Goal: Information Seeking & Learning: Learn about a topic

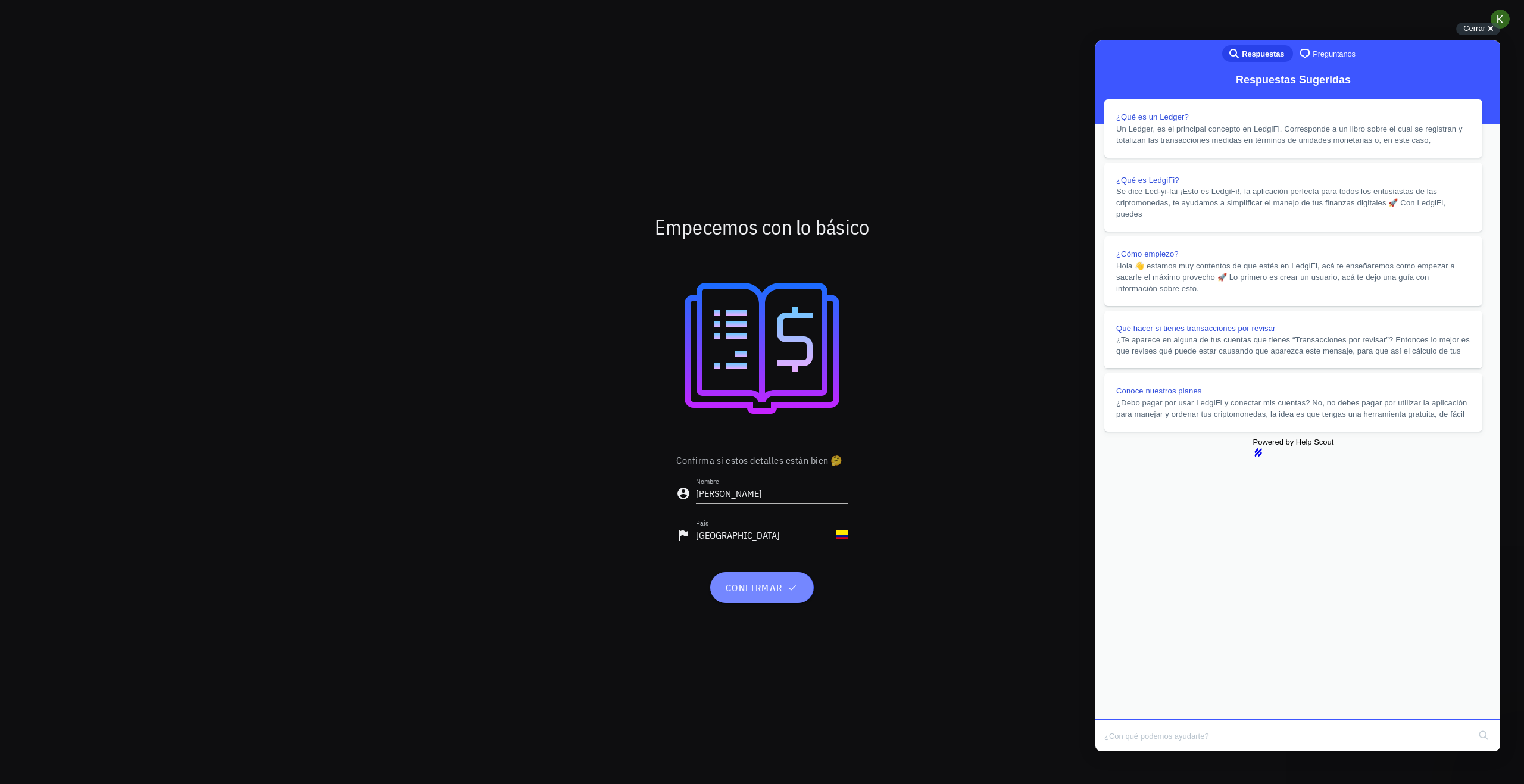
click at [771, 582] on span "confirmar" at bounding box center [762, 587] width 75 height 12
drag, startPoint x: 1470, startPoint y: 64, endPoint x: 2461, endPoint y: 144, distance: 994.2
click at [1117, 752] on button "Close" at bounding box center [1107, 759] width 22 height 15
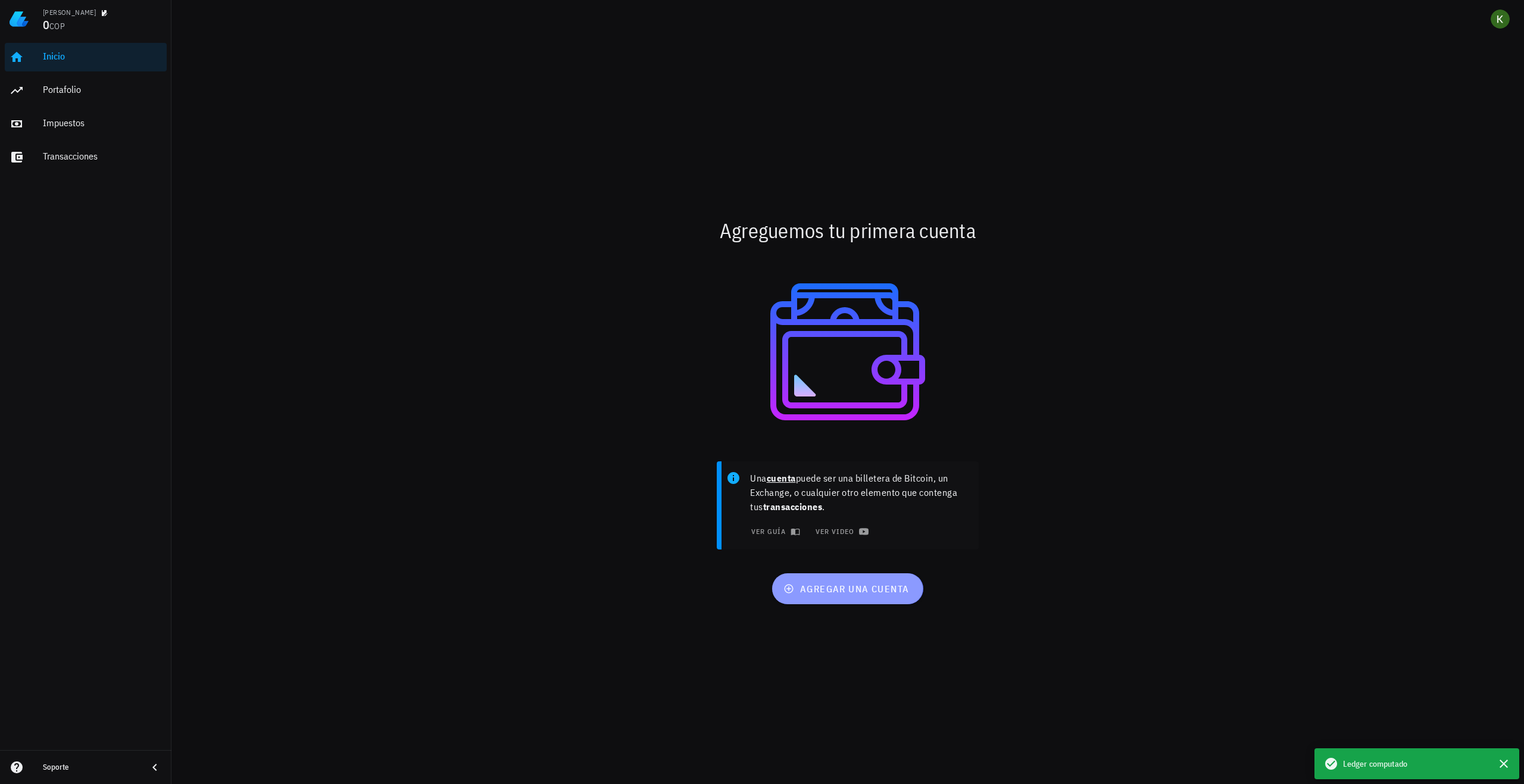
click at [856, 585] on span "agregar una cuenta" at bounding box center [847, 589] width 123 height 12
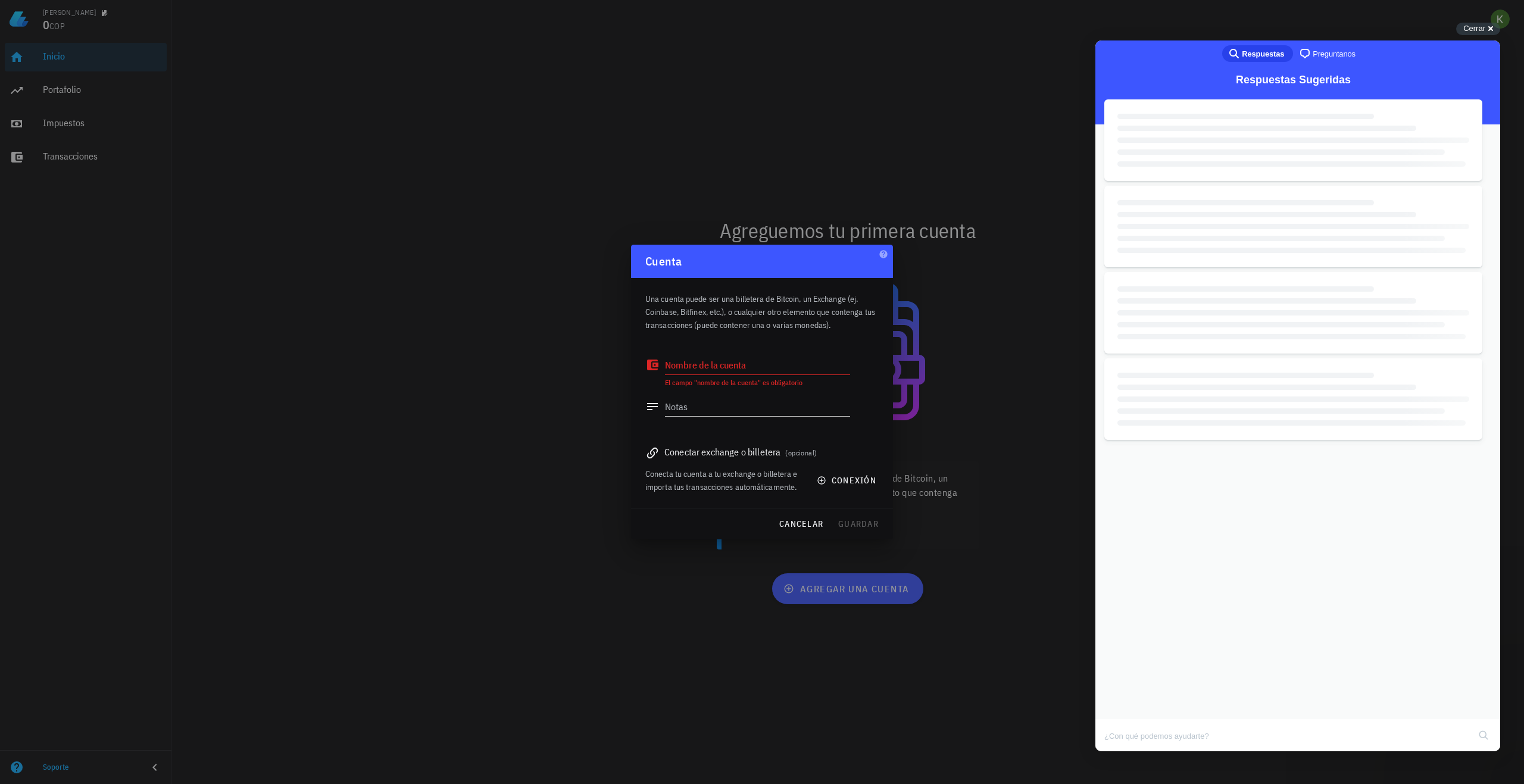
click at [725, 371] on textarea "Nombre de la cuenta" at bounding box center [758, 365] width 185 height 19
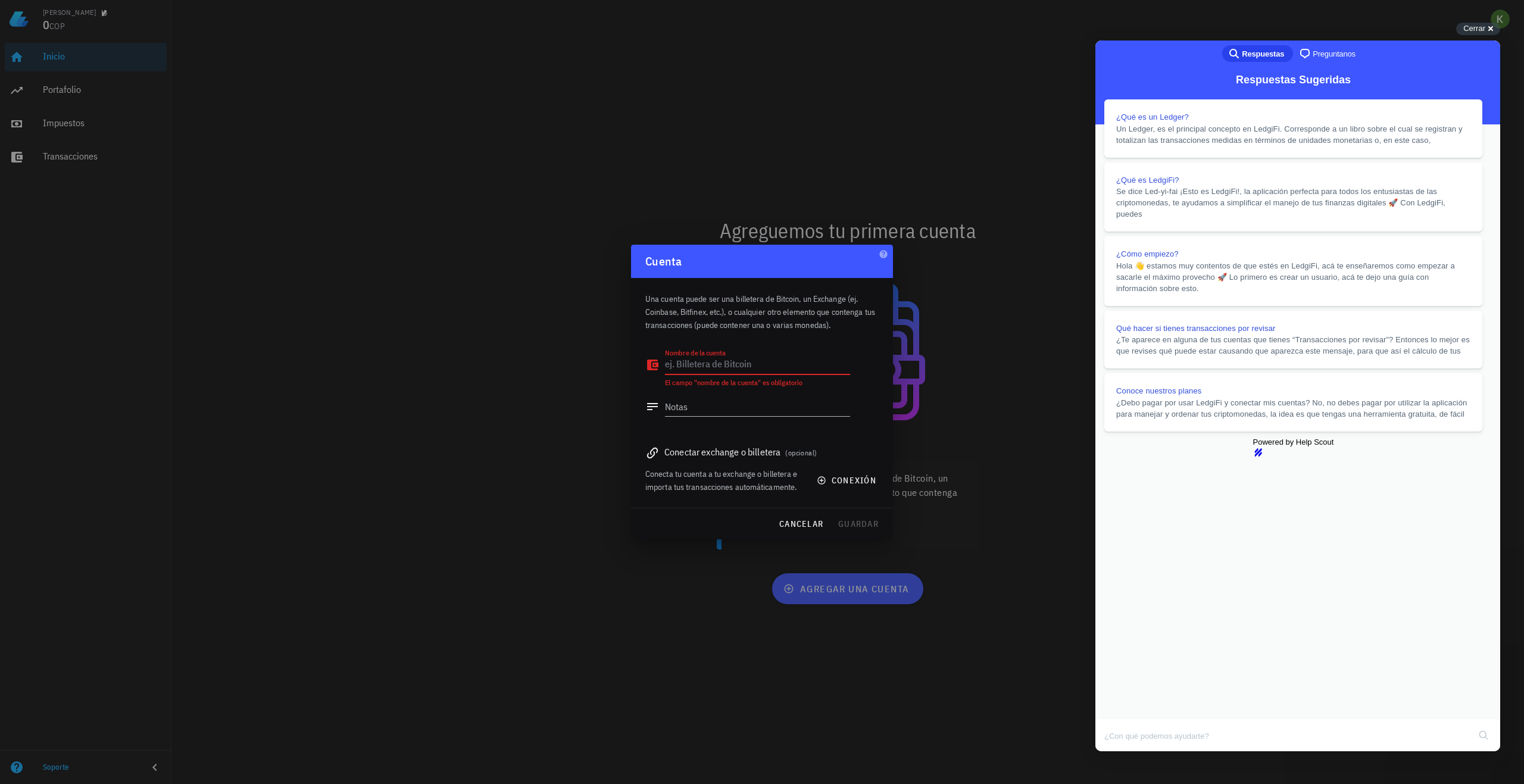
click at [730, 367] on textarea "Nombre de la cuenta" at bounding box center [758, 365] width 185 height 19
type textarea "Binace"
click at [766, 456] on div "Conectar exchange o billetera (opcional)" at bounding box center [762, 451] width 233 height 16
click at [733, 455] on div "Conectar exchange o billetera (opcional)" at bounding box center [762, 451] width 233 height 16
click at [678, 452] on div "Conectar exchange o billetera (opcional)" at bounding box center [762, 451] width 233 height 16
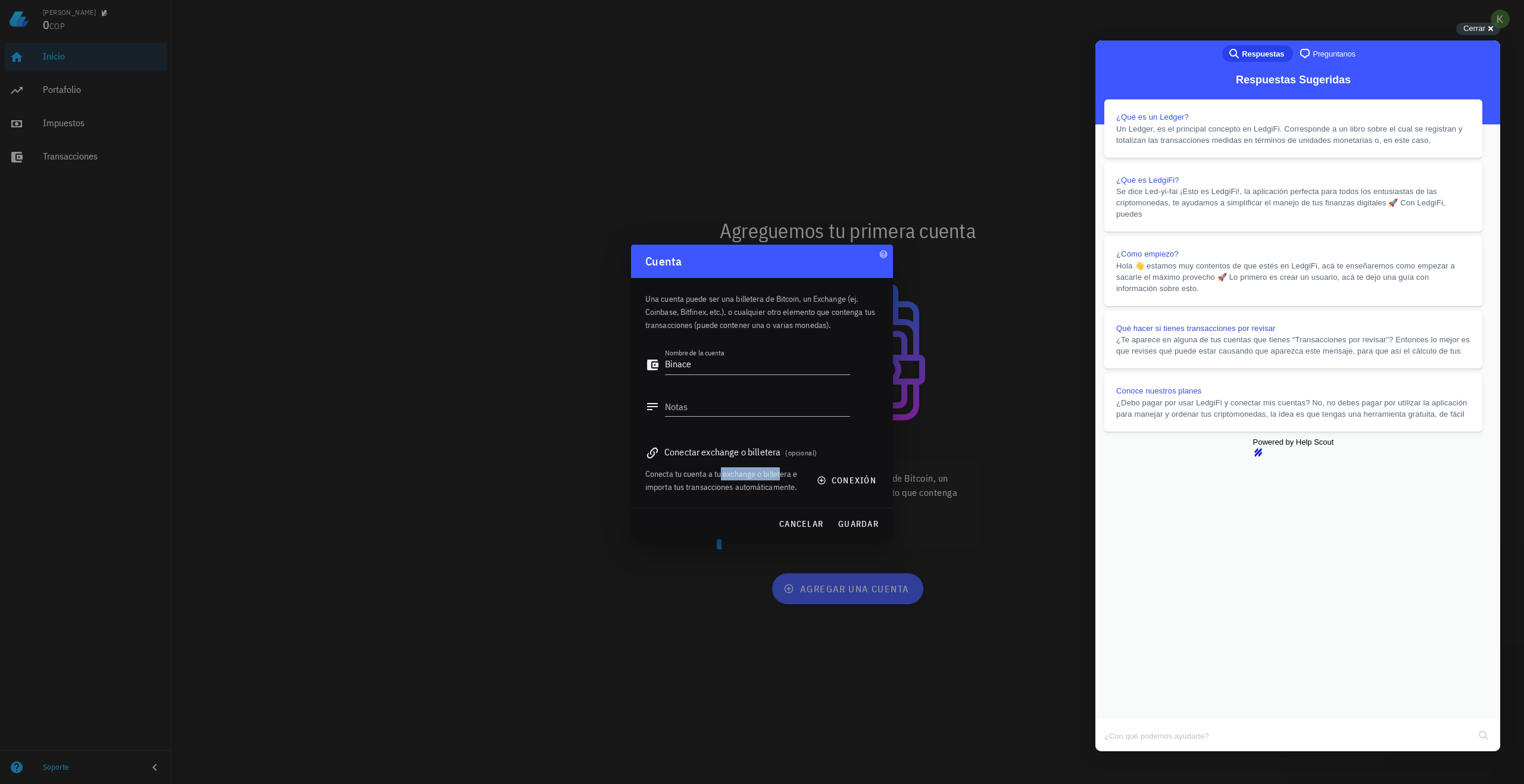
drag, startPoint x: 755, startPoint y: 475, endPoint x: 782, endPoint y: 475, distance: 27.0
click at [782, 475] on div "Conecta tu cuenta a tu exchange o billetera e importa tus transacciones automát…" at bounding box center [724, 480] width 157 height 26
click at [733, 480] on div "Conecta tu cuenta a tu exchange o billetera e importa tus transacciones automát…" at bounding box center [724, 480] width 157 height 26
click at [732, 486] on div "Conecta tu cuenta a tu exchange o billetera e importa tus transacciones automát…" at bounding box center [724, 480] width 157 height 26
click at [841, 485] on span "conexión" at bounding box center [848, 480] width 57 height 11
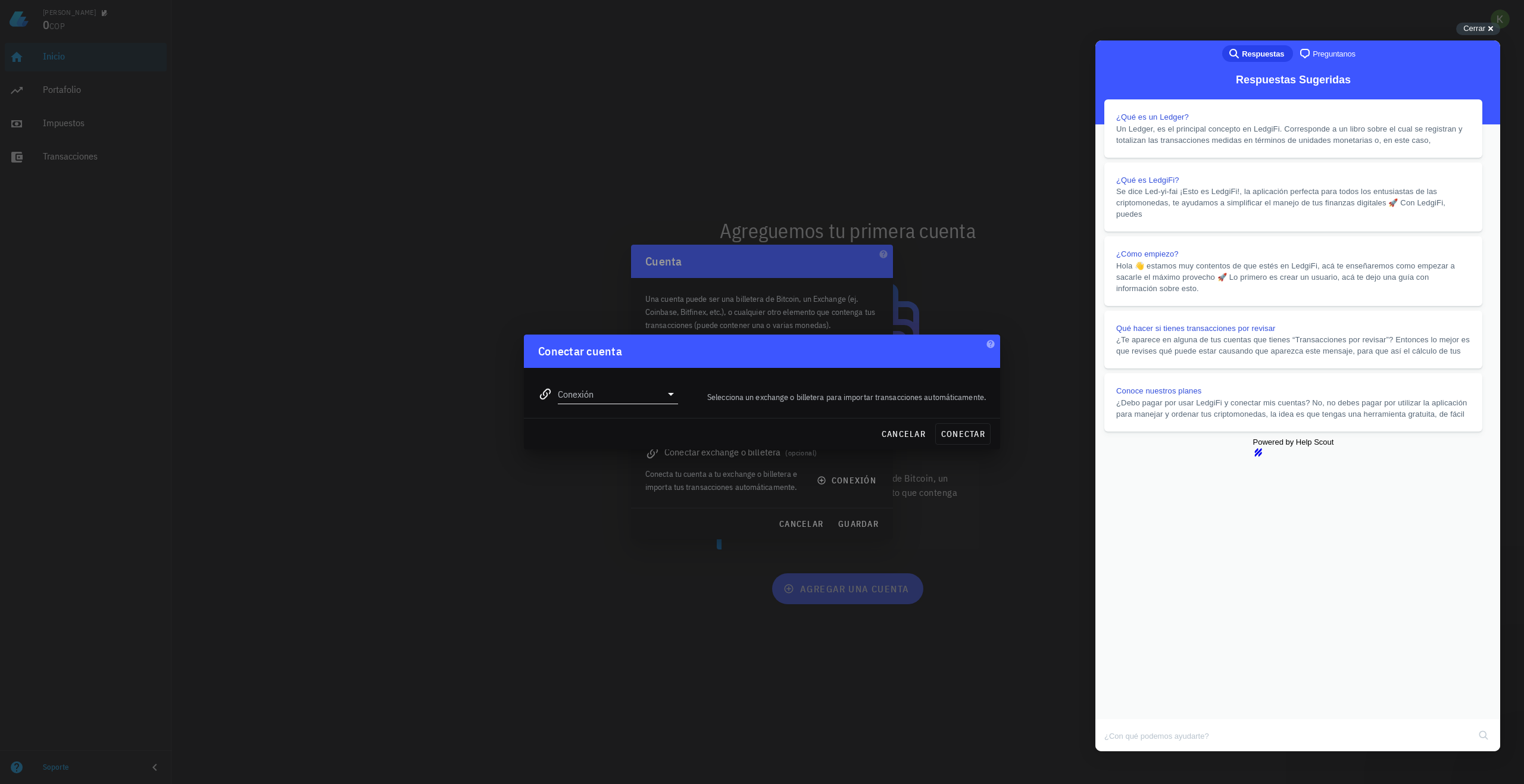
click at [659, 403] on div "Conexión" at bounding box center [618, 394] width 120 height 19
click at [654, 397] on input "Conexión" at bounding box center [610, 394] width 104 height 19
click at [620, 444] on div "Binance" at bounding box center [656, 451] width 130 height 25
type input "Binance"
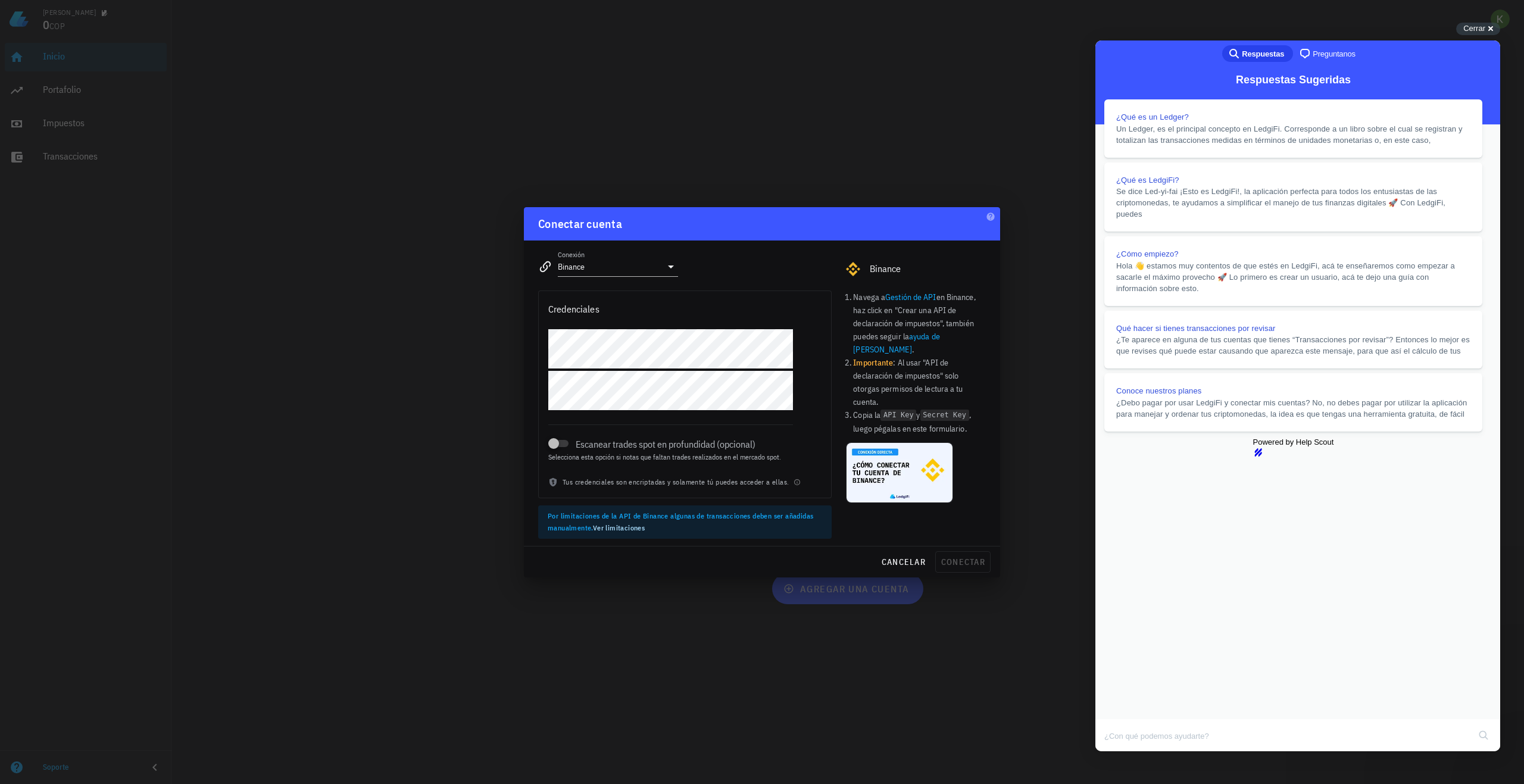
click at [1117, 752] on button "Close" at bounding box center [1107, 759] width 22 height 15
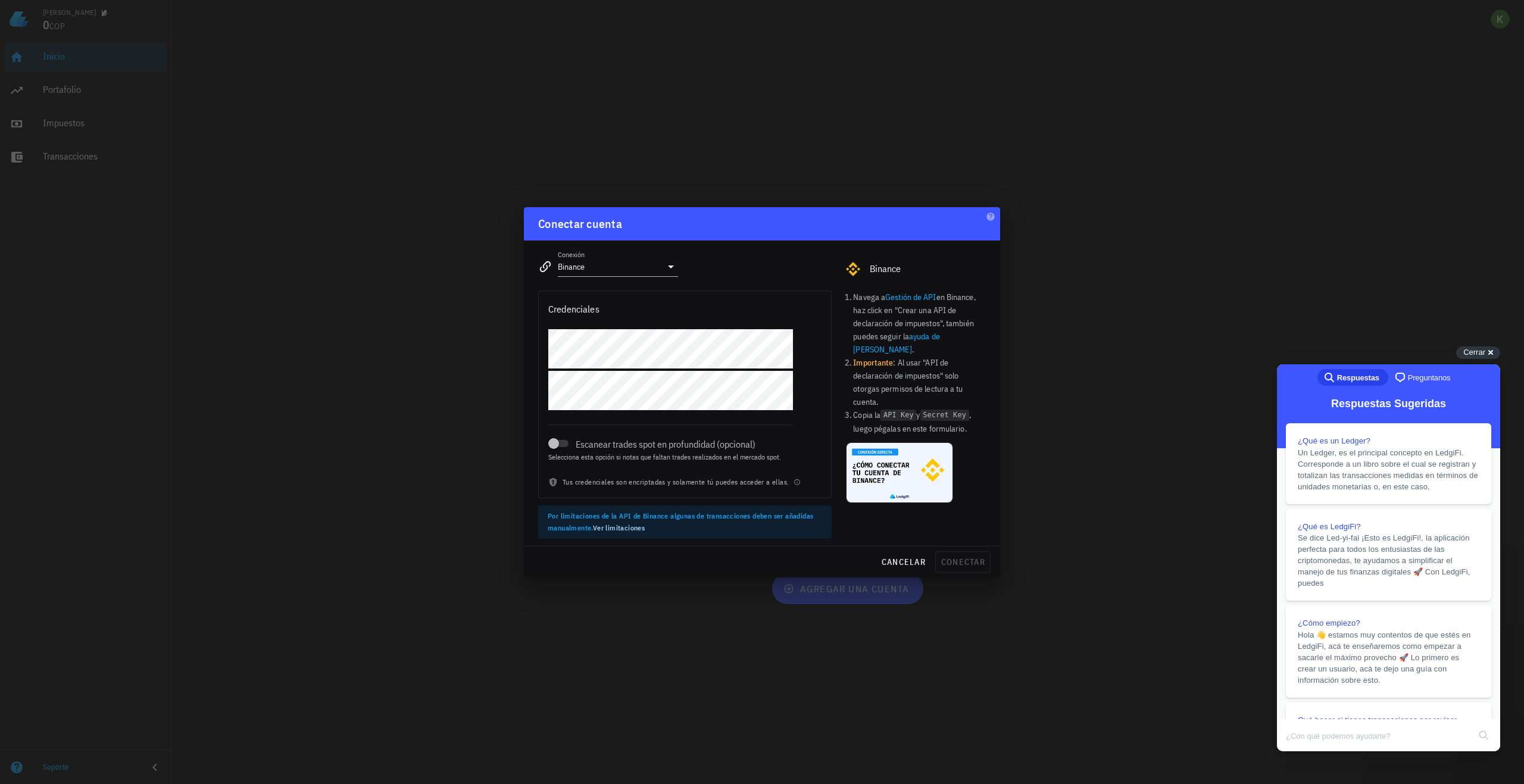
click at [706, 310] on div "Credenciales" at bounding box center [685, 309] width 292 height 35
click at [940, 340] on link "ayuda de Binance" at bounding box center [896, 343] width 87 height 24
click at [911, 293] on link "Gestión de API" at bounding box center [911, 297] width 51 height 11
click at [562, 442] on div at bounding box center [554, 443] width 16 height 16
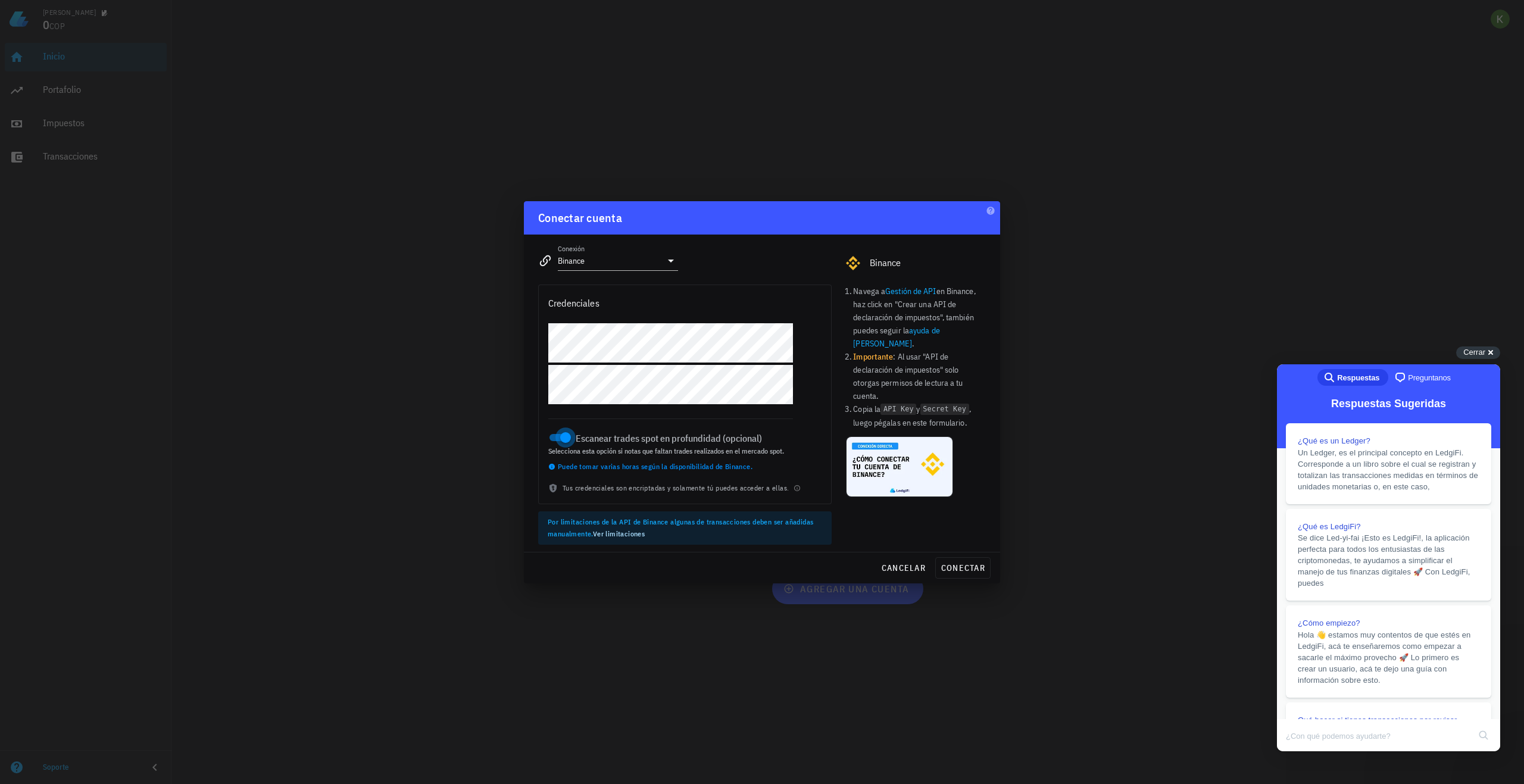
click at [558, 437] on div at bounding box center [565, 438] width 16 height 16
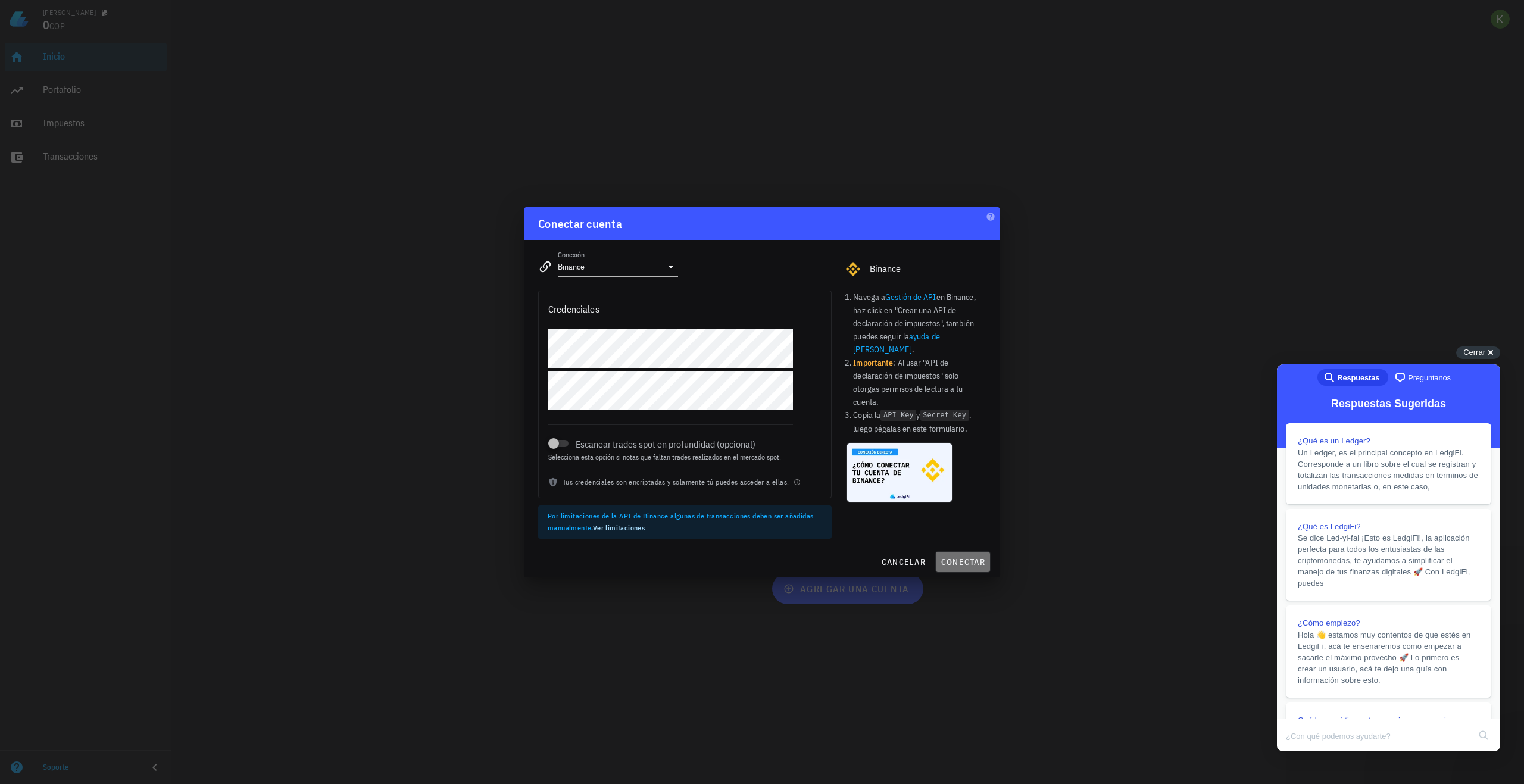
click at [975, 561] on span "conectar" at bounding box center [963, 561] width 45 height 11
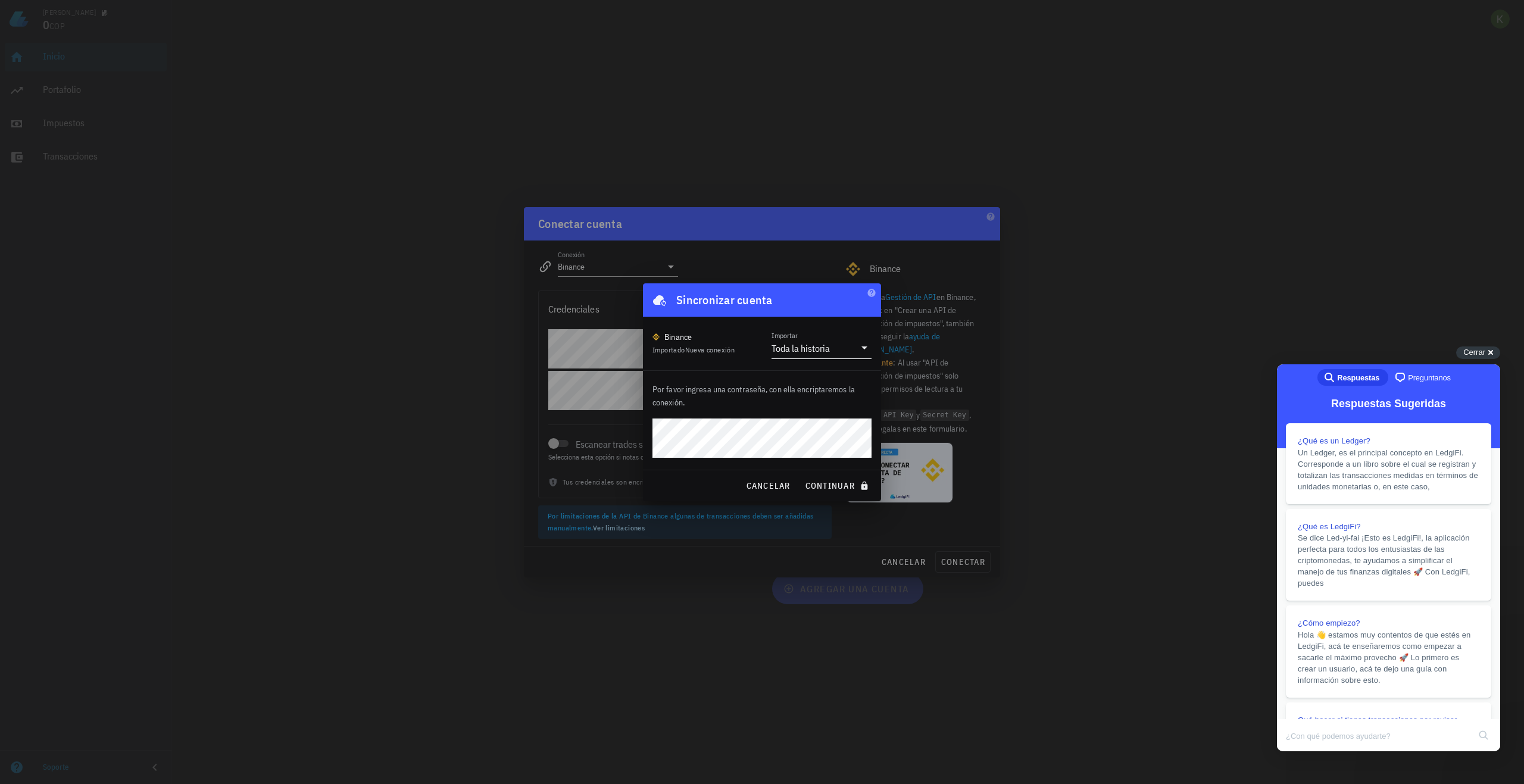
click at [826, 347] on div "Toda la historia" at bounding box center [801, 348] width 58 height 12
click at [826, 349] on div "Toda la historia" at bounding box center [821, 357] width 81 height 25
click at [831, 481] on span "continuar" at bounding box center [838, 486] width 66 height 11
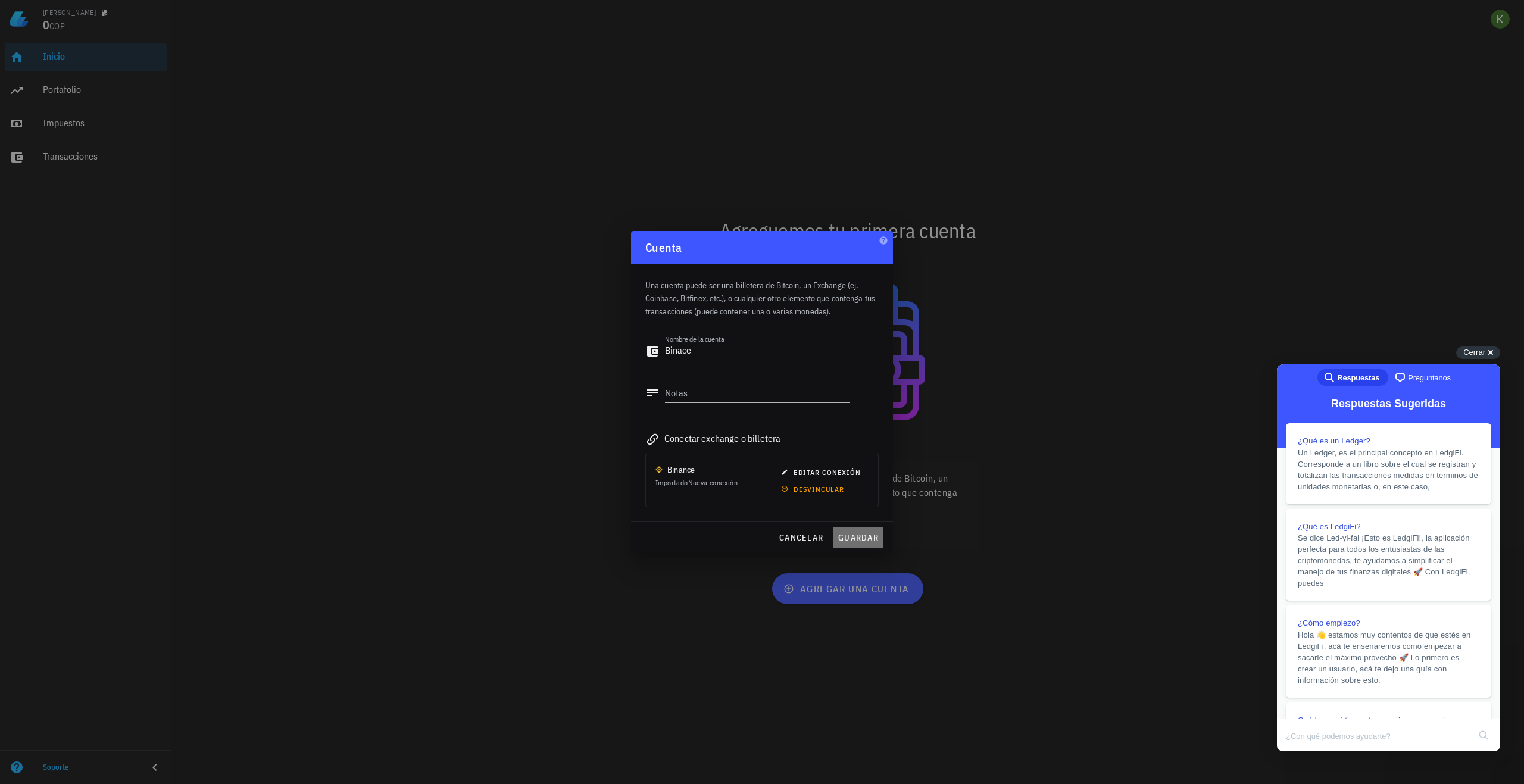
click at [848, 541] on span "guardar" at bounding box center [858, 537] width 41 height 11
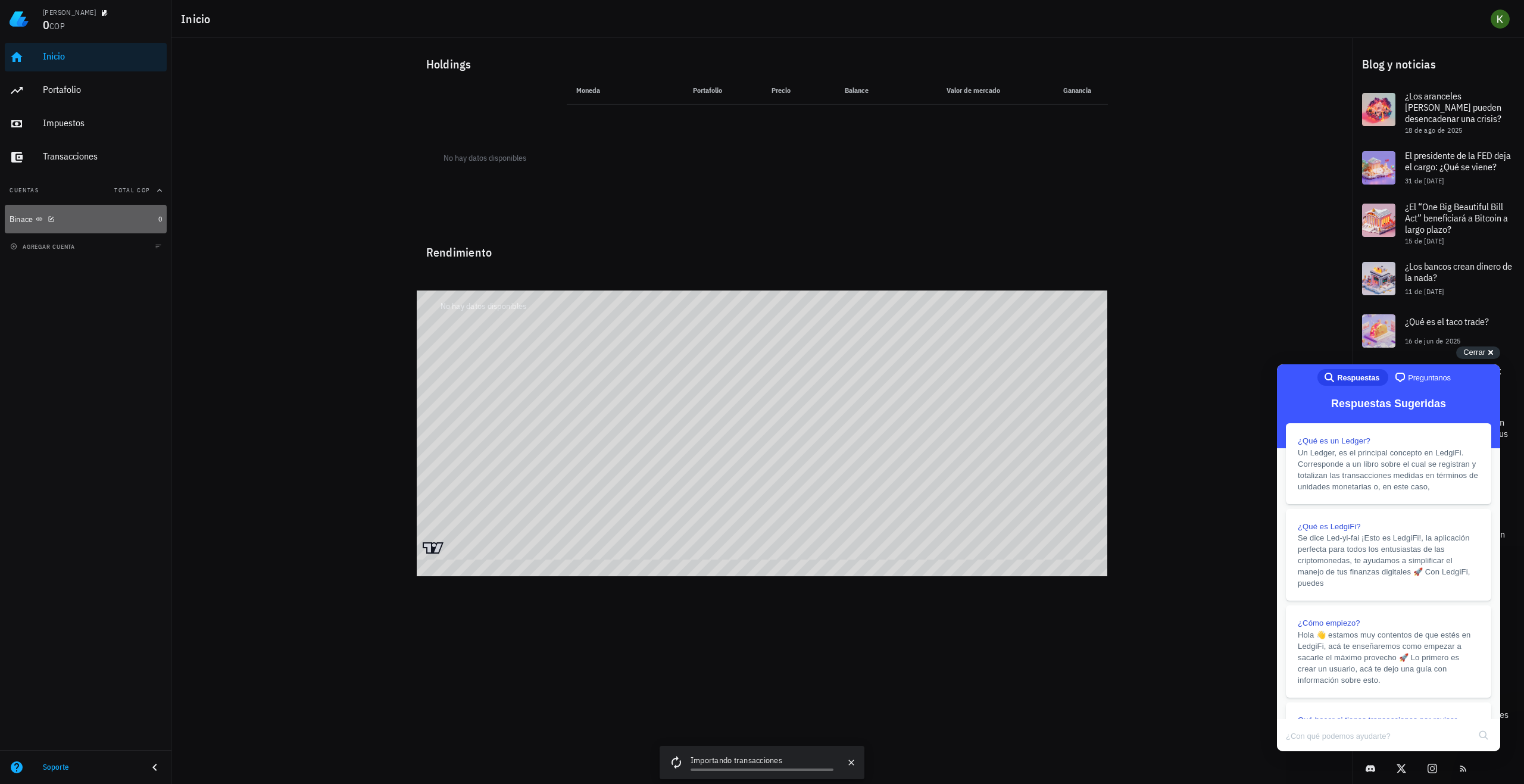
click at [97, 224] on div "Binace" at bounding box center [82, 219] width 144 height 11
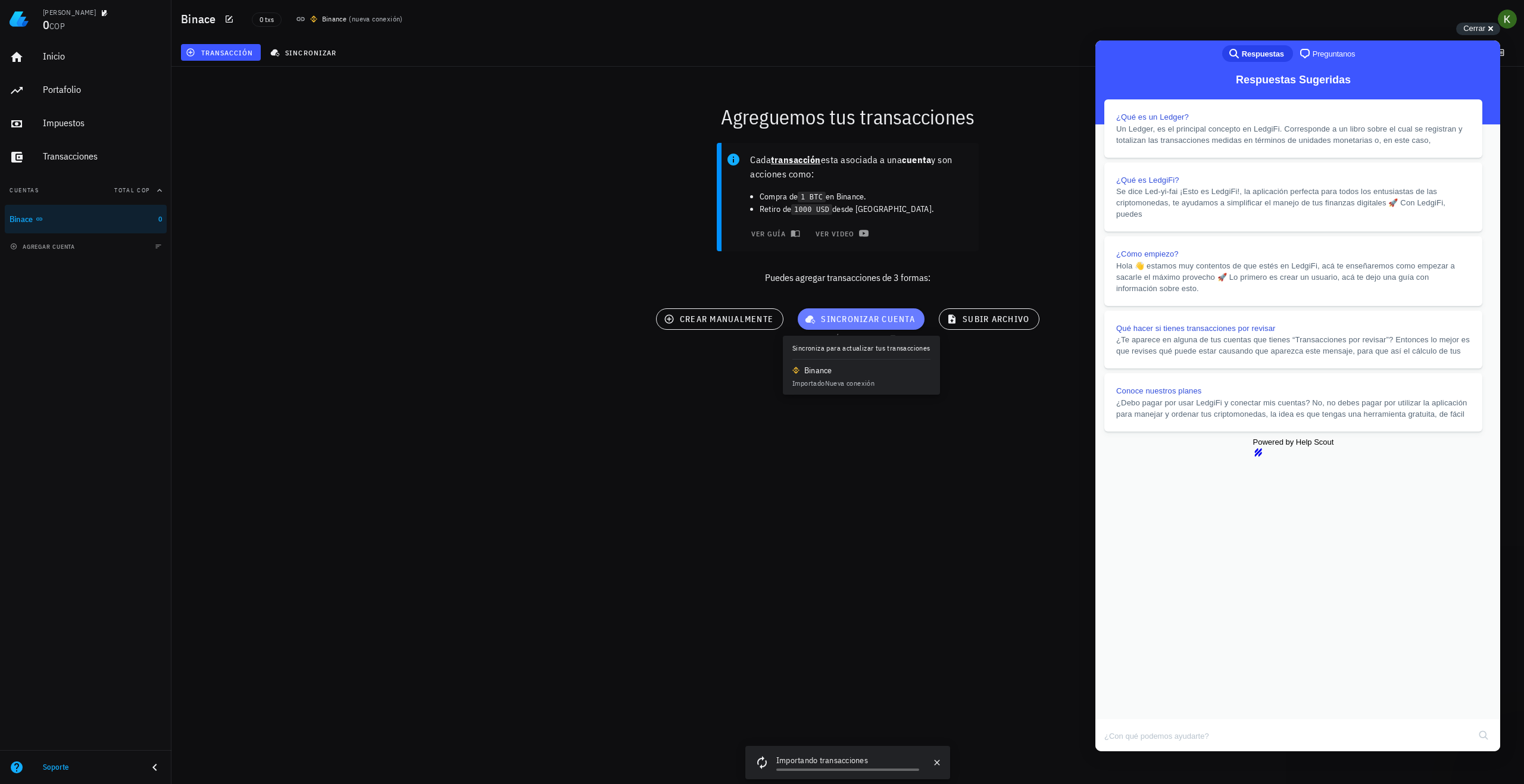
click at [840, 320] on span "sincronizar cuenta" at bounding box center [861, 319] width 108 height 11
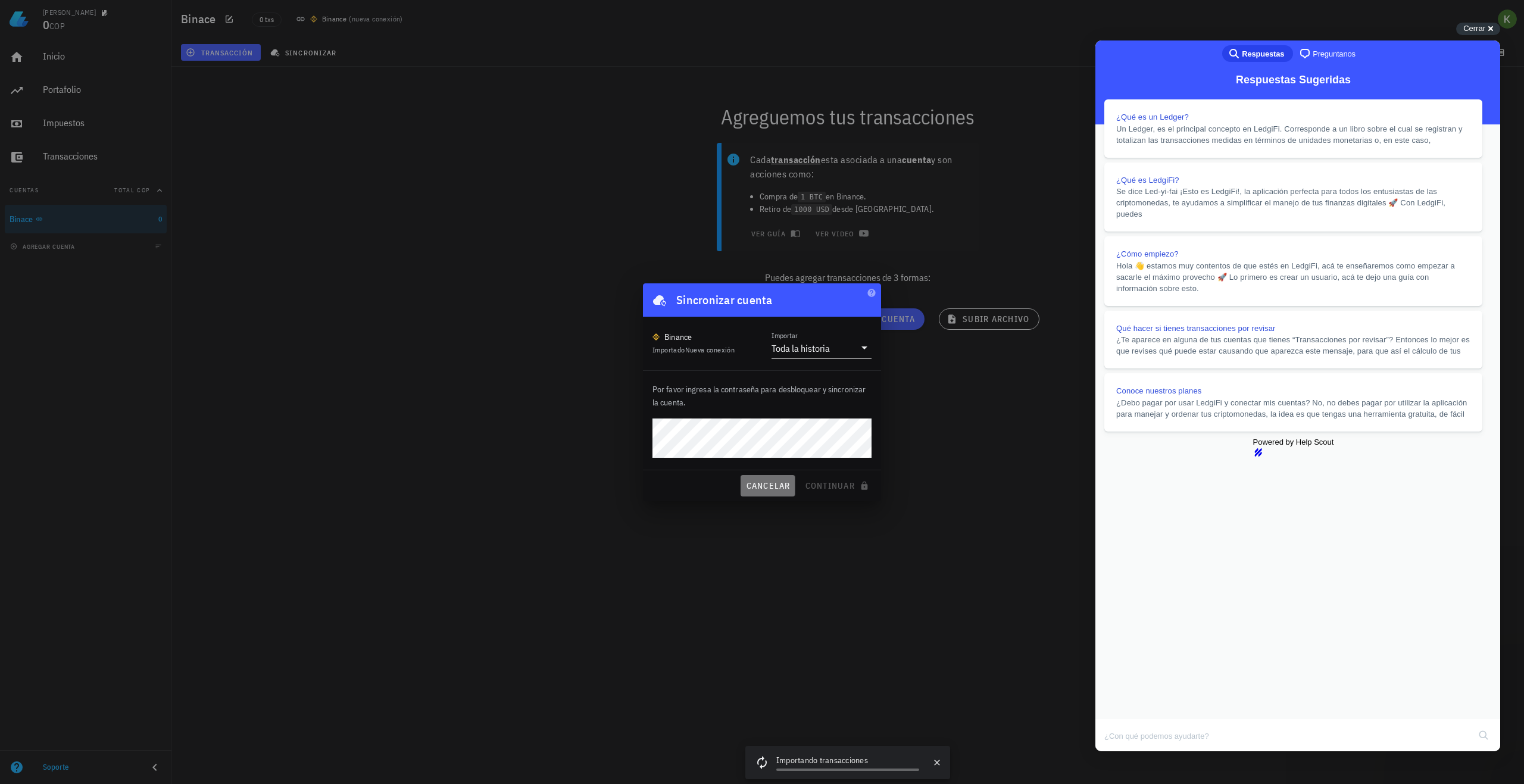
click at [775, 479] on button "cancelar" at bounding box center [768, 486] width 54 height 21
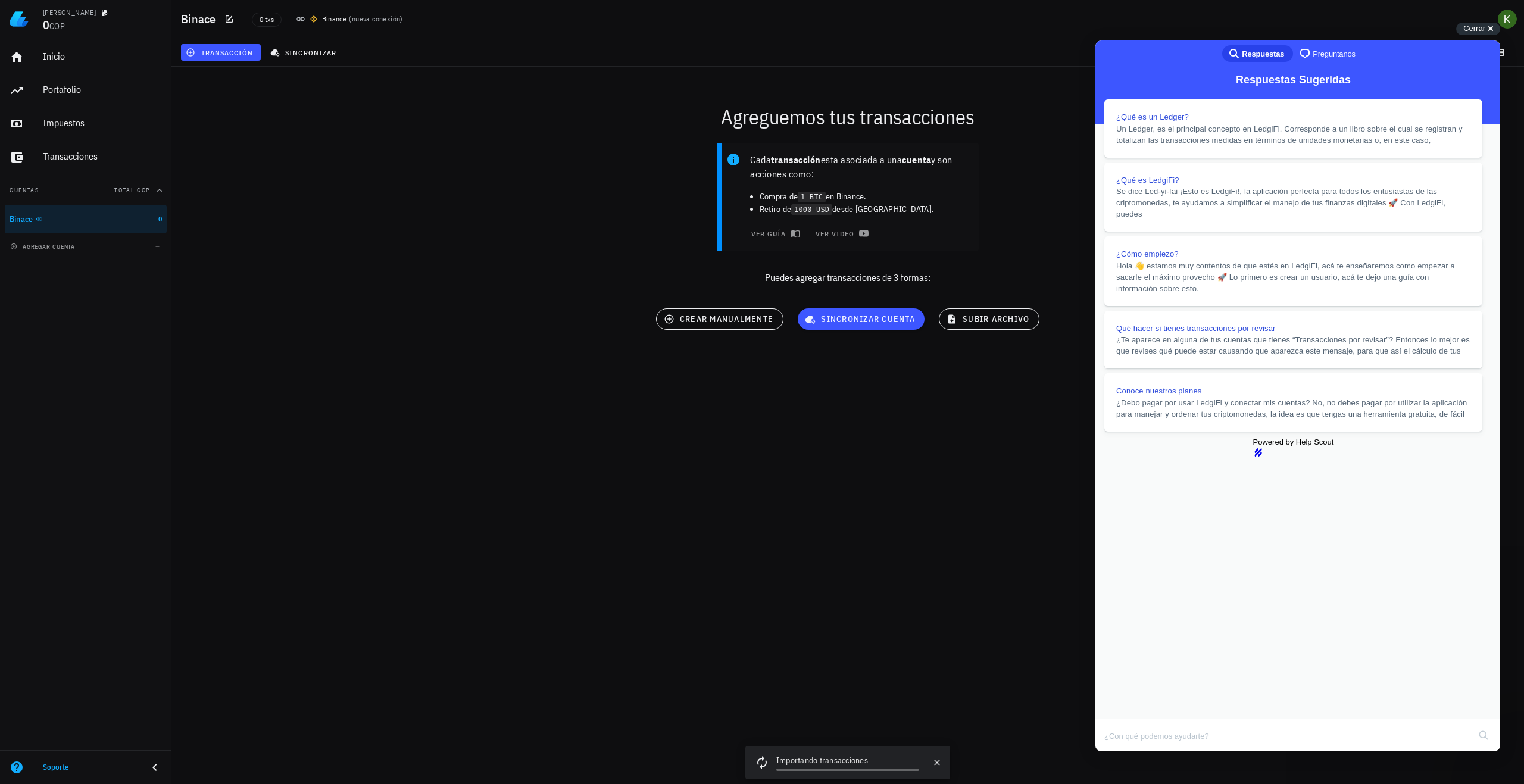
click at [797, 493] on div "Kevin 0 COP Inicio Portafolio Impuestos Transacciones Cuentas Total COP Binace …" at bounding box center [762, 392] width 1524 height 784
click at [801, 763] on div "Importando transacciones" at bounding box center [848, 761] width 143 height 15
click at [762, 599] on div "Kevin 0 COP Inicio Portafolio Impuestos Transacciones Cuentas Total COP Binace …" at bounding box center [762, 392] width 1524 height 784
click at [1117, 752] on button "Close" at bounding box center [1107, 759] width 22 height 15
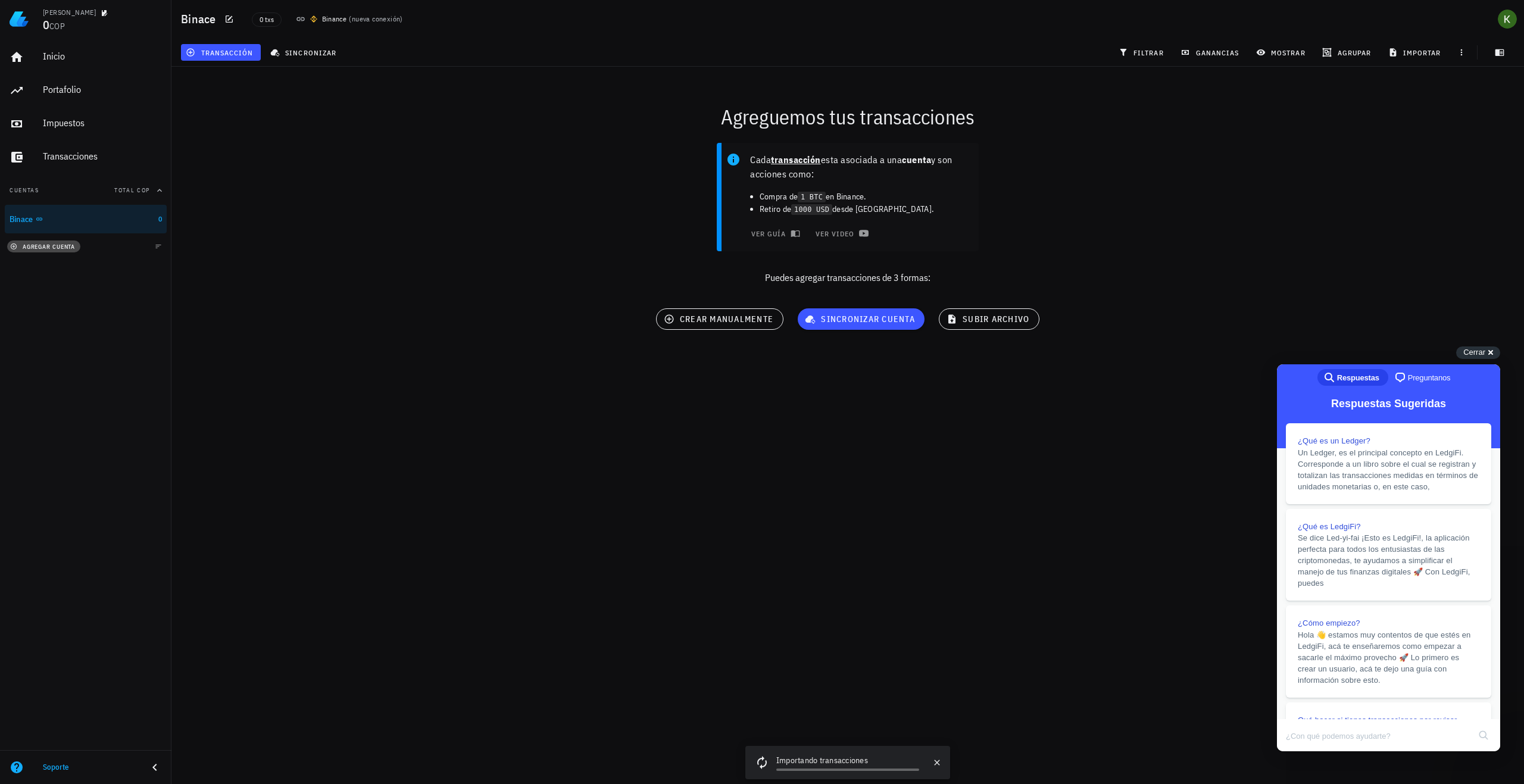
click at [59, 252] on button "agregar cuenta" at bounding box center [44, 246] width 73 height 12
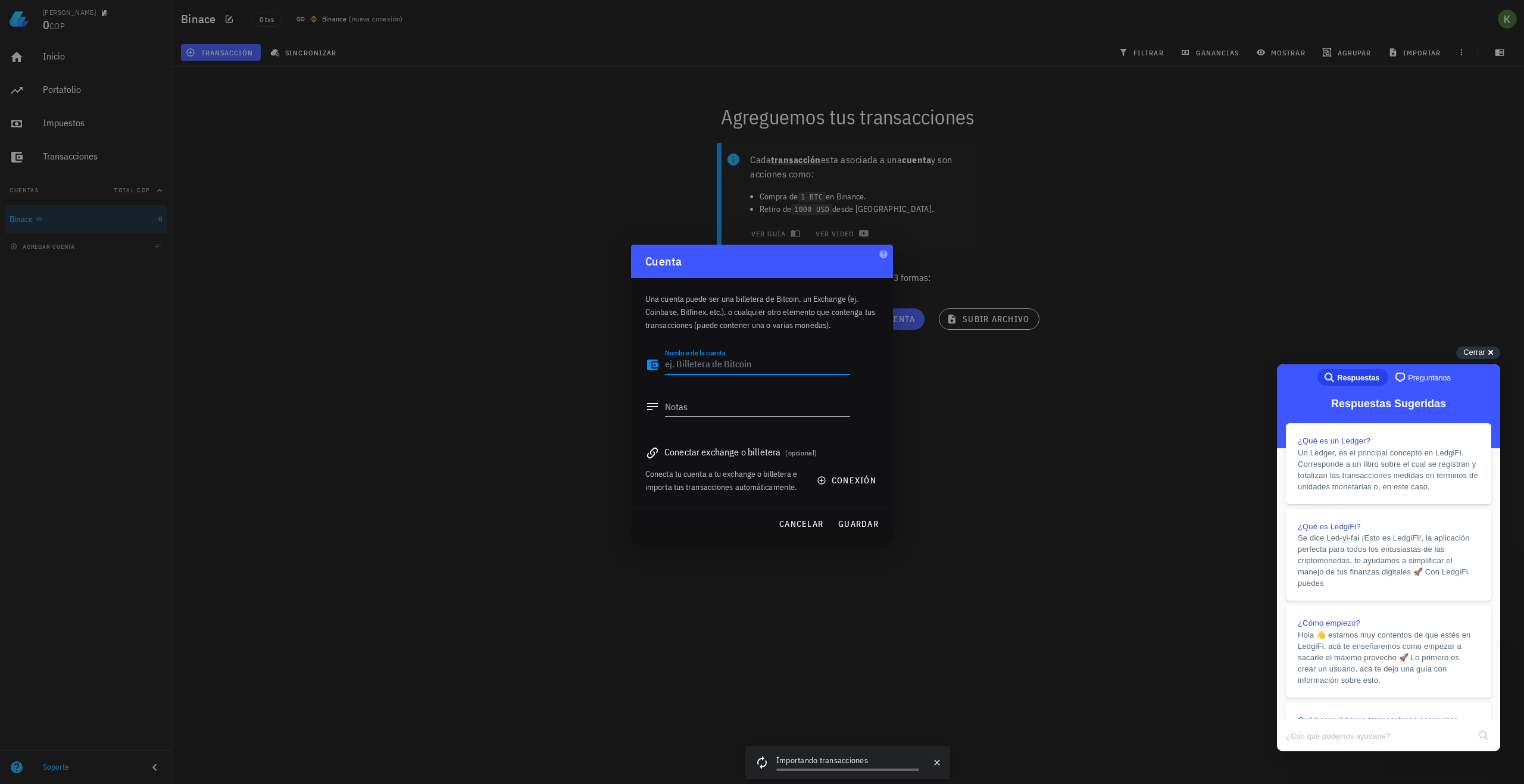
click at [733, 371] on textarea "Nombre de la cuenta" at bounding box center [758, 365] width 185 height 19
type textarea "Ledger"
click at [756, 451] on div "Conectar exchange o billetera (opcional)" at bounding box center [762, 451] width 233 height 16
click at [841, 476] on span "conexión" at bounding box center [848, 480] width 57 height 11
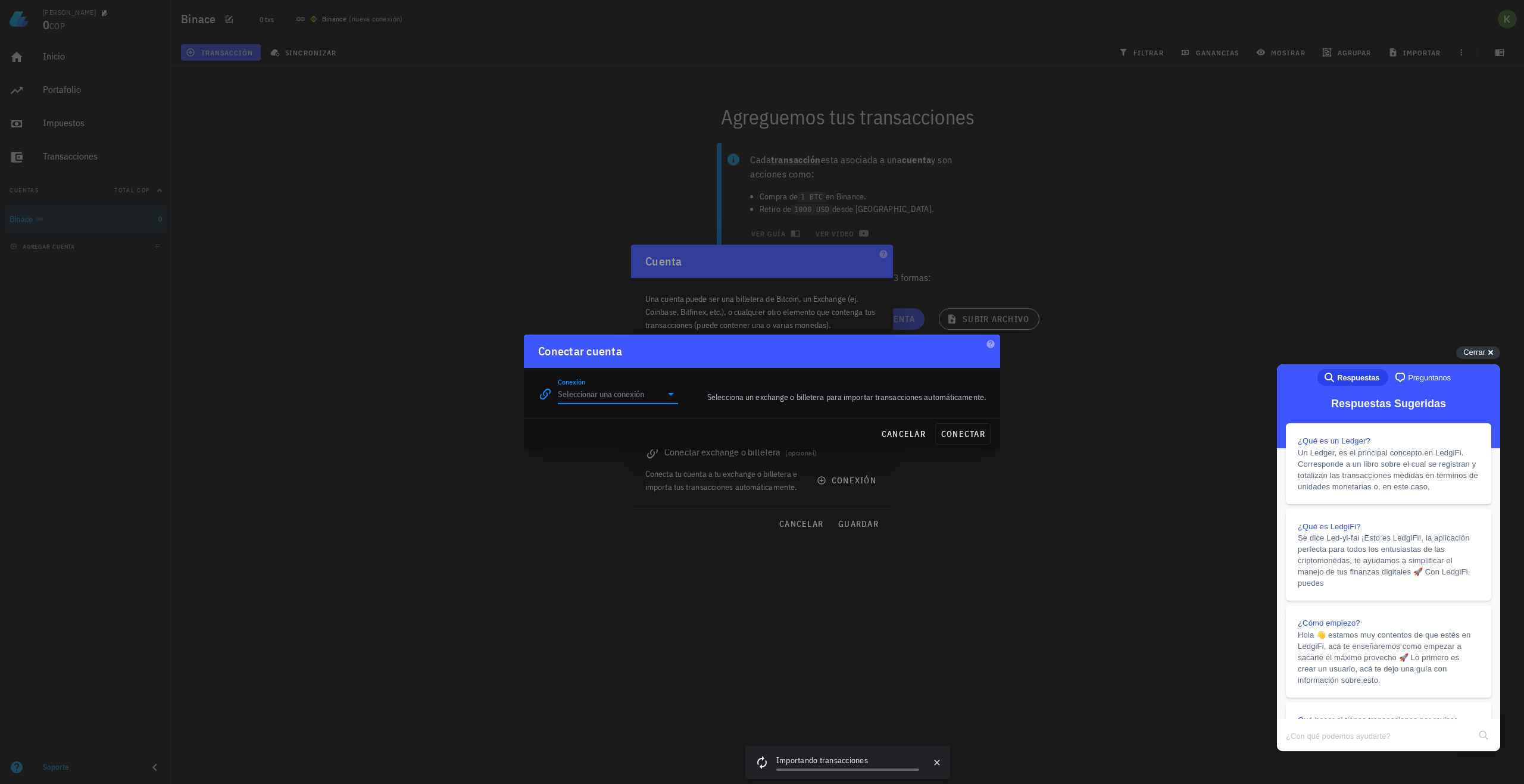
click at [637, 395] on input "Conexión" at bounding box center [610, 394] width 104 height 19
type input "l"
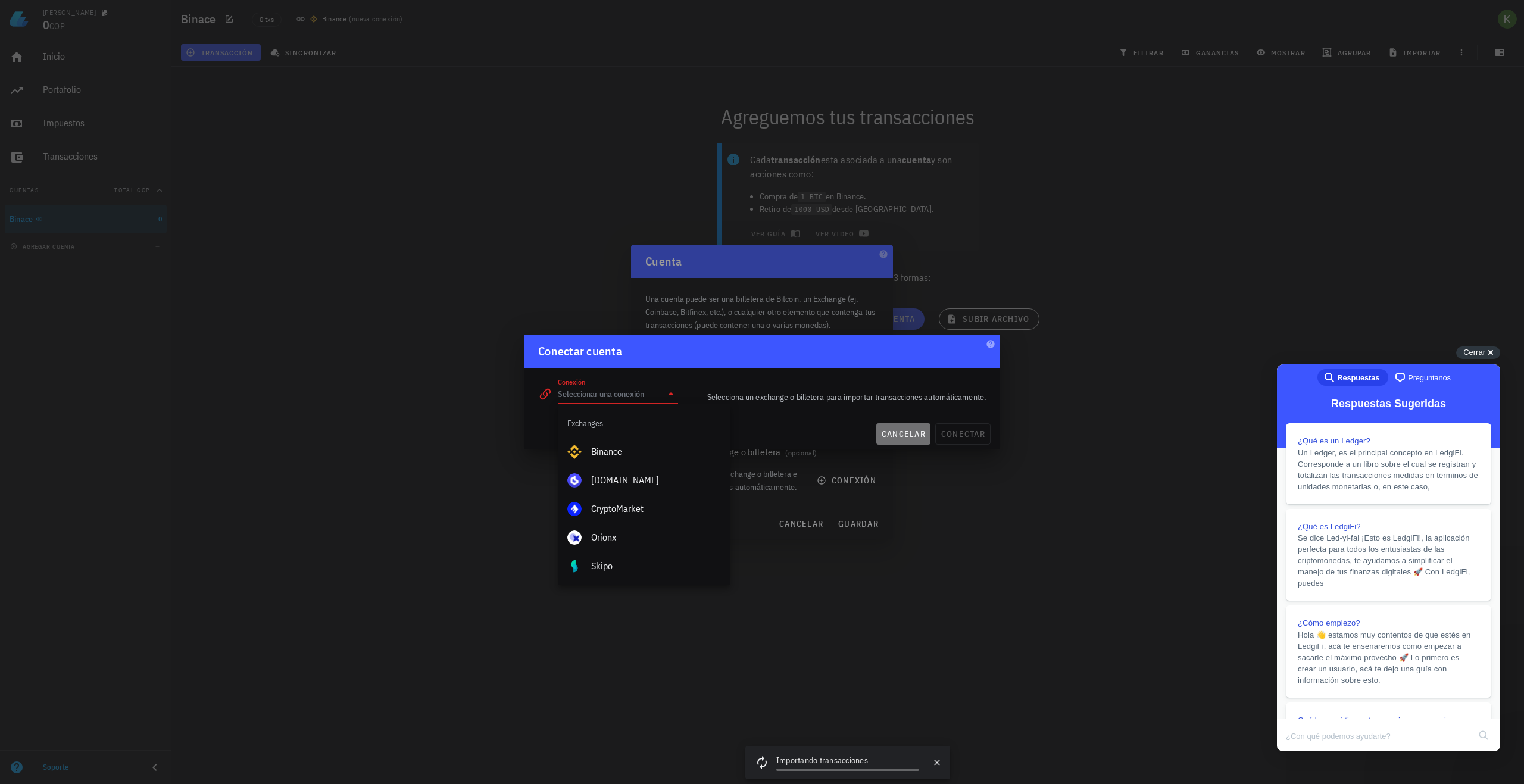
click at [910, 433] on span "cancelar" at bounding box center [904, 434] width 45 height 11
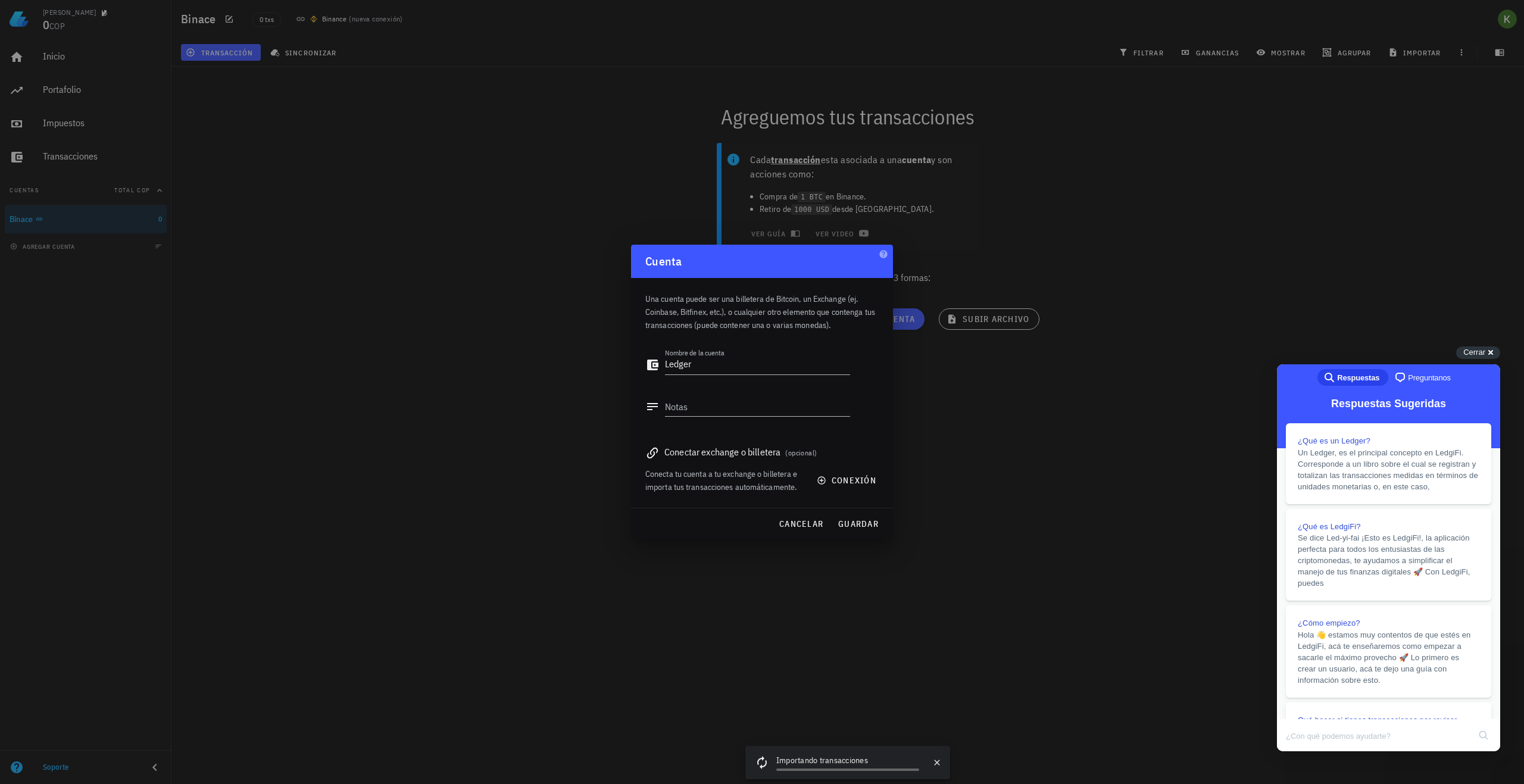
drag, startPoint x: 455, startPoint y: 343, endPoint x: 441, endPoint y: 329, distance: 19.8
click at [454, 342] on div at bounding box center [762, 392] width 1524 height 784
click at [787, 525] on span "cancelar" at bounding box center [801, 524] width 45 height 11
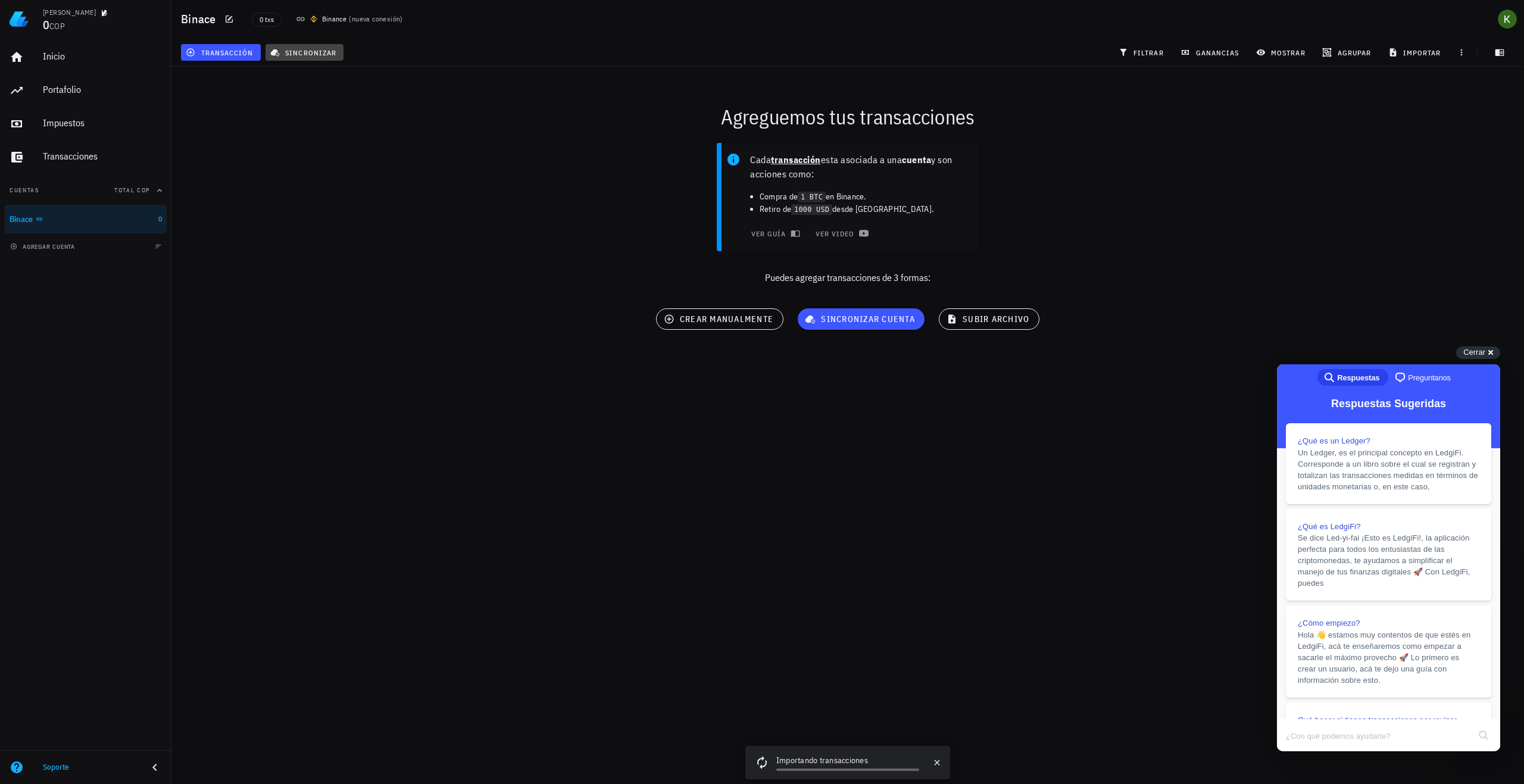
click at [312, 58] on button "sincronizar" at bounding box center [305, 52] width 78 height 16
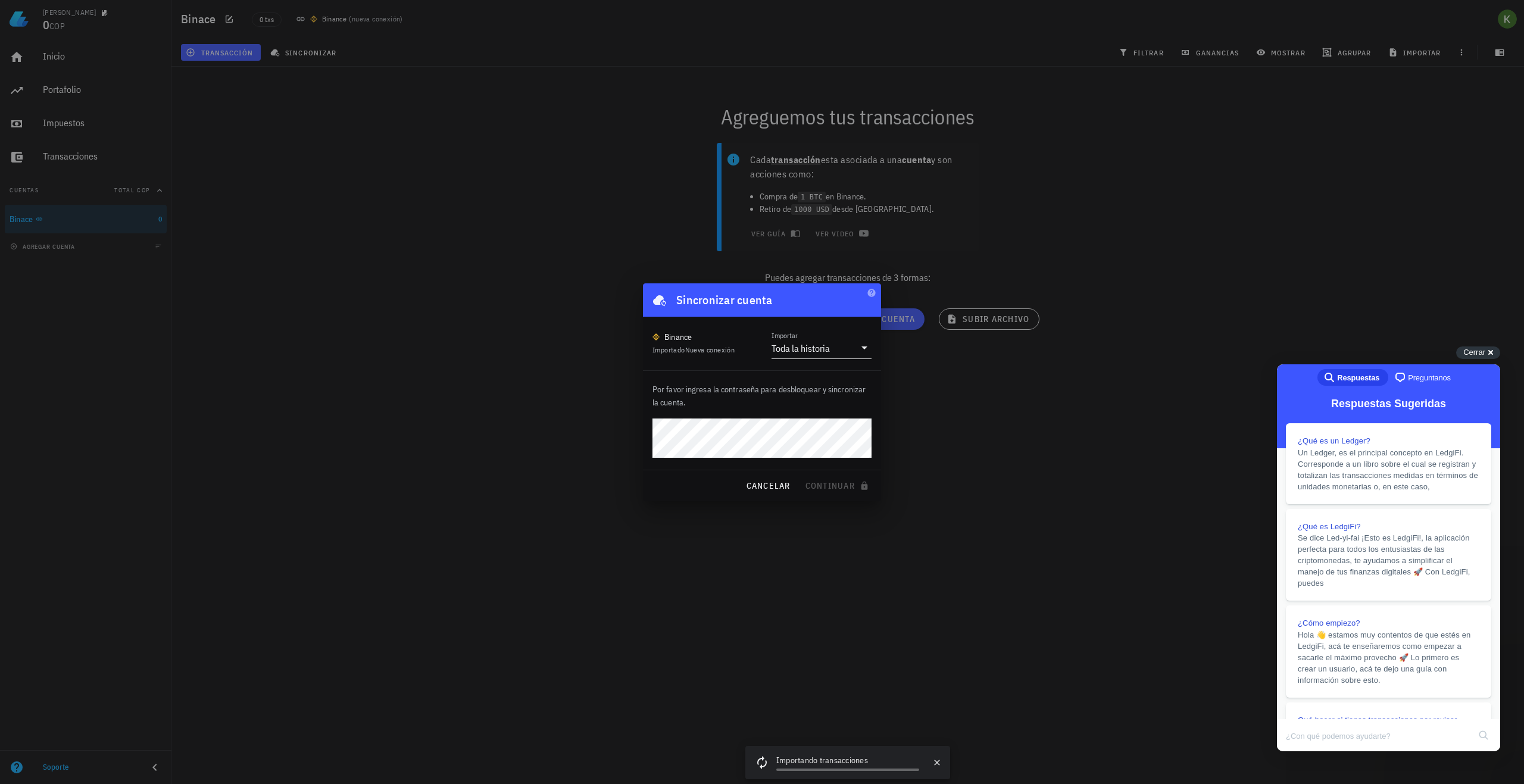
click at [718, 346] on span "Nueva conexión" at bounding box center [710, 350] width 50 height 9
click at [683, 346] on span "Importado Nueva conexión" at bounding box center [694, 350] width 82 height 9
click at [820, 352] on div "Toda la historia" at bounding box center [801, 348] width 58 height 12
click at [777, 506] on div at bounding box center [762, 392] width 1524 height 784
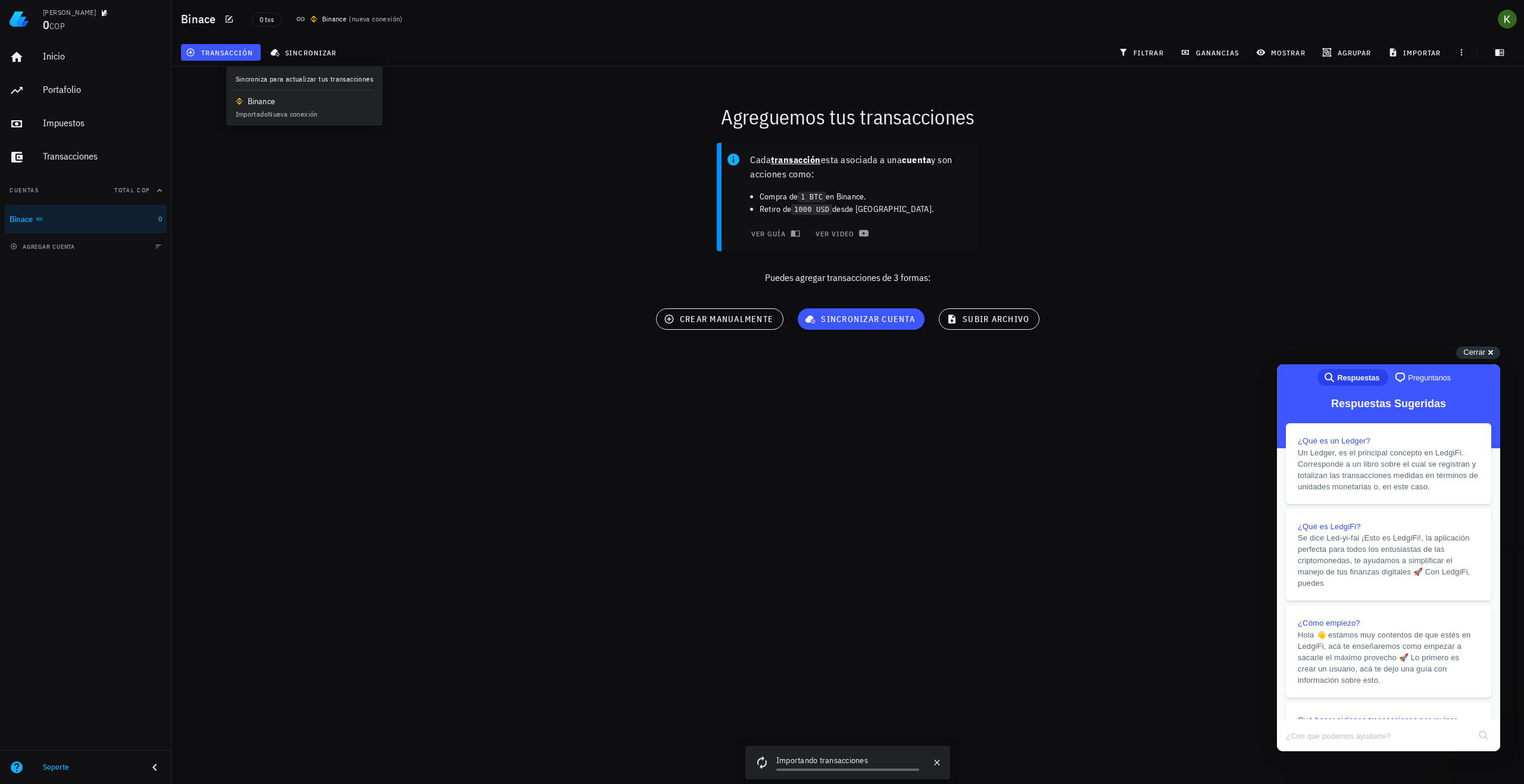
drag, startPoint x: 564, startPoint y: 422, endPoint x: 444, endPoint y: 383, distance: 126.2
click at [563, 422] on div "Kevin 0 COP Inicio Portafolio Impuestos Transacciones Cuentas Total COP Binace …" at bounding box center [762, 392] width 1524 height 784
click at [105, 249] on div "agregar cuenta" at bounding box center [85, 246] width 171 height 26
click at [30, 246] on span "agregar cuenta" at bounding box center [44, 247] width 63 height 8
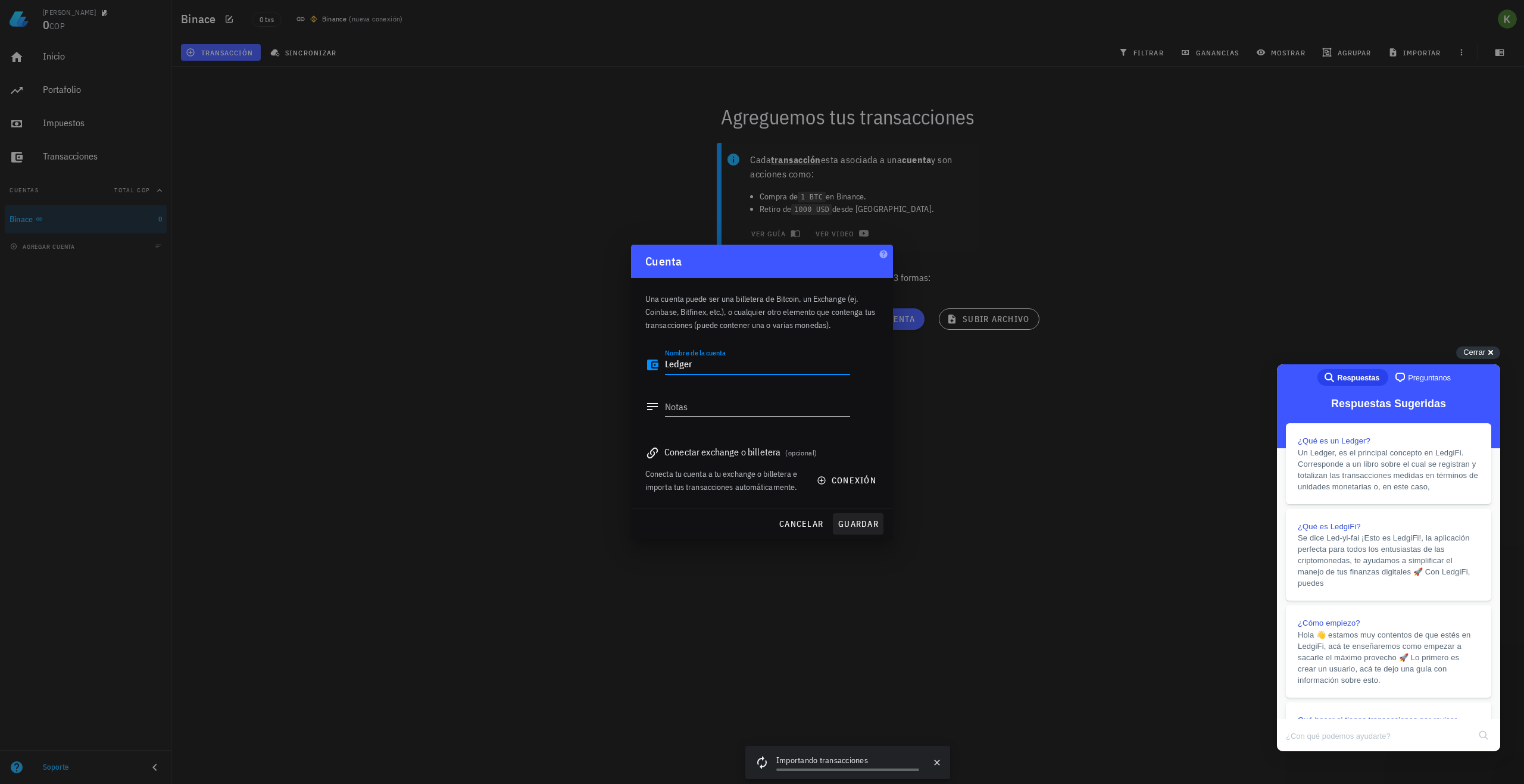
type textarea "Ledger"
click at [867, 524] on span "guardar" at bounding box center [858, 524] width 41 height 11
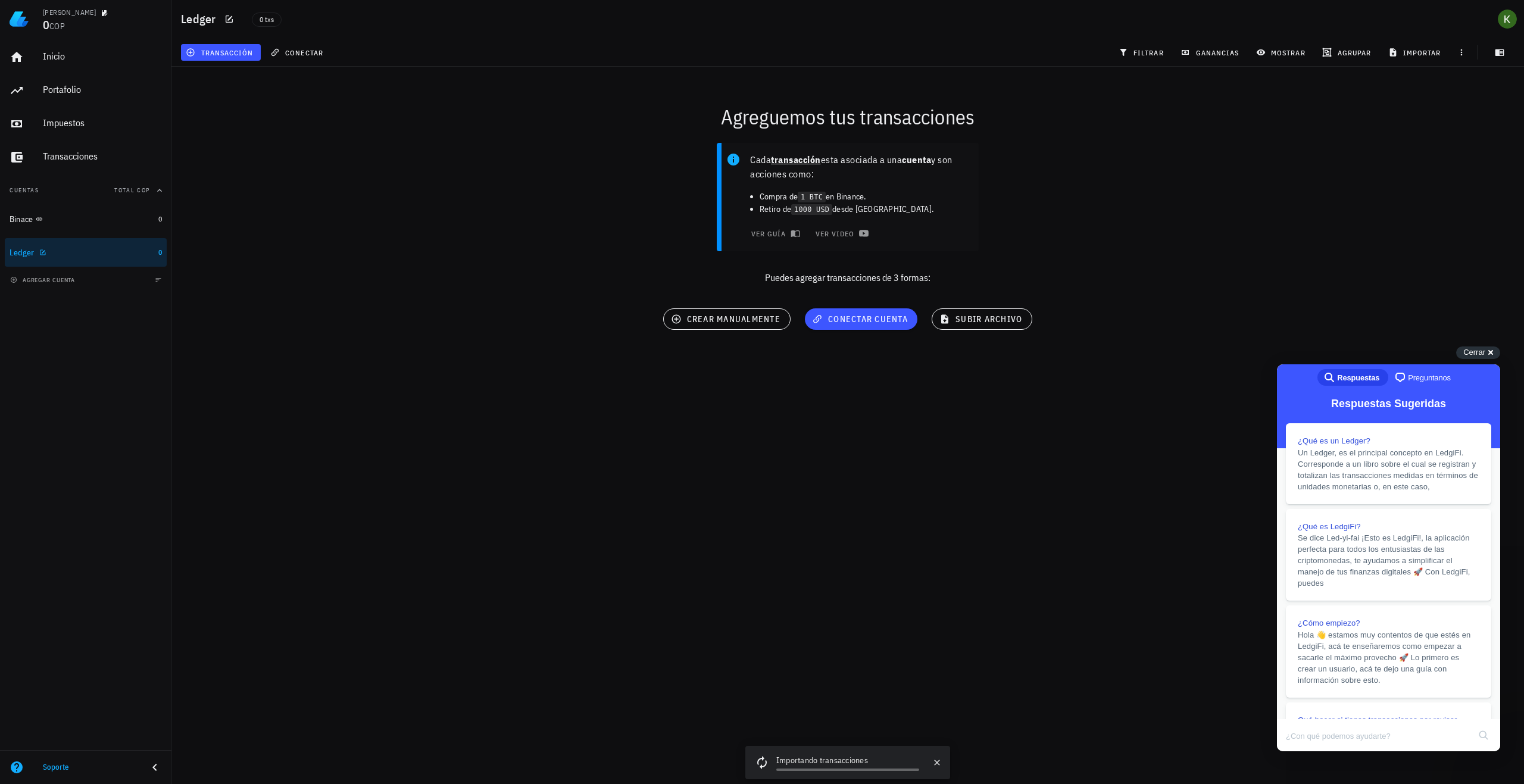
click at [96, 248] on div "Ledger" at bounding box center [82, 253] width 144 height 11
click at [969, 325] on button "subir archivo" at bounding box center [982, 319] width 101 height 21
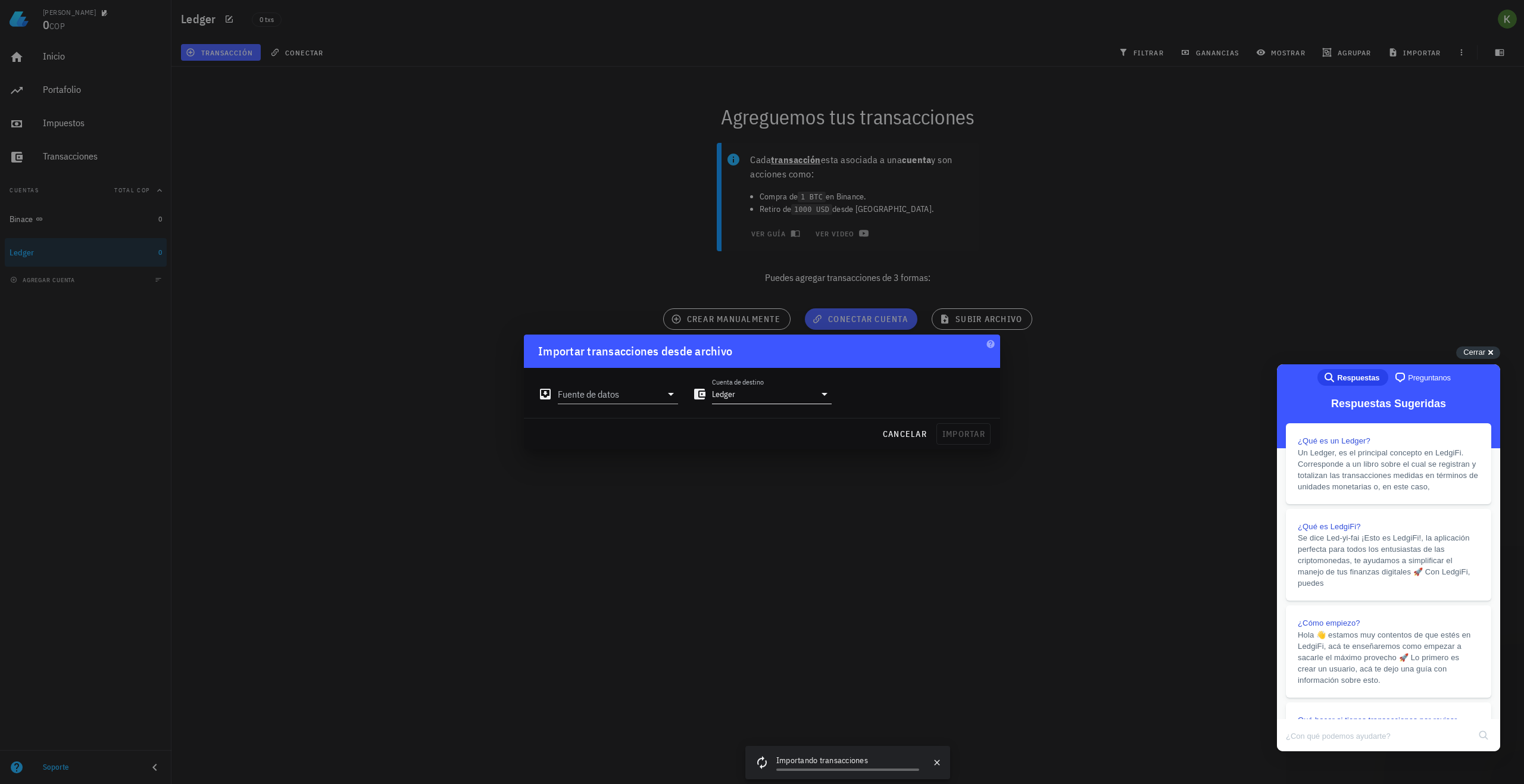
click at [780, 396] on input "Ledger" at bounding box center [764, 394] width 104 height 19
click at [649, 401] on input "Fuente de datos" at bounding box center [610, 394] width 104 height 19
click at [641, 467] on div "Historial de Operaciones" at bounding box center [667, 470] width 151 height 10
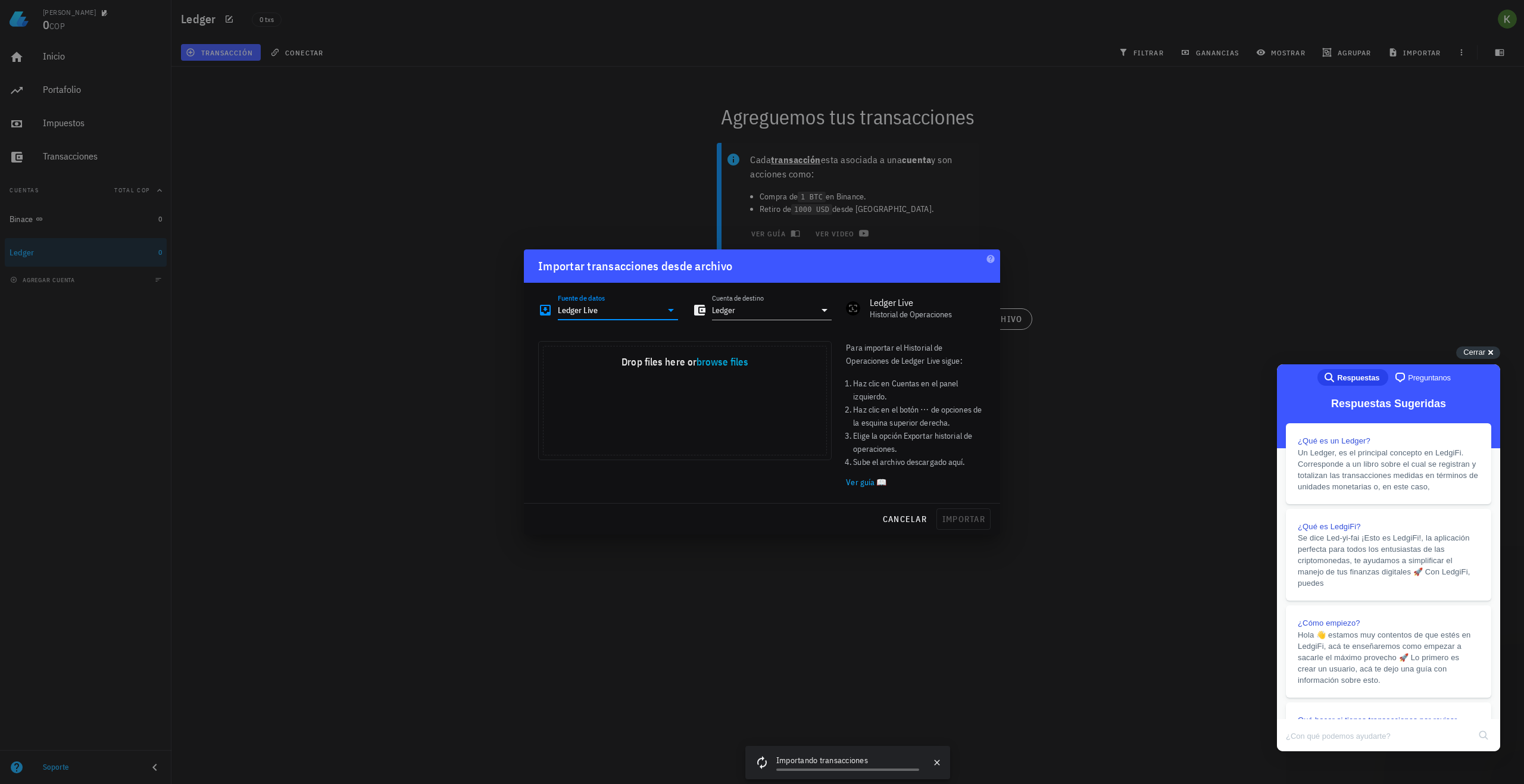
type input "Ledger Live"
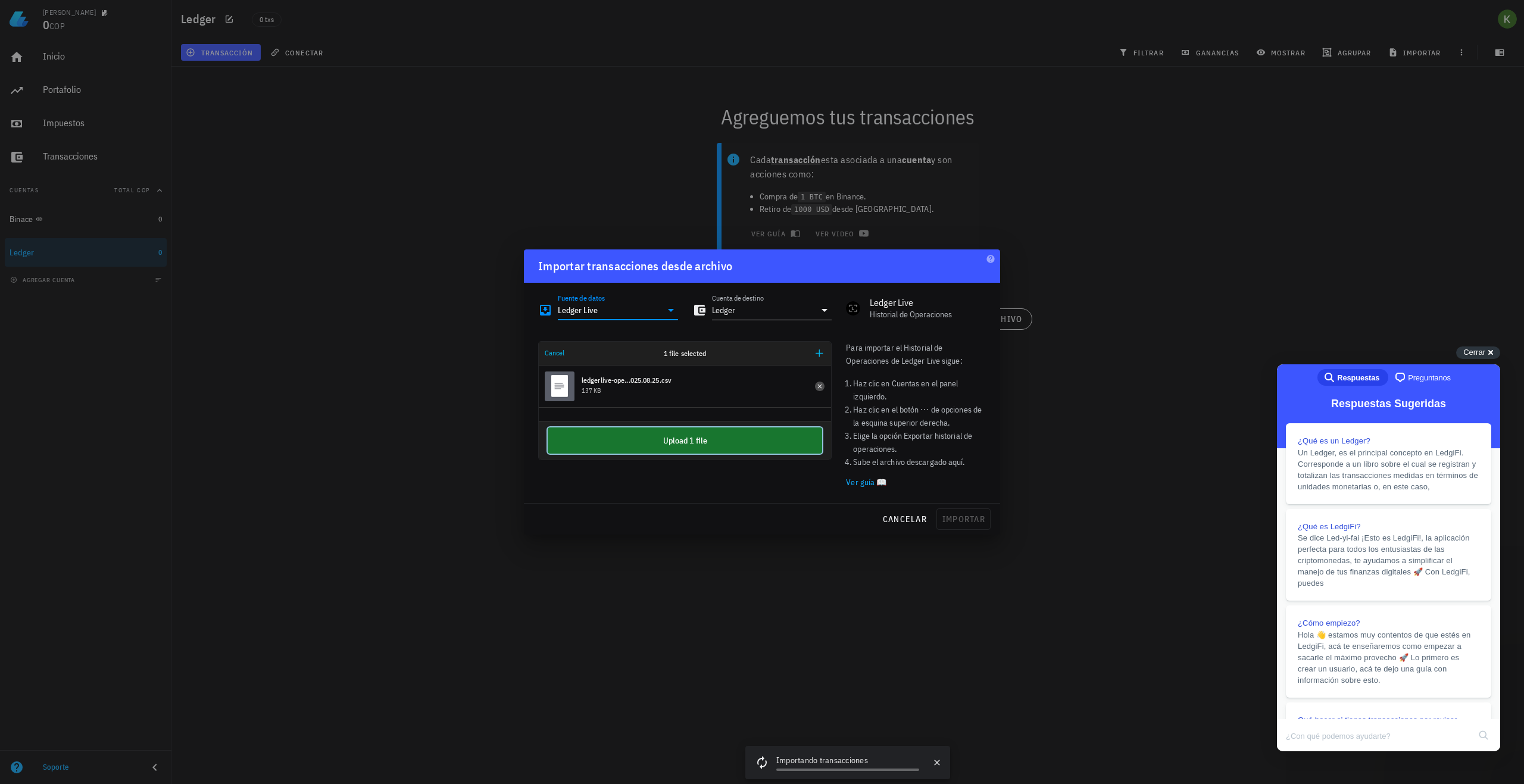
click at [773, 447] on button "Upload 1 file" at bounding box center [685, 440] width 274 height 26
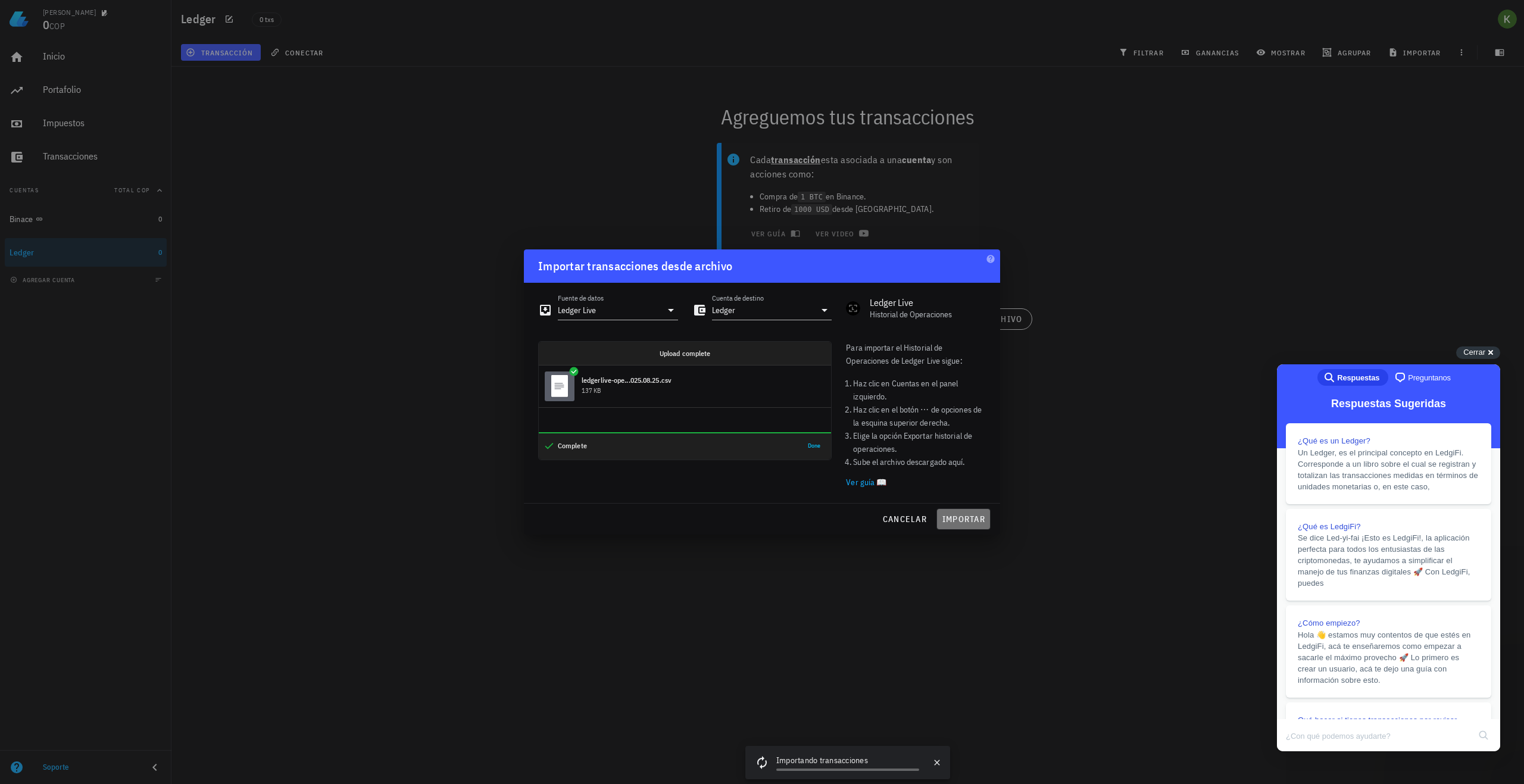
click at [976, 522] on span "importar" at bounding box center [964, 519] width 44 height 11
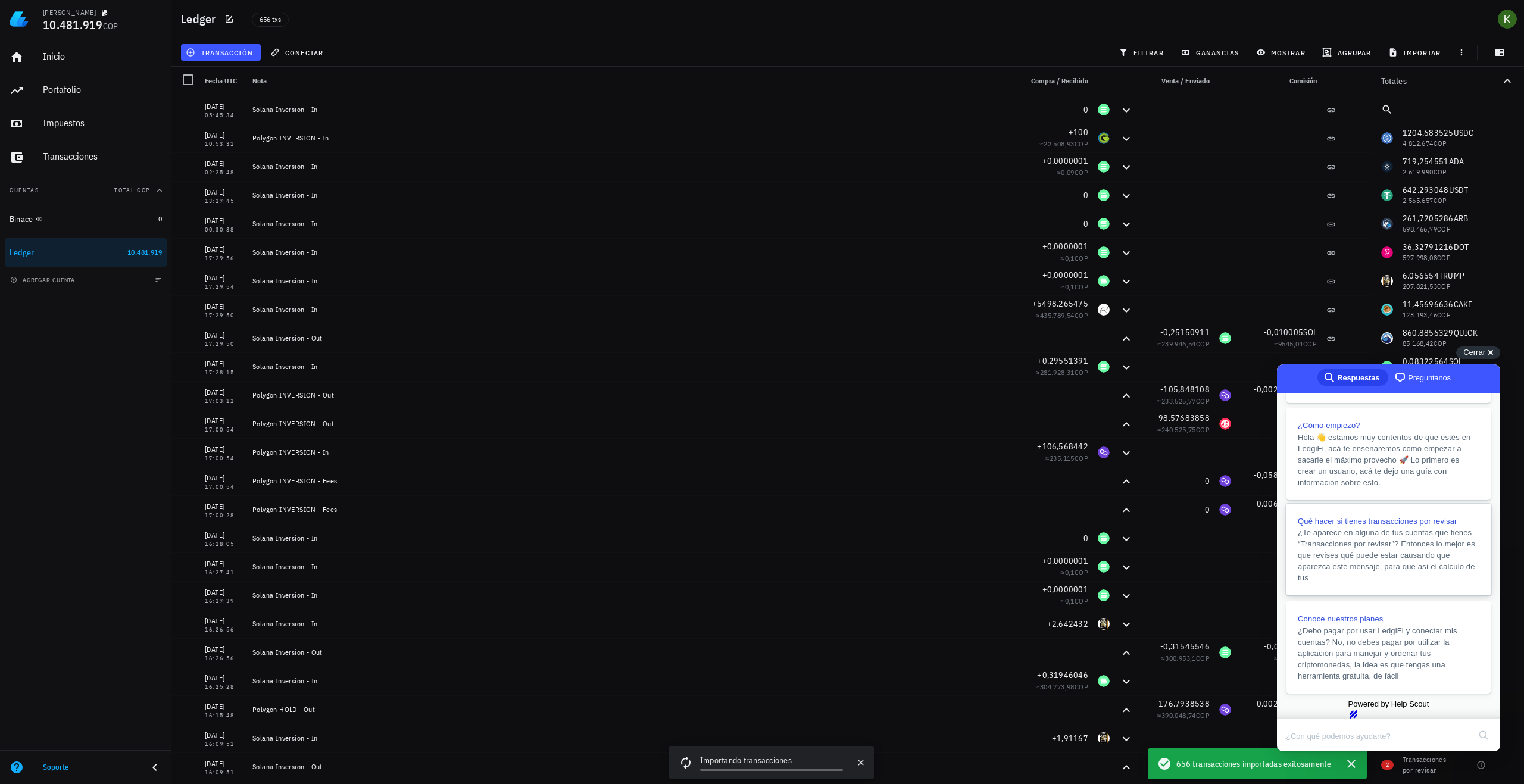
scroll to position [252, 0]
click at [1398, 699] on div "Powered by Help Scout hs-logo" at bounding box center [1389, 709] width 216 height 21
click at [1480, 353] on span "Cerrar" at bounding box center [1474, 352] width 22 height 9
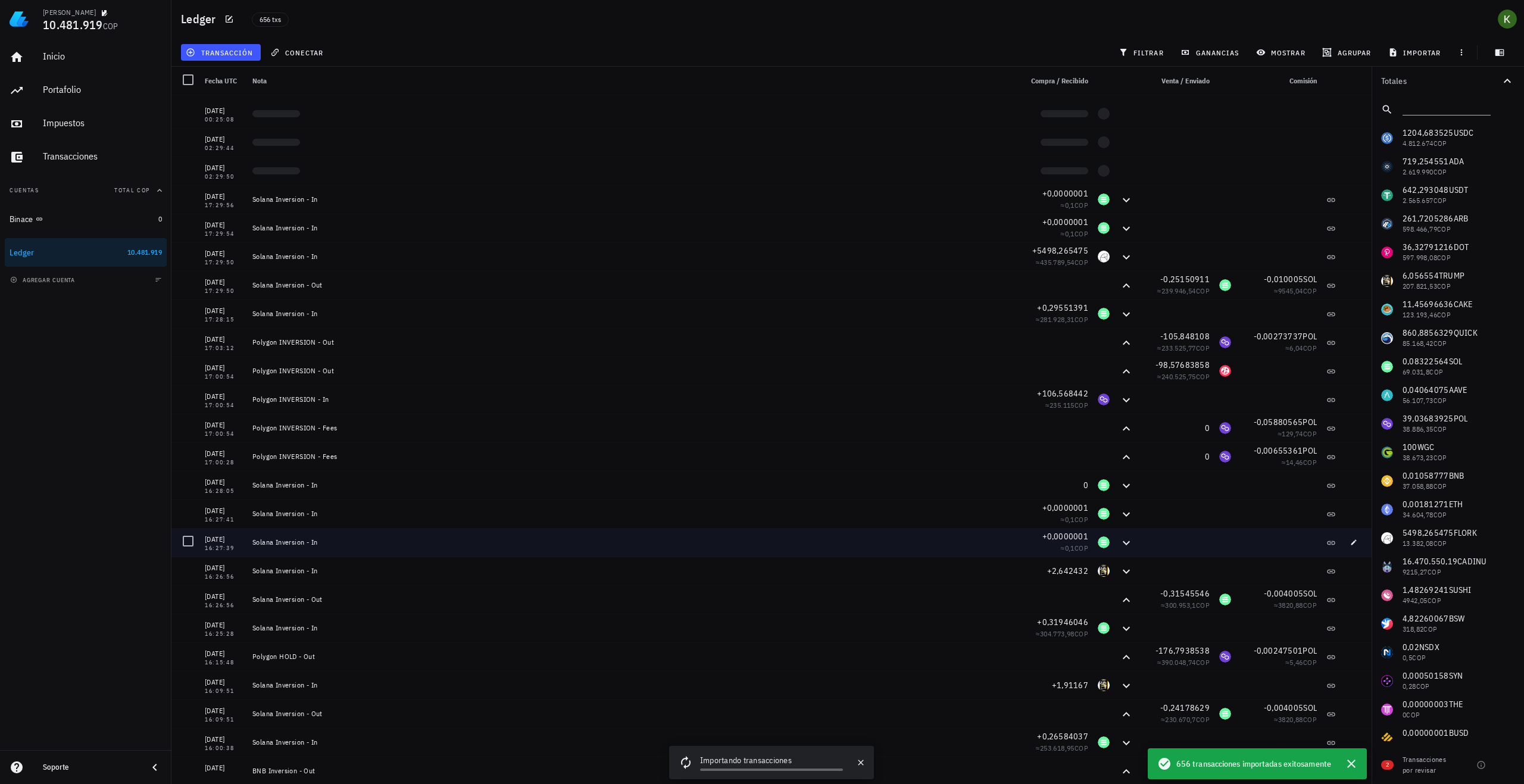
scroll to position [0, 0]
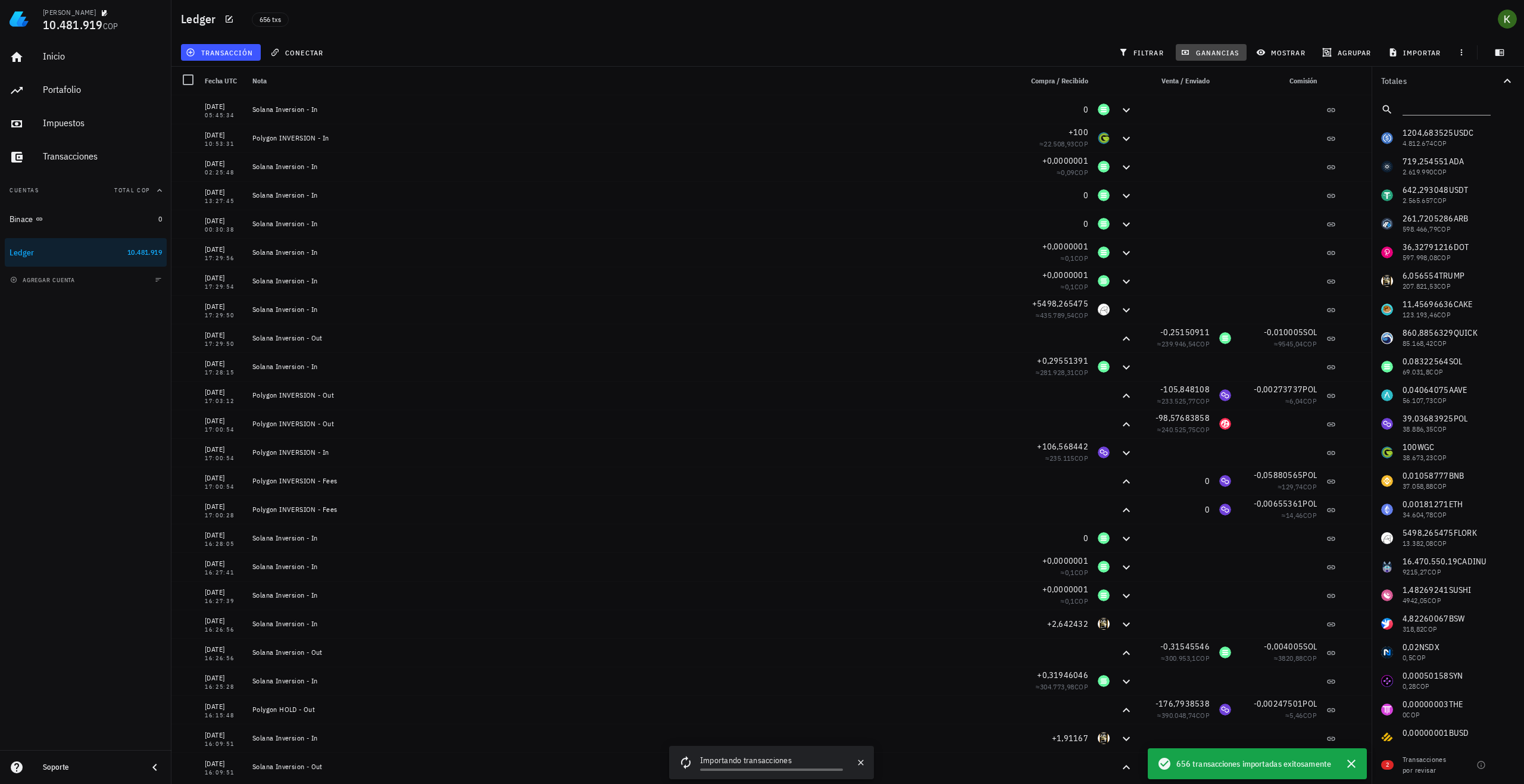
click at [1211, 50] on span "ganancias" at bounding box center [1211, 52] width 56 height 9
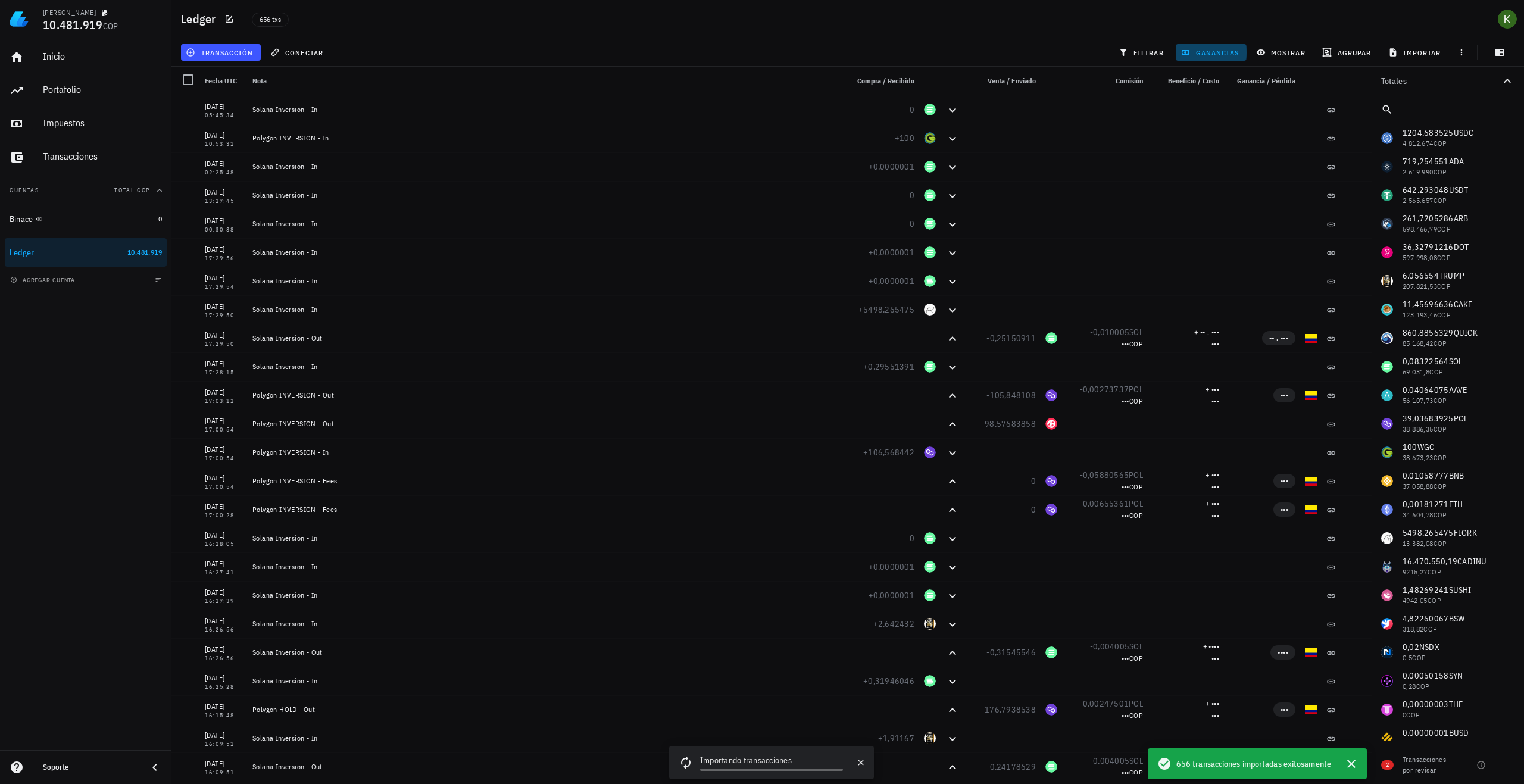
click at [1200, 53] on span "ganancias" at bounding box center [1211, 52] width 56 height 9
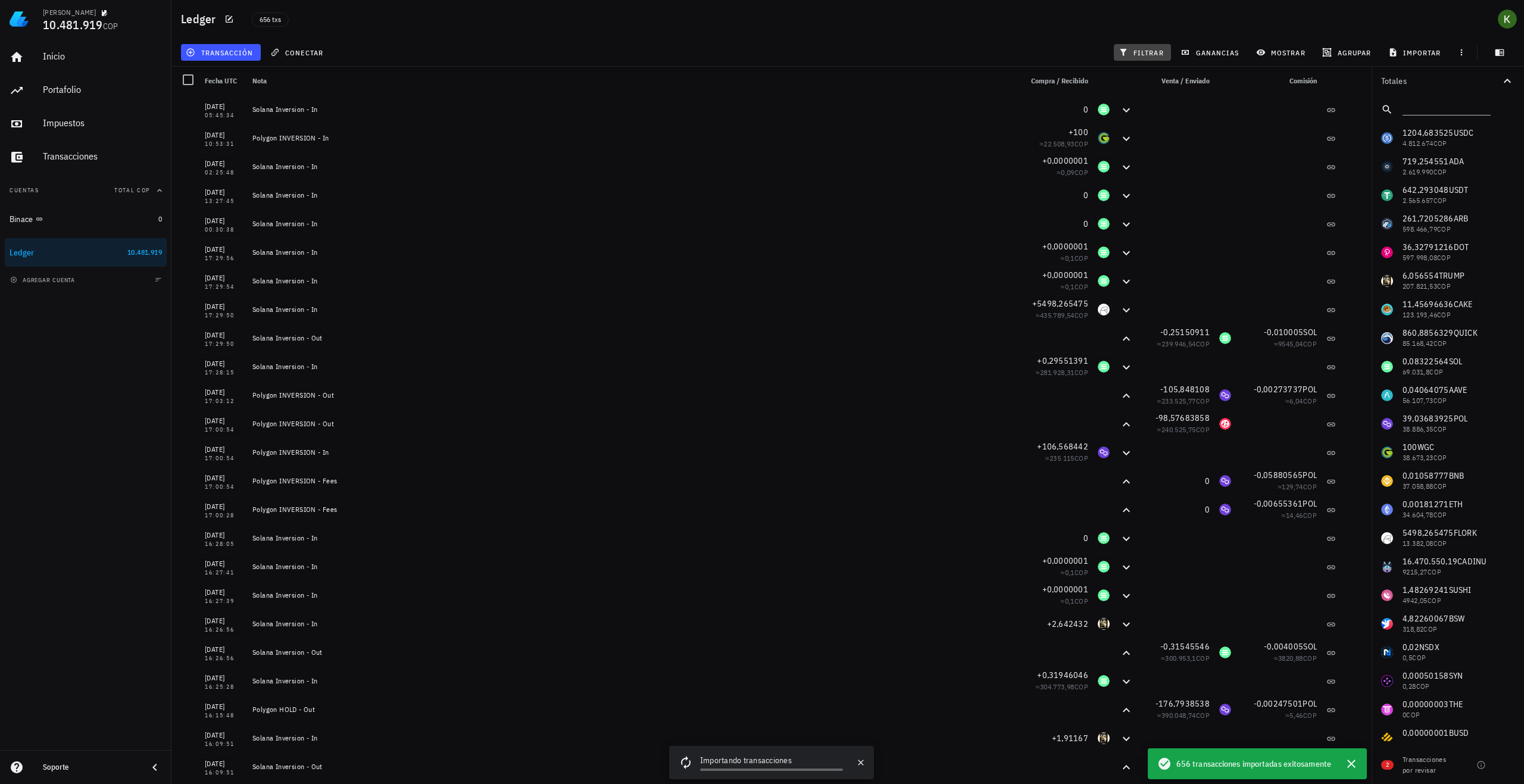
click at [1147, 50] on span "filtrar" at bounding box center [1143, 52] width 43 height 9
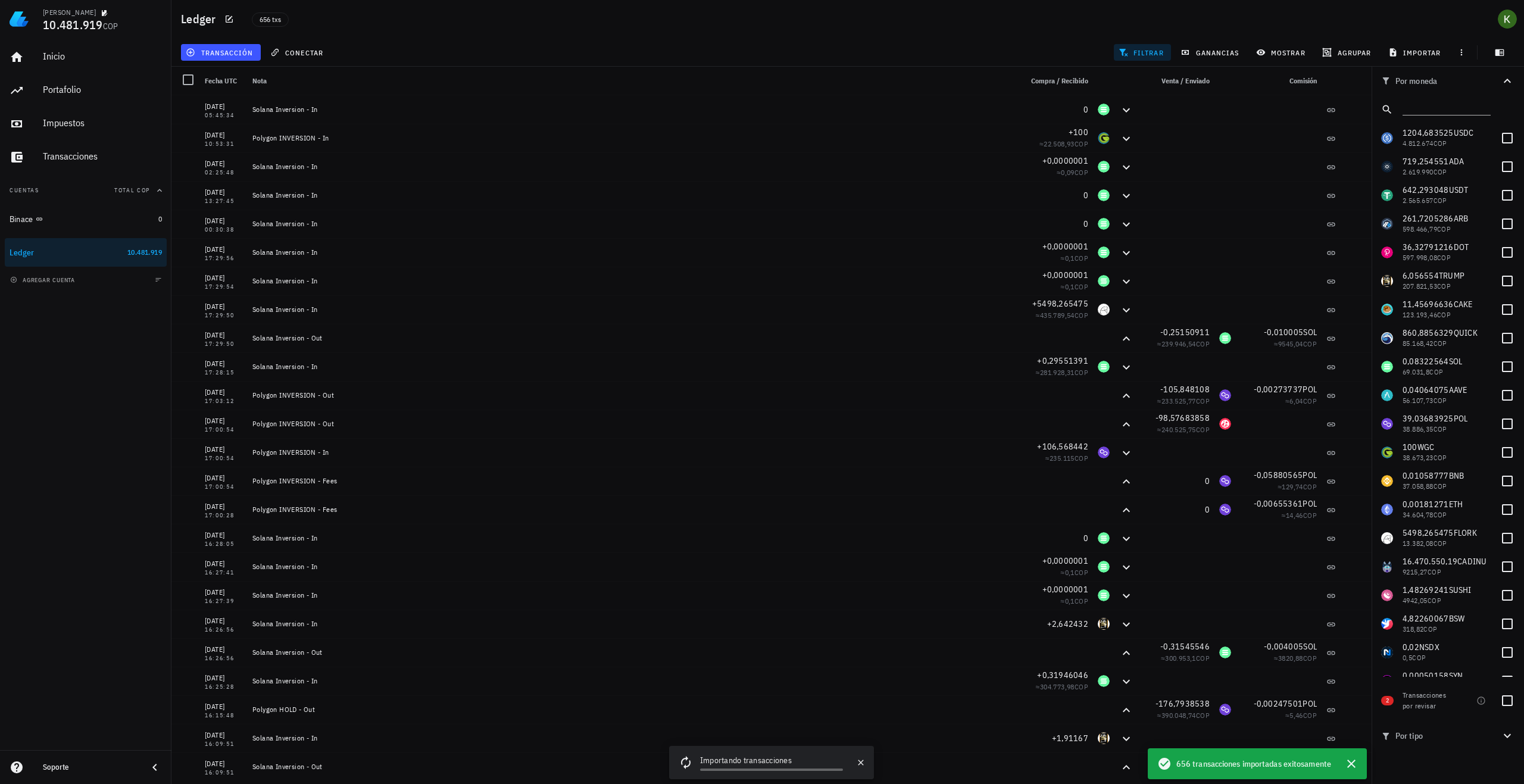
click at [1147, 50] on span "filtrar" at bounding box center [1143, 52] width 43 height 9
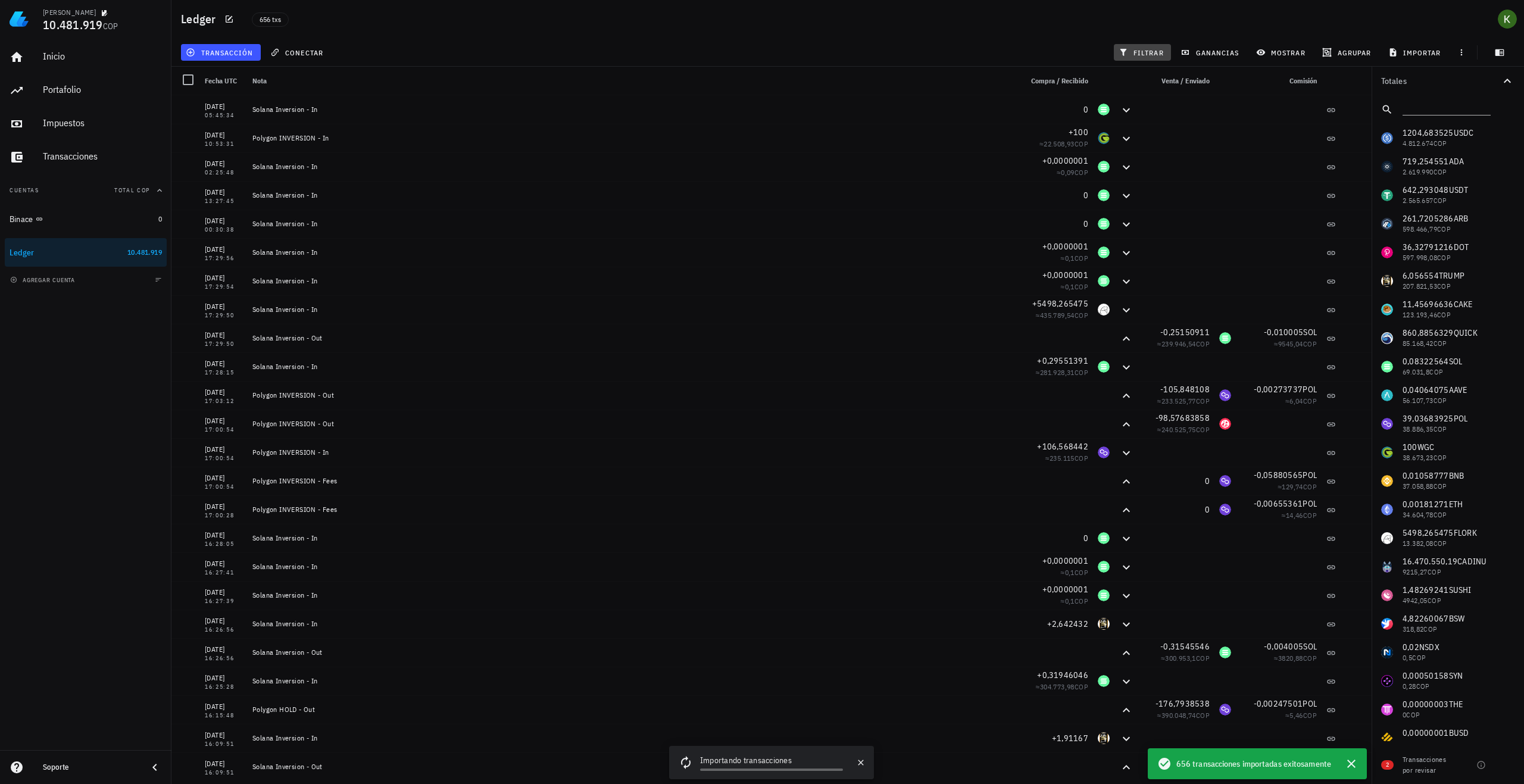
click at [1147, 51] on span "filtrar" at bounding box center [1143, 52] width 43 height 9
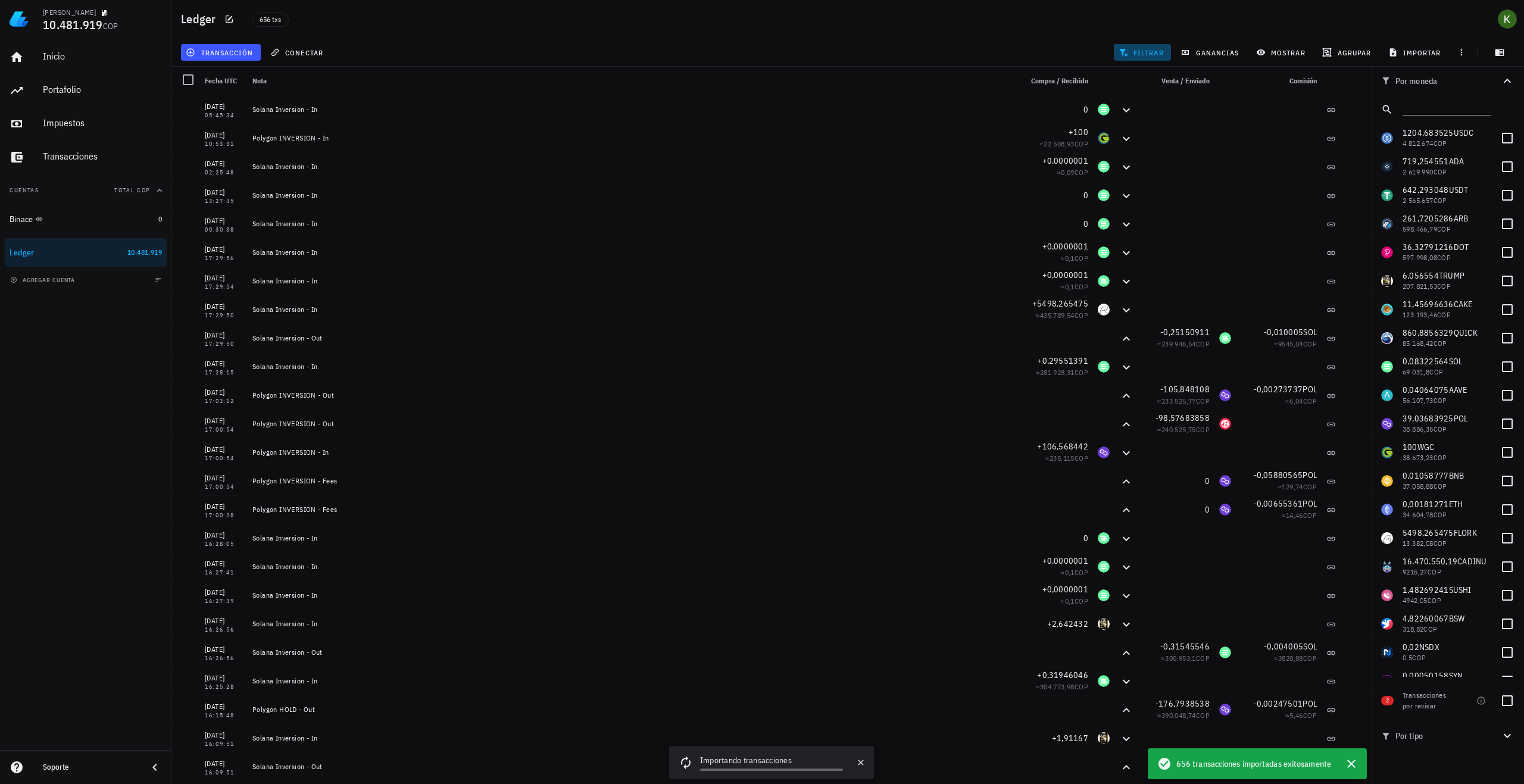
click at [1147, 51] on span "filtrar" at bounding box center [1143, 52] width 43 height 9
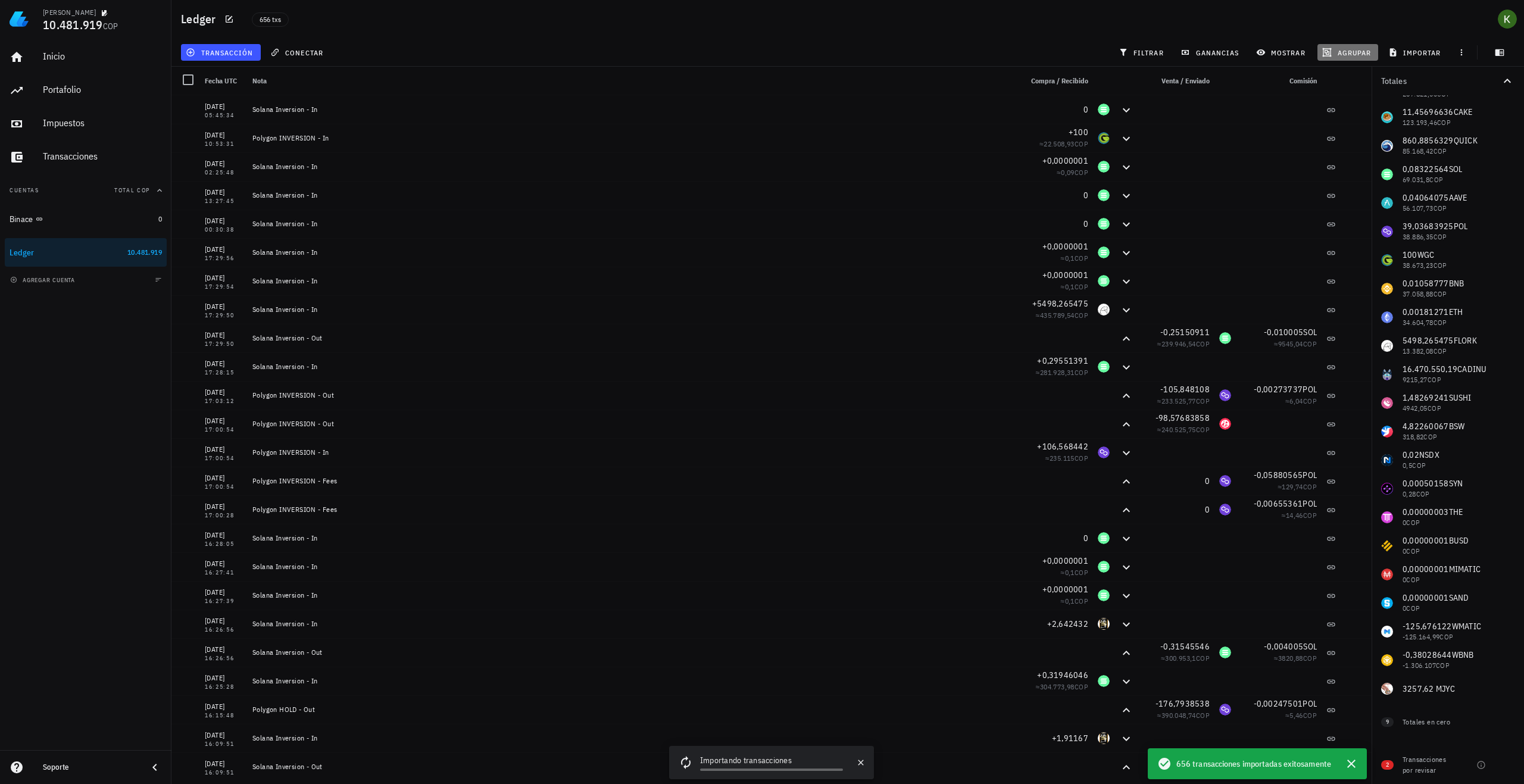
click at [1339, 54] on span "agrupar" at bounding box center [1348, 52] width 46 height 9
click at [1335, 172] on div "Año" at bounding box center [1353, 175] width 52 height 9
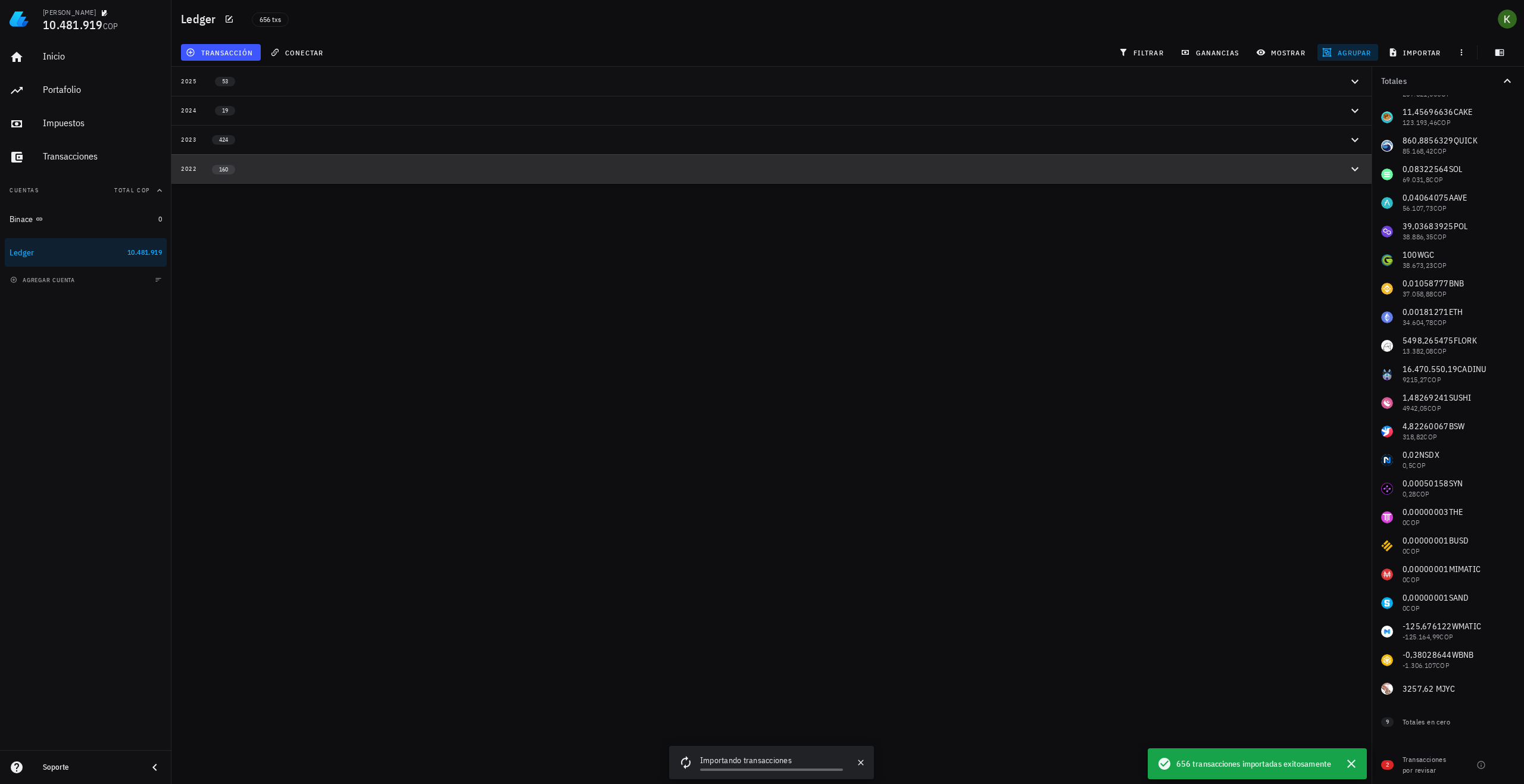
click at [238, 170] on div "160" at bounding box center [219, 169] width 43 height 10
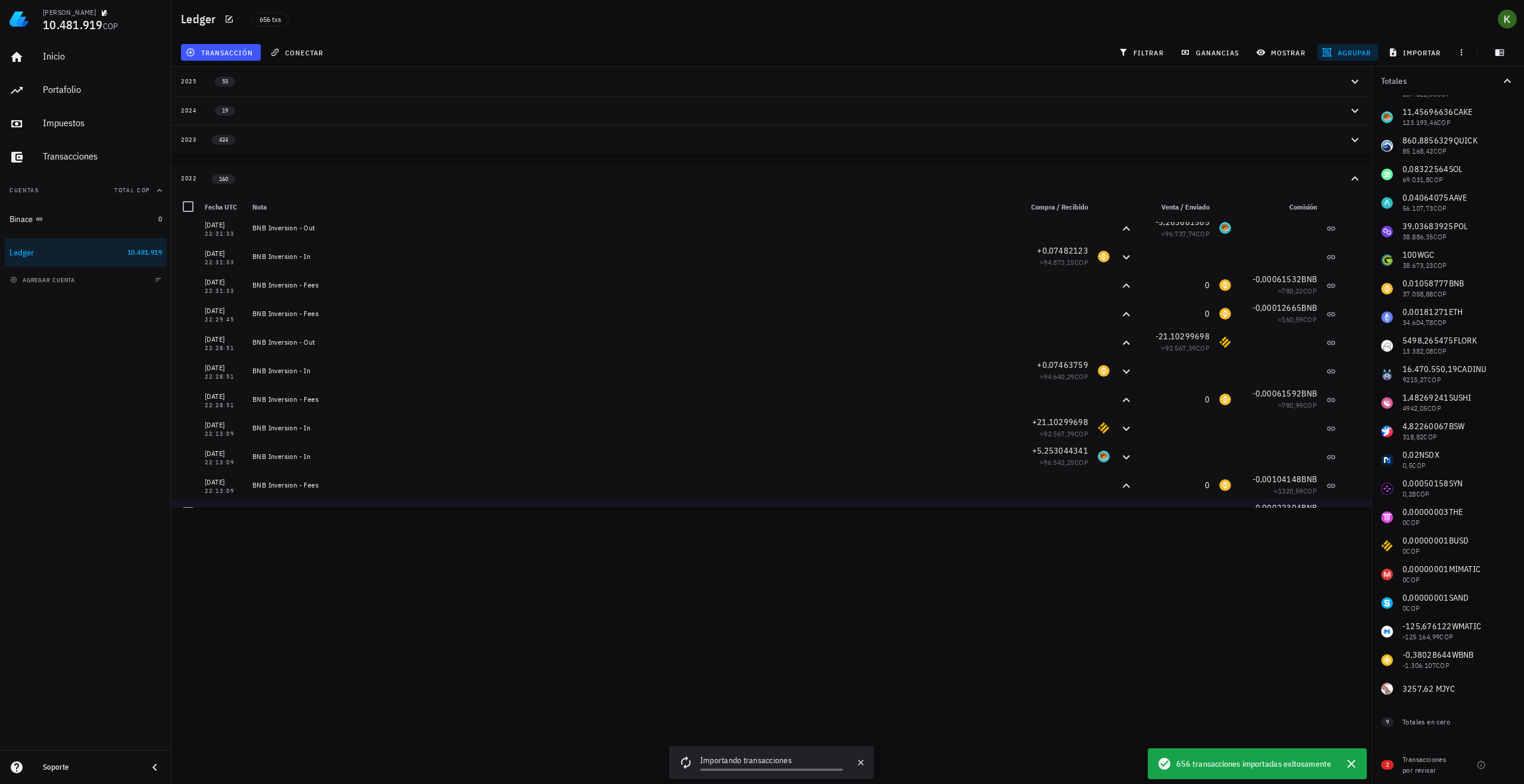
scroll to position [1727, 0]
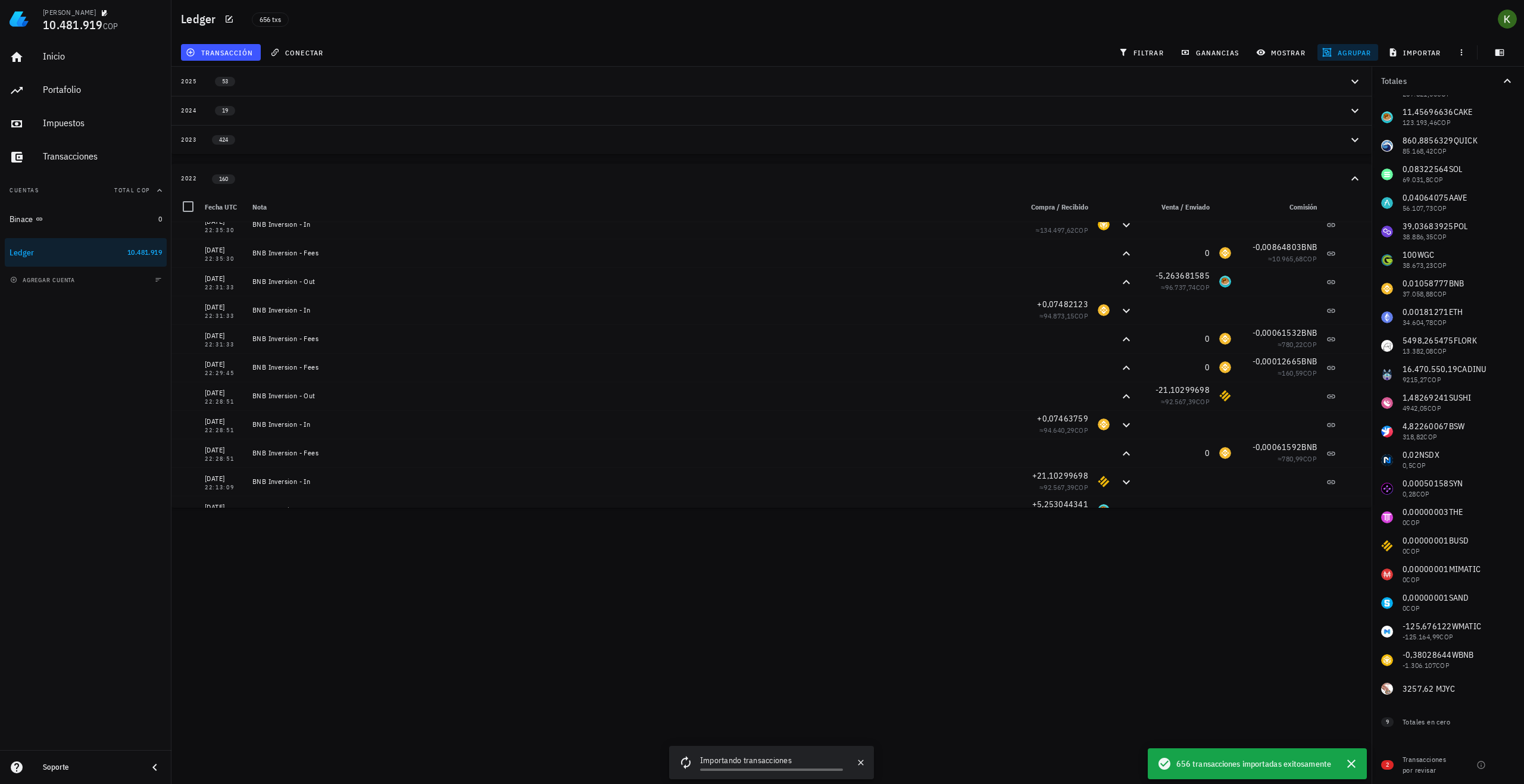
click at [748, 574] on div "Kevin 10.481.919 COP Inicio Portafolio Impuestos Transacciones Cuentas Total CO…" at bounding box center [762, 392] width 1524 height 784
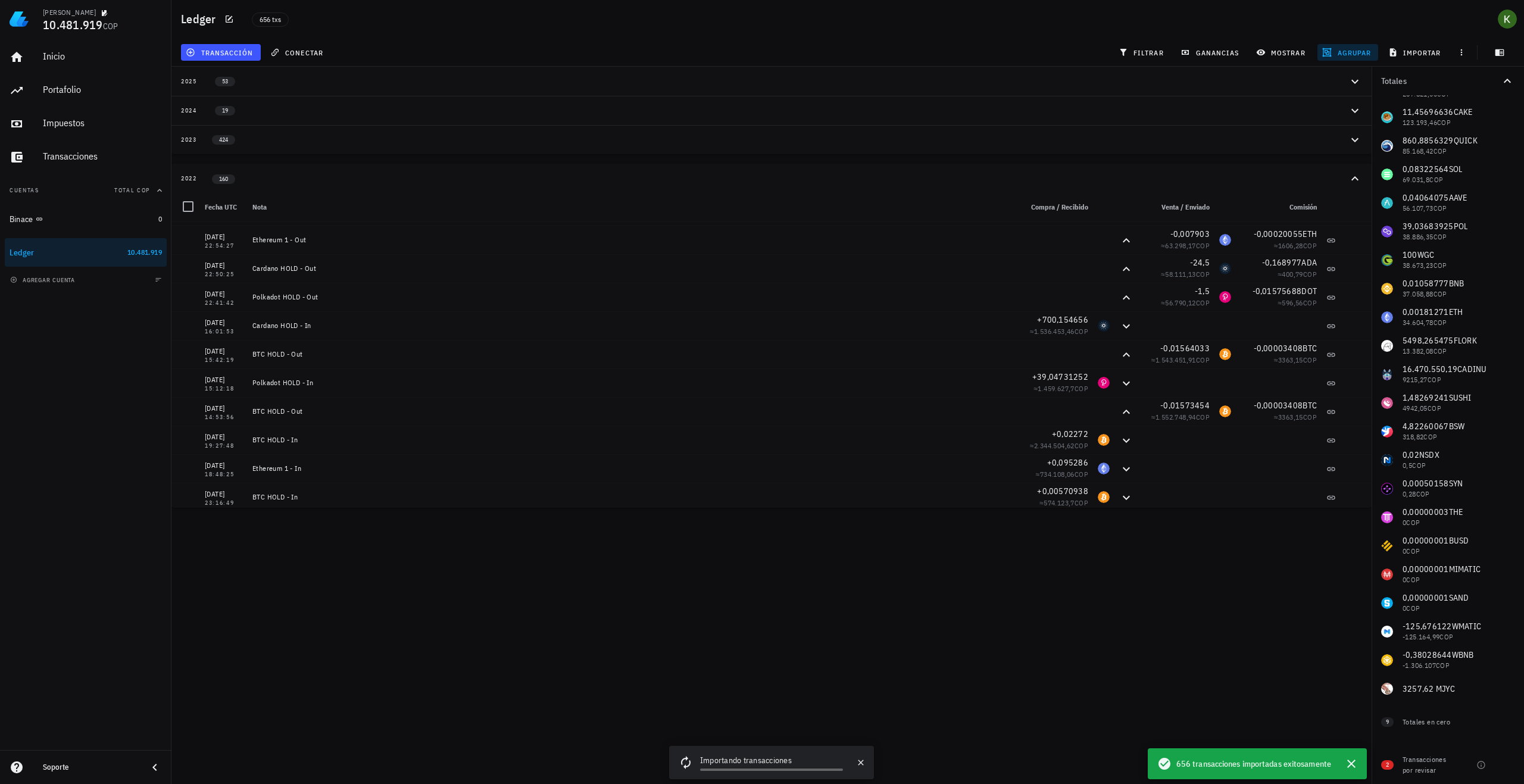
scroll to position [4286, 0]
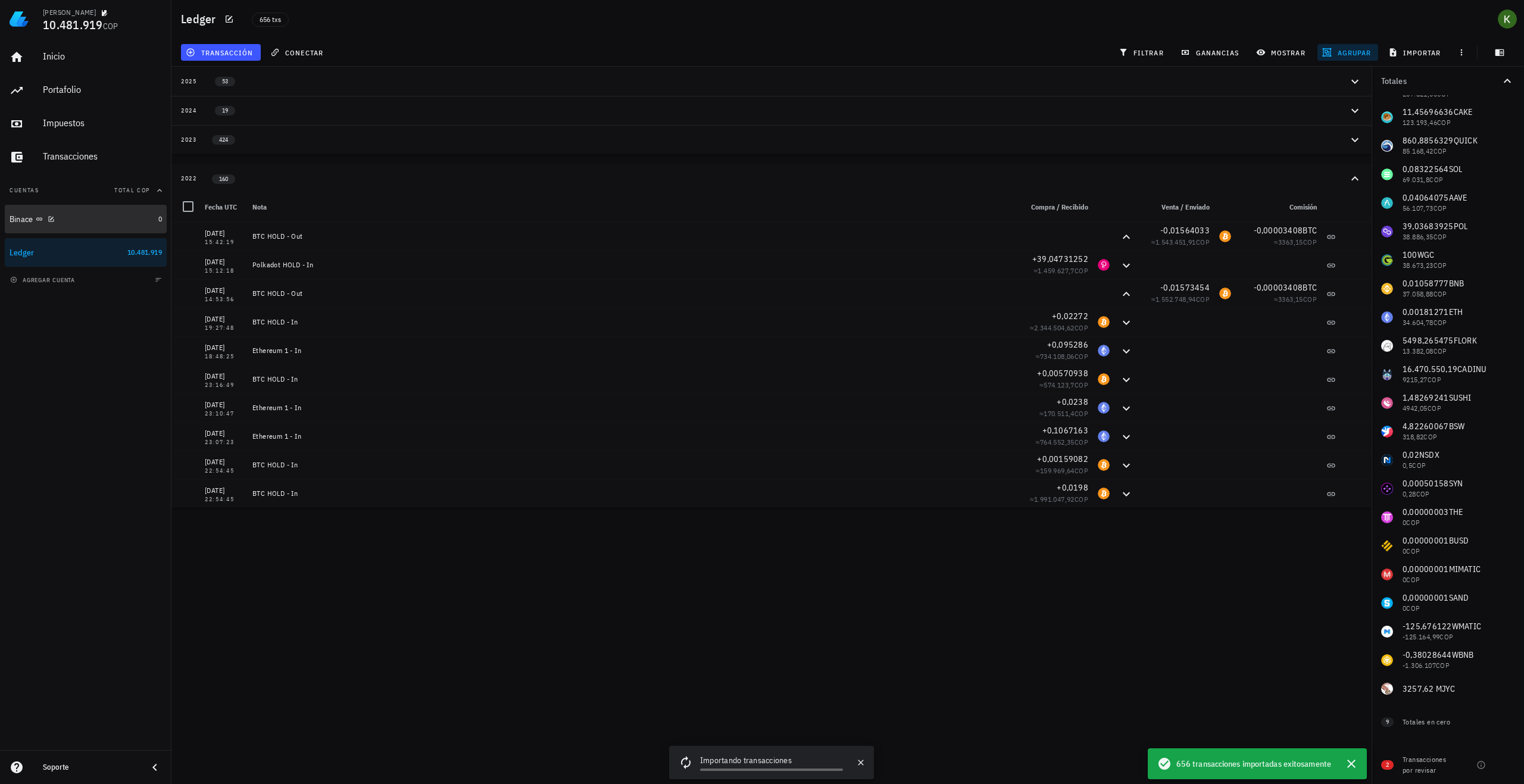
click at [106, 228] on div "Binace" at bounding box center [82, 219] width 144 height 25
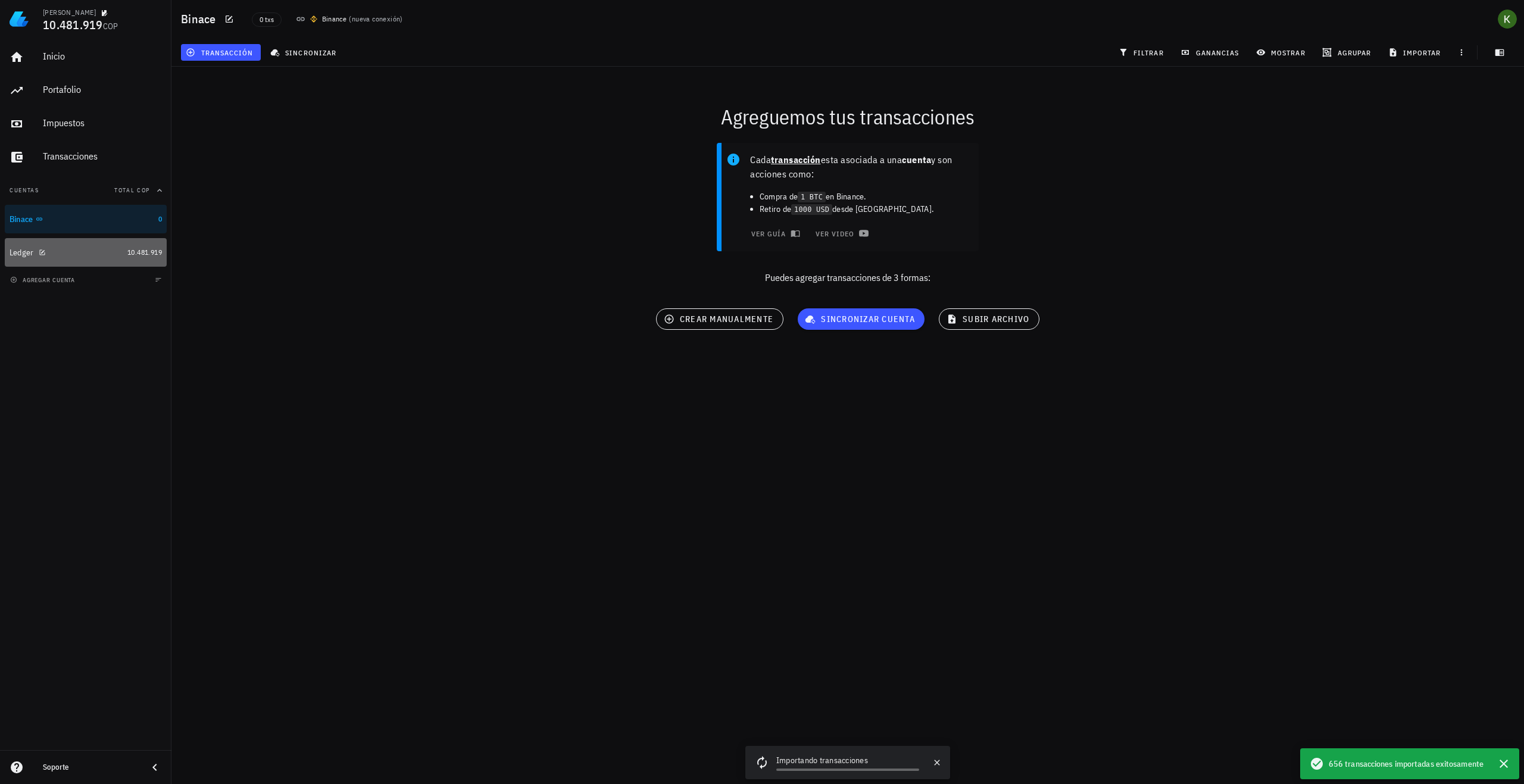
click at [108, 252] on div "Ledger" at bounding box center [66, 253] width 113 height 11
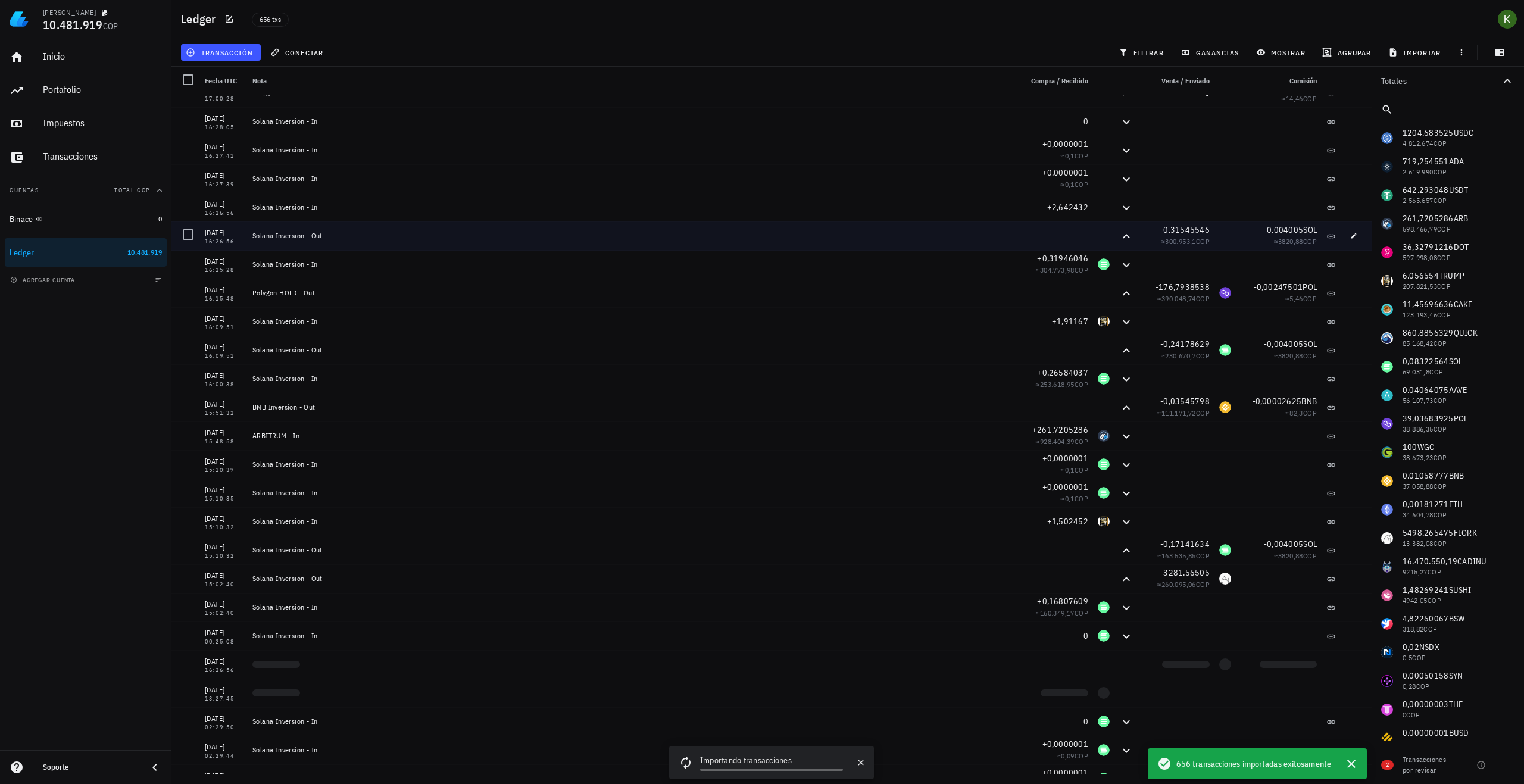
scroll to position [59, 0]
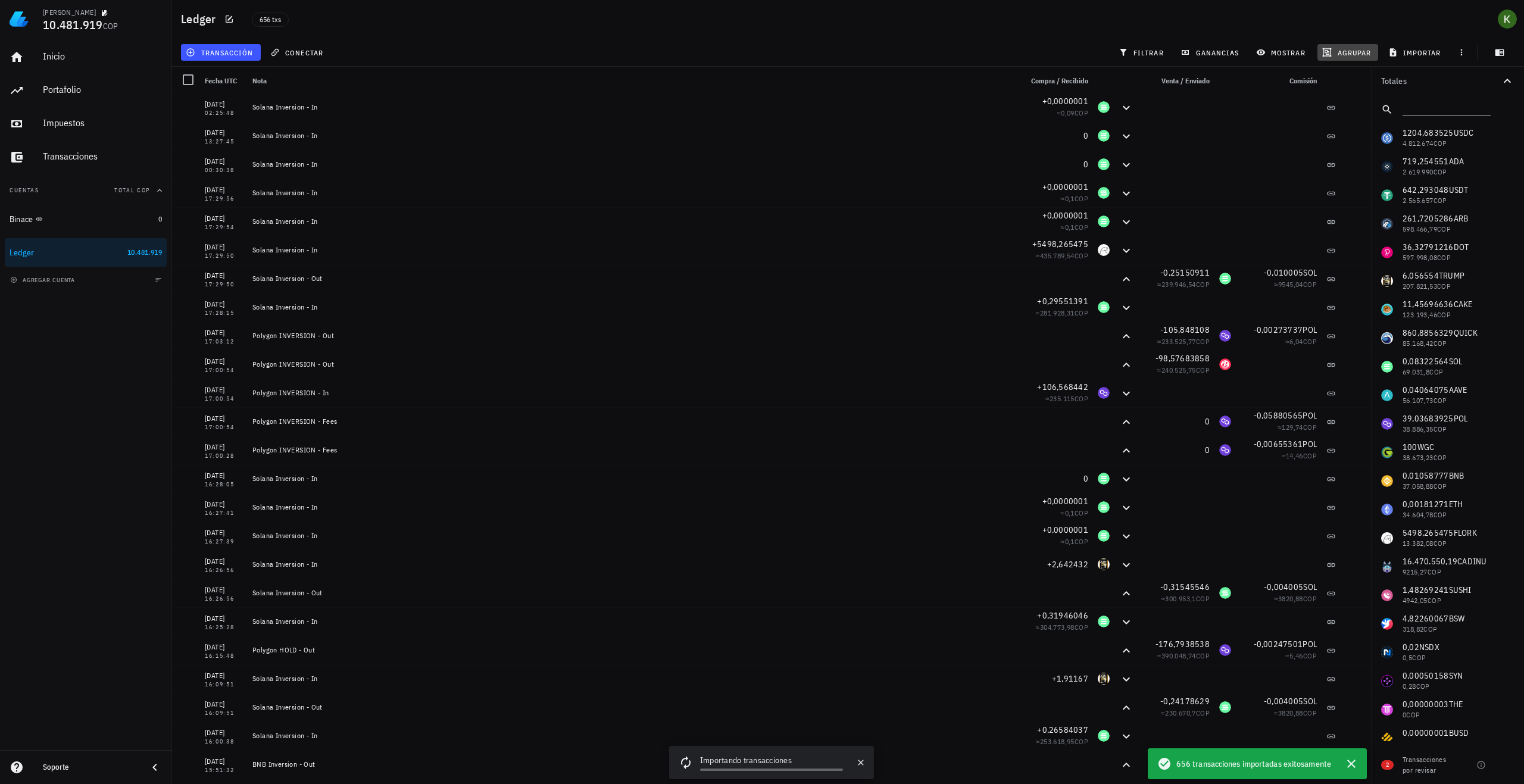
click at [1353, 56] on span "agrupar" at bounding box center [1348, 52] width 46 height 9
click at [1341, 173] on div "Año" at bounding box center [1353, 175] width 52 height 9
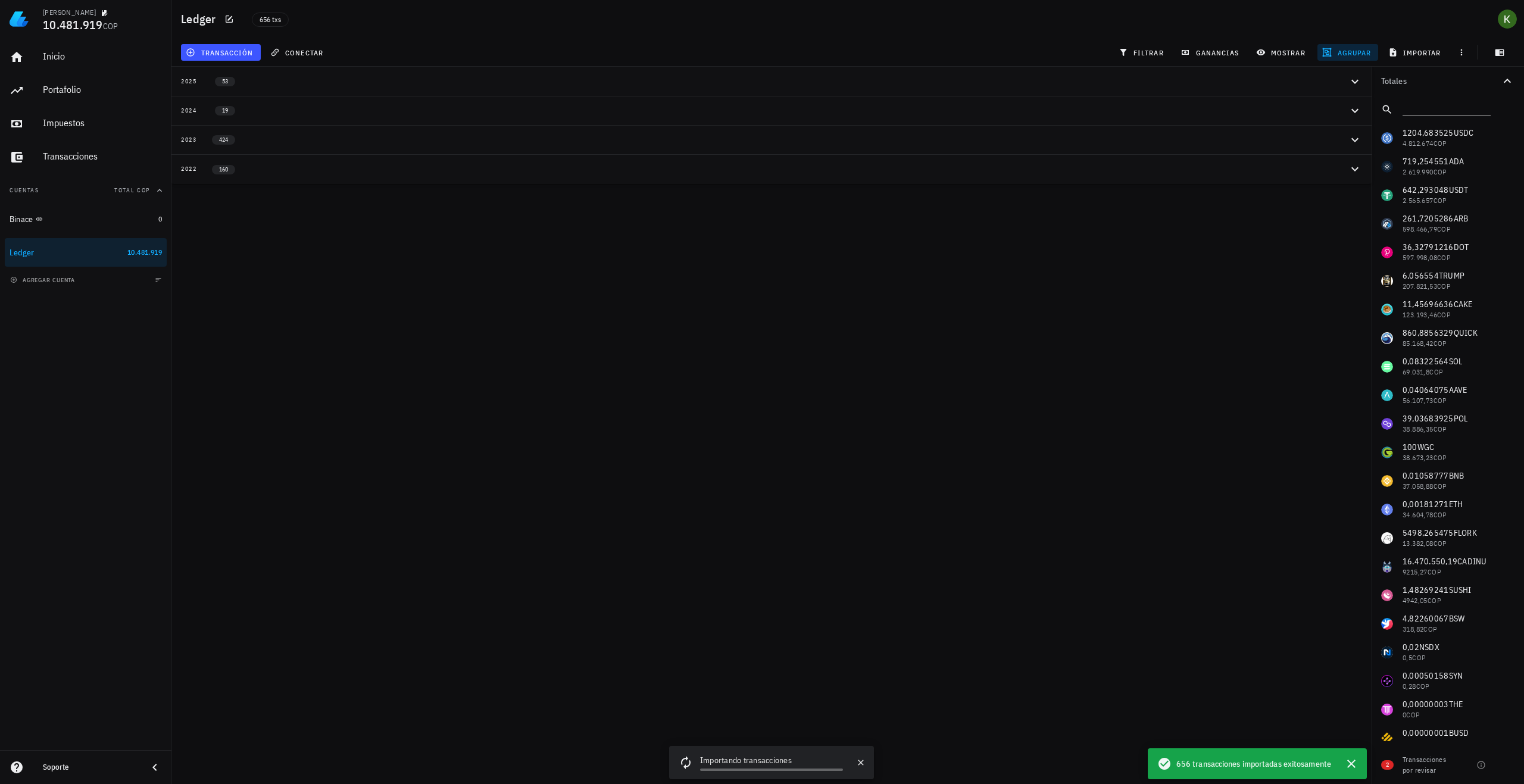
click at [403, 166] on div "2022 160" at bounding box center [765, 169] width 1167 height 10
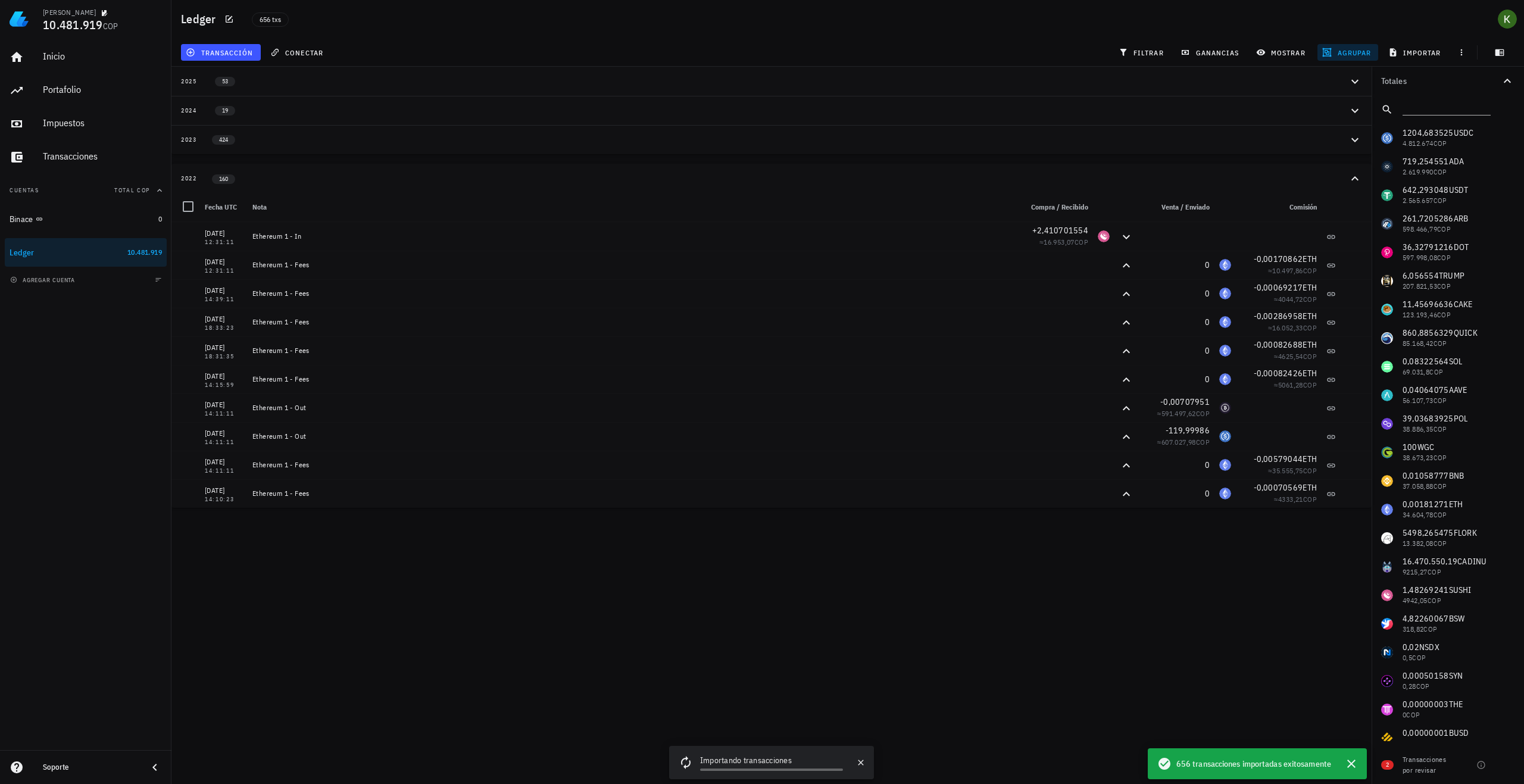
click at [749, 756] on div "Importando transacciones" at bounding box center [771, 761] width 143 height 15
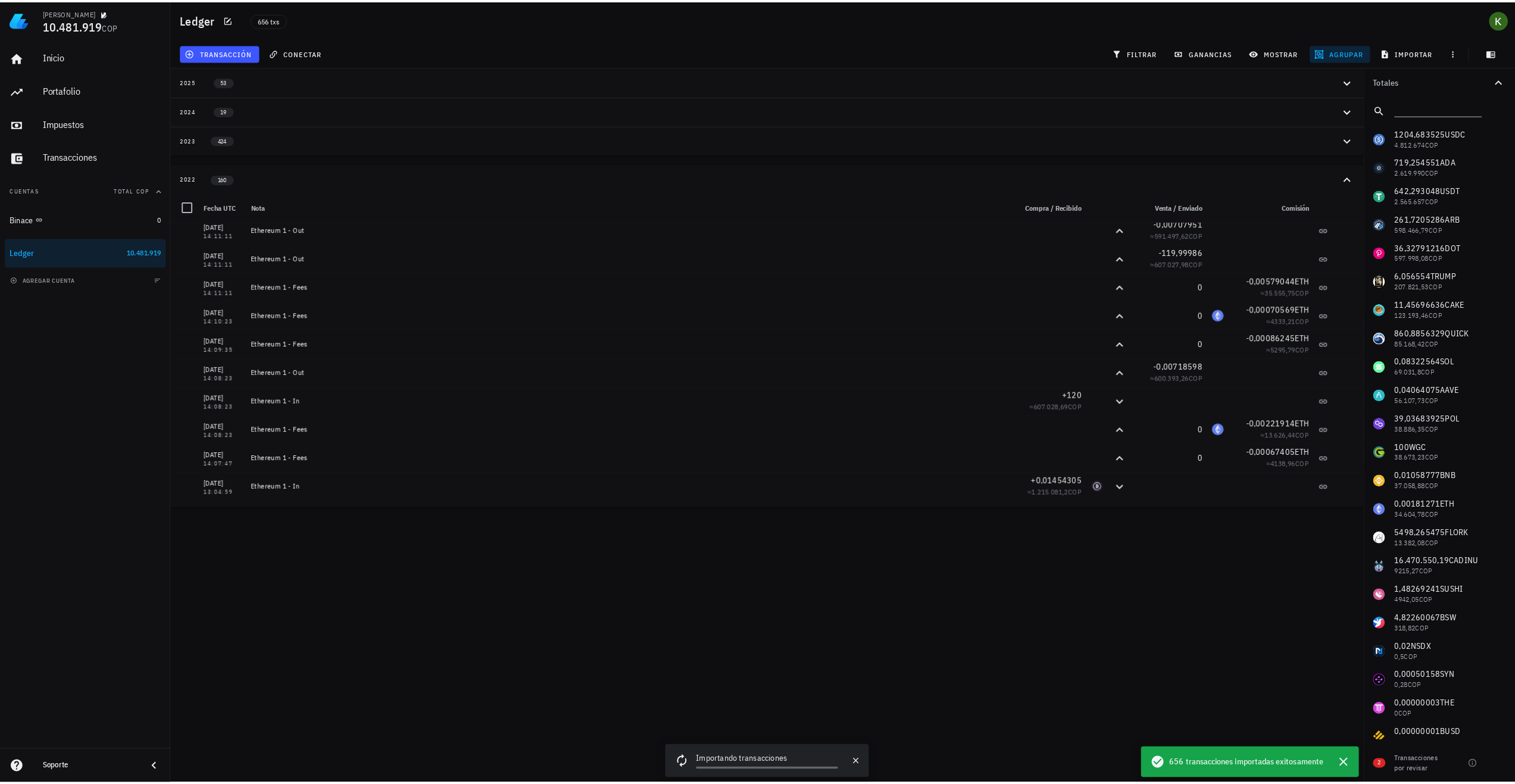
scroll to position [0, 0]
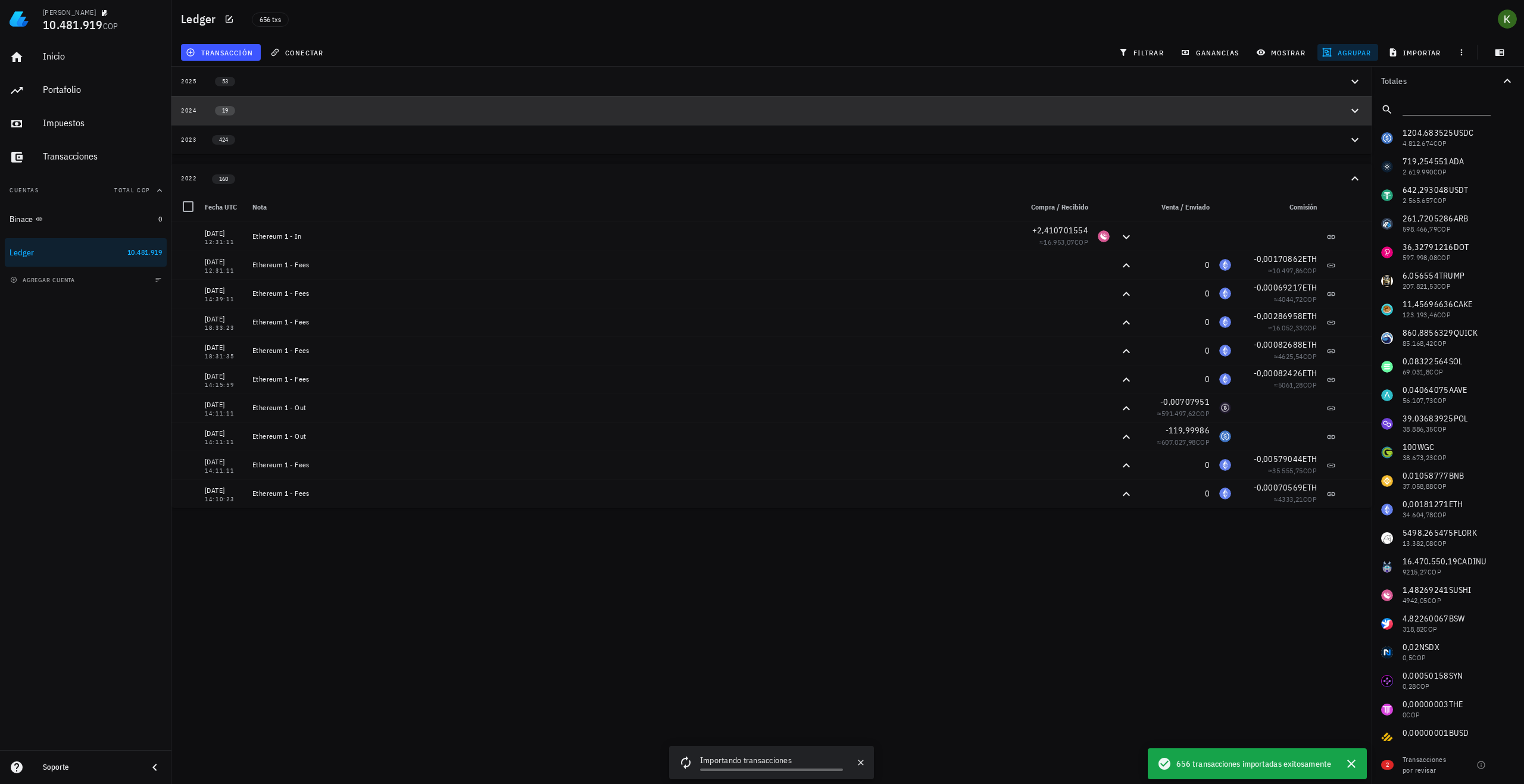
click at [231, 114] on span "19" at bounding box center [225, 111] width 20 height 9
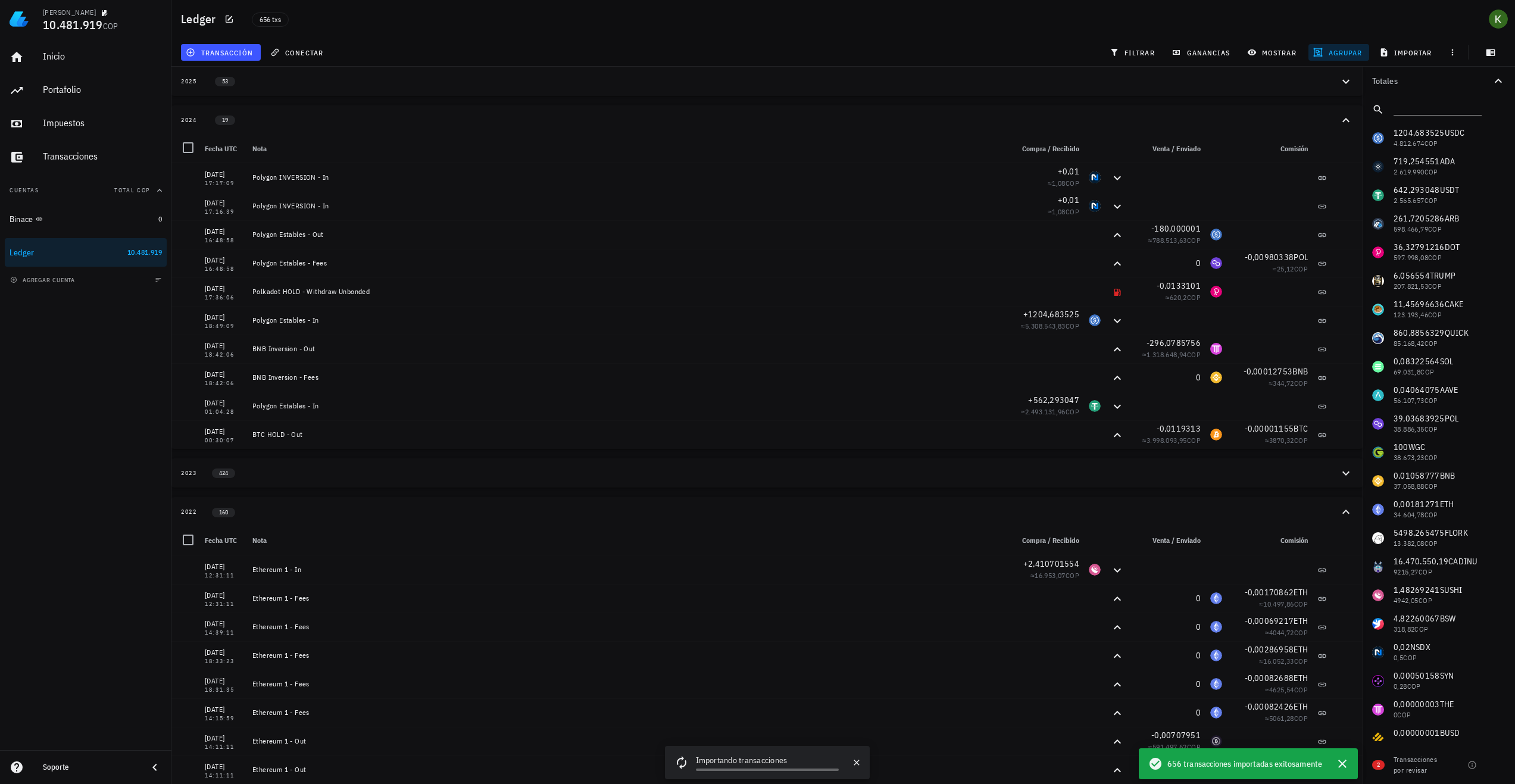
click at [195, 118] on div "2024" at bounding box center [188, 120] width 16 height 9
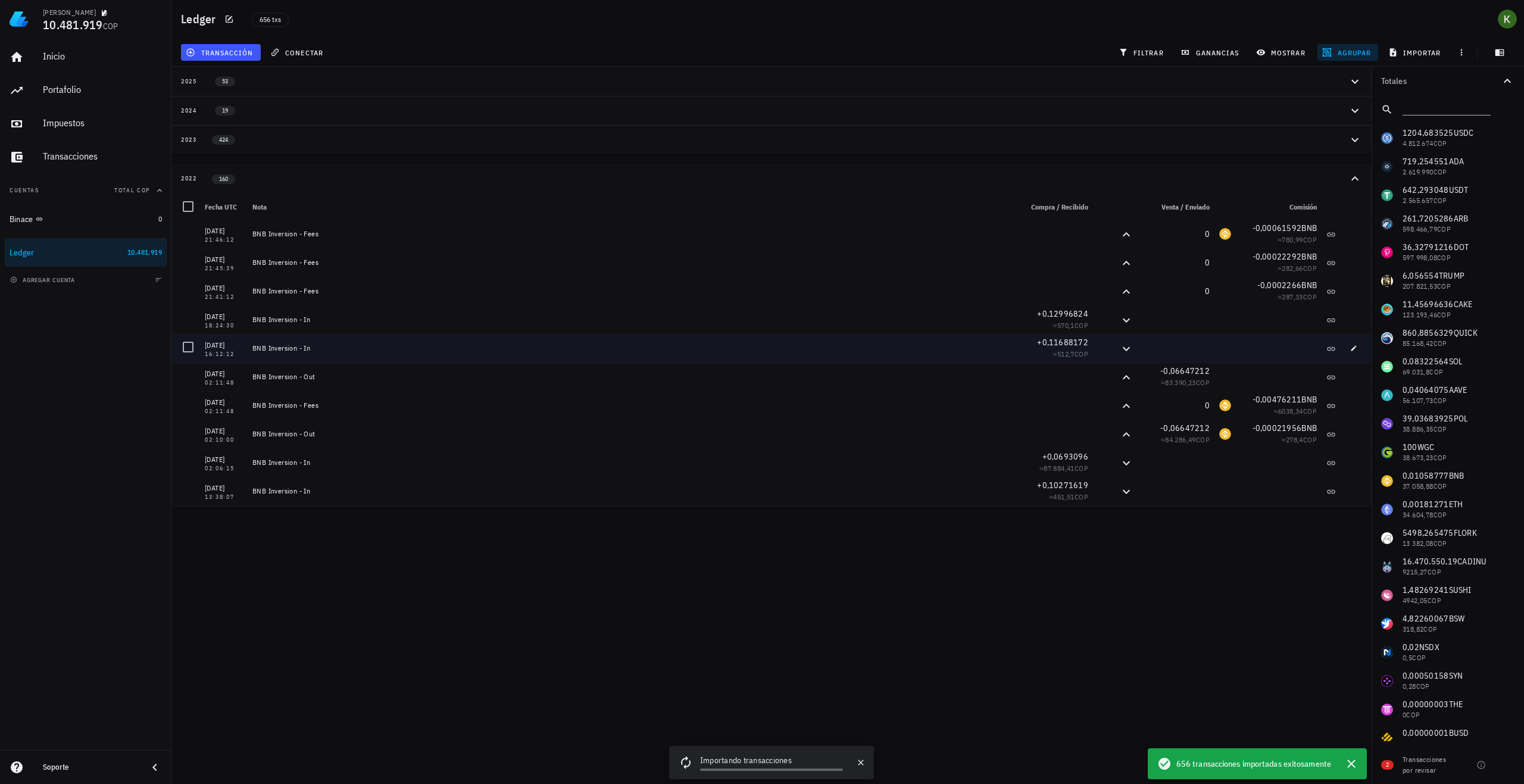
scroll to position [2560, 0]
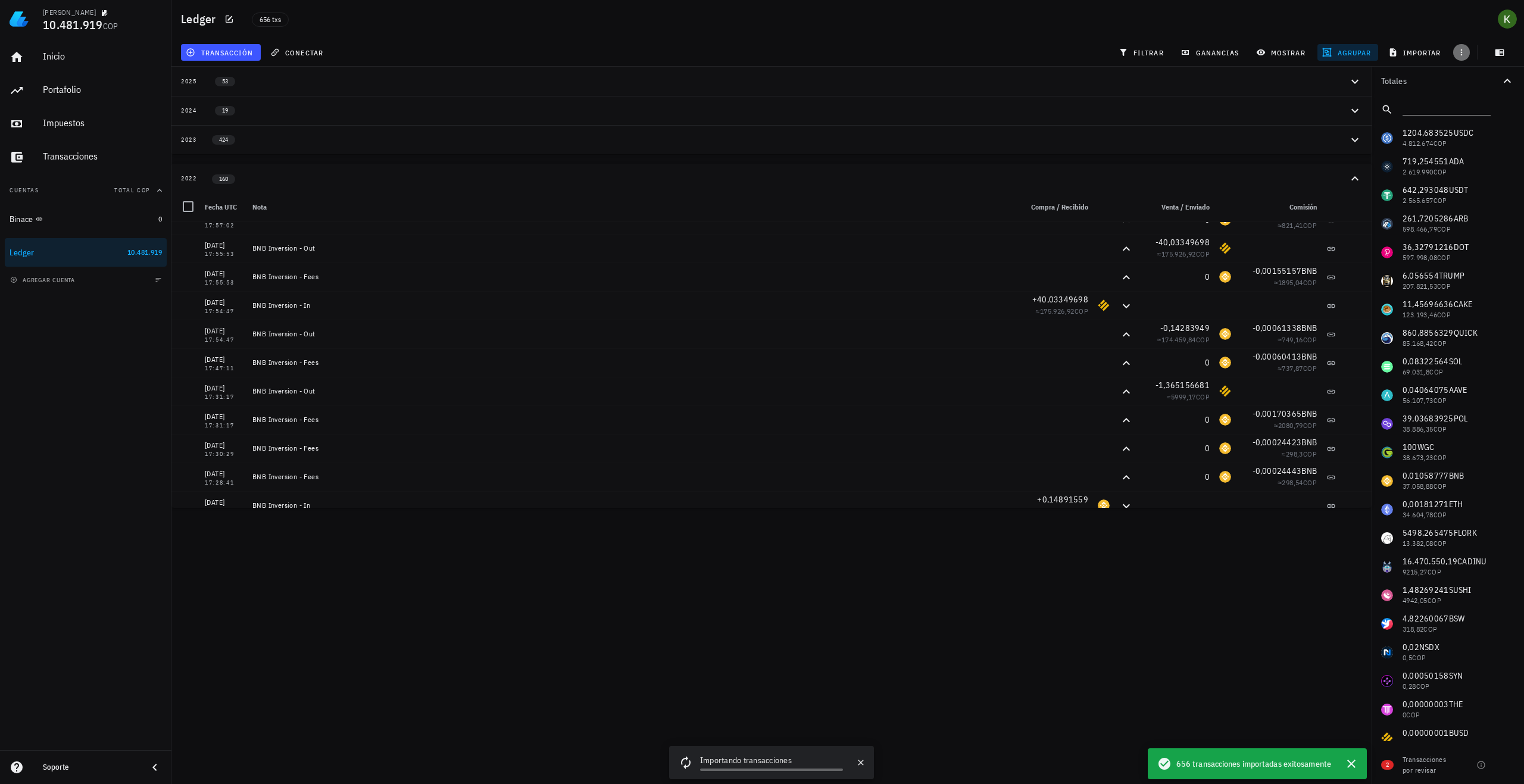
click at [1459, 54] on icon "button" at bounding box center [1461, 52] width 9 height 9
click at [1290, 54] on span "mostrar" at bounding box center [1282, 52] width 47 height 9
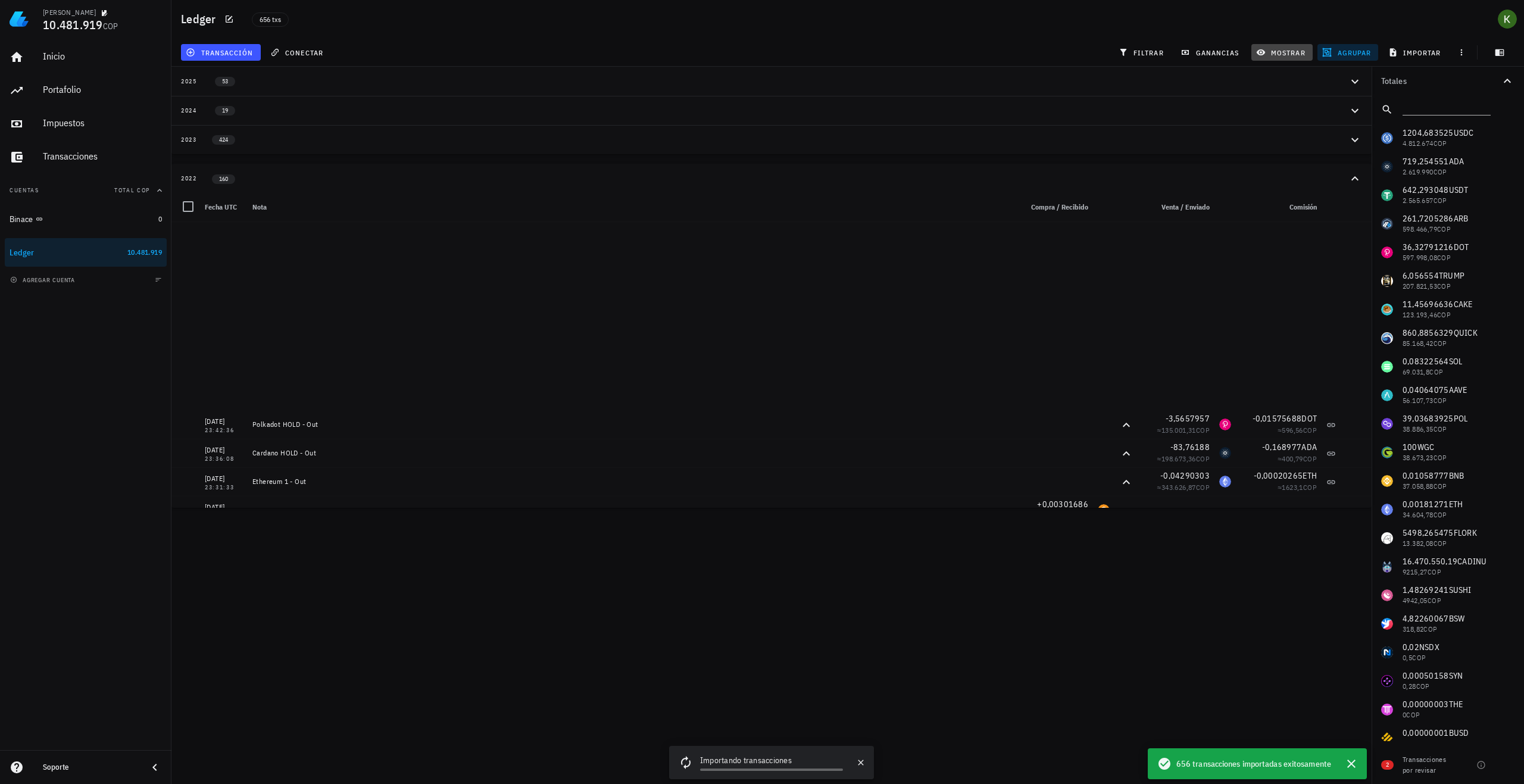
scroll to position [4286, 0]
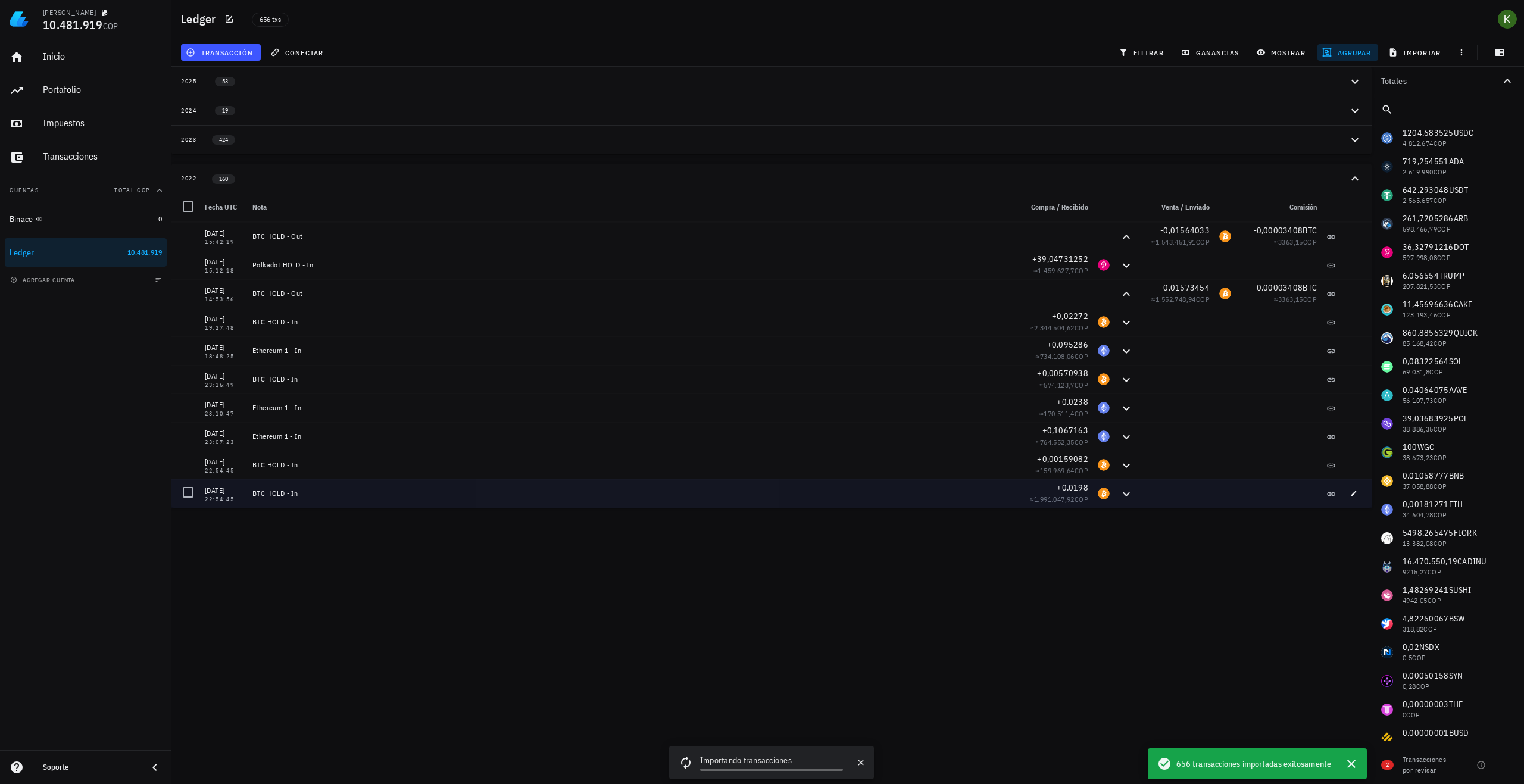
click at [466, 489] on div "BTC HOLD - In" at bounding box center [632, 493] width 759 height 9
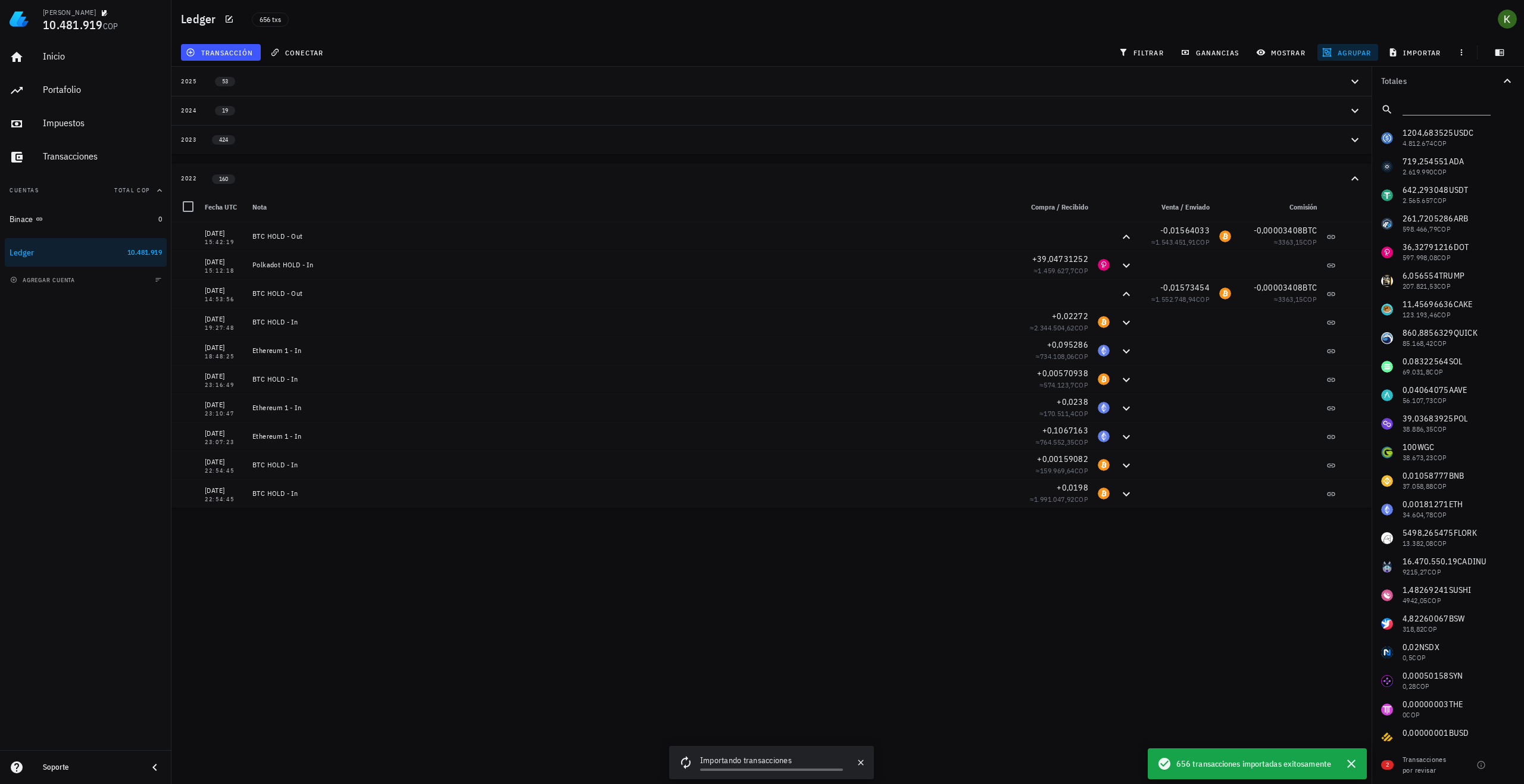
click at [538, 563] on div "Kevin 10.481.919 COP Inicio Portafolio Impuestos Transacciones Cuentas Total CO…" at bounding box center [762, 392] width 1524 height 784
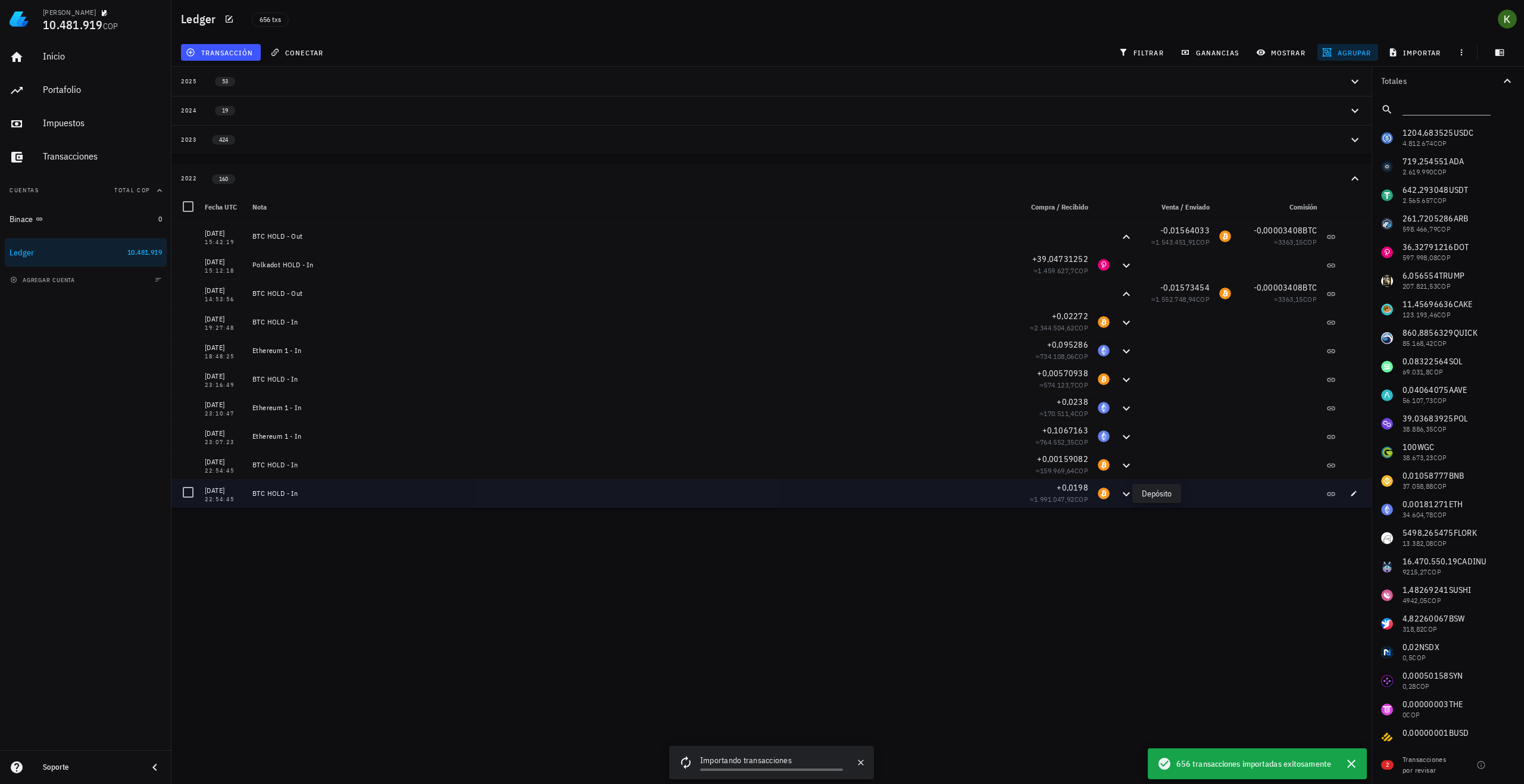
click at [1123, 493] on icon at bounding box center [1126, 494] width 7 height 4
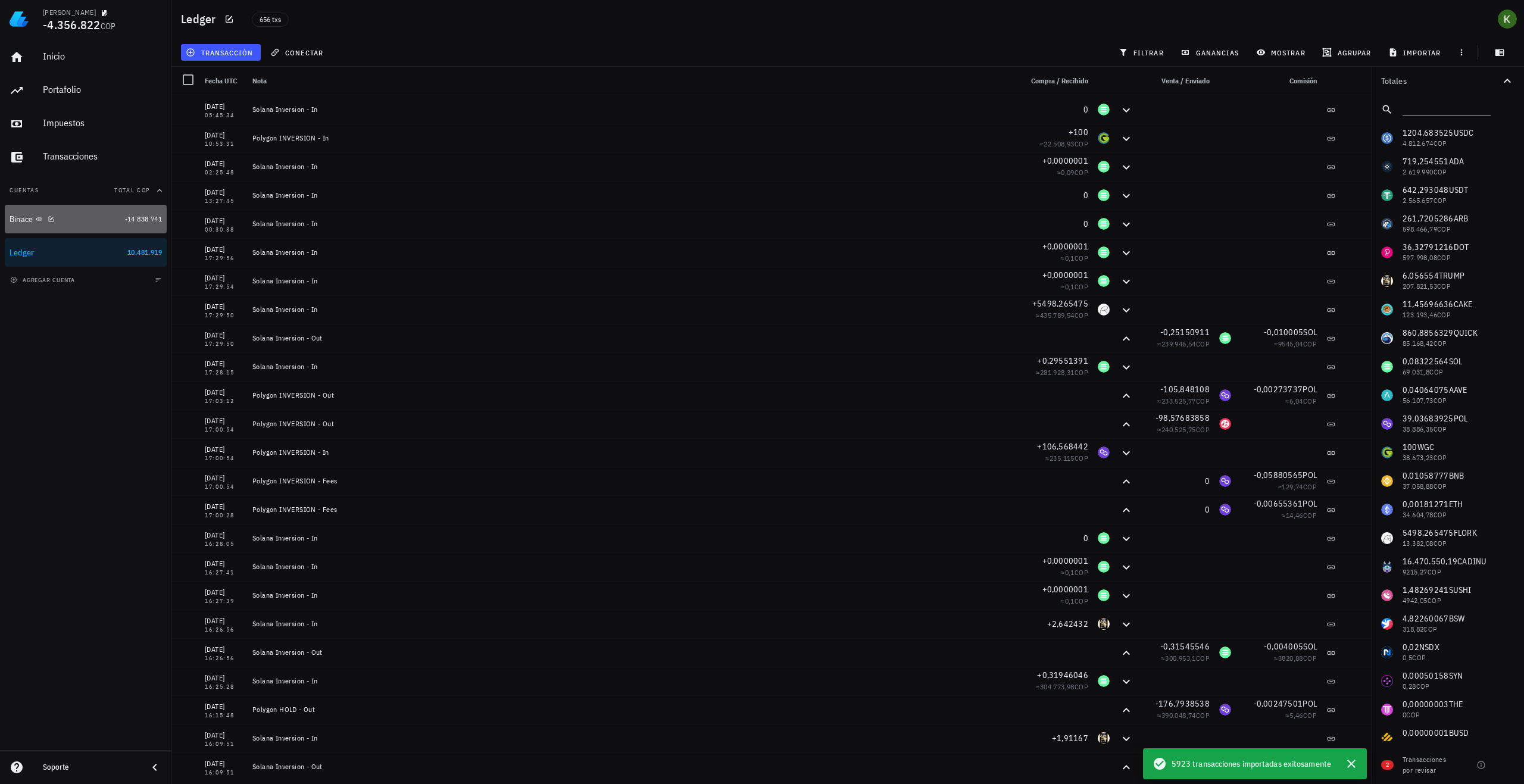
click at [111, 224] on div "Binace" at bounding box center [65, 219] width 111 height 11
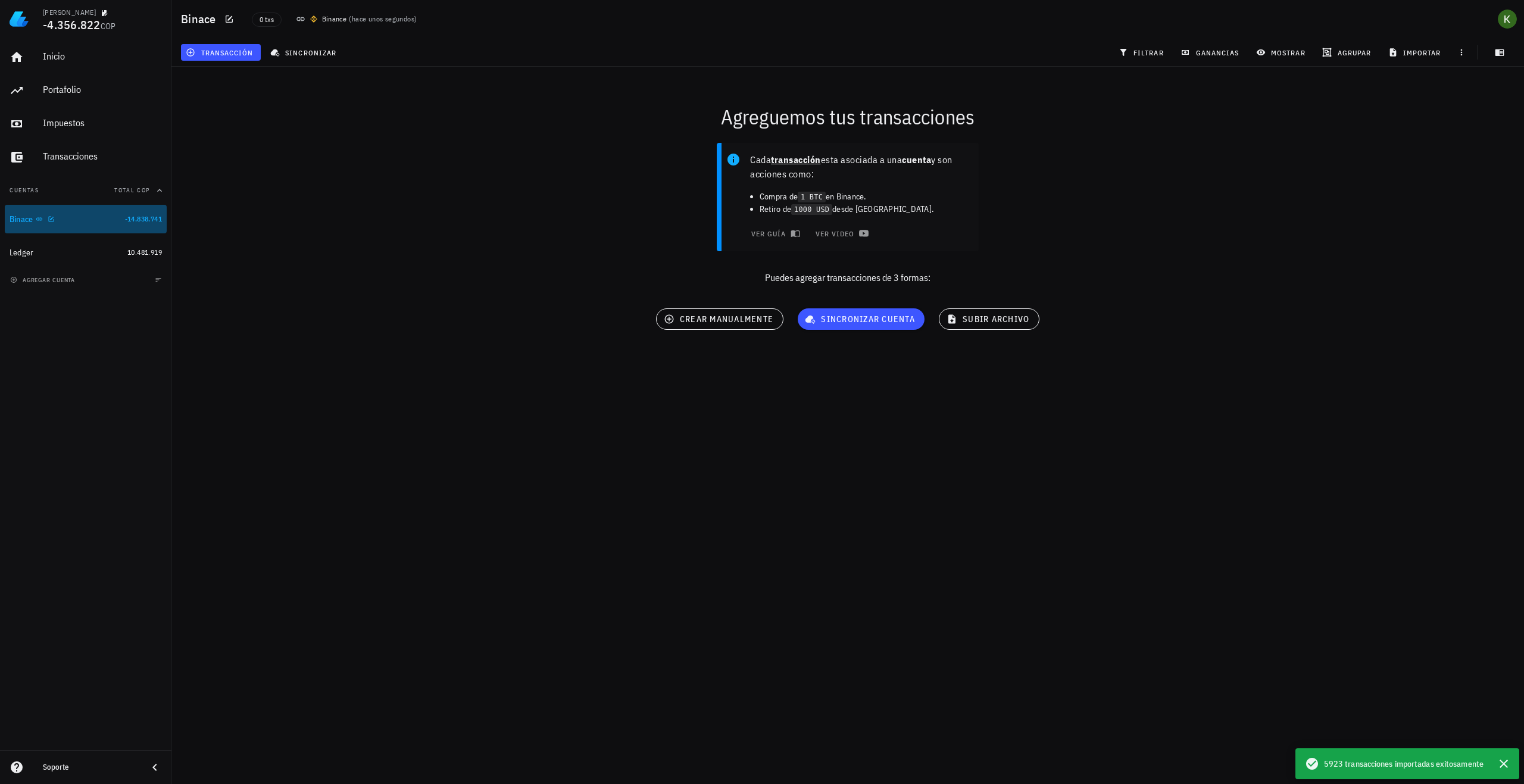
click at [132, 226] on link "Binace -14.838.741" at bounding box center [86, 219] width 162 height 28
click at [930, 509] on div "Kevin -4.356.822 COP Inicio Portafolio Impuestos Transacciones Cuentas Total CO…" at bounding box center [762, 392] width 1524 height 784
click at [828, 289] on div "Cada transacción esta asociada a una cuenta y son acciones como: Compra de 1 BT…" at bounding box center [848, 219] width 1367 height 166
click at [837, 305] on div "sincronizar cuenta guía video" at bounding box center [861, 320] width 141 height 38
click at [676, 391] on div "Kevin -4.356.822 COP Inicio Portafolio Impuestos Transacciones Cuentas Total CO…" at bounding box center [762, 392] width 1524 height 784
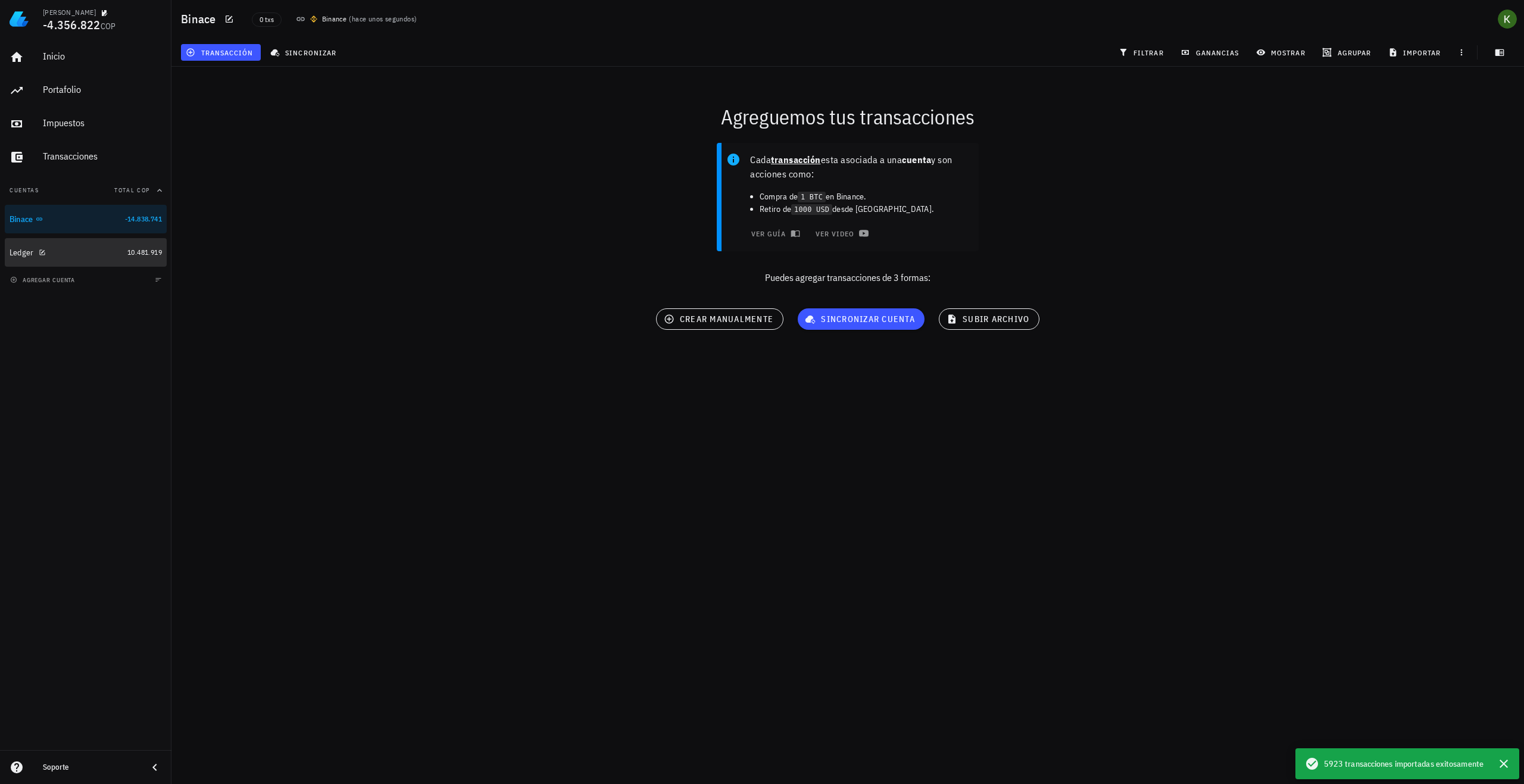
click at [104, 247] on div "Ledger" at bounding box center [66, 253] width 113 height 11
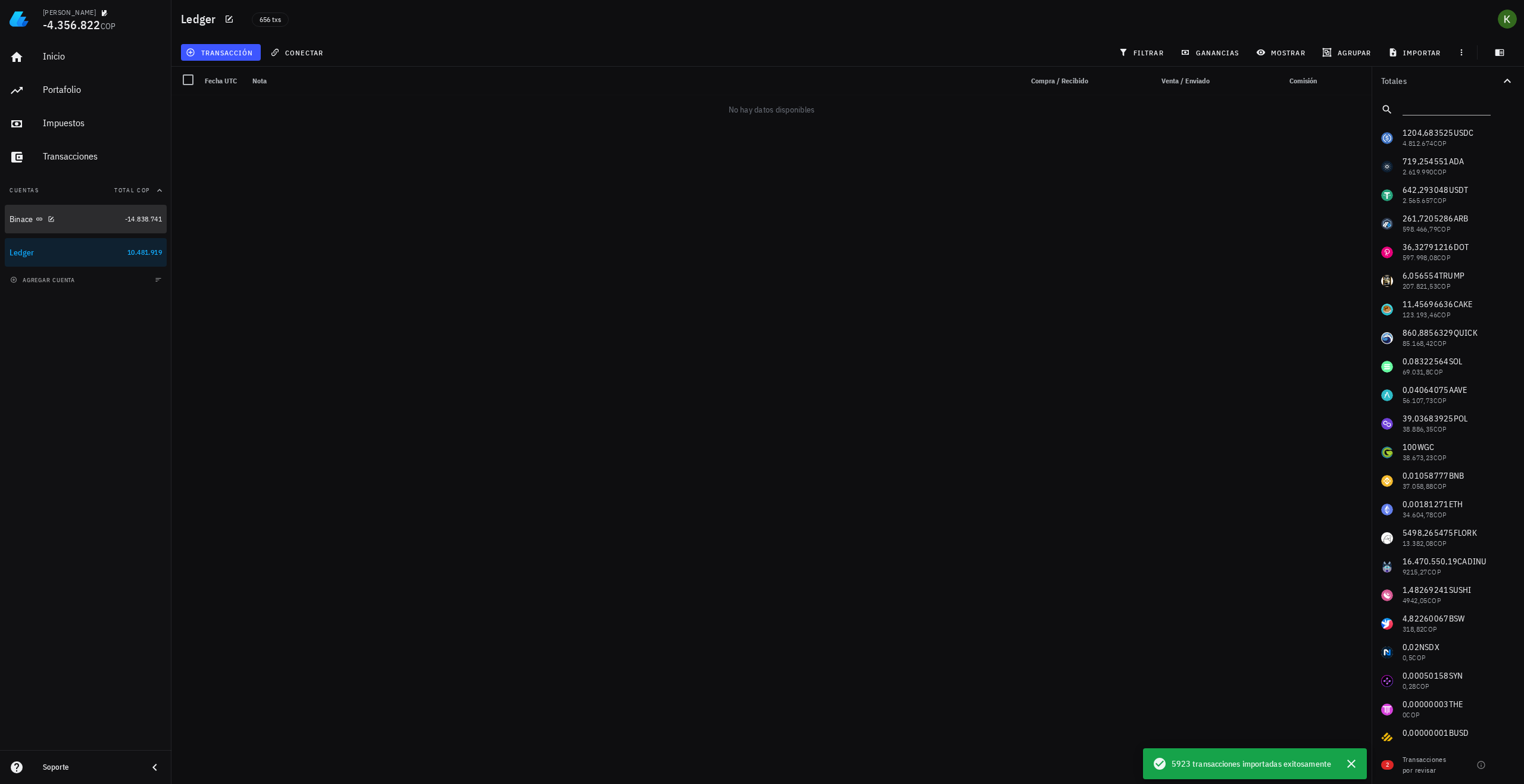
click at [95, 219] on div "Binace" at bounding box center [65, 219] width 111 height 11
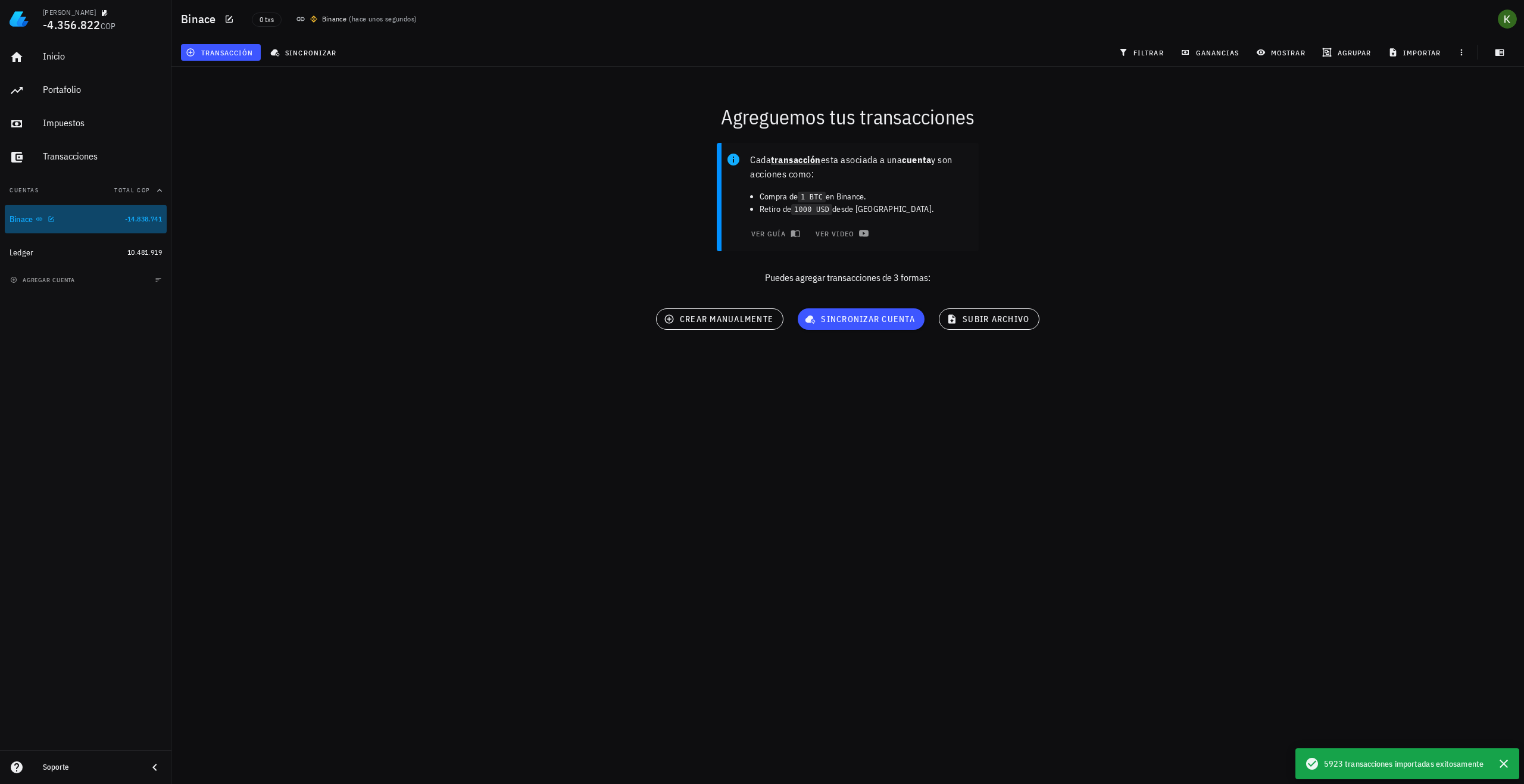
click at [95, 219] on div "Binace" at bounding box center [65, 219] width 111 height 11
click at [431, 203] on div "Cada transacción esta asociada a una cuenta y son acciones como: Compra de 1 BT…" at bounding box center [848, 219] width 1367 height 166
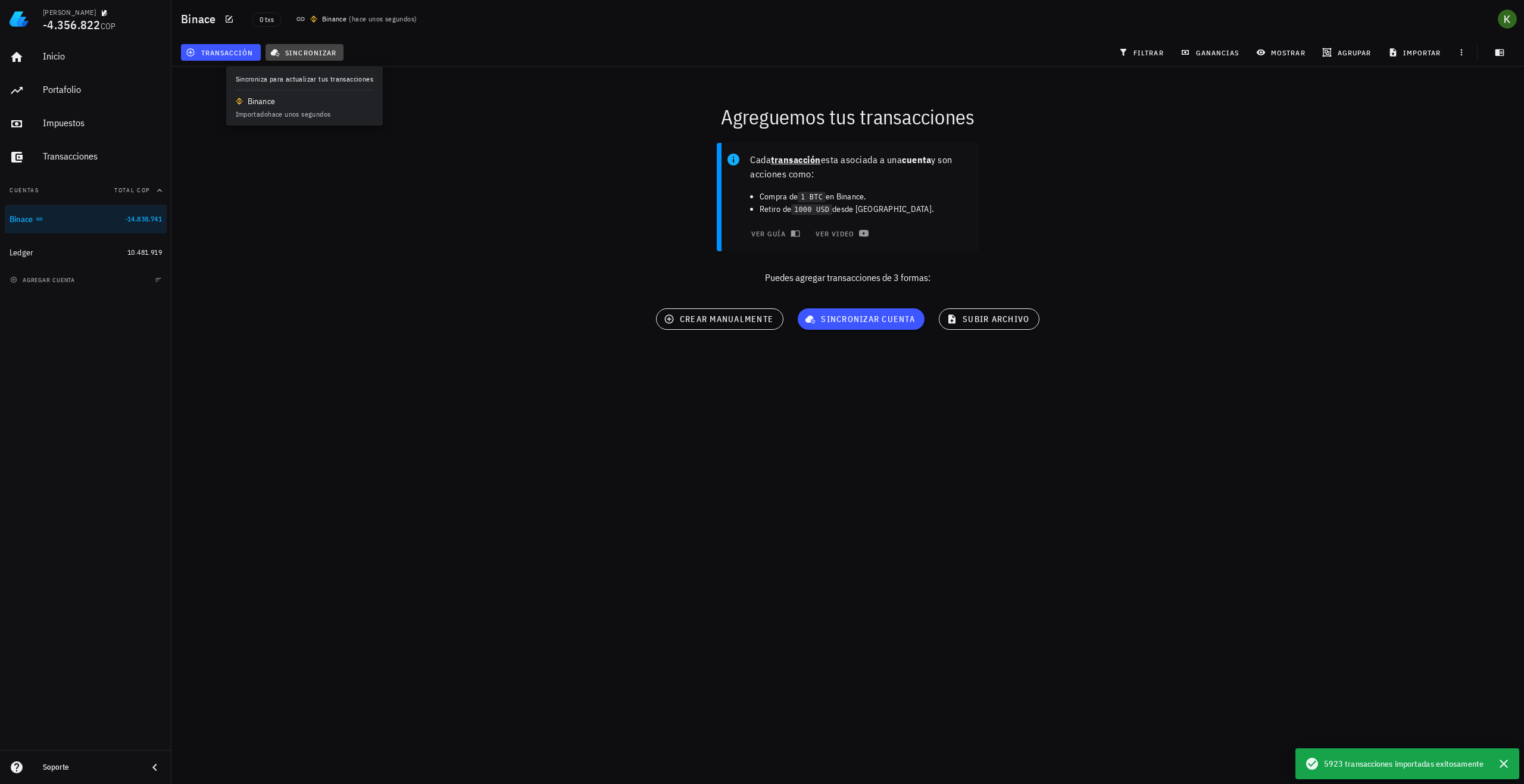
click at [326, 52] on span "sincronizar" at bounding box center [304, 52] width 64 height 9
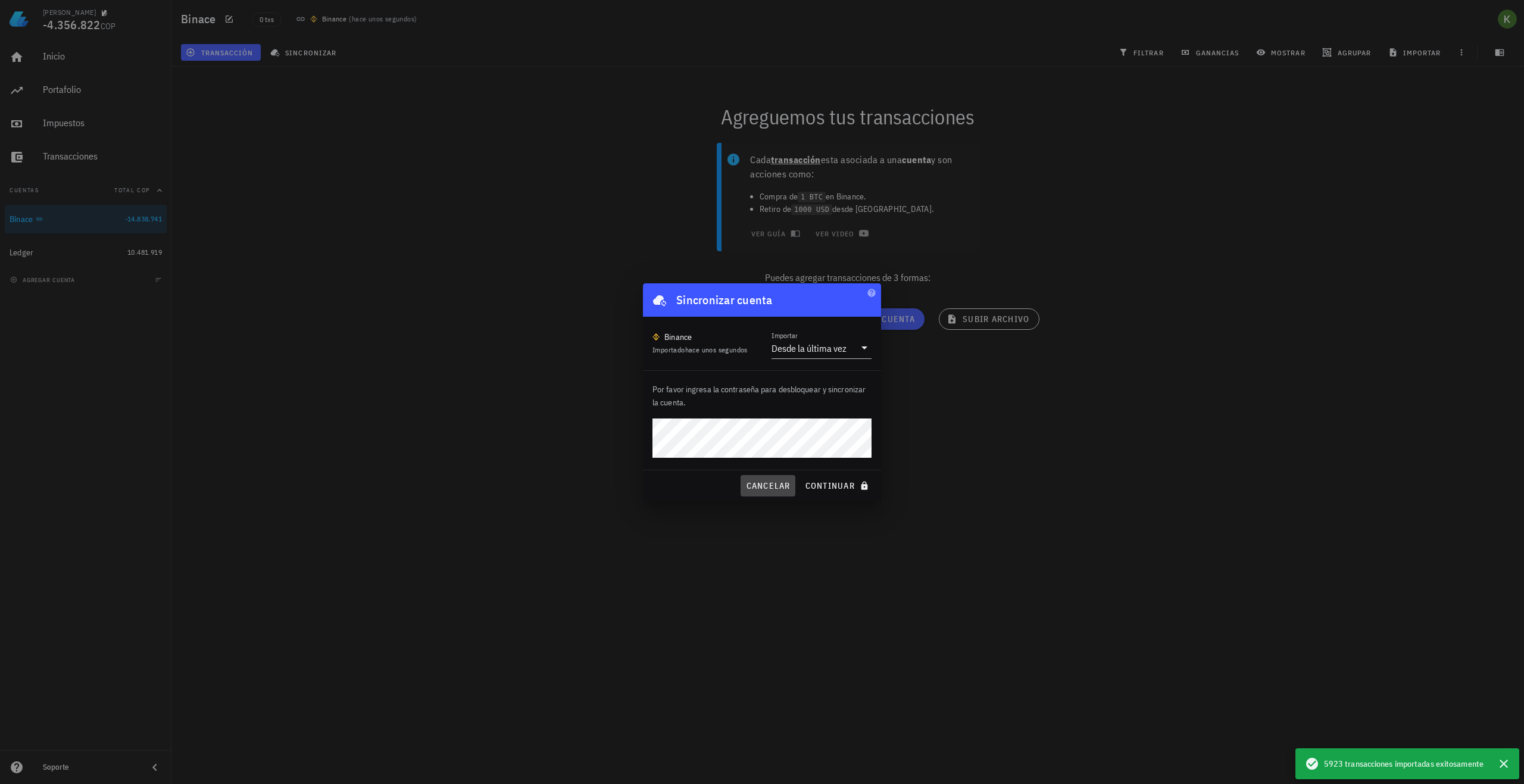
click at [761, 487] on span "cancelar" at bounding box center [768, 486] width 45 height 11
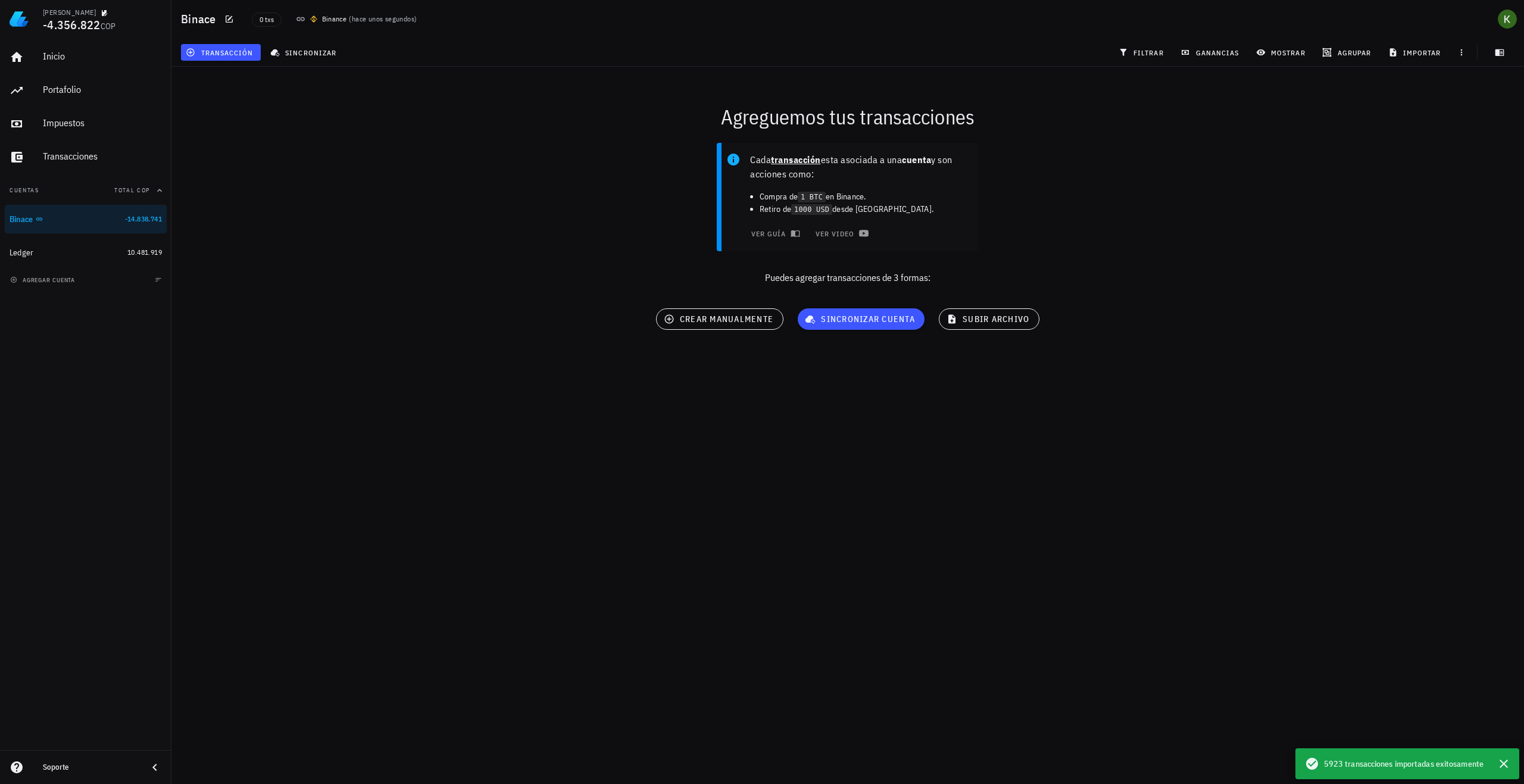
drag, startPoint x: 525, startPoint y: 456, endPoint x: 461, endPoint y: 433, distance: 68.0
click at [520, 454] on div "Kevin -4.356.822 COP Inicio Portafolio Impuestos Transacciones Cuentas Total CO…" at bounding box center [762, 392] width 1524 height 784
click at [148, 252] on span "10.481.919" at bounding box center [145, 252] width 35 height 9
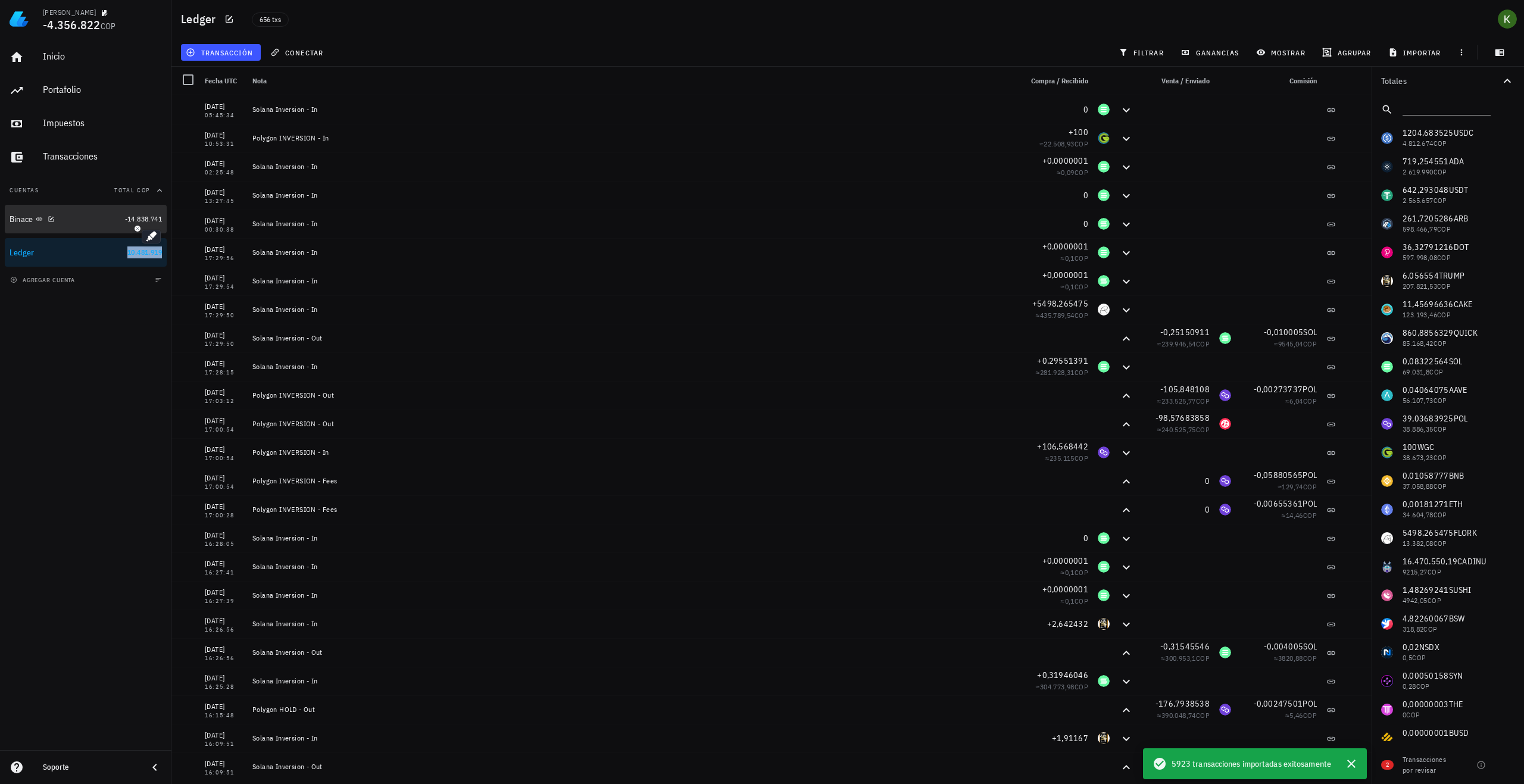
click at [78, 224] on div "Binace" at bounding box center [65, 219] width 111 height 11
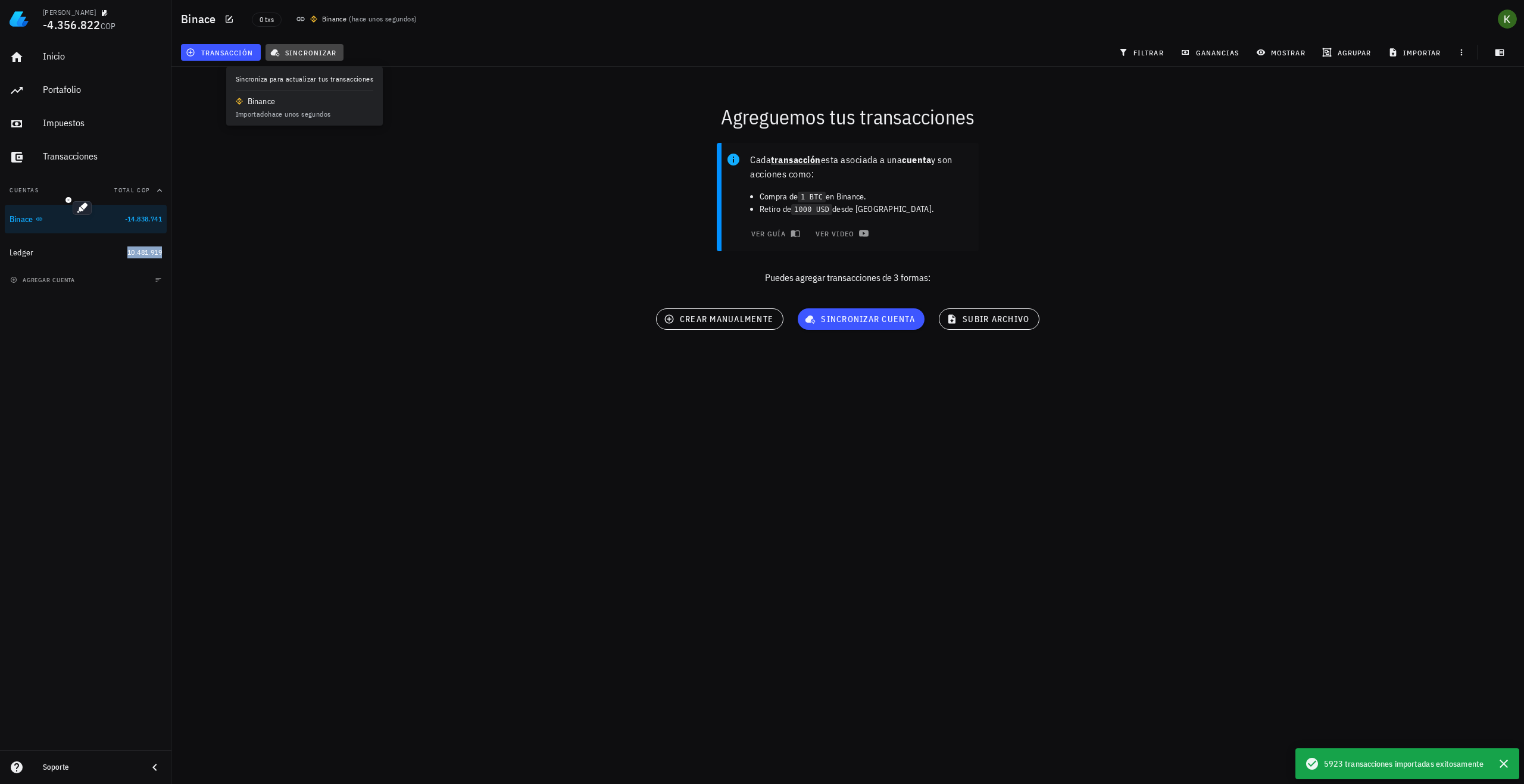
click at [310, 48] on span "sincronizar" at bounding box center [304, 52] width 64 height 9
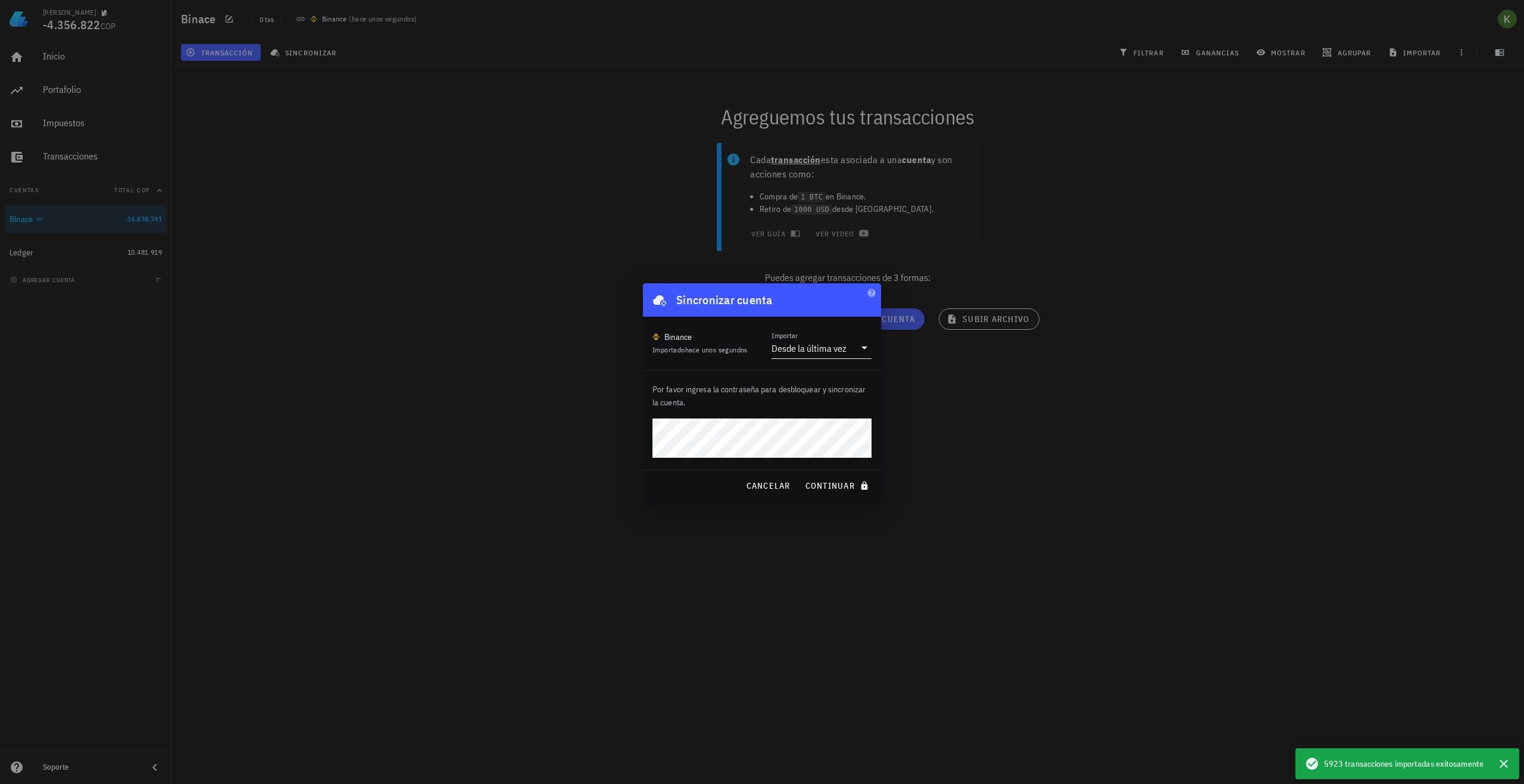
click at [831, 346] on div "Desde la última vez" at bounding box center [809, 348] width 75 height 12
click at [869, 293] on icon "button" at bounding box center [871, 293] width 8 height 8
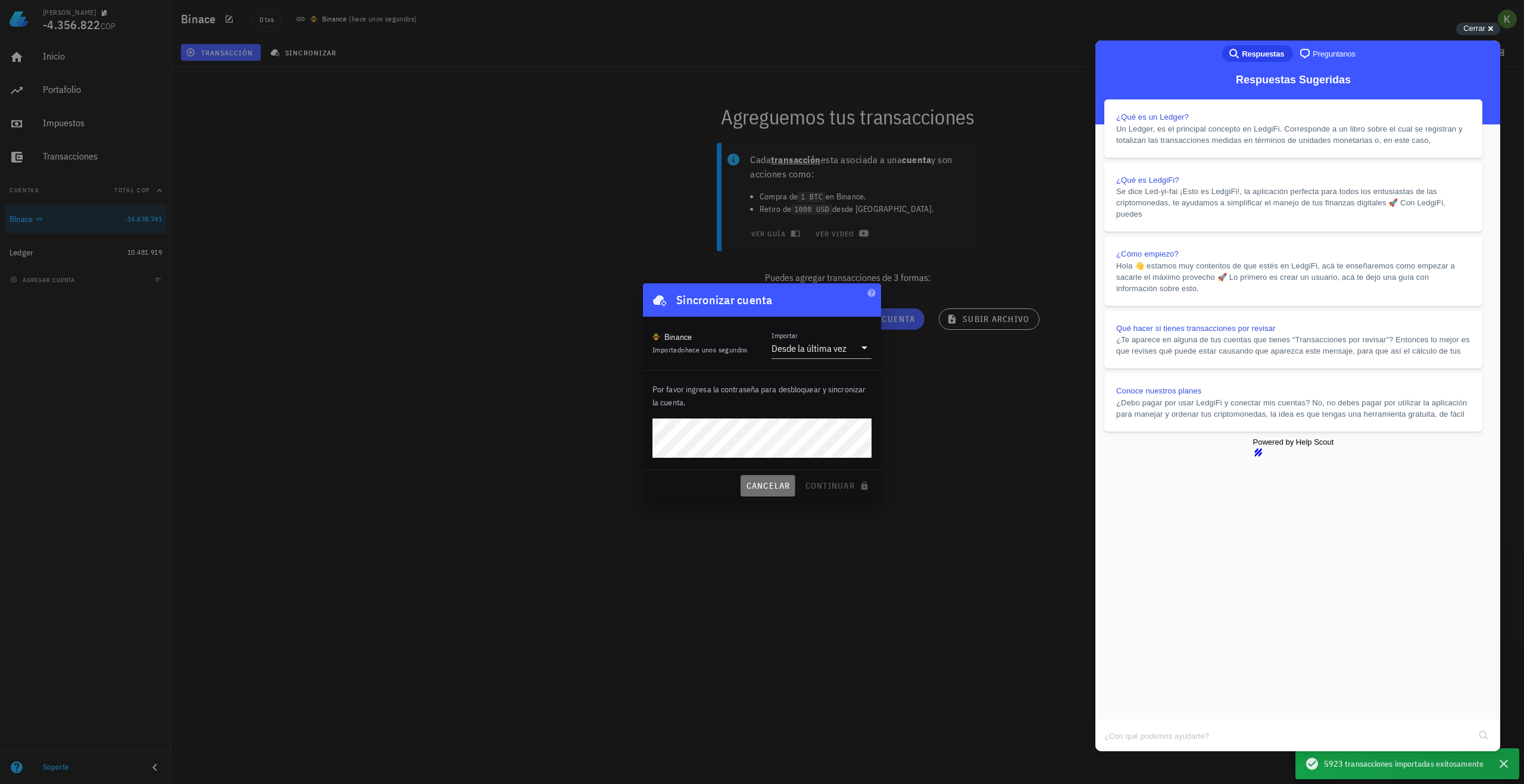
click at [780, 489] on span "cancelar" at bounding box center [768, 486] width 45 height 11
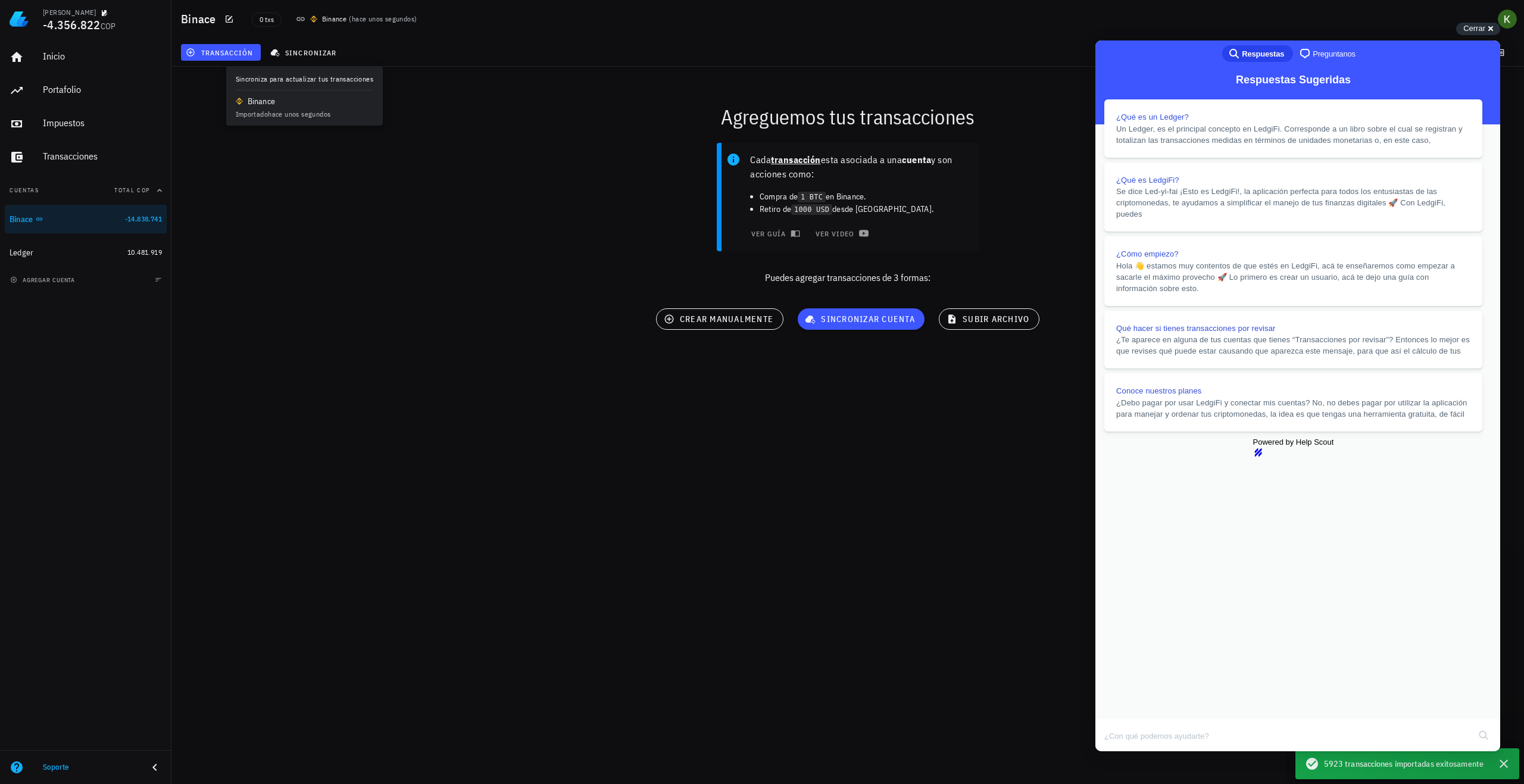
click at [788, 493] on div "Kevin -4.356.822 COP Inicio Portafolio Impuestos Transacciones Cuentas Total CO…" at bounding box center [762, 392] width 1524 height 784
click at [1117, 752] on button "Close" at bounding box center [1107, 759] width 22 height 15
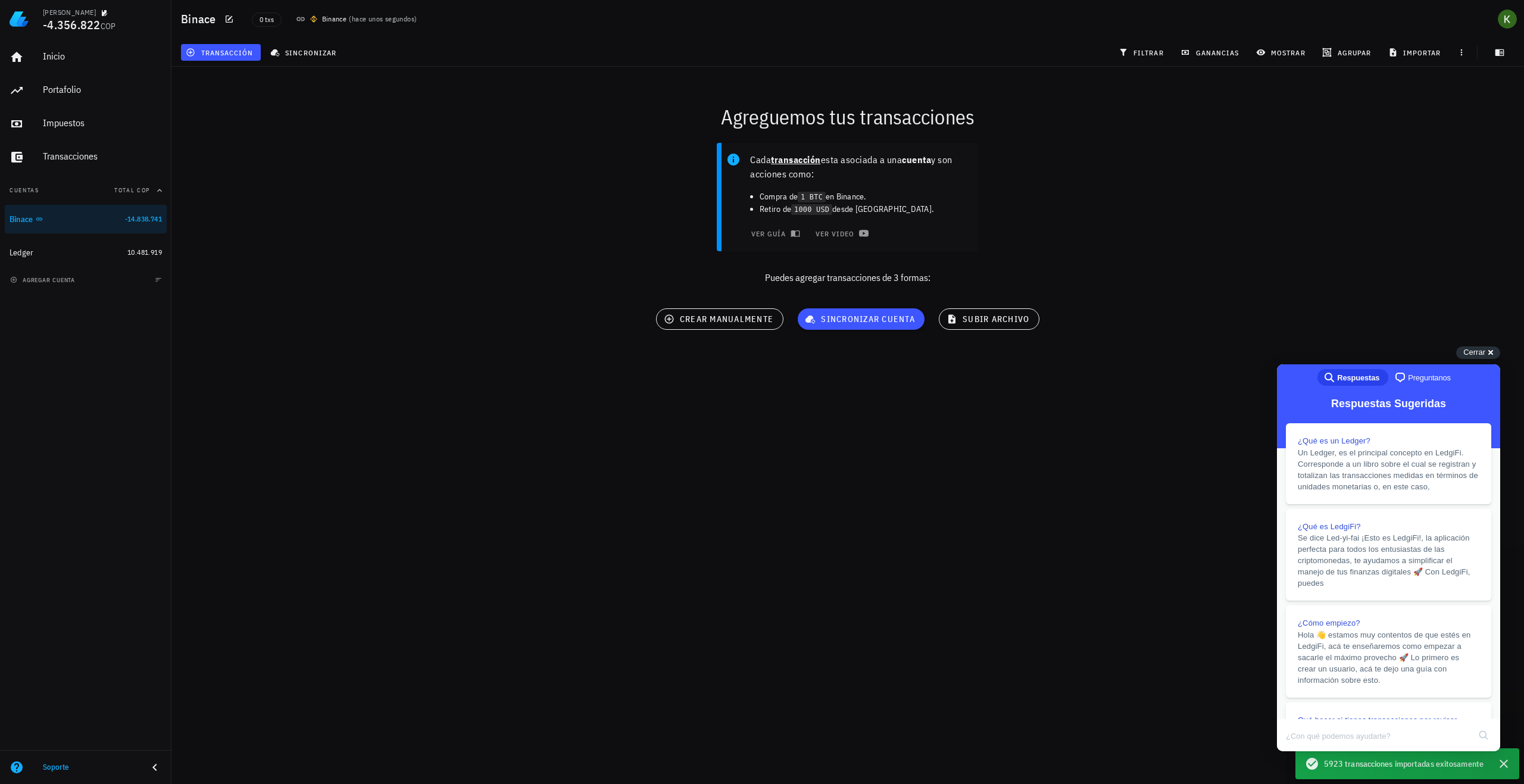
click at [1415, 138] on div "Cada transacción esta asociada a una cuenta y son acciones como: Compra de 1 BT…" at bounding box center [848, 219] width 1367 height 166
click at [1485, 351] on span "Cerrar" at bounding box center [1474, 352] width 22 height 9
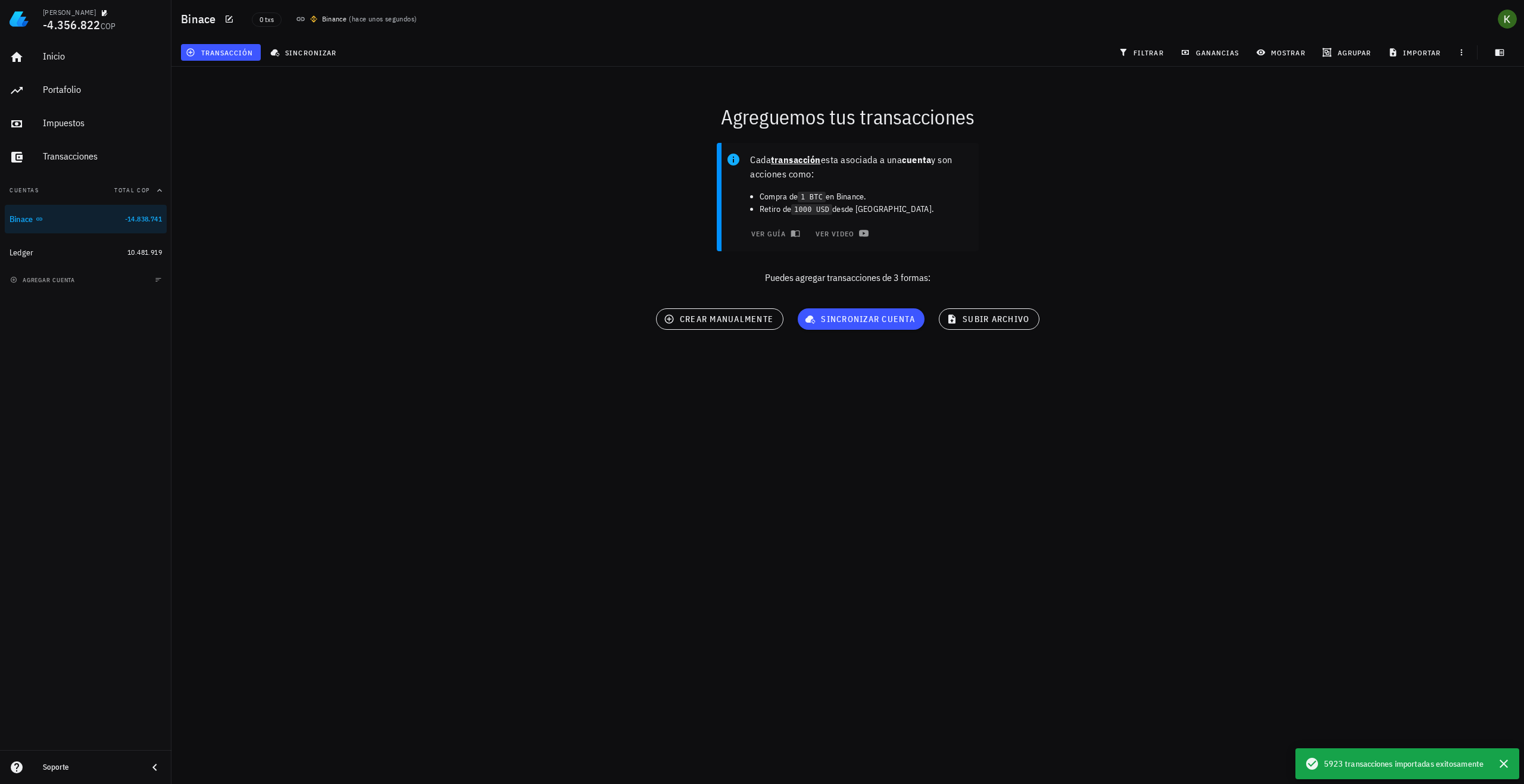
drag, startPoint x: 1200, startPoint y: 362, endPoint x: 1190, endPoint y: 362, distance: 10.0
click at [1199, 362] on div "Agreguemos tus transacciones Cada transacción esta asociada a una cuenta y son …" at bounding box center [848, 221] width 1367 height 322
click at [1360, 766] on span "5923 transacciones importadas exitosamente" at bounding box center [1404, 764] width 159 height 13
click at [909, 642] on div "Kevin -4.356.822 COP Inicio Portafolio Impuestos Transacciones Cuentas Total CO…" at bounding box center [762, 392] width 1524 height 784
click at [97, 240] on div "Ledger" at bounding box center [66, 252] width 113 height 25
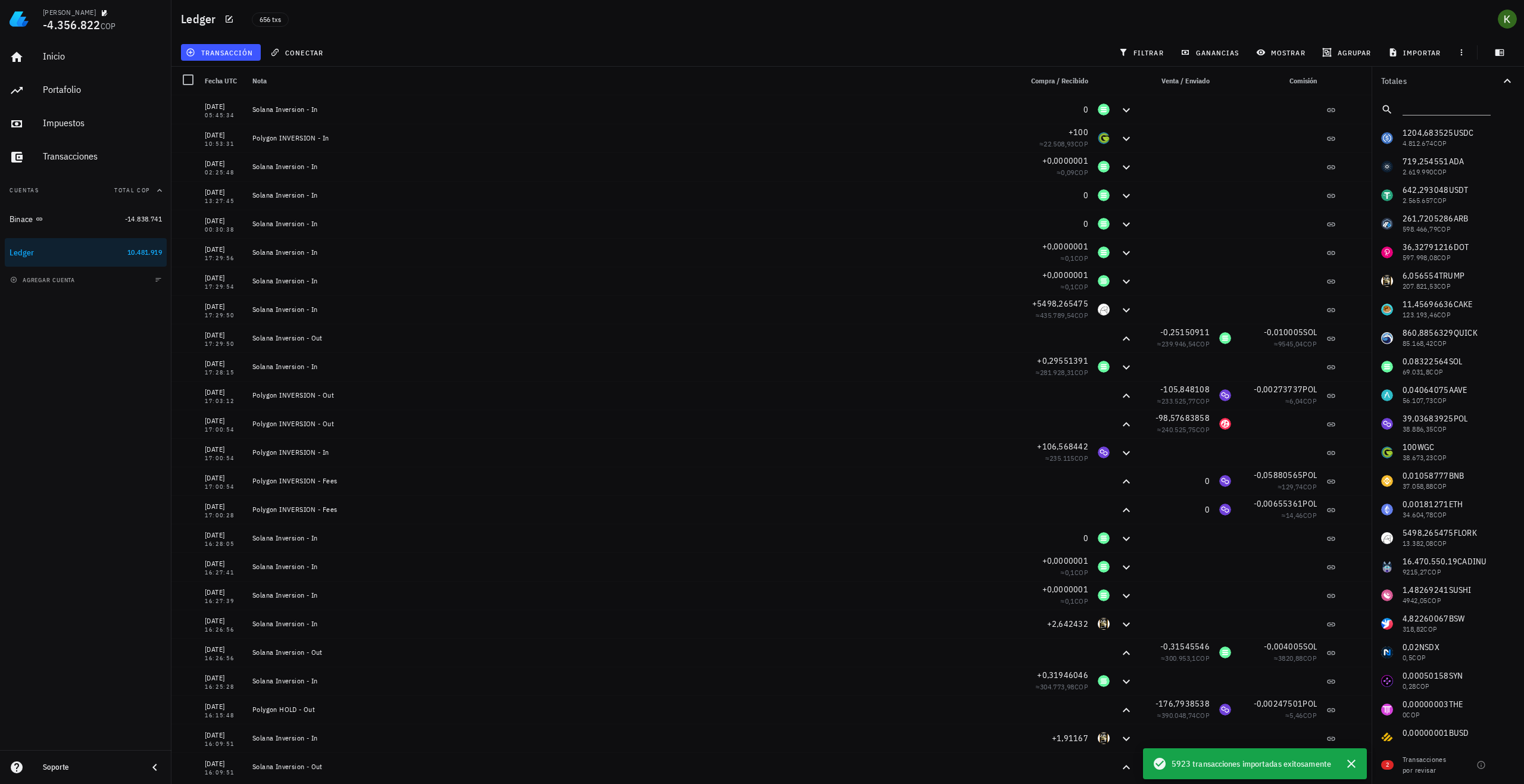
click at [1205, 762] on span "5923 transacciones importadas exitosamente" at bounding box center [1251, 764] width 159 height 13
click at [1357, 761] on icon "button" at bounding box center [1351, 764] width 15 height 15
click at [97, 216] on div "Binace" at bounding box center [65, 219] width 111 height 11
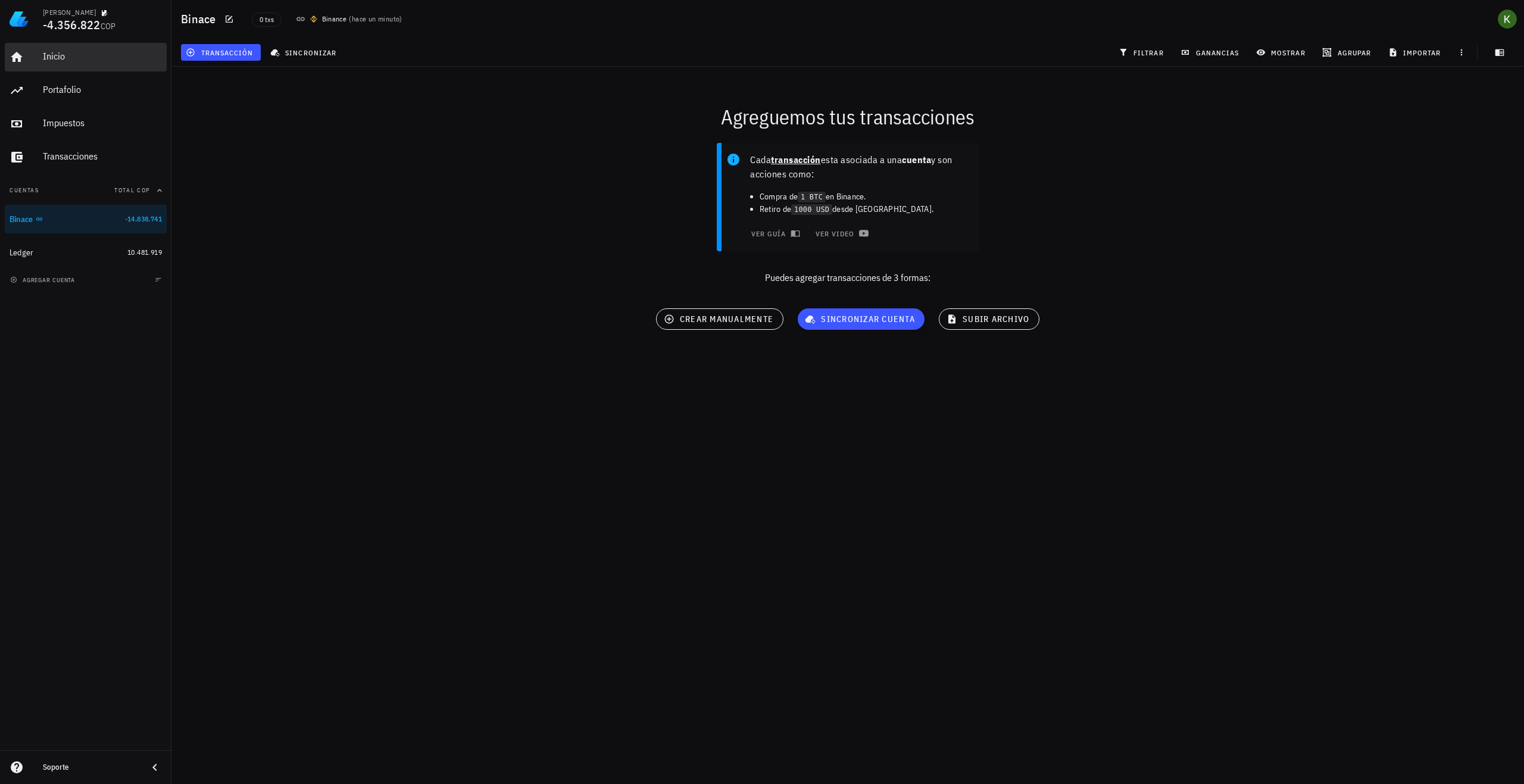
click at [71, 63] on div "Inicio" at bounding box center [102, 57] width 119 height 27
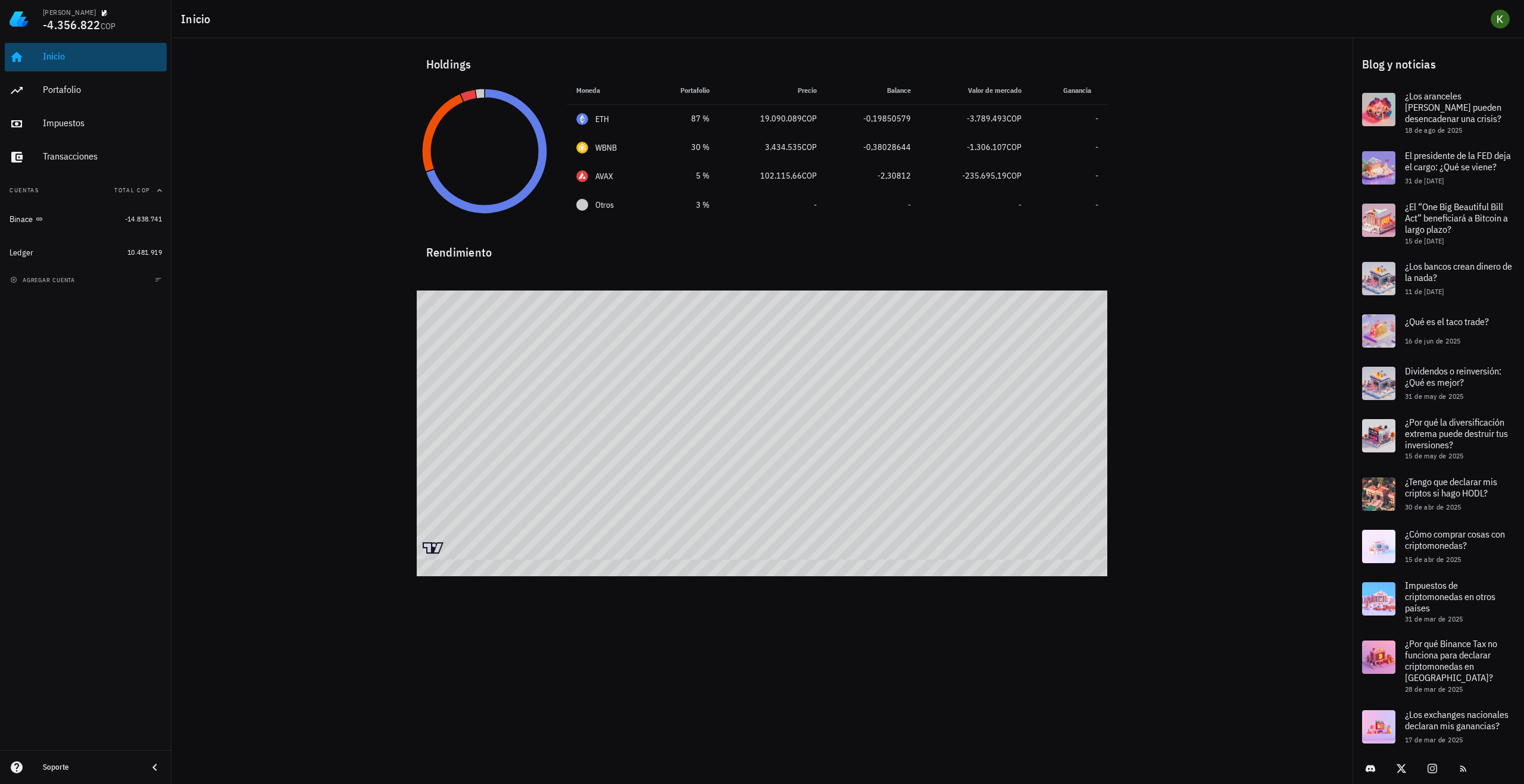
click at [71, 63] on div "Inicio" at bounding box center [102, 57] width 119 height 27
click at [504, 209] on icon at bounding box center [486, 151] width 121 height 125
click at [504, 209] on icon at bounding box center [486, 151] width 126 height 130
click at [504, 209] on icon at bounding box center [486, 151] width 121 height 125
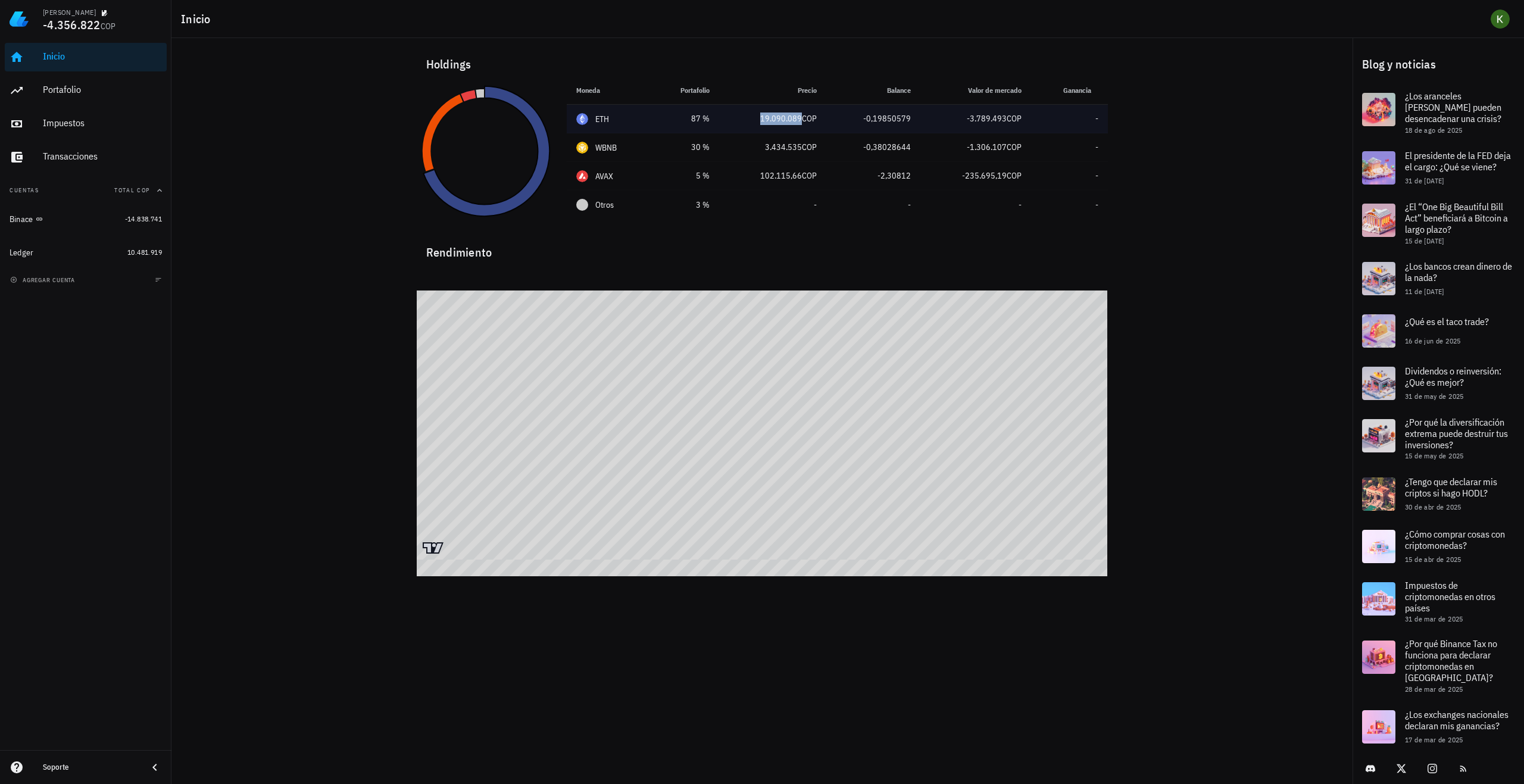
click at [787, 123] on span "19.090.089" at bounding box center [781, 118] width 42 height 11
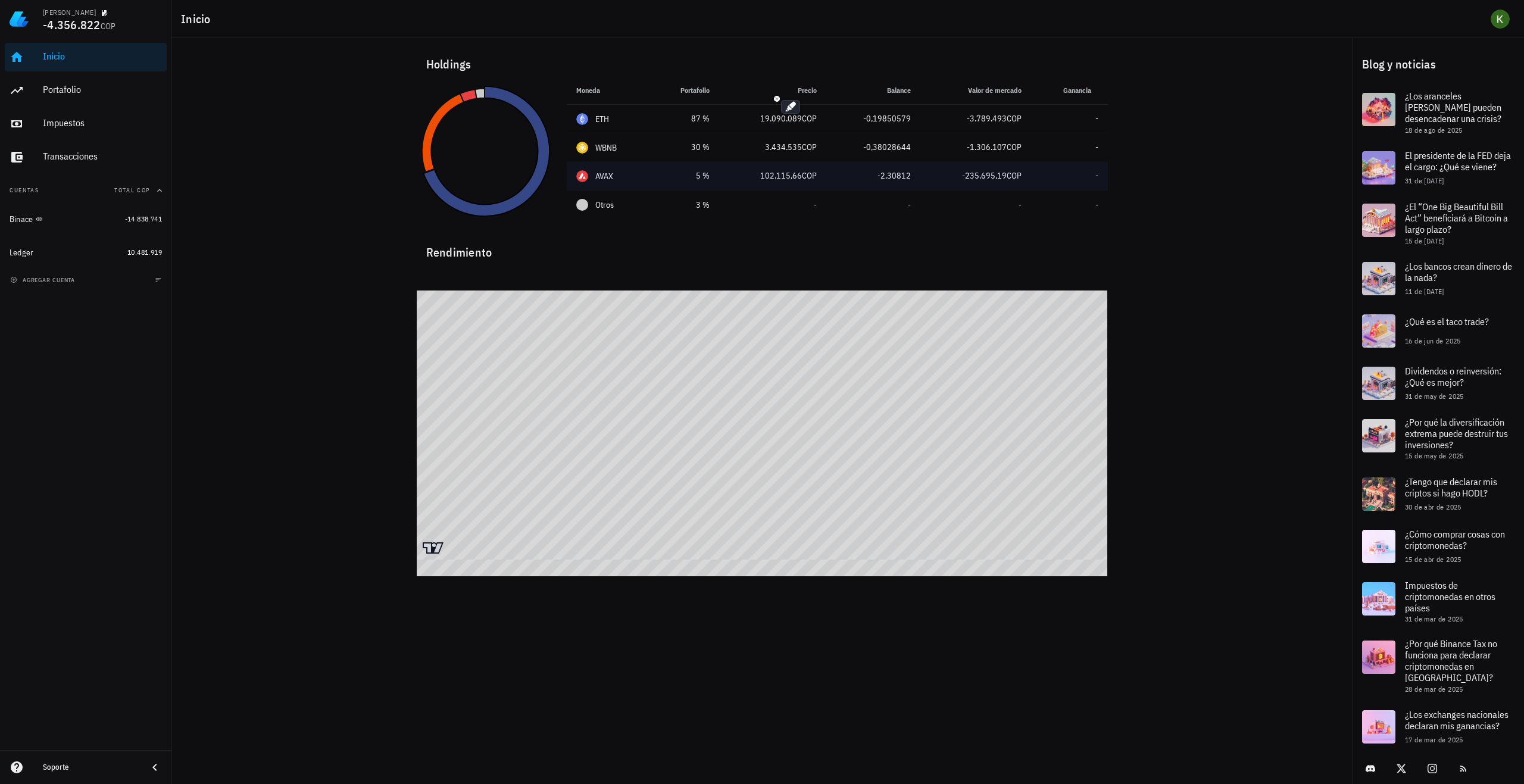
click at [1031, 182] on td "-" at bounding box center [1069, 176] width 77 height 28
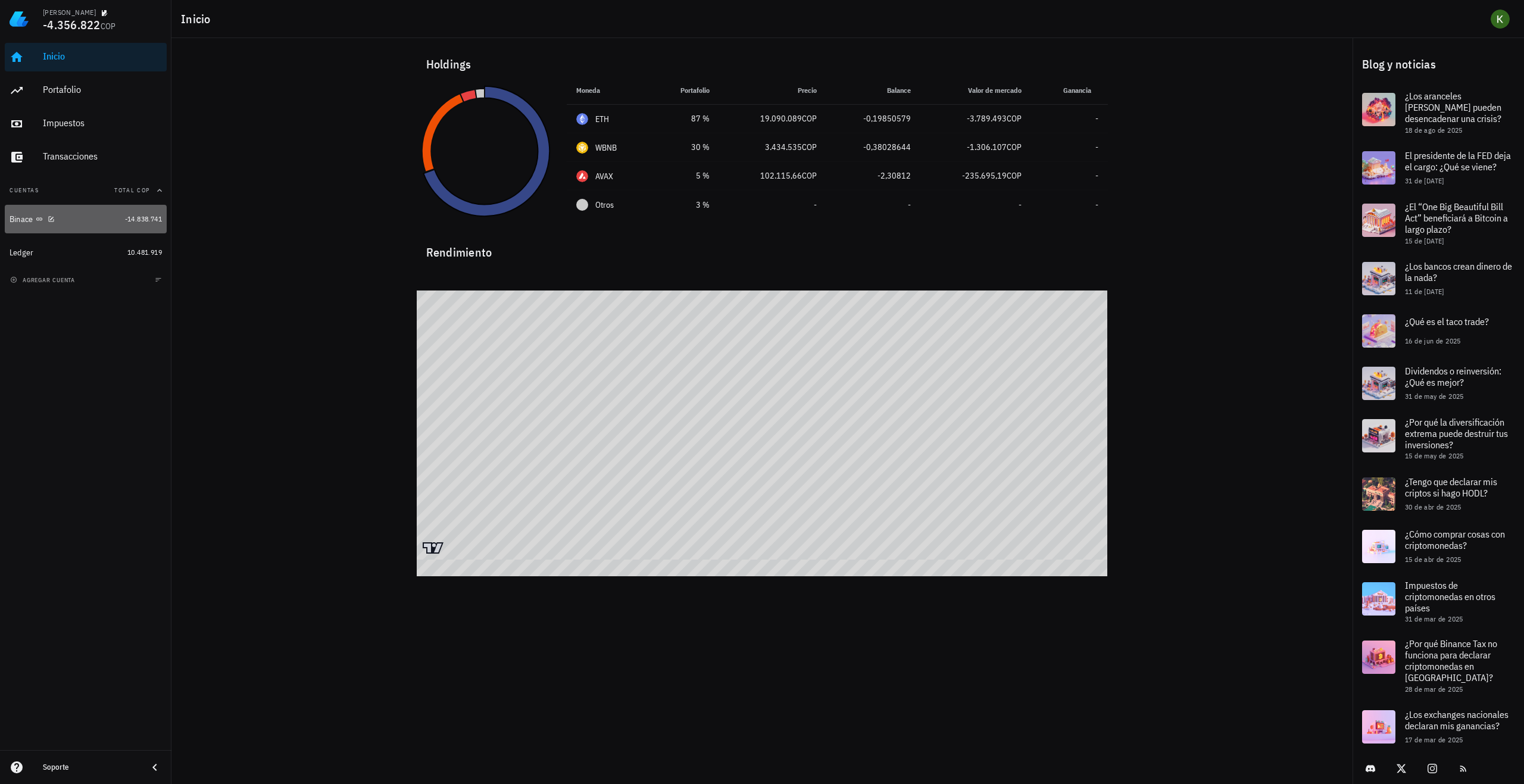
click at [68, 205] on link "Binace -14.838.741" at bounding box center [86, 219] width 162 height 28
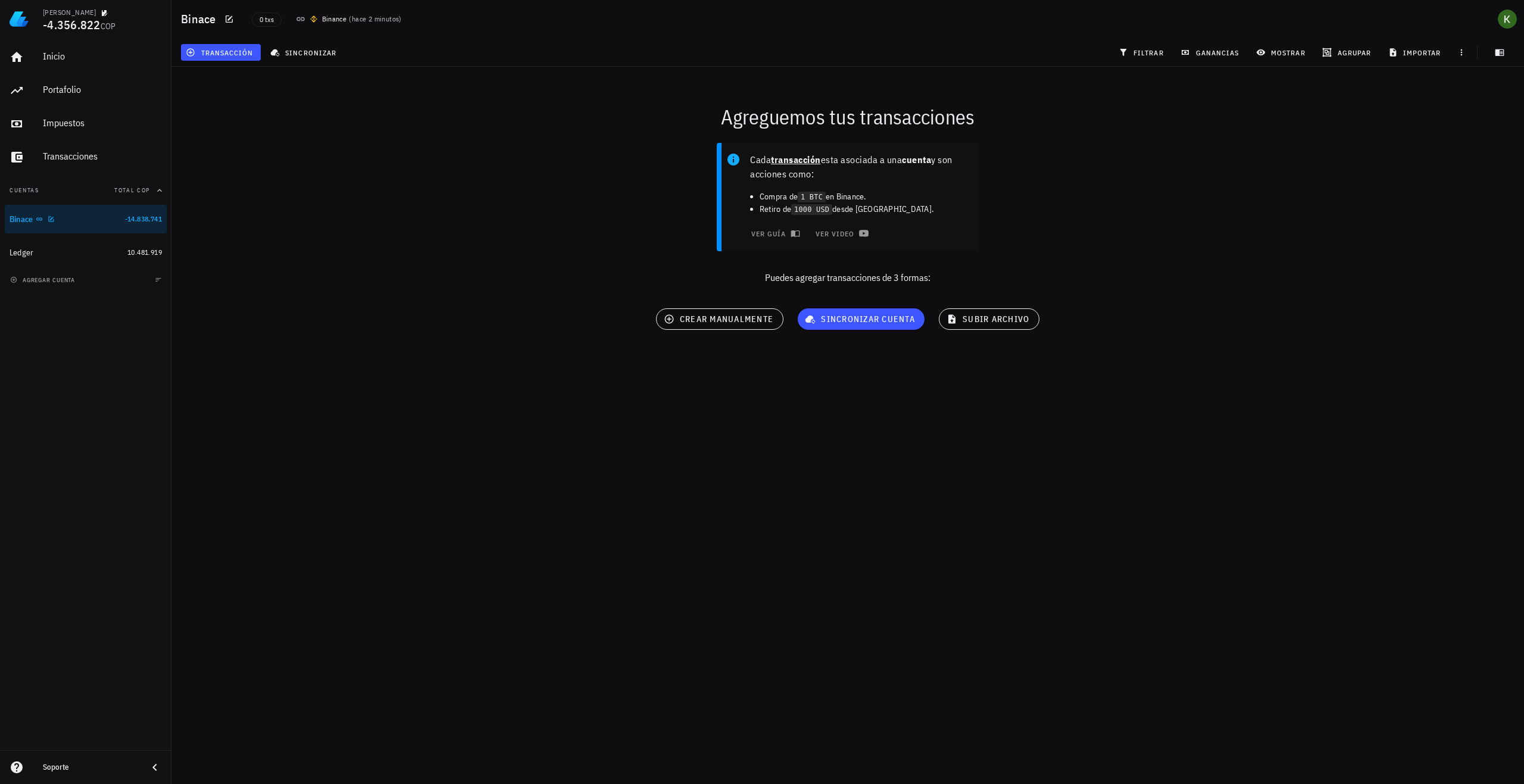
click at [102, 217] on div "Binace" at bounding box center [65, 219] width 111 height 11
click at [98, 250] on div "Ledger" at bounding box center [66, 253] width 113 height 11
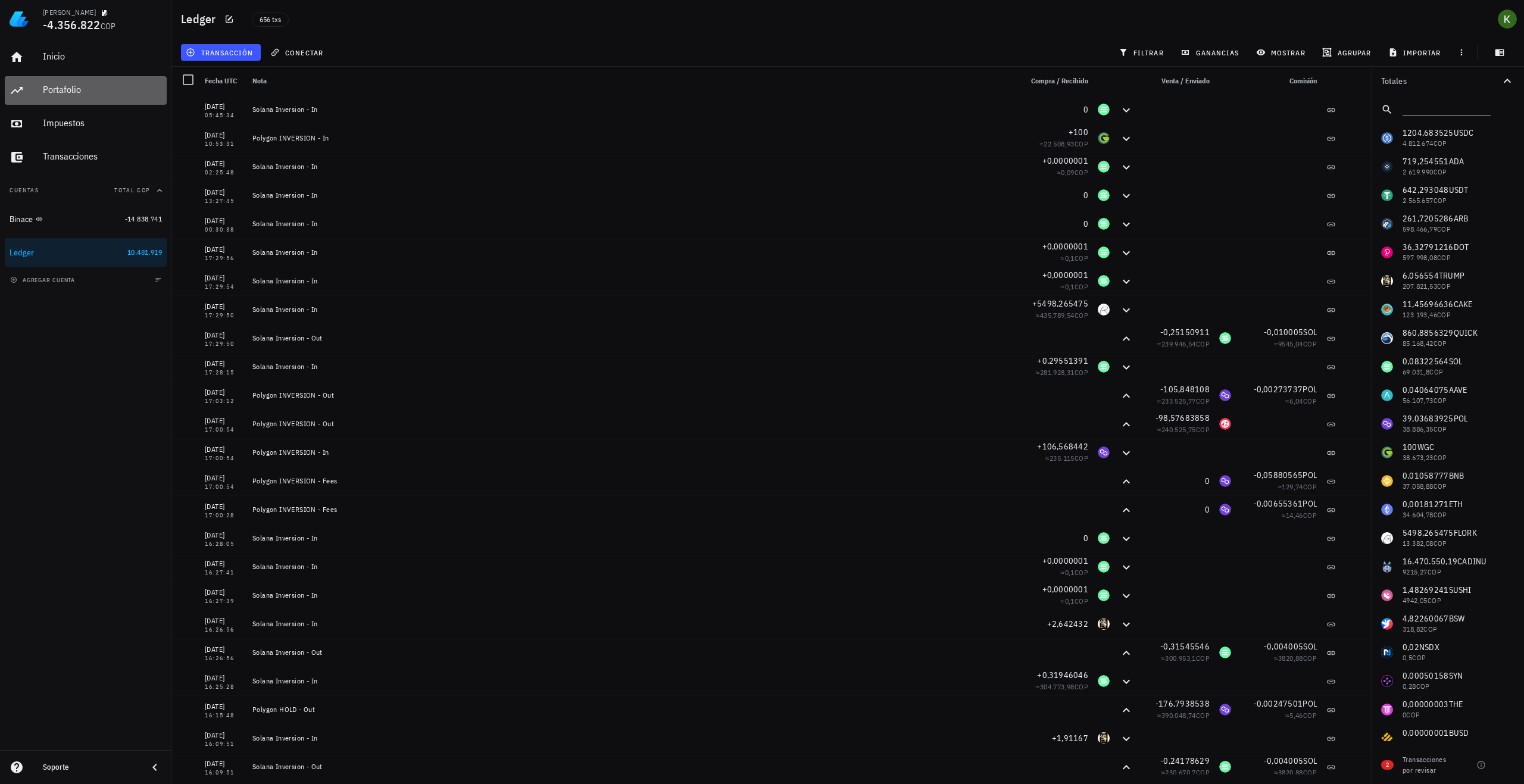
click at [108, 94] on div "Portafolio" at bounding box center [102, 90] width 119 height 11
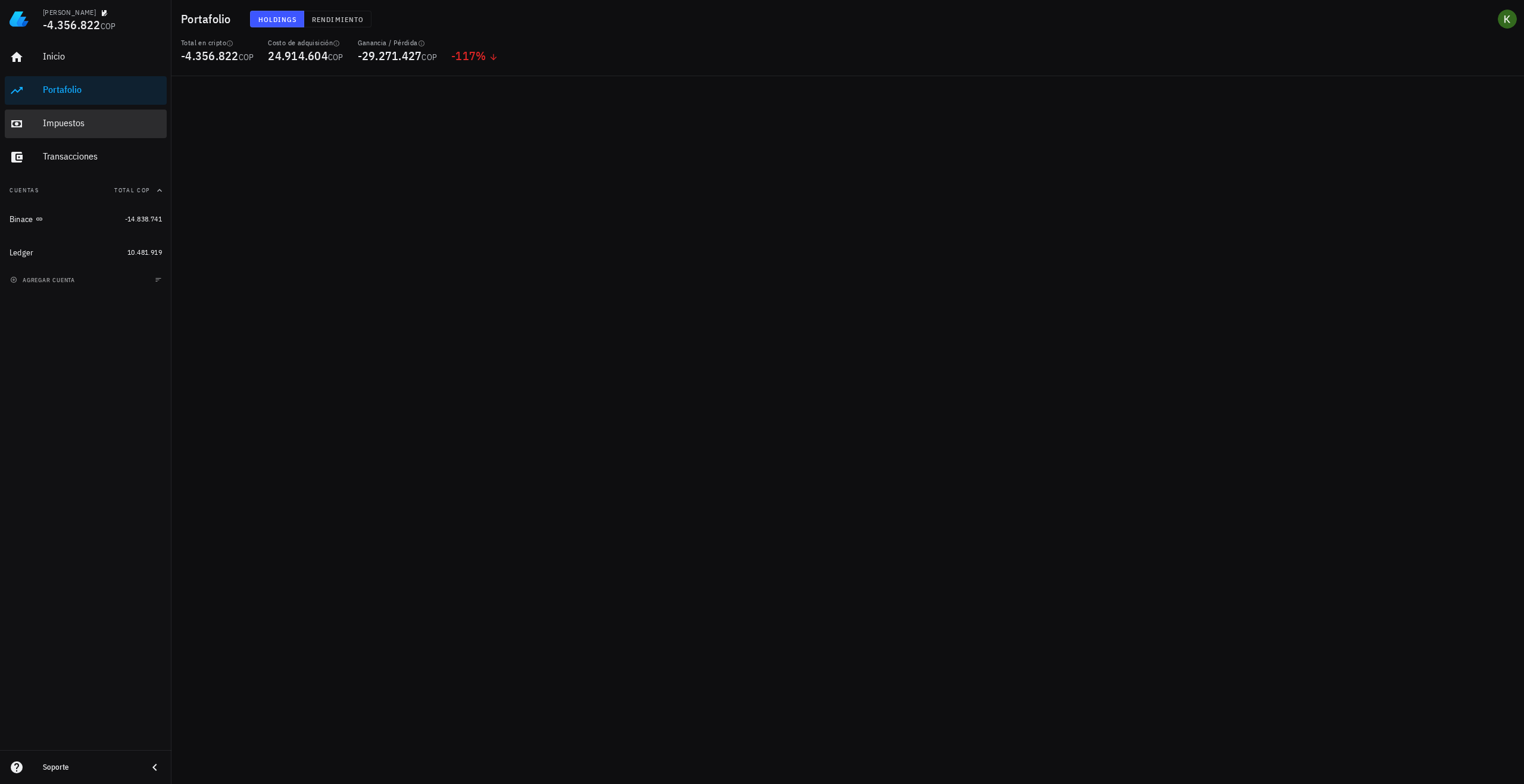
click at [108, 128] on div "Impuestos" at bounding box center [102, 123] width 119 height 11
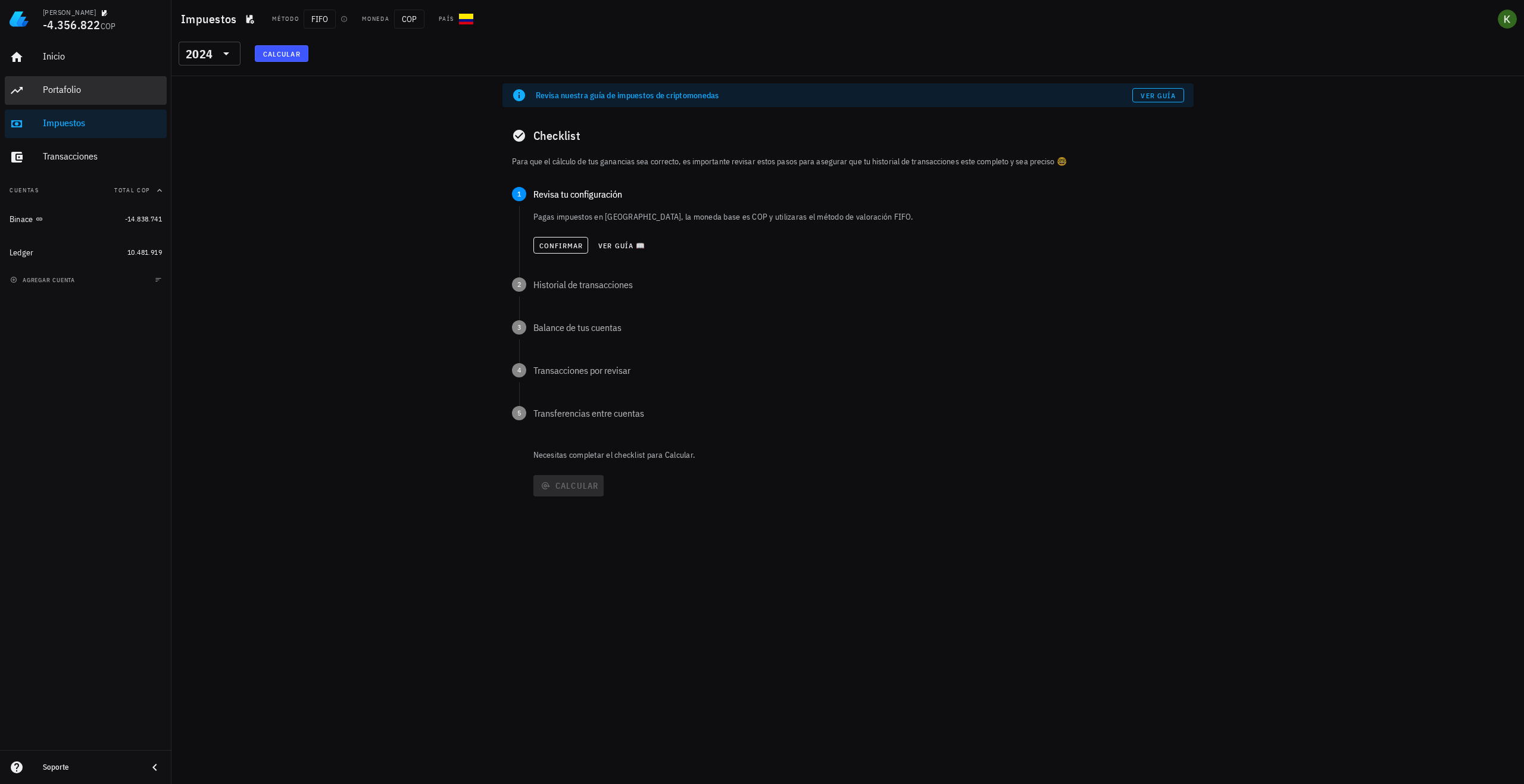
click at [46, 92] on div "Portafolio" at bounding box center [102, 90] width 119 height 11
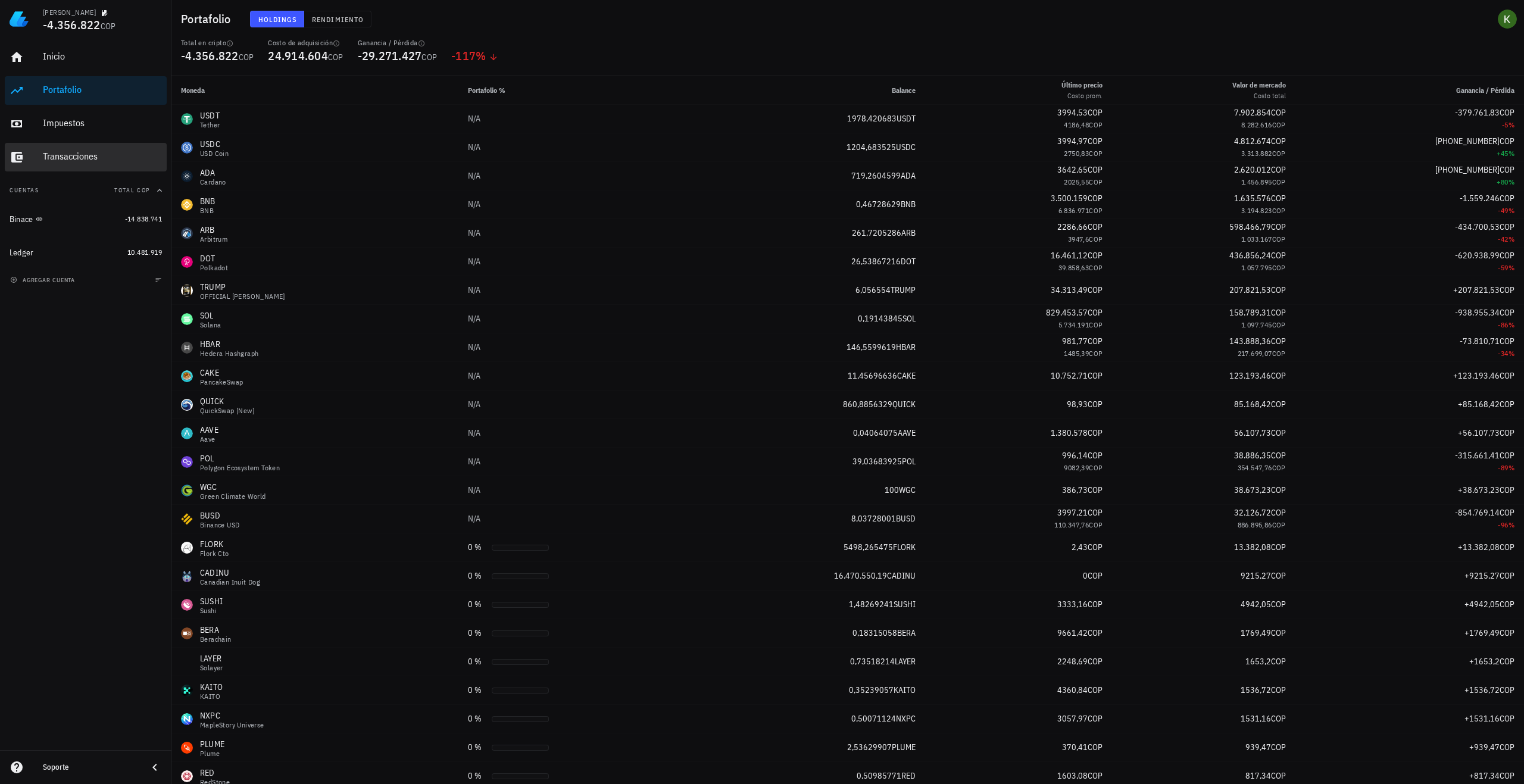
click at [81, 159] on div "Transacciones" at bounding box center [102, 156] width 119 height 11
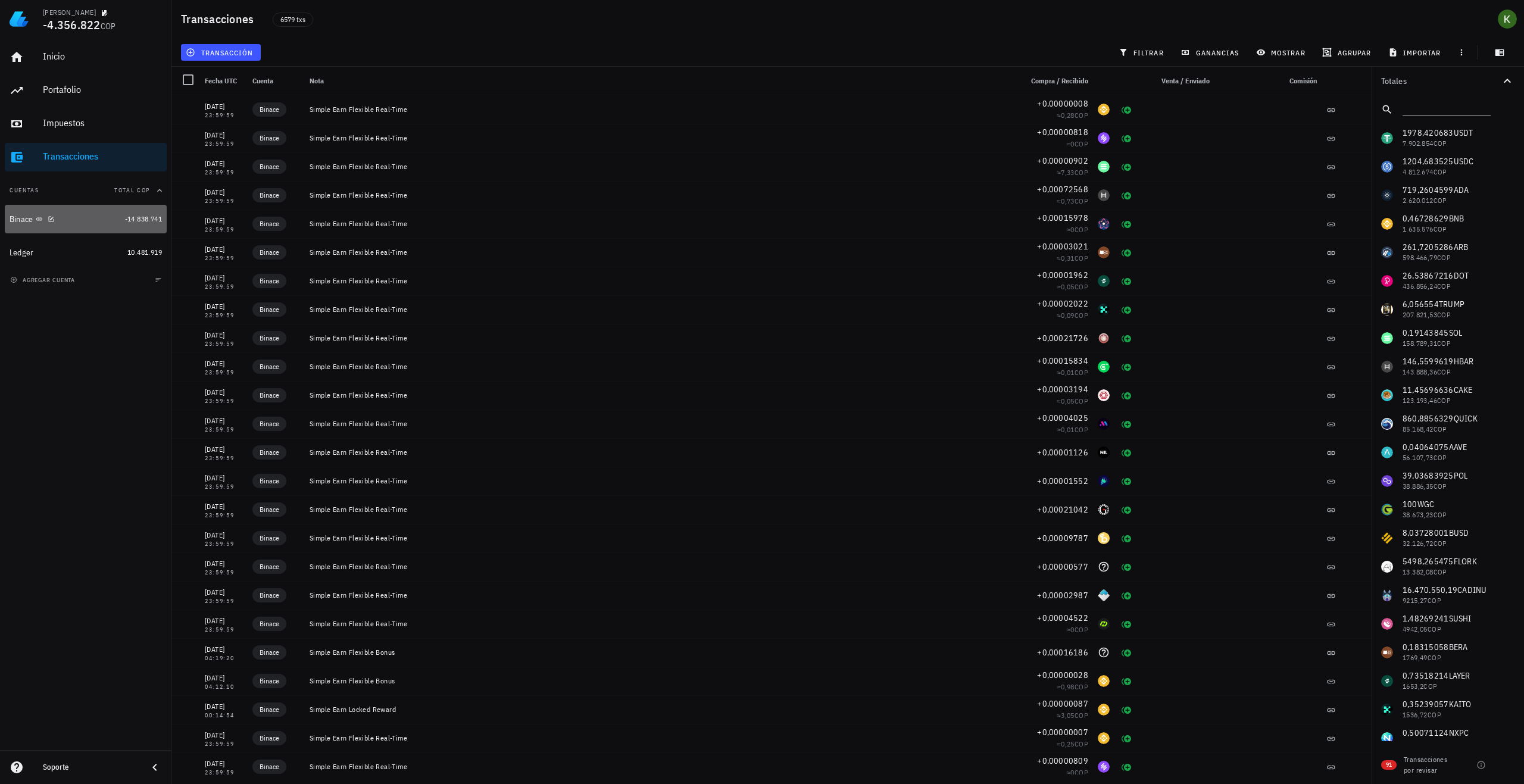
click at [108, 226] on div "Binace" at bounding box center [65, 219] width 111 height 25
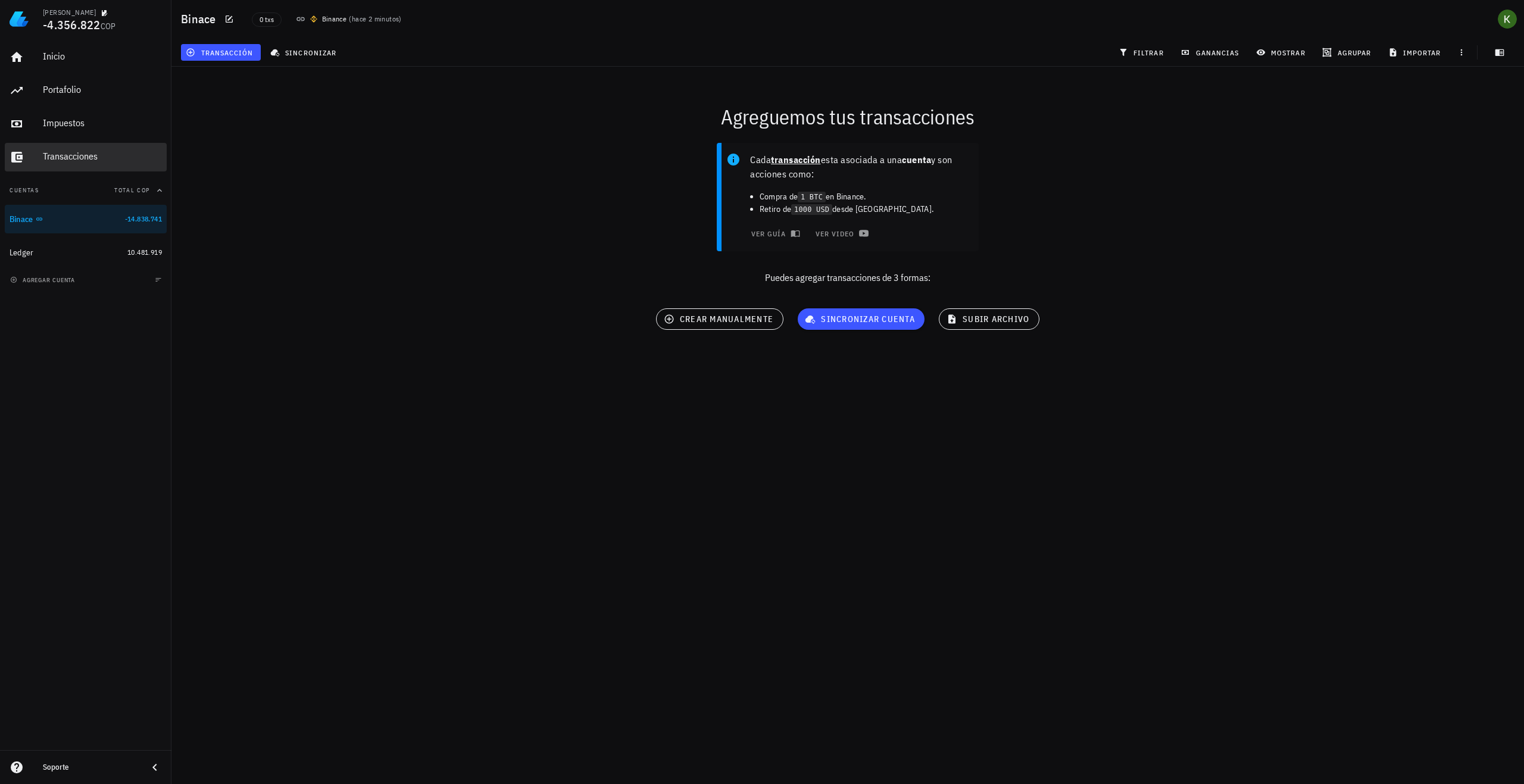
click at [47, 159] on div "Transacciones" at bounding box center [102, 156] width 119 height 11
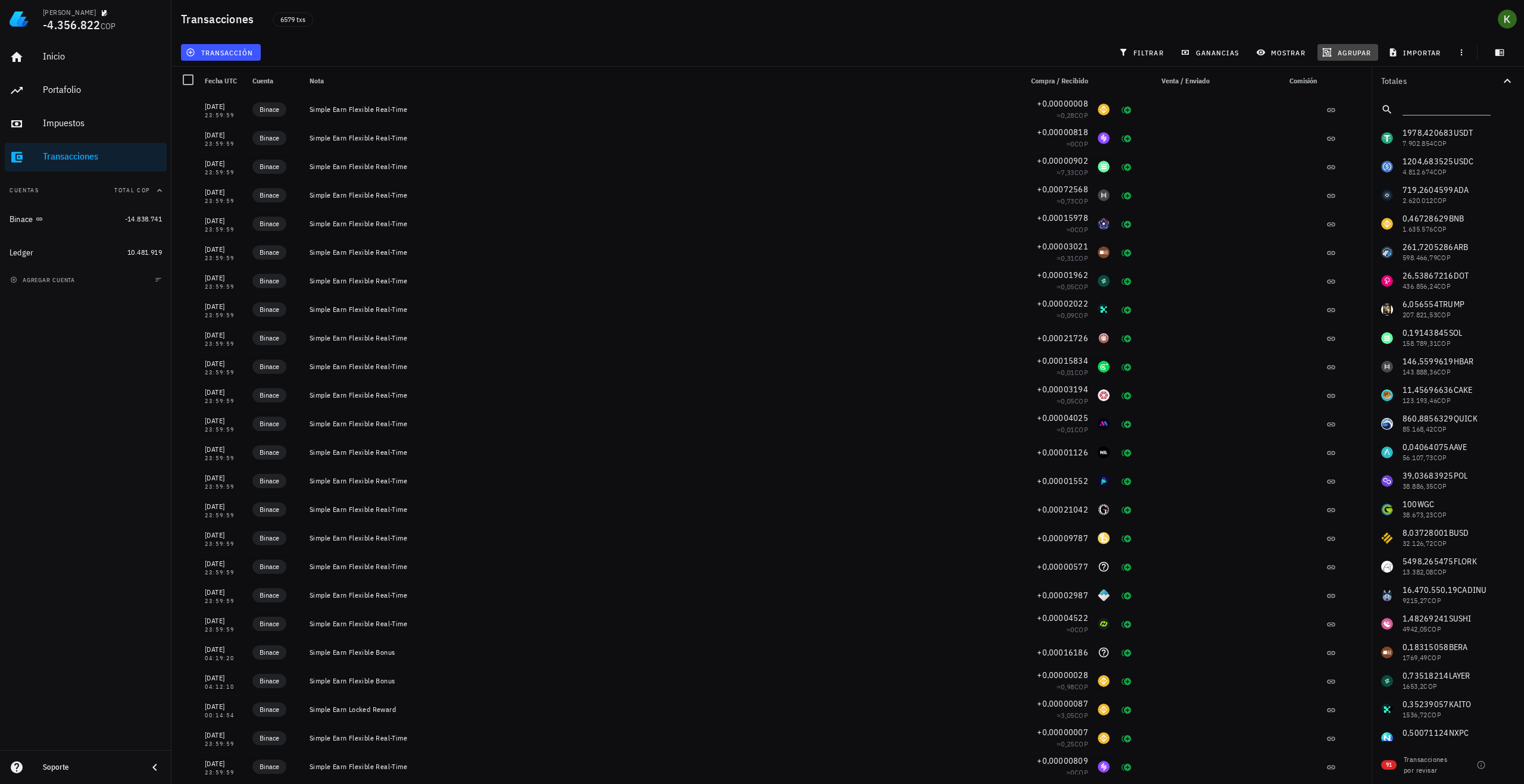
click at [1357, 53] on span "agrupar" at bounding box center [1348, 52] width 46 height 9
click at [1341, 176] on div "Año" at bounding box center [1353, 175] width 52 height 9
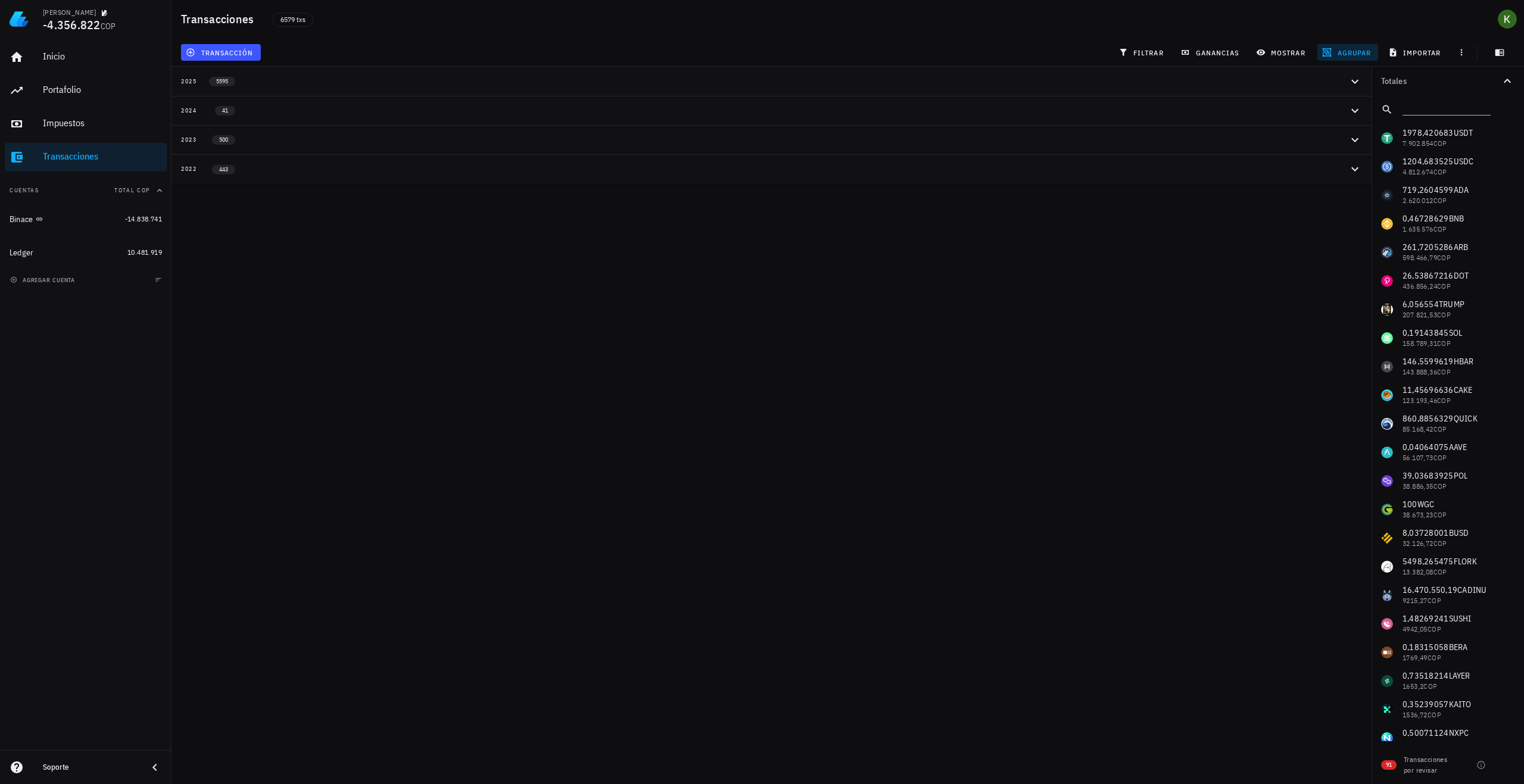
click at [182, 170] on div "2022" at bounding box center [188, 169] width 16 height 9
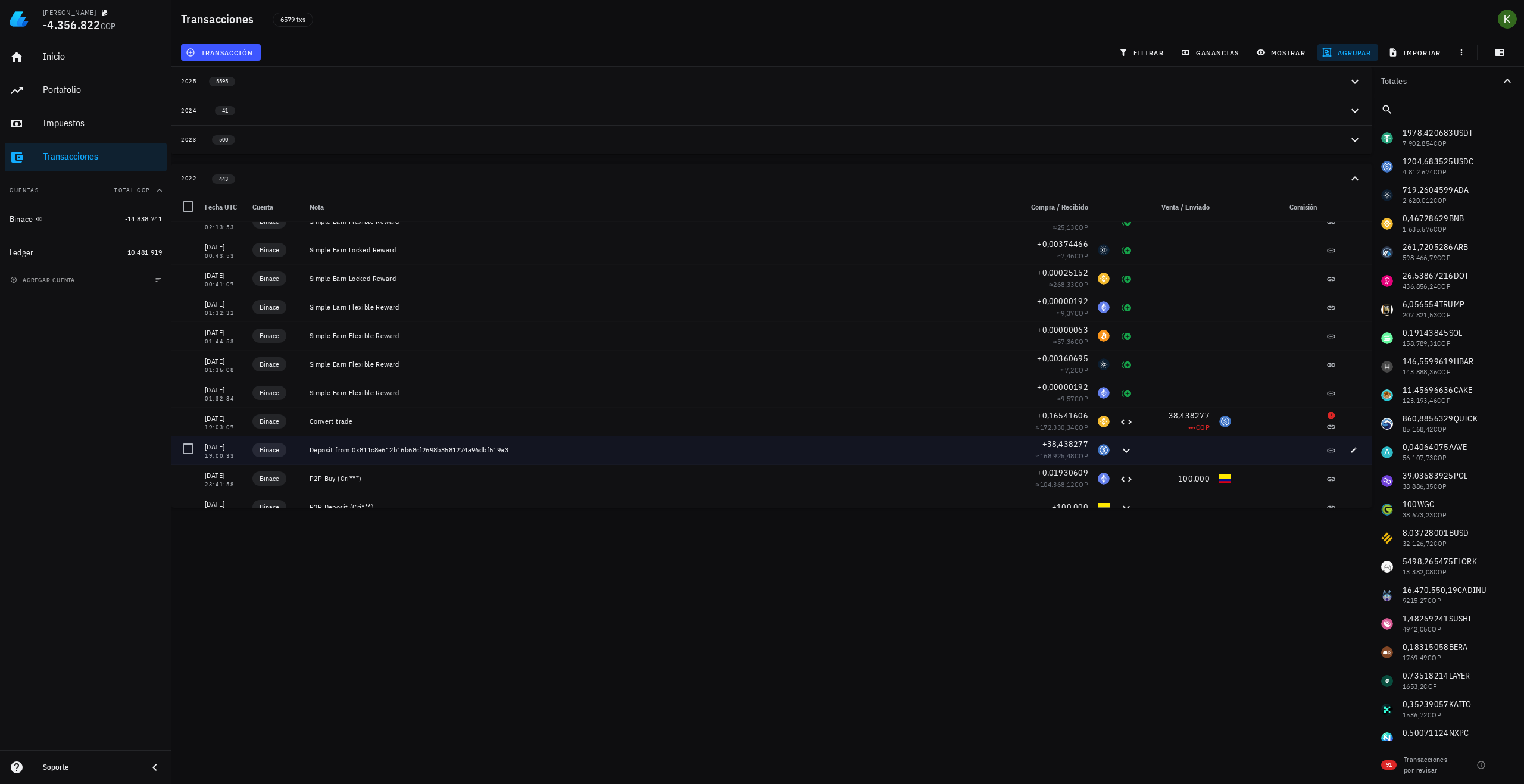
scroll to position [12016, 0]
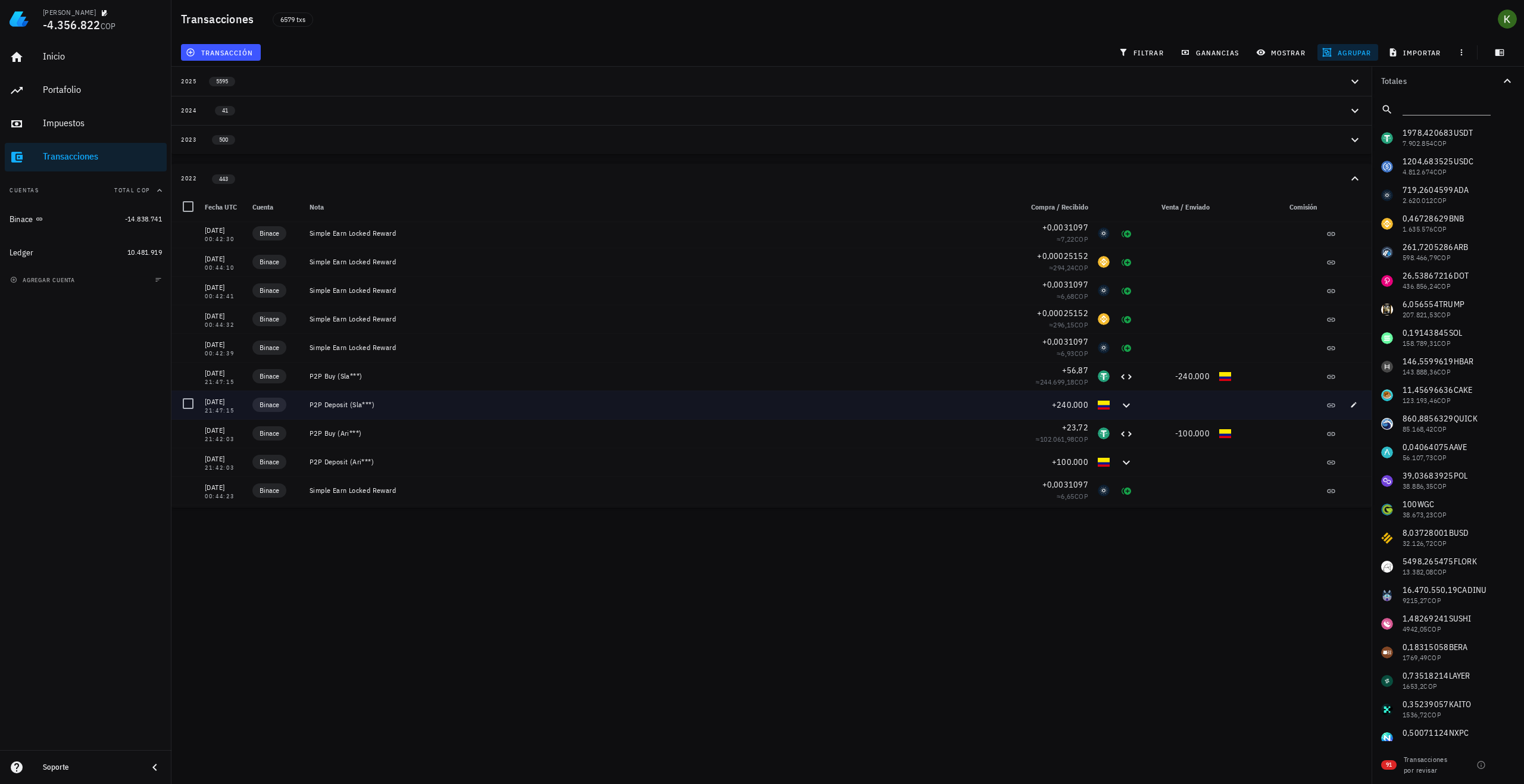
scroll to position [10944, 0]
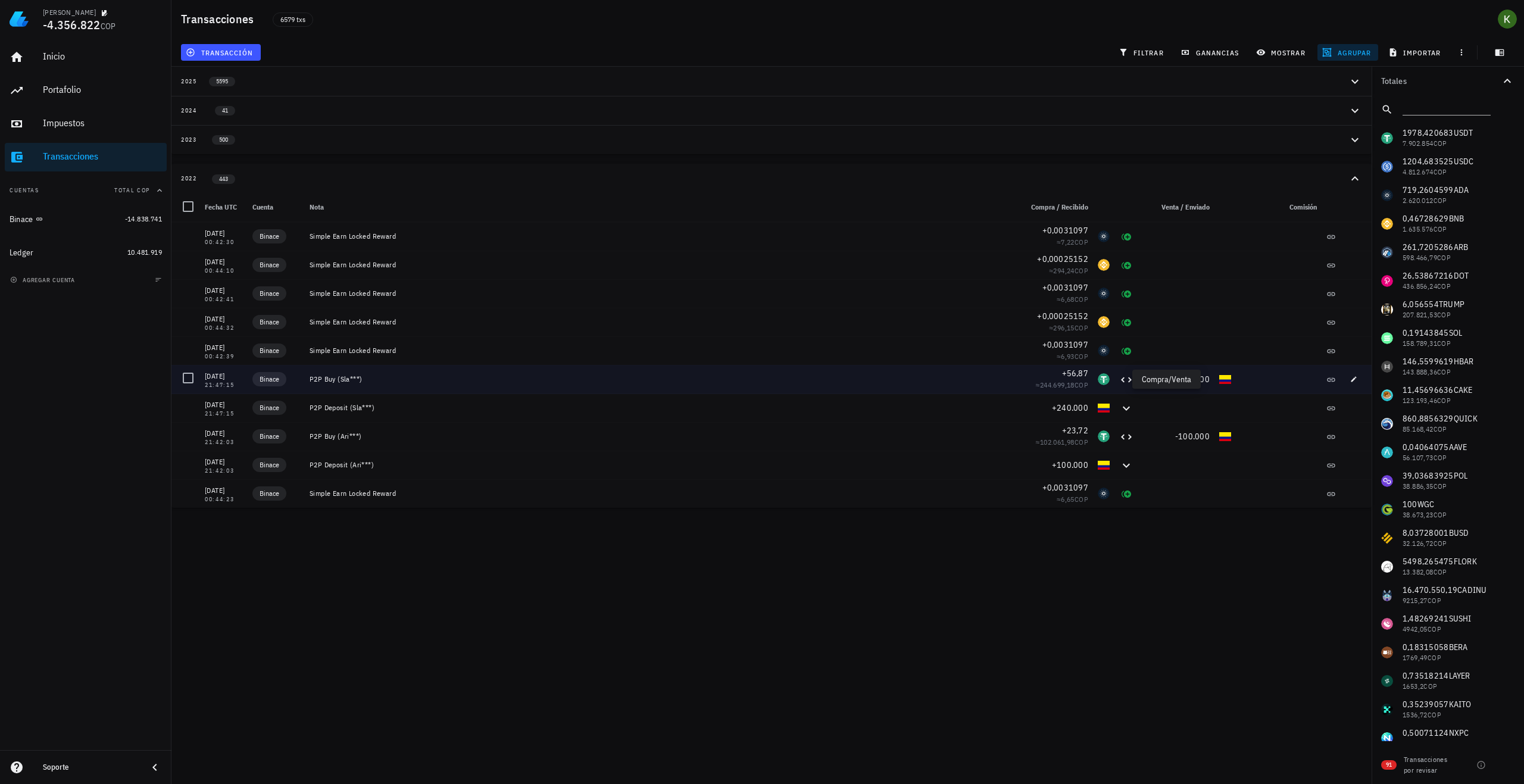
click at [1119, 381] on icon at bounding box center [1126, 379] width 15 height 15
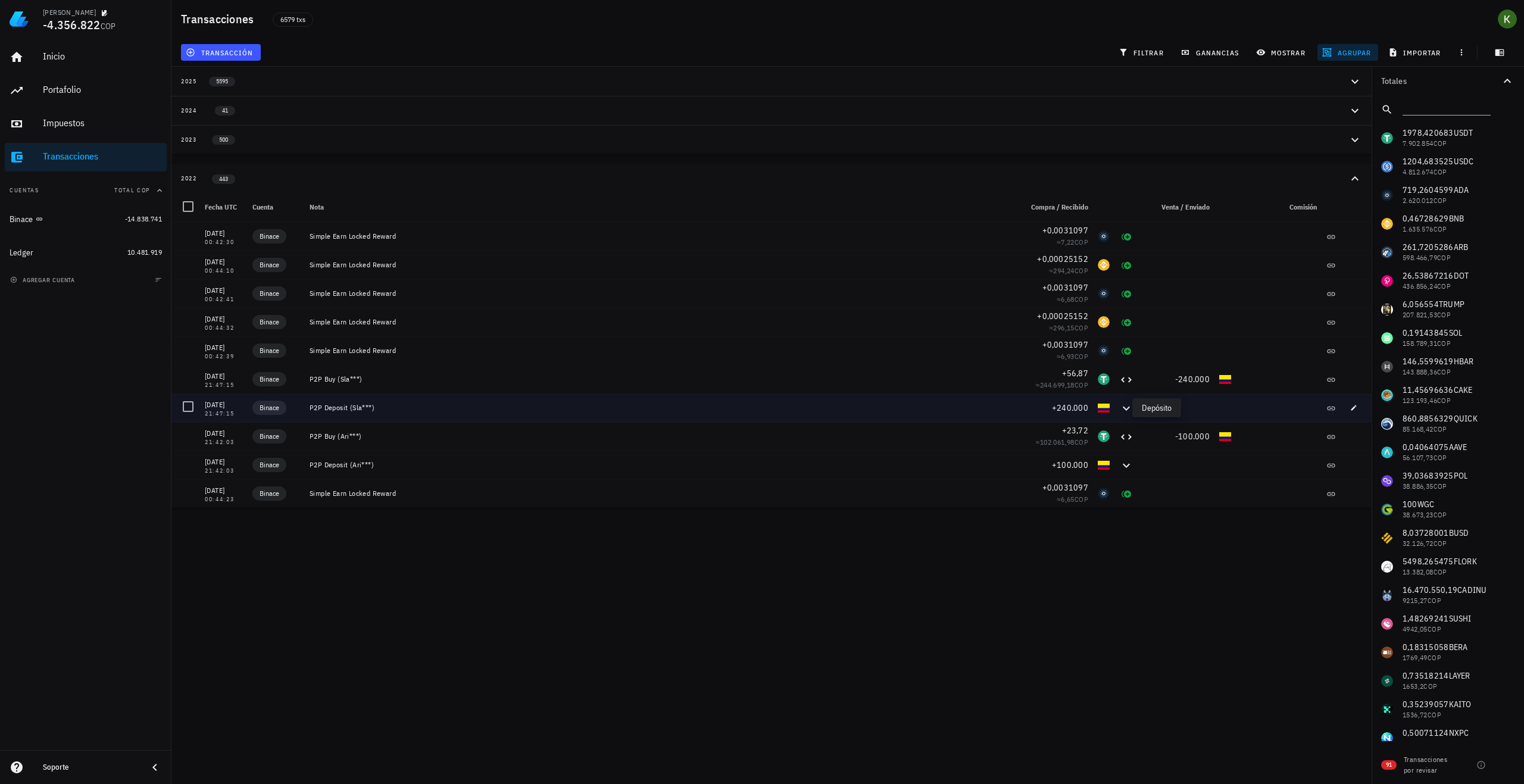
click at [1119, 412] on icon at bounding box center [1126, 408] width 15 height 15
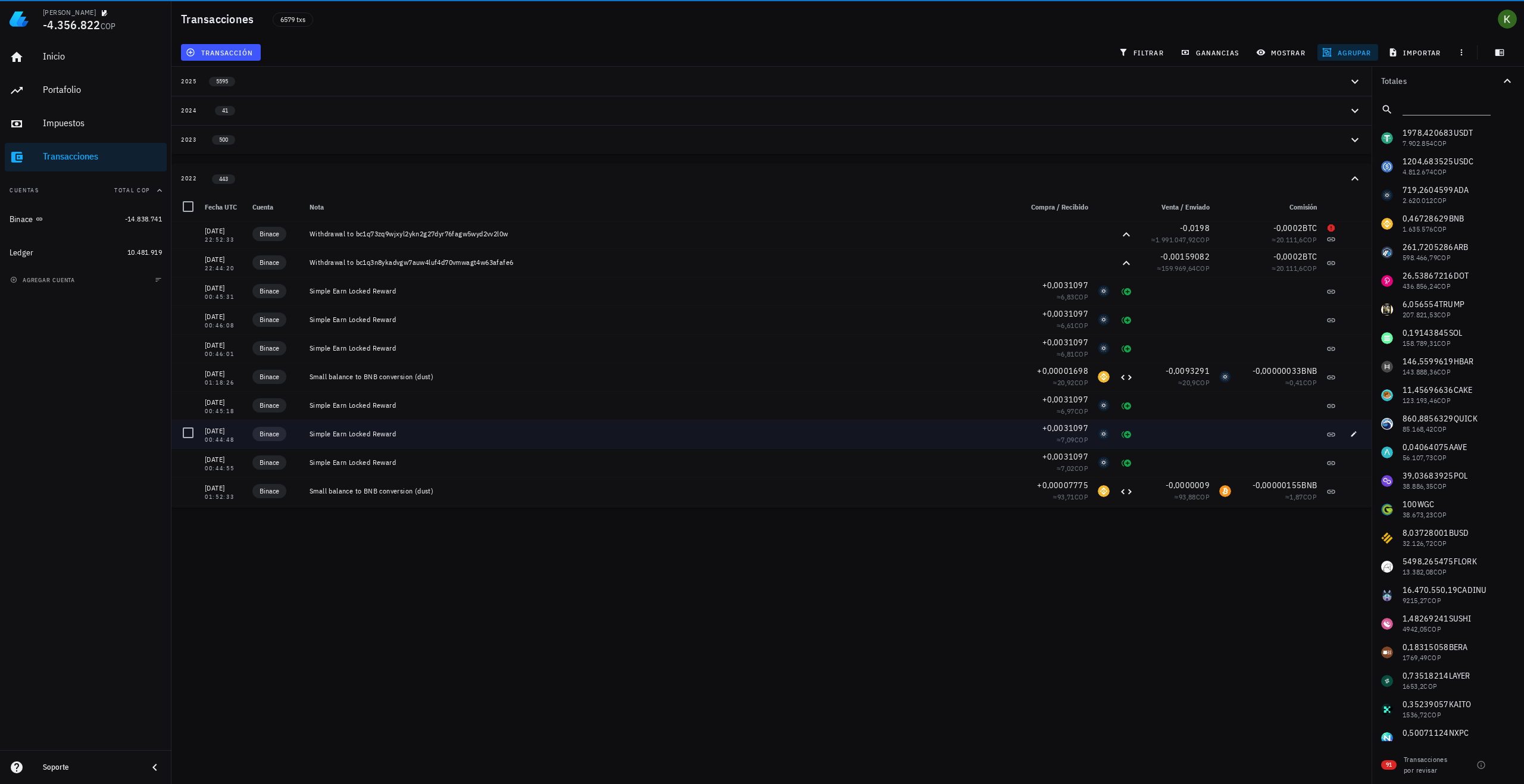
scroll to position [10171, 0]
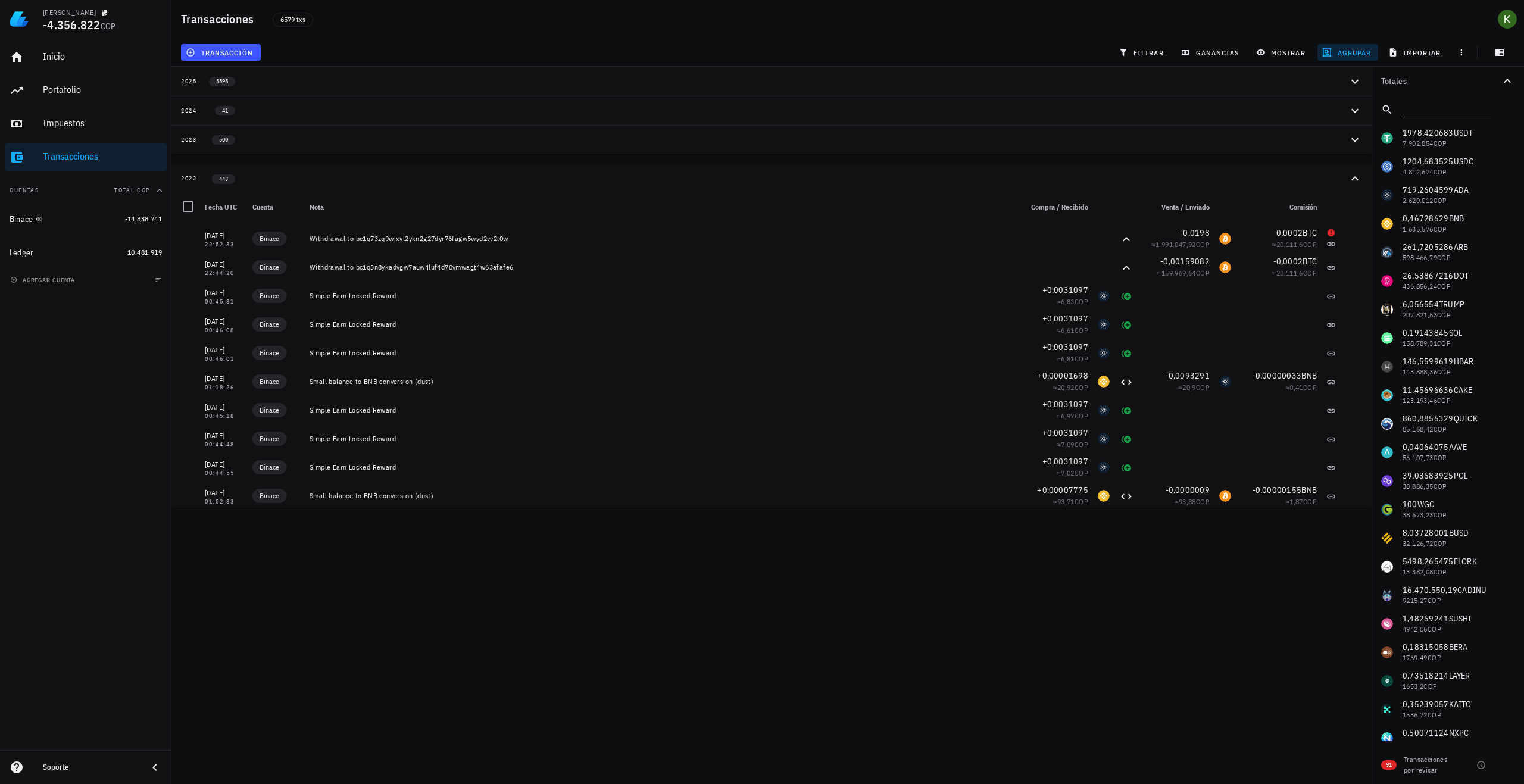
click at [376, 92] on button "2025 5595" at bounding box center [771, 81] width 1200 height 29
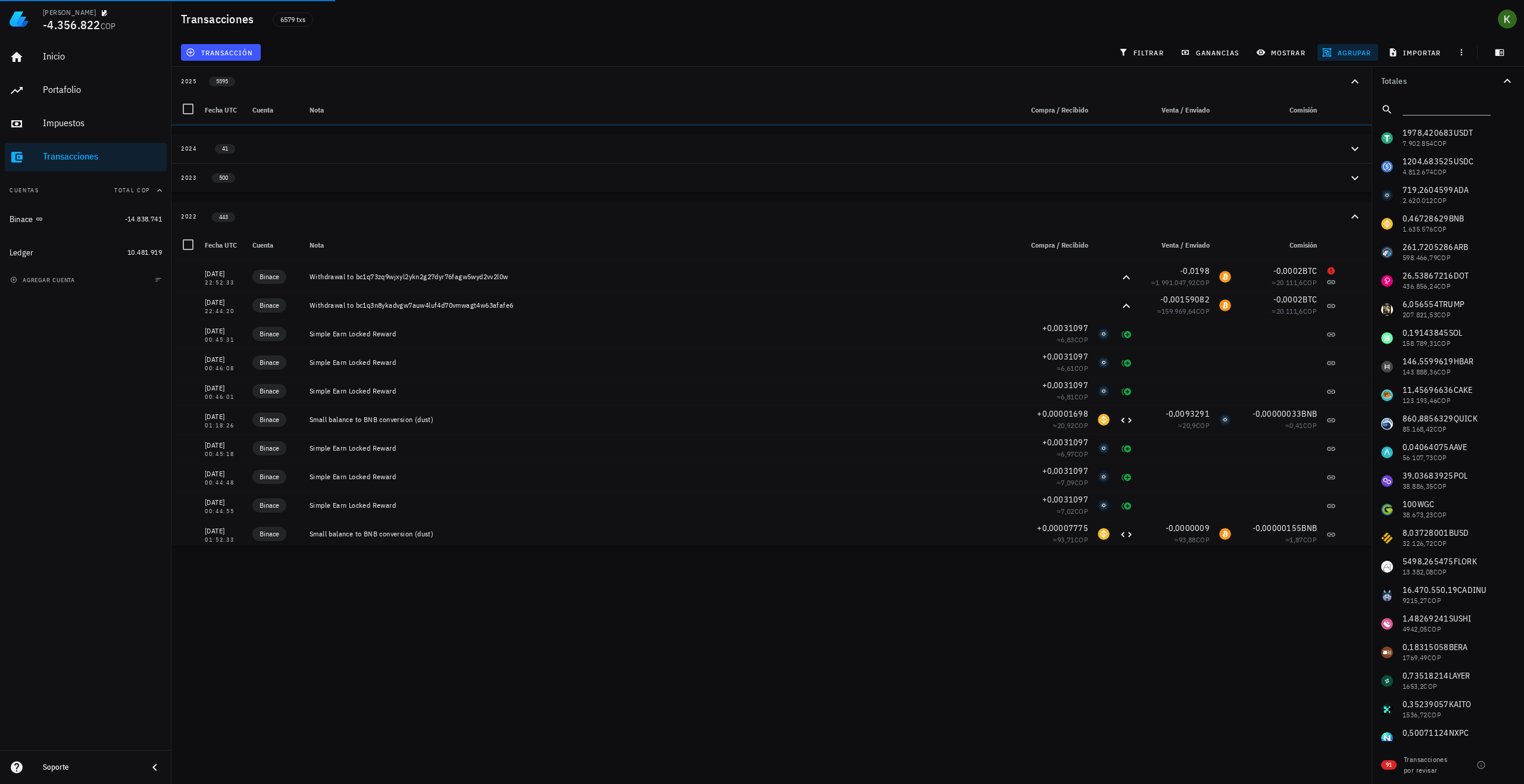
click at [378, 81] on div "2025 5595" at bounding box center [765, 82] width 1167 height 10
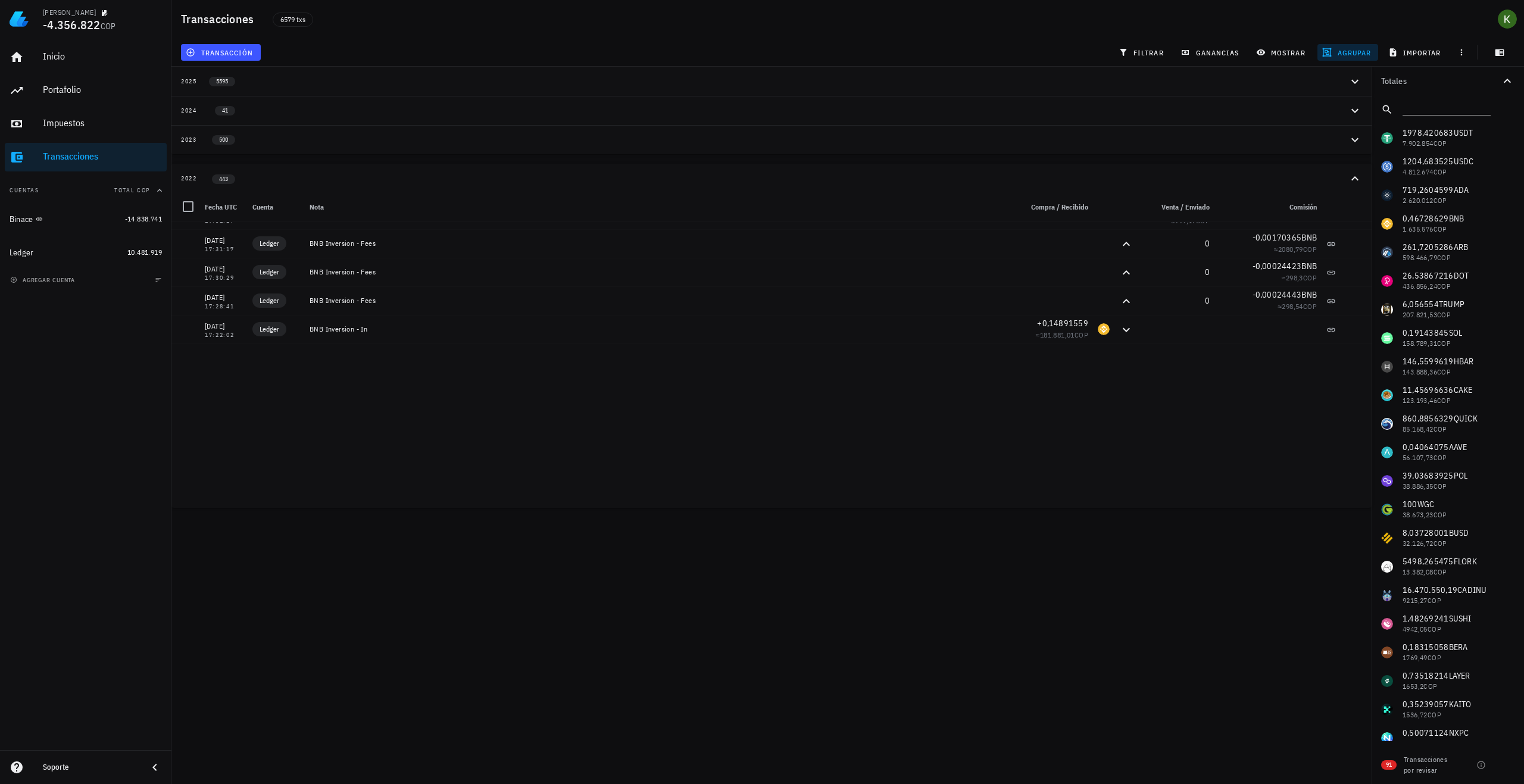
scroll to position [5468, 0]
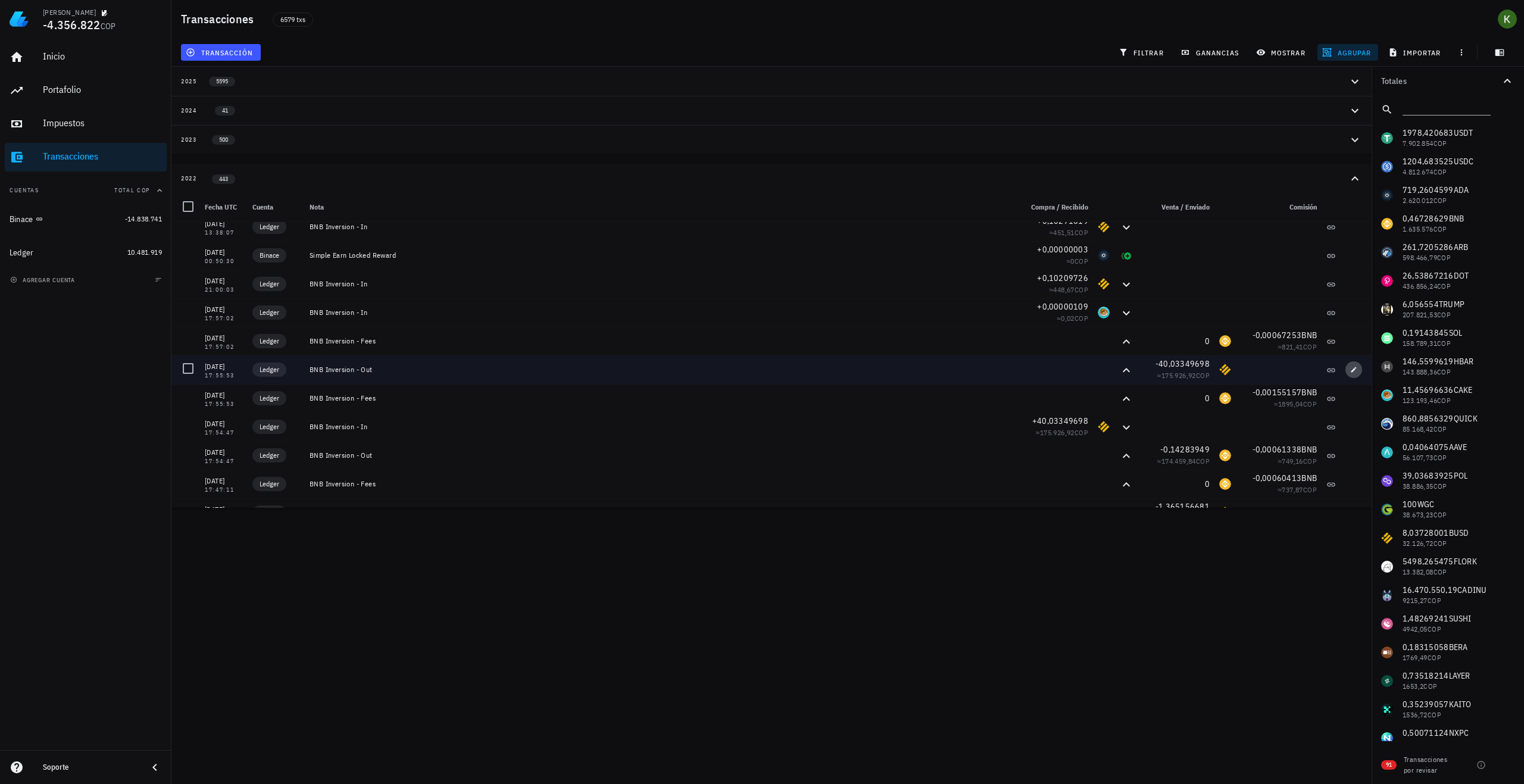
click at [1346, 376] on button "button" at bounding box center [1354, 370] width 16 height 16
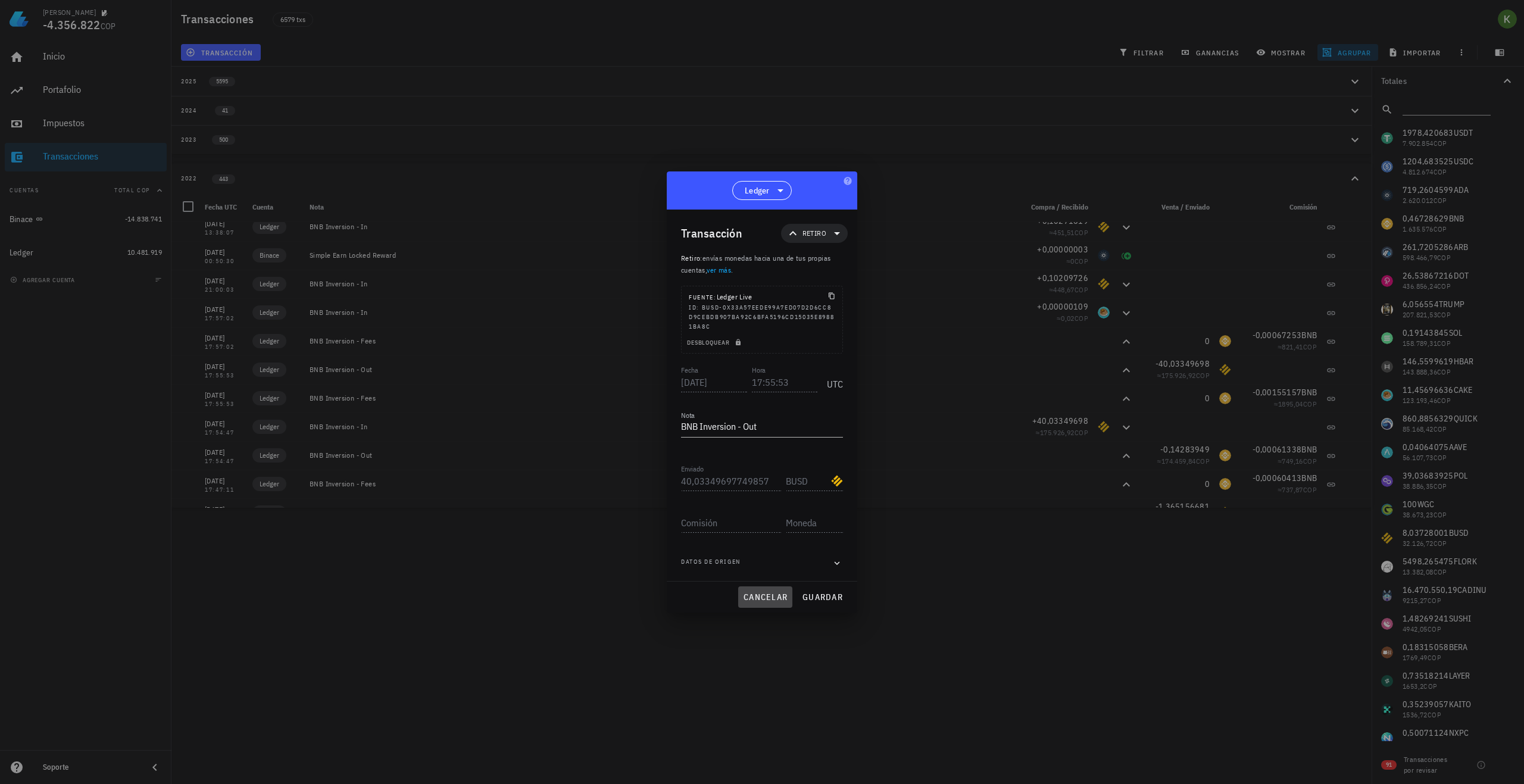
click at [782, 596] on span "cancelar" at bounding box center [765, 597] width 45 height 11
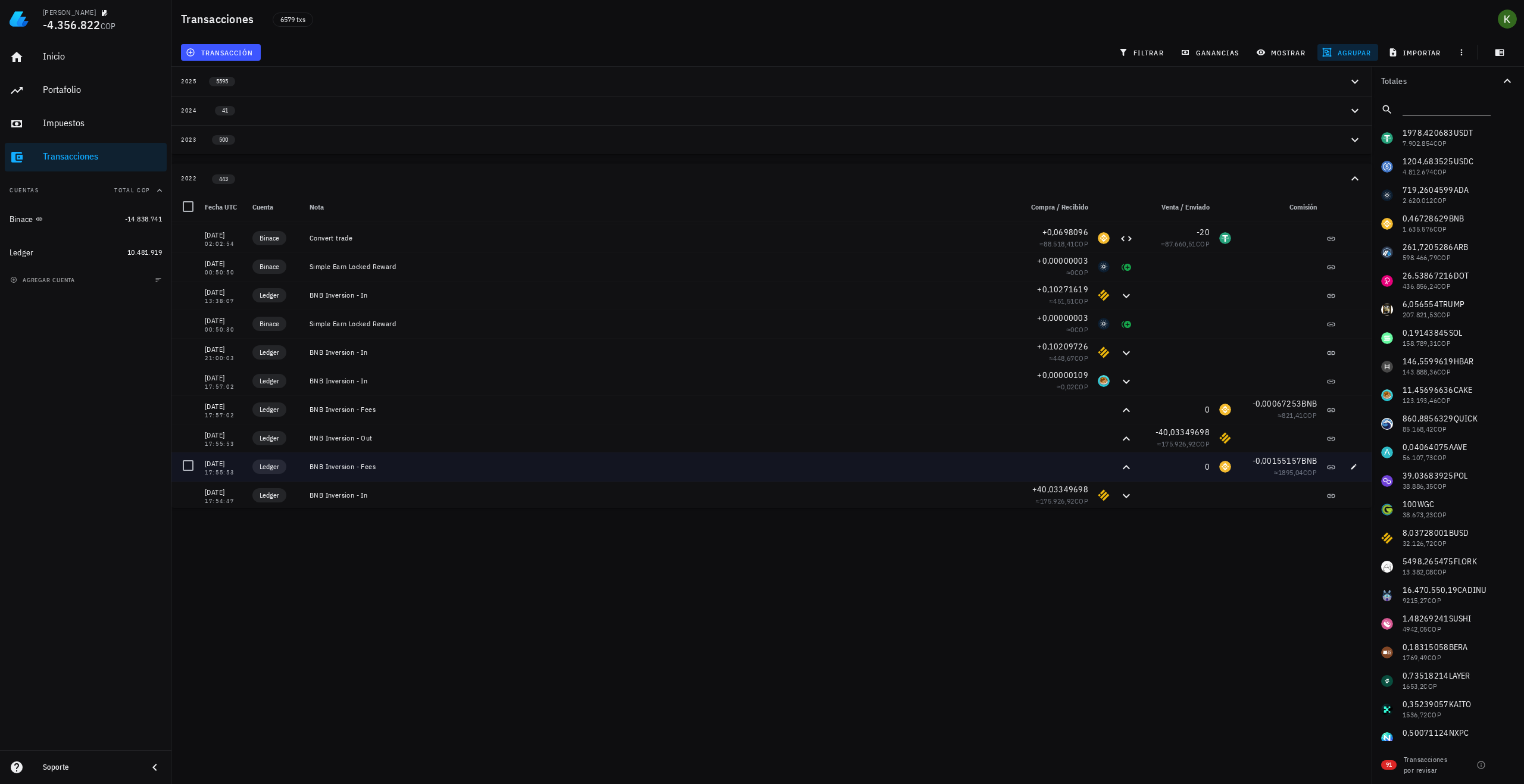
scroll to position [5408, 0]
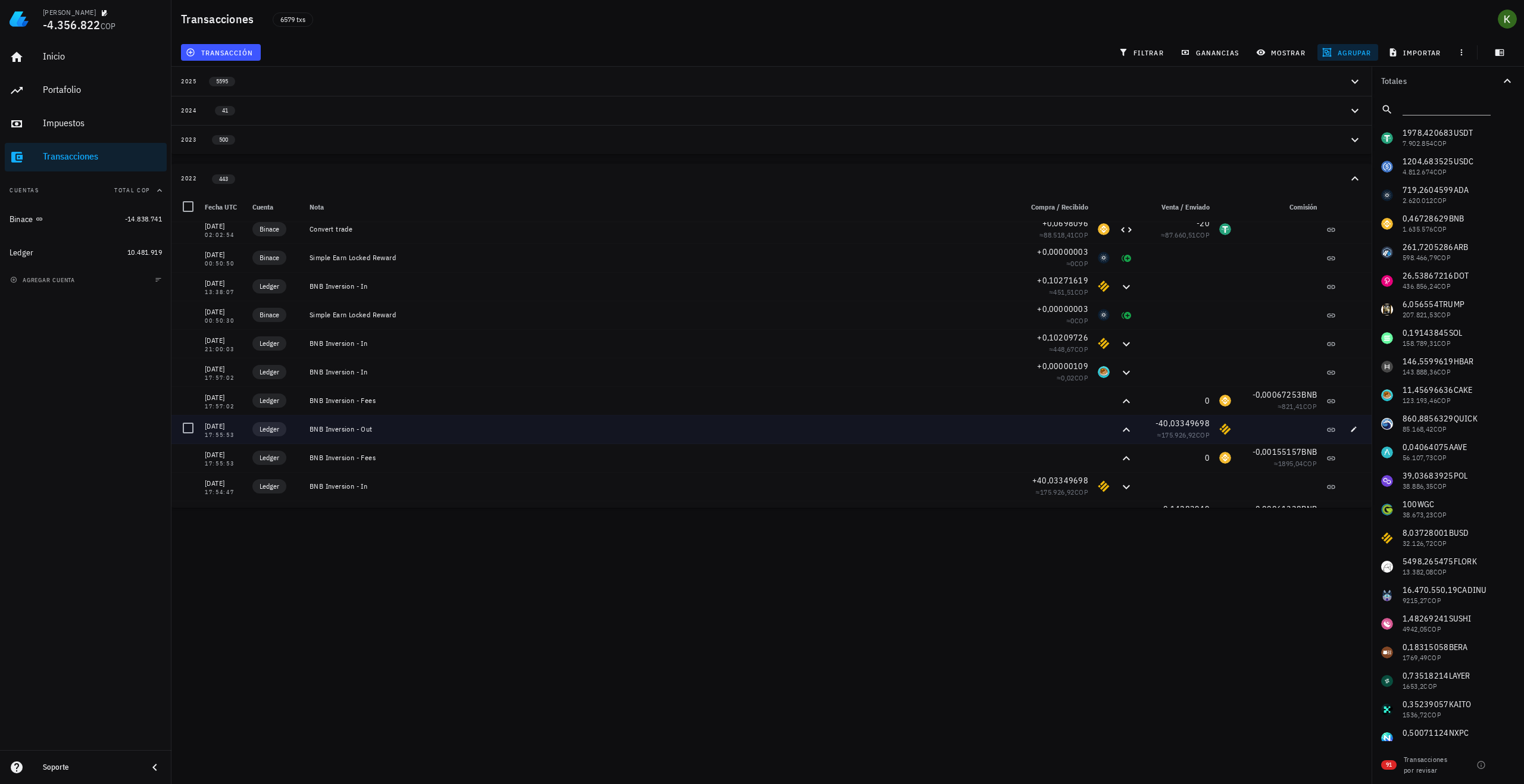
click at [898, 439] on div "BNB Inversion - Out" at bounding box center [661, 429] width 712 height 28
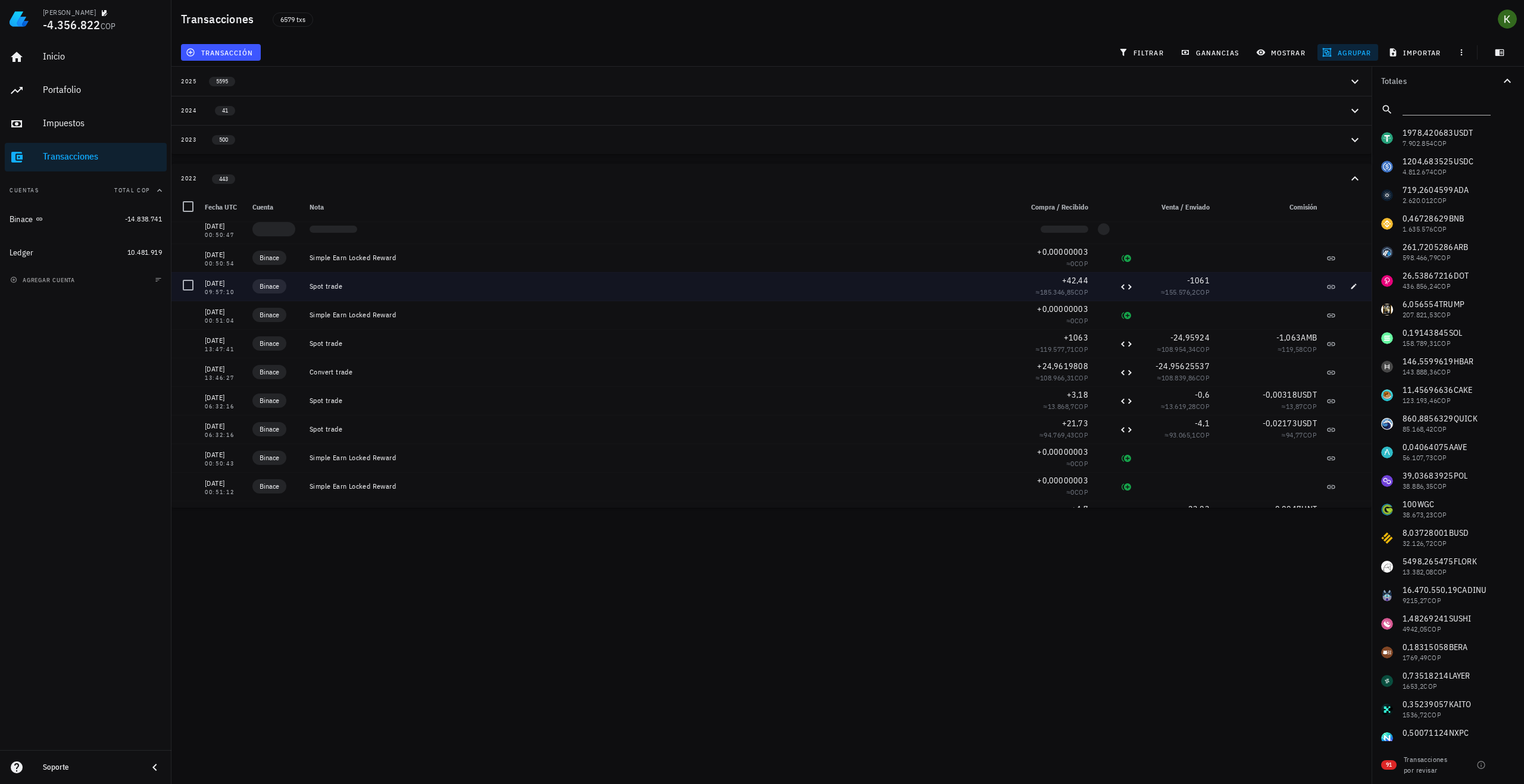
scroll to position [2848, 0]
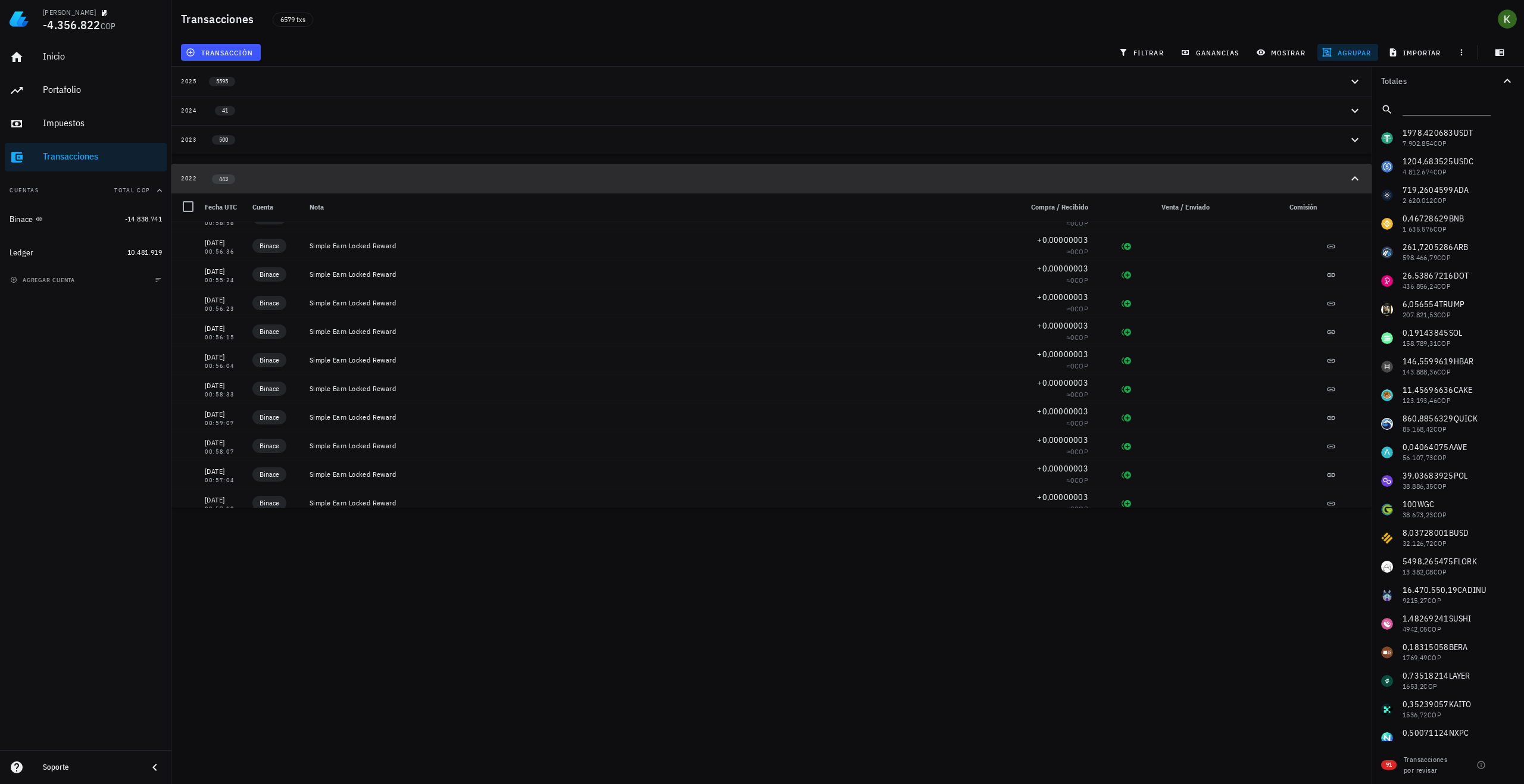
click at [1351, 180] on icon "button" at bounding box center [1355, 178] width 15 height 15
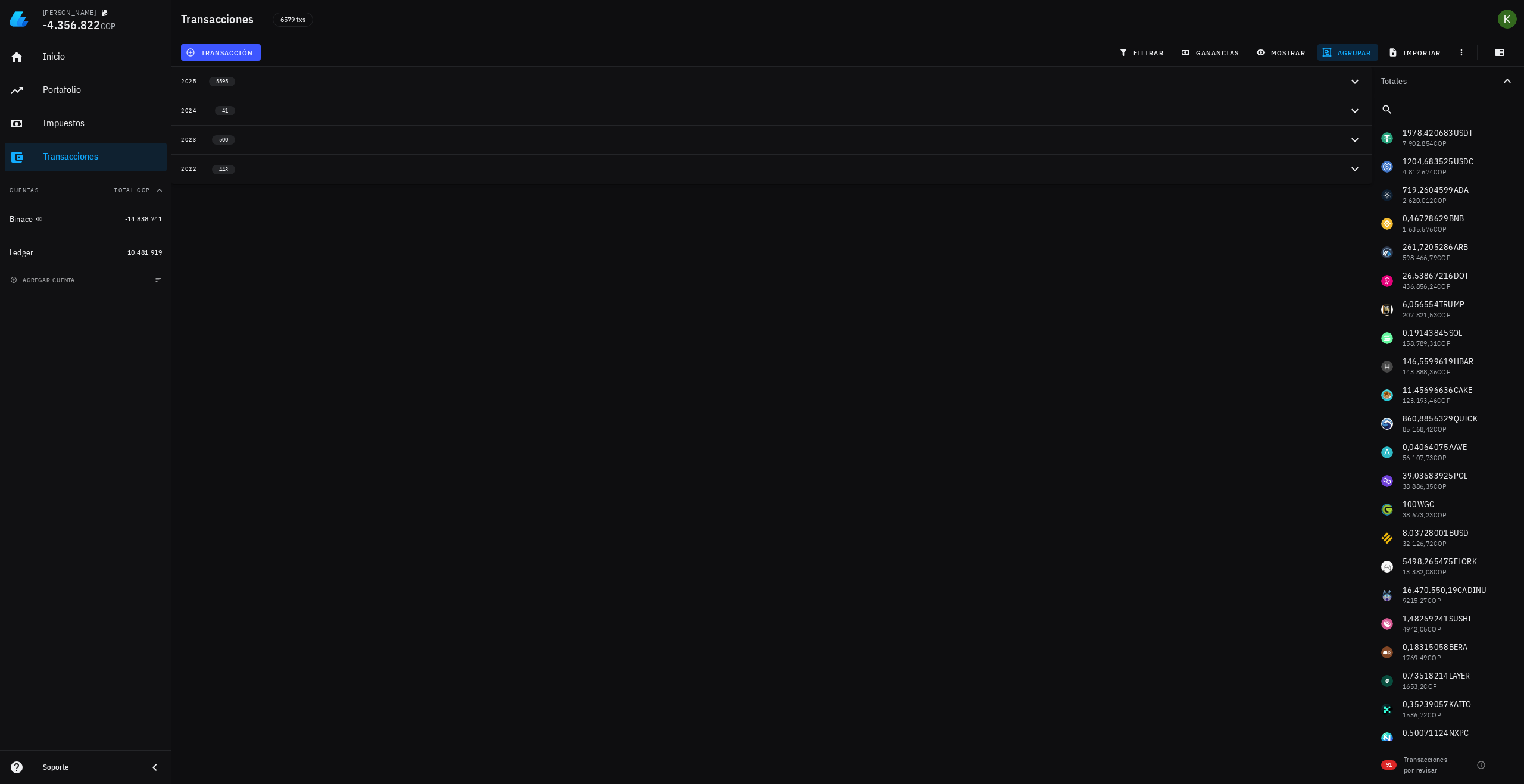
click at [1351, 180] on button "2022 443" at bounding box center [771, 169] width 1200 height 29
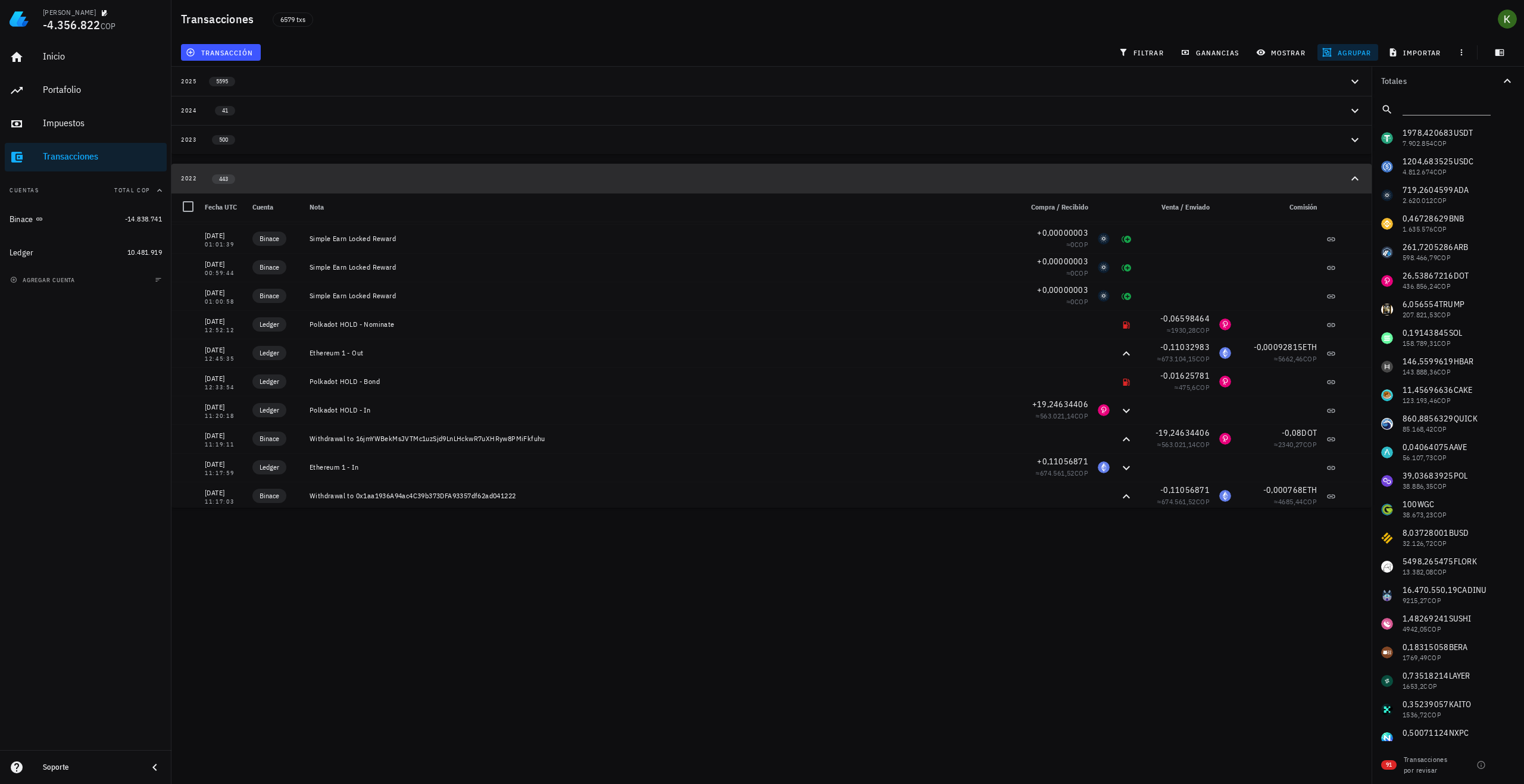
click at [1315, 177] on div "2022 443" at bounding box center [765, 178] width 1167 height 10
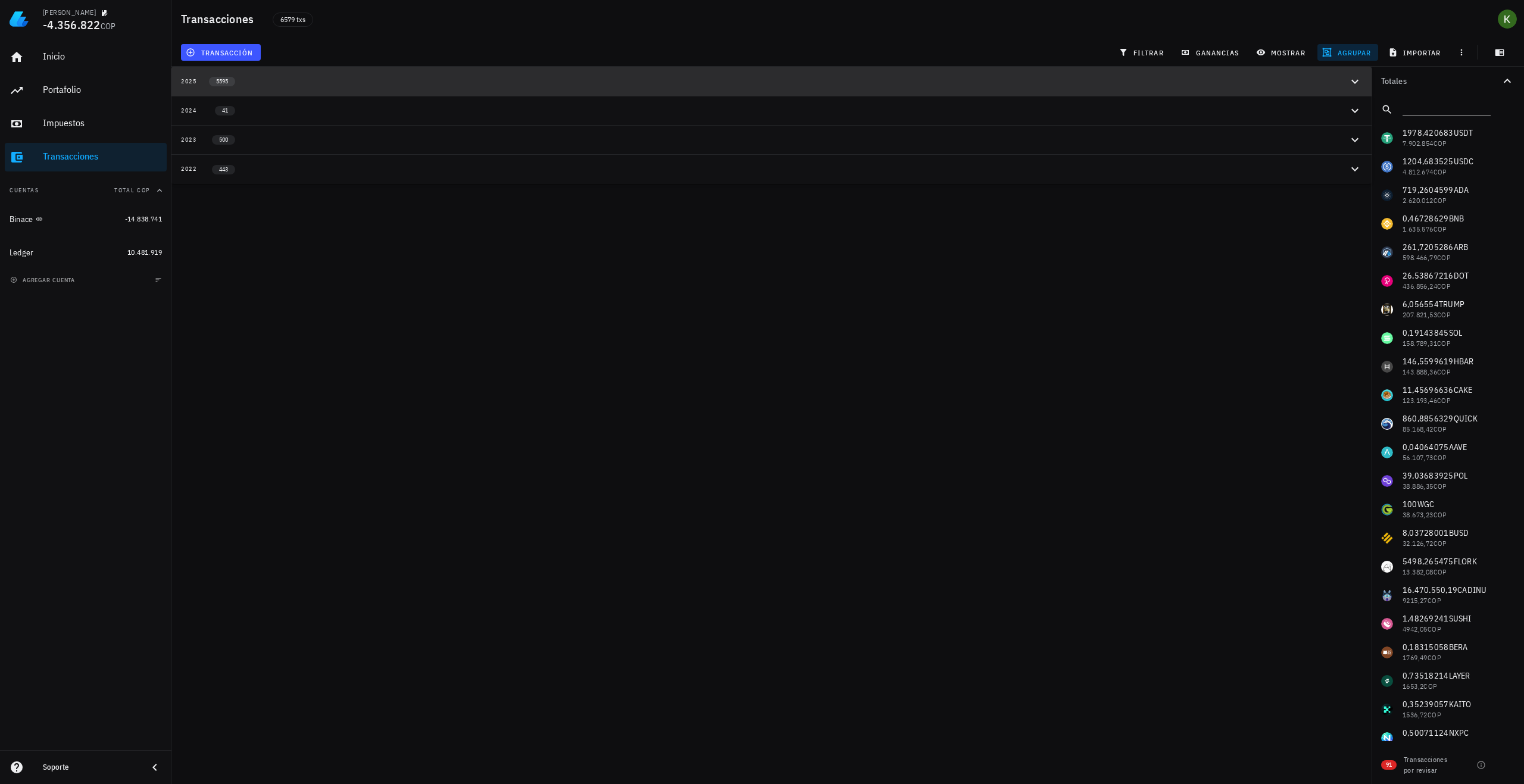
click at [273, 85] on div "2025 5595" at bounding box center [765, 82] width 1167 height 10
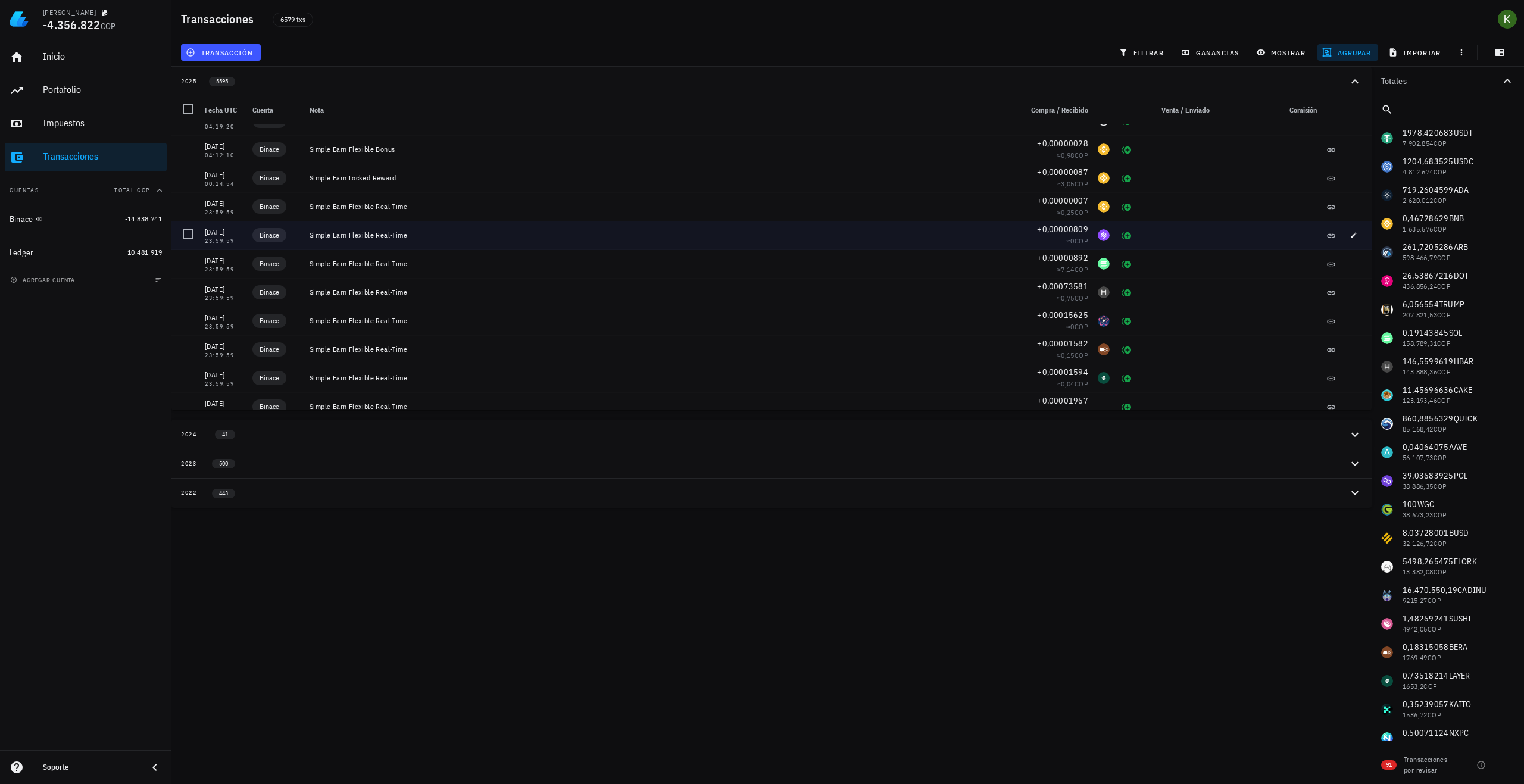
scroll to position [596, 0]
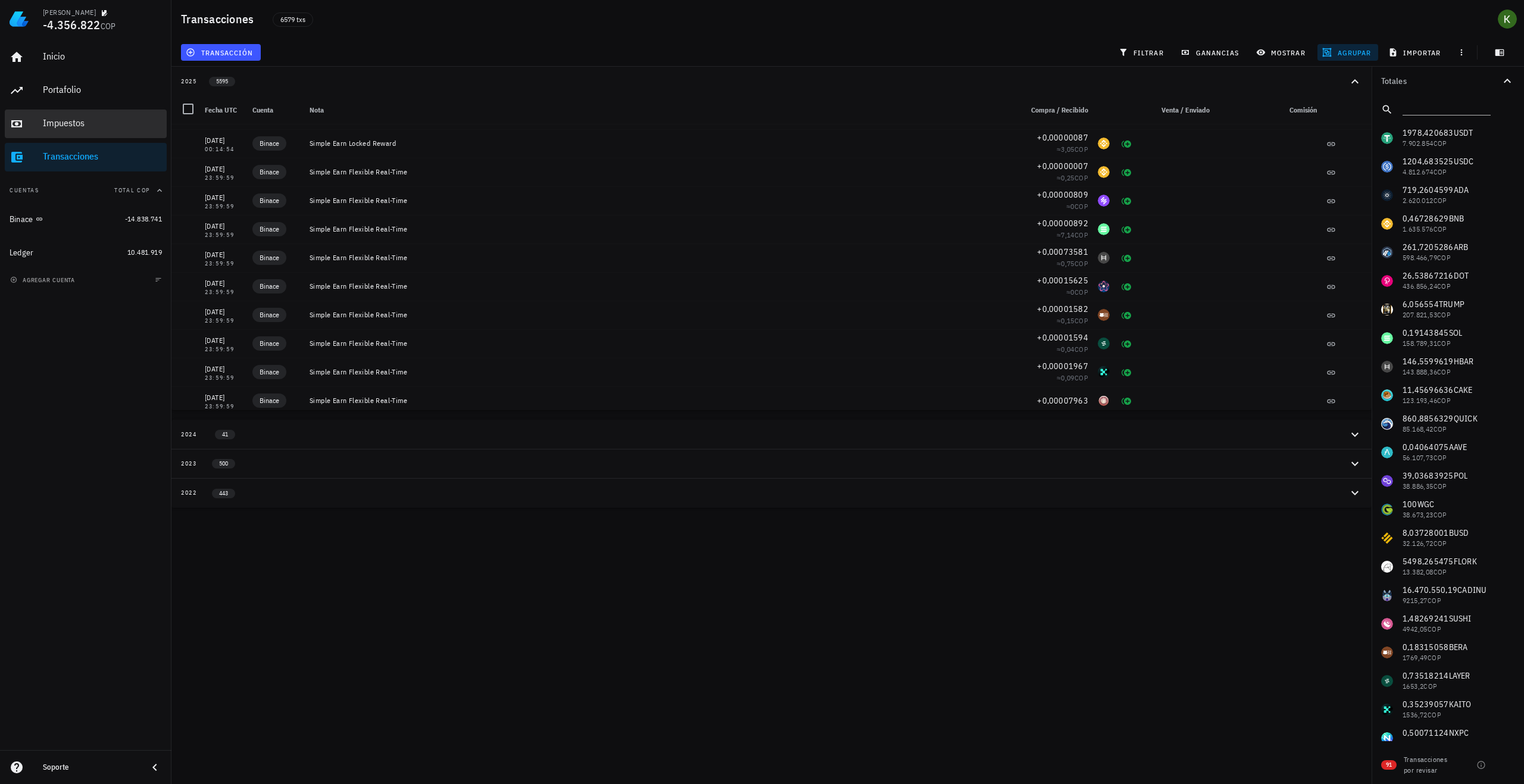
click at [106, 121] on div "Impuestos" at bounding box center [102, 123] width 119 height 11
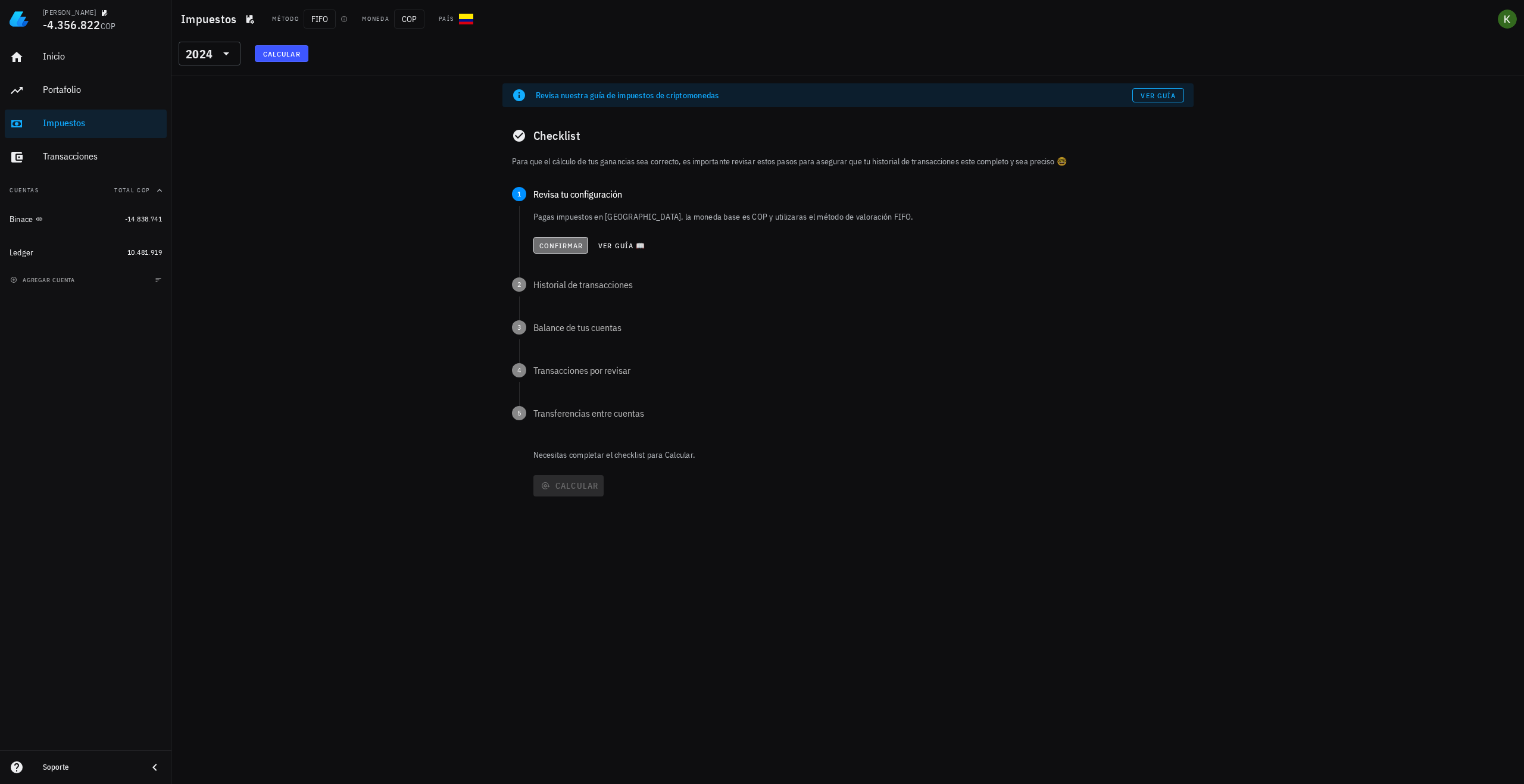
click at [553, 243] on span "Confirmar" at bounding box center [561, 245] width 45 height 9
click at [558, 290] on span "Confirmar" at bounding box center [561, 288] width 45 height 9
click at [223, 45] on div "2024" at bounding box center [209, 54] width 47 height 24
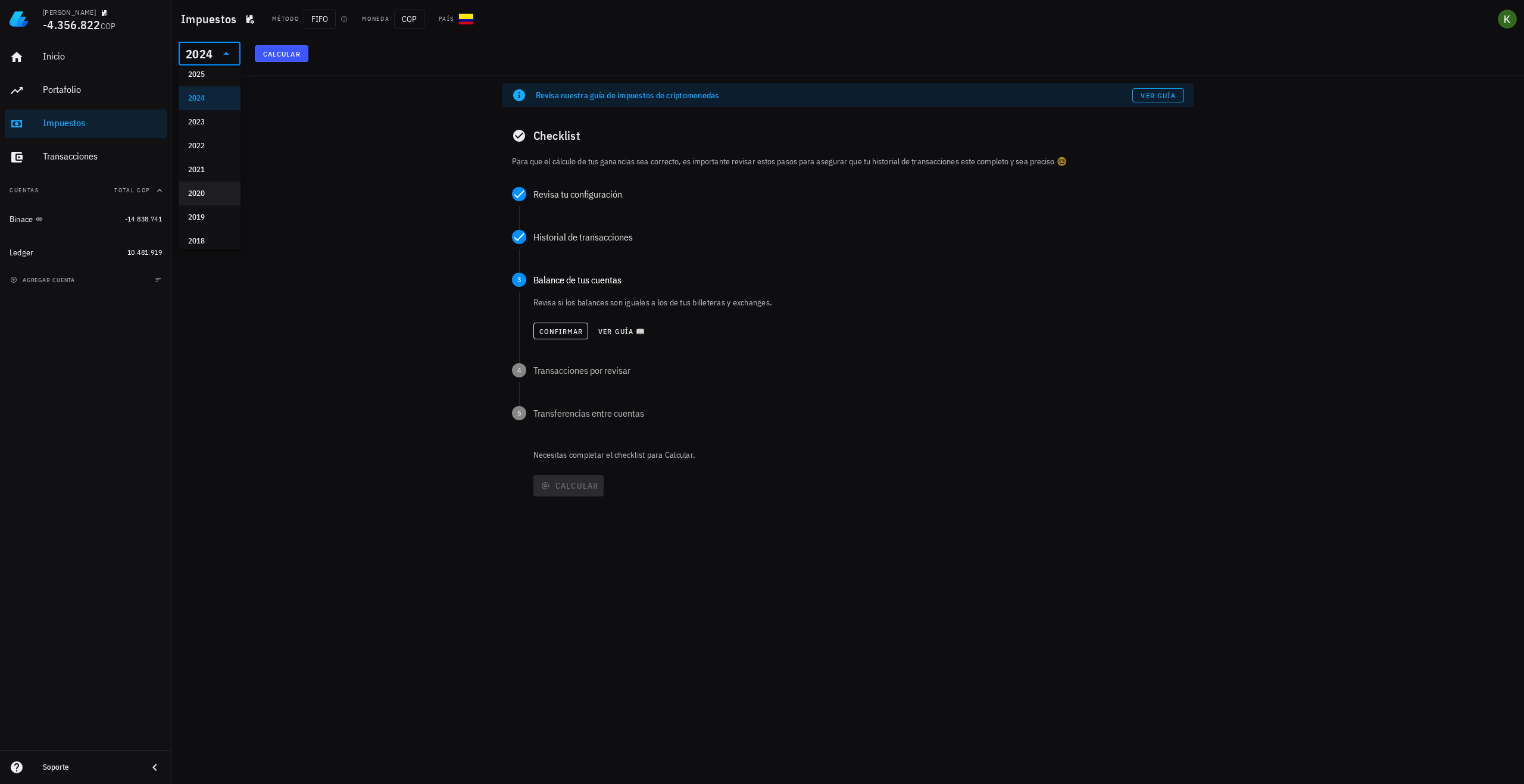
scroll to position [7, 0]
click at [209, 150] on div "2022" at bounding box center [210, 149] width 43 height 9
click at [289, 52] on span "Calcular" at bounding box center [281, 54] width 38 height 9
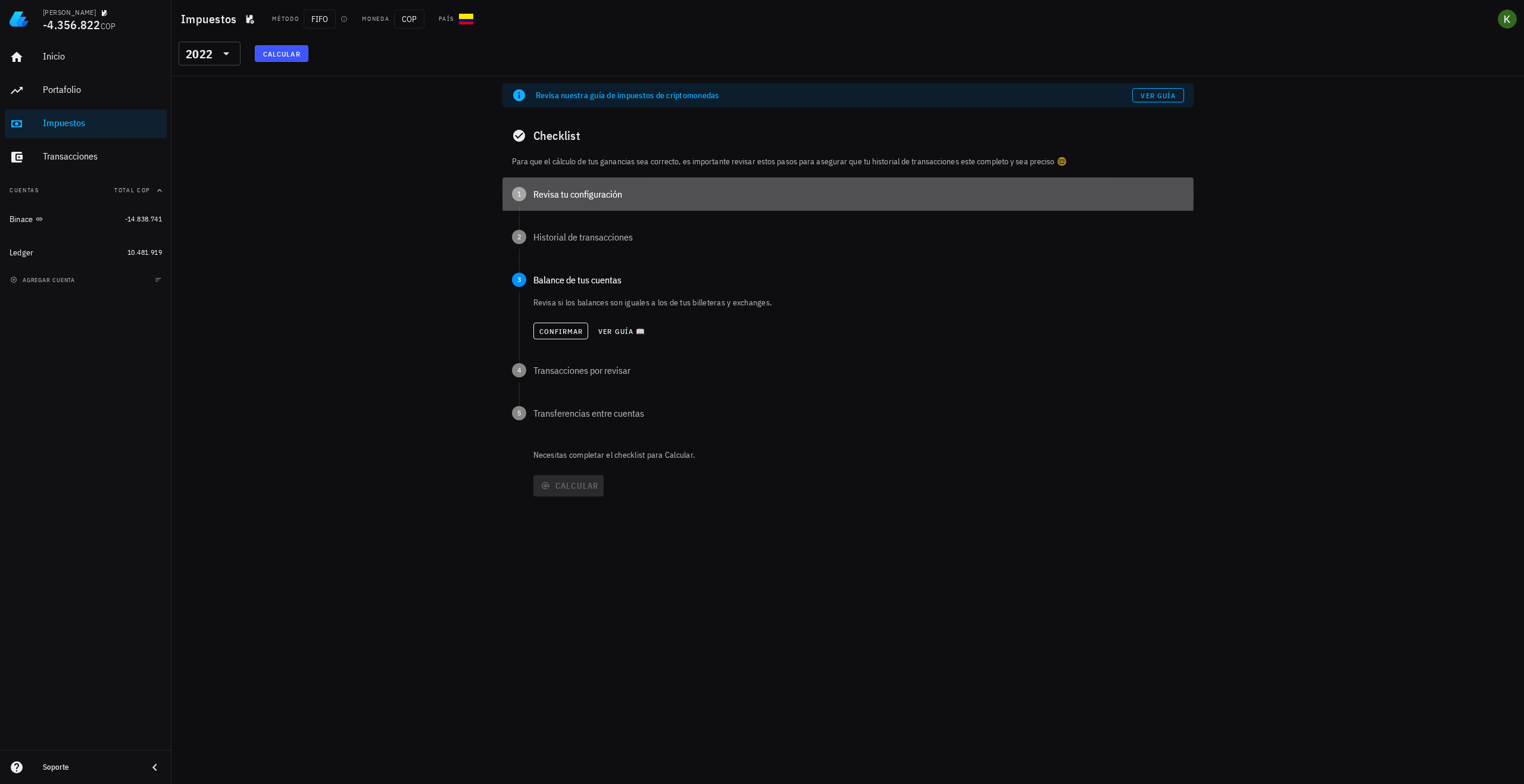
click at [548, 191] on div "Revisa tu configuración" at bounding box center [859, 193] width 651 height 9
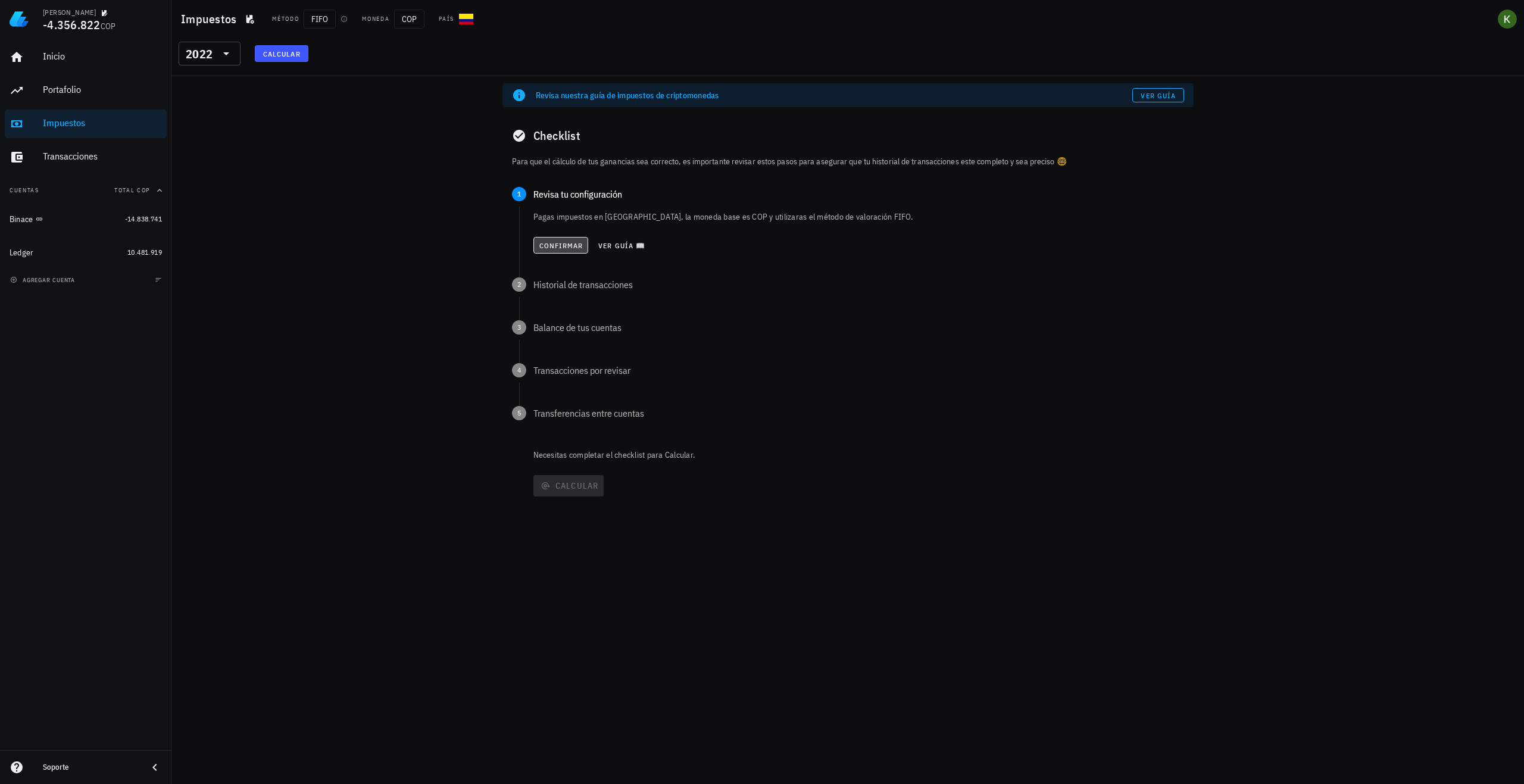
click at [565, 250] on button "Confirmar" at bounding box center [562, 245] width 56 height 16
click at [570, 285] on span "Confirmar" at bounding box center [561, 288] width 45 height 9
click at [605, 335] on span "Ver guía 📖" at bounding box center [621, 331] width 47 height 9
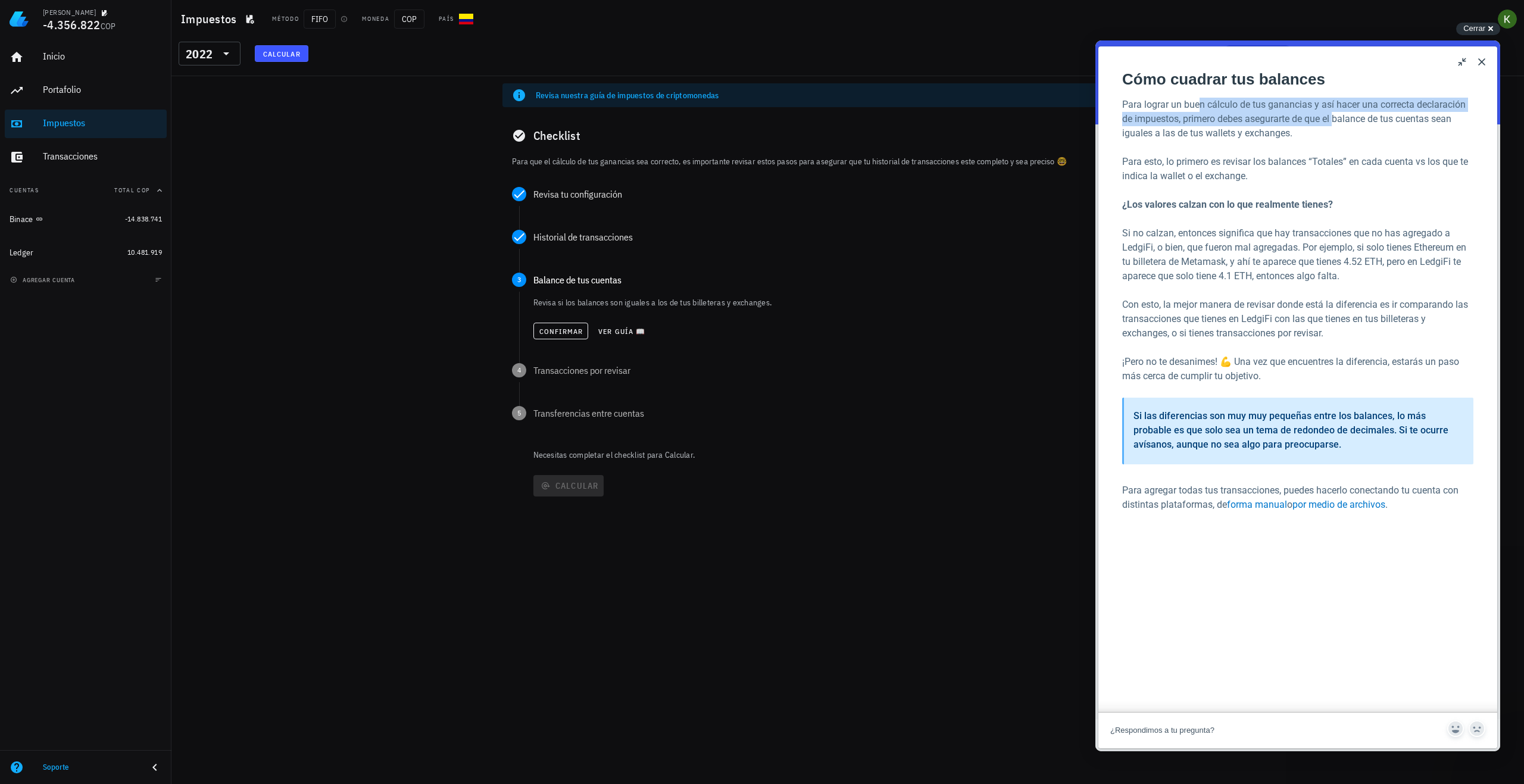
drag, startPoint x: 1200, startPoint y: 109, endPoint x: 1338, endPoint y: 116, distance: 138.2
click at [1338, 116] on p "Para lograr un buen cálculo de tus ganancias y así hacer una correcta declaraci…" at bounding box center [1298, 119] width 352 height 43
click at [84, 148] on div "Transacciones" at bounding box center [102, 157] width 119 height 27
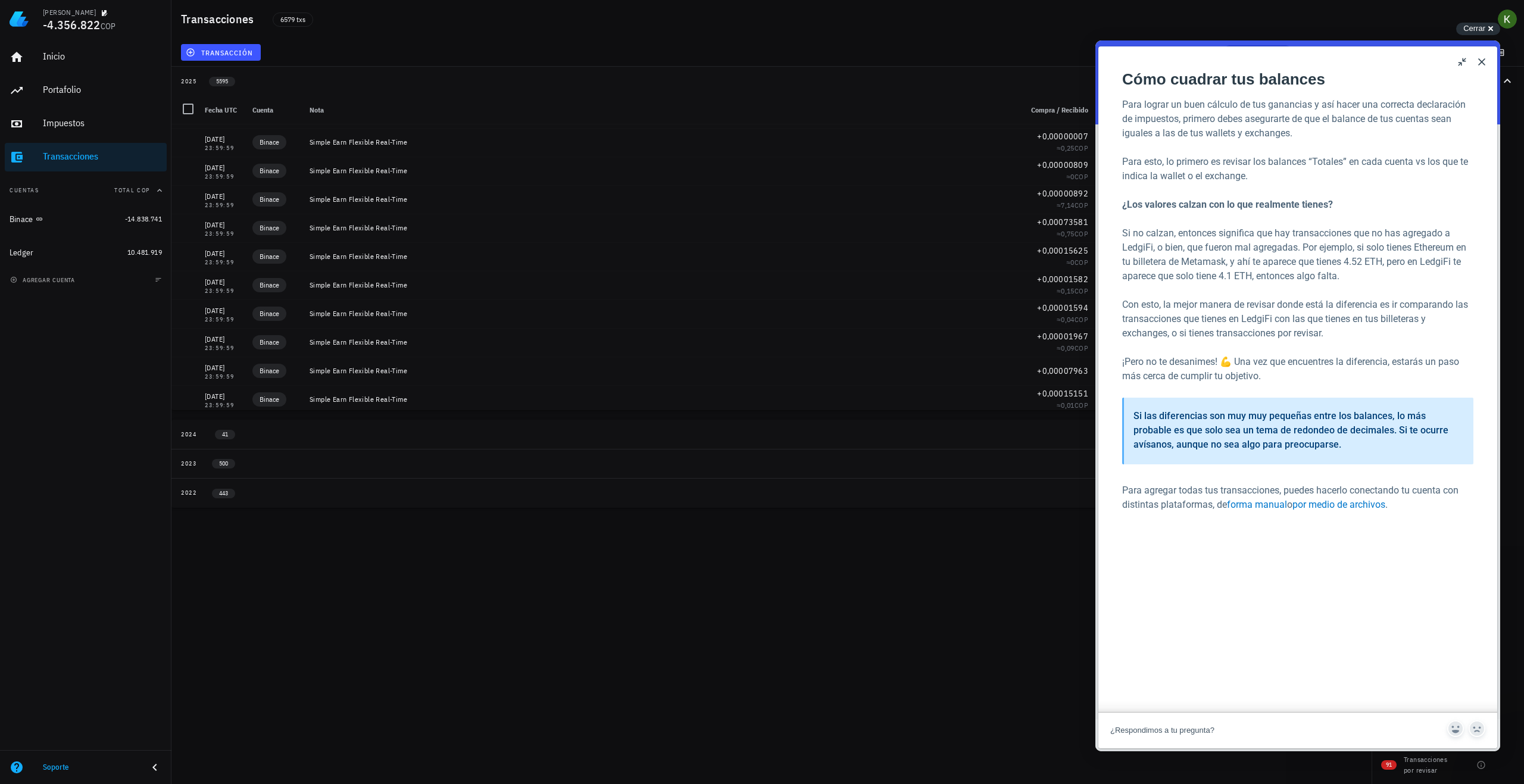
scroll to position [630, 0]
click at [235, 502] on button "2022 443" at bounding box center [771, 493] width 1200 height 29
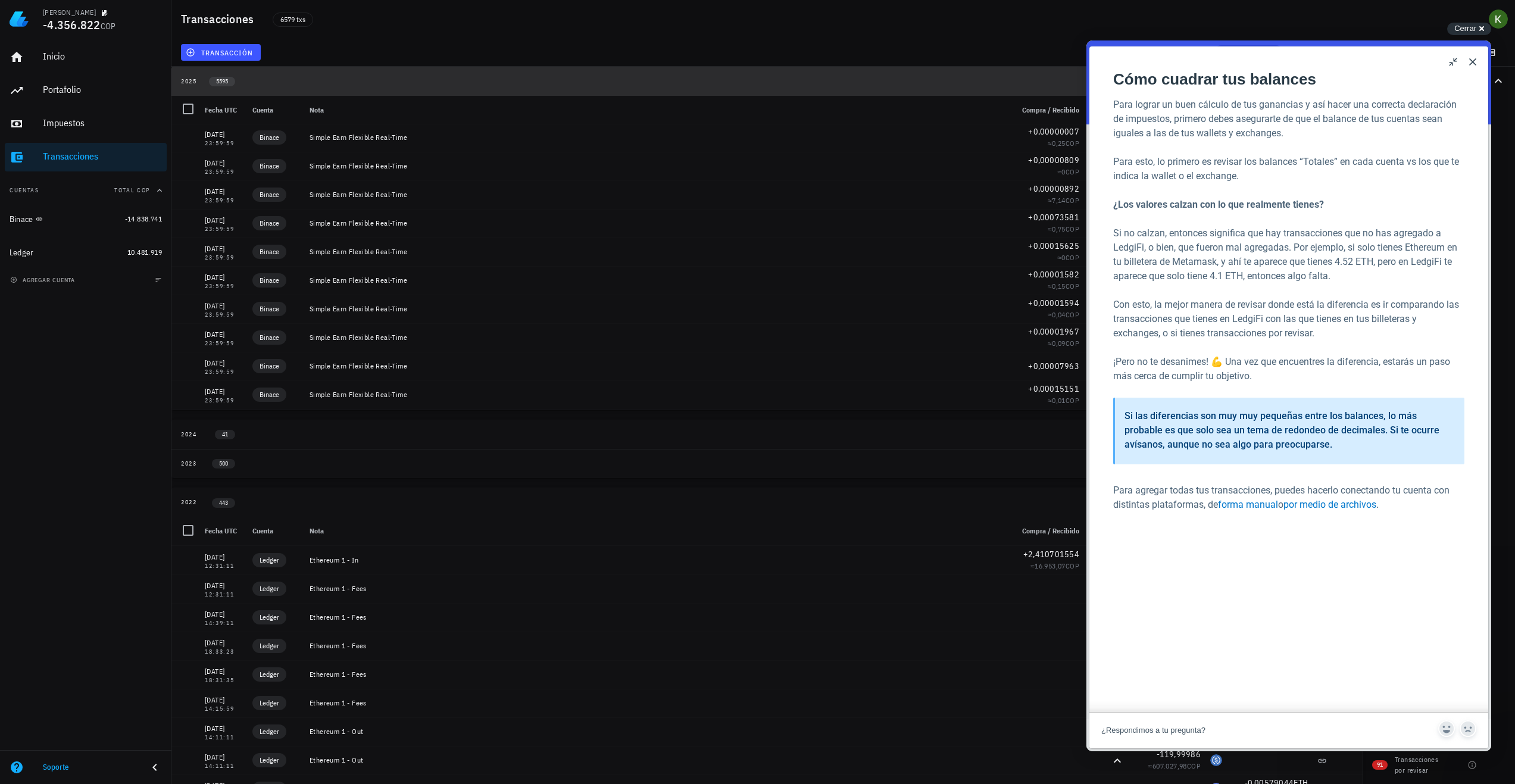
click at [245, 85] on div "2025 5595" at bounding box center [759, 82] width 1158 height 10
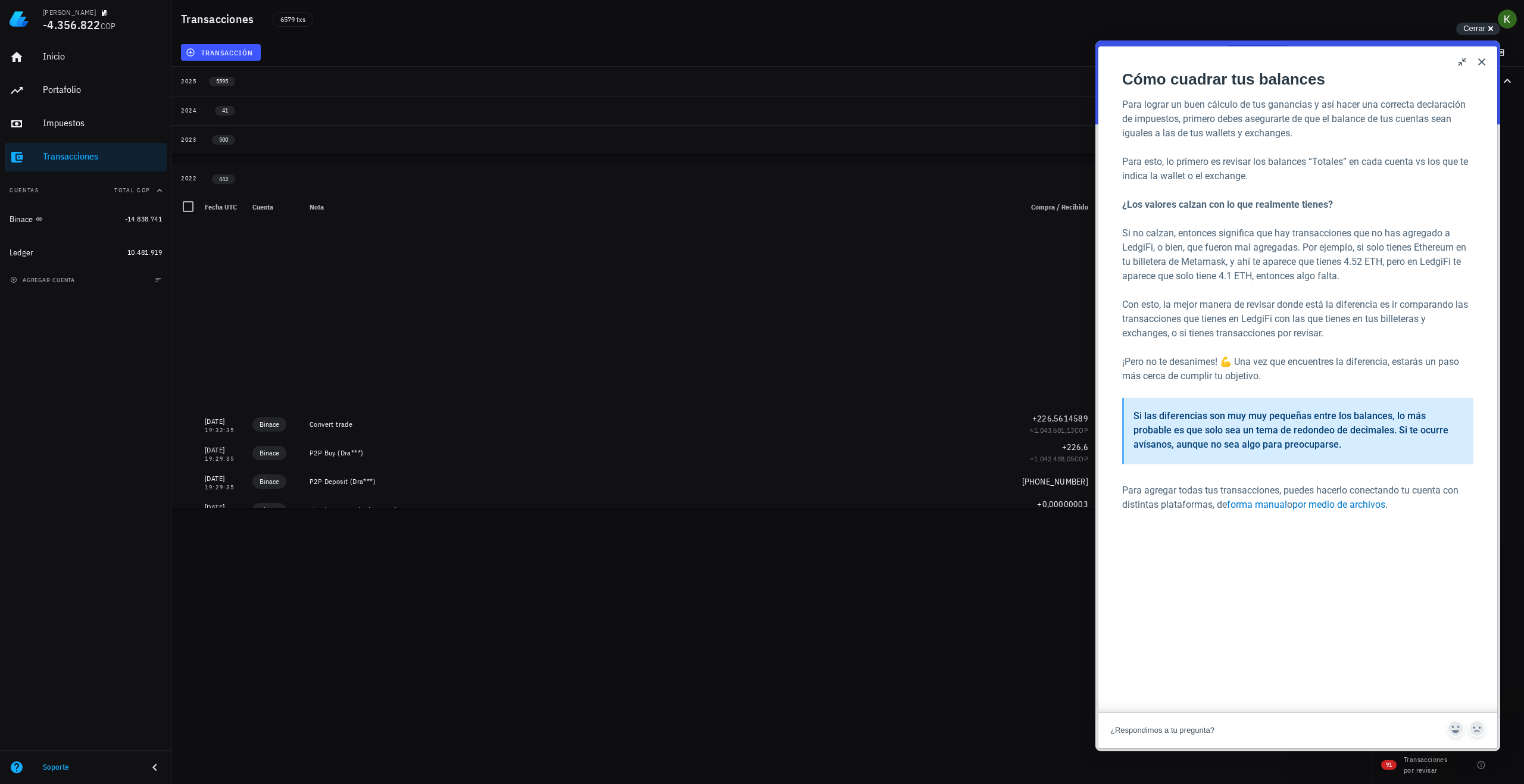
scroll to position [2084, 0]
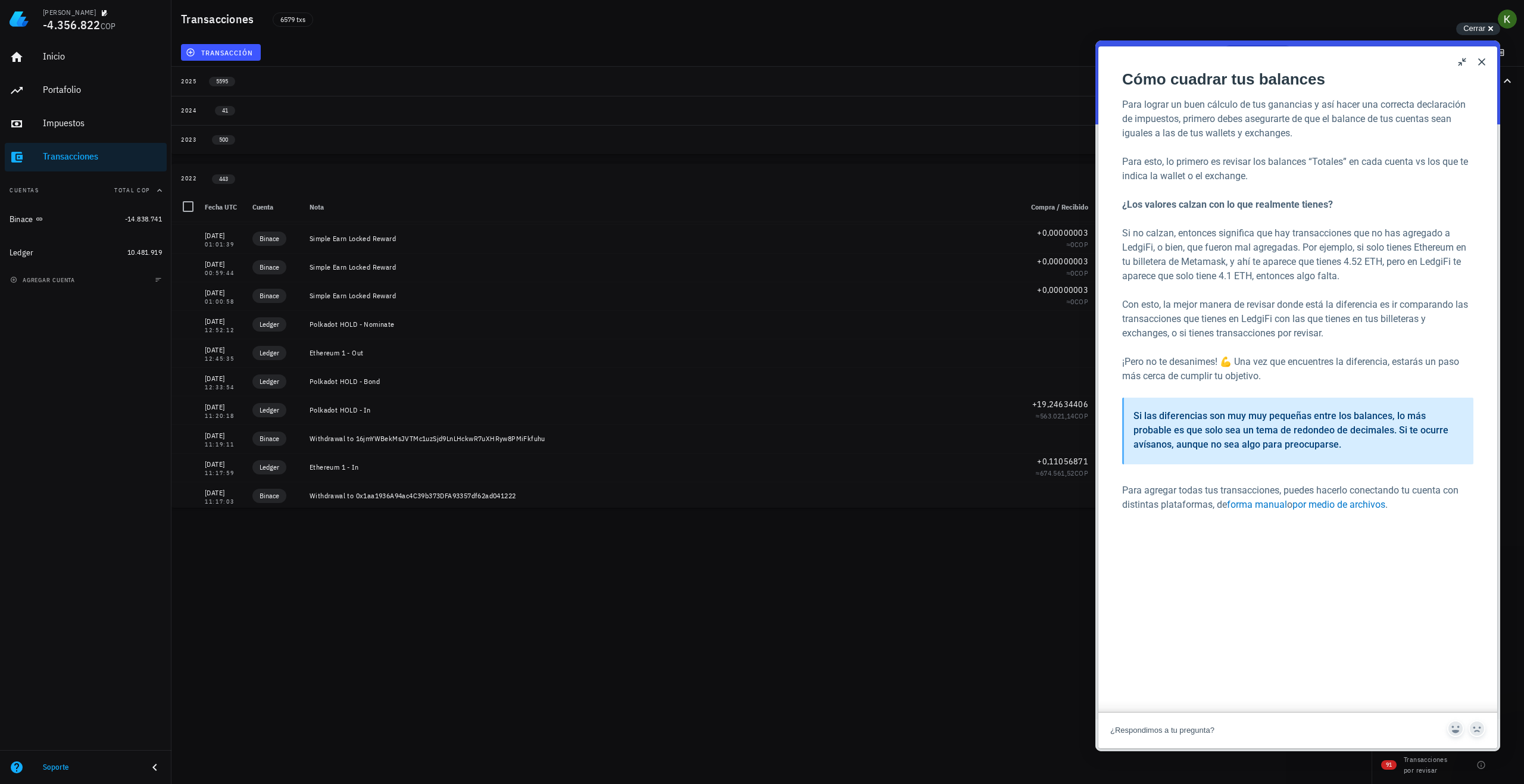
click at [1097, 195] on div "Close u Cómo cuadrar tus balances Cómo cuadrar tus balances Open in a new windo…" at bounding box center [1298, 396] width 405 height 711
drag, startPoint x: 1481, startPoint y: 63, endPoint x: 2564, endPoint y: 119, distance: 1084.4
click at [1481, 63] on button "Close" at bounding box center [1482, 62] width 19 height 19
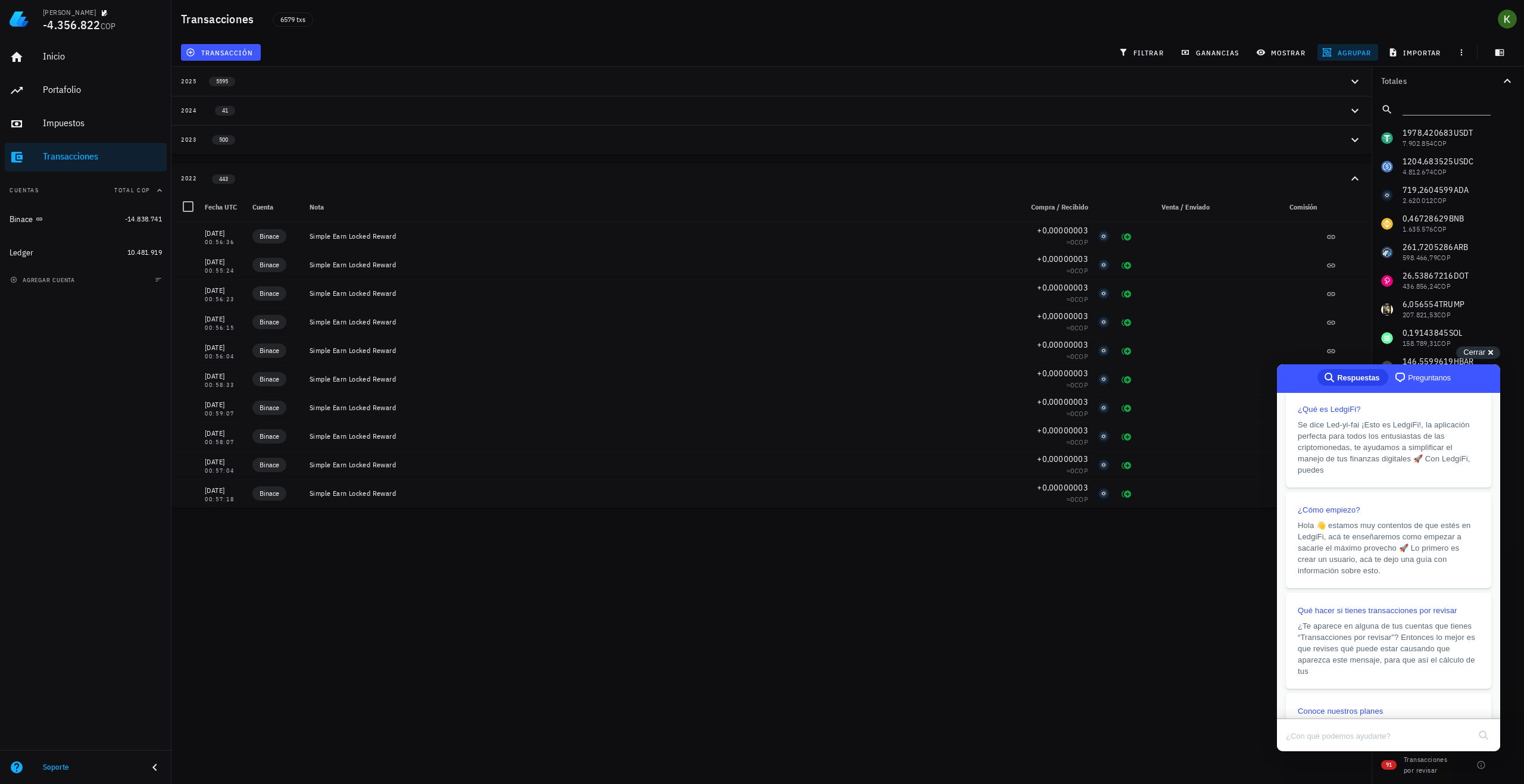
scroll to position [178, 0]
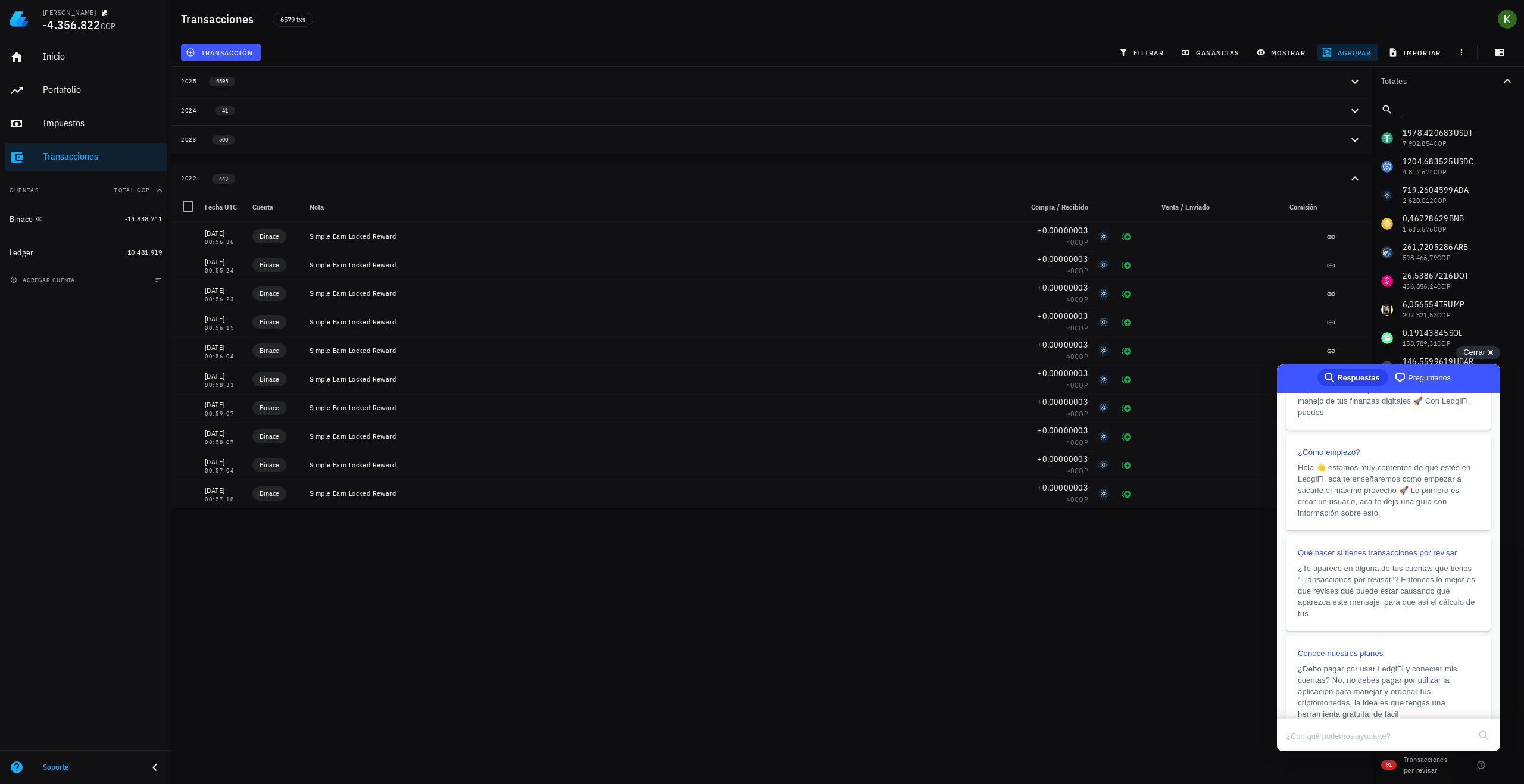
click at [1144, 671] on div "Kevin -4.356.822 COP Inicio Portafolio Impuestos Transacciones Cuentas Total CO…" at bounding box center [762, 392] width 1524 height 784
click at [1482, 346] on div "Cerrar cross-small" at bounding box center [1478, 353] width 44 height 13
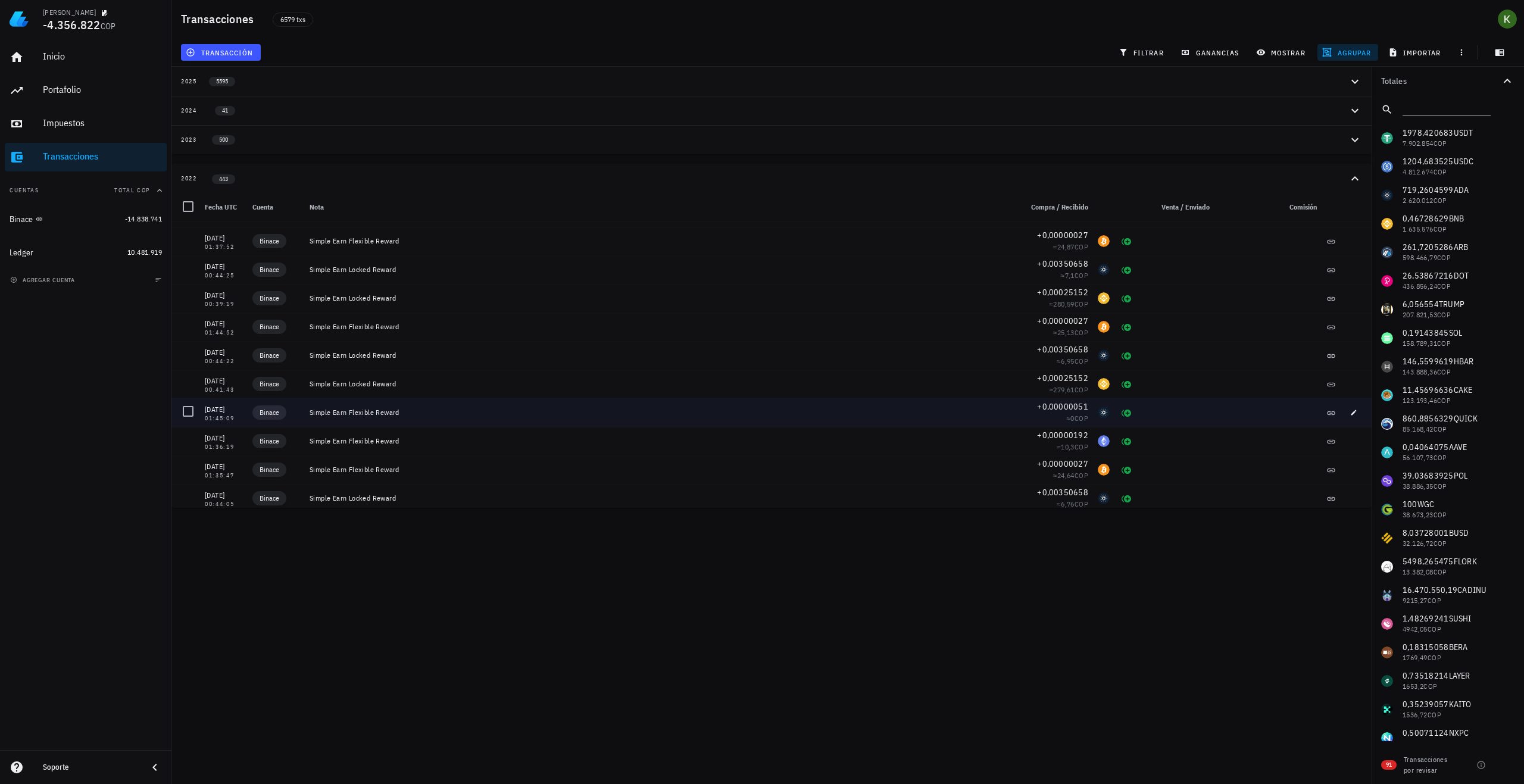
scroll to position [11361, 0]
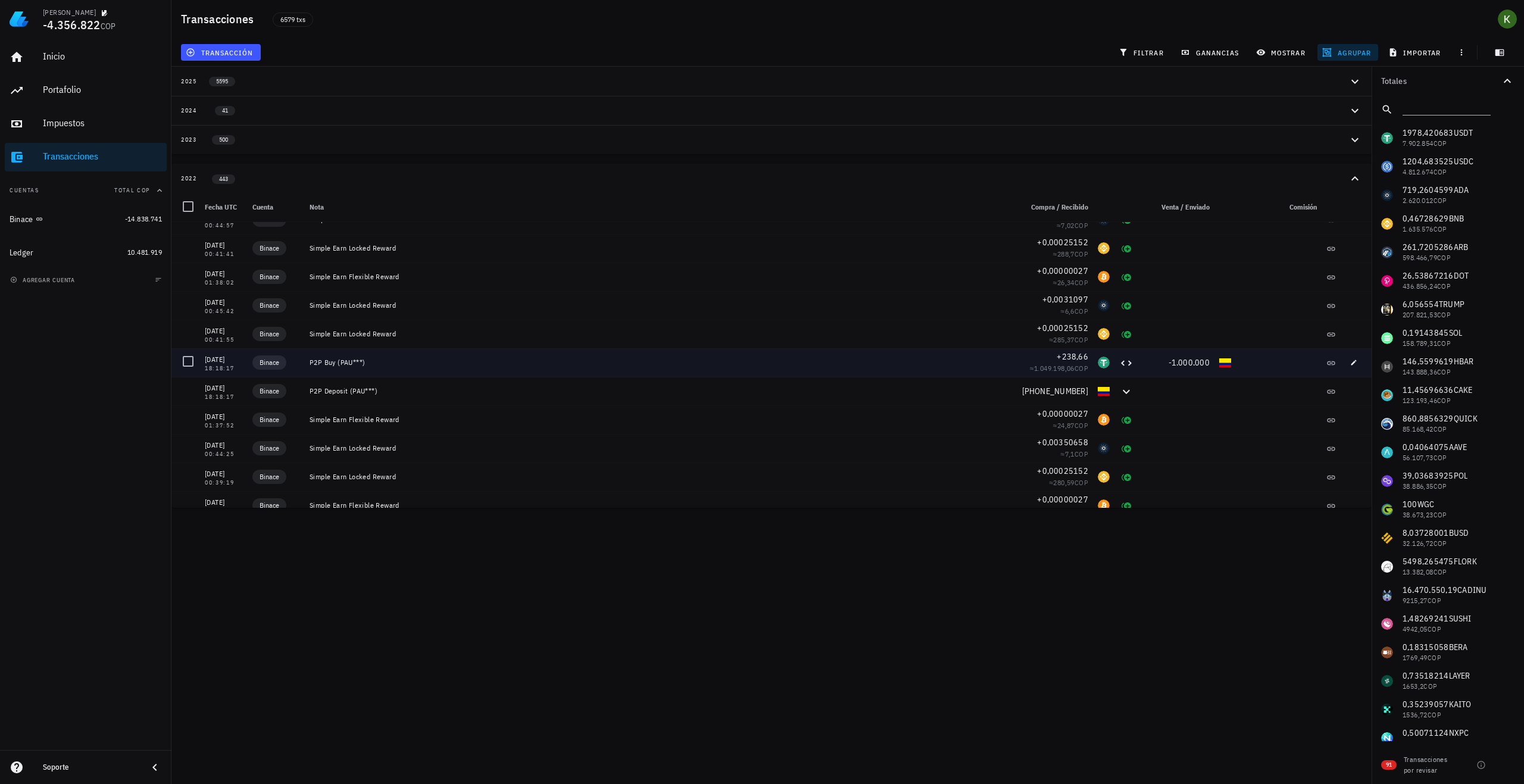
click at [1145, 366] on div "-1.000.000" at bounding box center [1176, 362] width 66 height 12
click at [1120, 365] on icon at bounding box center [1126, 362] width 15 height 15
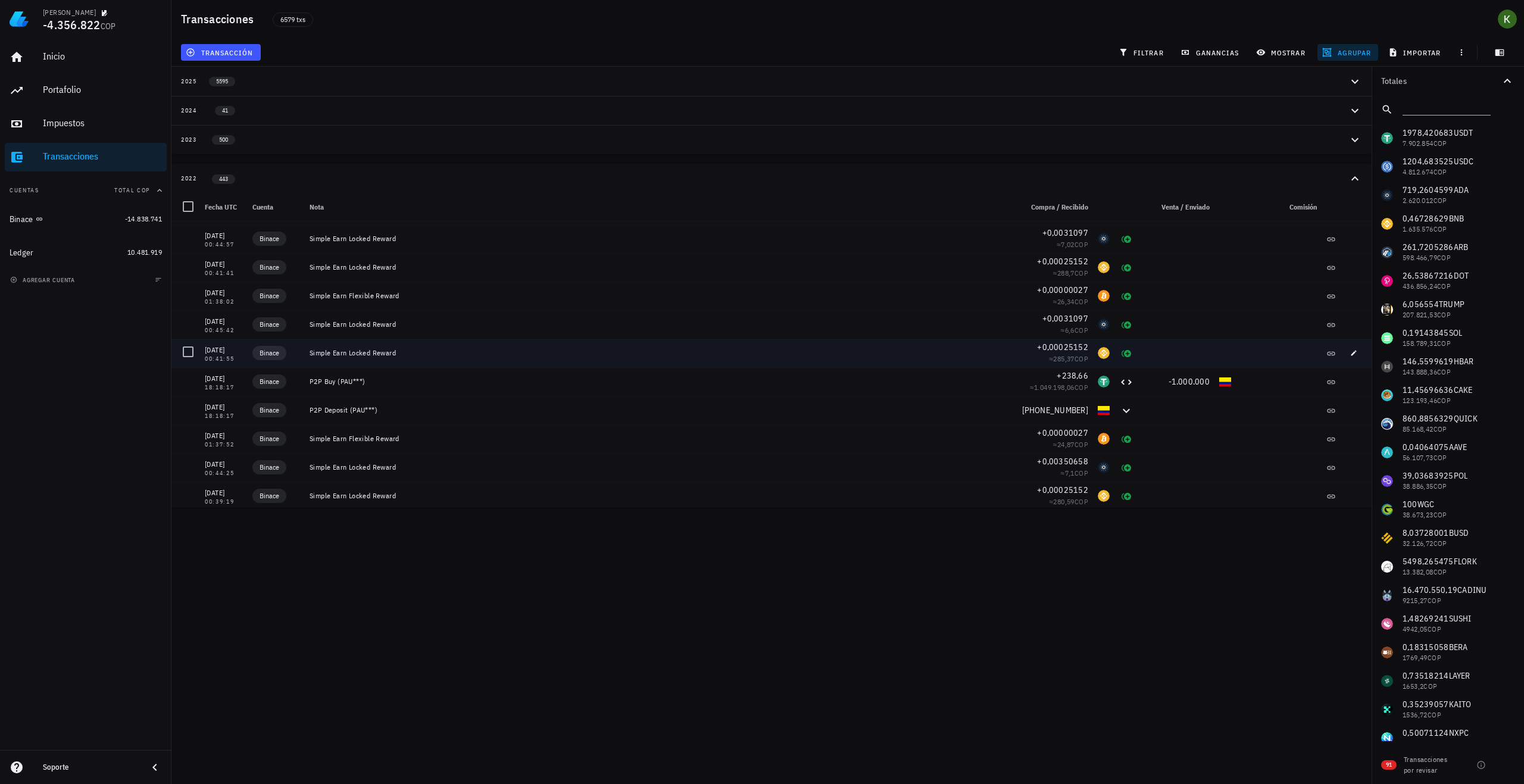
scroll to position [11302, 0]
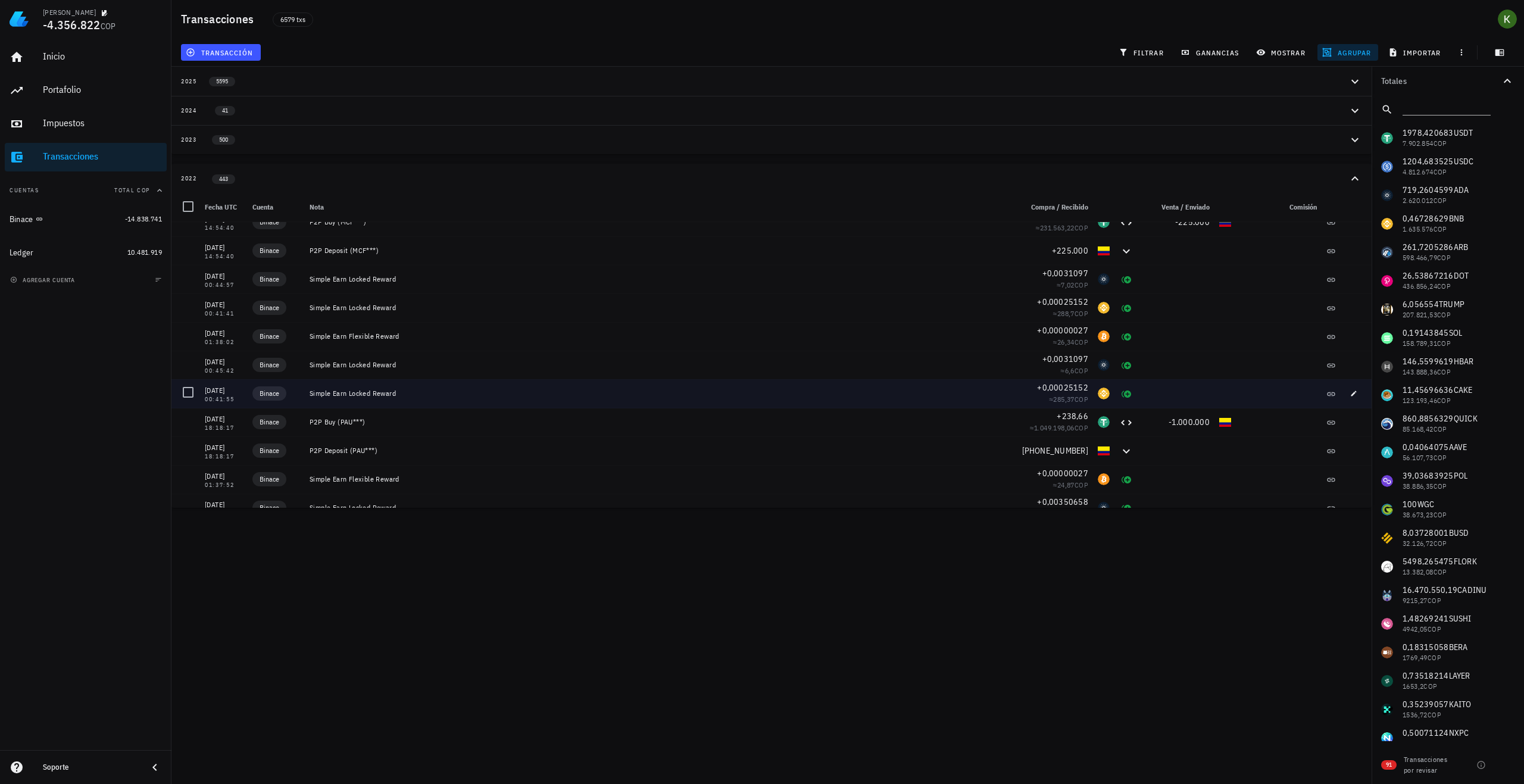
click at [1155, 397] on div at bounding box center [1176, 393] width 77 height 28
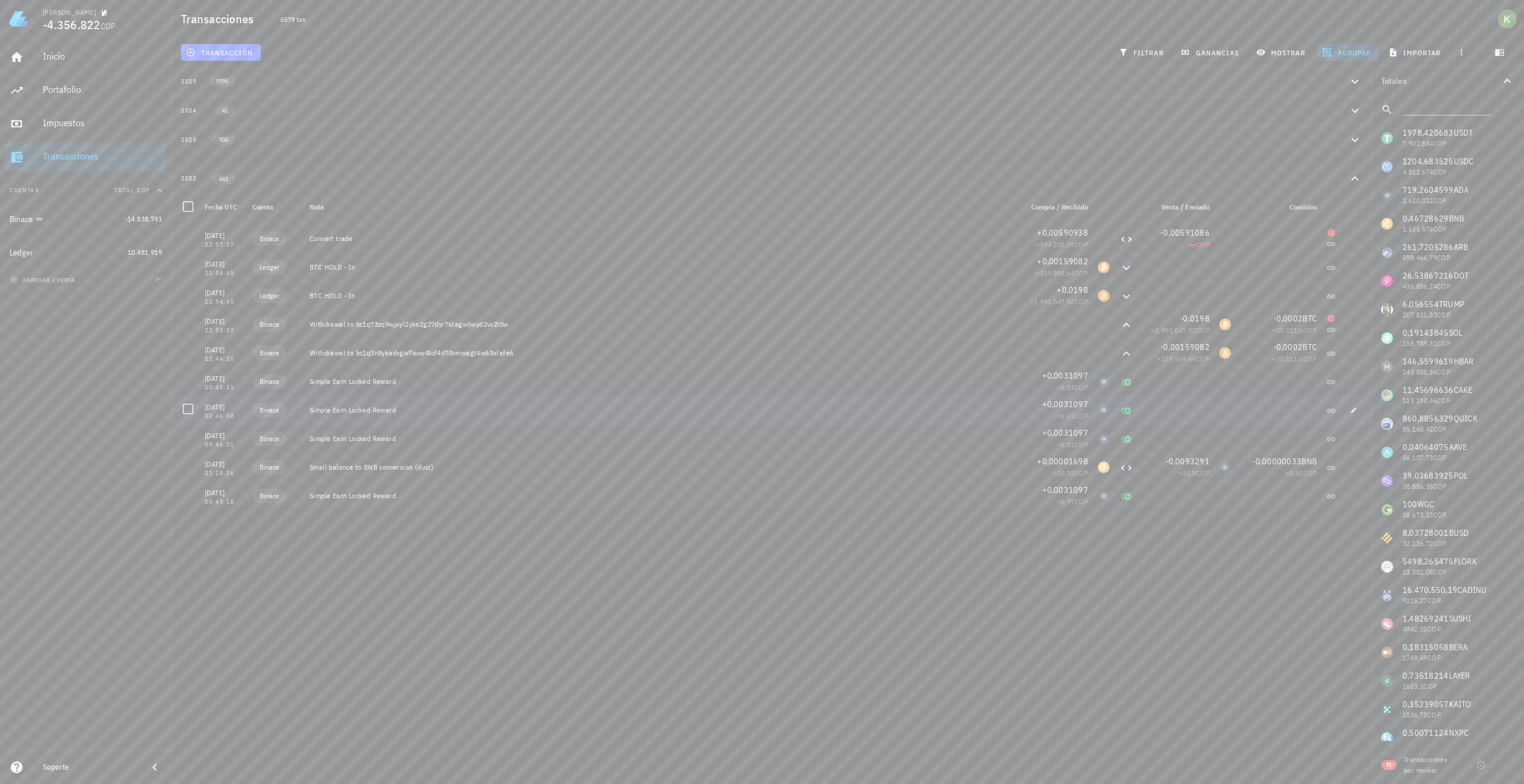
scroll to position [10052, 0]
click at [1119, 388] on icon at bounding box center [1126, 386] width 15 height 15
click at [1348, 391] on button "button" at bounding box center [1354, 386] width 16 height 16
type input "2022-08-04"
type input "22:44:20"
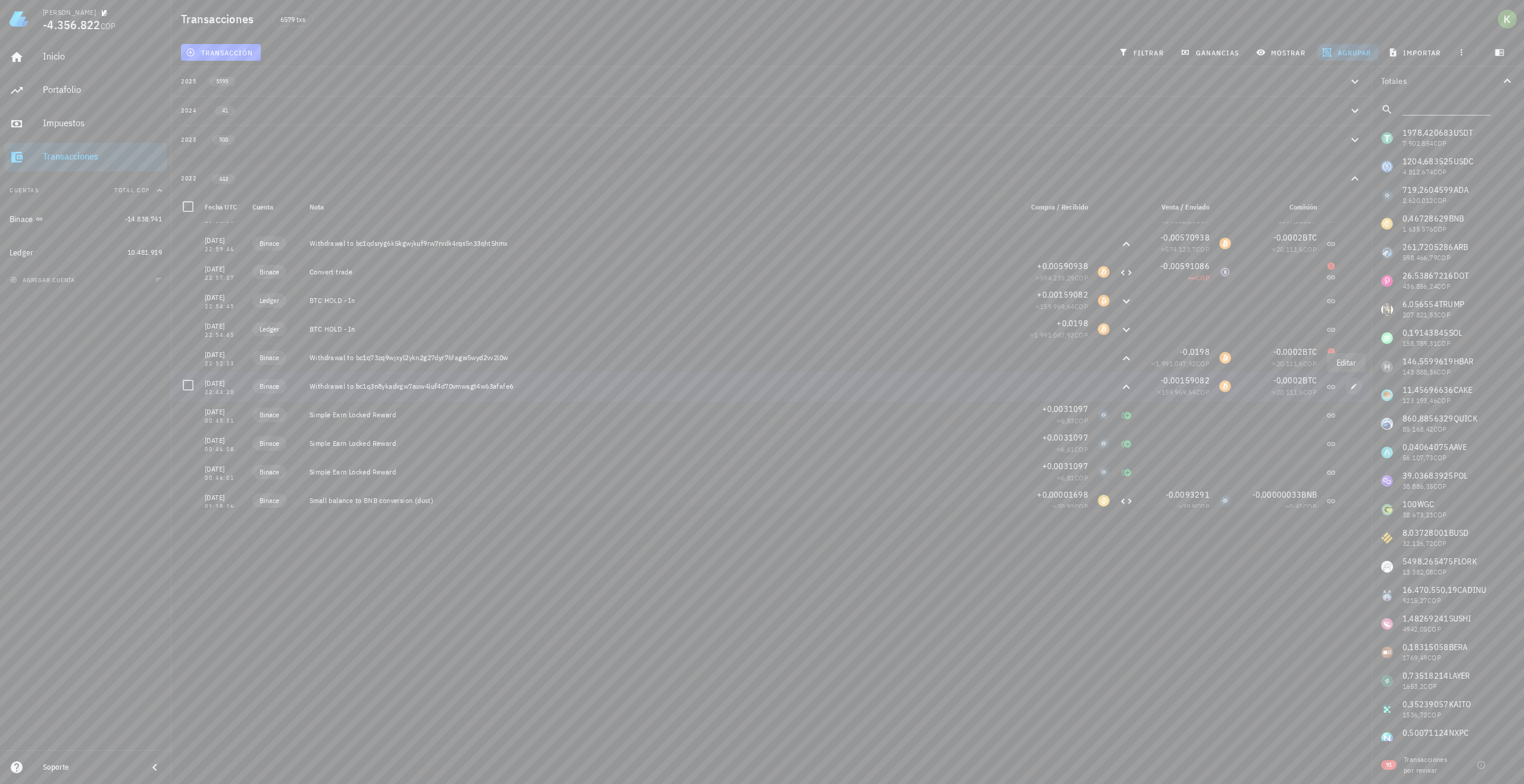
type textarea "Withdrawal to bc1q3n8ykadvgw7auw4luf4d70vmwagt4w63afafe6"
type input "0,00159082"
type input "BTC"
type input "0,0002"
type input "BTC"
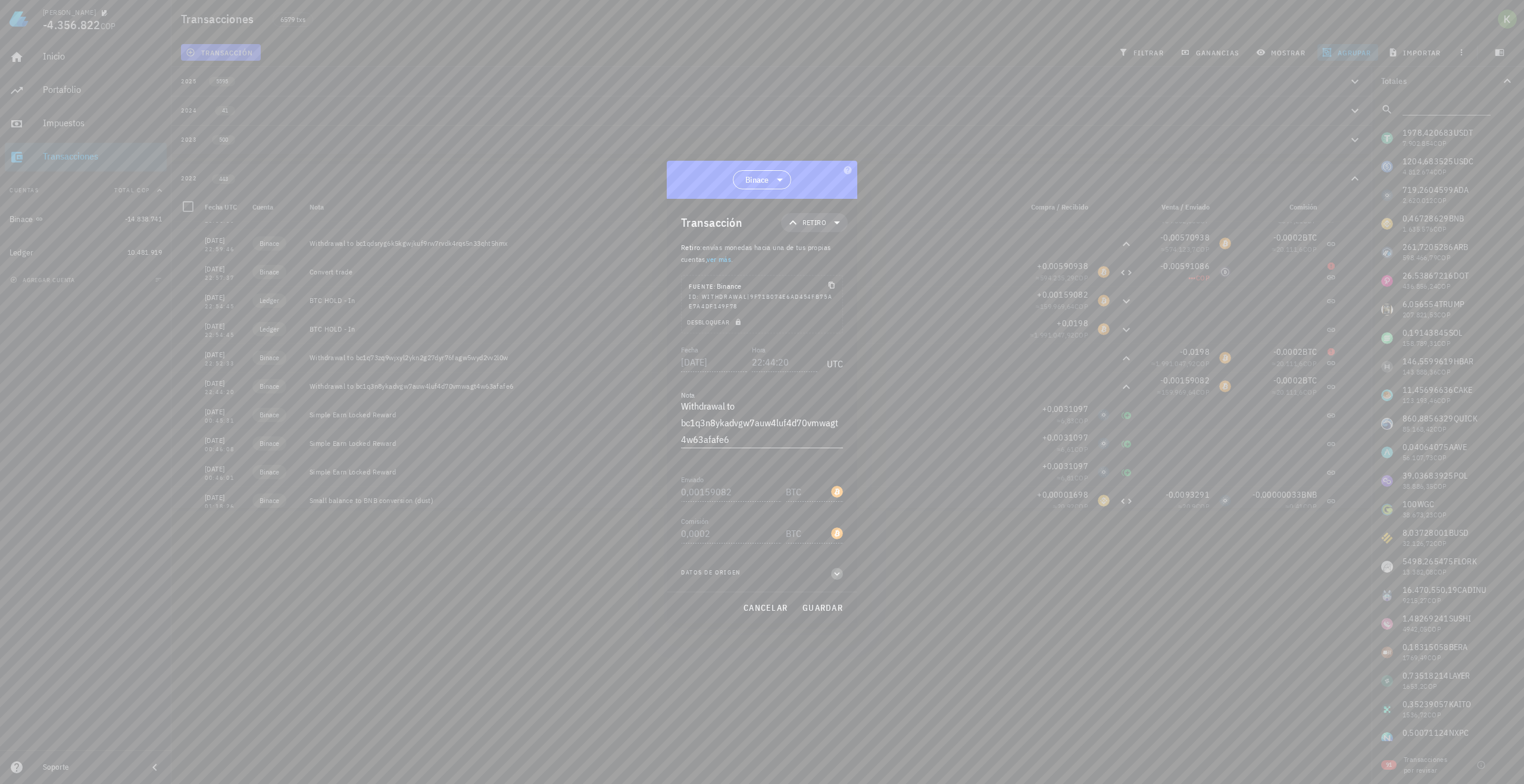
click at [834, 575] on icon "button" at bounding box center [837, 573] width 11 height 15
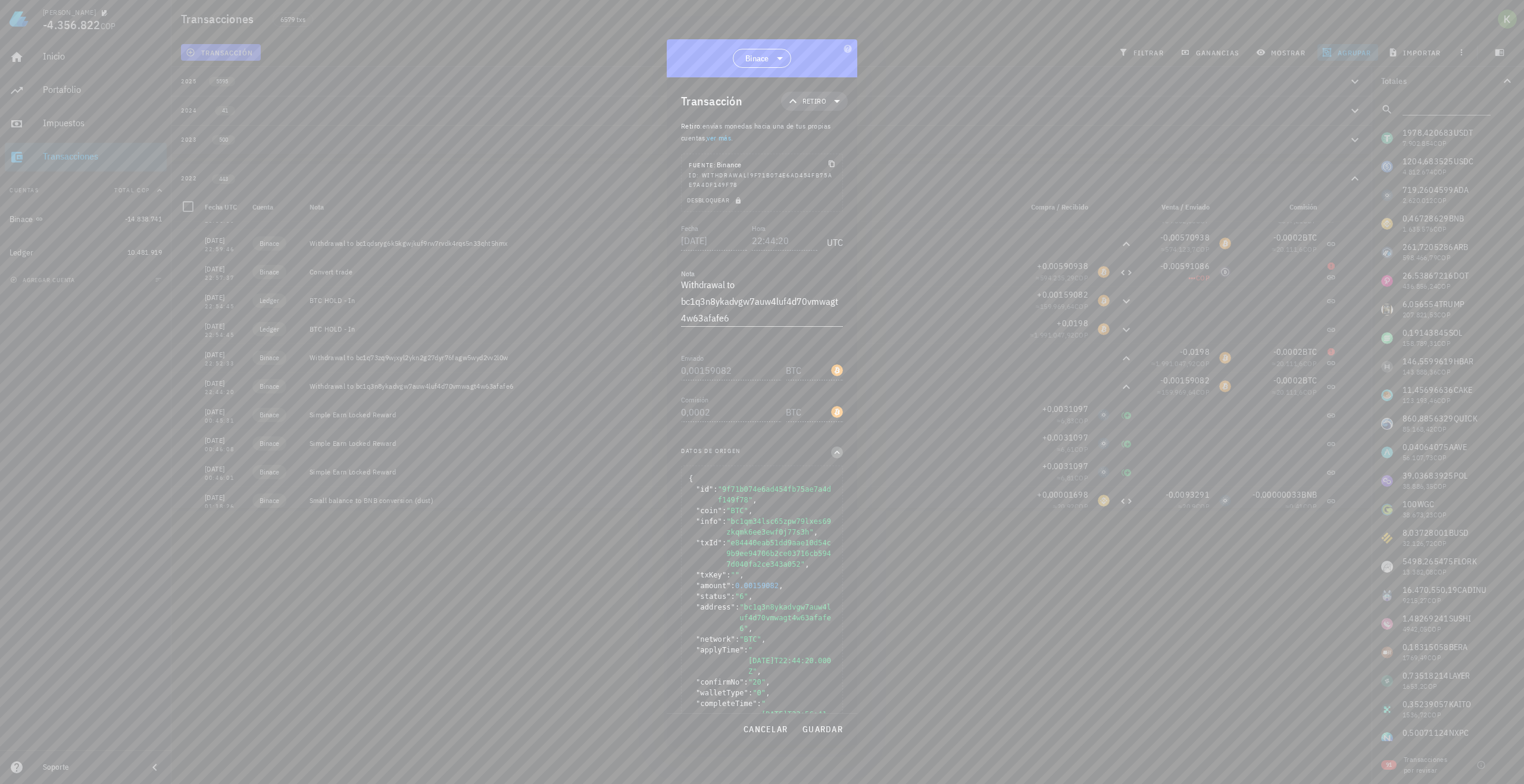
click at [832, 447] on icon "button" at bounding box center [837, 452] width 11 height 15
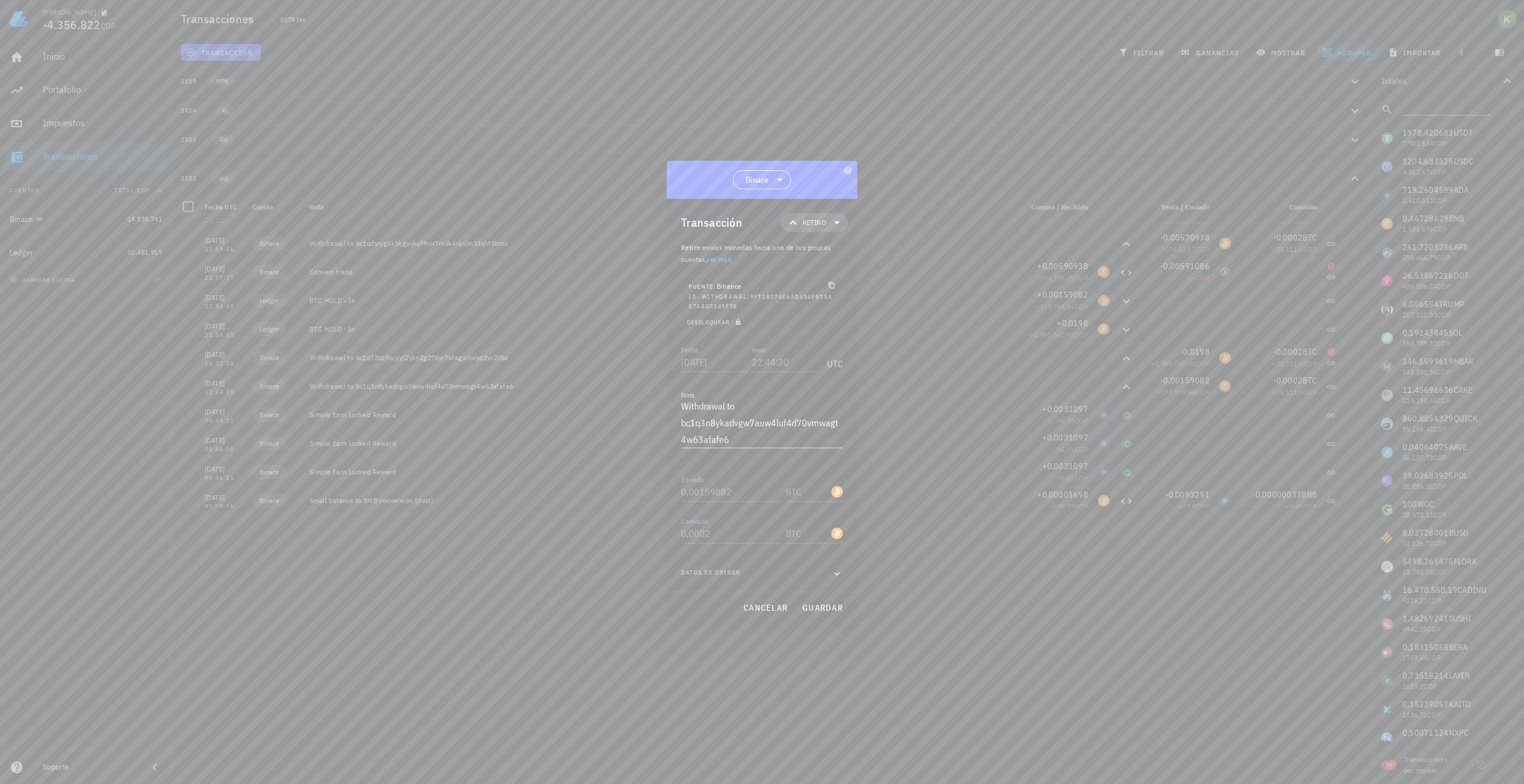
click at [825, 219] on span "Retiro" at bounding box center [814, 223] width 24 height 12
click at [739, 308] on div "ID: withdrawal|9f71b074e6ad454fb75ae7a4df149f78" at bounding box center [762, 302] width 147 height 19
drag, startPoint x: 765, startPoint y: 608, endPoint x: 827, endPoint y: 592, distance: 64.0
click at [765, 608] on span "cancelar" at bounding box center [765, 608] width 45 height 11
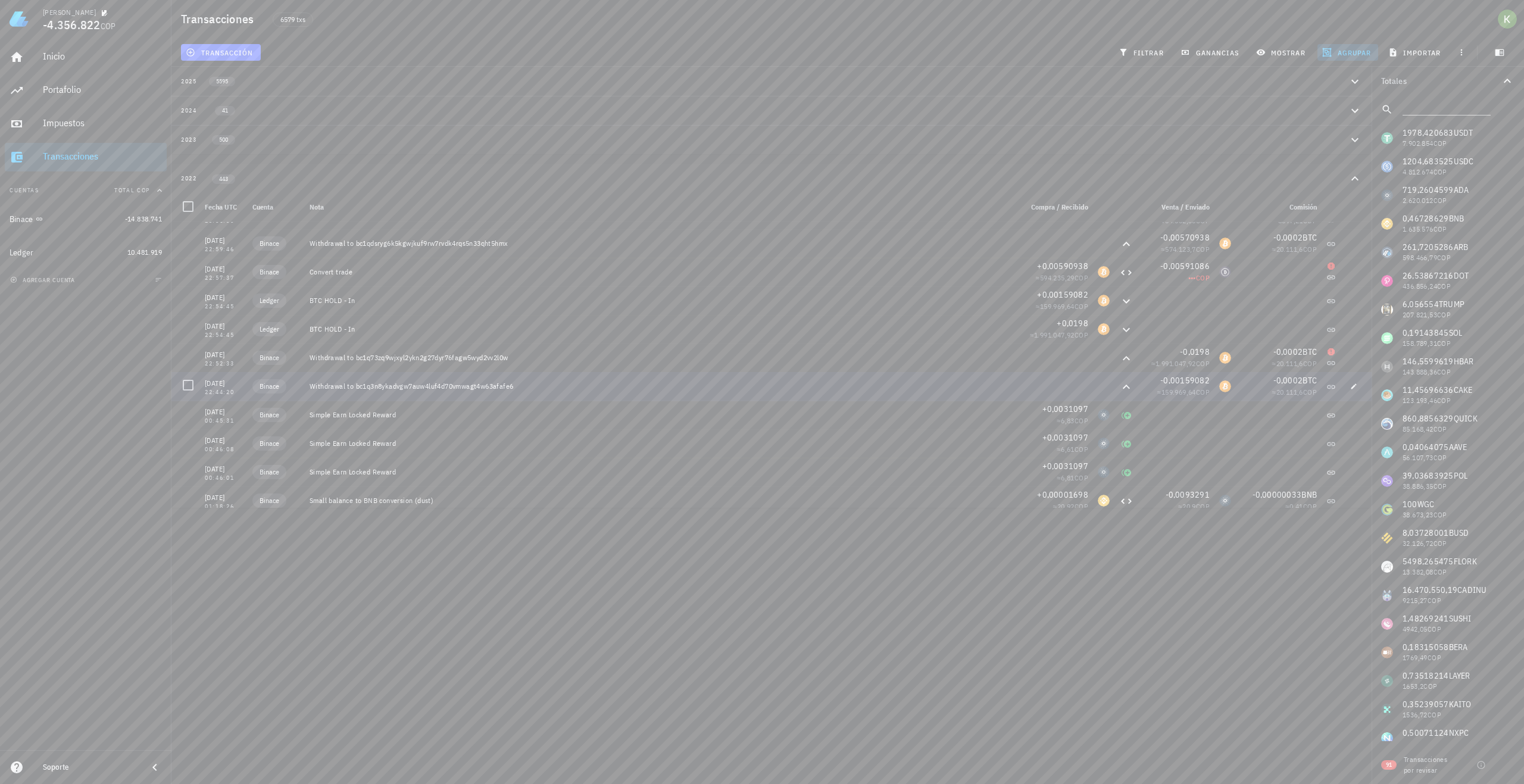
click at [1179, 386] on div "≈ 159.969,64 COP" at bounding box center [1176, 392] width 66 height 12
click at [1123, 386] on icon at bounding box center [1126, 386] width 7 height 4
click at [1356, 385] on div at bounding box center [1356, 386] width 31 height 28
click at [1353, 385] on span "button" at bounding box center [1354, 386] width 16 height 7
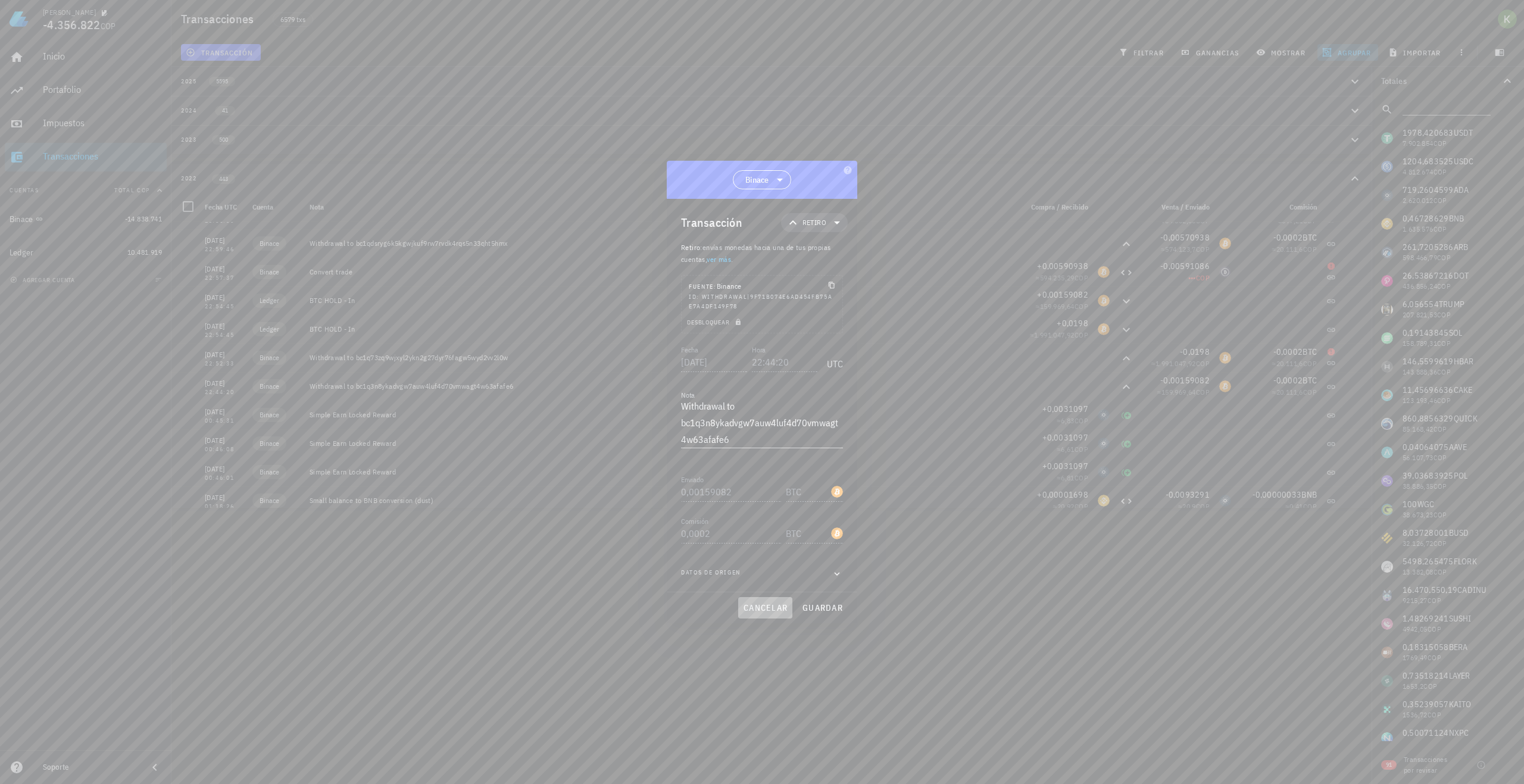
click at [768, 608] on span "cancelar" at bounding box center [765, 608] width 45 height 11
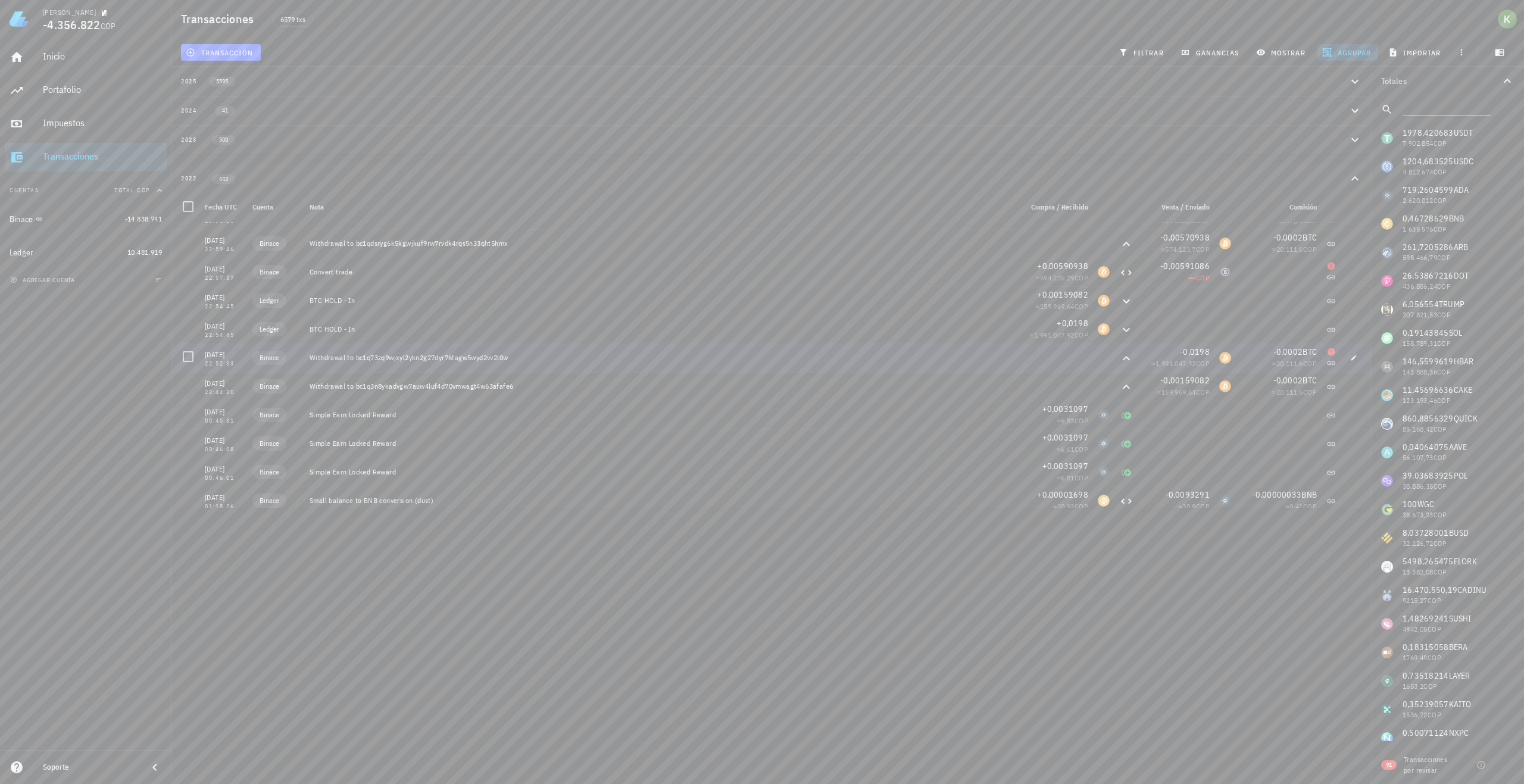
click at [403, 362] on div "Withdrawal to bc1q73zq9wjxyl2ykn2g27dyr76fagw5wyd2vv2l0w" at bounding box center [661, 357] width 712 height 28
click at [1351, 360] on icon "button" at bounding box center [1354, 357] width 7 height 7
type input "22:52:33"
type textarea "Withdrawal to bc1q73zq9wjxyl2ykn2g27dyr76fagw5wyd2vv2l0w"
type input "0,0198"
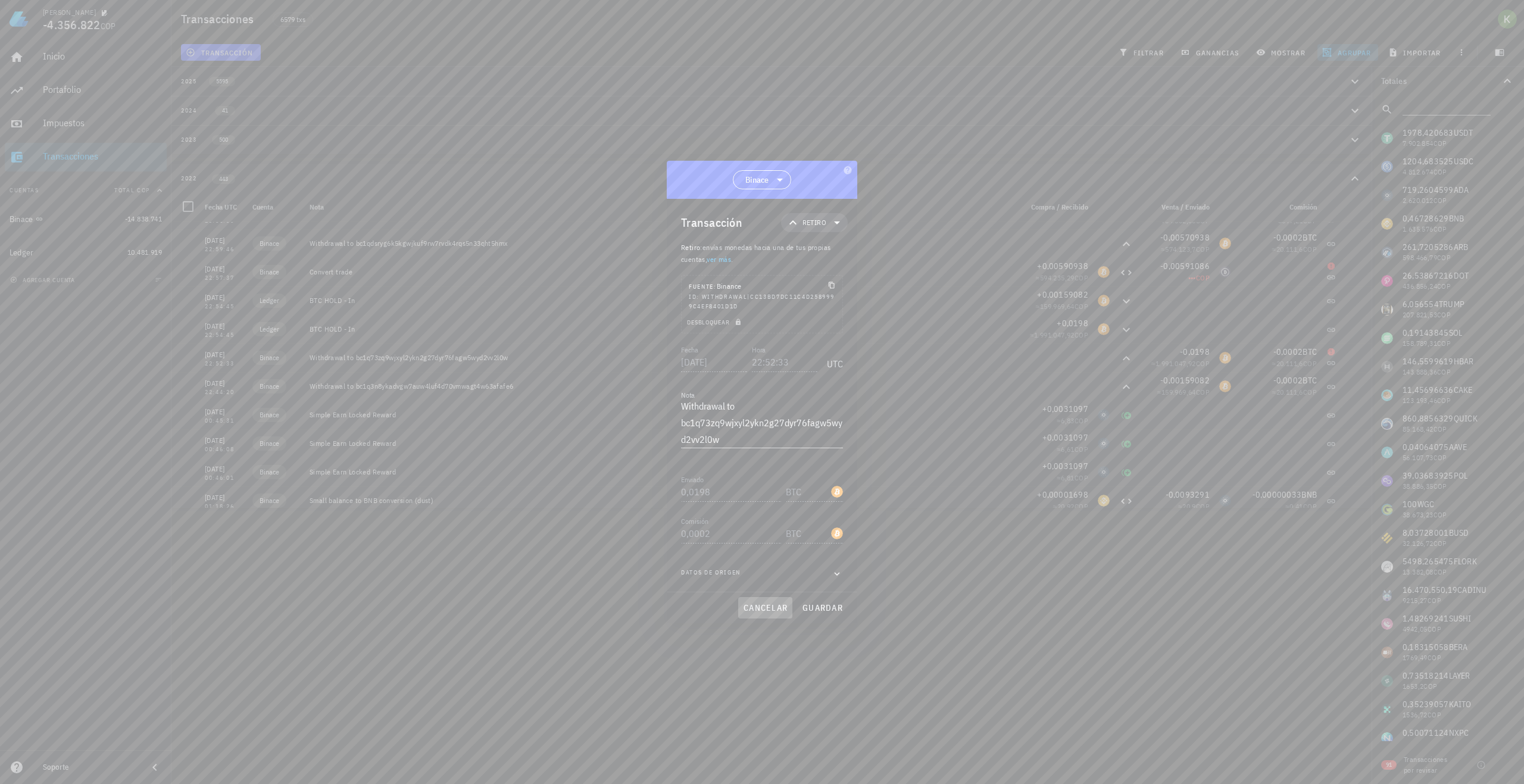
click at [755, 609] on span "cancelar" at bounding box center [765, 608] width 45 height 11
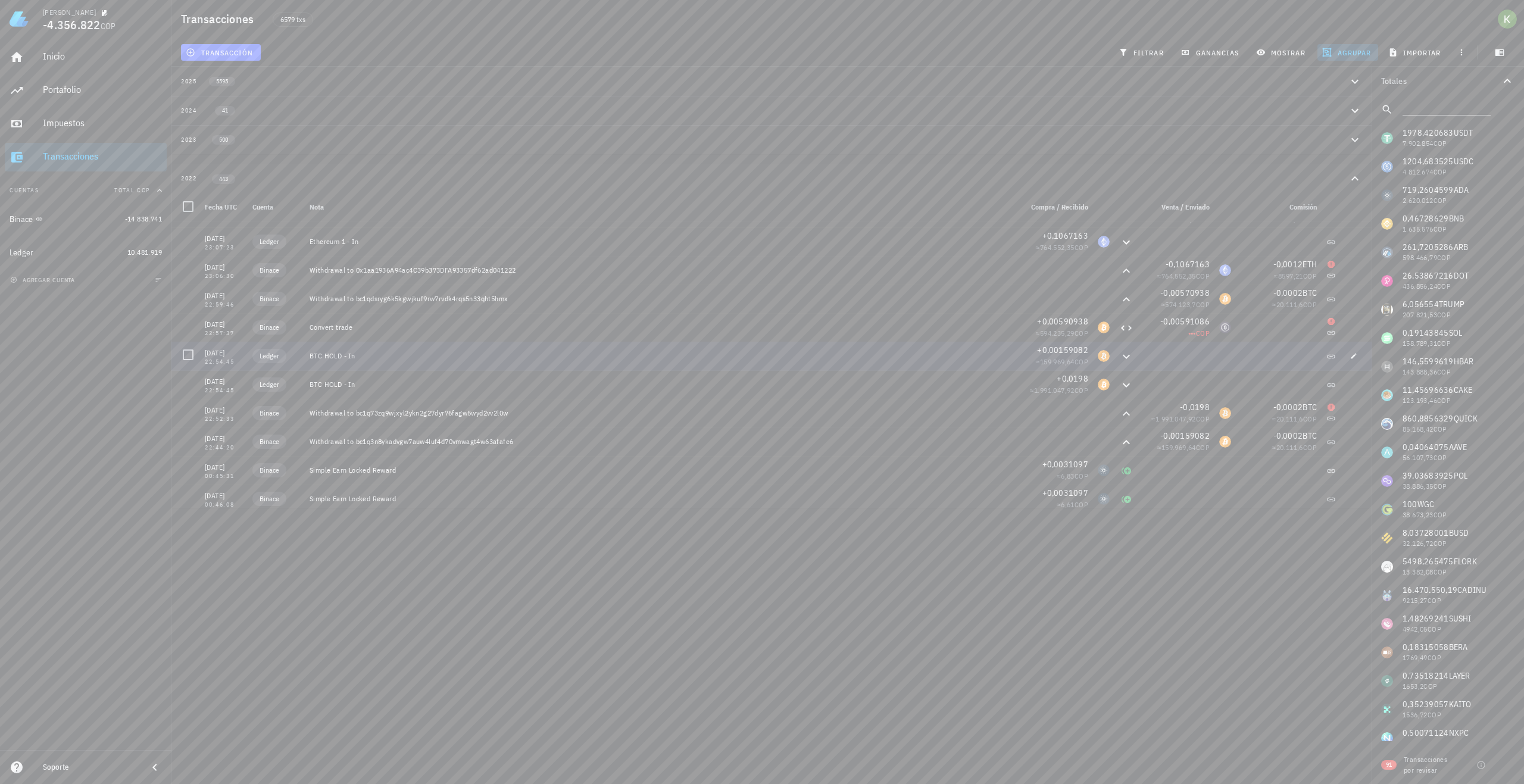
scroll to position [9992, 0]
click at [1119, 444] on icon at bounding box center [1126, 446] width 15 height 15
click at [1351, 446] on icon "button" at bounding box center [1354, 446] width 7 height 7
type input "22:44:20"
type textarea "Withdrawal to bc1q3n8ykadvgw7auw4luf4d70vmwagt4w63afafe6"
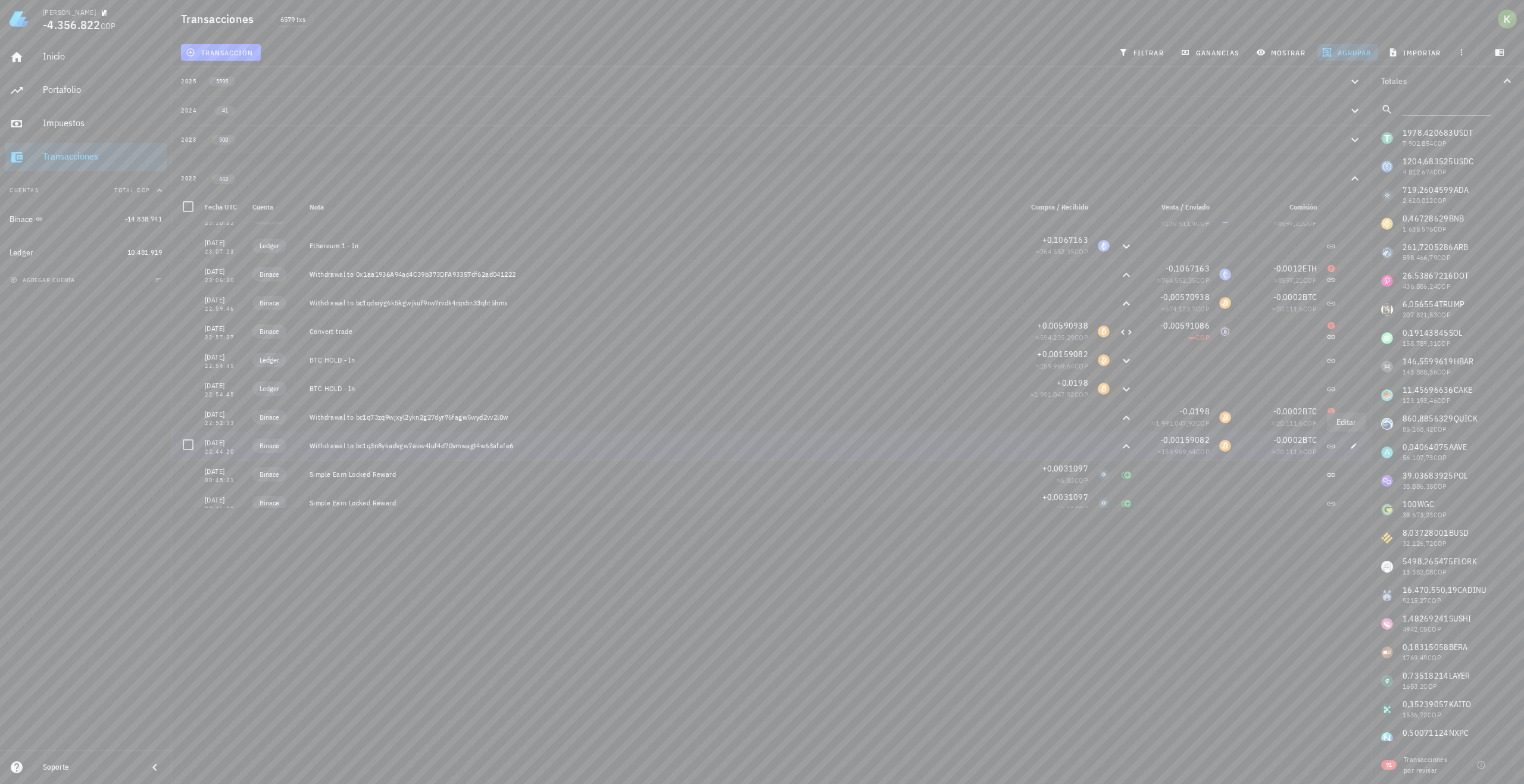
type input "0,00159082"
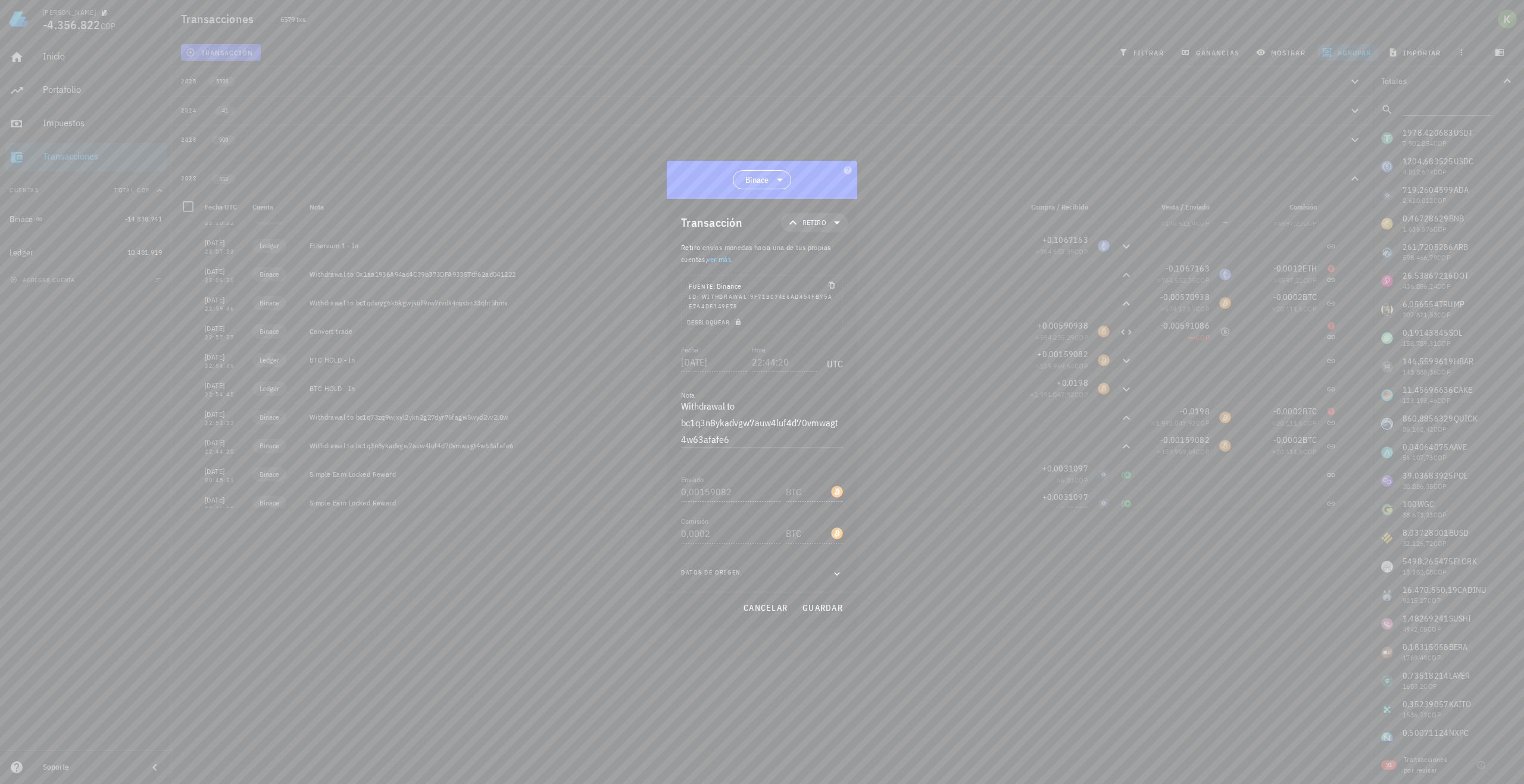
click at [757, 184] on span "Binace" at bounding box center [758, 180] width 24 height 12
click at [763, 238] on div "Ledger" at bounding box center [762, 239] width 40 height 11
click at [762, 185] on span "Ledger" at bounding box center [758, 180] width 25 height 12
click at [768, 210] on div "Binace" at bounding box center [761, 211] width 40 height 11
click at [813, 219] on span "Retiro" at bounding box center [814, 223] width 24 height 12
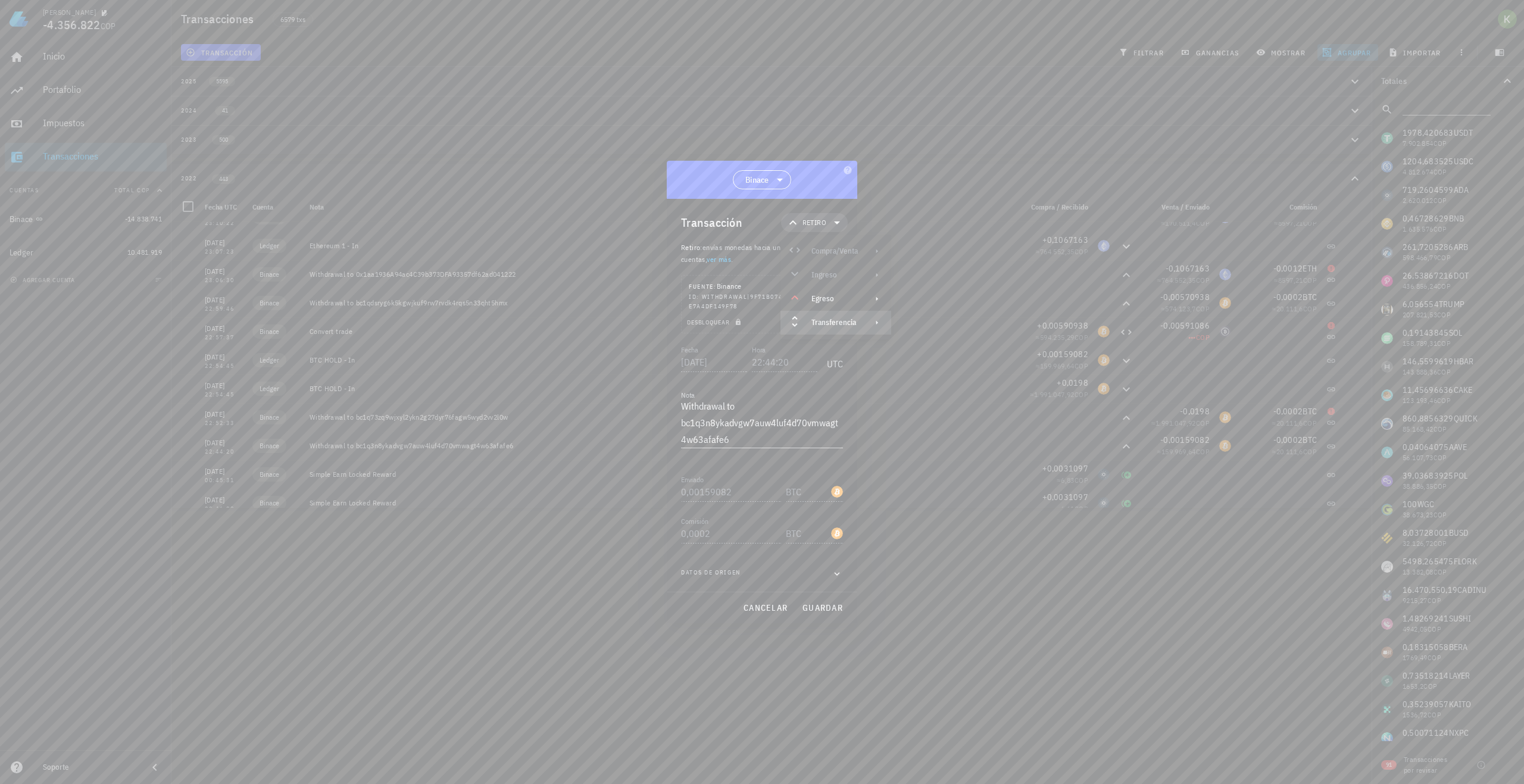
click at [830, 326] on div "Transferencia" at bounding box center [834, 322] width 46 height 9
click at [845, 323] on div "Transferencia" at bounding box center [834, 322] width 46 height 9
click at [852, 321] on div "Transferencia" at bounding box center [834, 322] width 46 height 9
click at [930, 329] on div "Depósito Retiro" at bounding box center [948, 339] width 111 height 47
click at [856, 315] on div "Transferencia" at bounding box center [835, 323] width 111 height 24
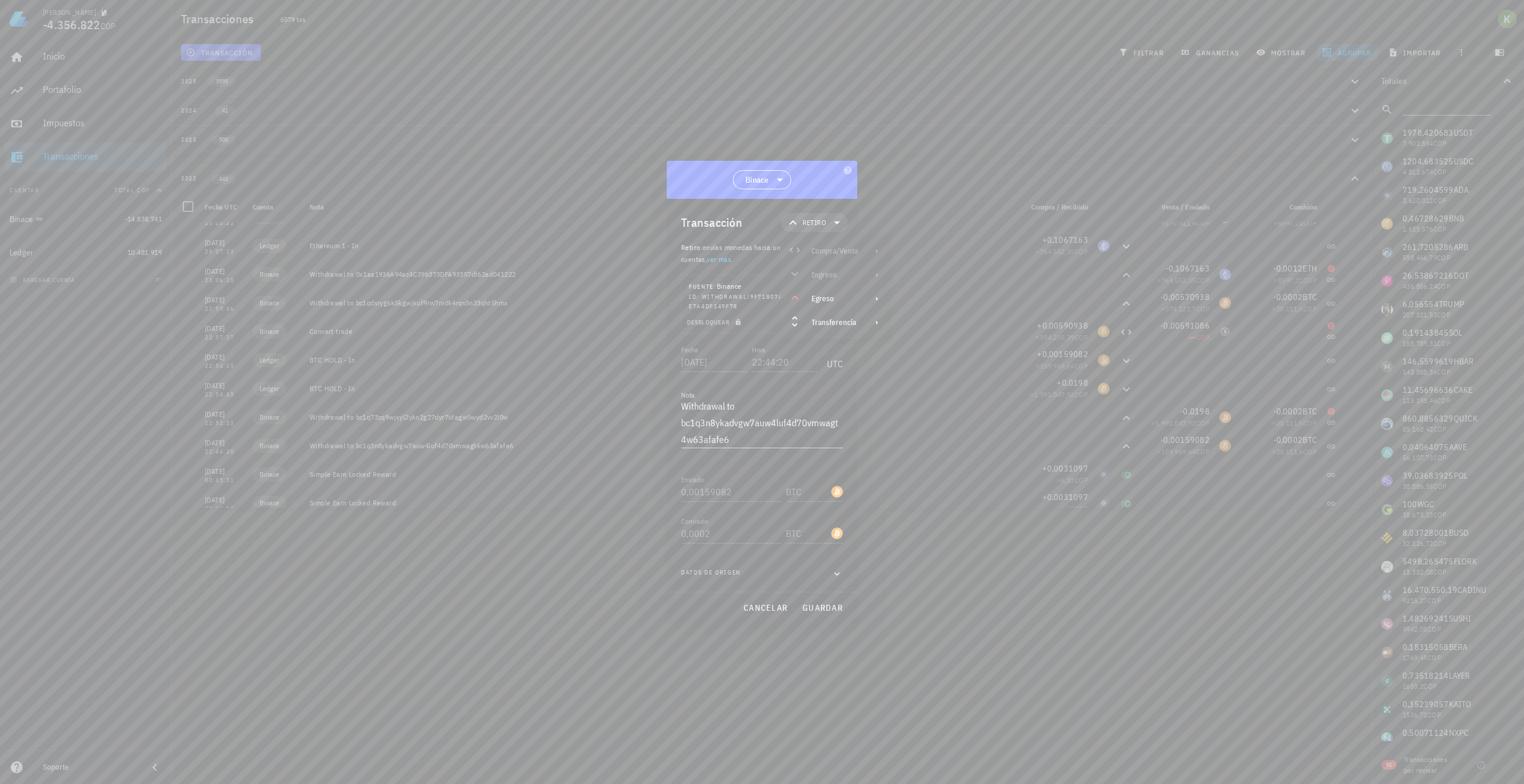
click at [919, 386] on div at bounding box center [762, 392] width 1524 height 784
click at [760, 605] on span "cancelar" at bounding box center [765, 608] width 45 height 11
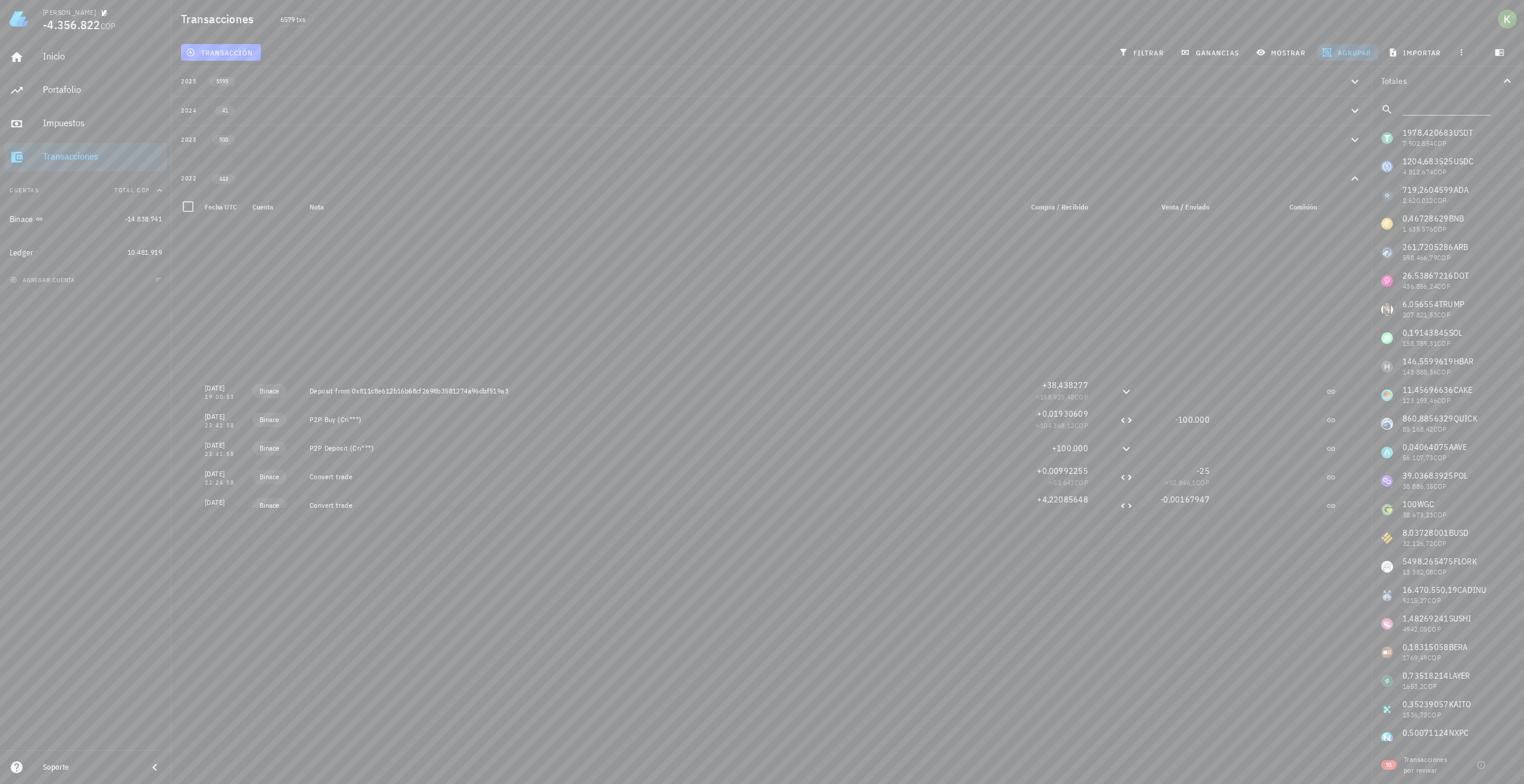
scroll to position [12373, 0]
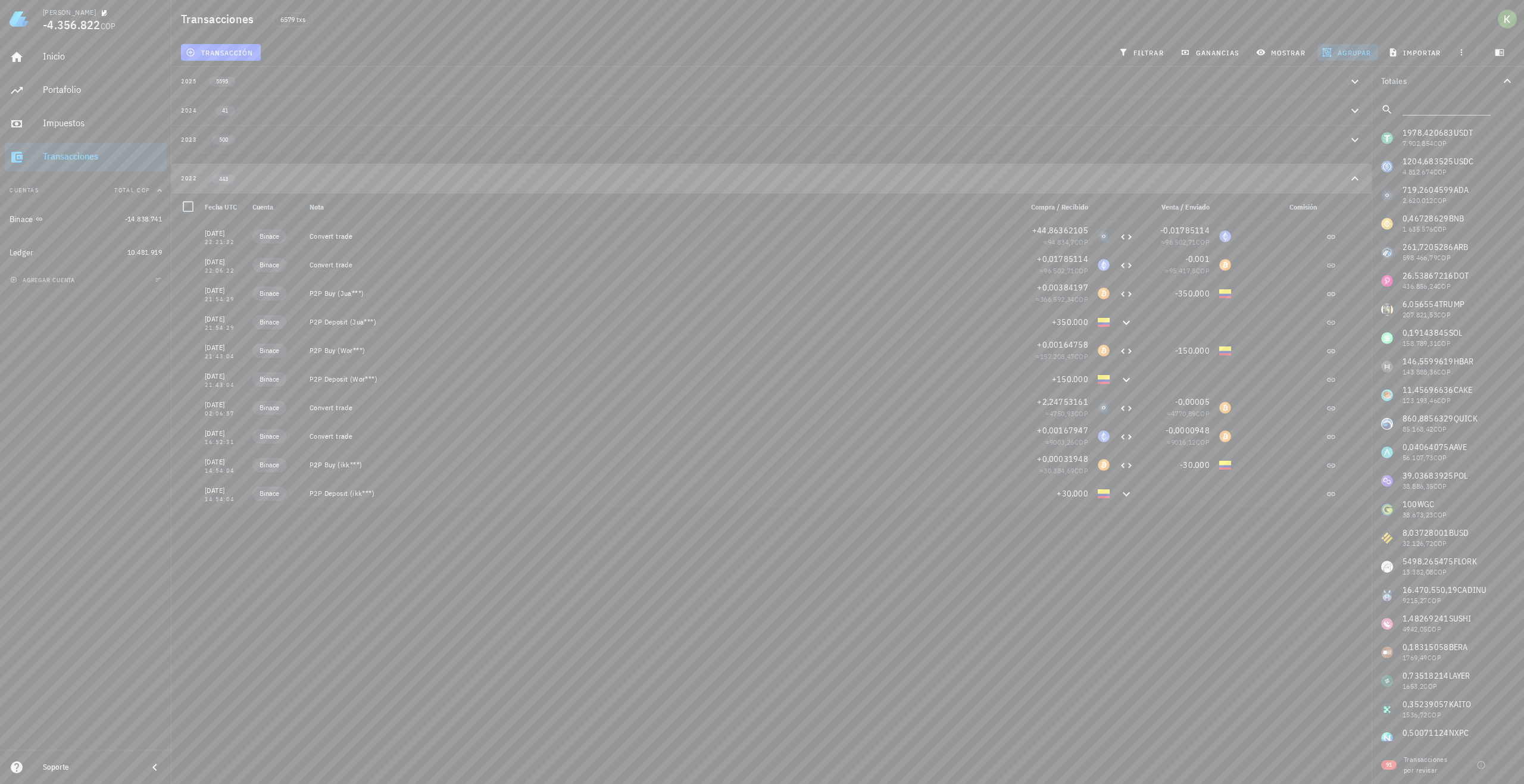
click at [1246, 176] on div "2022 443" at bounding box center [765, 178] width 1167 height 10
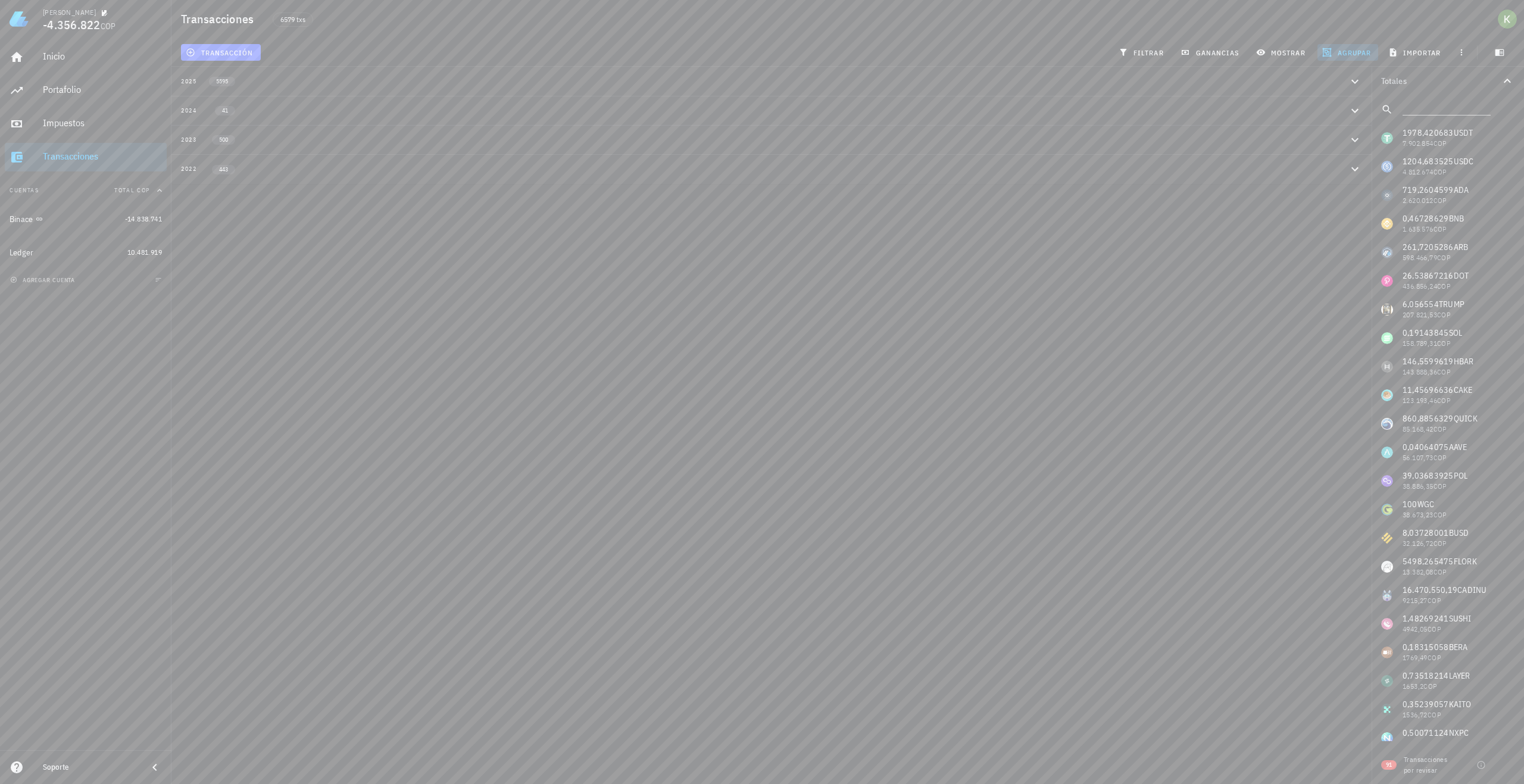
click at [1289, 169] on div "2022 443" at bounding box center [765, 169] width 1167 height 10
click at [1501, 48] on icon "button" at bounding box center [1499, 52] width 9 height 9
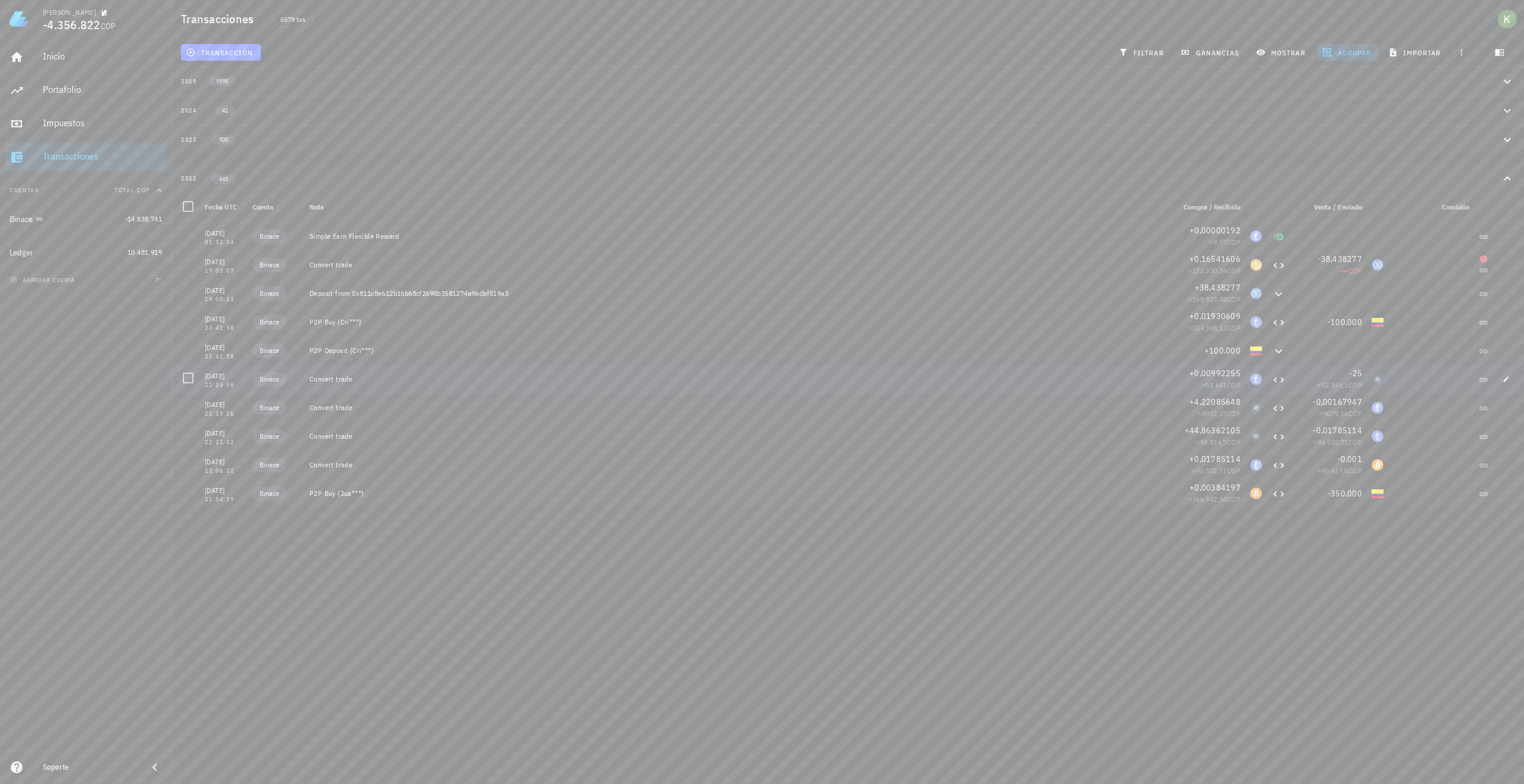
scroll to position [12135, 0]
click at [1259, 286] on link "Cambiar plan" at bounding box center [1254, 289] width 42 height 9
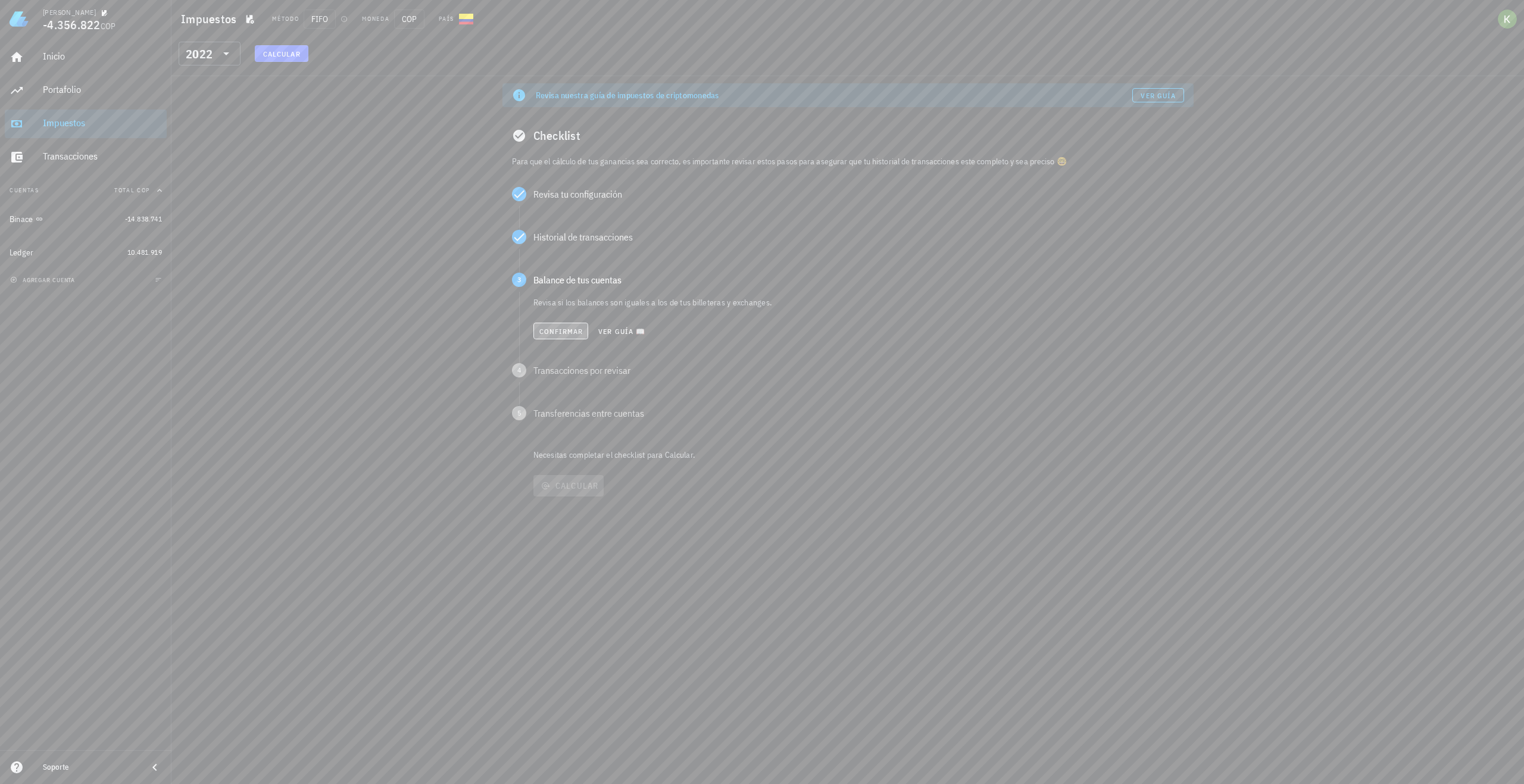
click at [546, 334] on span "Confirmar" at bounding box center [561, 331] width 45 height 9
click at [557, 376] on span "Confirmar" at bounding box center [561, 374] width 45 height 9
click at [562, 423] on button "Confirmar" at bounding box center [561, 417] width 56 height 16
click at [563, 436] on span "Calcular" at bounding box center [568, 438] width 61 height 11
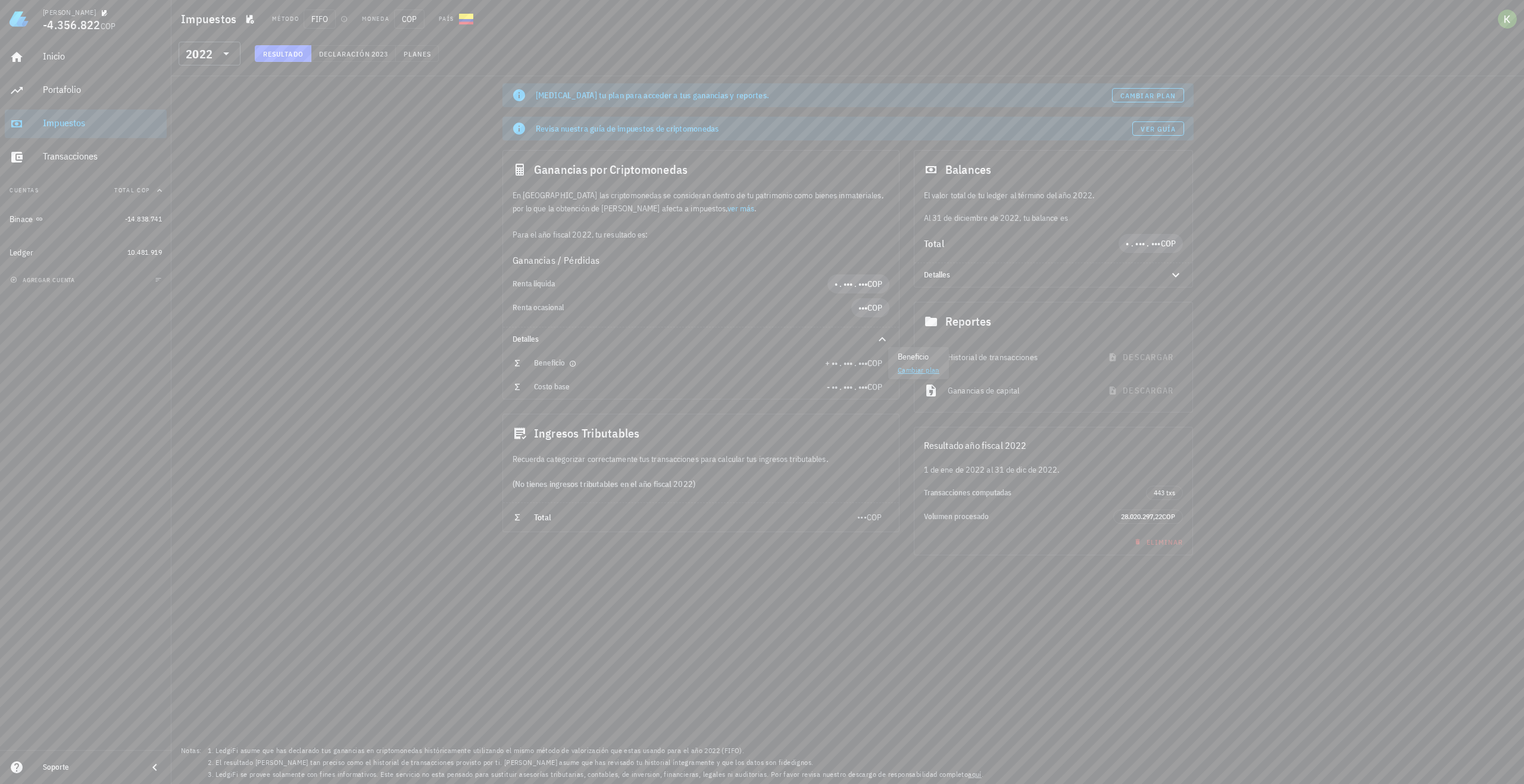
click at [875, 366] on span "COP" at bounding box center [875, 363] width 15 height 11
drag, startPoint x: 237, startPoint y: 66, endPoint x: 223, endPoint y: 59, distance: 15.7
click at [236, 66] on div "​ 2022" at bounding box center [211, 57] width 74 height 31
click at [223, 59] on icon at bounding box center [226, 53] width 15 height 15
click at [202, 142] on div "2022" at bounding box center [210, 149] width 43 height 19
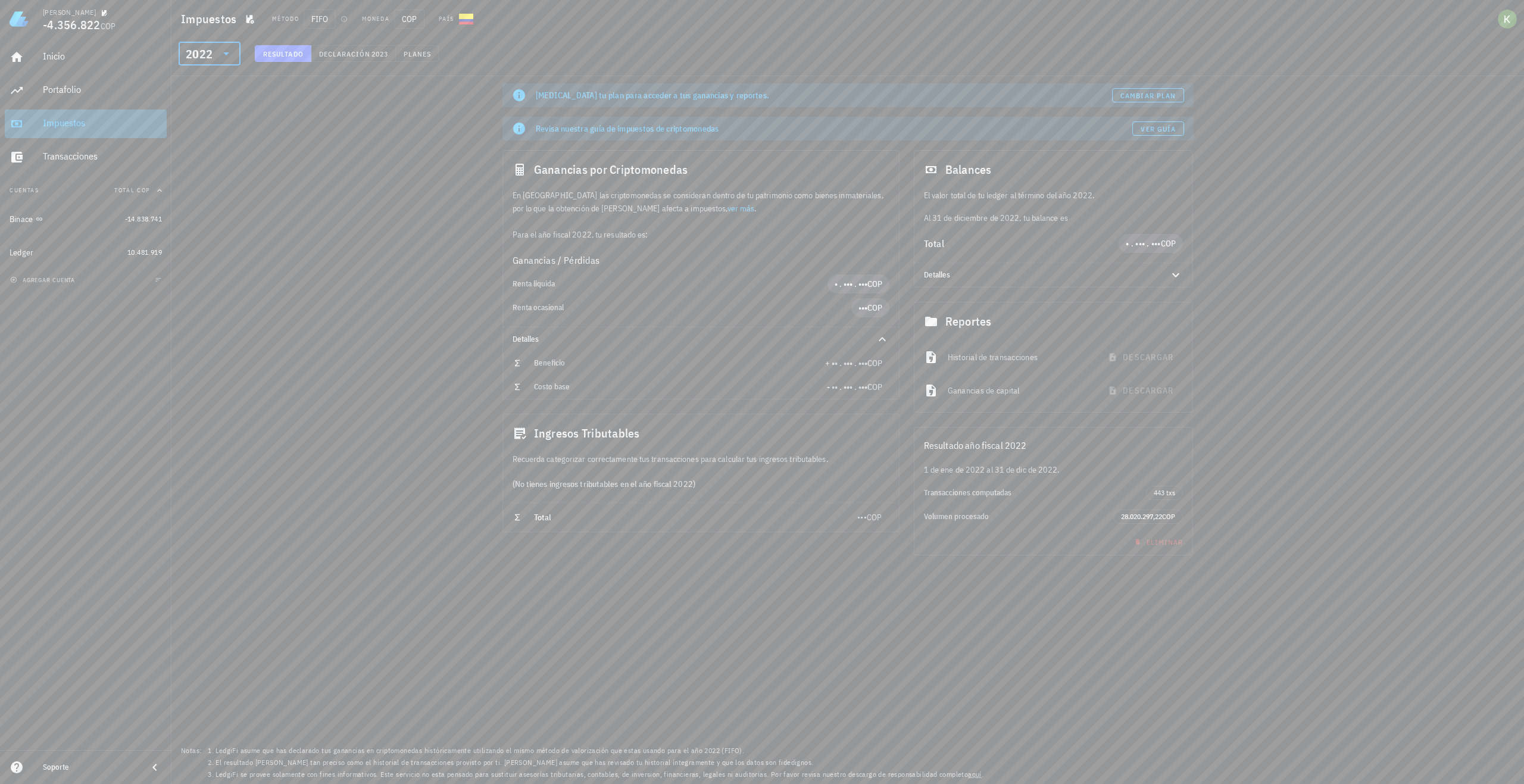
click at [113, 123] on div "Impuestos" at bounding box center [102, 123] width 119 height 11
click at [221, 53] on icon at bounding box center [226, 53] width 15 height 15
click at [216, 82] on div "2025" at bounding box center [210, 77] width 43 height 9
click at [223, 58] on icon at bounding box center [226, 53] width 15 height 15
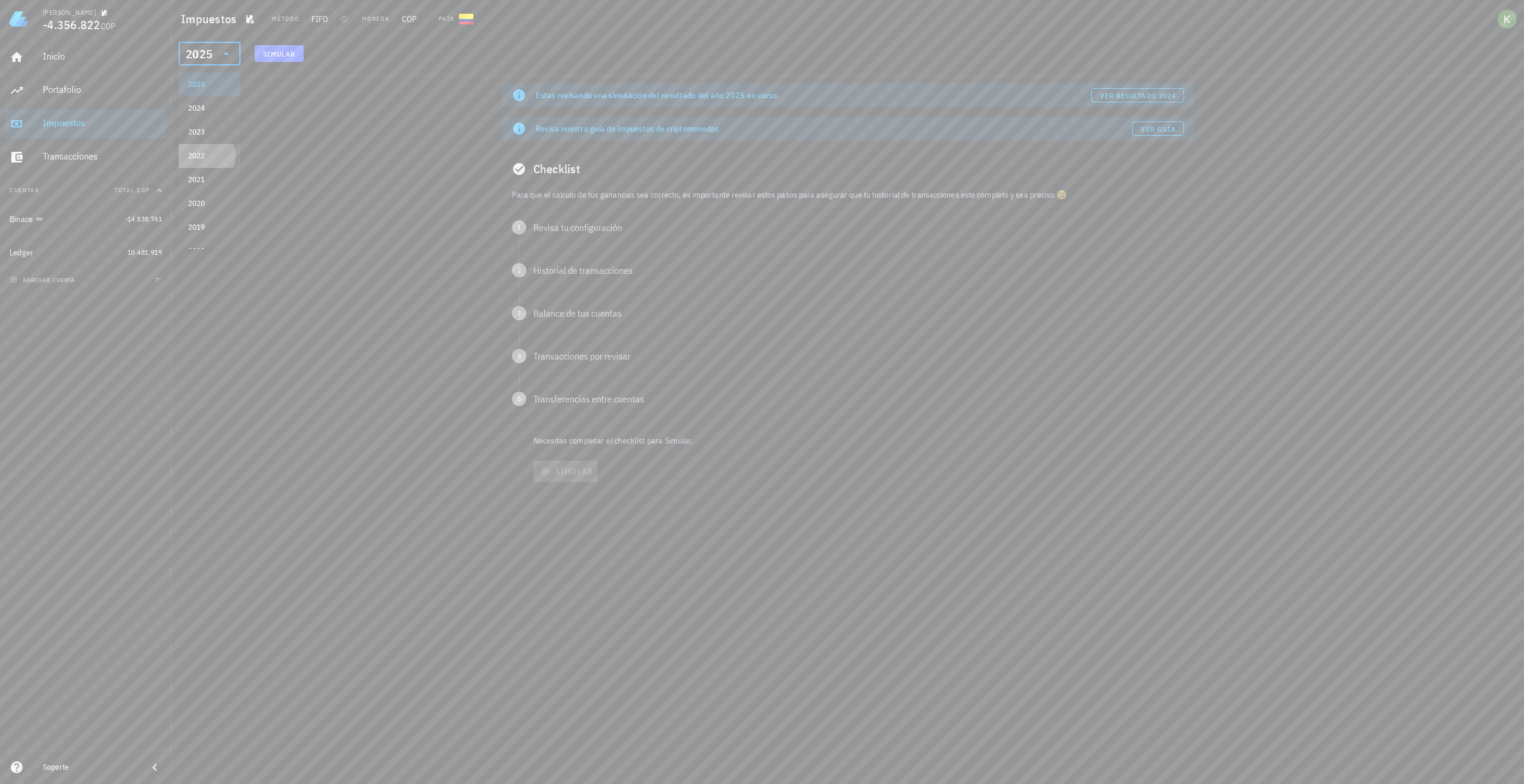
click at [207, 156] on div "2022" at bounding box center [210, 156] width 43 height 9
click at [814, 484] on div "(No tienes ingresos tributables en el año fiscal 2022)" at bounding box center [701, 484] width 396 height 37
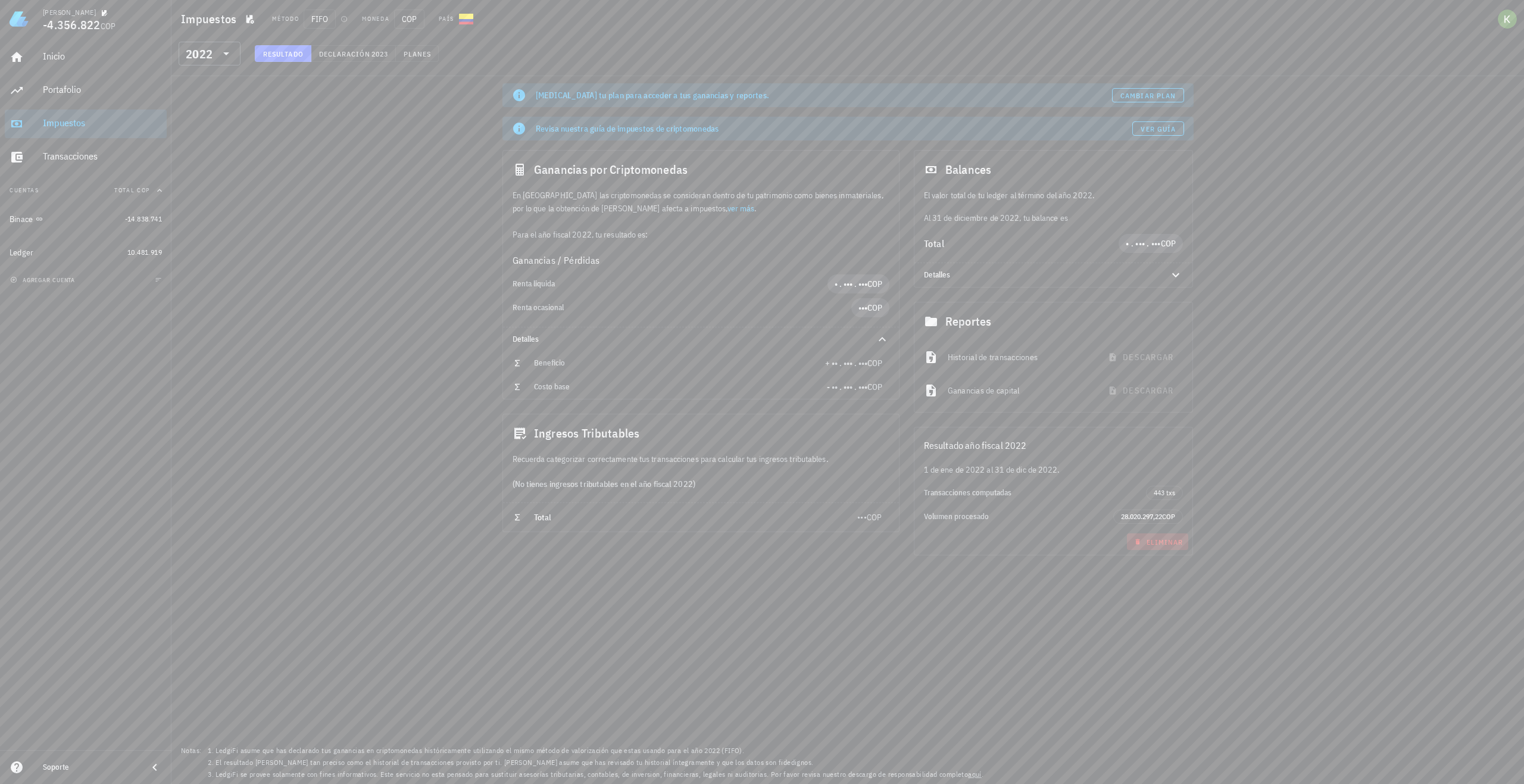
click at [1152, 543] on span "Eliminar" at bounding box center [1158, 542] width 52 height 9
click at [842, 418] on span "eliminar" at bounding box center [845, 416] width 42 height 11
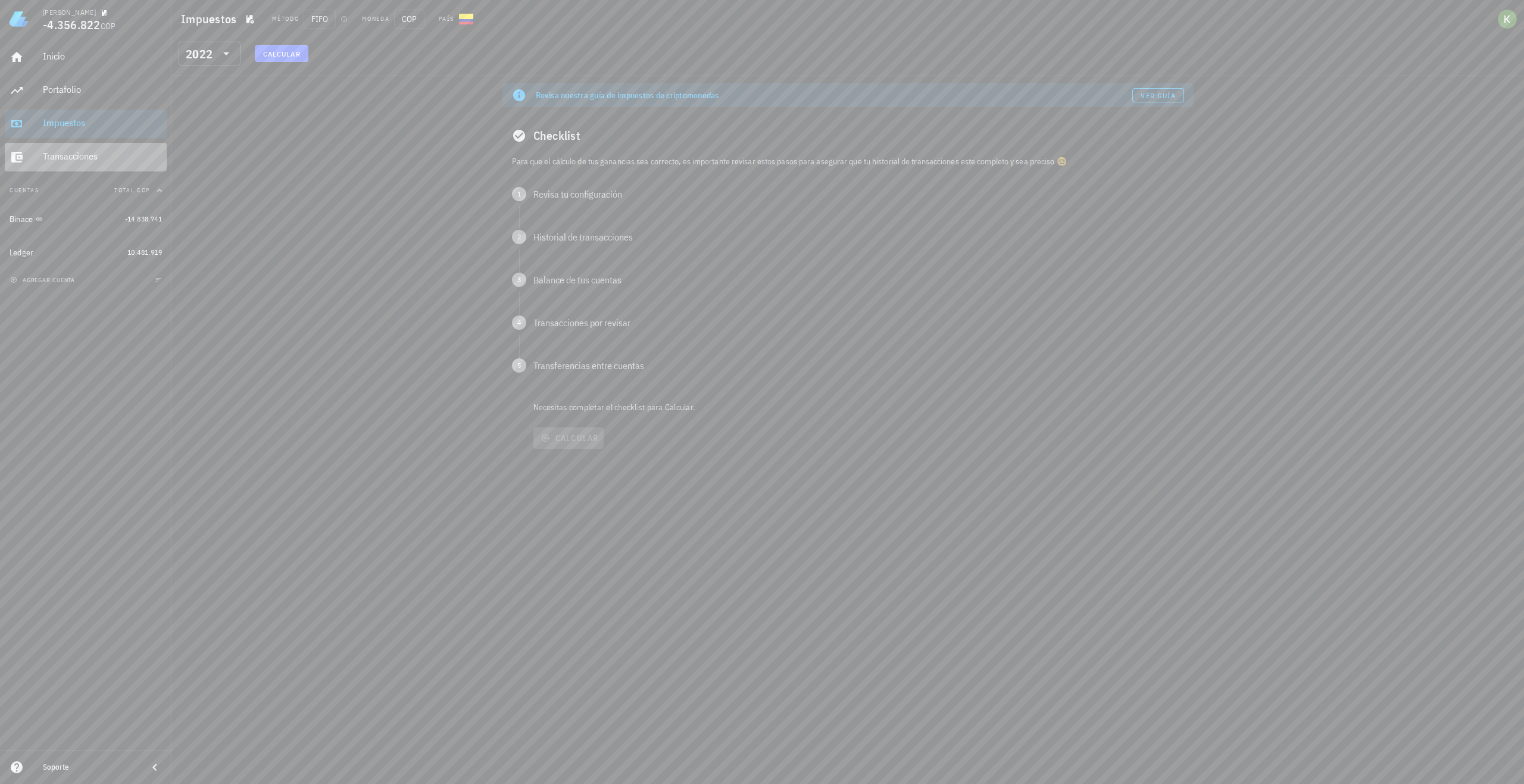
click at [94, 150] on div "Transacciones" at bounding box center [102, 156] width 119 height 11
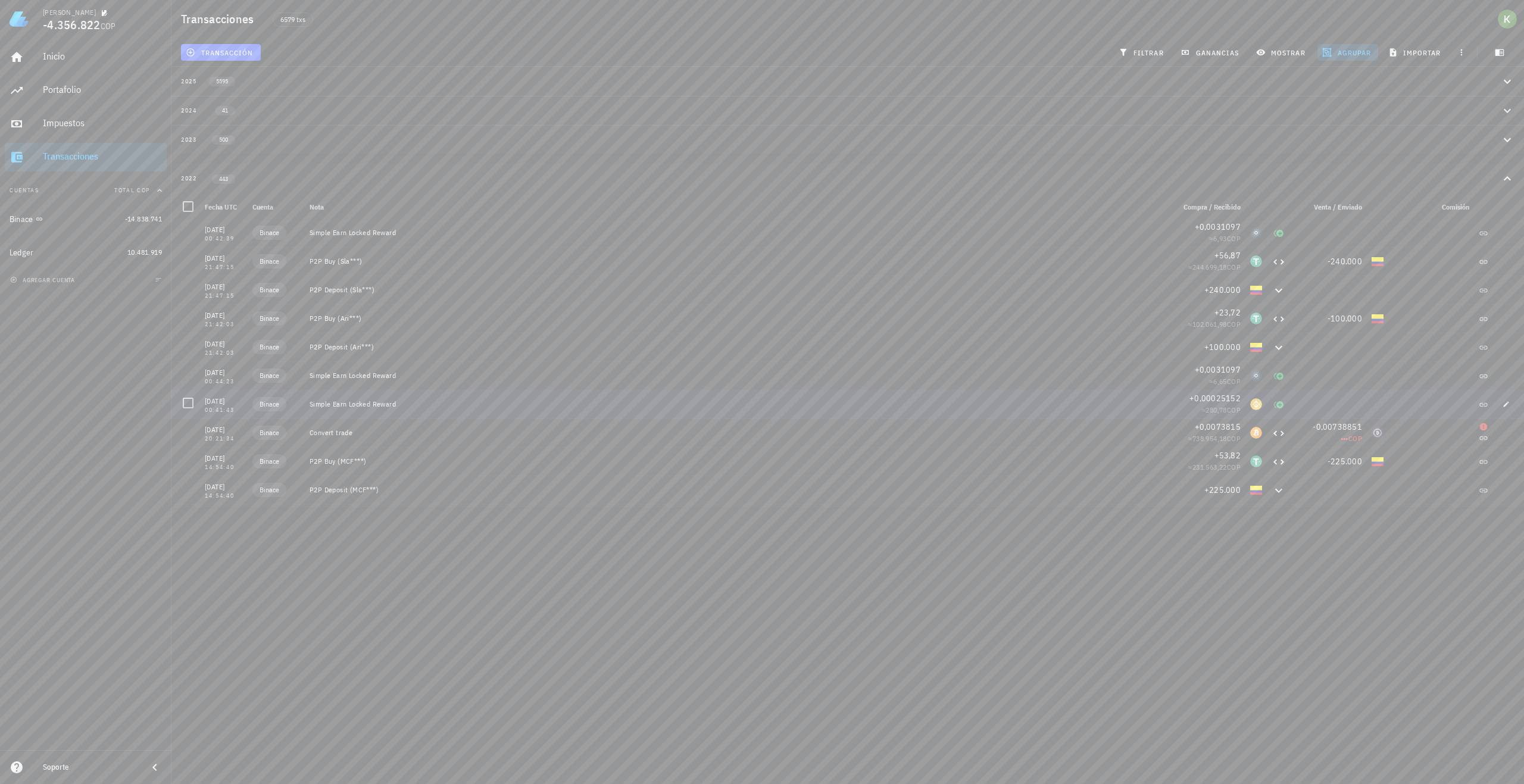
scroll to position [11064, 0]
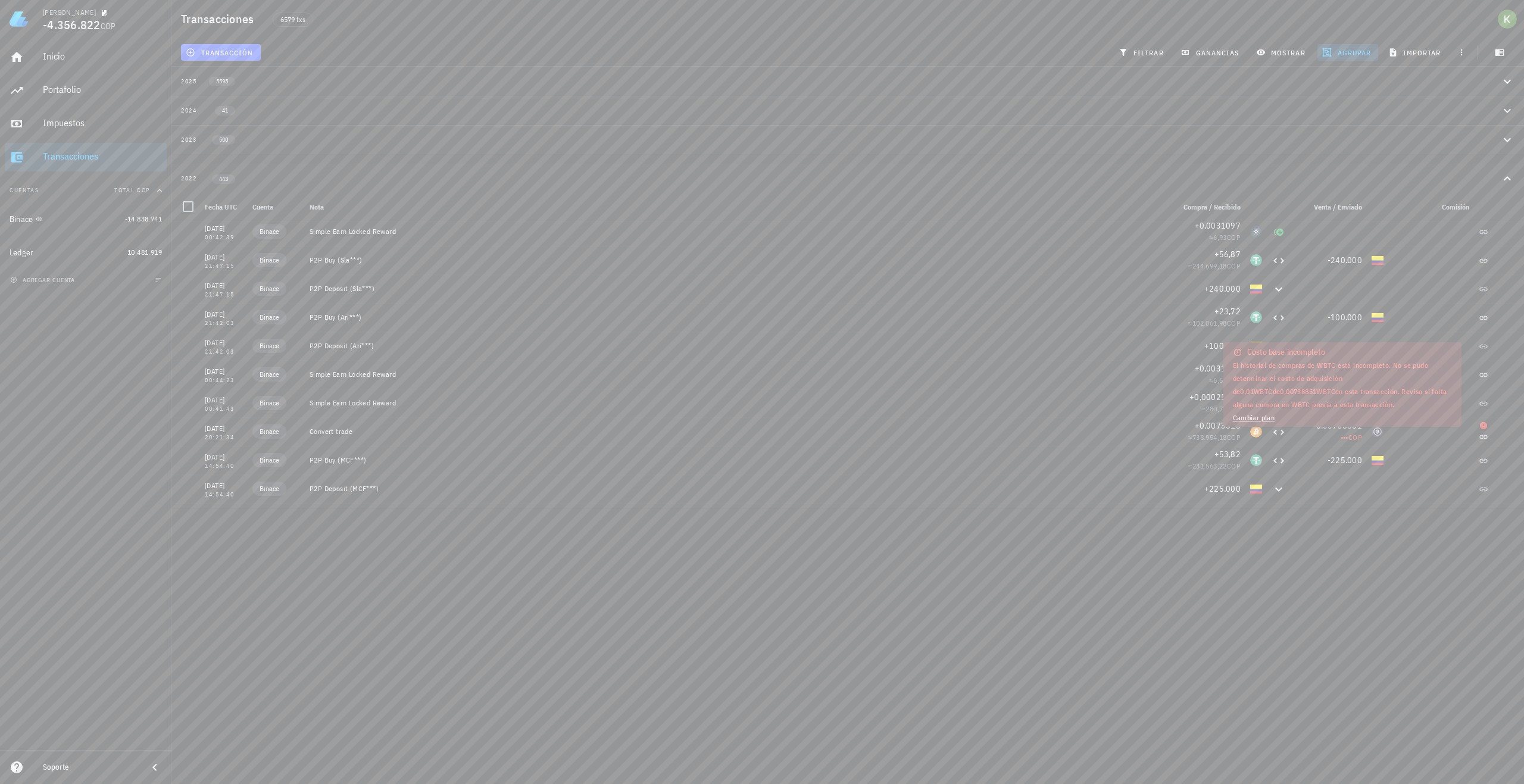
click at [1263, 419] on link "Cambiar plan" at bounding box center [1254, 417] width 42 height 9
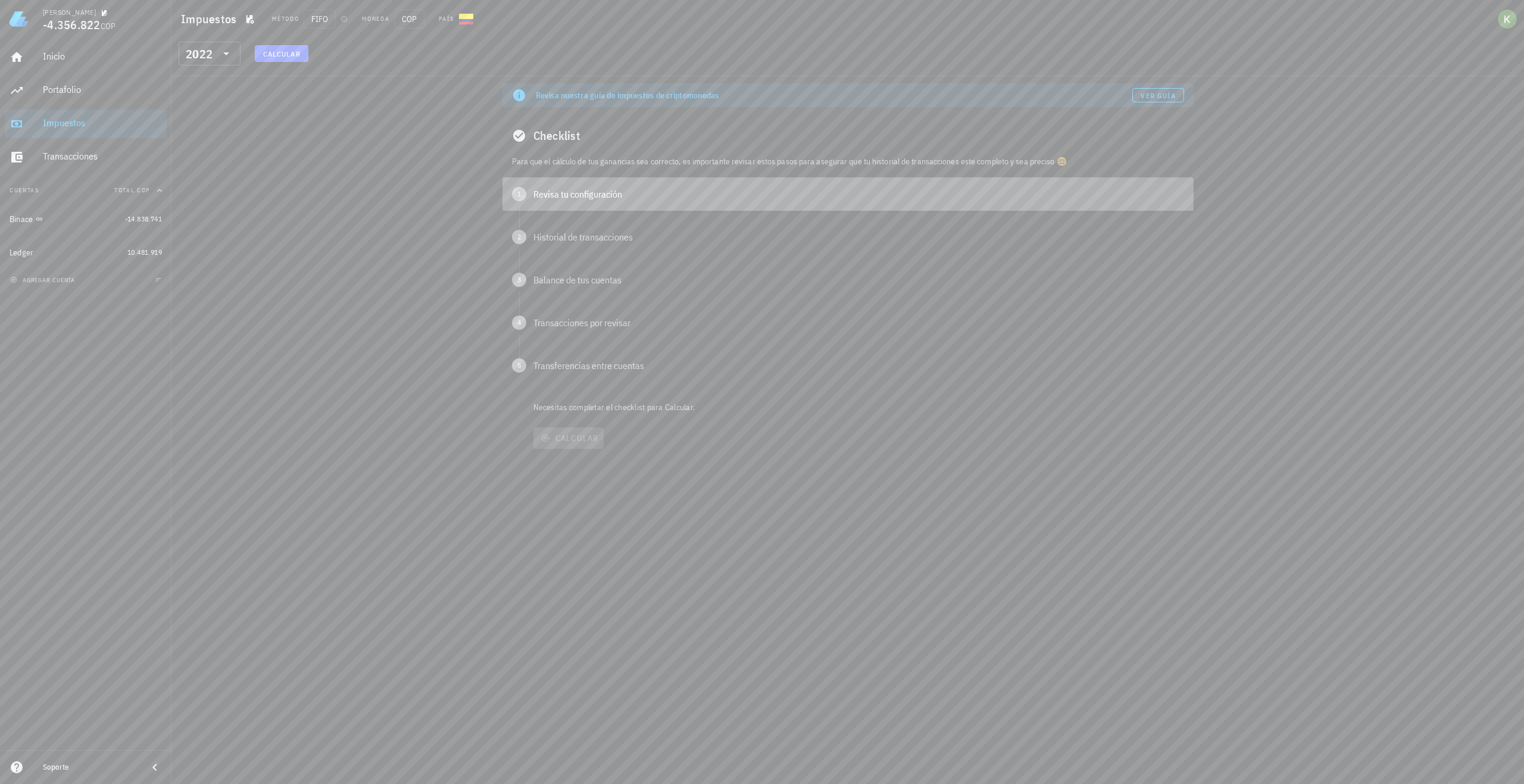
click at [531, 204] on div "1 Revisa tu configuración" at bounding box center [848, 194] width 691 height 34
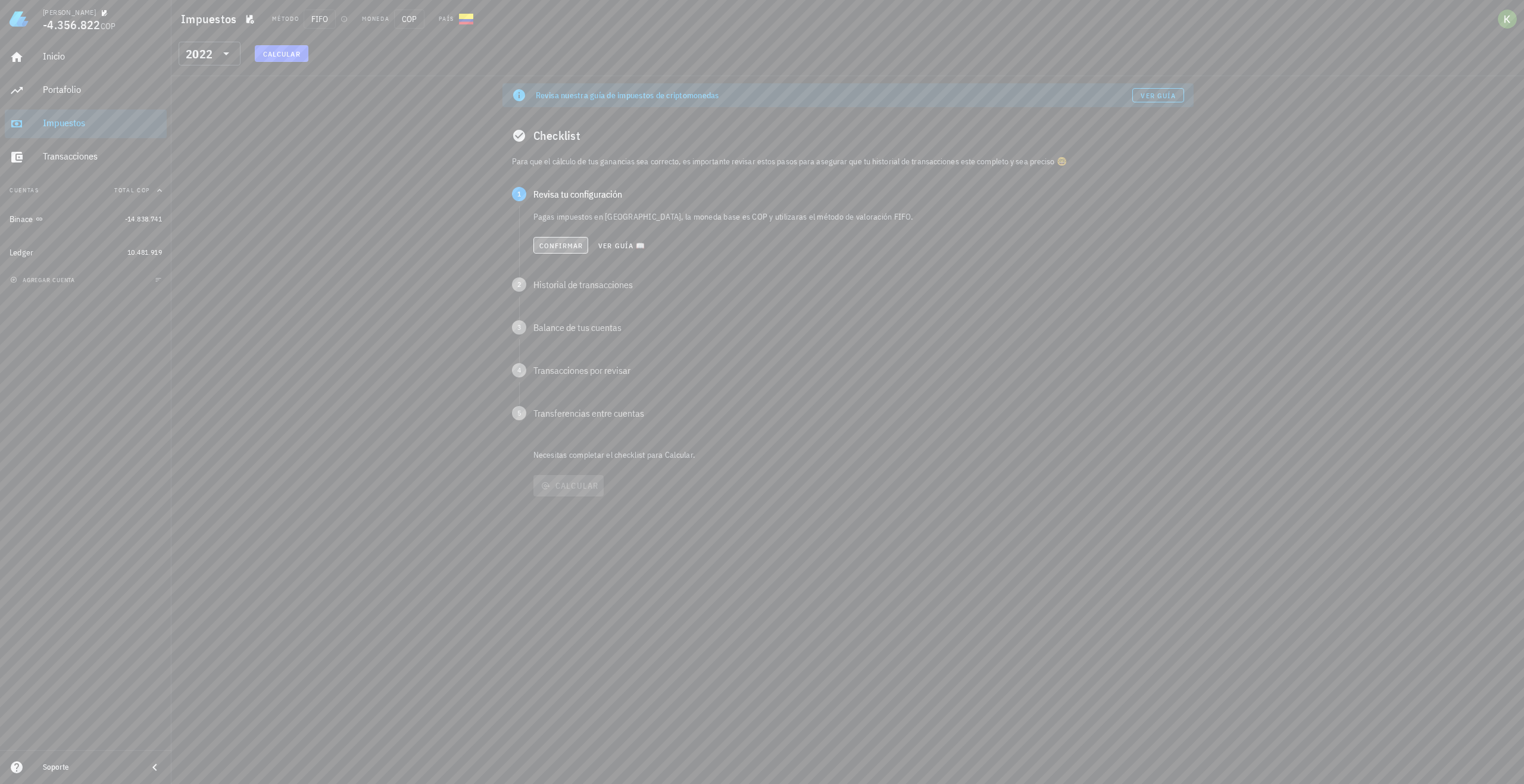
click at [562, 252] on button "Confirmar" at bounding box center [562, 245] width 56 height 16
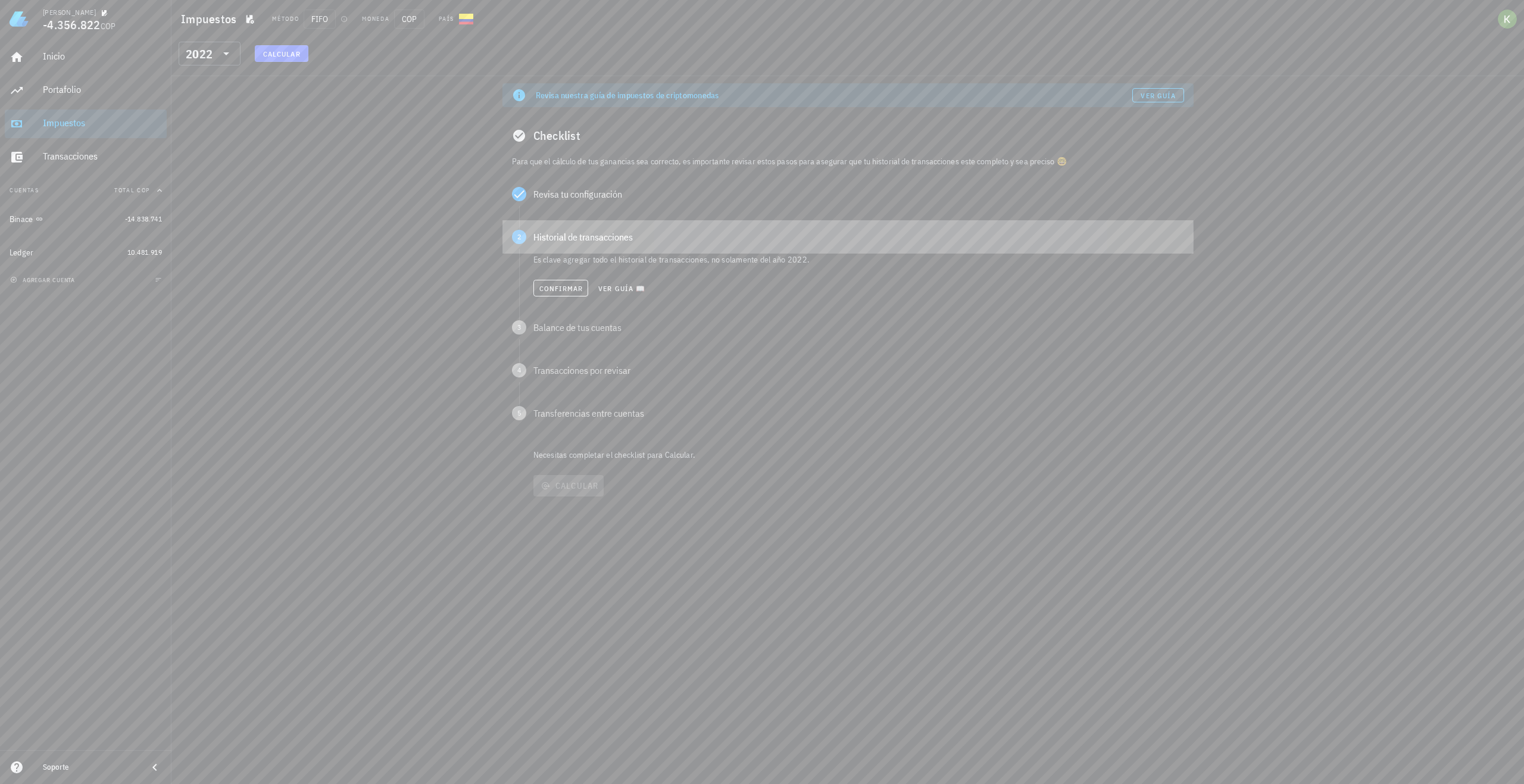
click at [569, 236] on div "Historial de transacciones" at bounding box center [859, 236] width 651 height 9
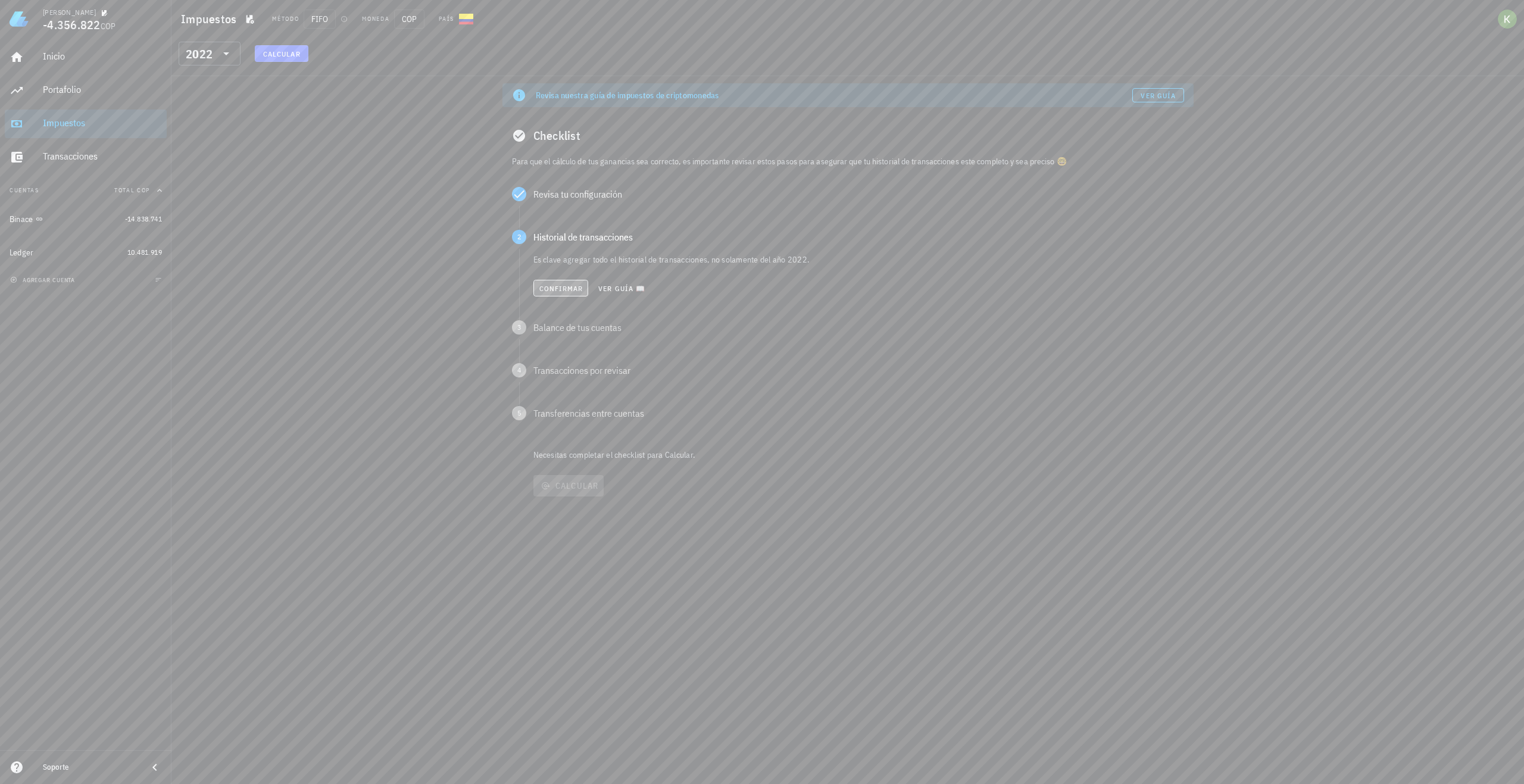
click at [565, 285] on span "Confirmar" at bounding box center [561, 288] width 45 height 9
click at [548, 333] on span "Confirmar" at bounding box center [561, 331] width 45 height 9
click at [554, 366] on button "Confirmar" at bounding box center [562, 374] width 56 height 16
click at [555, 413] on span "Confirmar" at bounding box center [560, 417] width 45 height 9
click at [593, 445] on button "Calcular" at bounding box center [568, 438] width 70 height 21
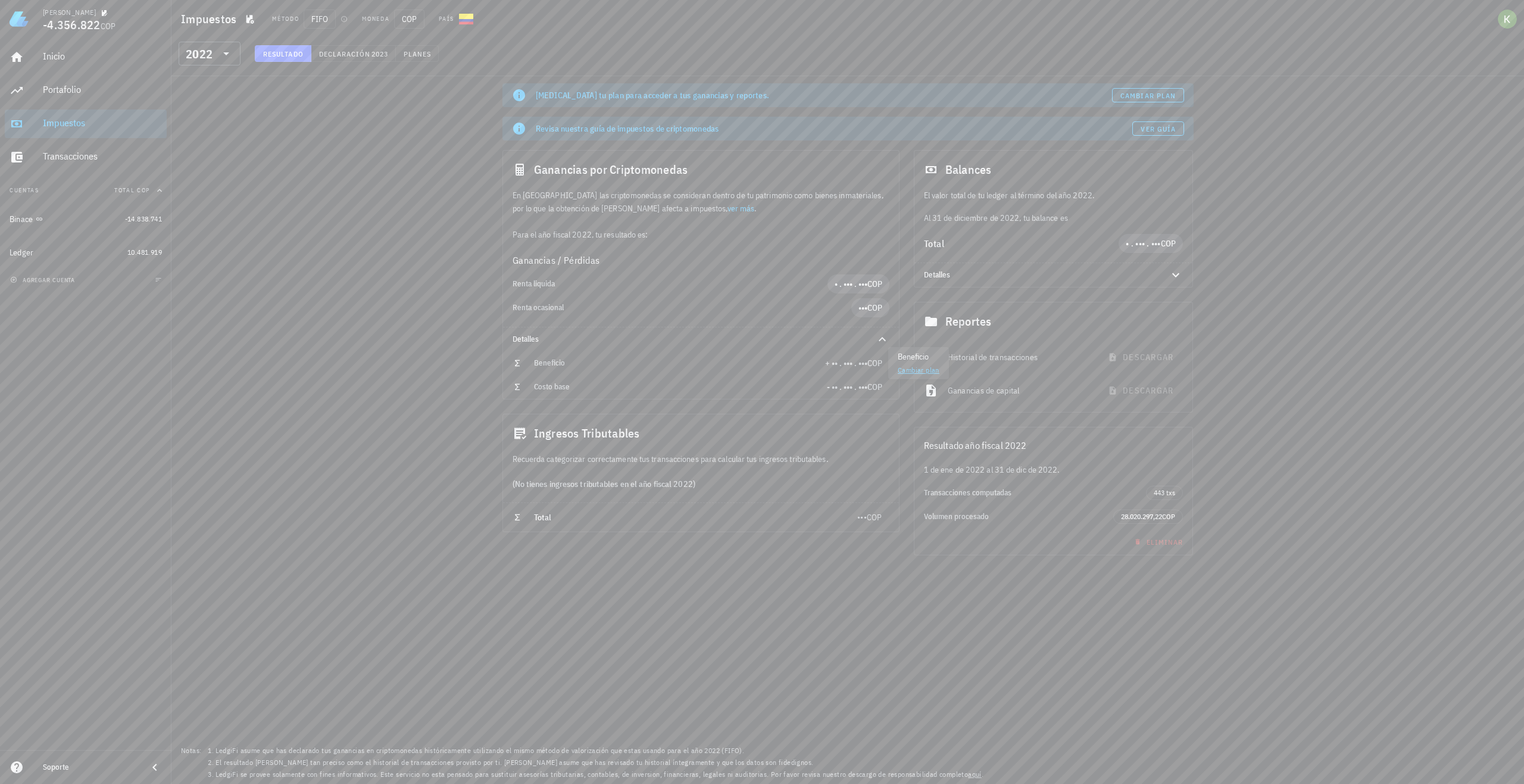
click at [902, 367] on link "Cambiar plan" at bounding box center [919, 370] width 42 height 9
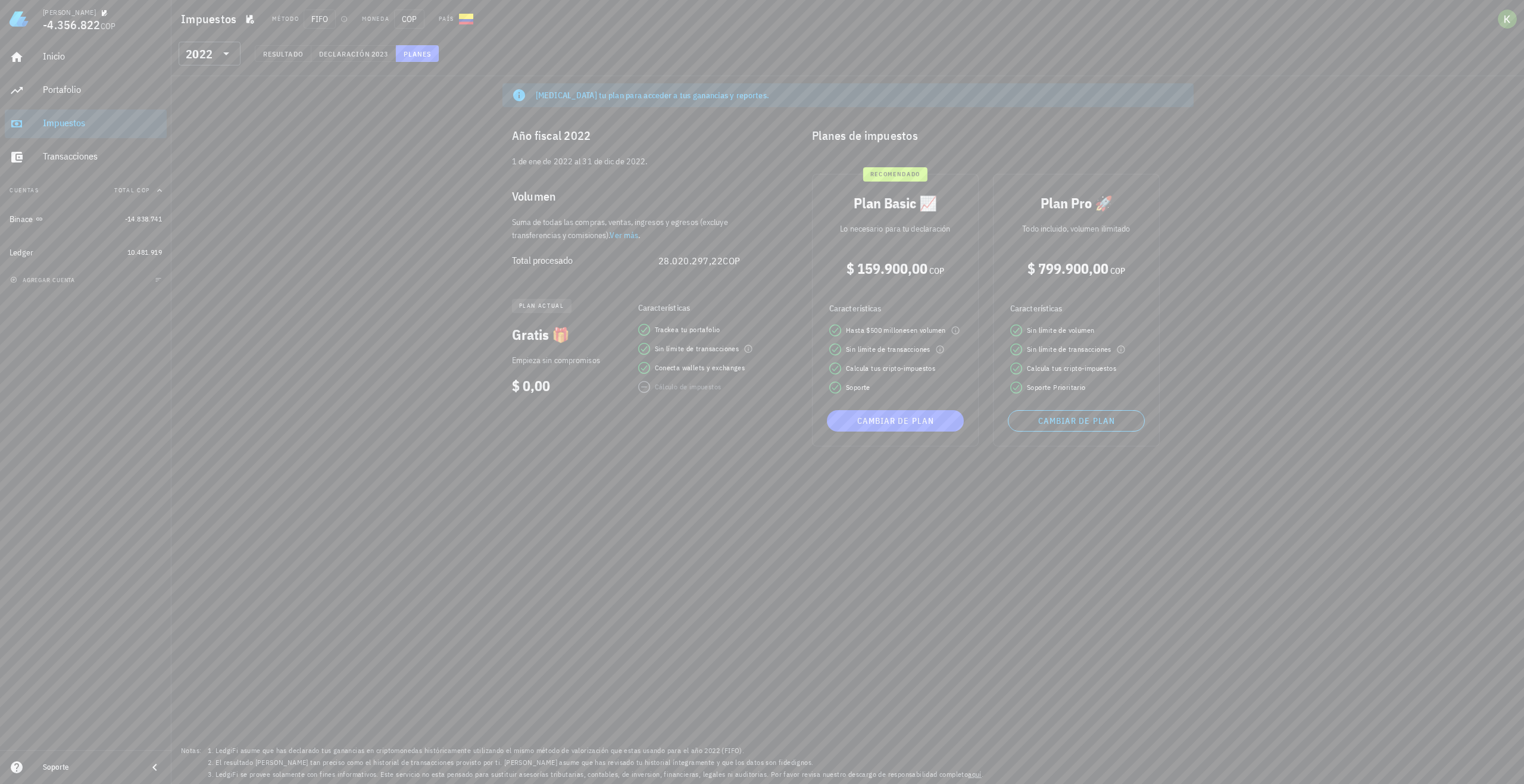
click at [1136, 322] on div "Características Sin límite de volumen Sin límite de transacciones Calcula tus c…" at bounding box center [1077, 346] width 147 height 108
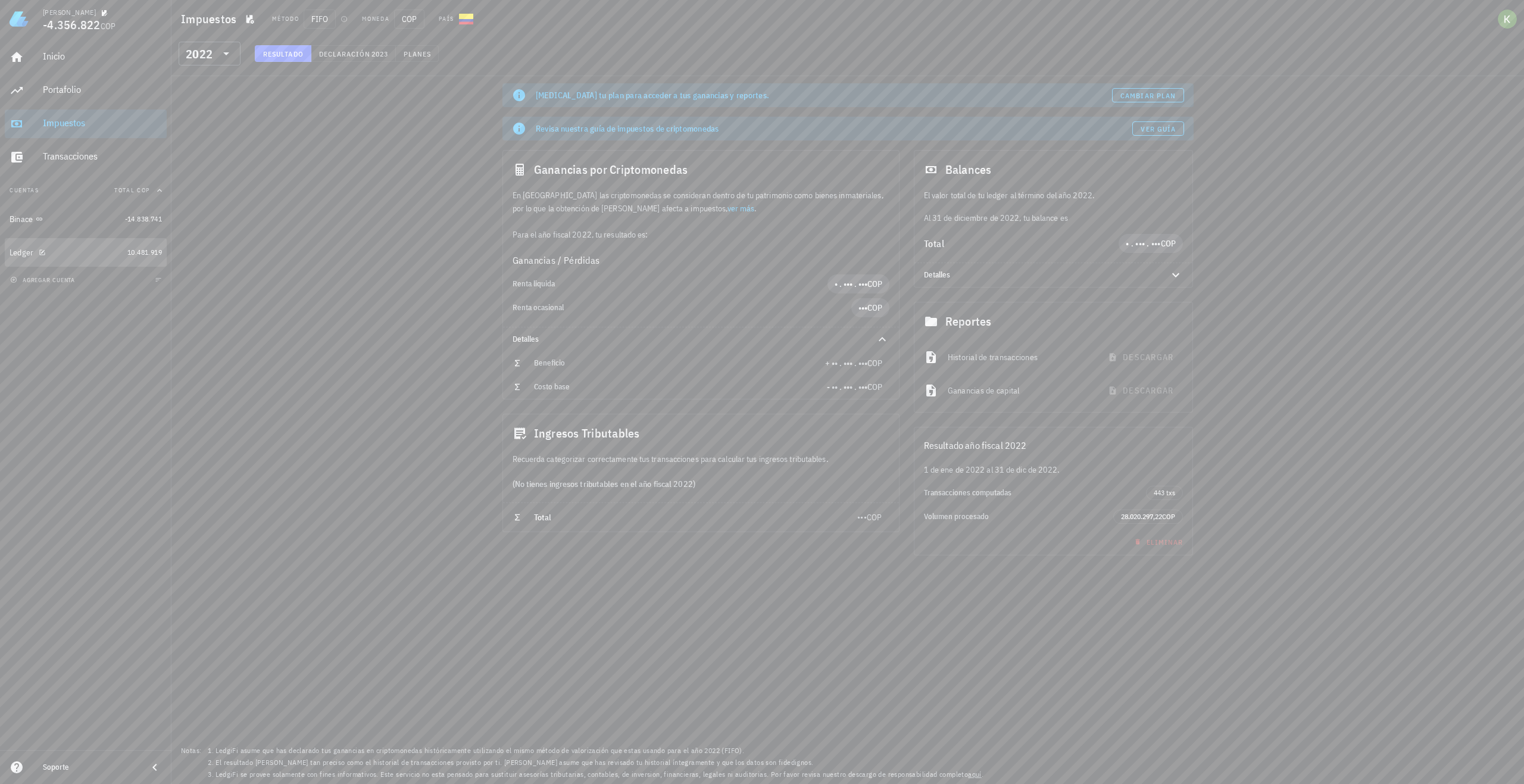
click at [117, 257] on div "Ledger" at bounding box center [66, 253] width 113 height 11
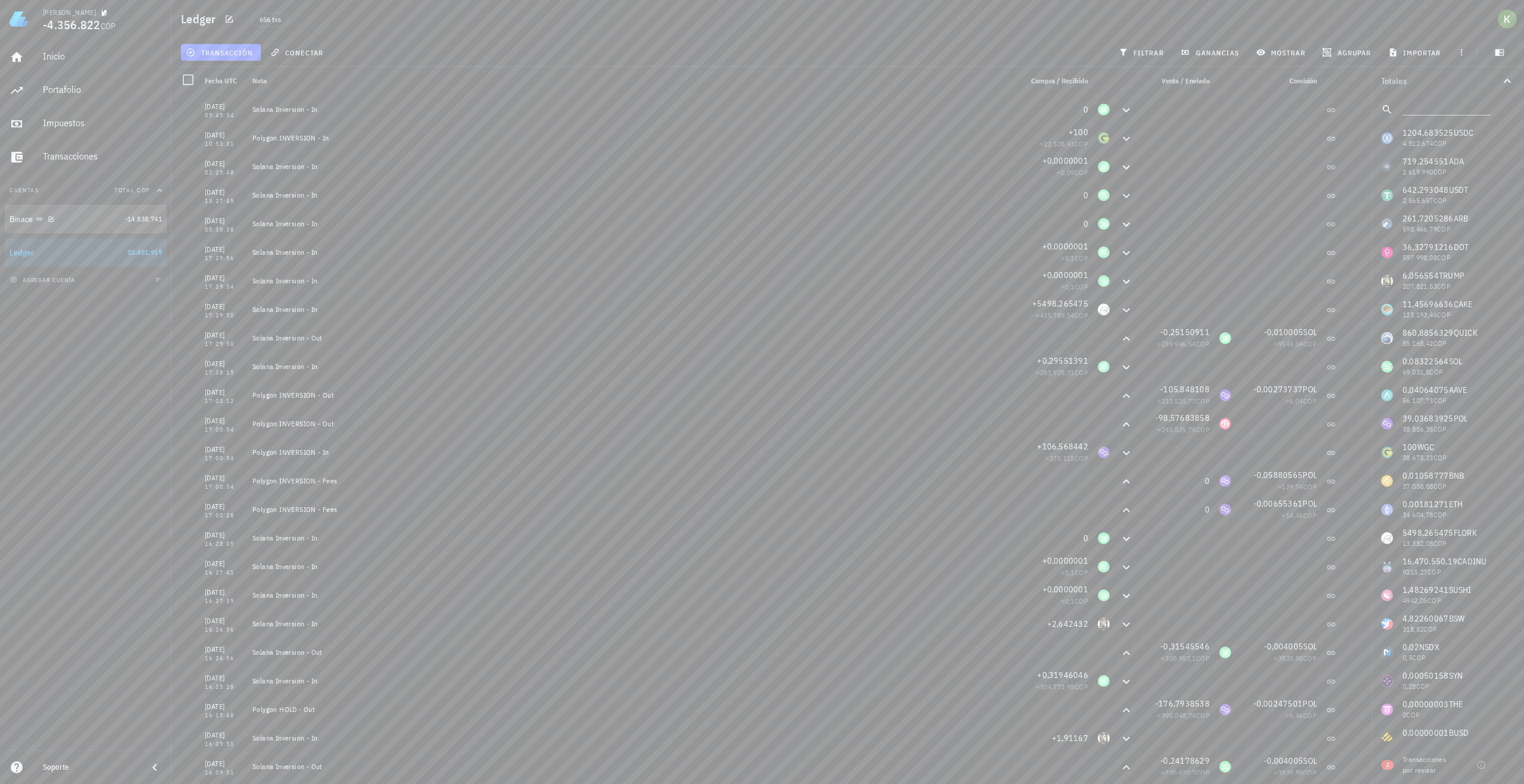
click at [115, 230] on div "Binace" at bounding box center [65, 219] width 111 height 25
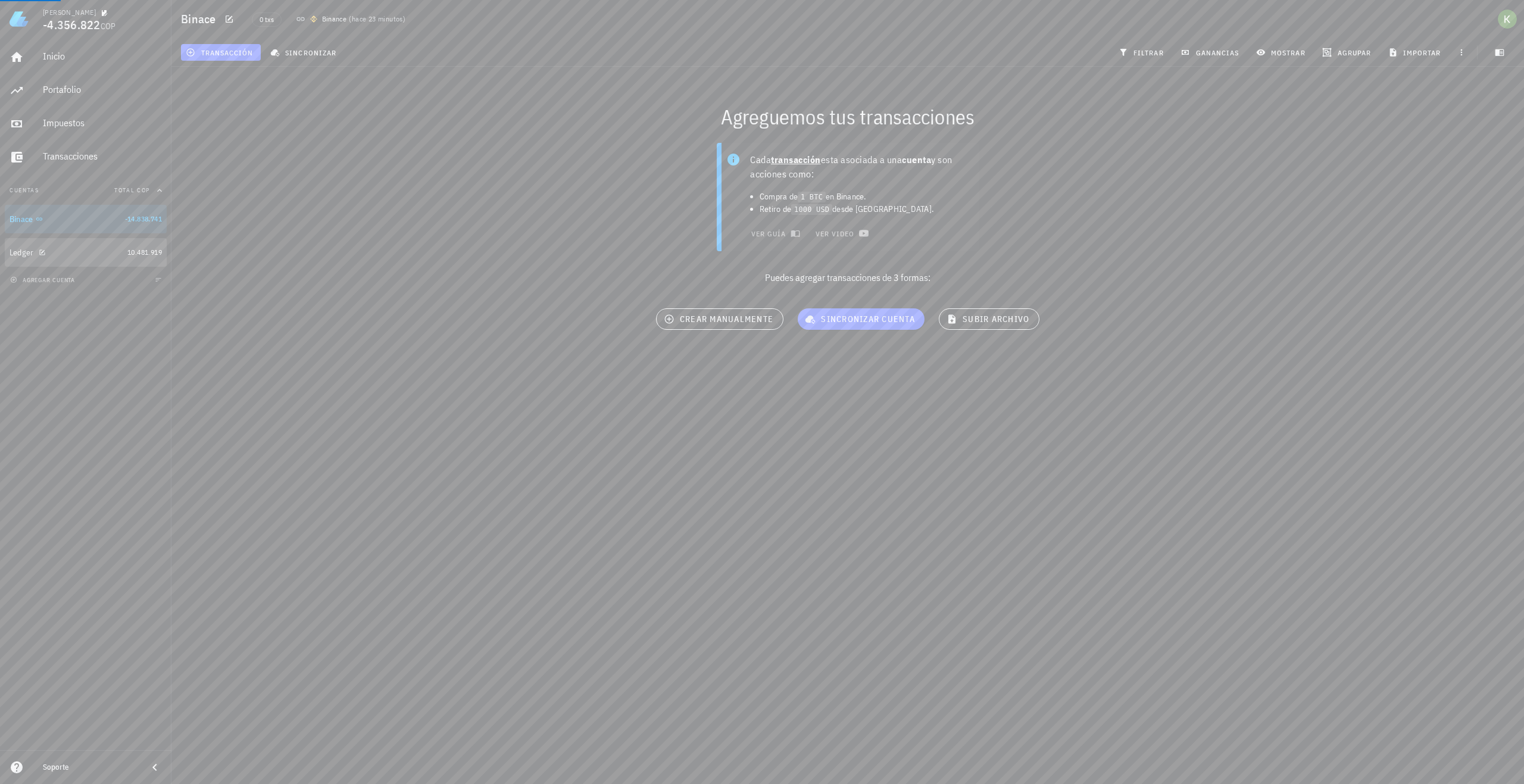
click at [117, 240] on div "Ledger" at bounding box center [66, 252] width 113 height 25
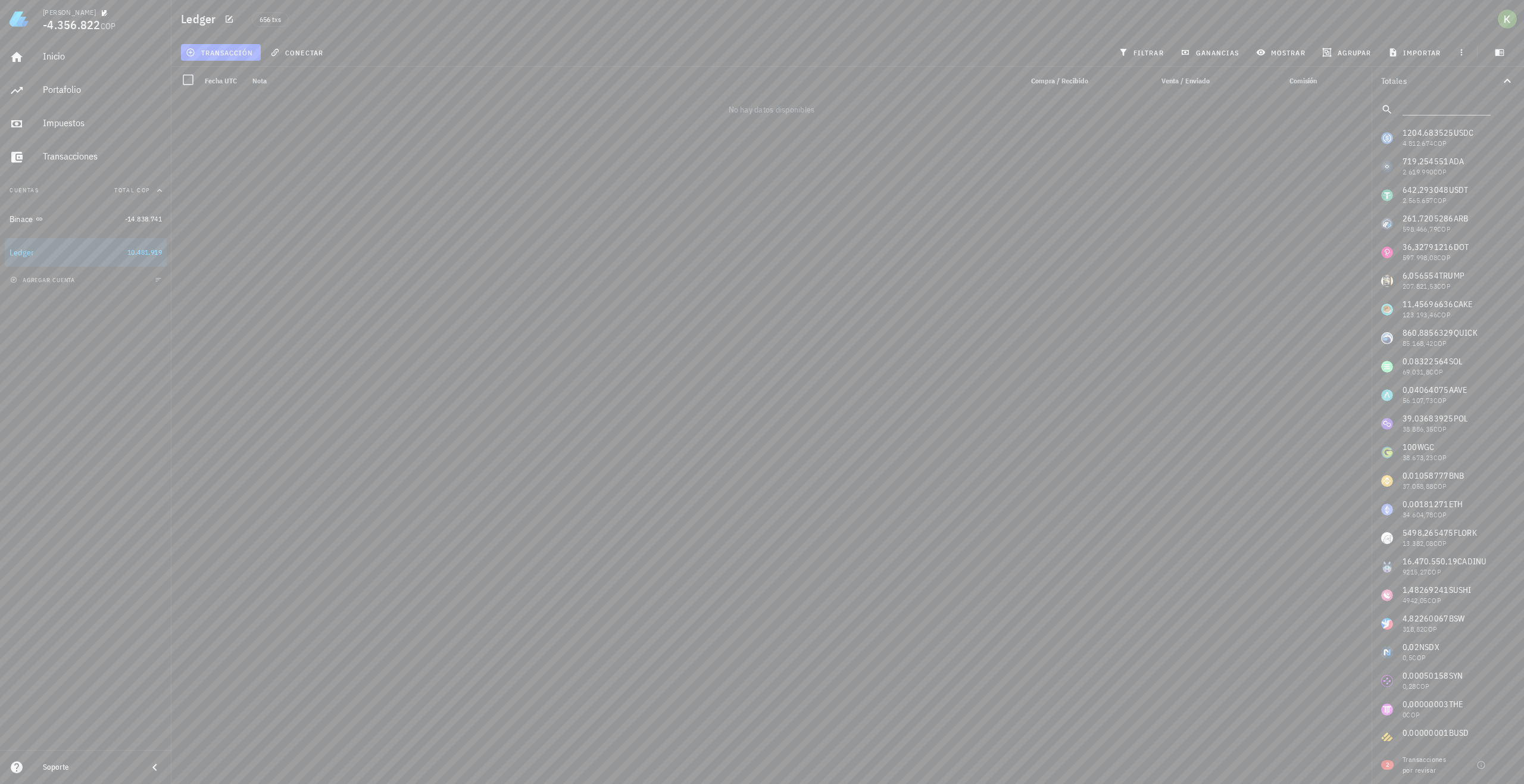
click at [105, 273] on div "agregar cuenta" at bounding box center [85, 279] width 171 height 26
click at [100, 282] on div "agregar cuenta" at bounding box center [85, 279] width 171 height 26
click at [65, 284] on button "agregar cuenta" at bounding box center [44, 279] width 73 height 12
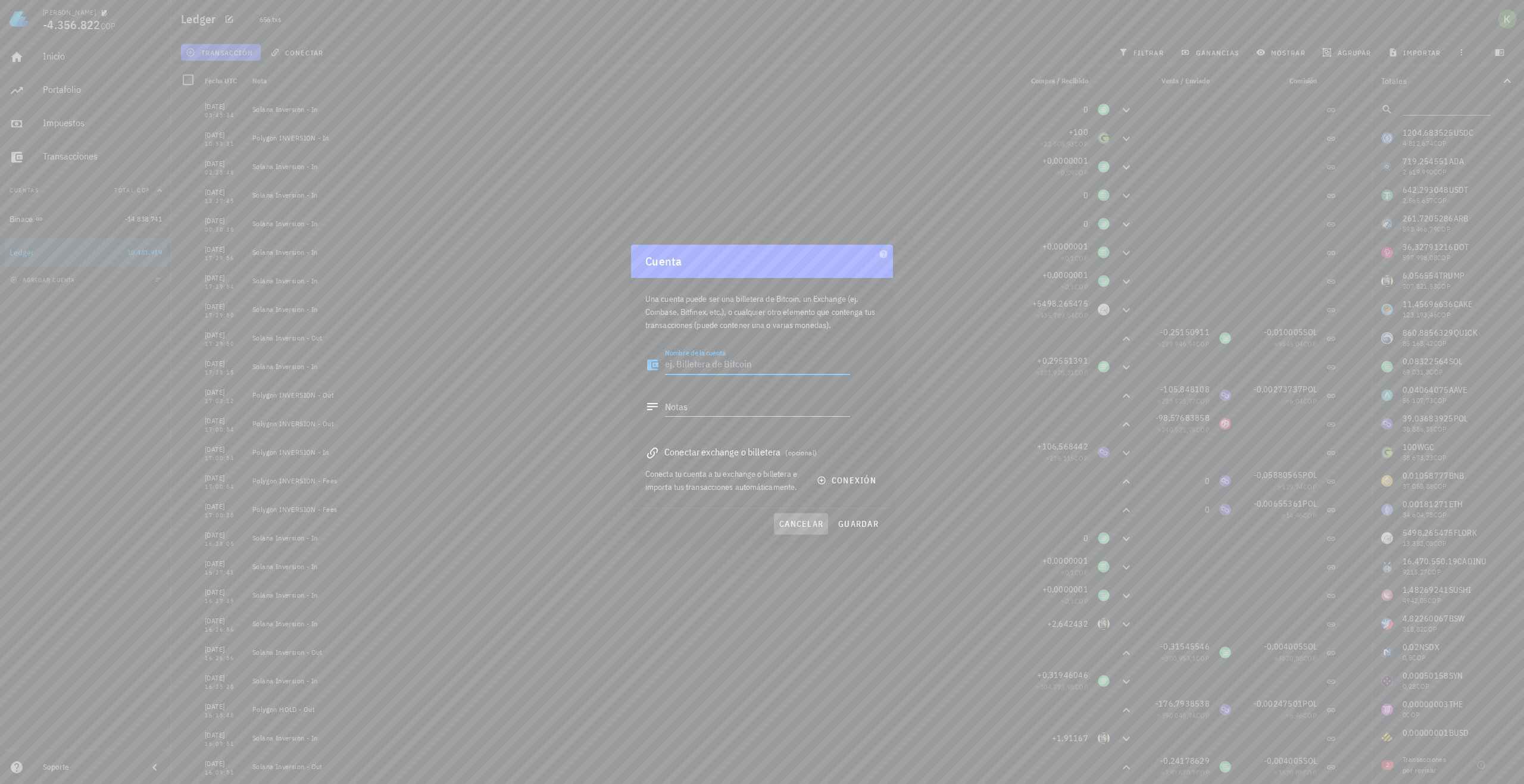
click at [807, 517] on button "cancelar" at bounding box center [801, 524] width 54 height 21
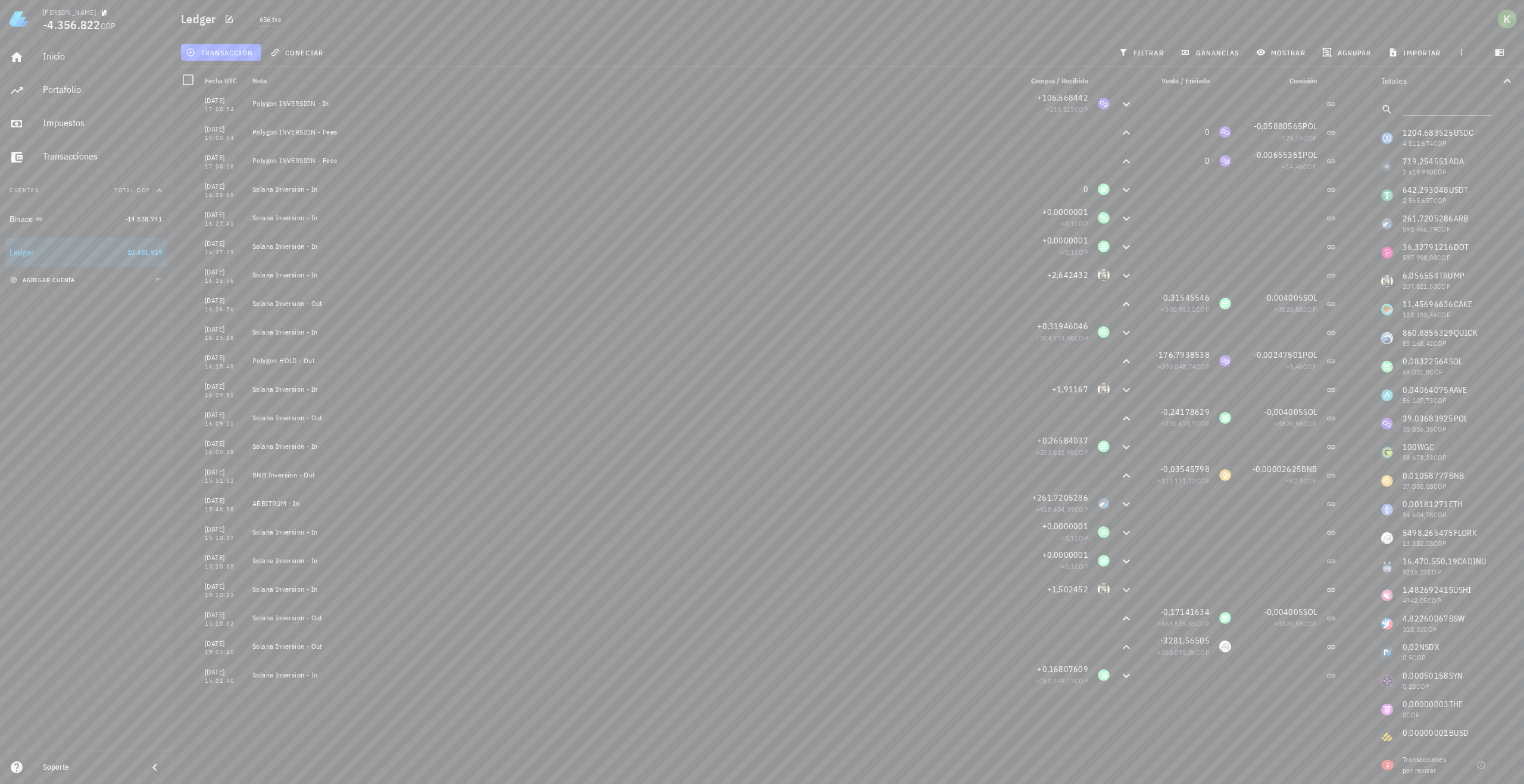
scroll to position [119, 0]
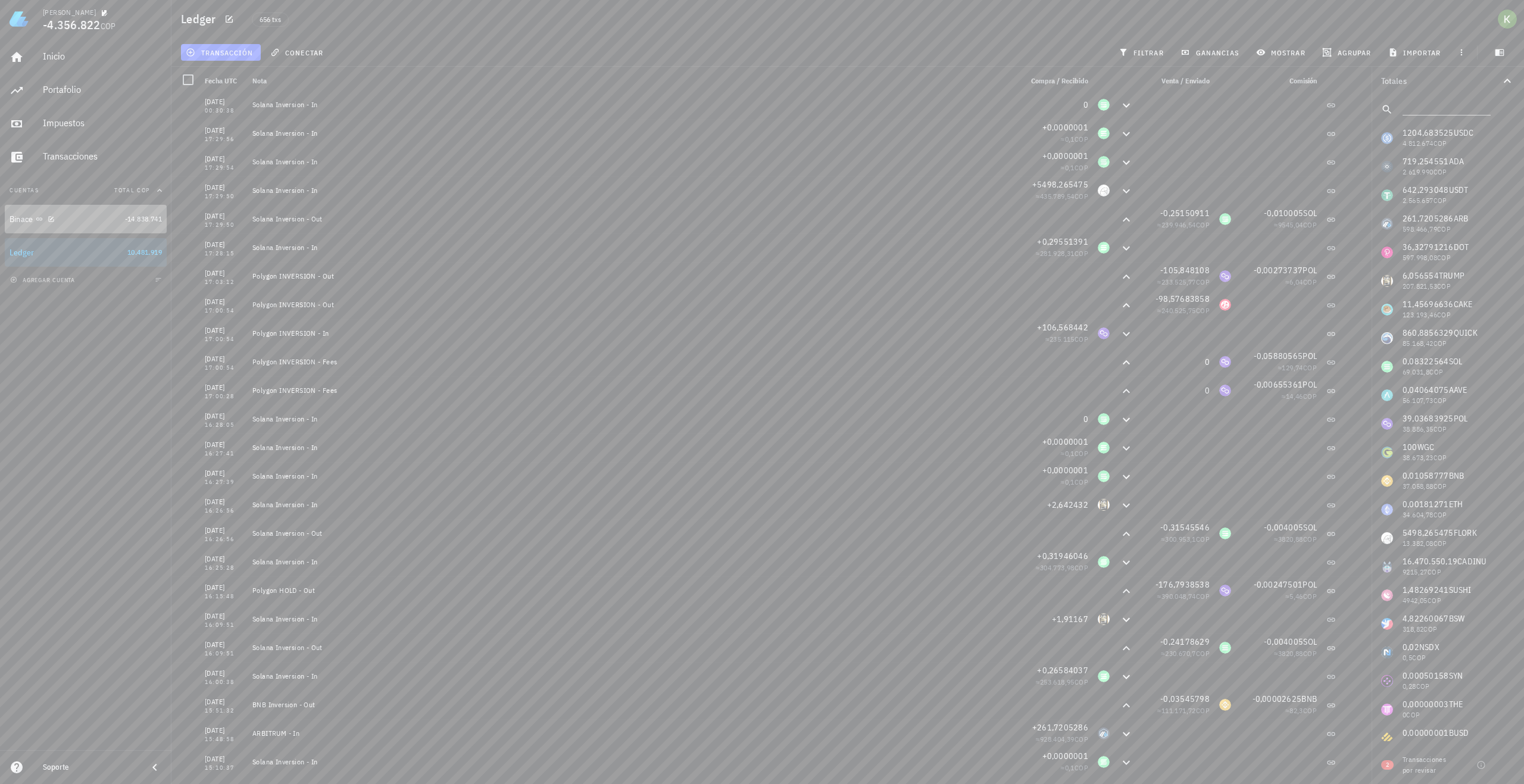
click at [93, 217] on div "Binace" at bounding box center [65, 219] width 111 height 11
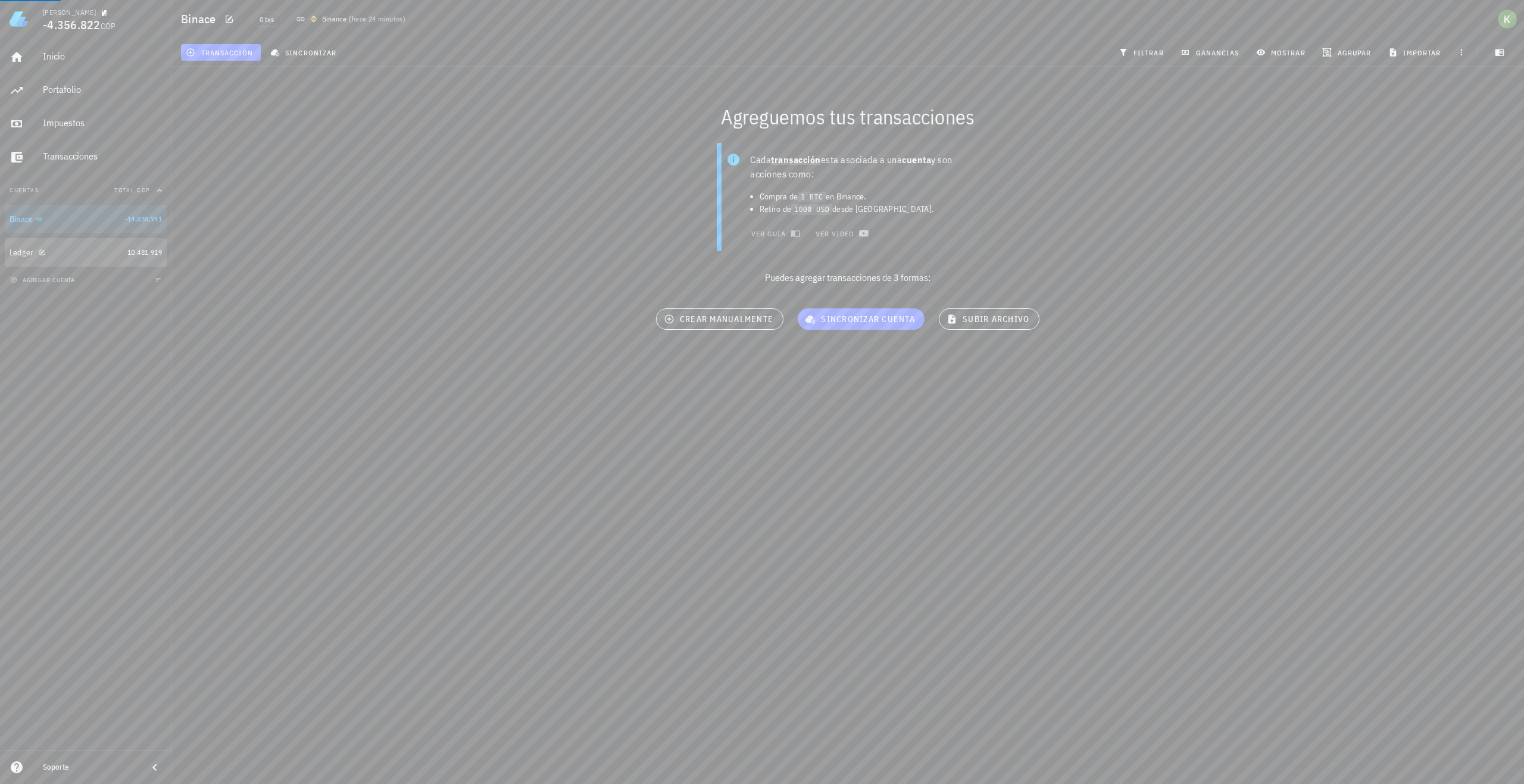
click at [96, 253] on div "Ledger" at bounding box center [66, 253] width 113 height 11
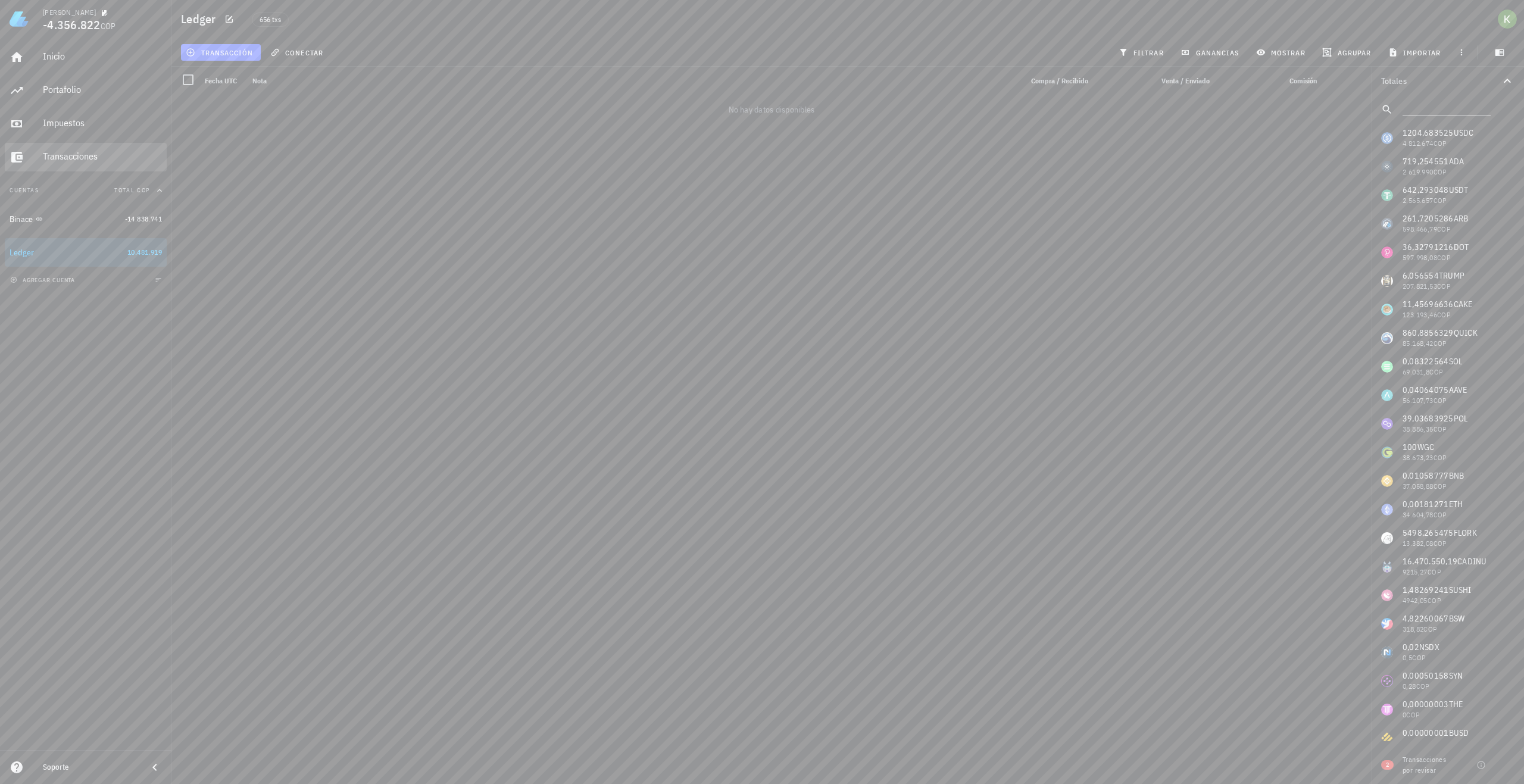
click at [56, 153] on div "Transacciones" at bounding box center [102, 156] width 119 height 11
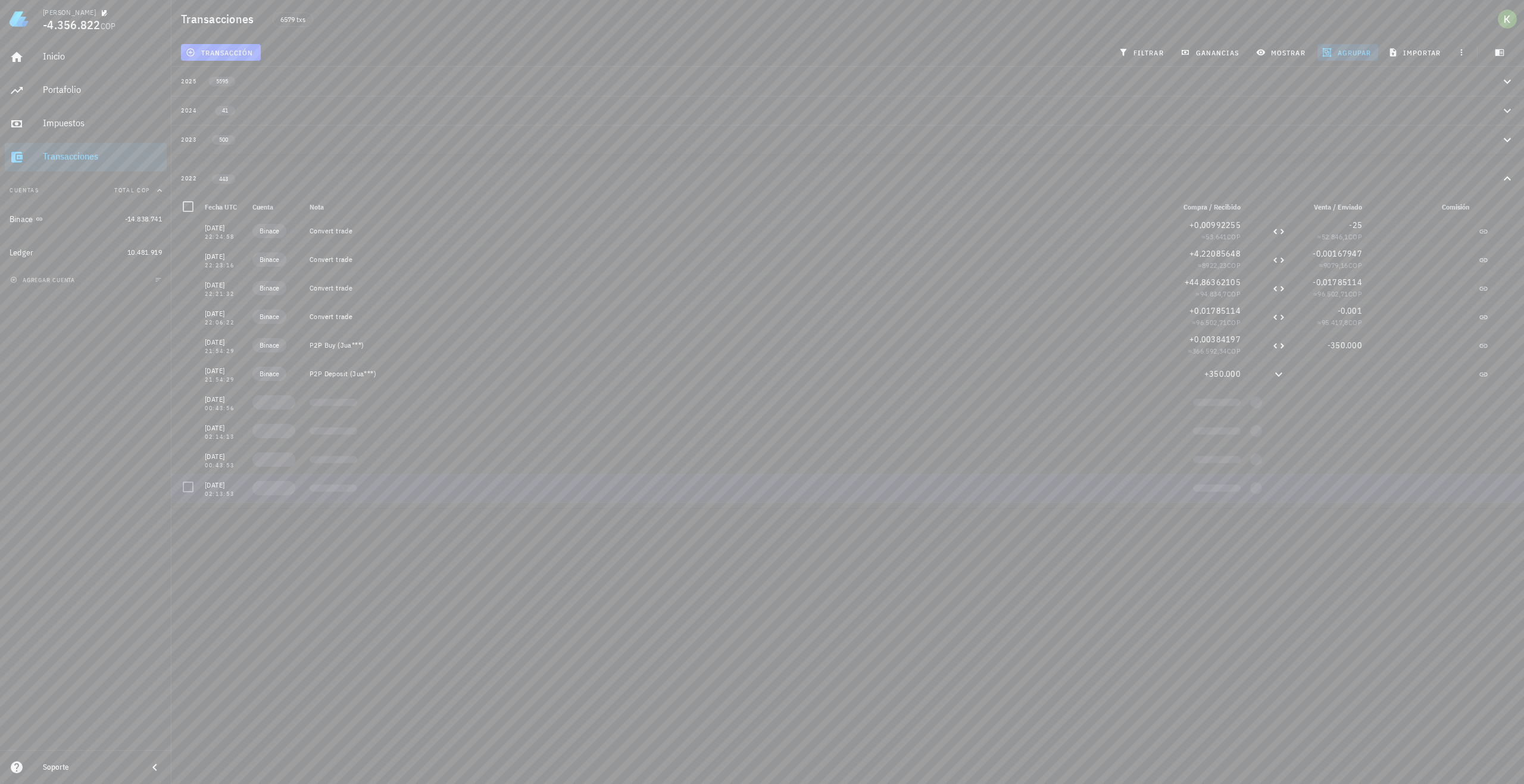
scroll to position [12373, 0]
click at [1463, 49] on icon "button" at bounding box center [1461, 52] width 9 height 9
click at [1217, 56] on span "ganancias" at bounding box center [1211, 52] width 56 height 9
click at [1433, 235] on span "•••" at bounding box center [1437, 236] width 8 height 9
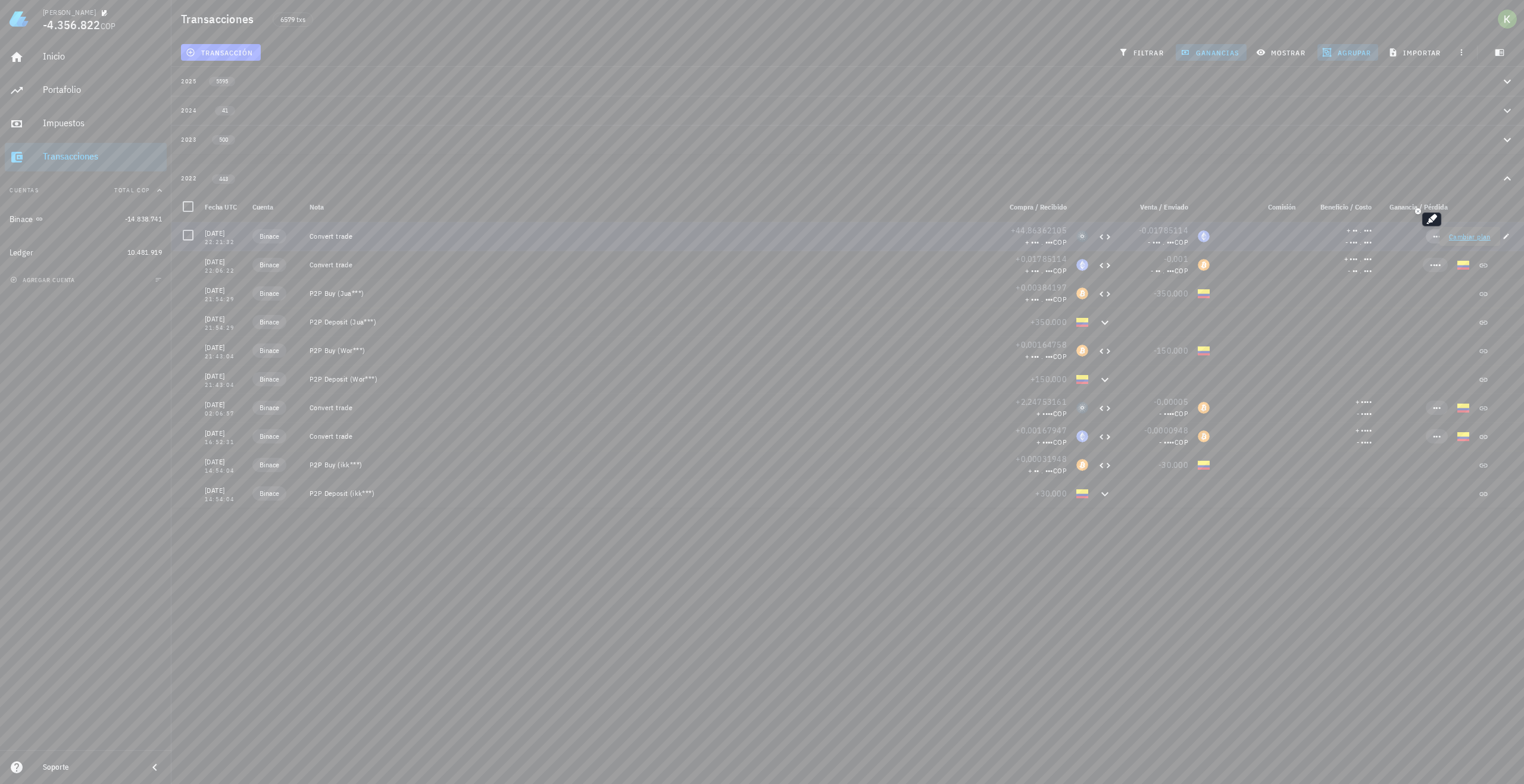
click at [1433, 235] on span "•••" at bounding box center [1437, 236] width 8 height 9
click at [1453, 412] on link "Cambiar plan" at bounding box center [1470, 408] width 42 height 9
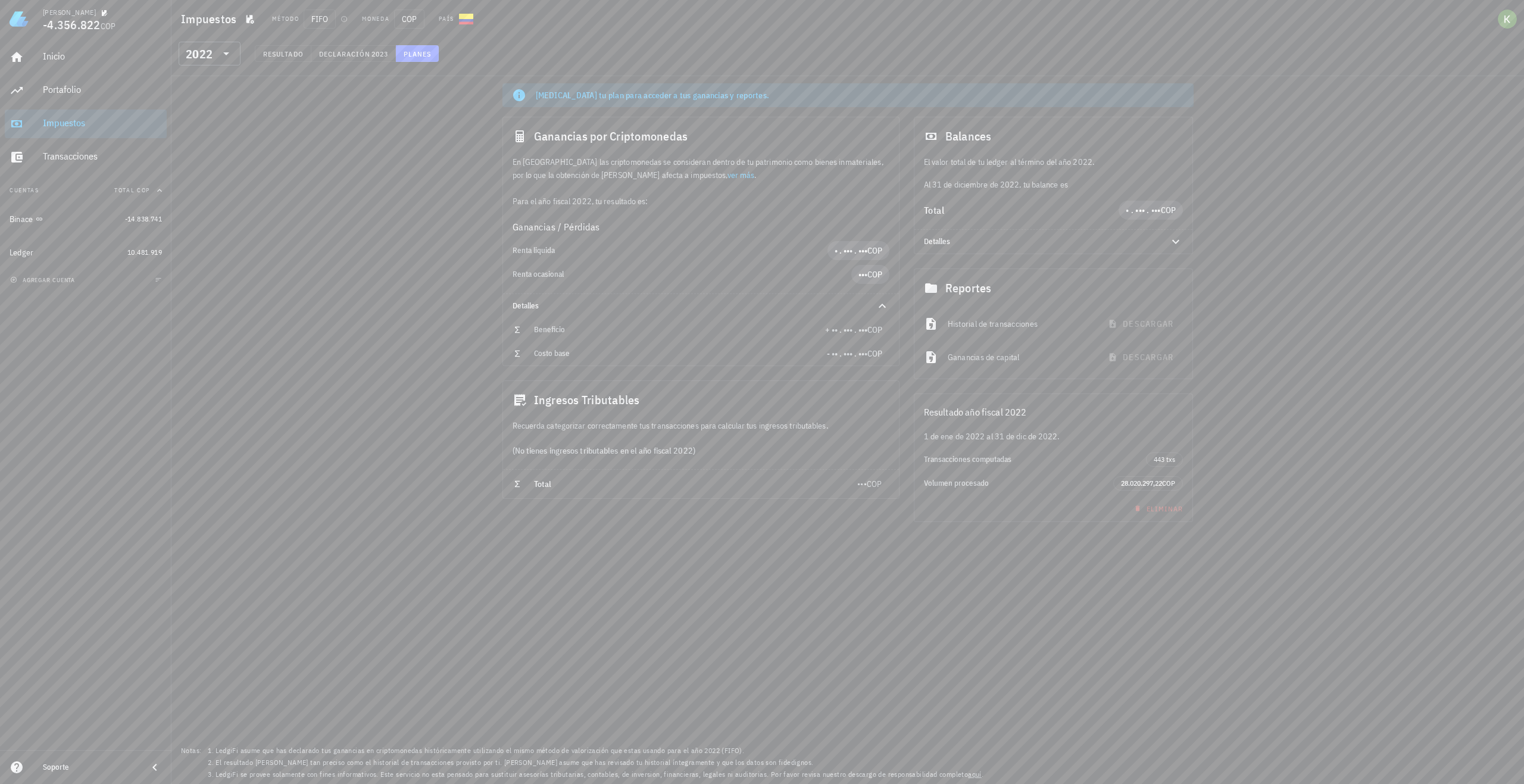
drag, startPoint x: 498, startPoint y: 424, endPoint x: 490, endPoint y: 423, distance: 8.1
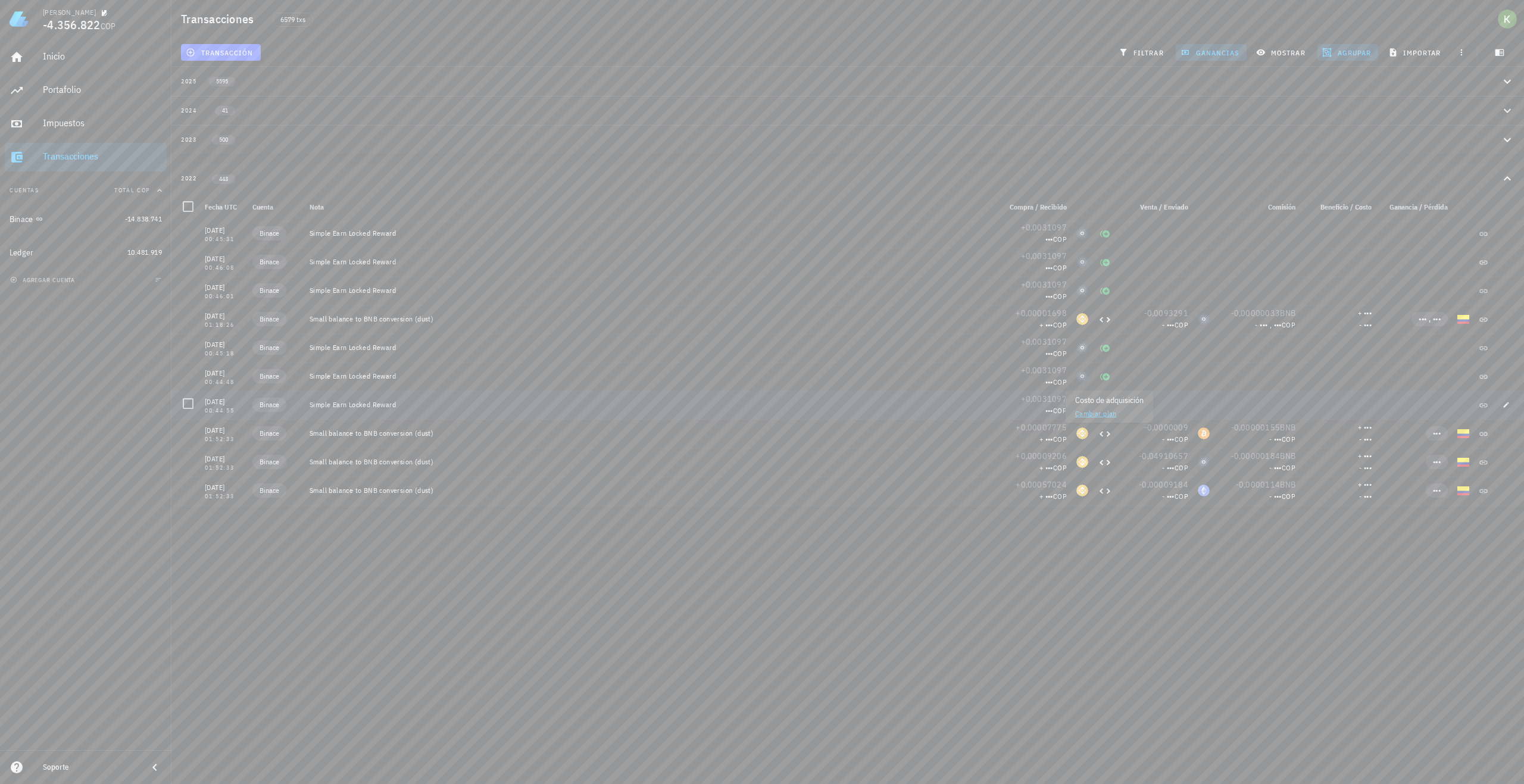
scroll to position [10230, 0]
drag, startPoint x: 201, startPoint y: 179, endPoint x: 207, endPoint y: 171, distance: 10.0
click at [202, 179] on div "443" at bounding box center [219, 178] width 43 height 10
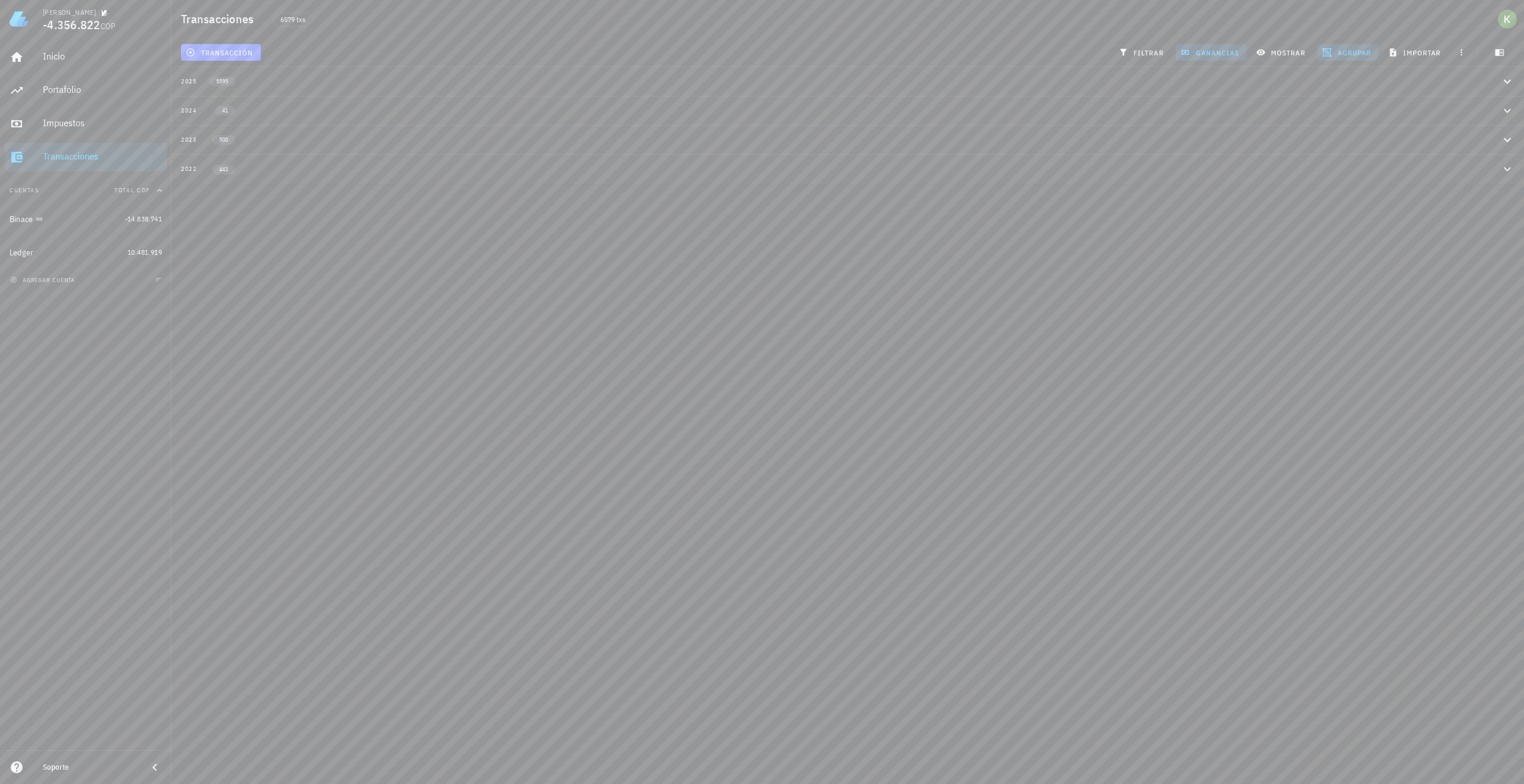
click at [238, 87] on button "2025 5595" at bounding box center [847, 81] width 1353 height 29
click at [1045, 280] on span "•••" at bounding box center [1049, 278] width 8 height 9
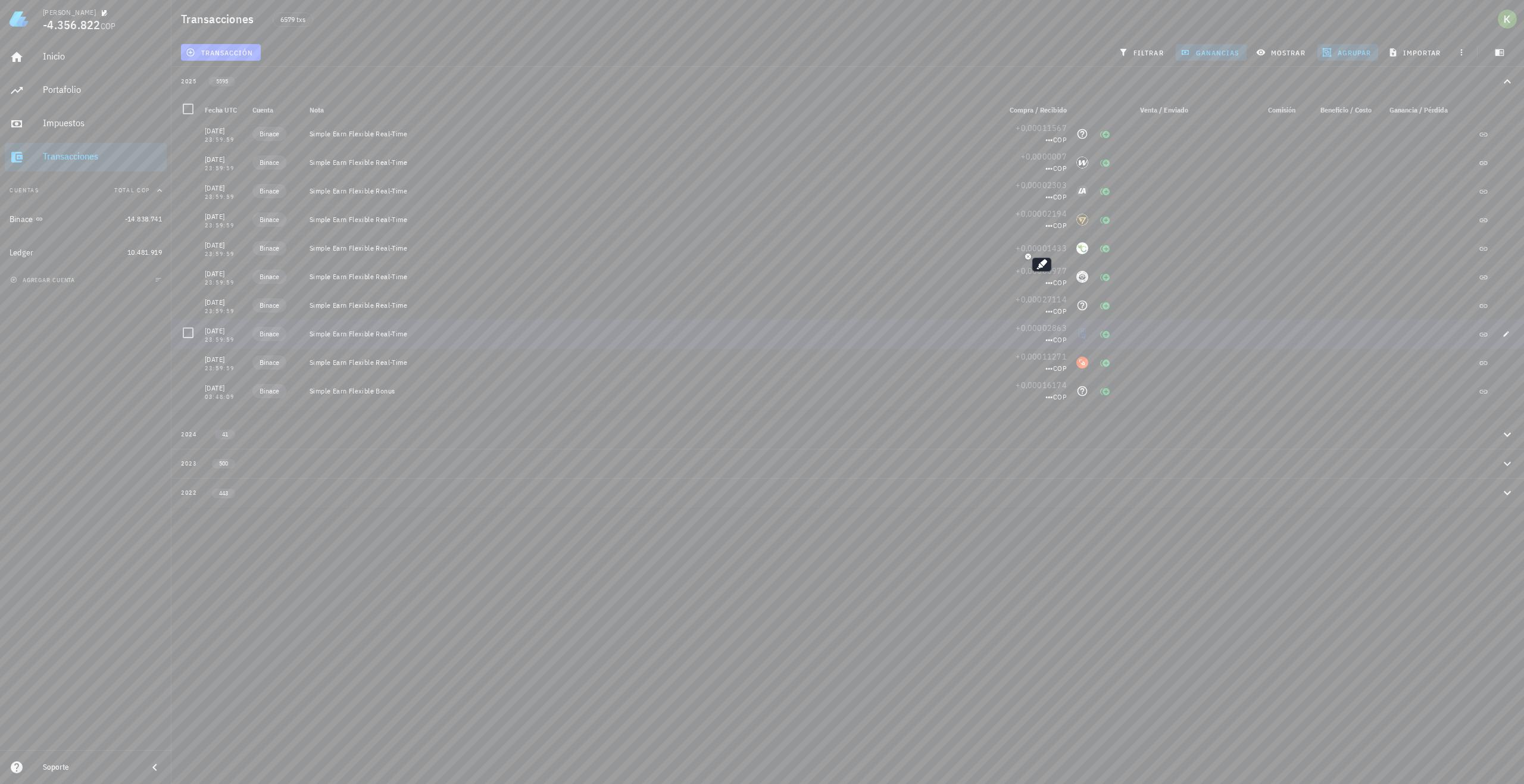
click at [1153, 335] on div at bounding box center [1155, 334] width 77 height 28
click at [1085, 348] on link "Cambiar plan" at bounding box center [1097, 346] width 42 height 9
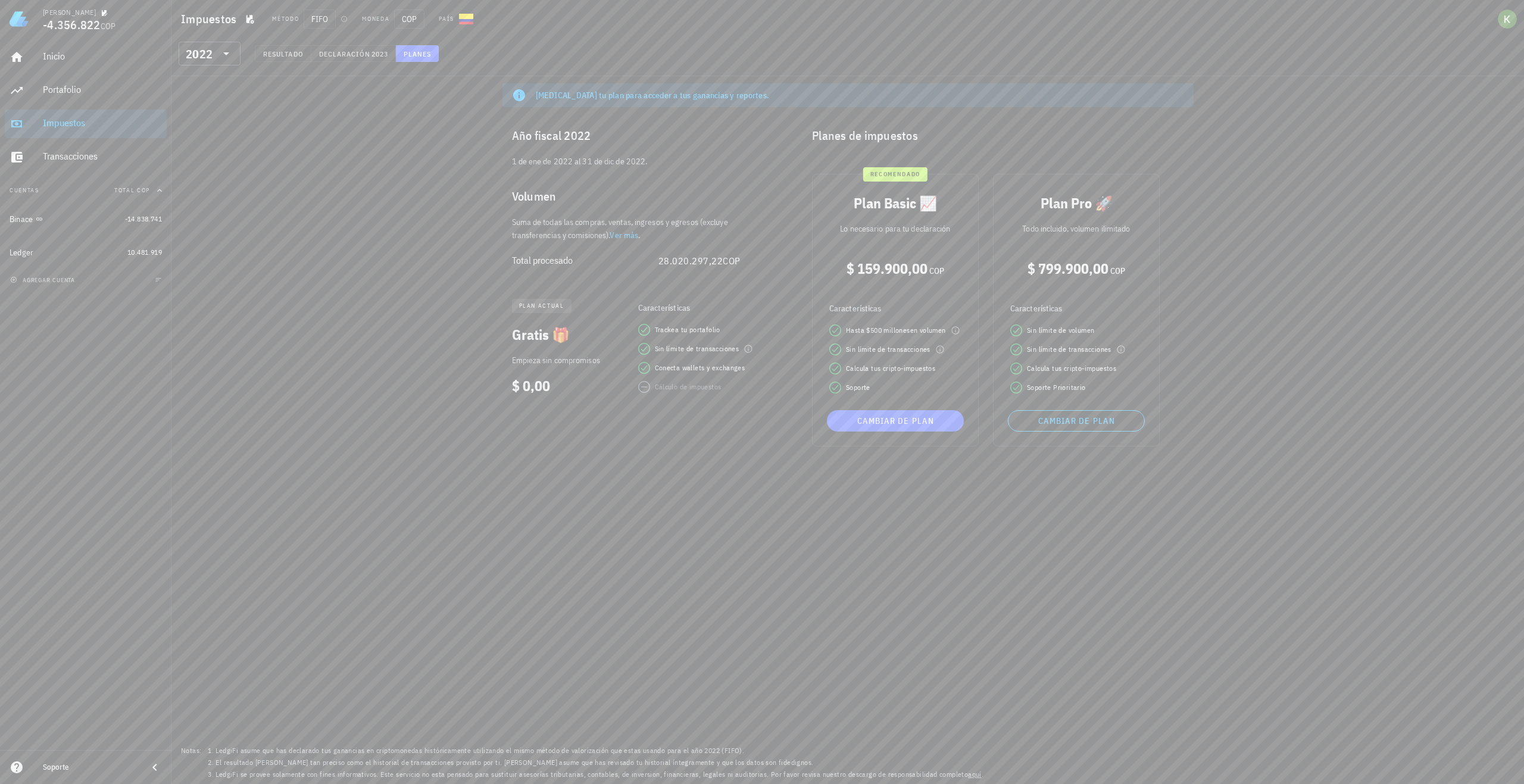
click at [1076, 367] on span "Calcula tus cripto-impuestos" at bounding box center [1071, 368] width 89 height 12
click at [945, 474] on div "Cambia tu plan para acceder a tus ganancias y reportes. Año fiscal 2022 1 de en…" at bounding box center [847, 431] width 1353 height 708
click at [902, 333] on span "500 millones" at bounding box center [890, 330] width 40 height 9
click at [873, 331] on span "500 millones" at bounding box center [890, 330] width 40 height 9
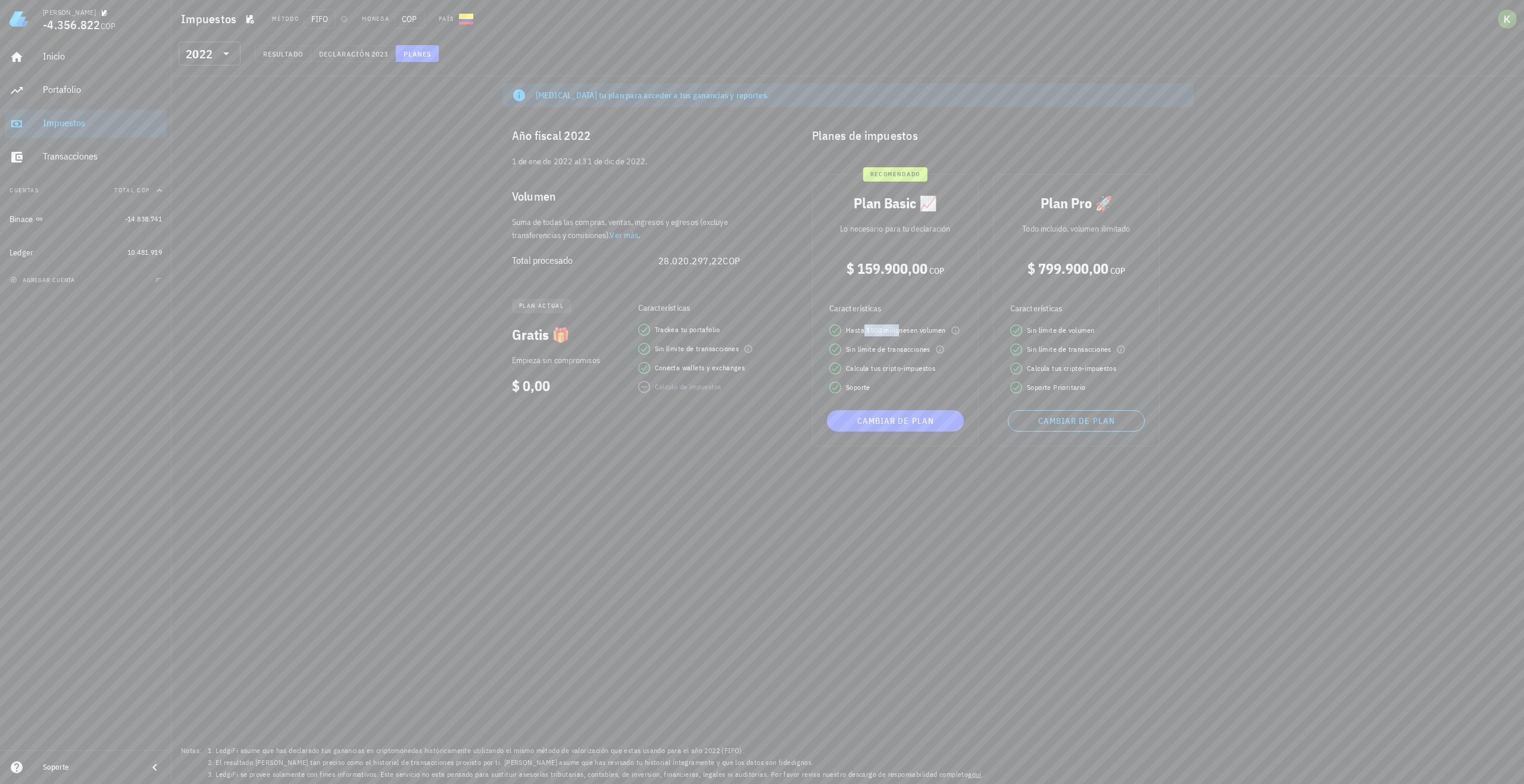
drag, startPoint x: 863, startPoint y: 328, endPoint x: 900, endPoint y: 328, distance: 37.0
click at [900, 328] on span "Hasta $ 500 millones en volumen" at bounding box center [896, 330] width 100 height 12
click at [900, 328] on span "500 millones" at bounding box center [890, 330] width 40 height 9
drag, startPoint x: 861, startPoint y: 332, endPoint x: 900, endPoint y: 332, distance: 39.0
click at [900, 332] on span "Hasta $ 500 millones en volumen" at bounding box center [896, 330] width 100 height 12
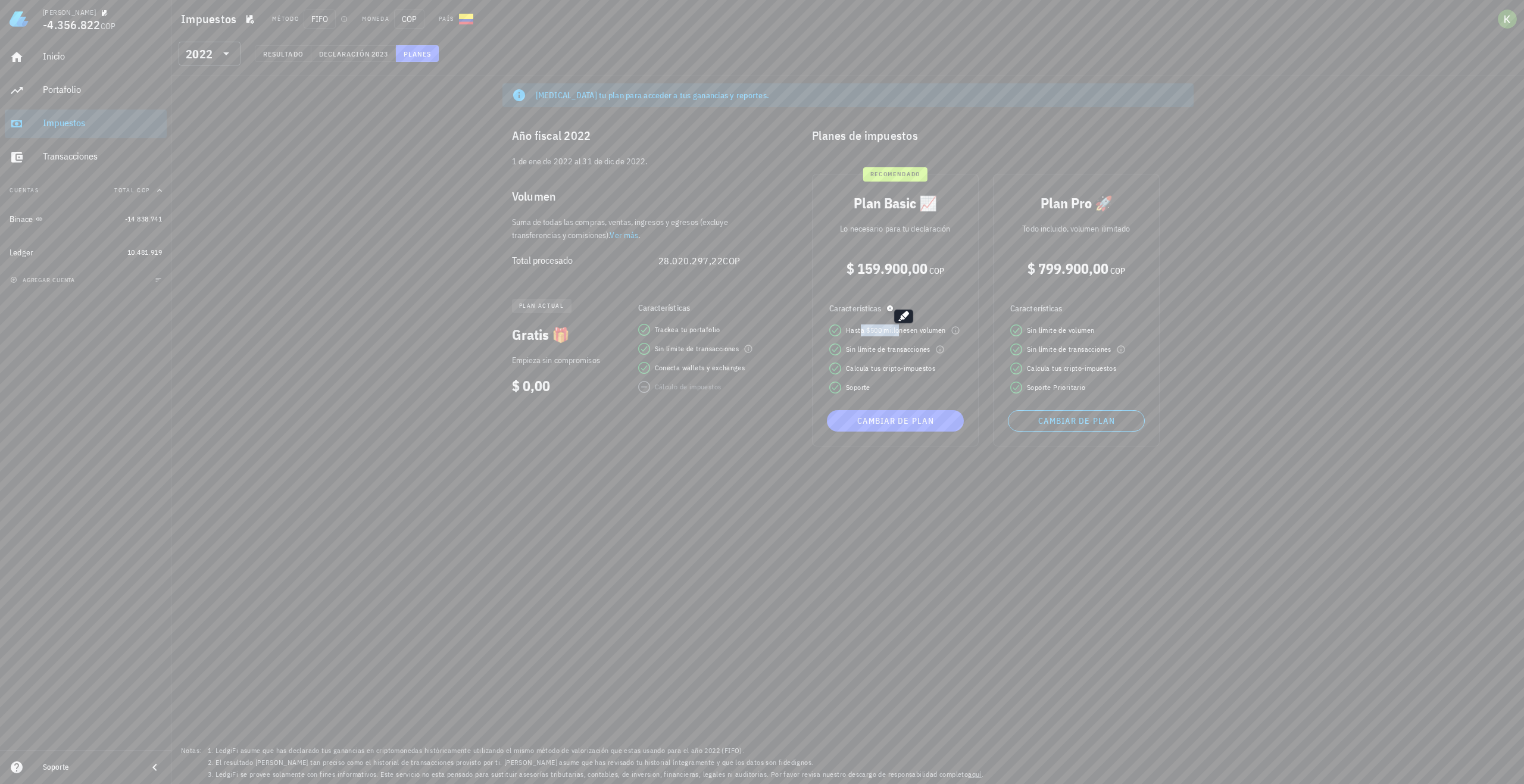
click at [900, 332] on span "500 millones" at bounding box center [890, 330] width 40 height 9
drag, startPoint x: 868, startPoint y: 333, endPoint x: 908, endPoint y: 333, distance: 40.0
click at [908, 333] on span "Hasta $ 500 millones en volumen" at bounding box center [896, 330] width 100 height 12
click at [908, 333] on span "500 millones" at bounding box center [890, 330] width 40 height 9
click at [921, 420] on span "Cambiar de plan" at bounding box center [895, 420] width 128 height 11
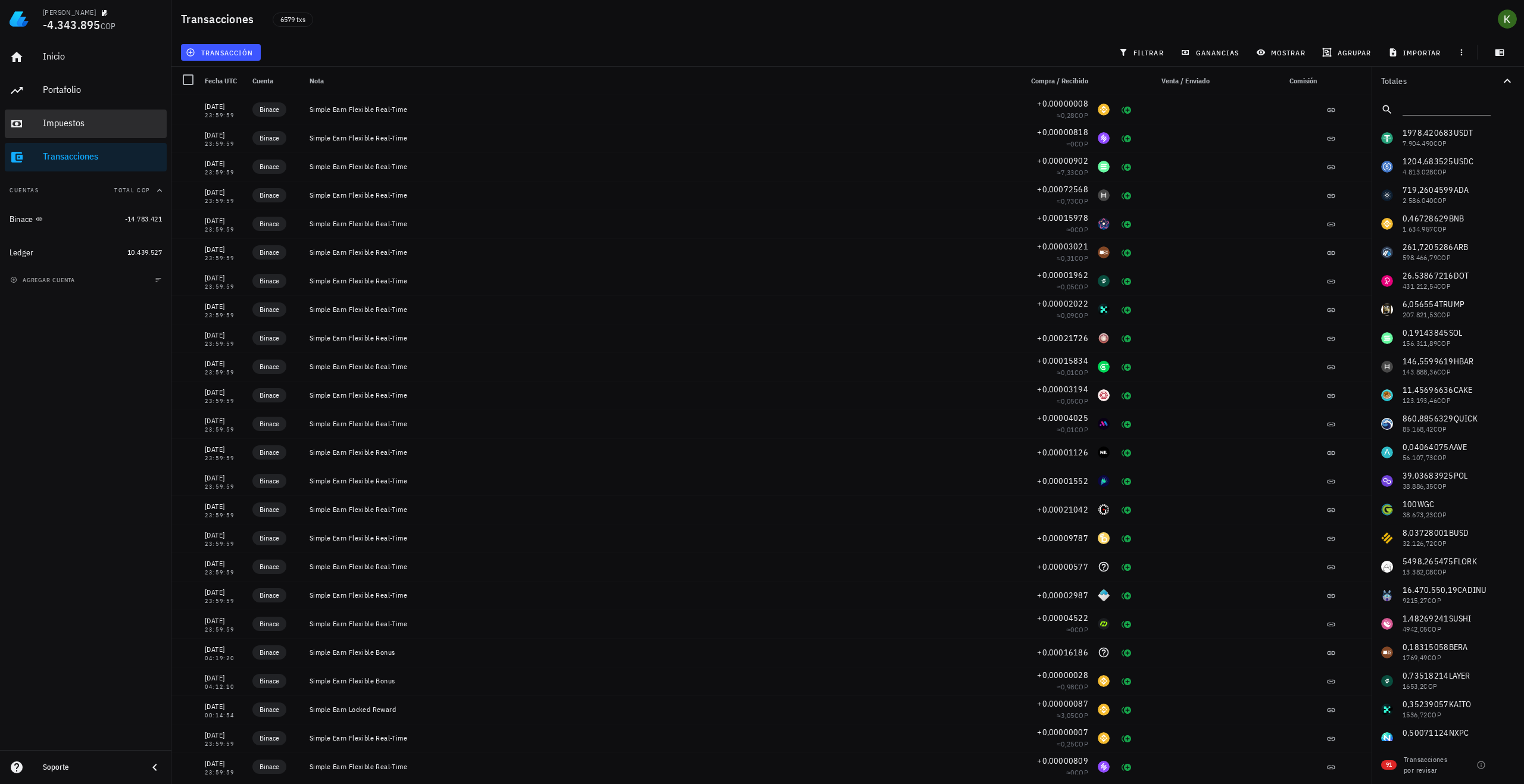
click at [71, 129] on div "Impuestos" at bounding box center [102, 123] width 119 height 27
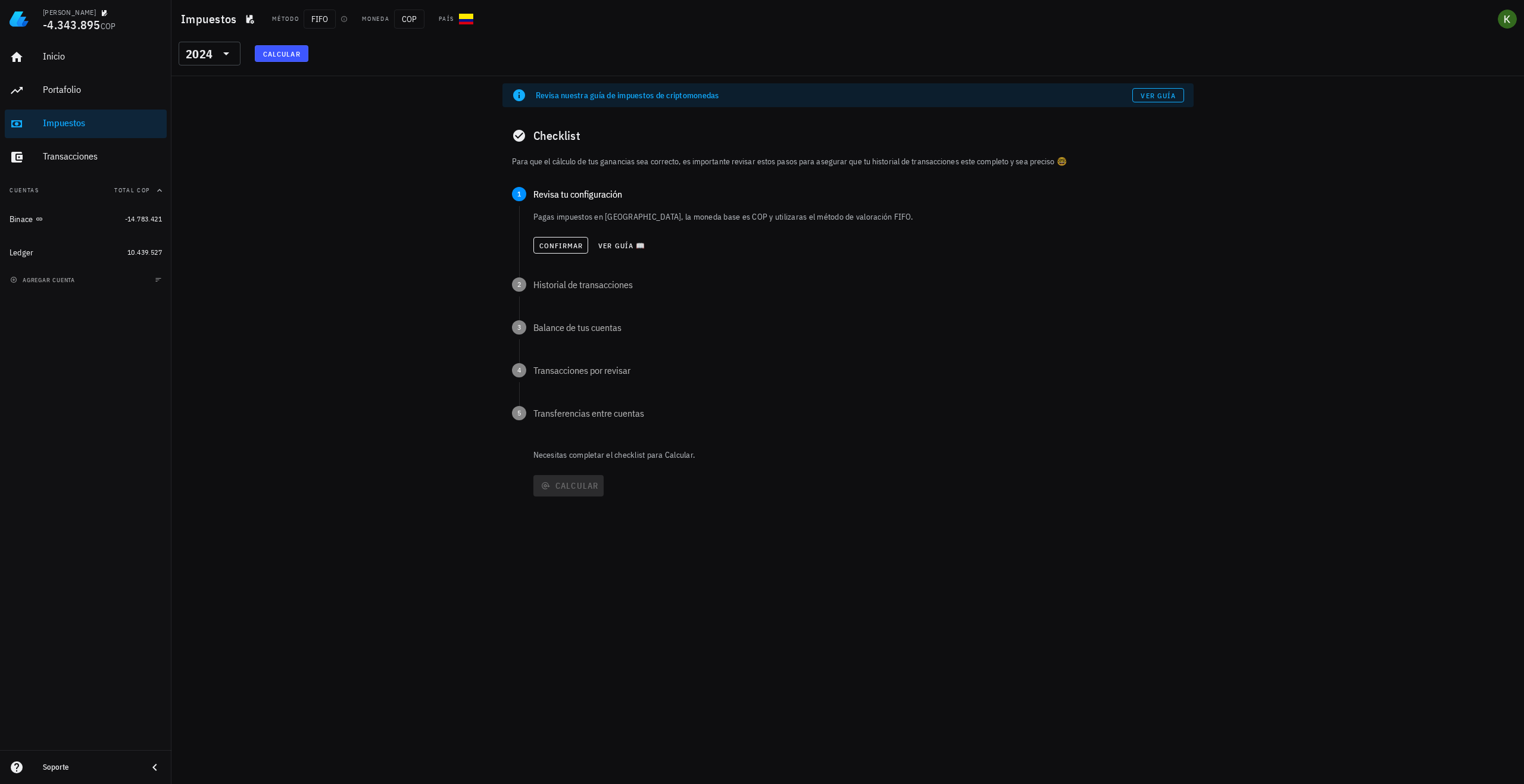
click at [71, 129] on div "Impuestos" at bounding box center [102, 123] width 119 height 27
click at [81, 150] on div "Transacciones" at bounding box center [102, 157] width 119 height 27
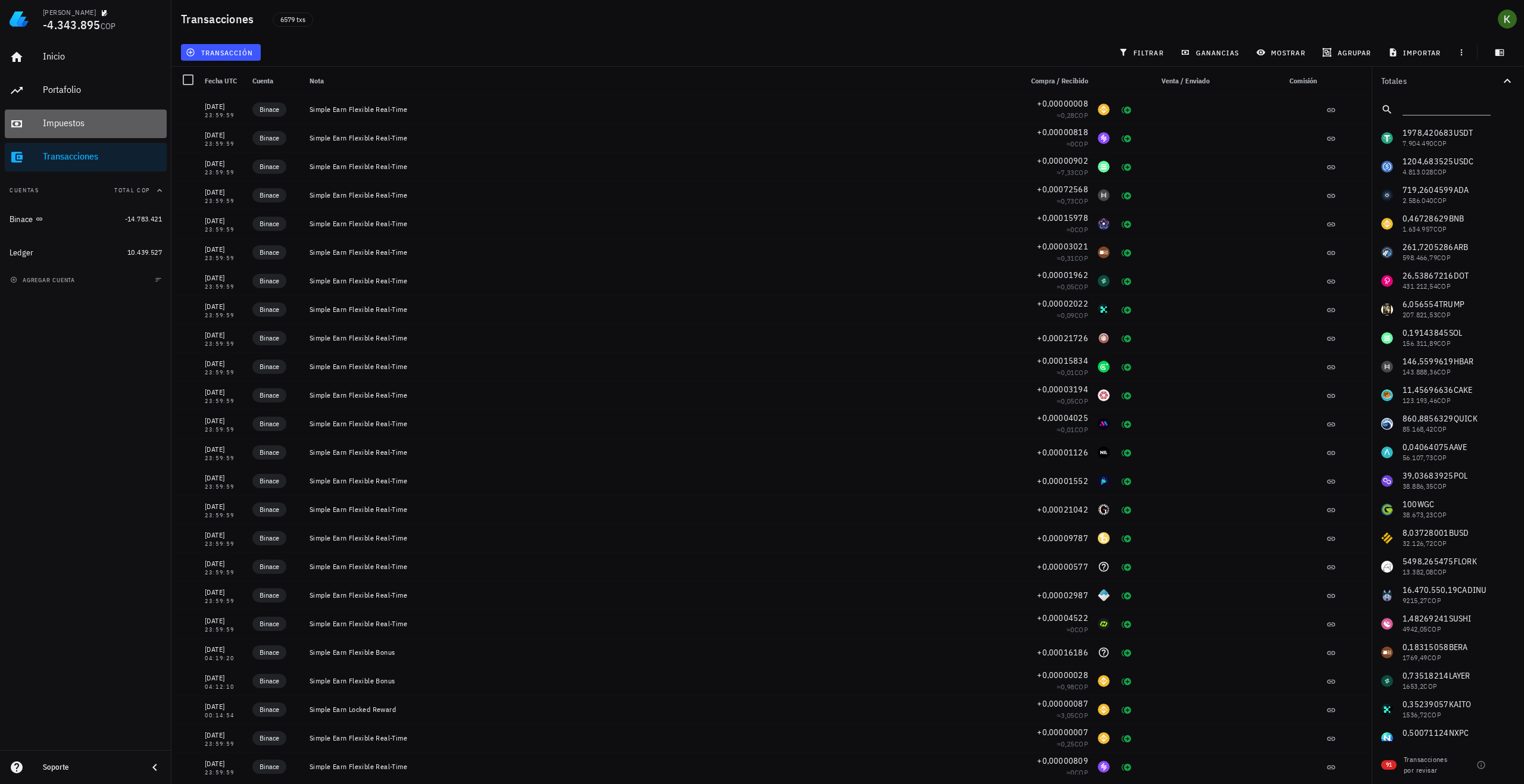
click at [89, 131] on div "Impuestos" at bounding box center [102, 123] width 119 height 27
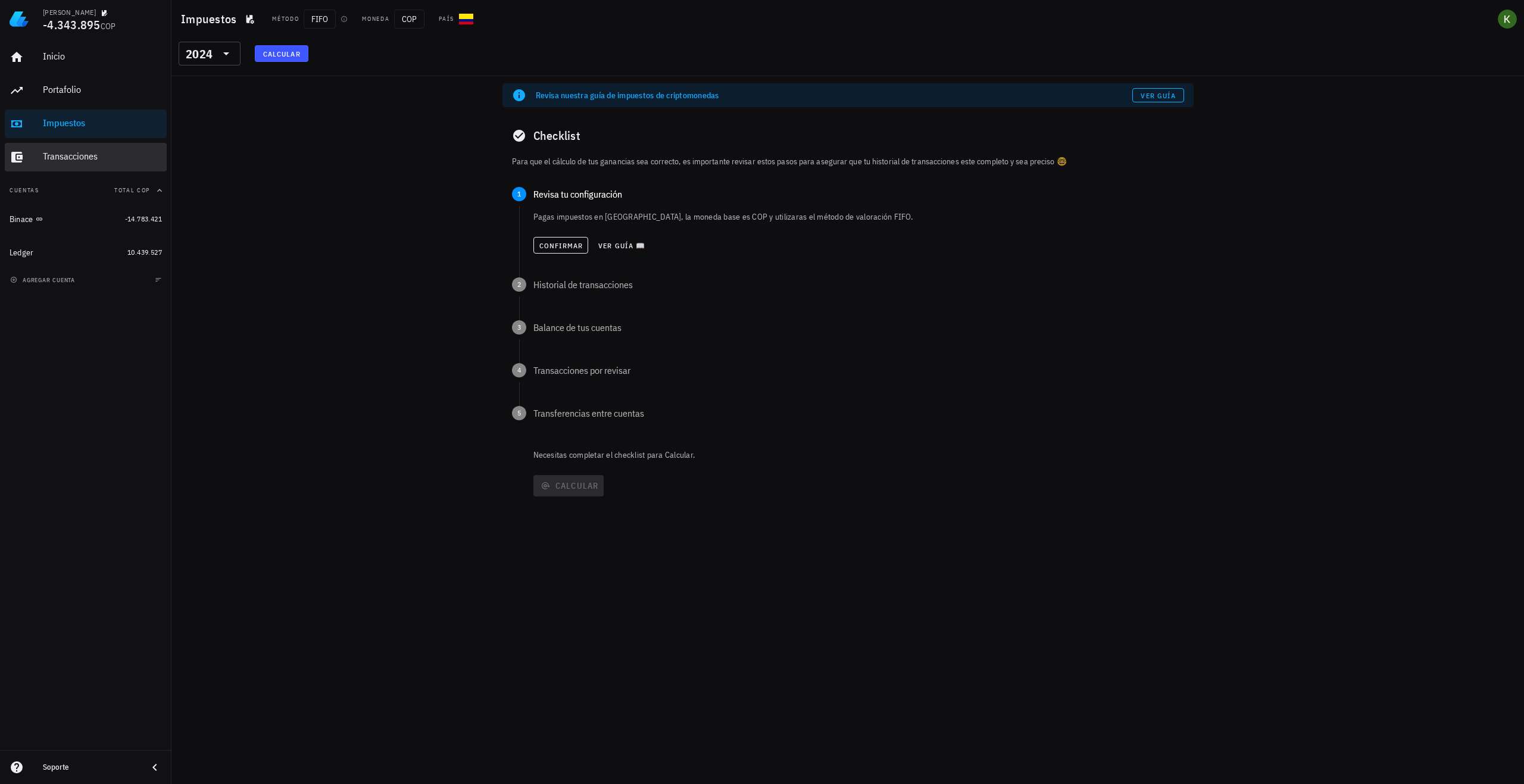
click at [95, 155] on div "Transacciones" at bounding box center [102, 156] width 119 height 11
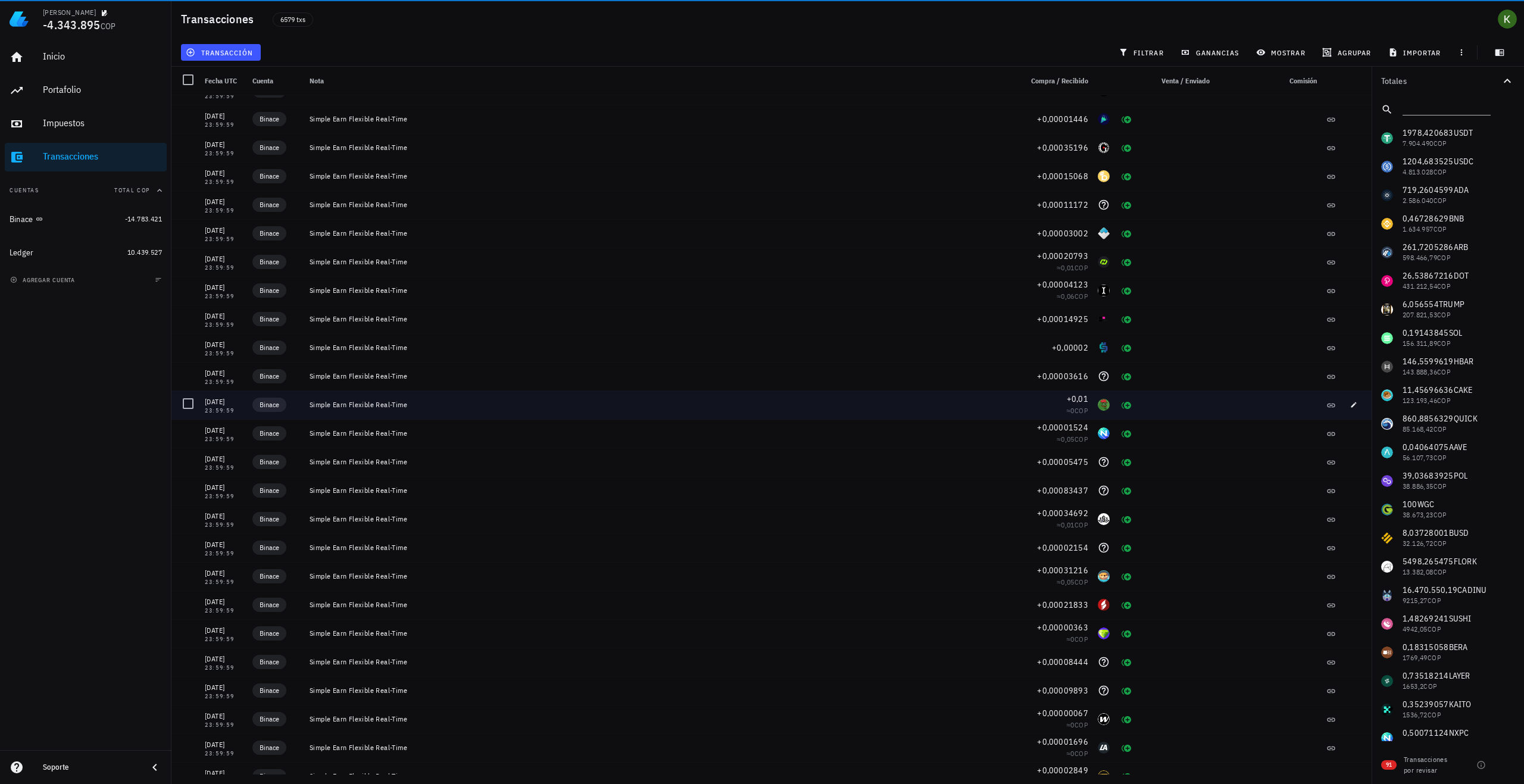
scroll to position [5001, 0]
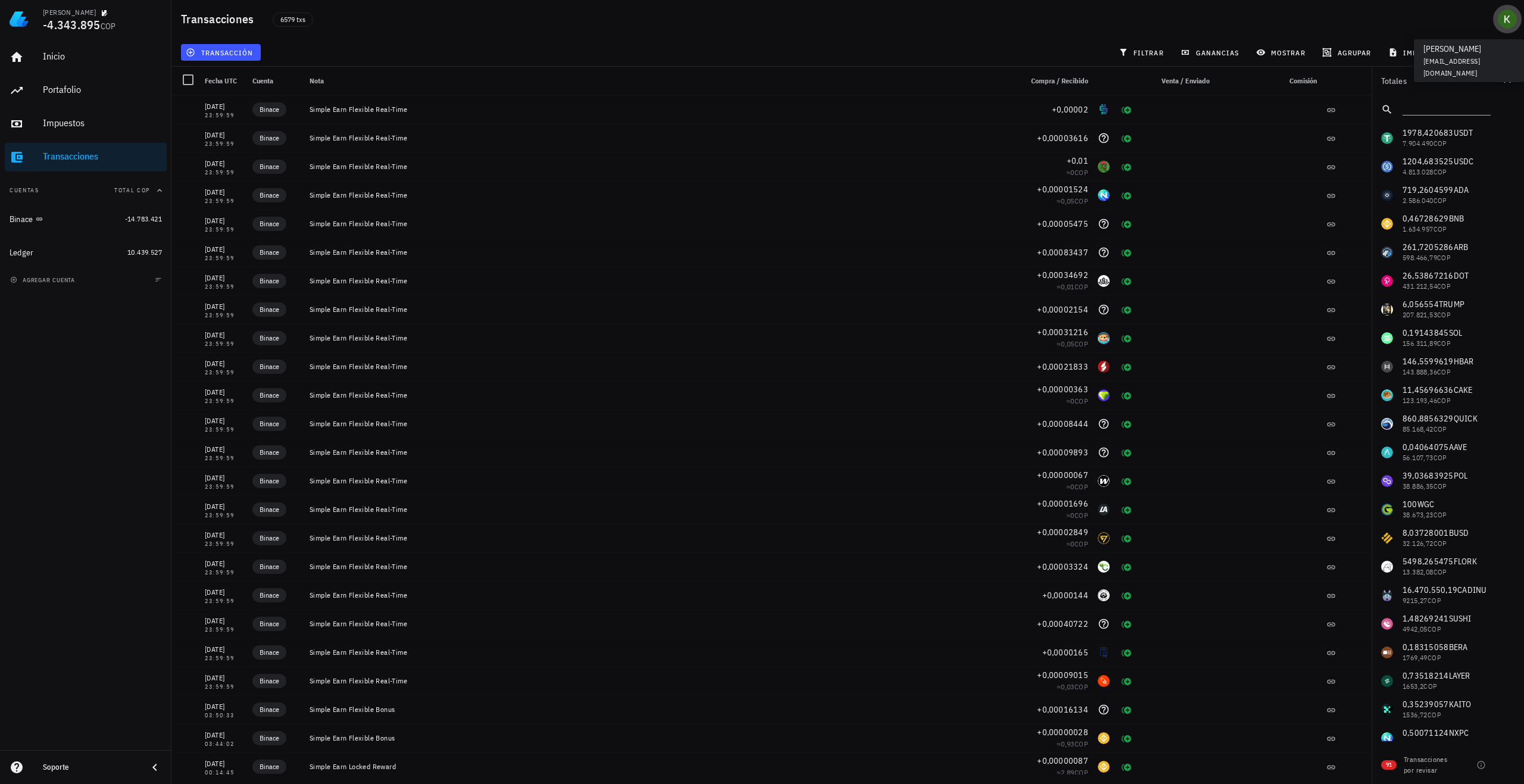
click at [1511, 21] on div "avatar" at bounding box center [1508, 19] width 19 height 19
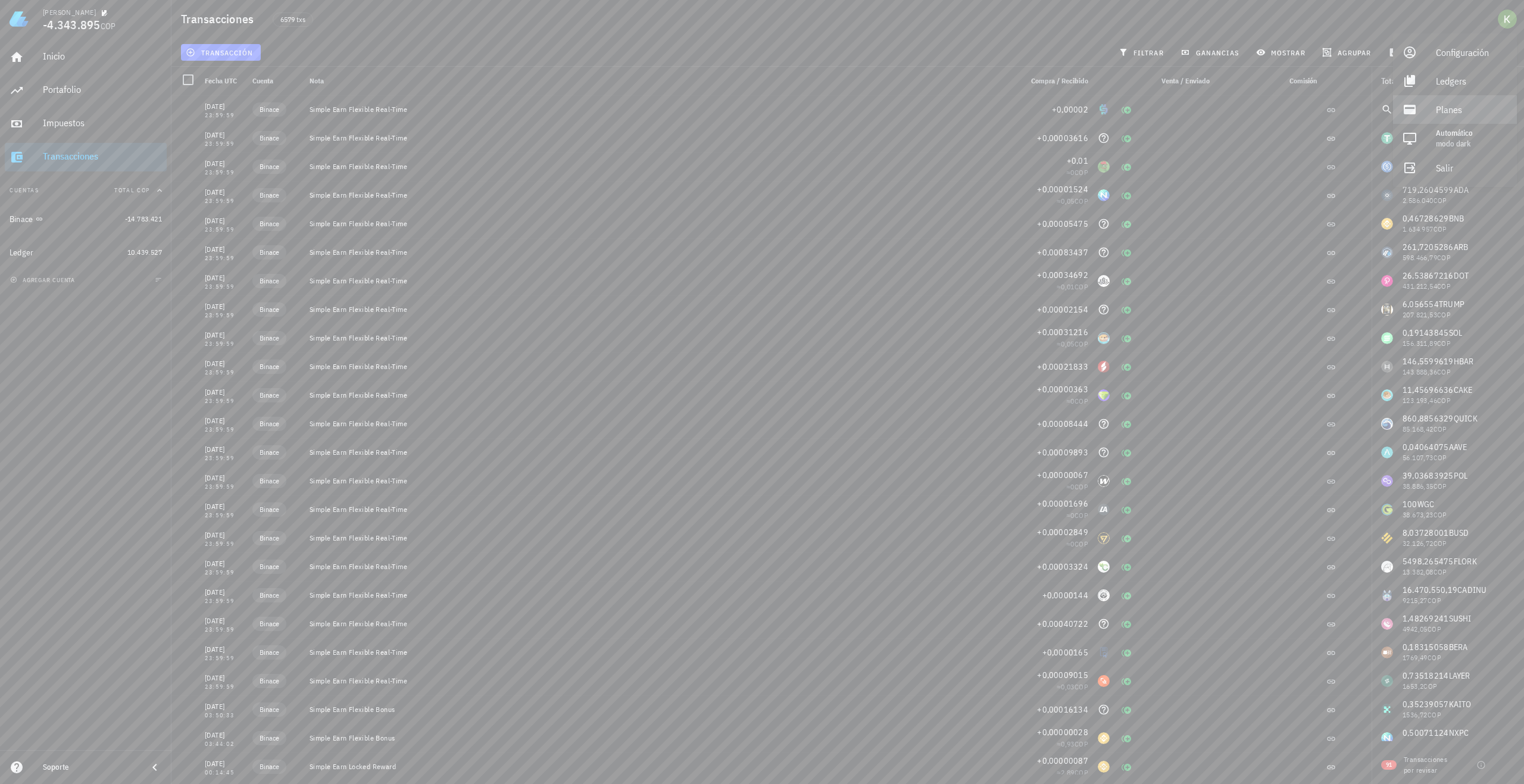
click at [1468, 107] on div "Planes" at bounding box center [1472, 109] width 71 height 24
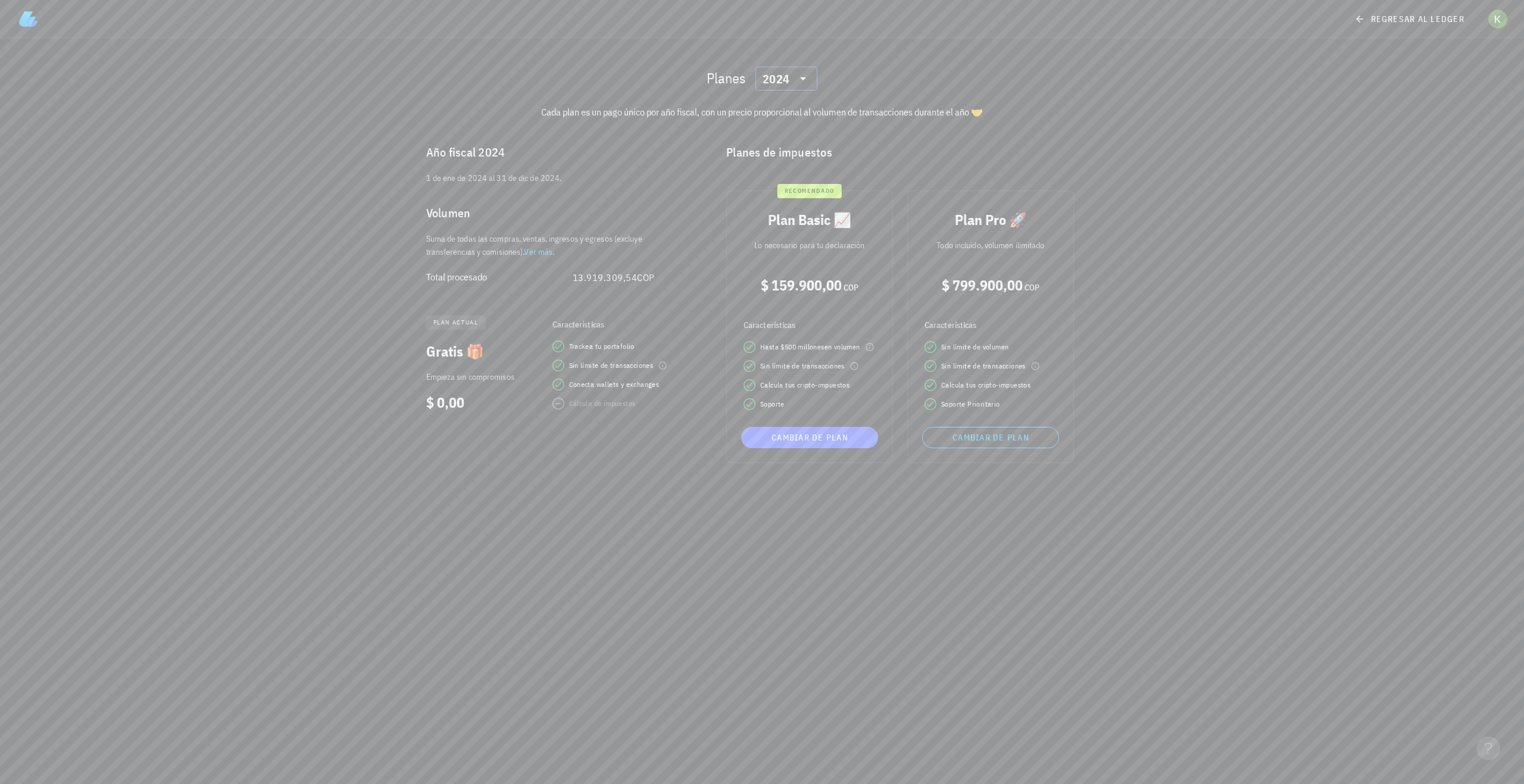
click at [801, 73] on icon at bounding box center [803, 78] width 15 height 15
click at [781, 208] on div "2021" at bounding box center [787, 204] width 43 height 9
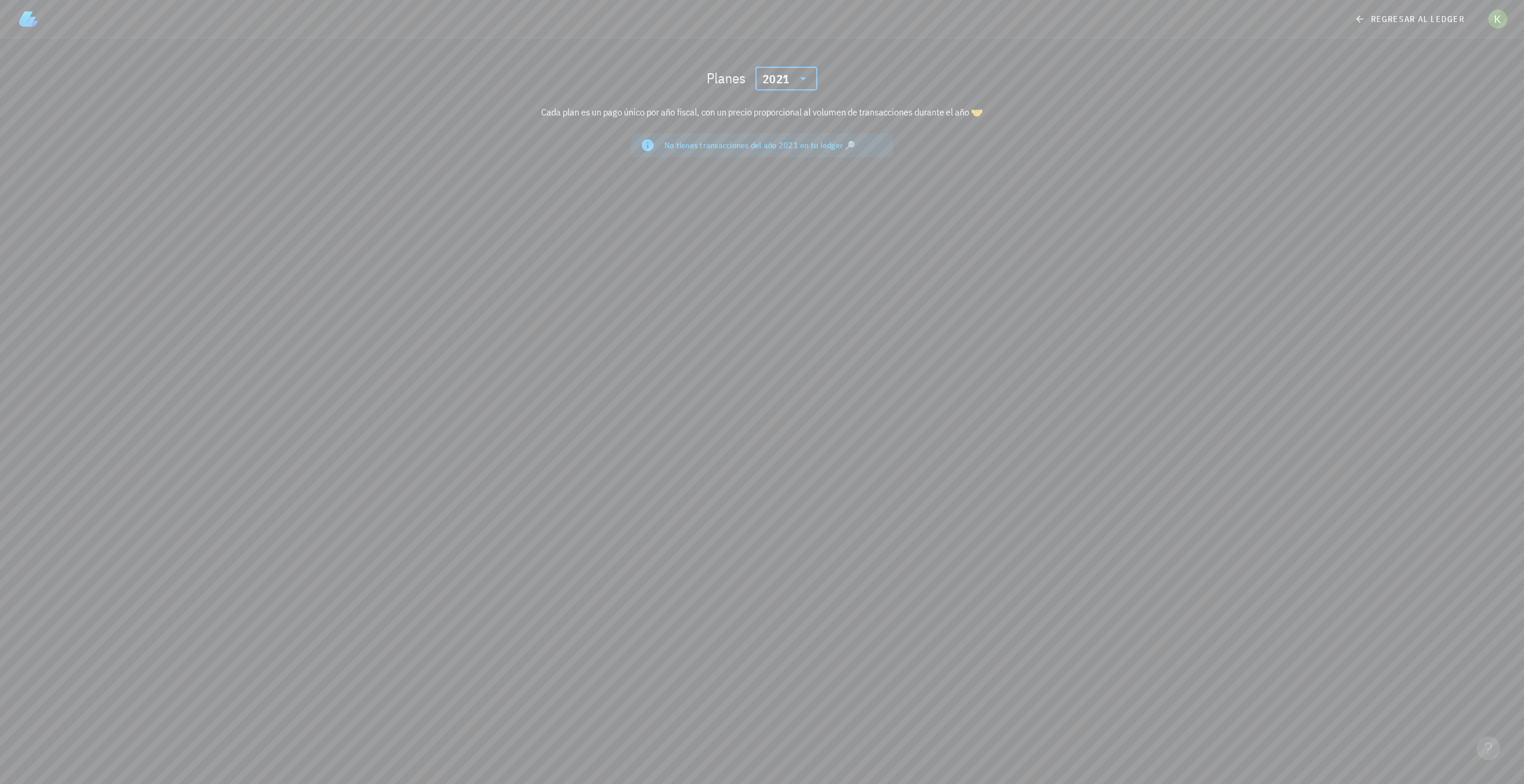
click at [802, 89] on div "2021" at bounding box center [786, 78] width 47 height 24
click at [785, 179] on div "2022" at bounding box center [787, 181] width 43 height 9
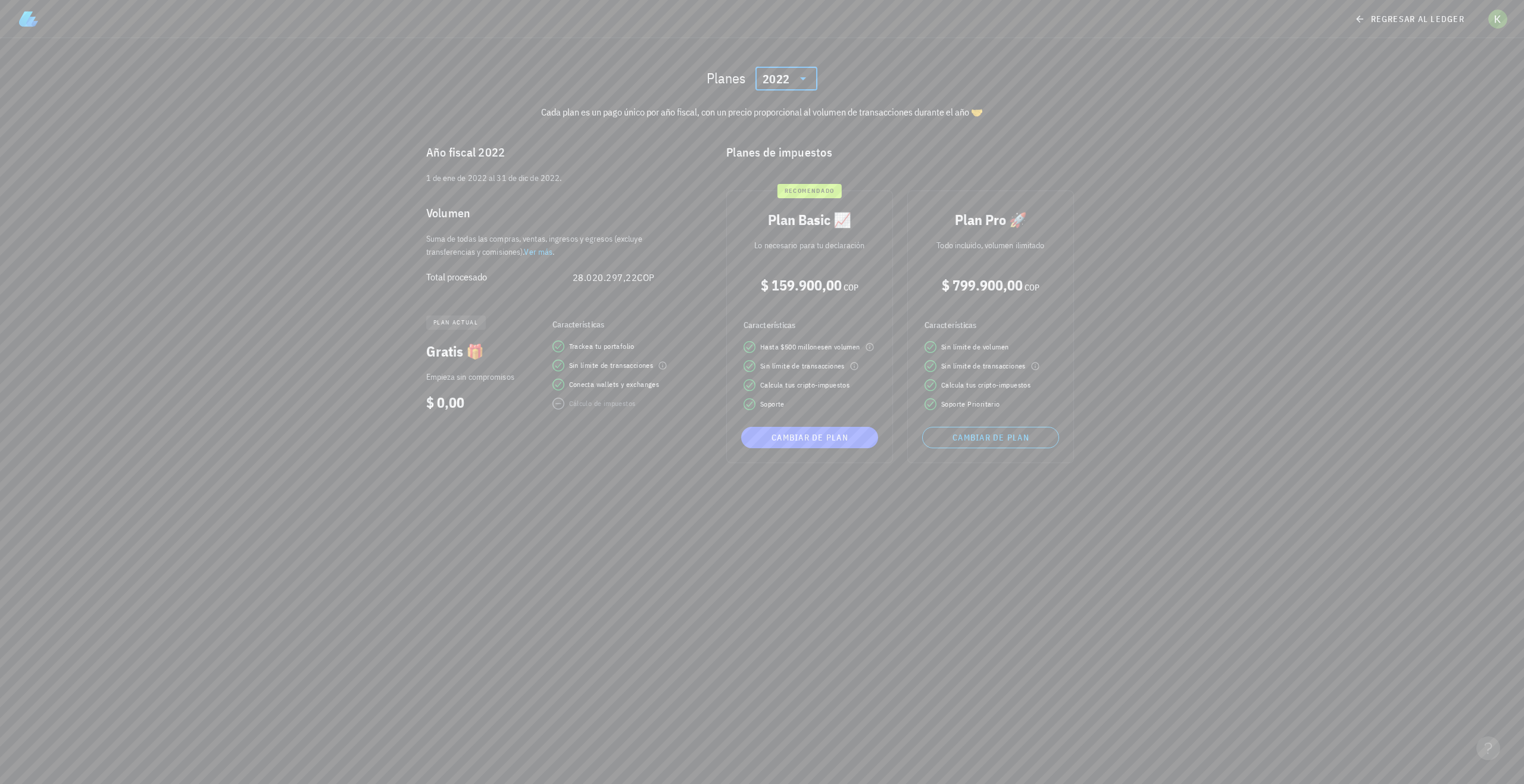
drag, startPoint x: 625, startPoint y: 118, endPoint x: 999, endPoint y: 113, distance: 374.0
click at [999, 113] on div "Cada plan es un pago único por año fiscal, con un precio proporcional al volume…" at bounding box center [763, 111] width 706 height 28
drag, startPoint x: 999, startPoint y: 113, endPoint x: 758, endPoint y: 118, distance: 241.1
click at [758, 118] on div "Cada plan es un pago único por año fiscal, con un precio proporcional al volume…" at bounding box center [763, 111] width 706 height 28
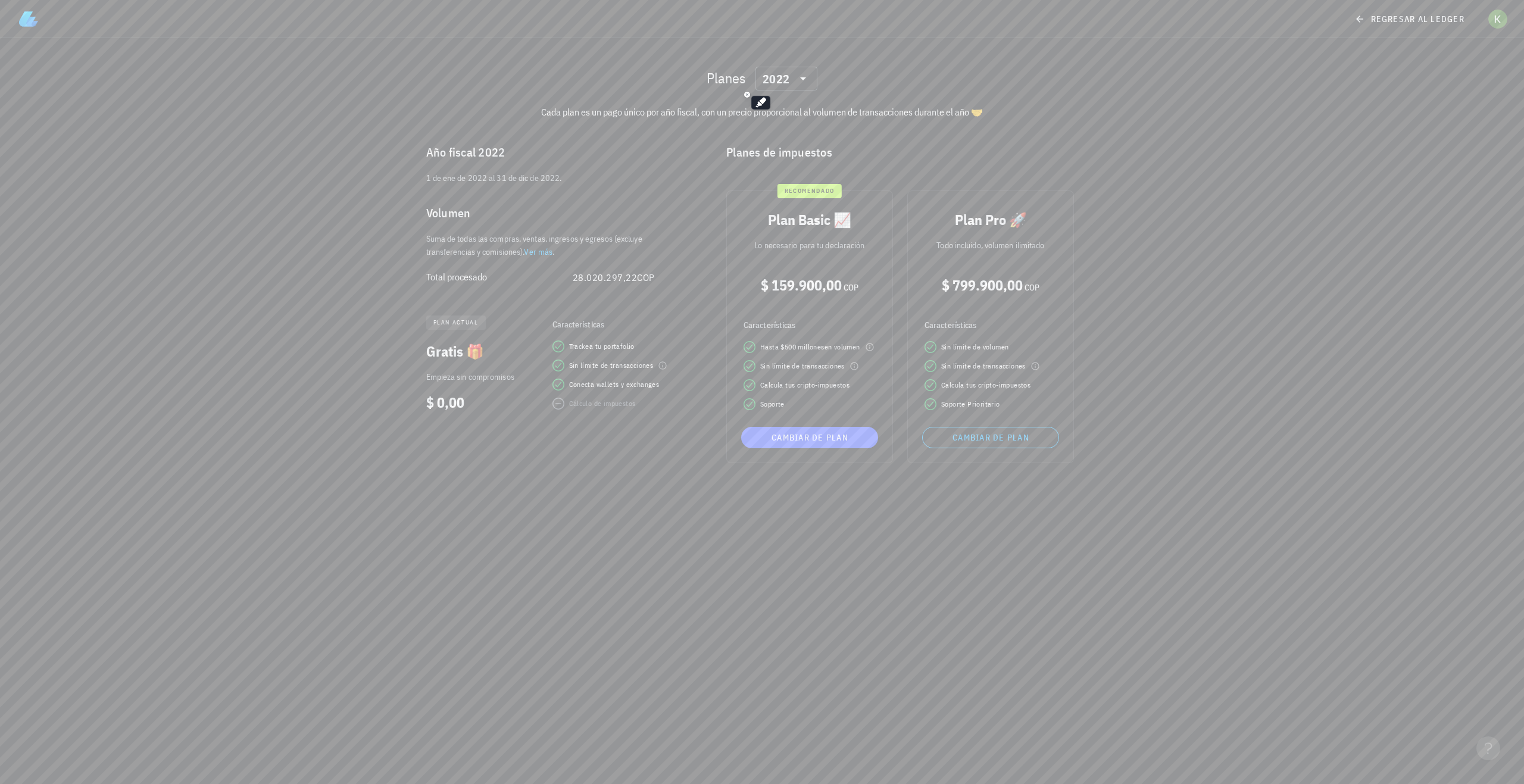
click at [899, 138] on div "Planes de impuestos" at bounding box center [913, 152] width 391 height 38
click at [785, 85] on div "2022" at bounding box center [776, 79] width 27 height 12
click at [954, 80] on div "Planes ​ 2022" at bounding box center [763, 78] width 706 height 38
click at [790, 66] on div "Planes ​ 2022" at bounding box center [763, 78] width 706 height 38
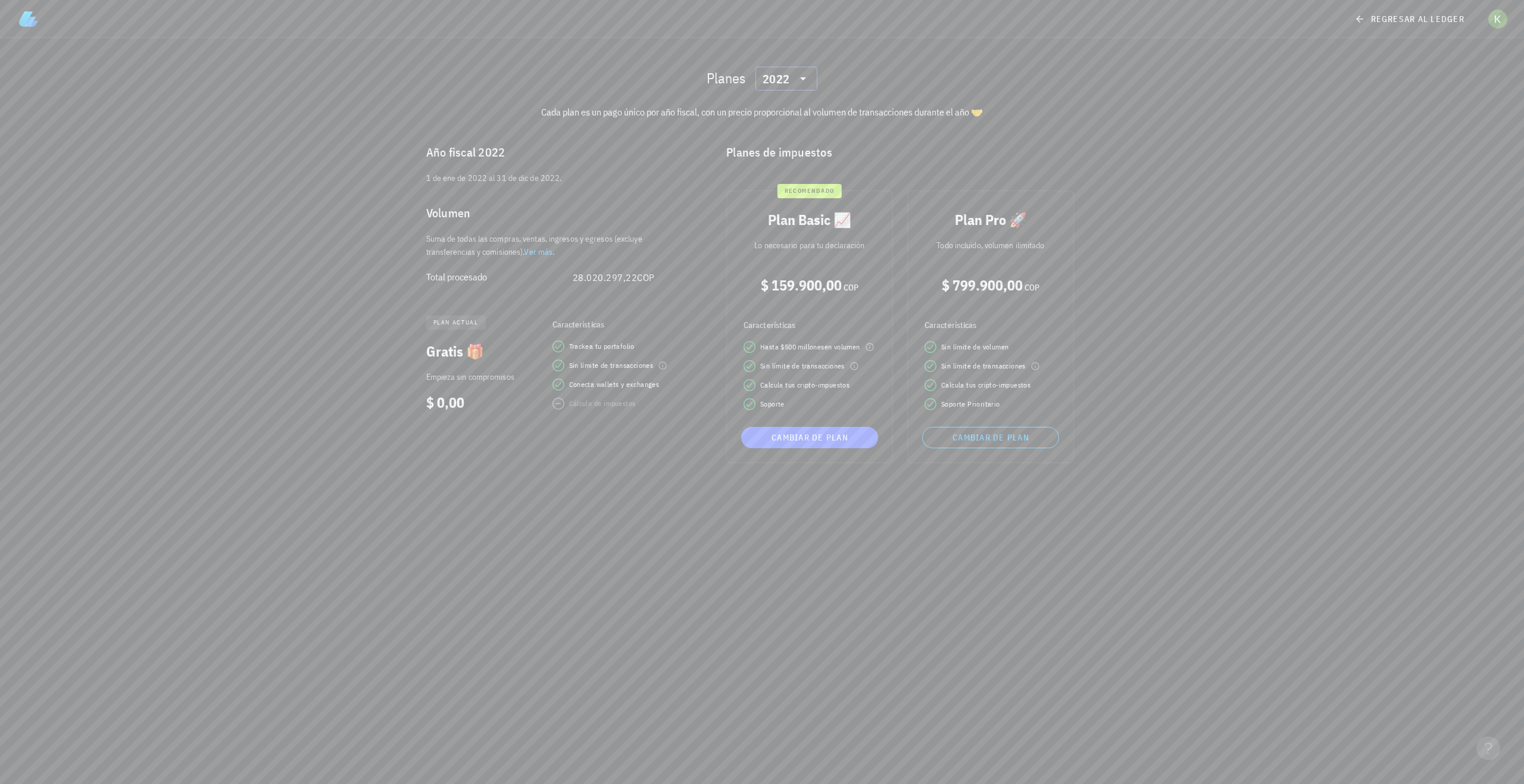
click at [792, 77] on input "text" at bounding box center [792, 78] width 2 height 19
click at [778, 113] on div "2025" at bounding box center [787, 109] width 43 height 9
click at [695, 127] on div "Año fiscal 2025 1 de ene de 2025 al 31 de dic de 2025. Volumen Suma de todas la…" at bounding box center [560, 303] width 301 height 353
click at [776, 82] on div "2025" at bounding box center [776, 79] width 27 height 12
click at [780, 133] on div "2024" at bounding box center [787, 133] width 43 height 9
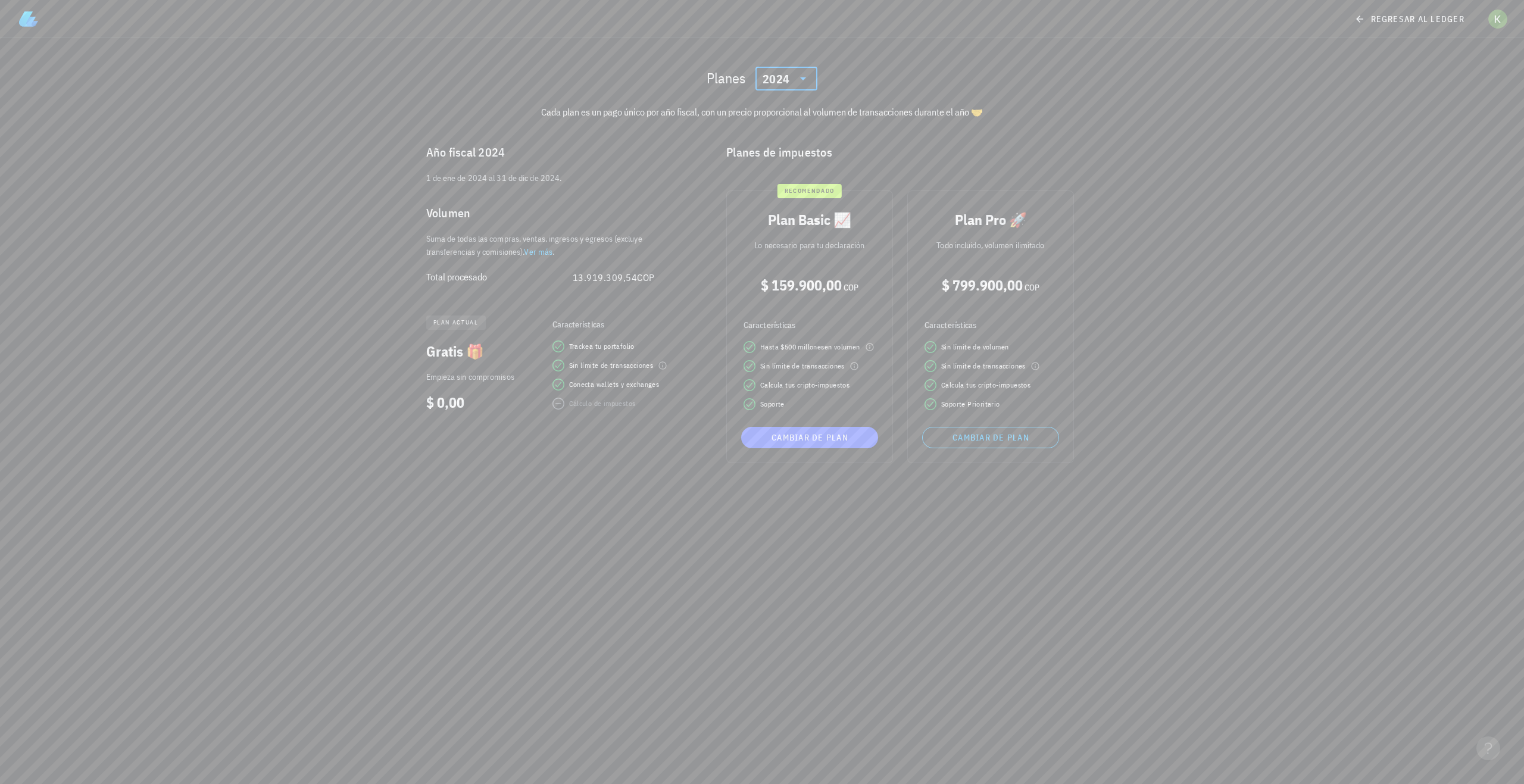
click at [797, 73] on icon at bounding box center [803, 78] width 15 height 15
click at [788, 176] on div "2022" at bounding box center [787, 181] width 43 height 19
click at [772, 75] on div "2022" at bounding box center [776, 79] width 27 height 12
click at [780, 111] on div "2025" at bounding box center [787, 109] width 43 height 9
click at [794, 81] on div at bounding box center [802, 78] width 16 height 15
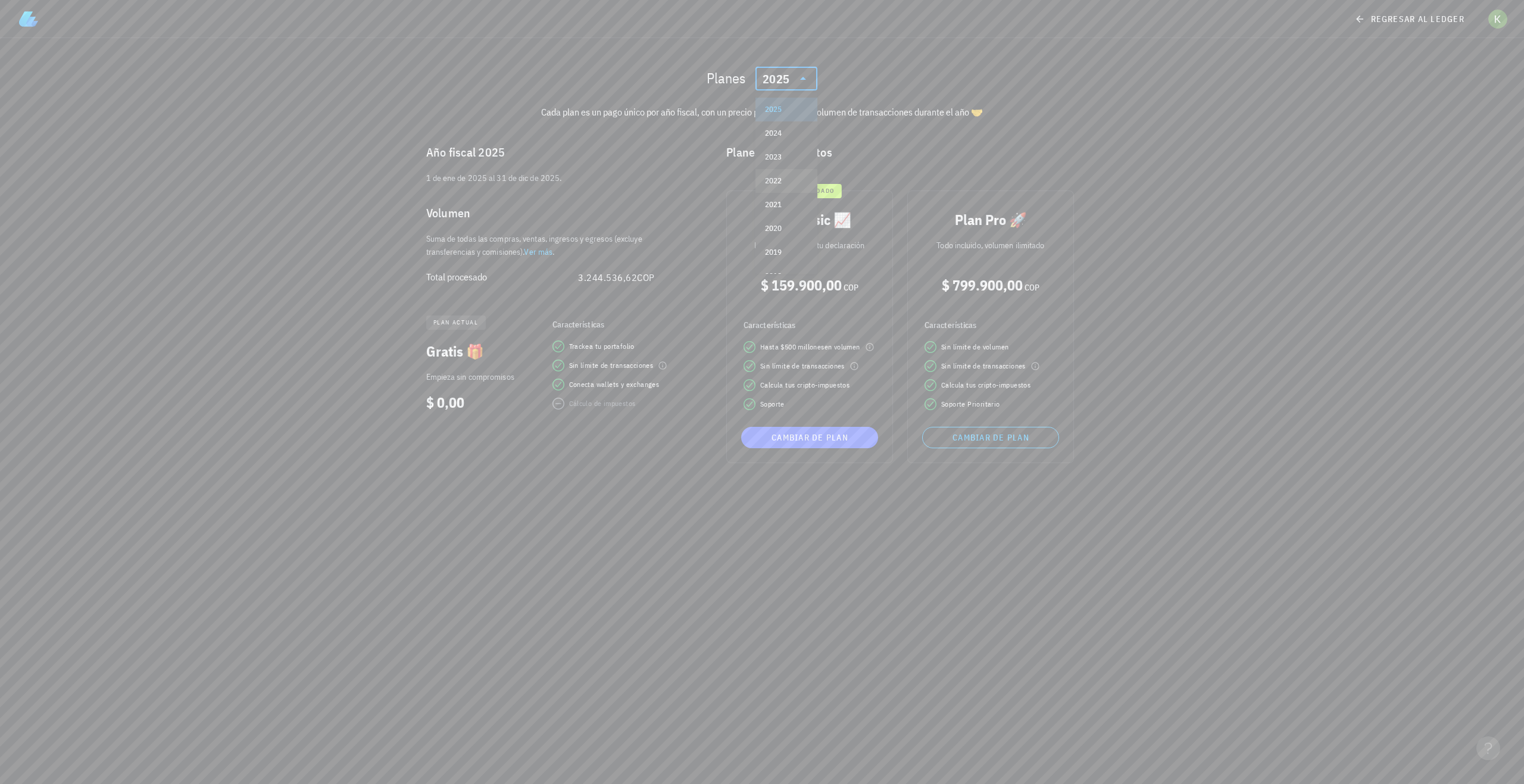
click at [786, 188] on div "2022" at bounding box center [787, 181] width 43 height 19
click at [779, 86] on div "2022" at bounding box center [778, 78] width 31 height 24
click at [785, 158] on div "2023" at bounding box center [787, 157] width 43 height 9
click at [676, 589] on div "Planes ​ 2023 Cada plan es un pago único por año fiscal, con un precio proporci…" at bounding box center [762, 411] width 1524 height 746
click at [777, 443] on span "Cambiar de plan" at bounding box center [810, 438] width 128 height 11
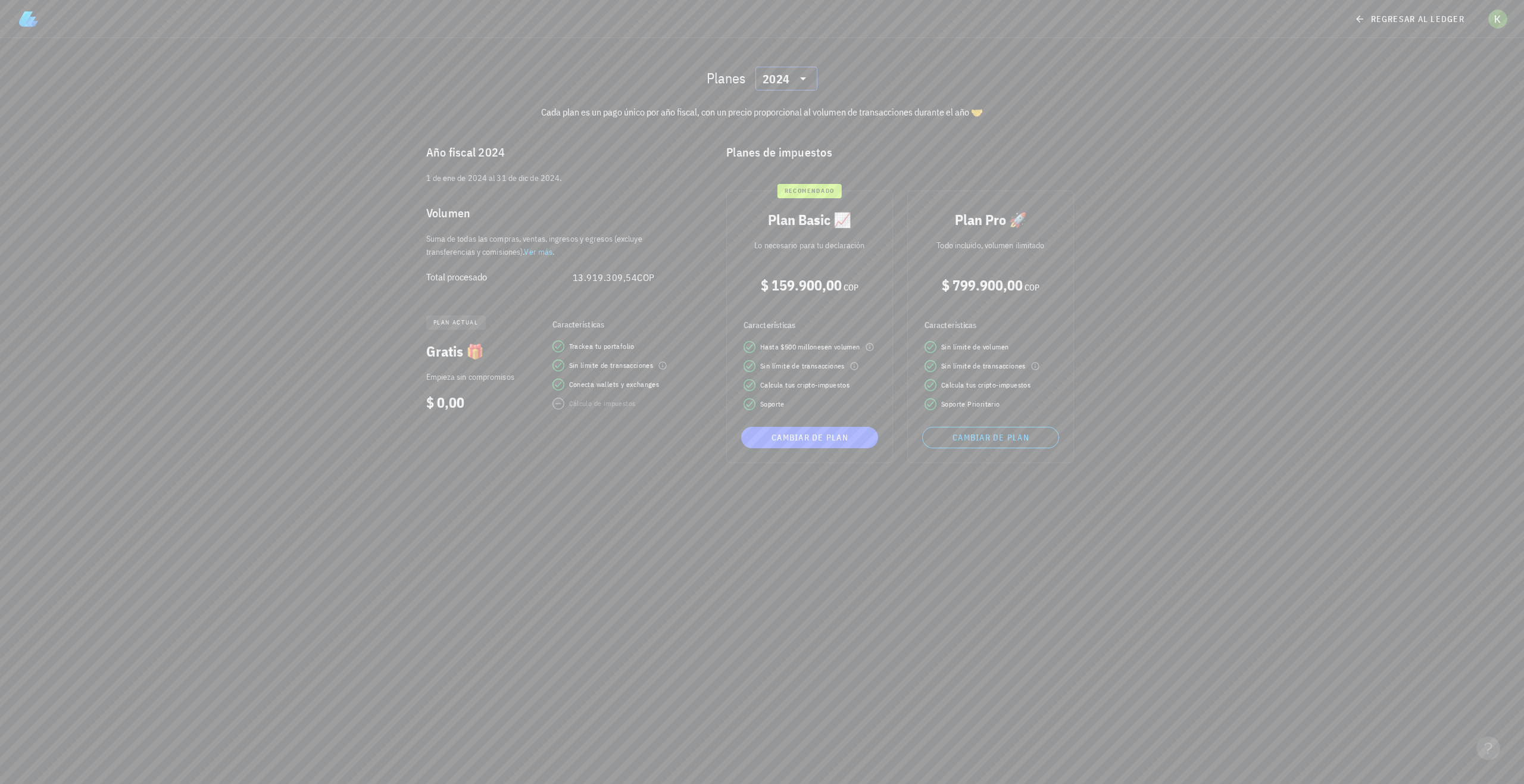
click at [804, 82] on icon at bounding box center [803, 78] width 15 height 15
click at [794, 148] on div "2023" at bounding box center [787, 157] width 43 height 19
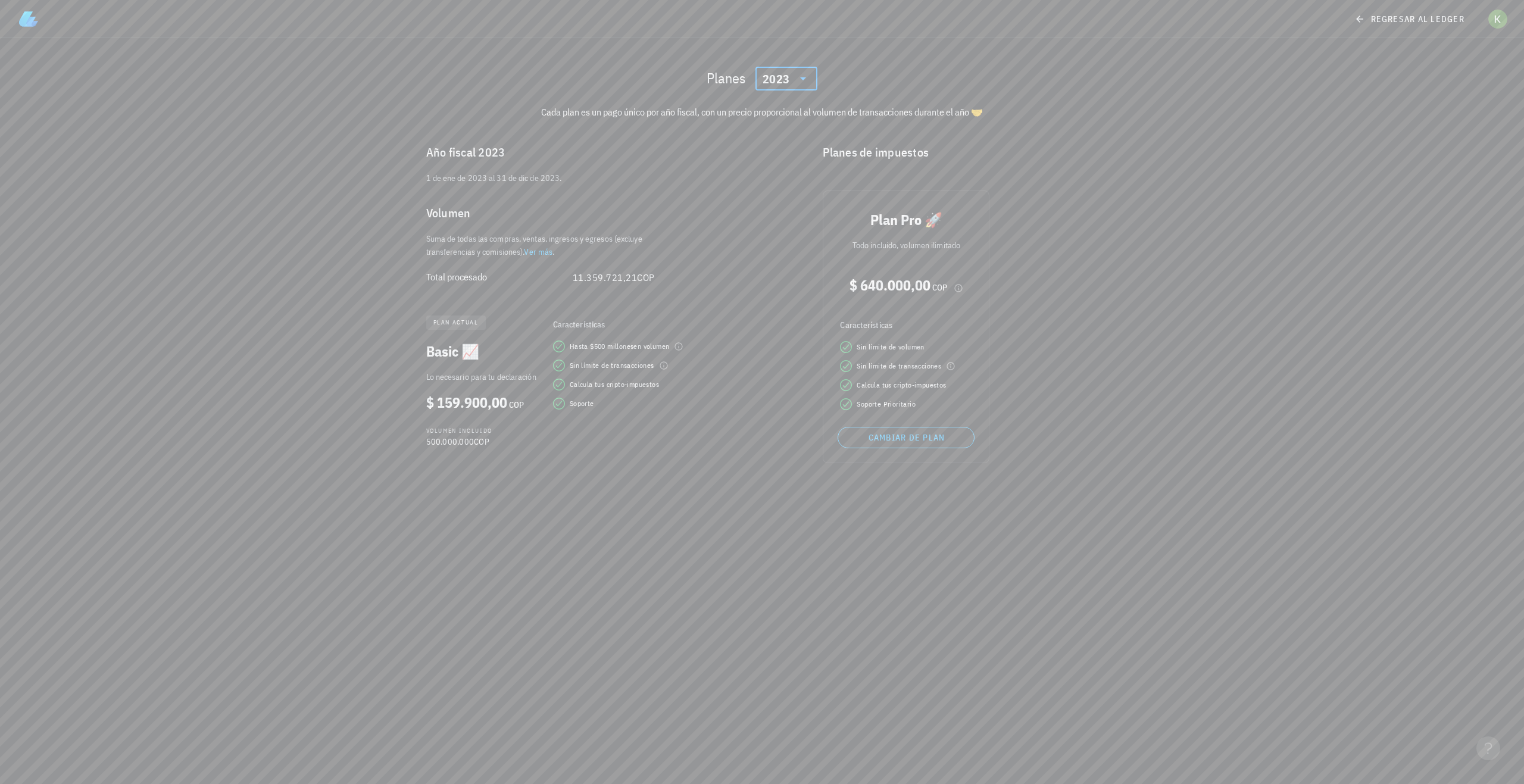
click at [35, 25] on img at bounding box center [28, 19] width 19 height 19
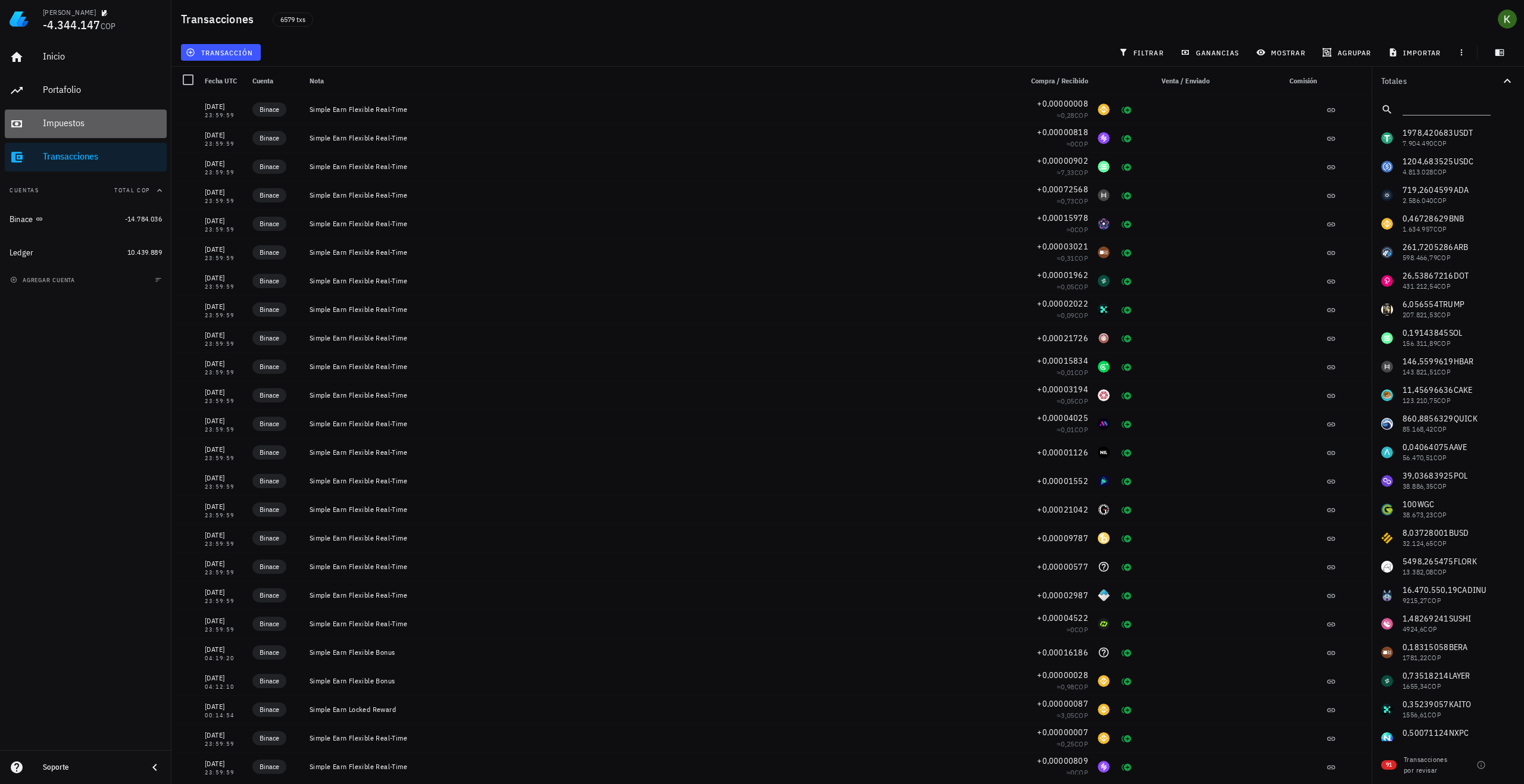
click at [82, 126] on div "Impuestos" at bounding box center [102, 123] width 119 height 11
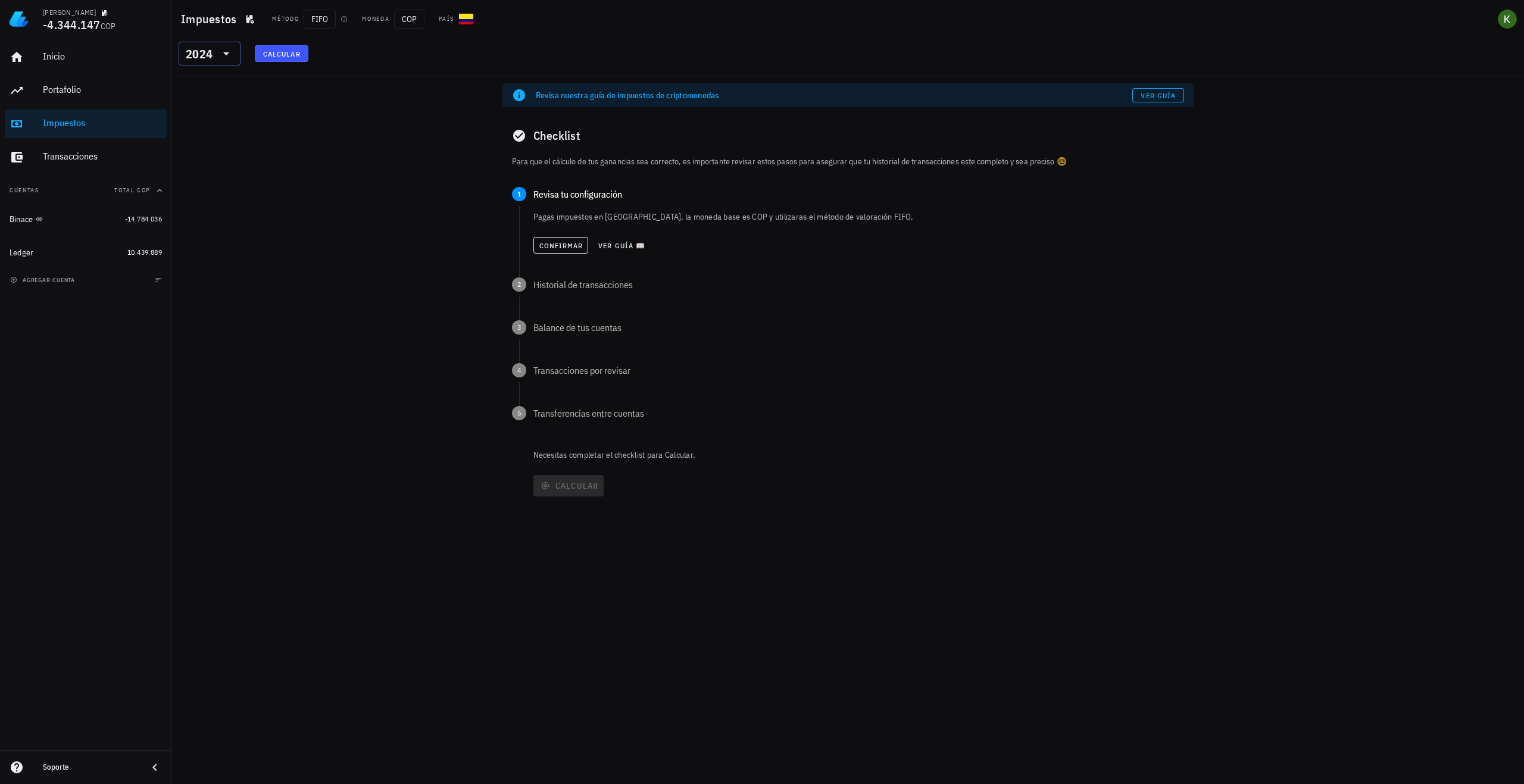
click at [202, 64] on div "2024" at bounding box center [201, 54] width 31 height 24
click at [206, 160] on div "2022" at bounding box center [210, 156] width 43 height 9
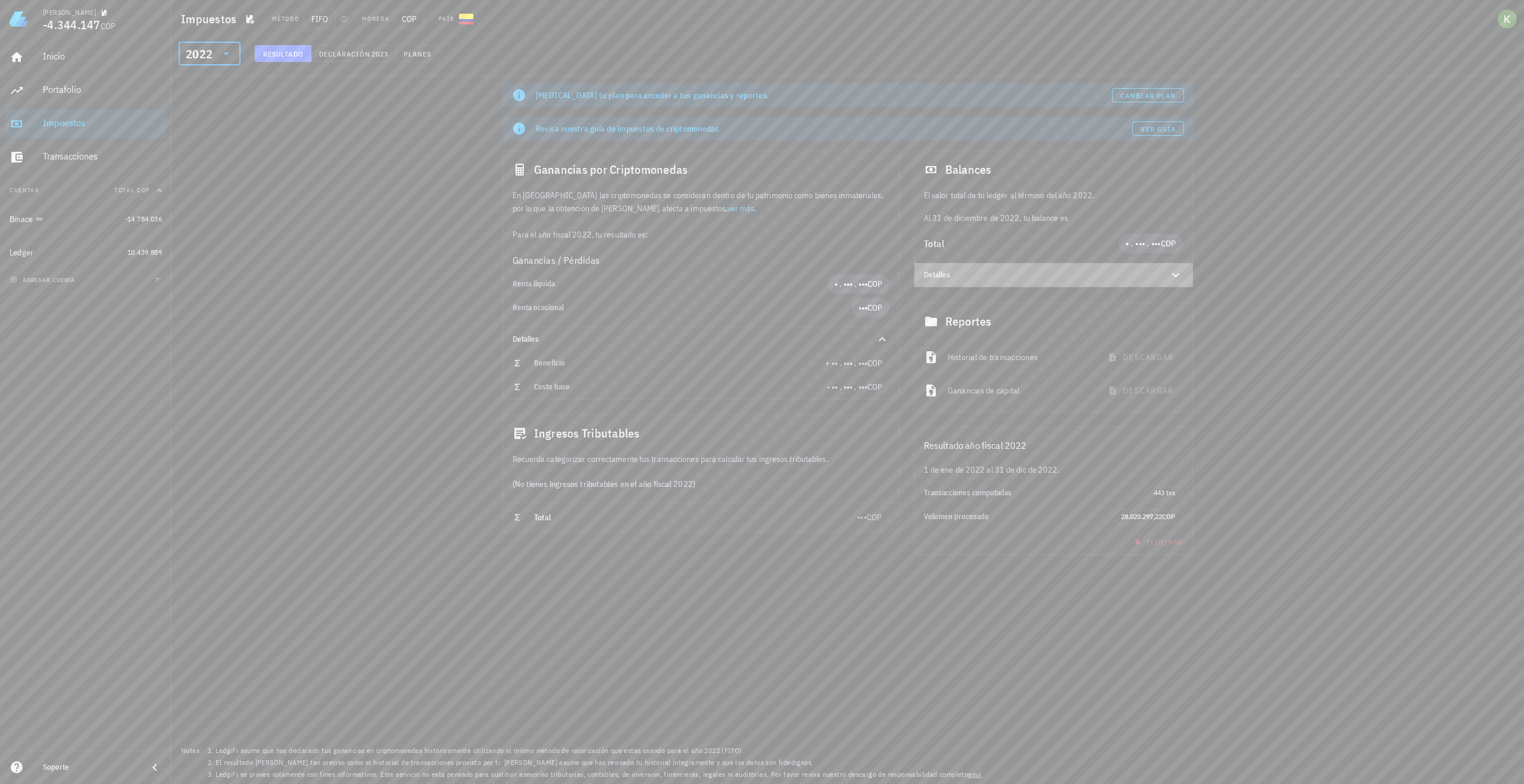
click at [1122, 274] on div "Detalles" at bounding box center [1039, 274] width 231 height 9
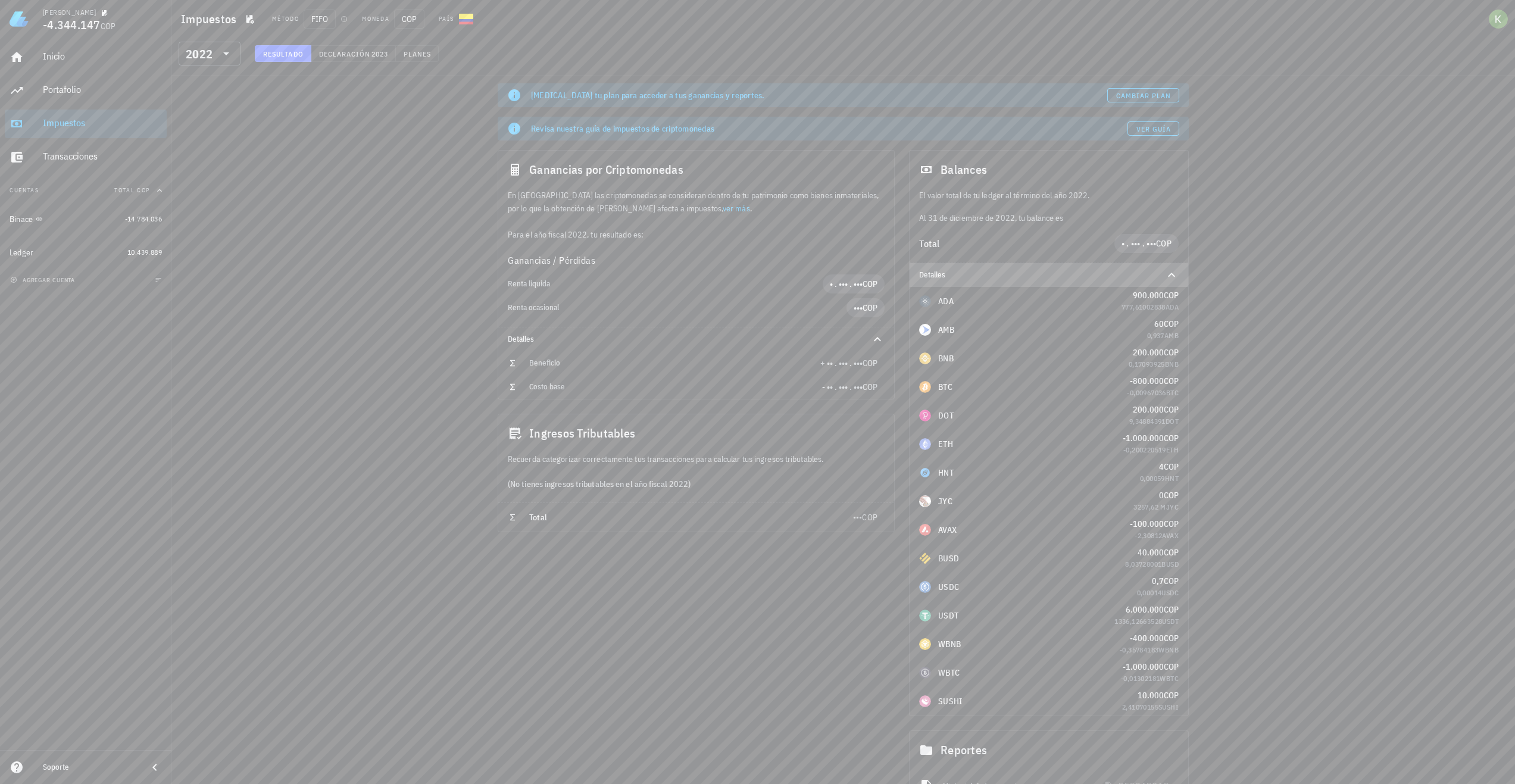
click at [1122, 274] on div "Detalles" at bounding box center [1034, 274] width 231 height 9
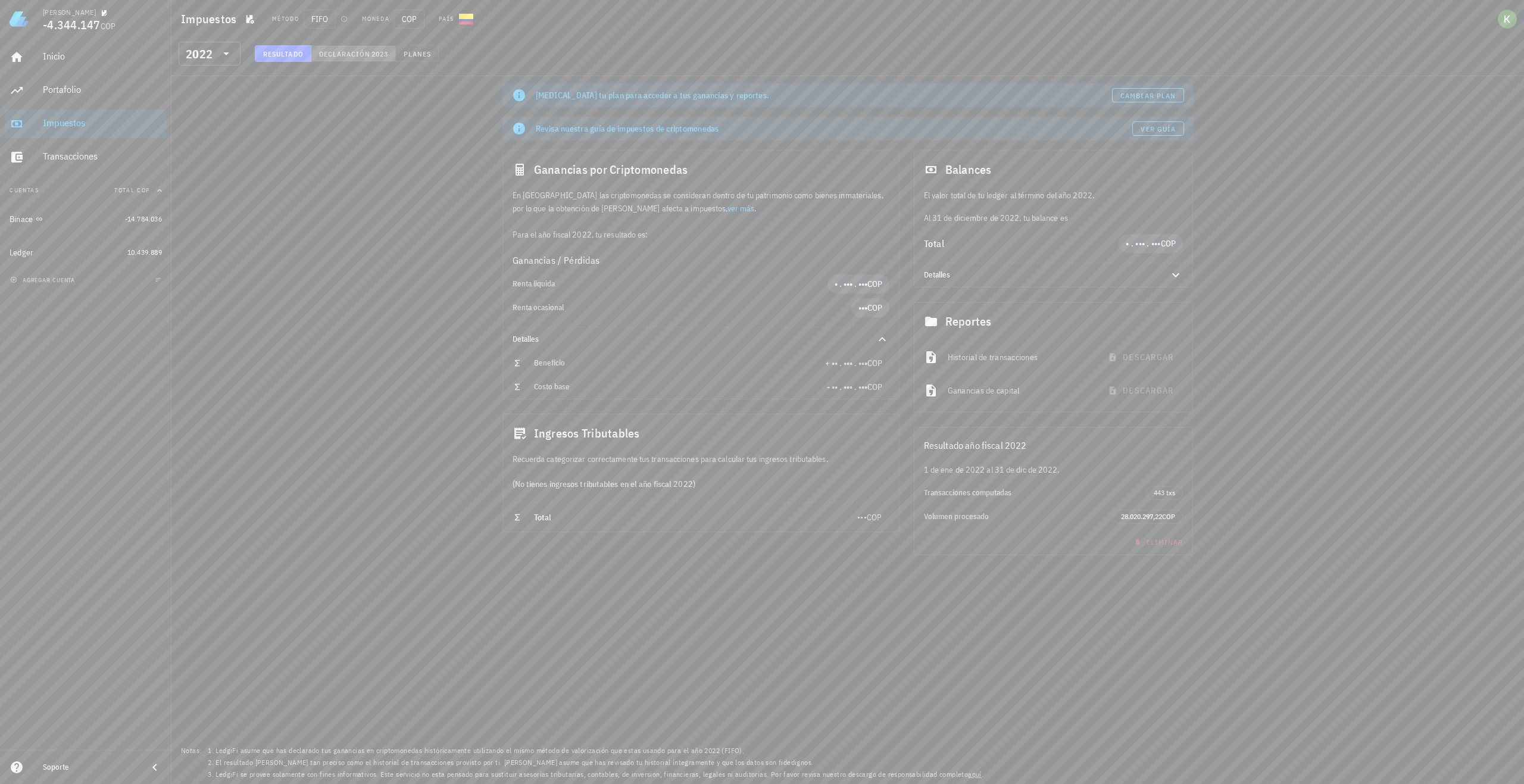
click at [357, 55] on span "Declaración" at bounding box center [345, 54] width 52 height 9
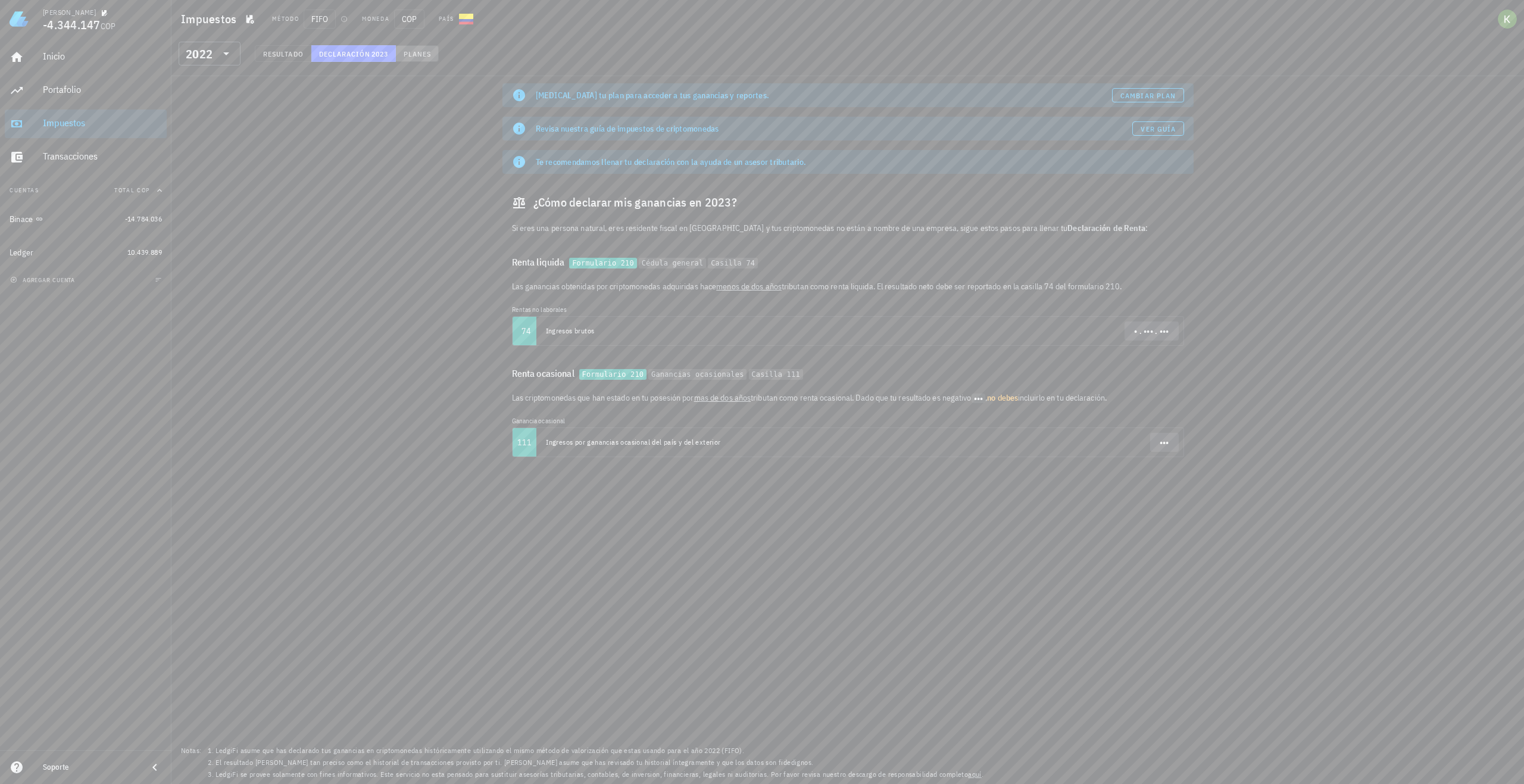
click at [427, 52] on span "Planes" at bounding box center [417, 54] width 28 height 9
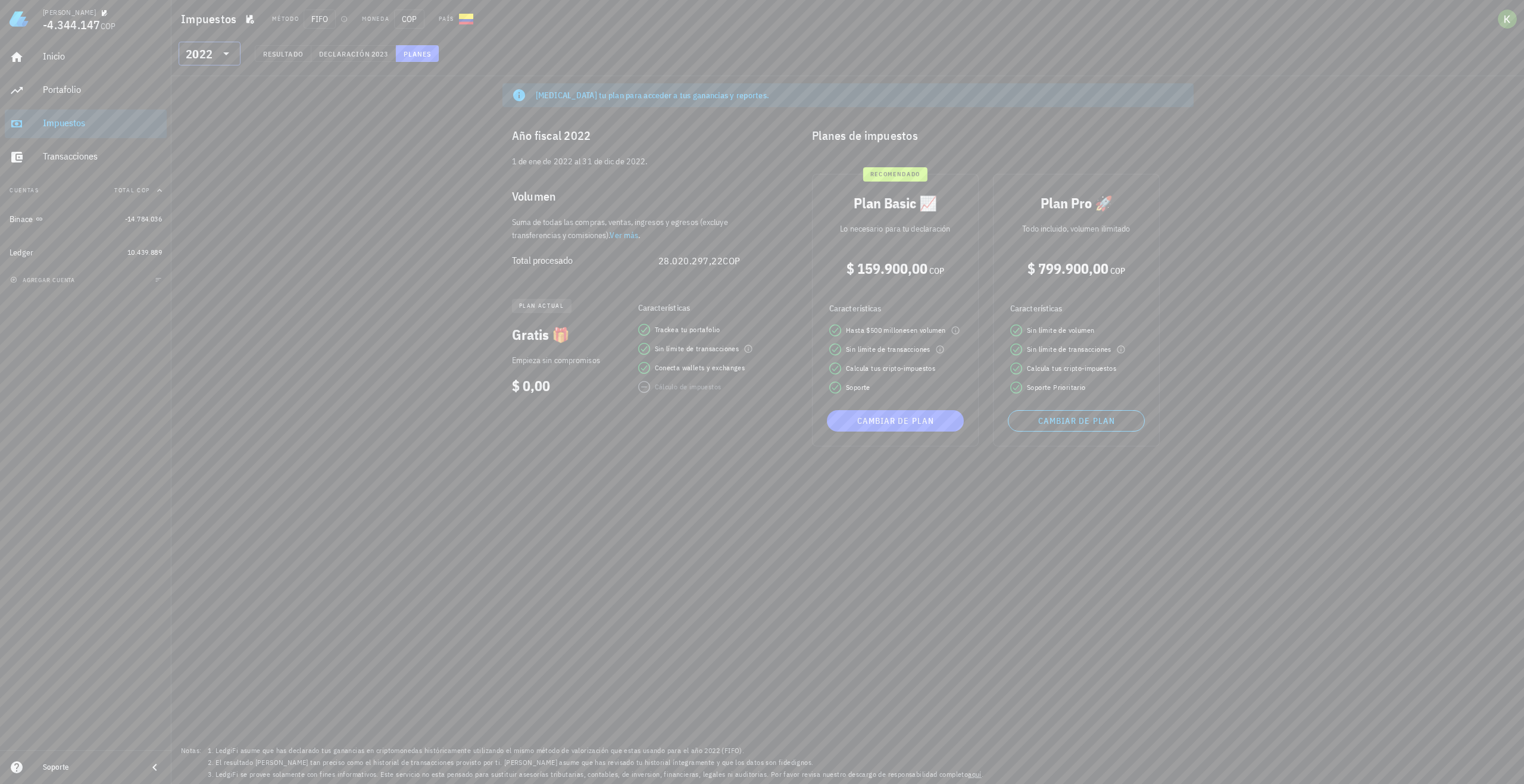
click at [219, 52] on icon at bounding box center [226, 53] width 15 height 15
click at [200, 149] on div "2022" at bounding box center [210, 156] width 43 height 19
click at [217, 57] on div at bounding box center [225, 53] width 16 height 15
click at [212, 130] on div "2023" at bounding box center [210, 132] width 43 height 9
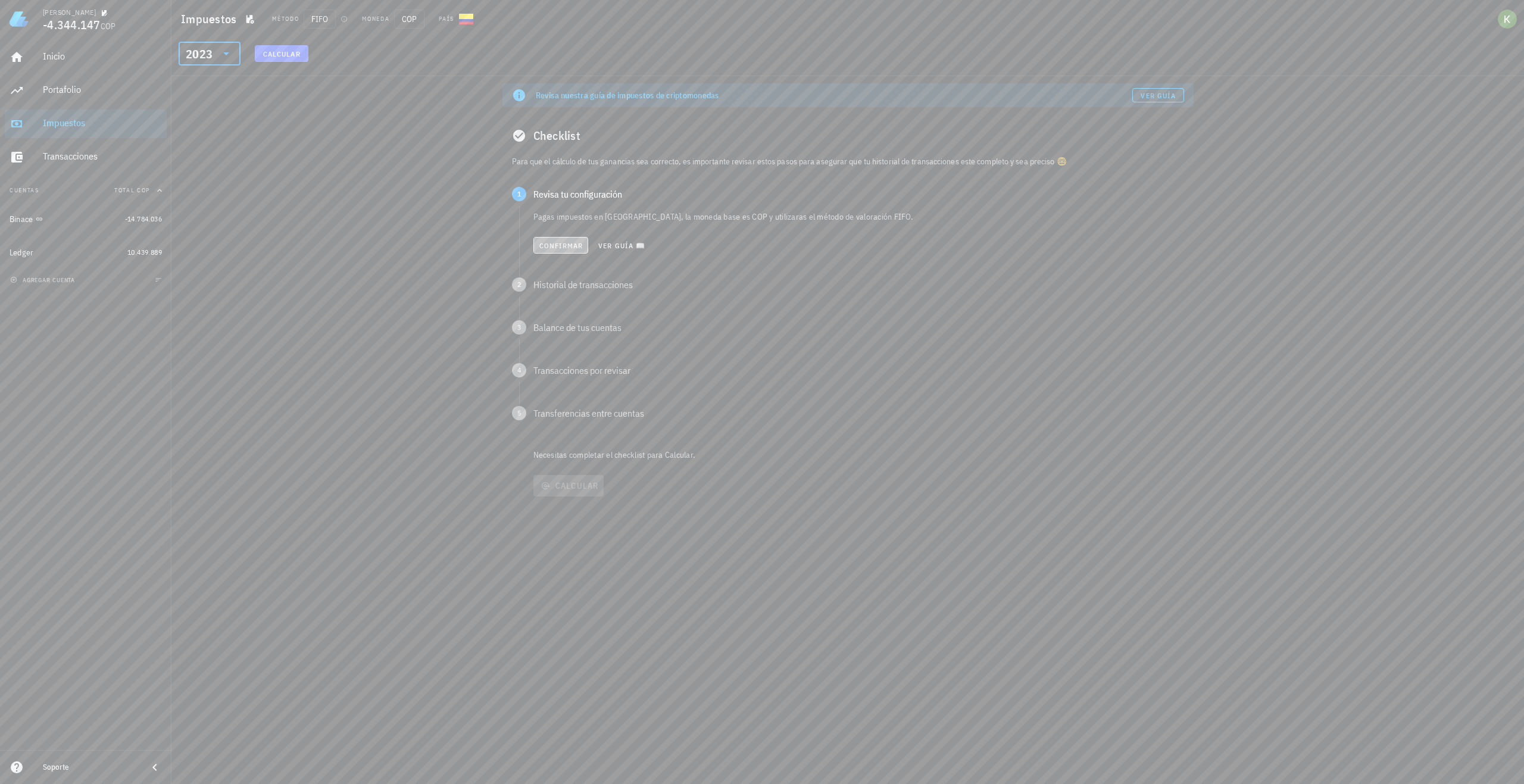
click at [555, 245] on span "Confirmar" at bounding box center [561, 245] width 45 height 9
click at [558, 290] on span "Confirmar" at bounding box center [561, 288] width 45 height 9
click at [566, 331] on span "Confirmar" at bounding box center [561, 331] width 45 height 9
click at [558, 372] on span "Confirmar" at bounding box center [561, 374] width 45 height 9
click at [556, 416] on span "Confirmar" at bounding box center [560, 417] width 45 height 9
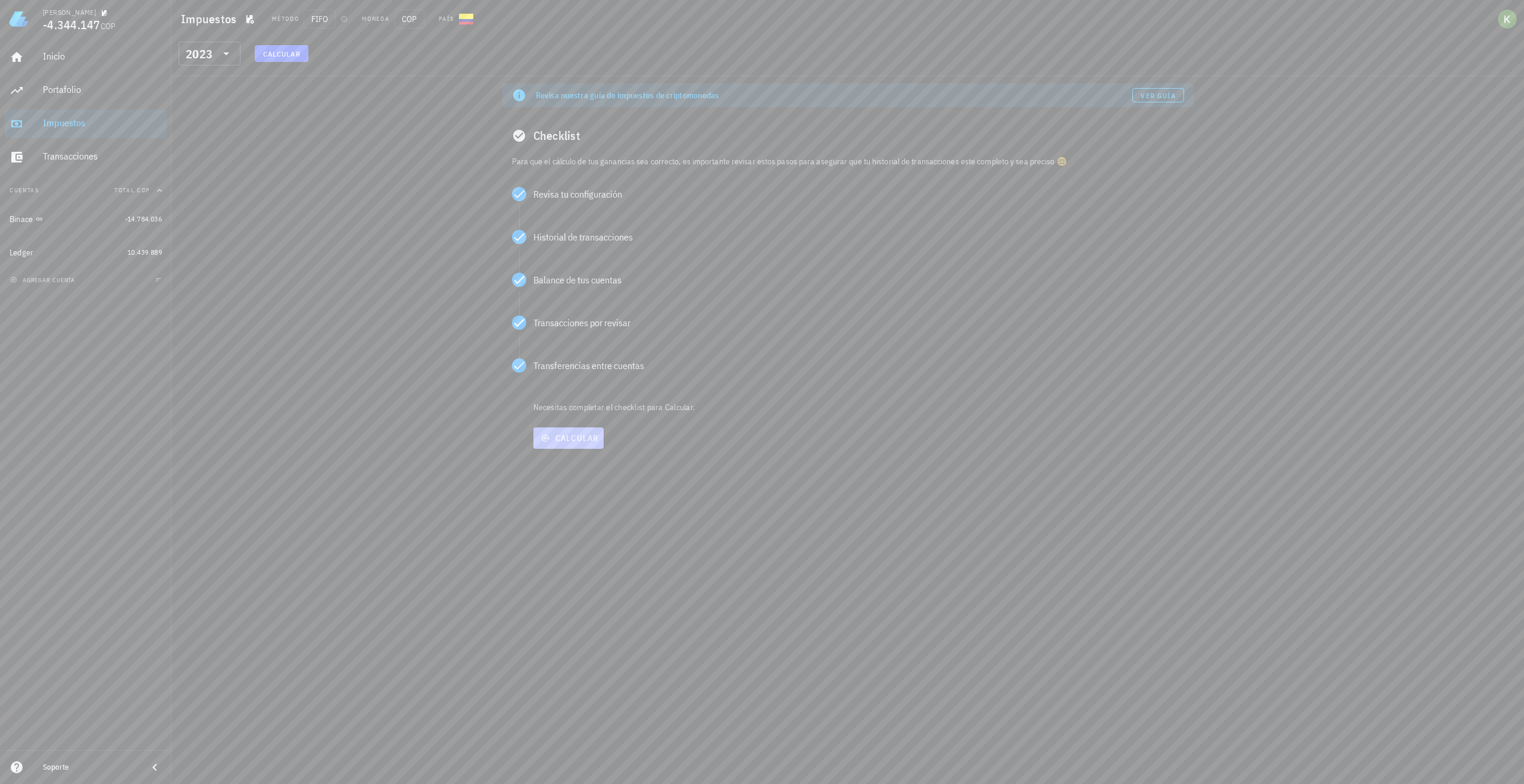
click at [564, 445] on button "Calcular" at bounding box center [568, 438] width 70 height 21
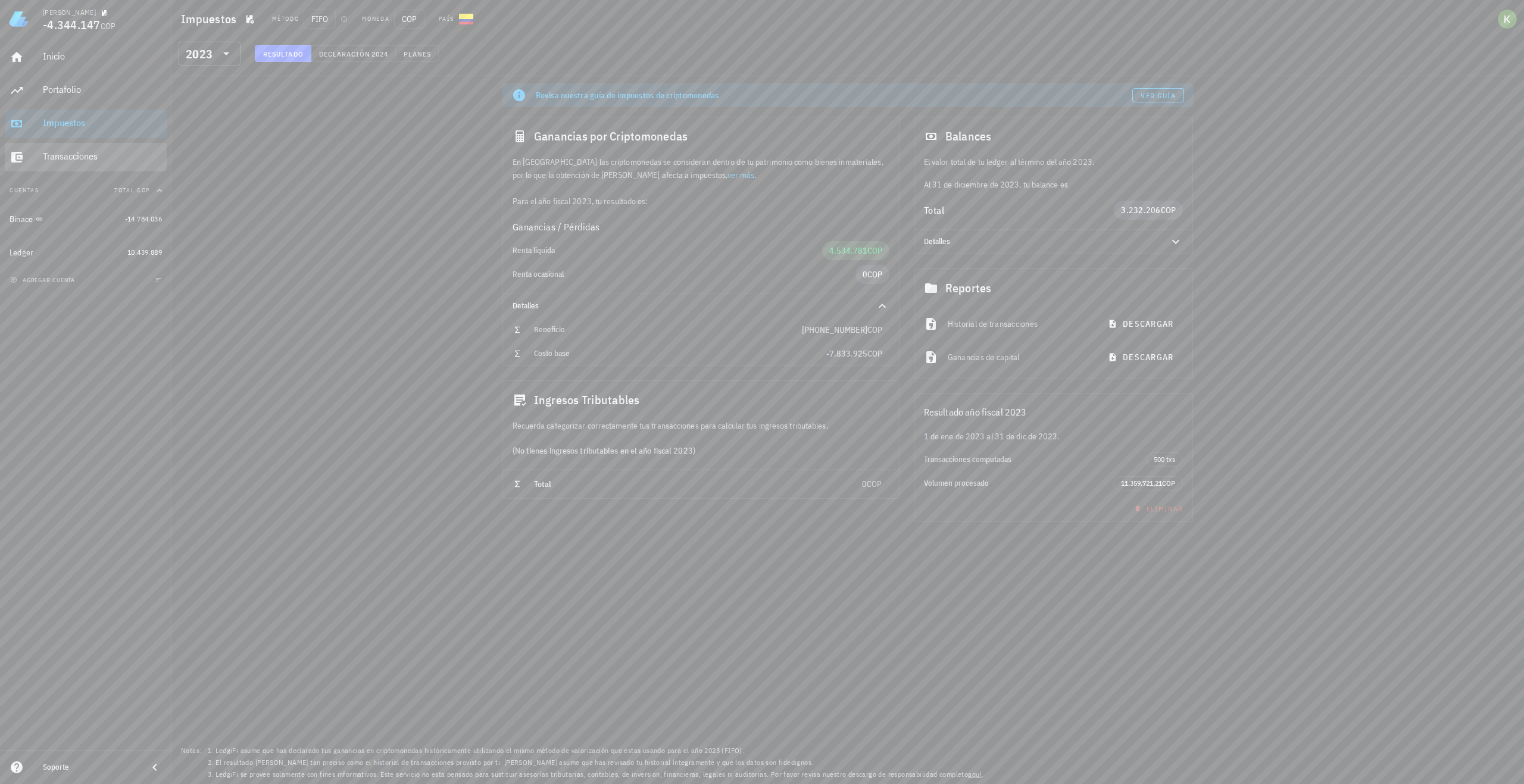
click at [78, 151] on div "Transacciones" at bounding box center [102, 156] width 119 height 11
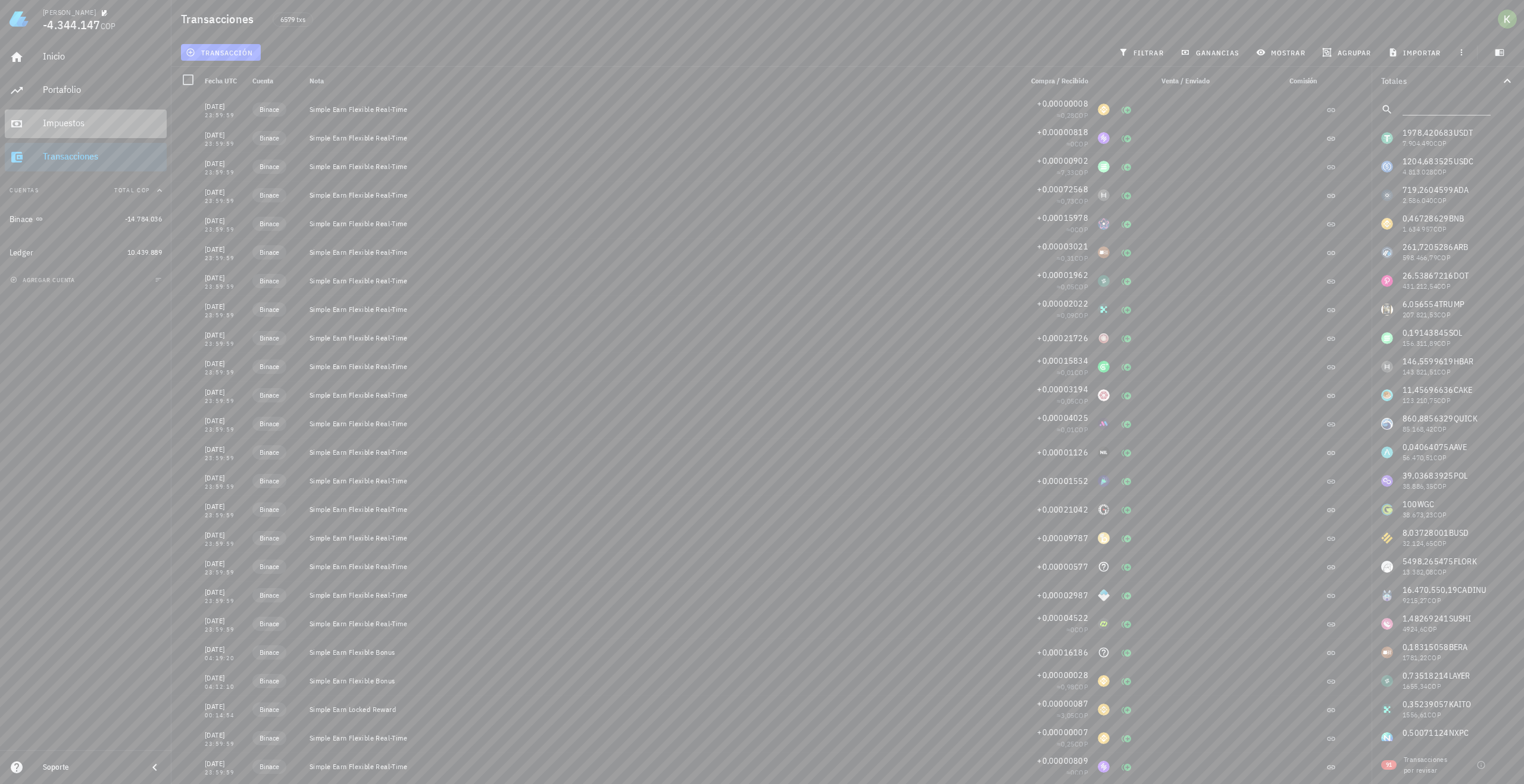
click at [107, 132] on div "Impuestos" at bounding box center [102, 123] width 119 height 27
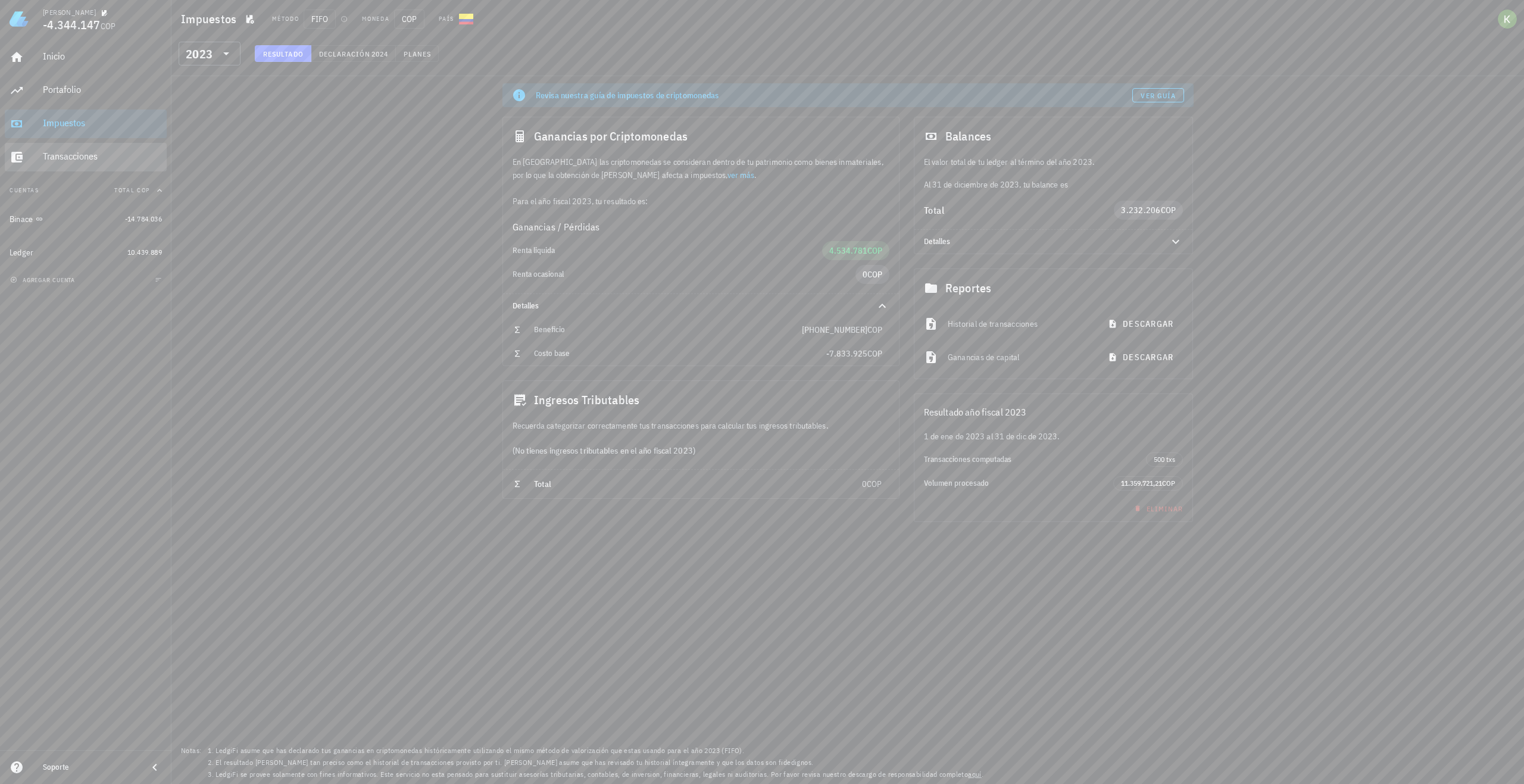
click at [83, 151] on div "Transacciones" at bounding box center [102, 156] width 119 height 11
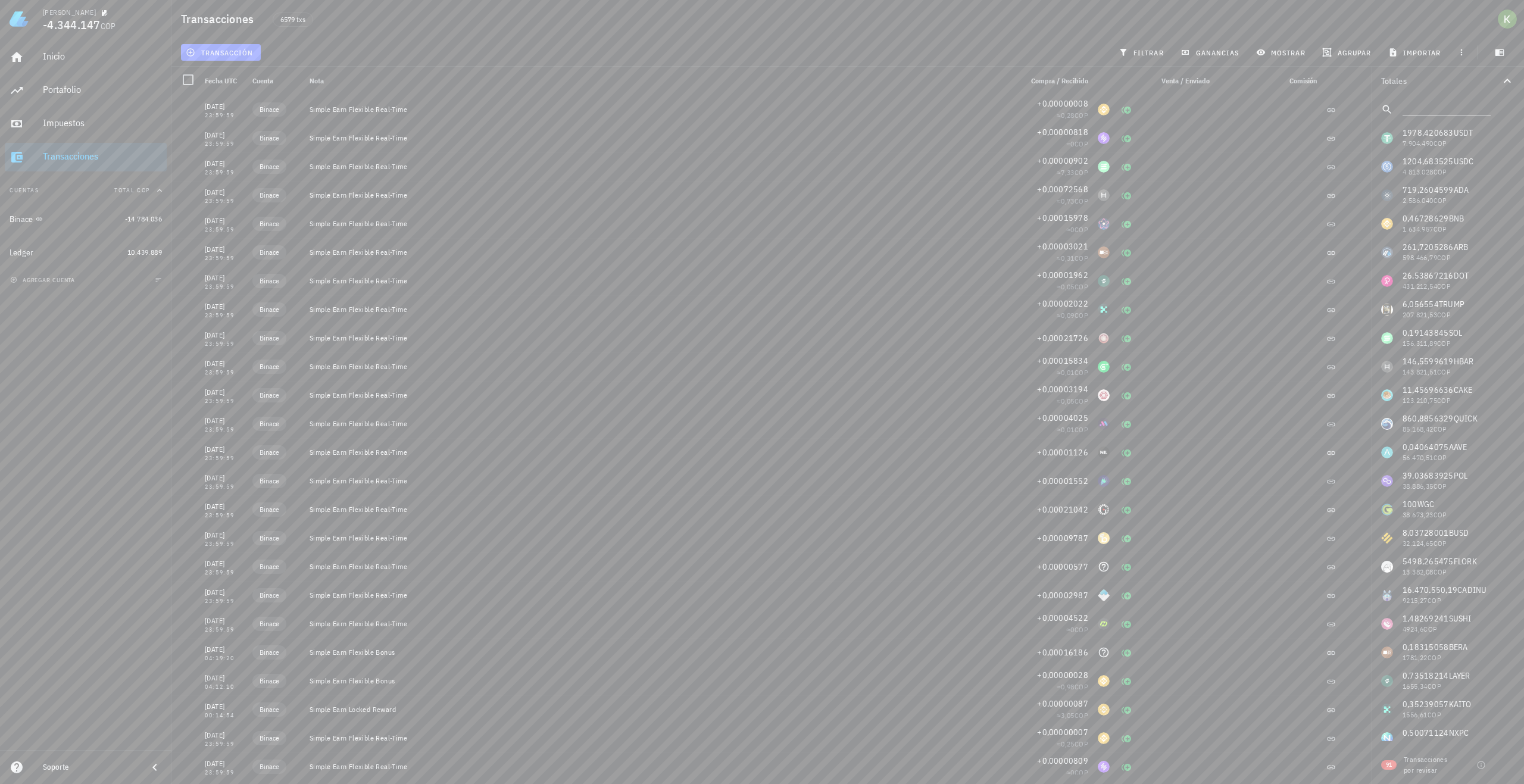
click at [1380, 53] on div "agrupar" at bounding box center [1348, 52] width 66 height 21
click at [1364, 53] on span "agrupar" at bounding box center [1348, 52] width 46 height 9
click at [1344, 171] on div "Año" at bounding box center [1353, 175] width 52 height 9
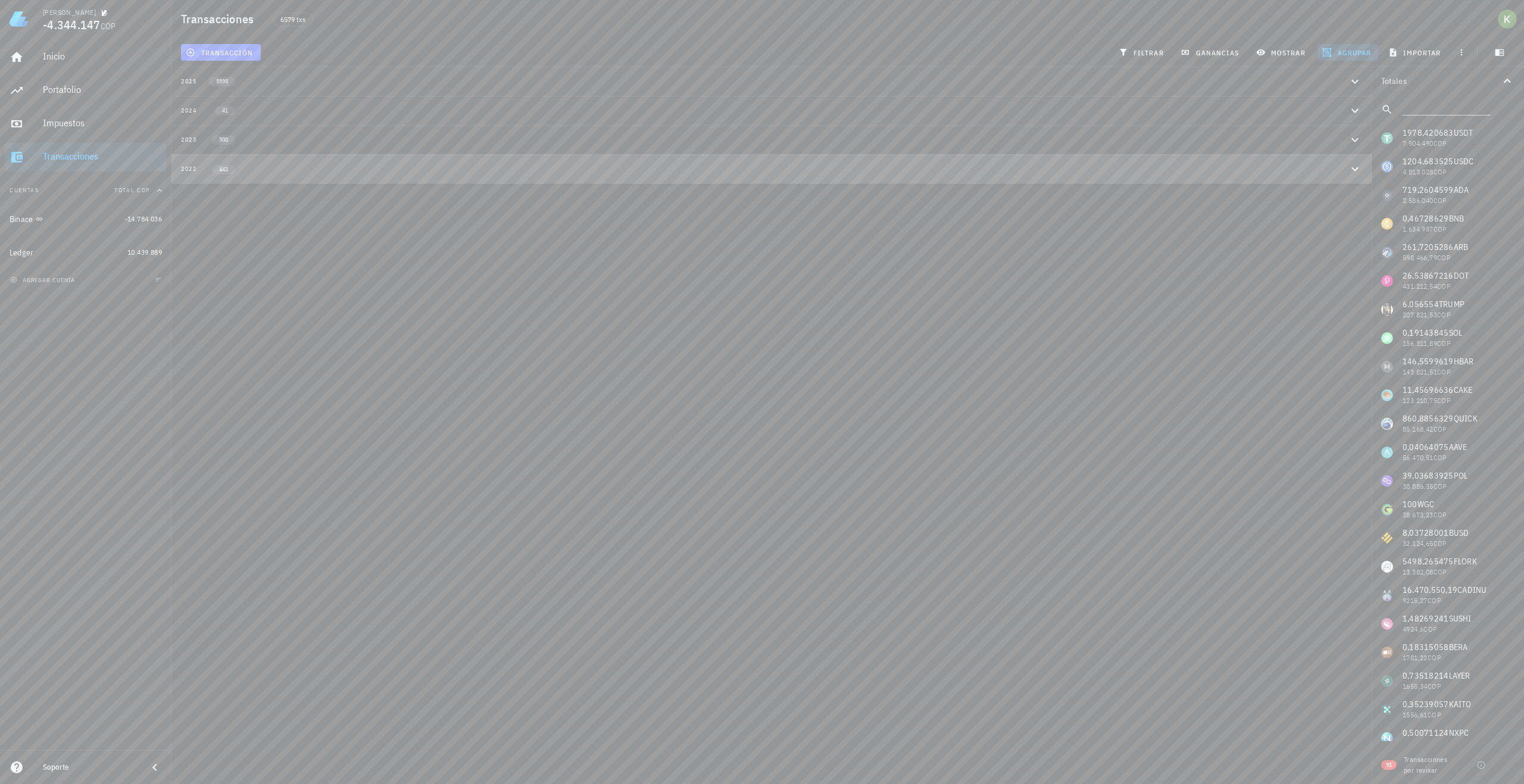
click at [312, 173] on div "2022 443" at bounding box center [765, 169] width 1167 height 10
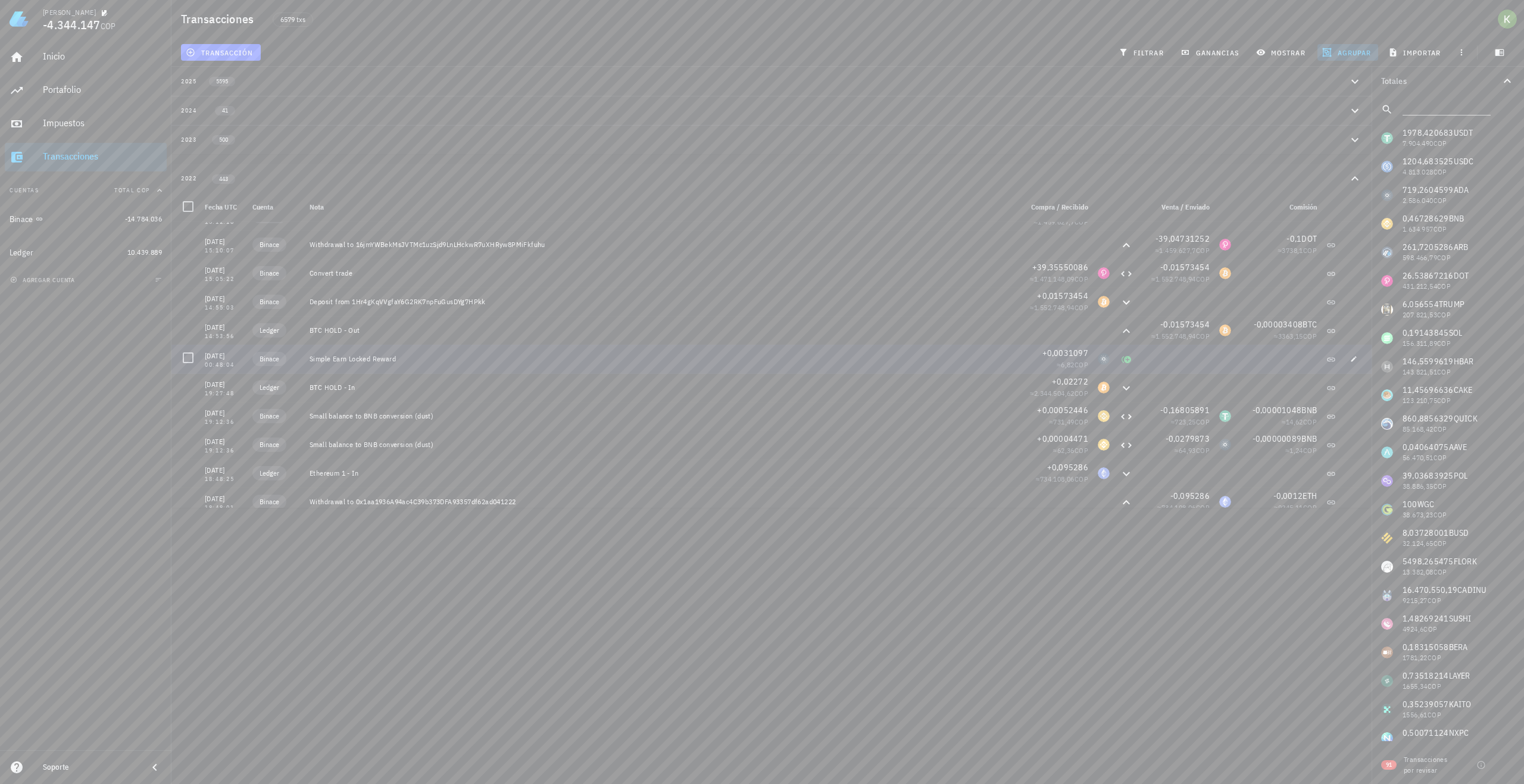
scroll to position [9278, 0]
click at [67, 126] on div "Impuestos" at bounding box center [102, 123] width 119 height 11
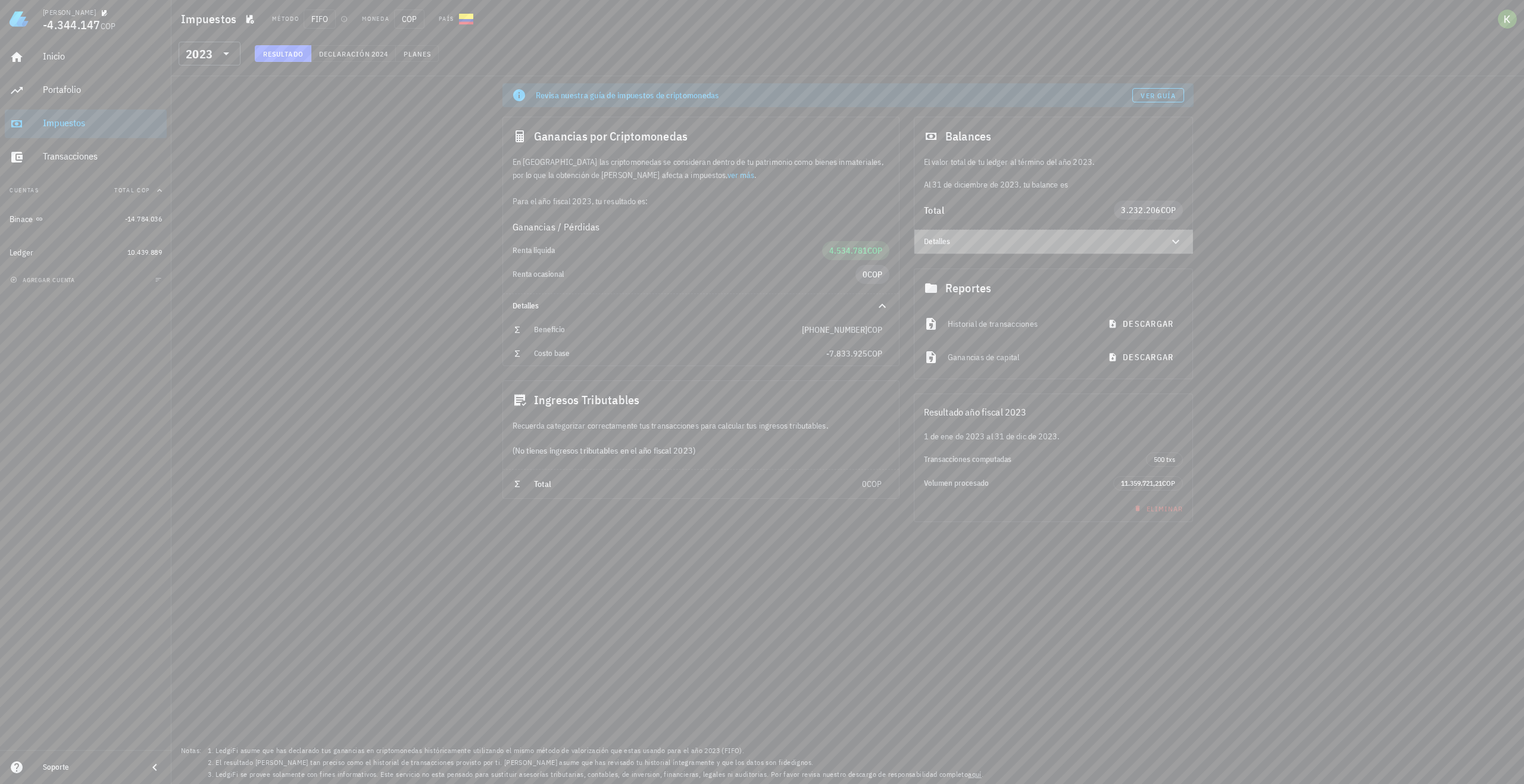
click at [1045, 242] on div "Detalles" at bounding box center [1039, 242] width 231 height 9
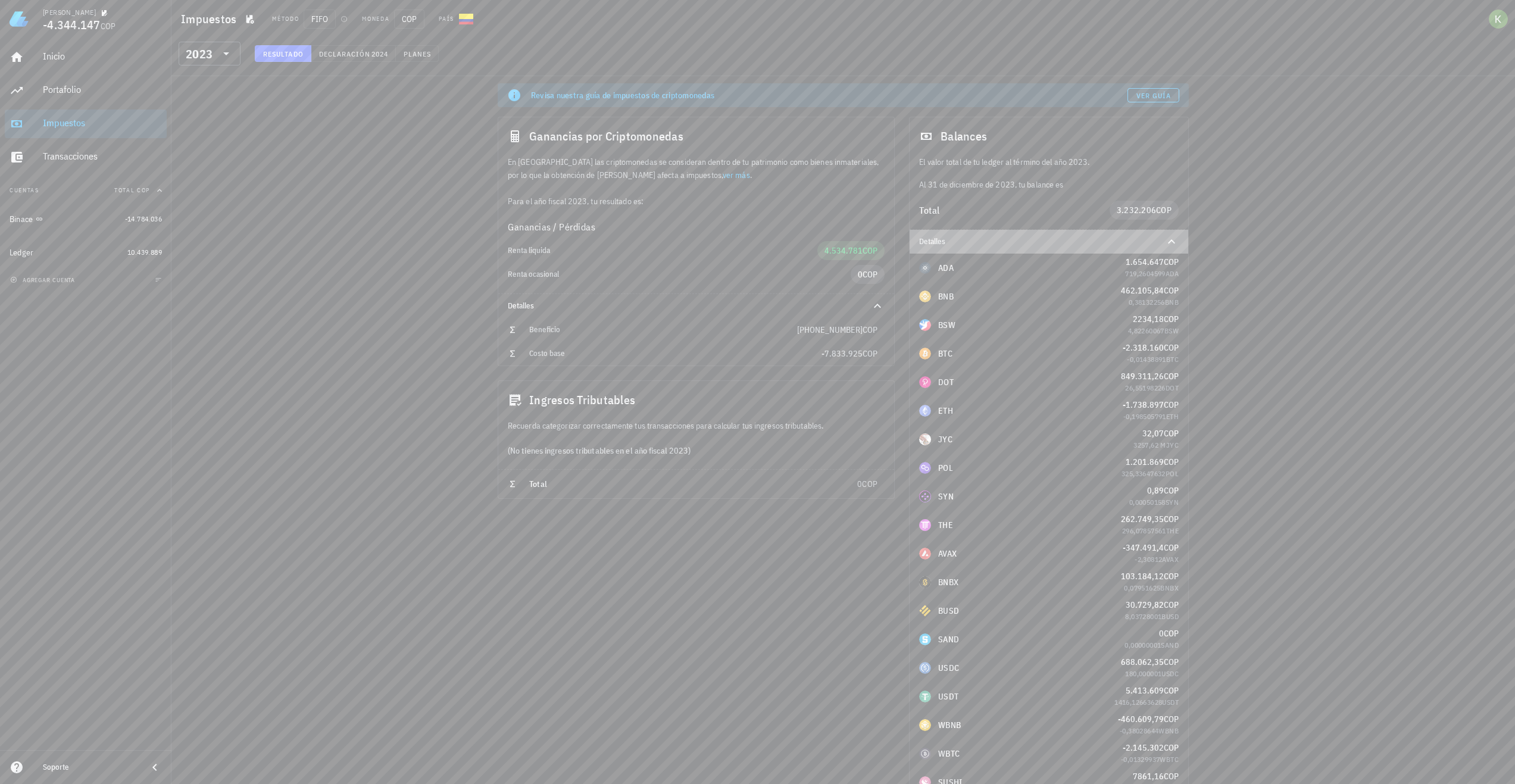
click at [1045, 242] on div "Detalles" at bounding box center [1034, 242] width 231 height 9
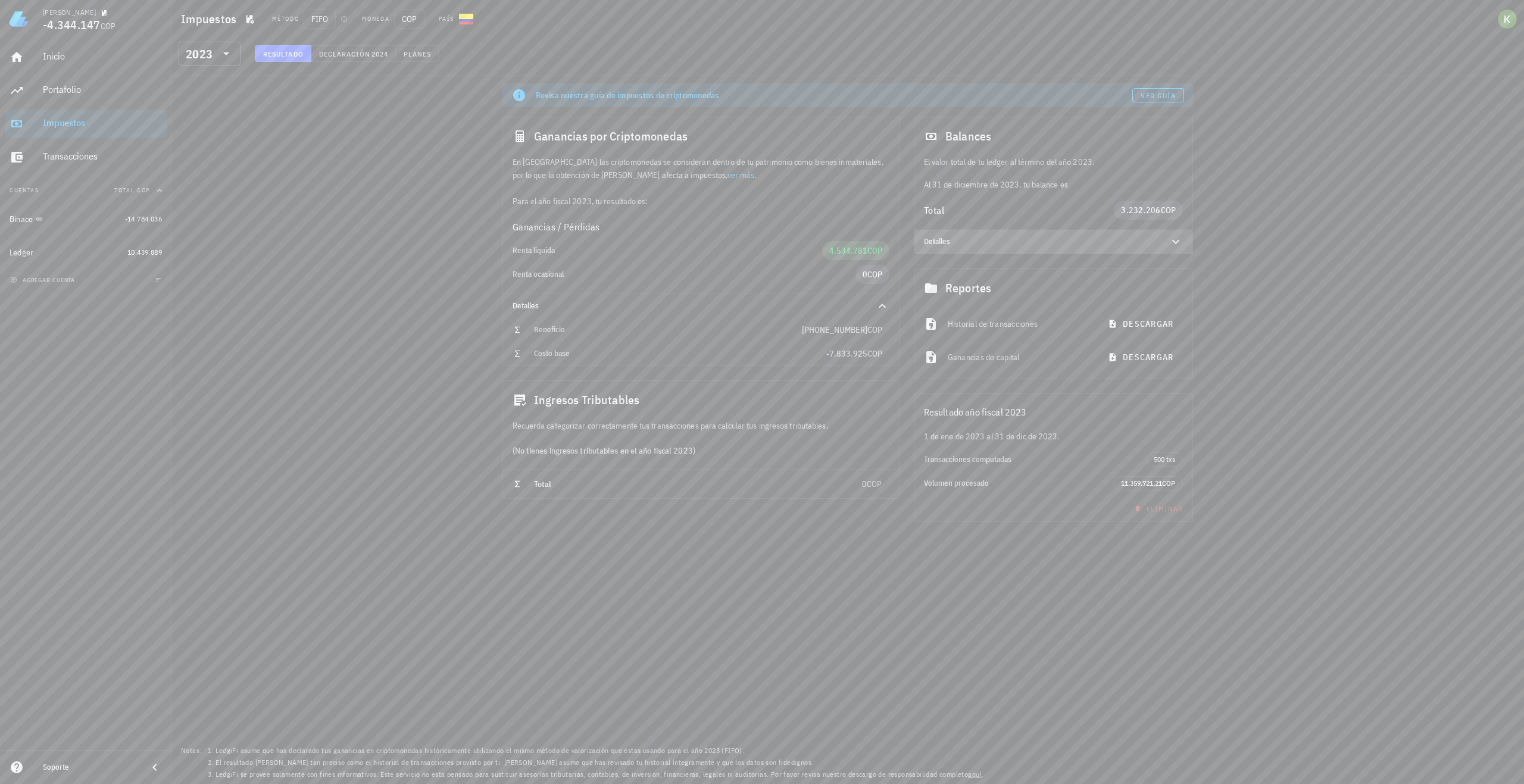
click at [1045, 242] on div "Detalles" at bounding box center [1039, 242] width 231 height 9
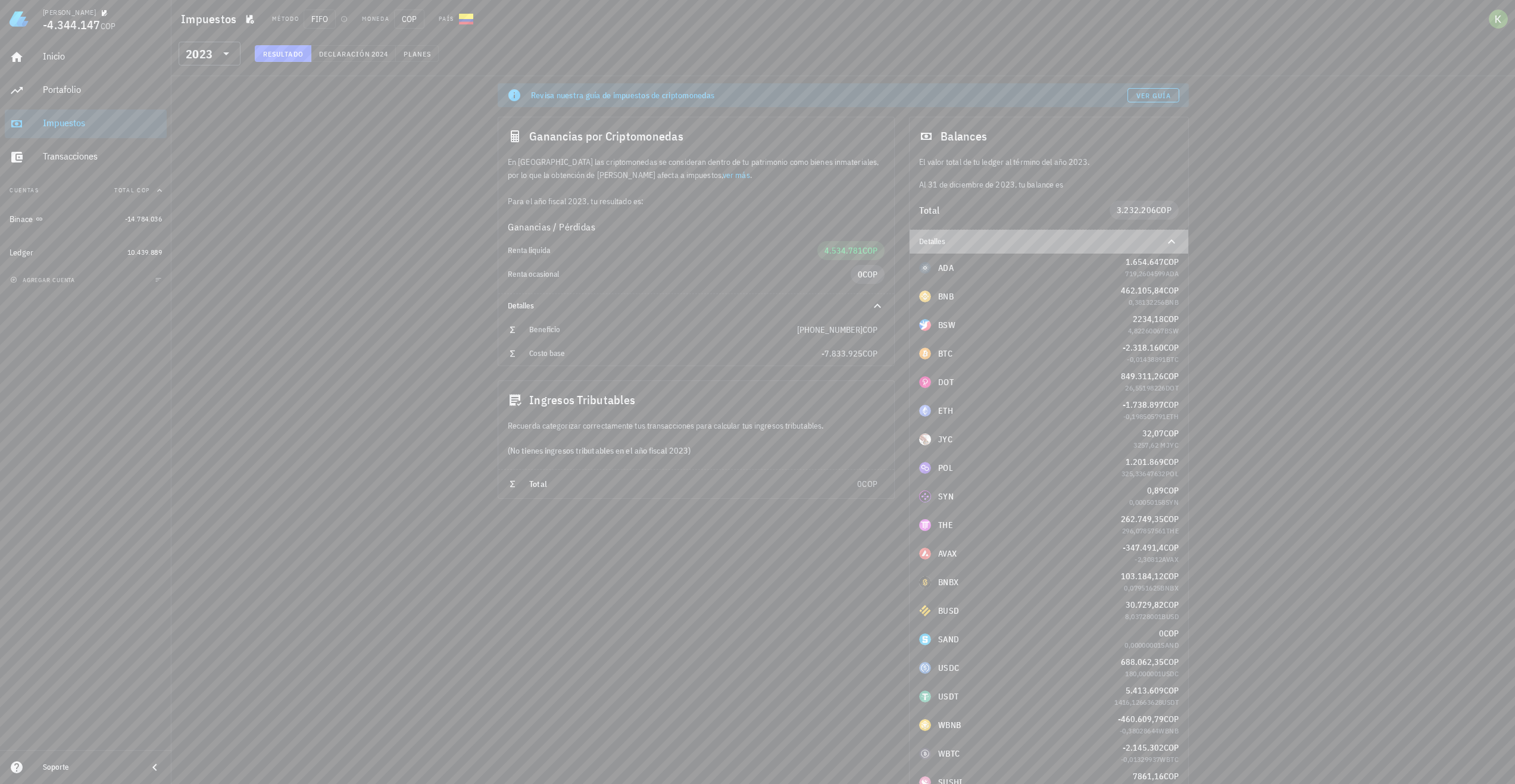
click at [1045, 242] on div "Detalles" at bounding box center [1034, 242] width 231 height 9
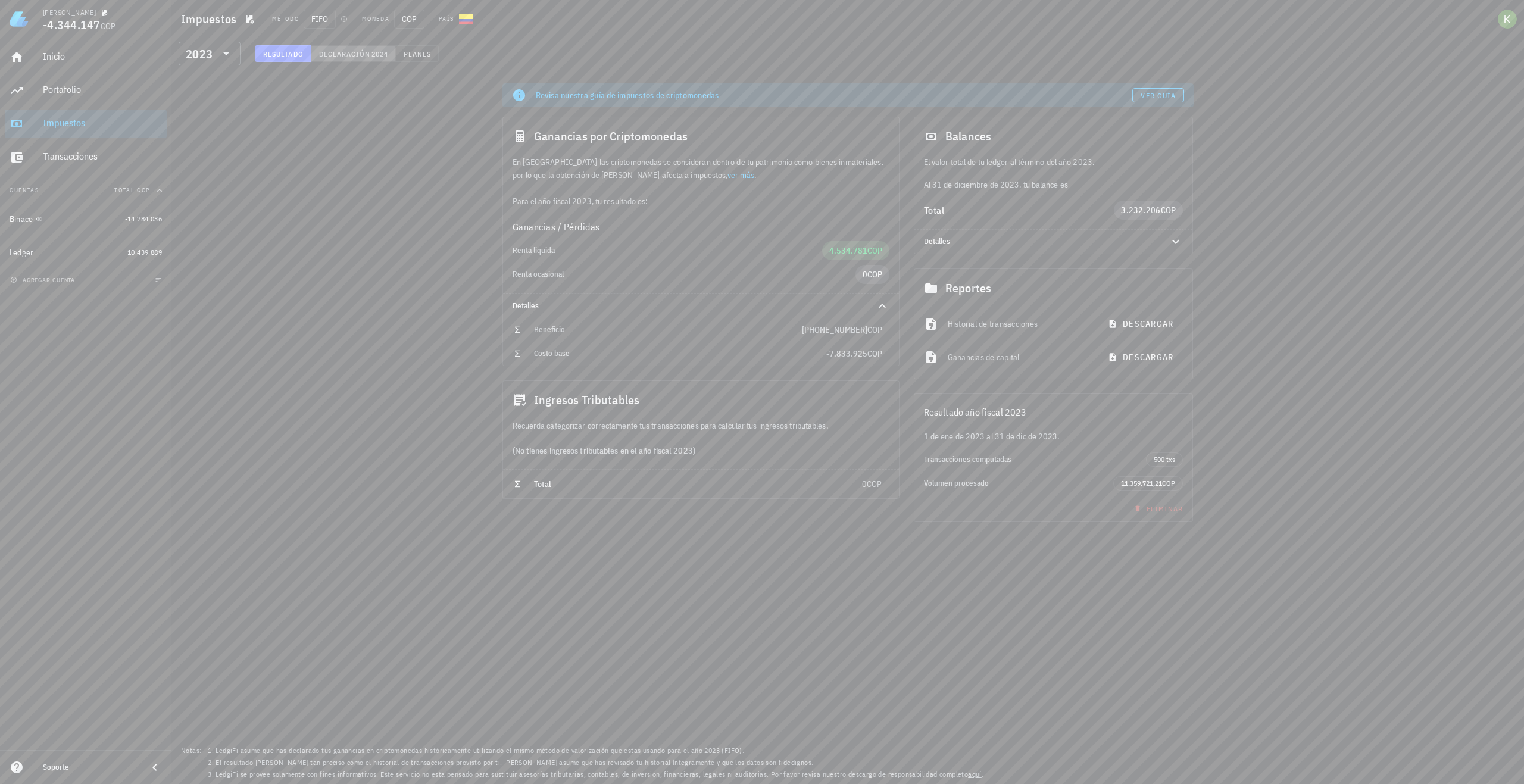
click at [347, 55] on span "Declaración" at bounding box center [345, 54] width 52 height 9
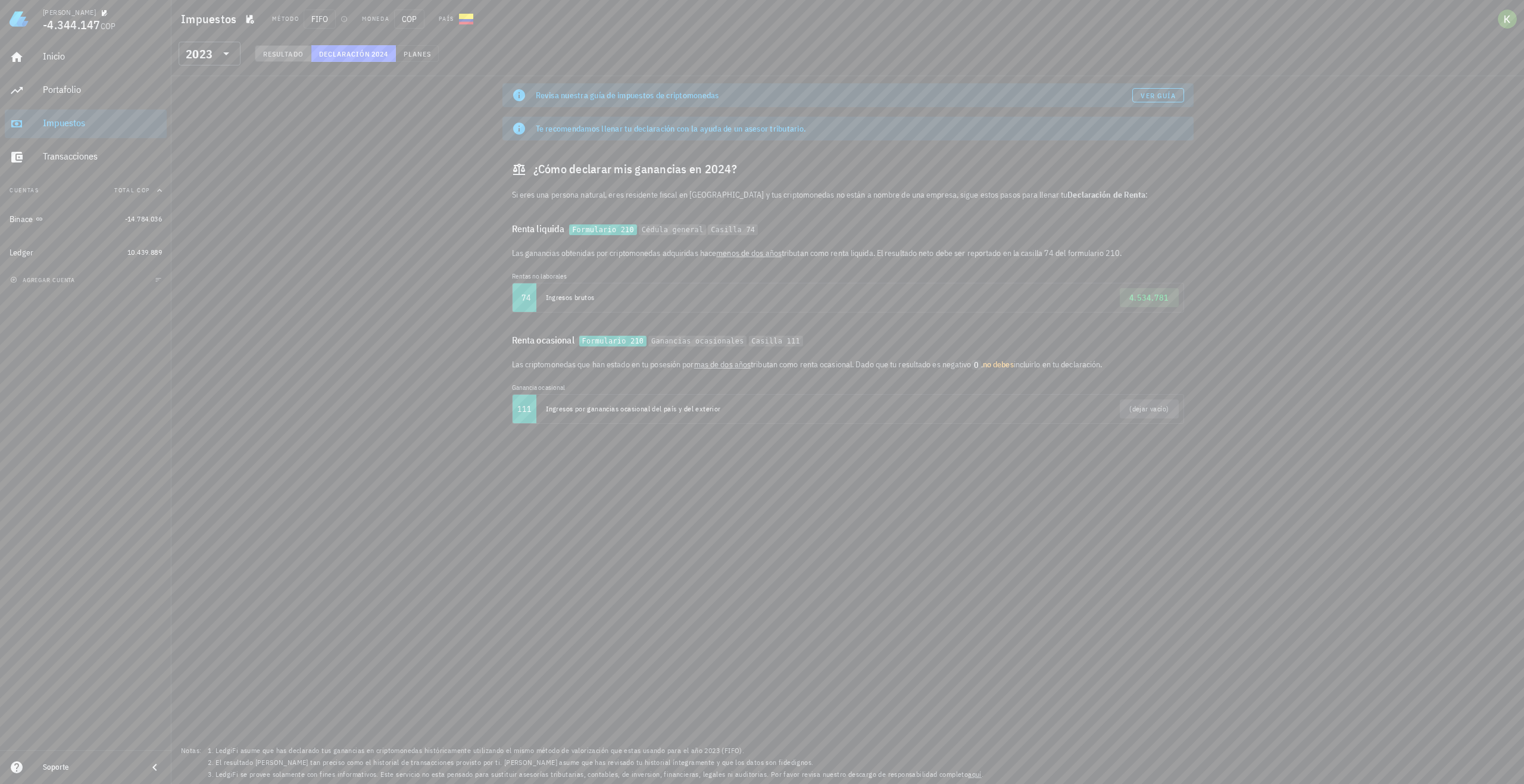
click at [298, 55] on span "Resultado" at bounding box center [283, 54] width 41 height 9
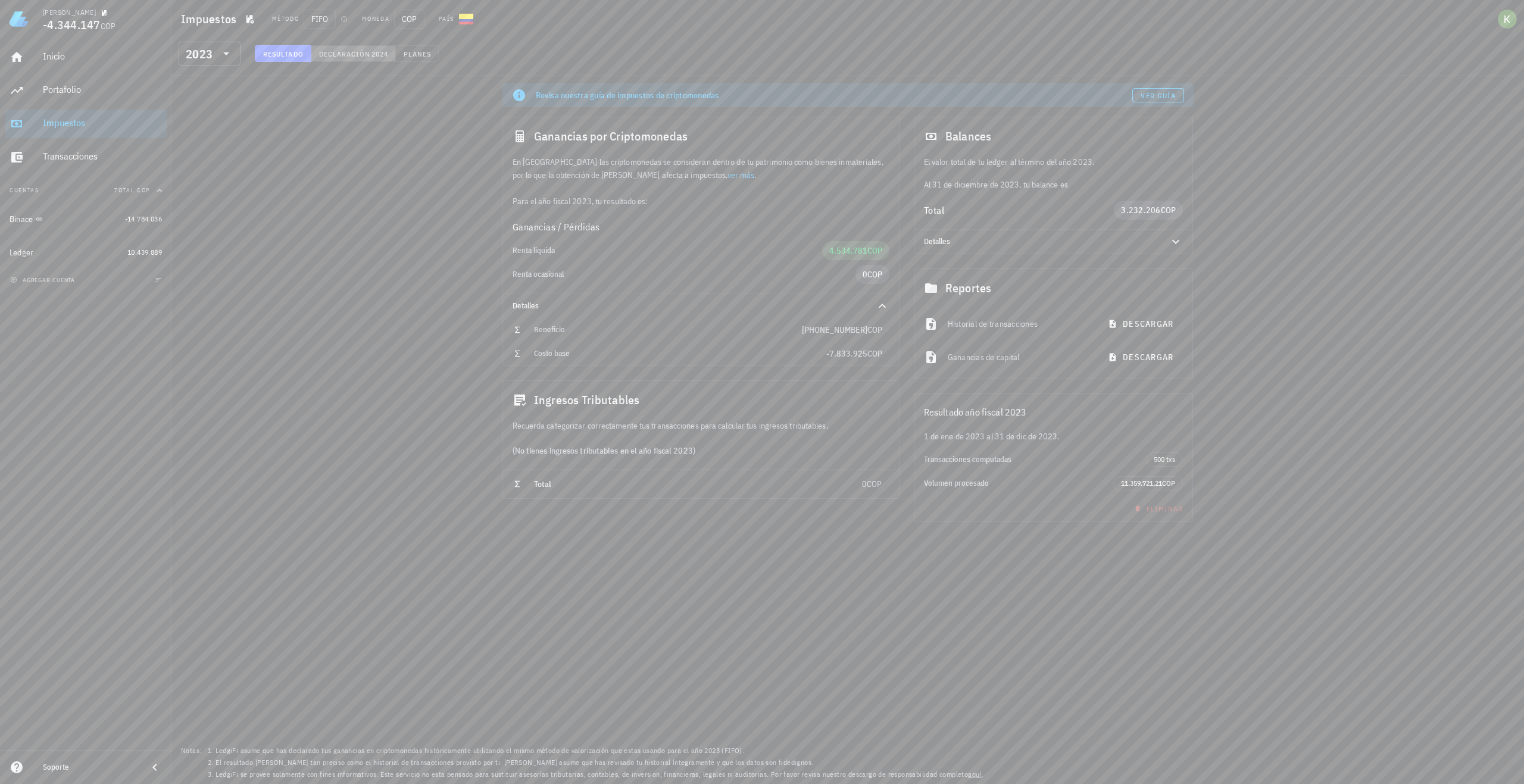
click at [335, 58] on span "Declaración" at bounding box center [345, 54] width 52 height 9
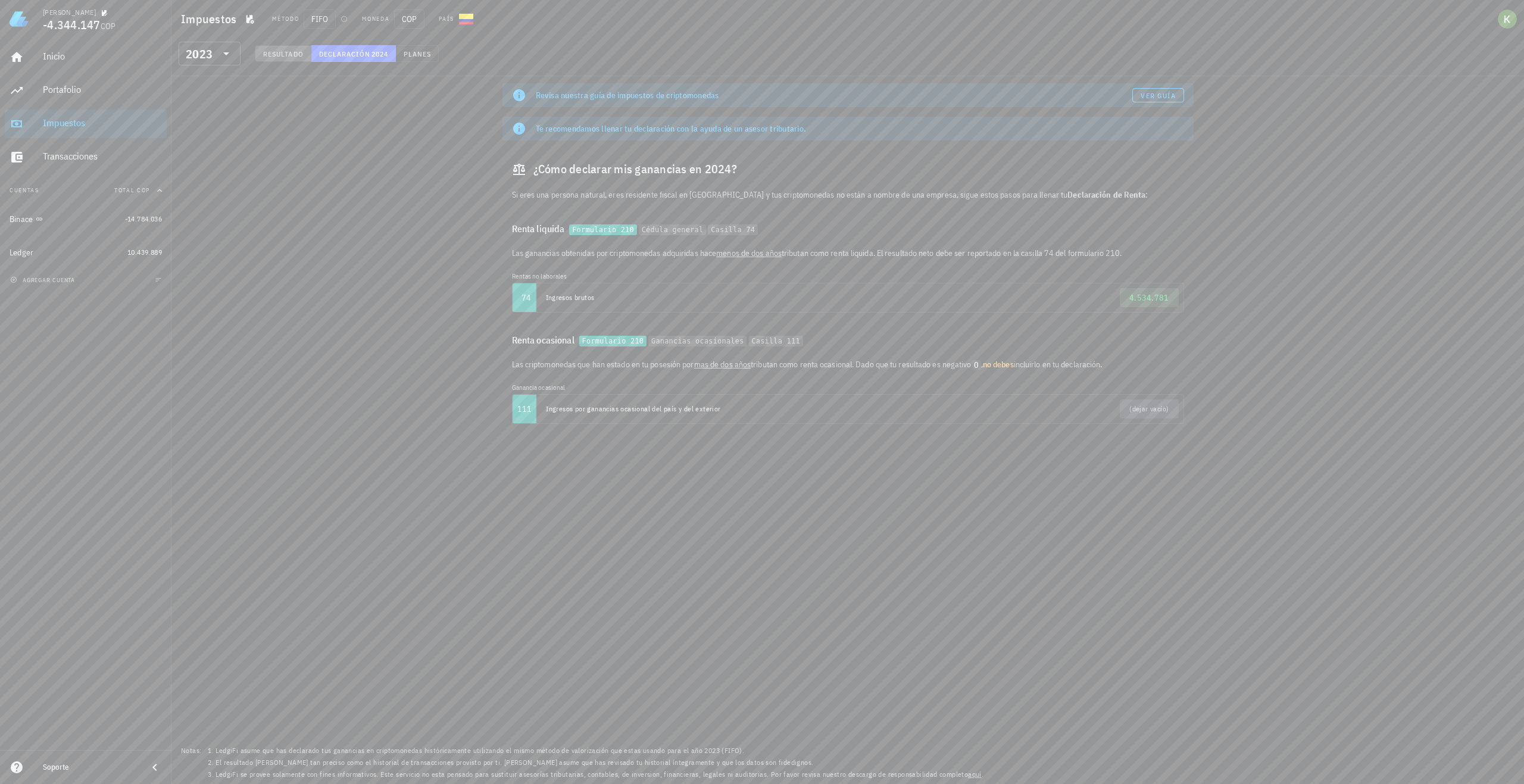
click at [307, 53] on button "Resultado" at bounding box center [283, 54] width 56 height 16
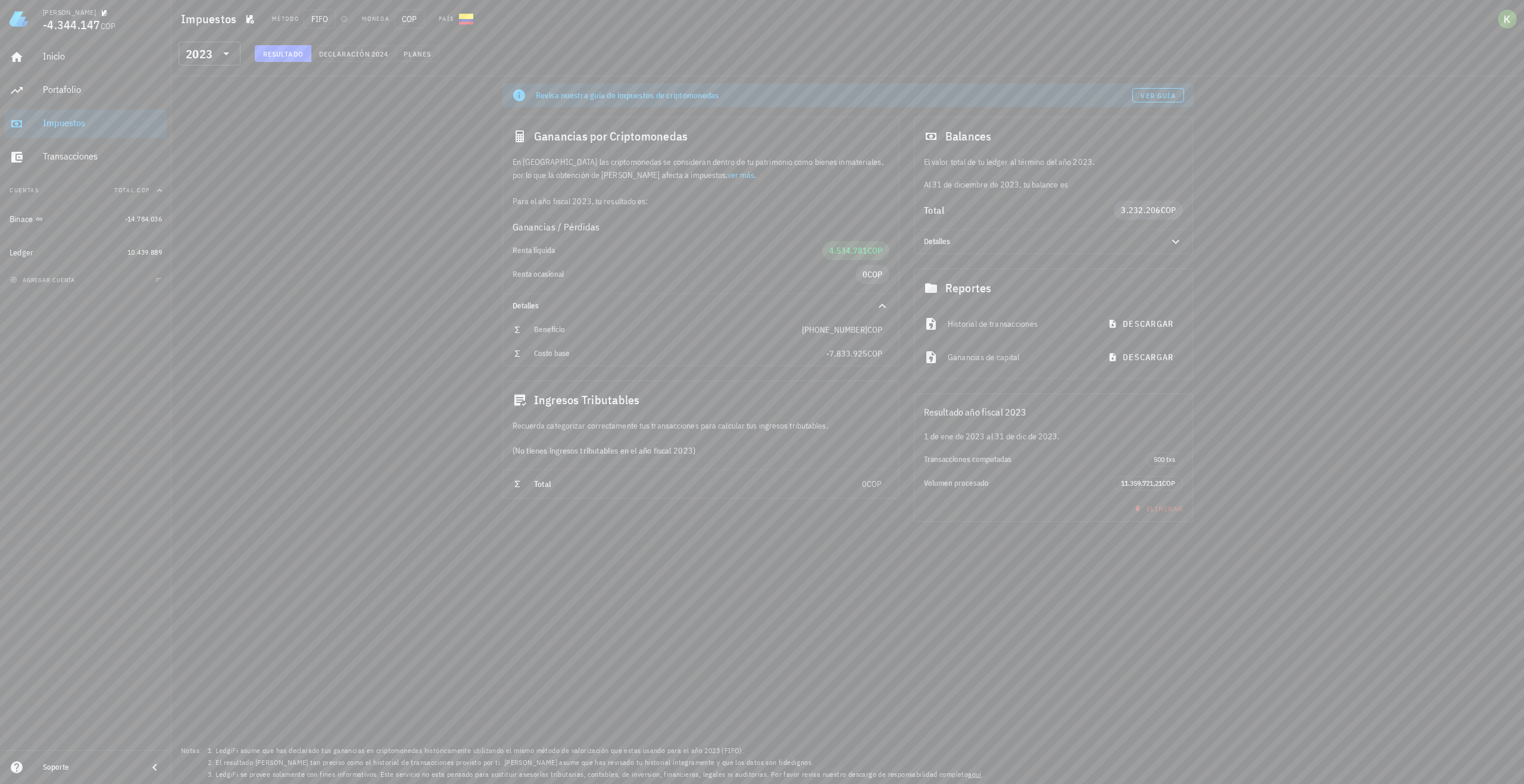
click at [365, 63] on div "Resultado Declaración 2024 Planes" at bounding box center [347, 58] width 199 height 24
click at [365, 58] on span "Declaración" at bounding box center [345, 54] width 52 height 9
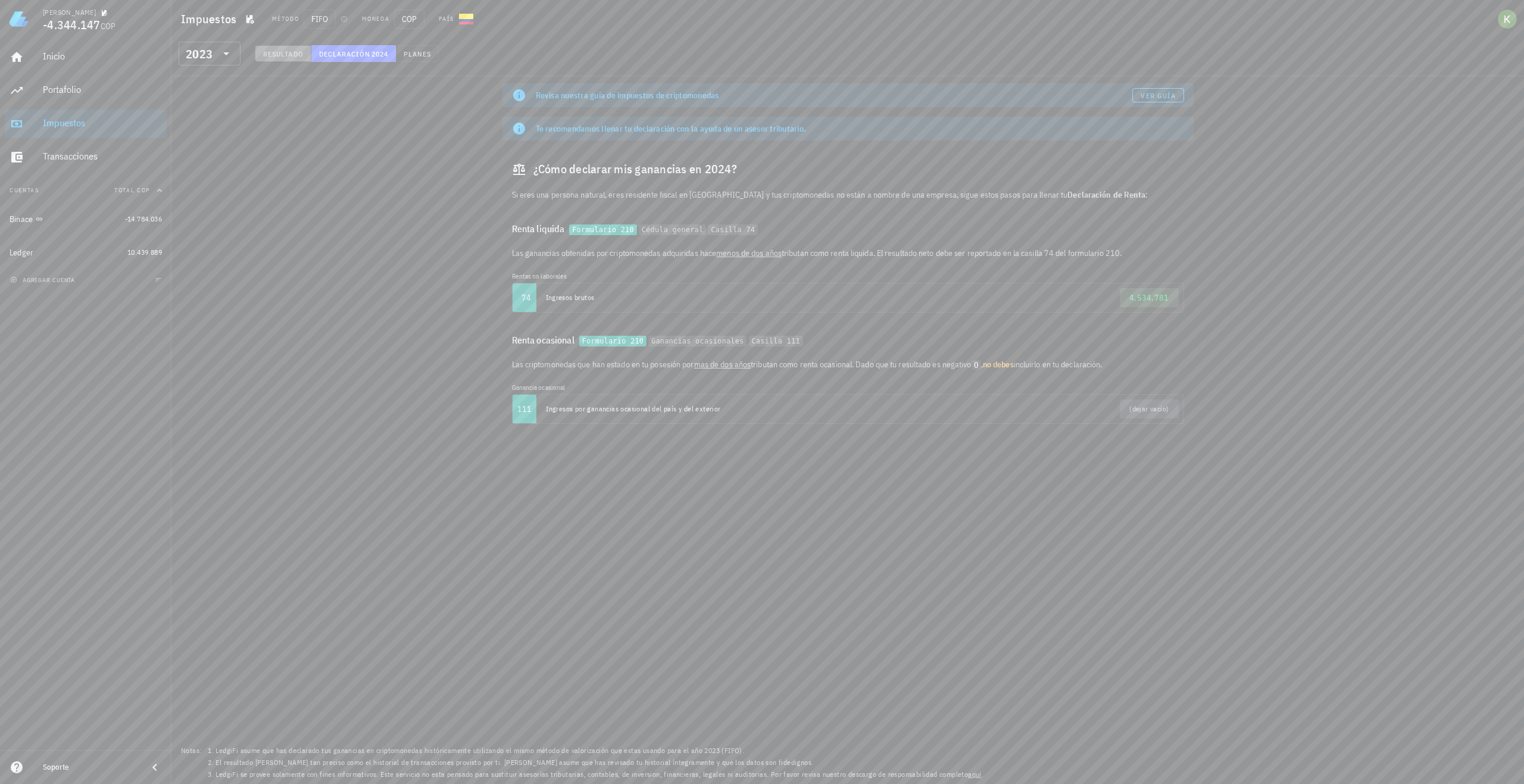
click at [280, 58] on button "Resultado" at bounding box center [283, 54] width 56 height 16
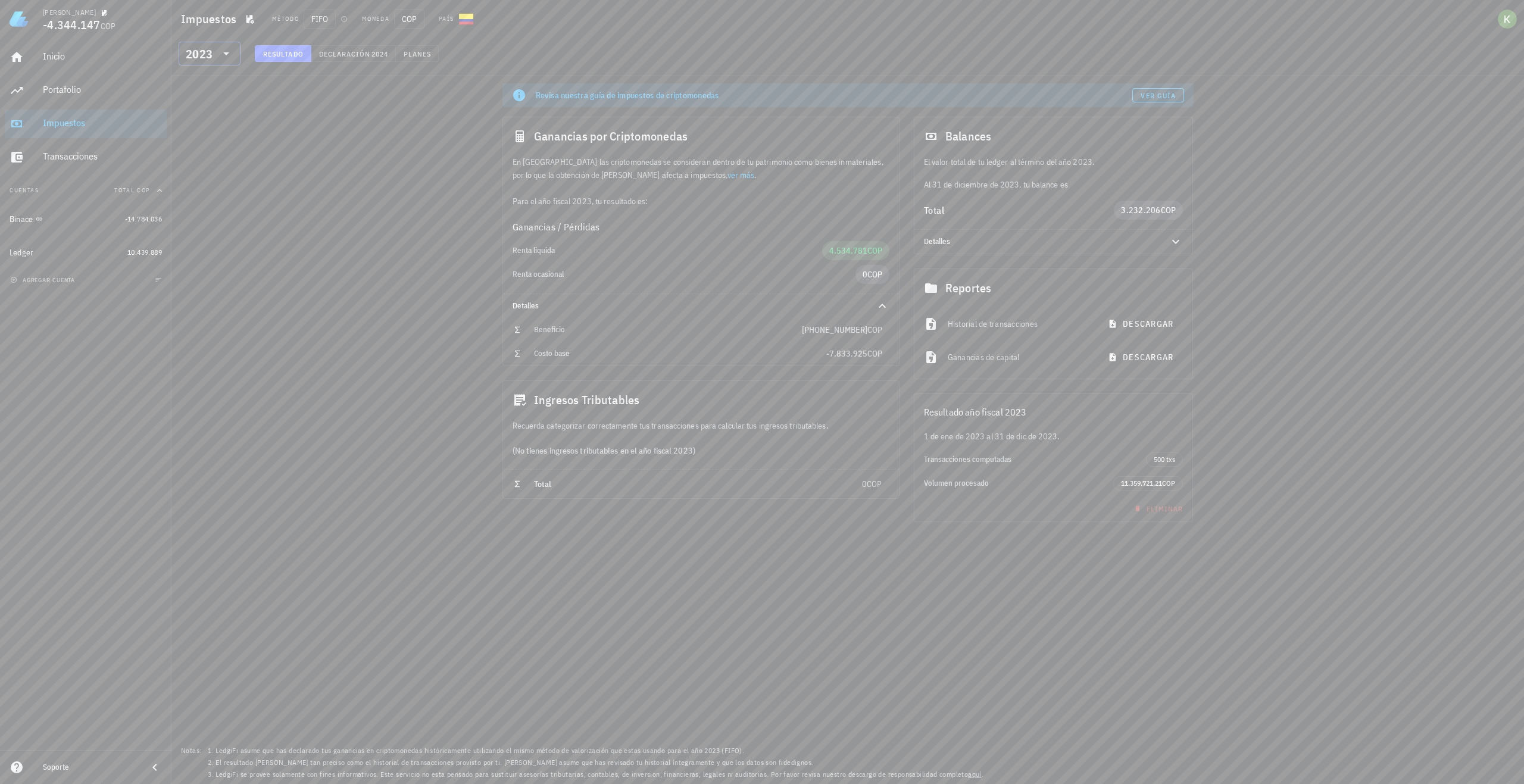
click at [218, 60] on div at bounding box center [225, 53] width 16 height 15
click at [207, 148] on div "2022" at bounding box center [210, 156] width 43 height 19
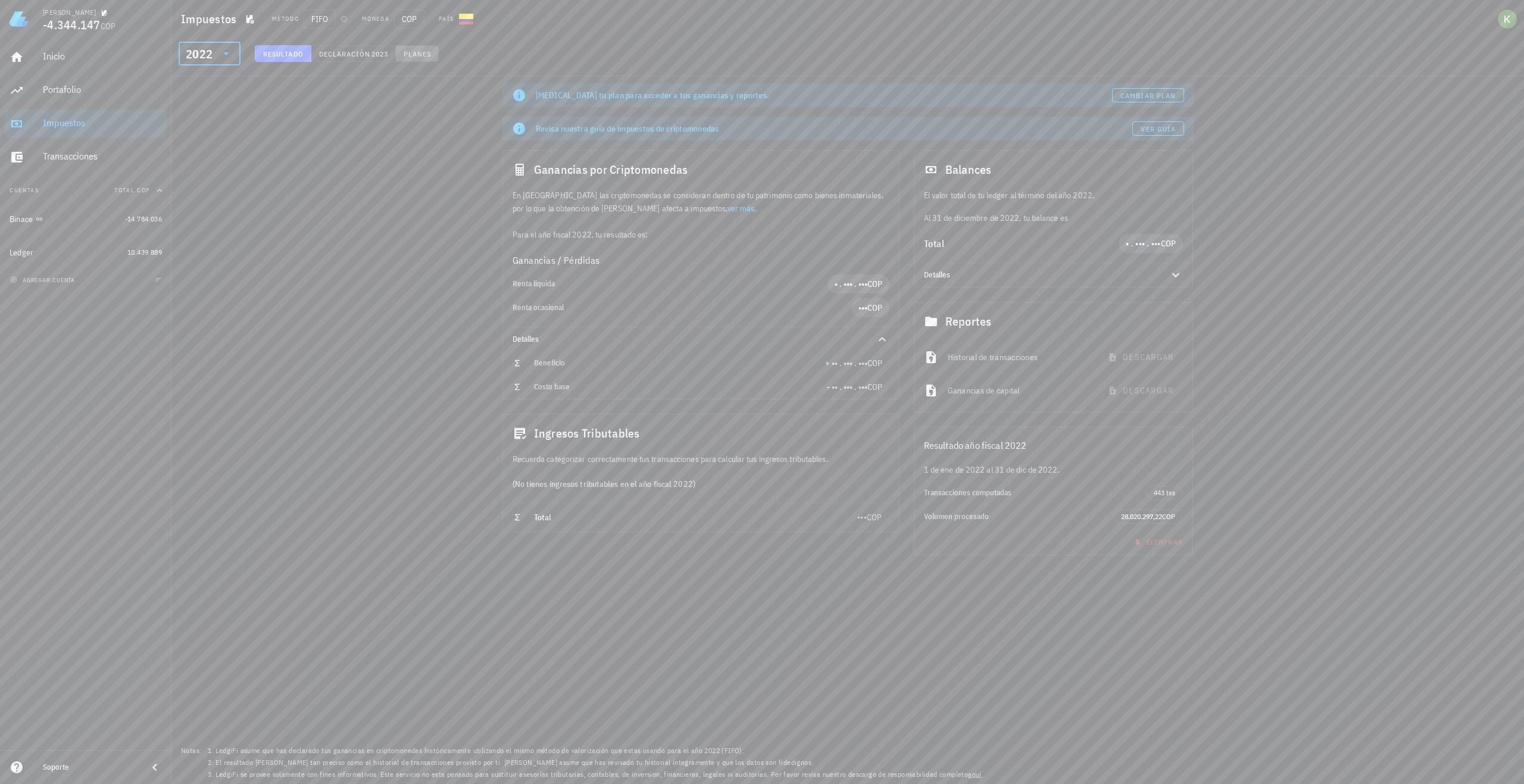
click at [417, 53] on span "Planes" at bounding box center [417, 54] width 28 height 9
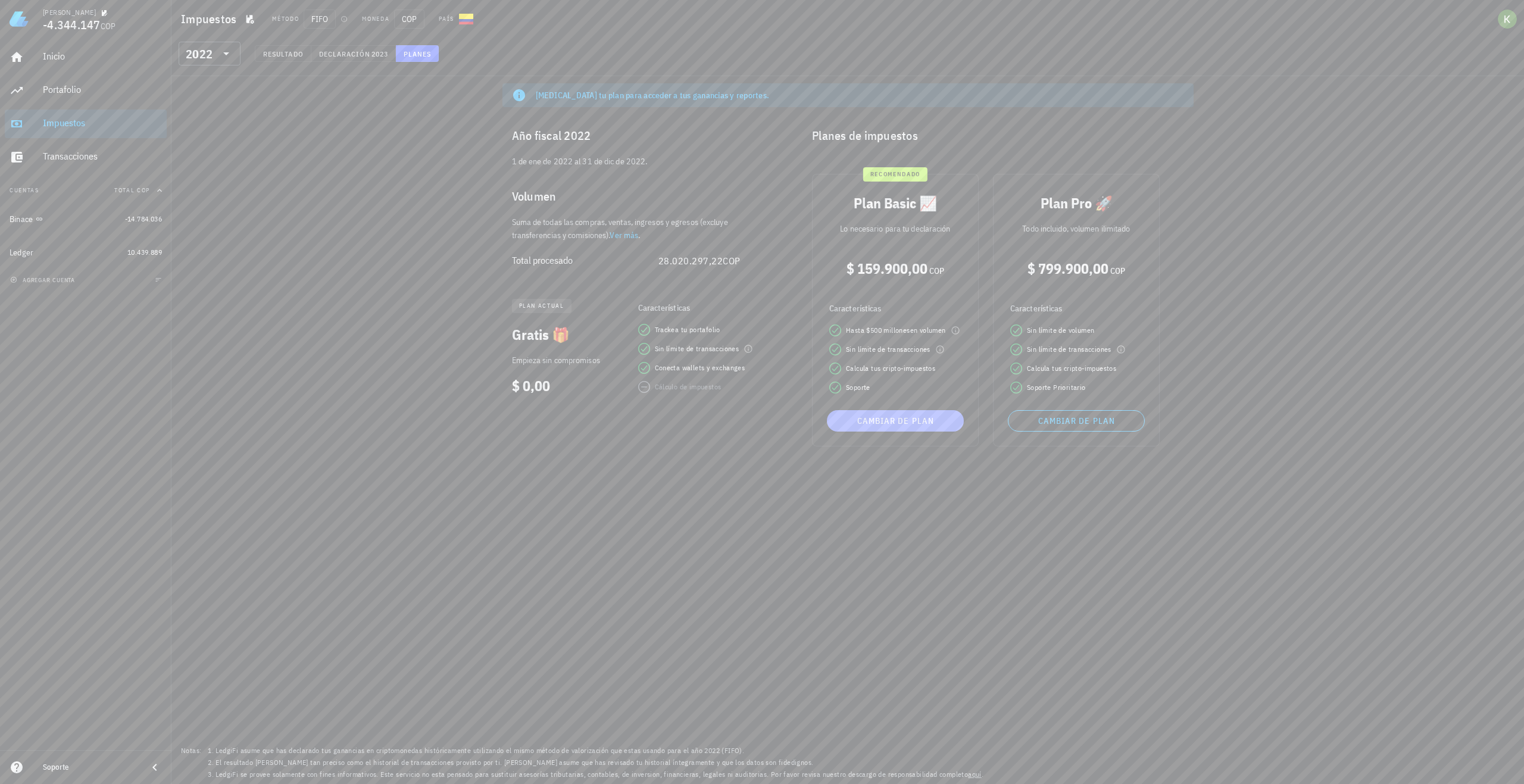
click at [875, 420] on span "Cambiar de plan" at bounding box center [895, 420] width 128 height 11
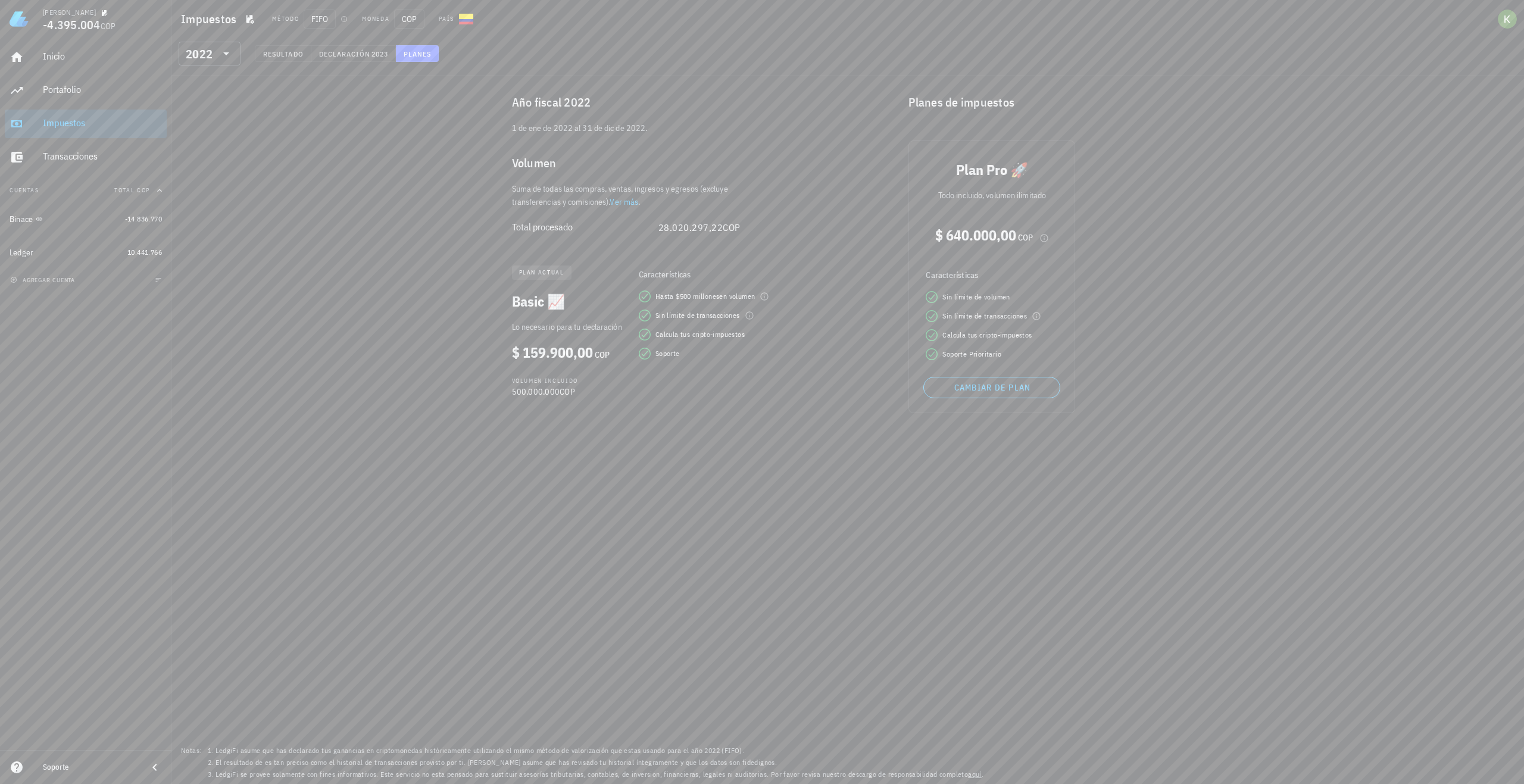
click at [97, 133] on div "Impuestos" at bounding box center [102, 123] width 119 height 27
click at [344, 58] on button "Declaración 2023" at bounding box center [353, 54] width 85 height 16
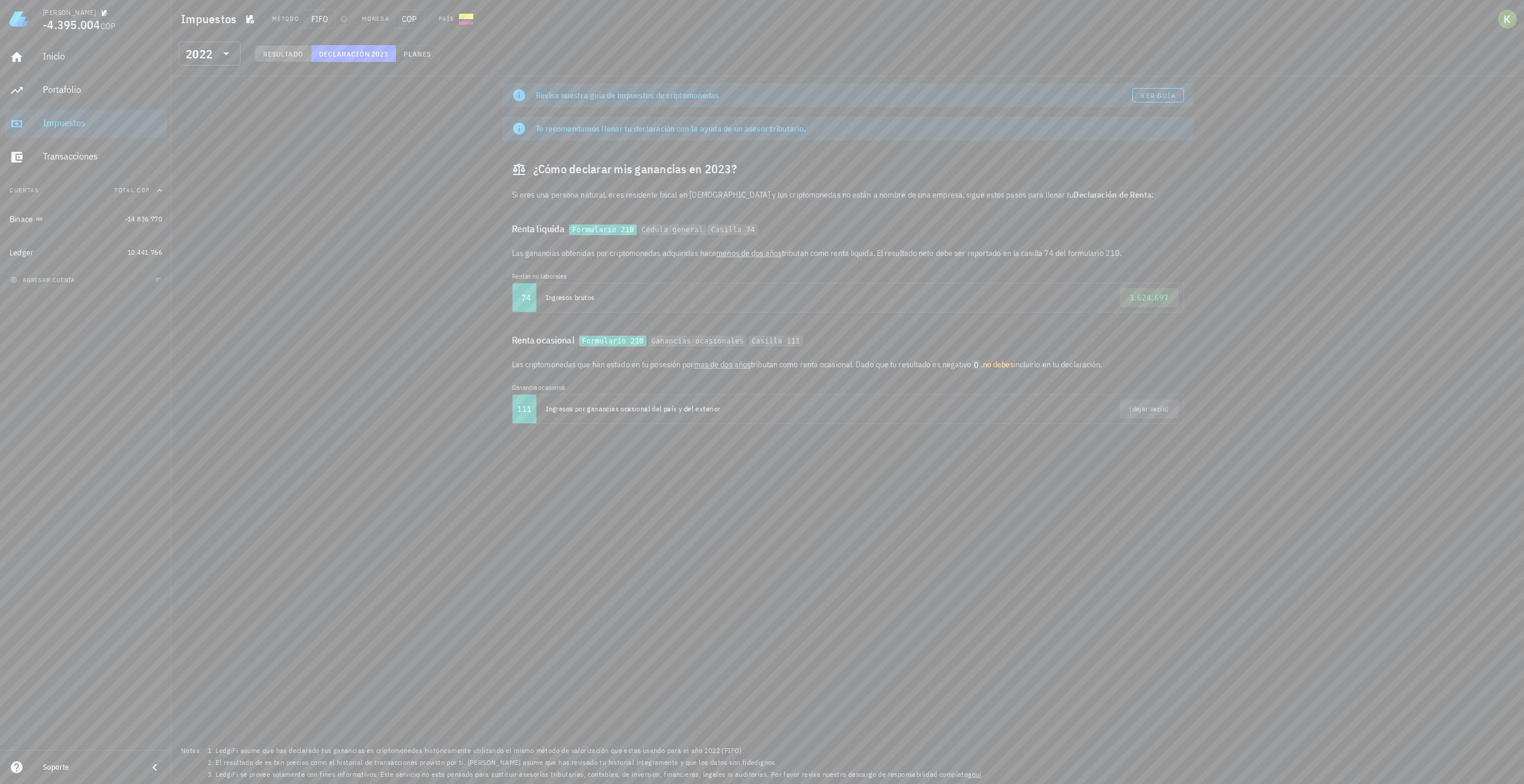
click at [288, 59] on button "Resultado" at bounding box center [283, 54] width 56 height 16
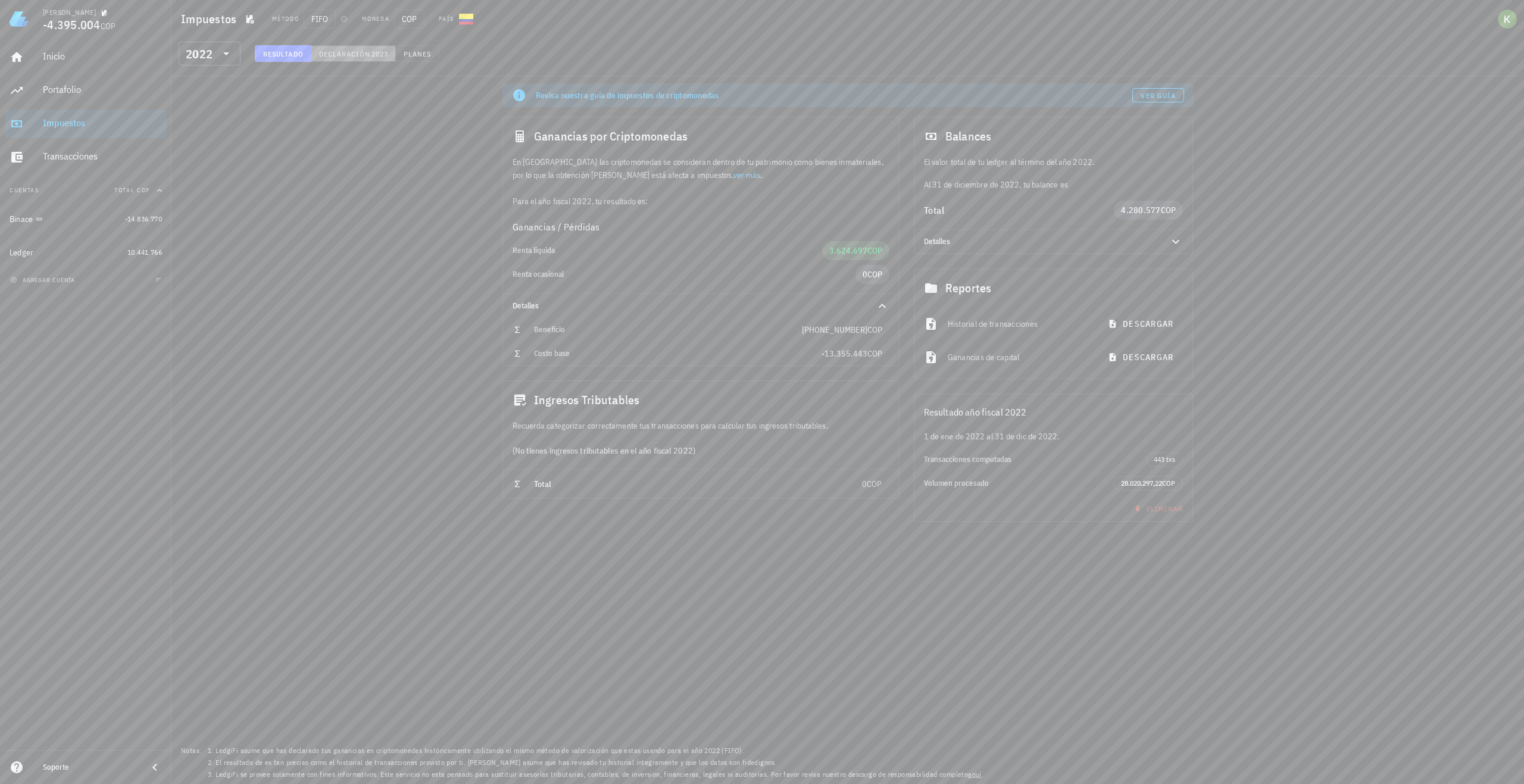
click at [341, 58] on span "Declaración" at bounding box center [345, 54] width 52 height 9
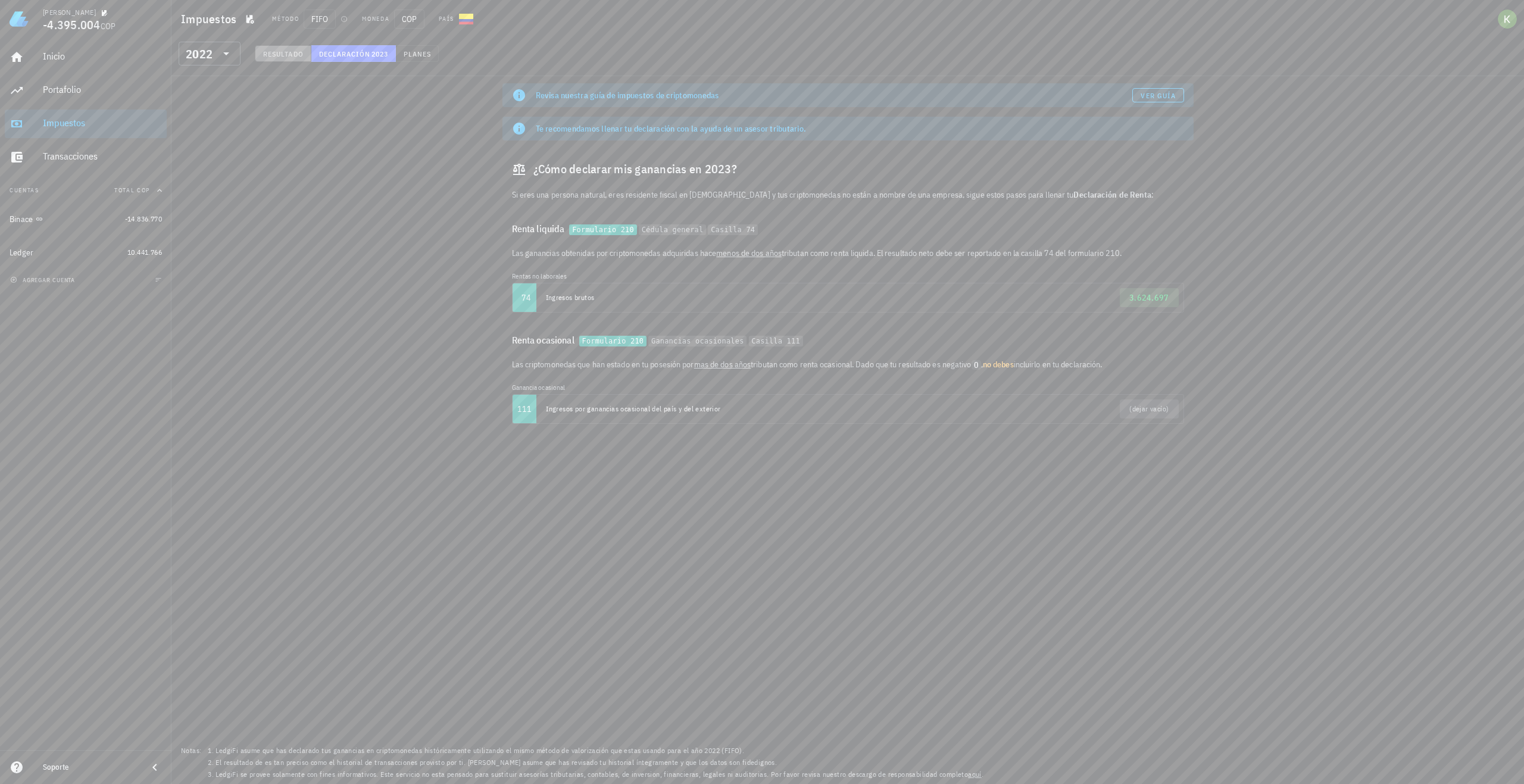
click at [305, 56] on button "Resultado" at bounding box center [283, 54] width 56 height 16
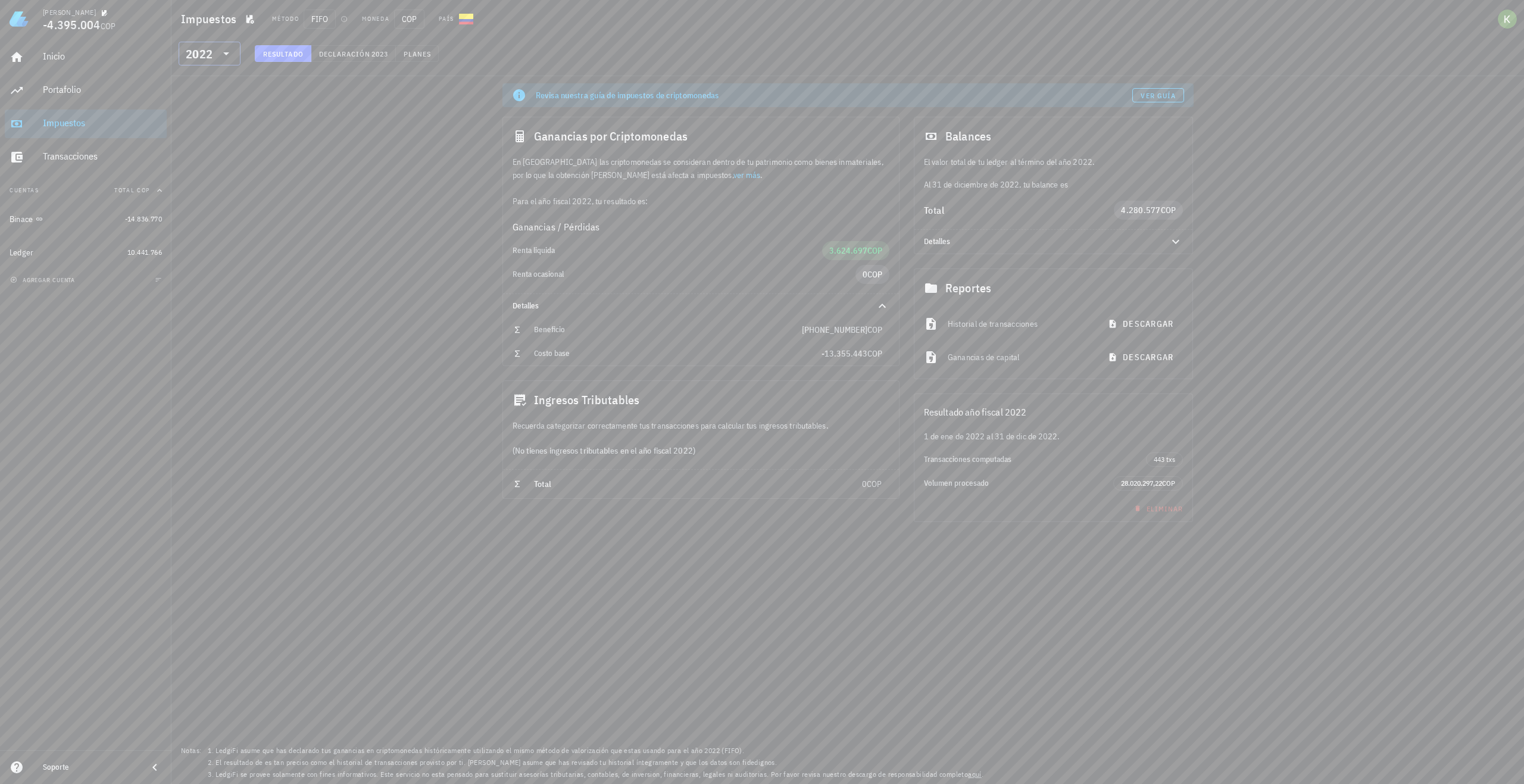
click at [223, 55] on icon at bounding box center [226, 53] width 15 height 15
click at [209, 132] on div "2023" at bounding box center [210, 132] width 43 height 9
click at [353, 56] on span "Declaración" at bounding box center [345, 54] width 52 height 9
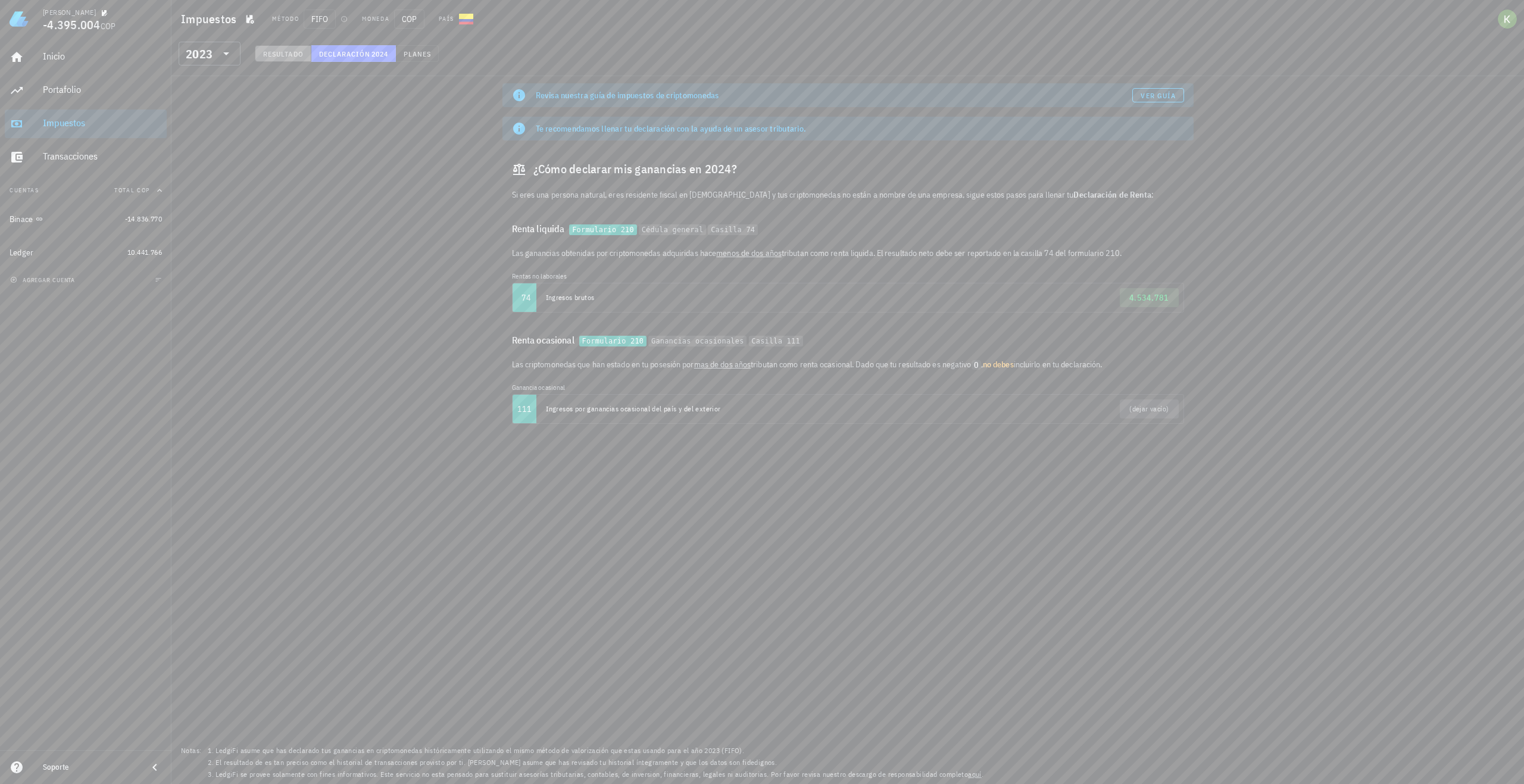
click at [305, 56] on button "Resultado" at bounding box center [283, 54] width 56 height 16
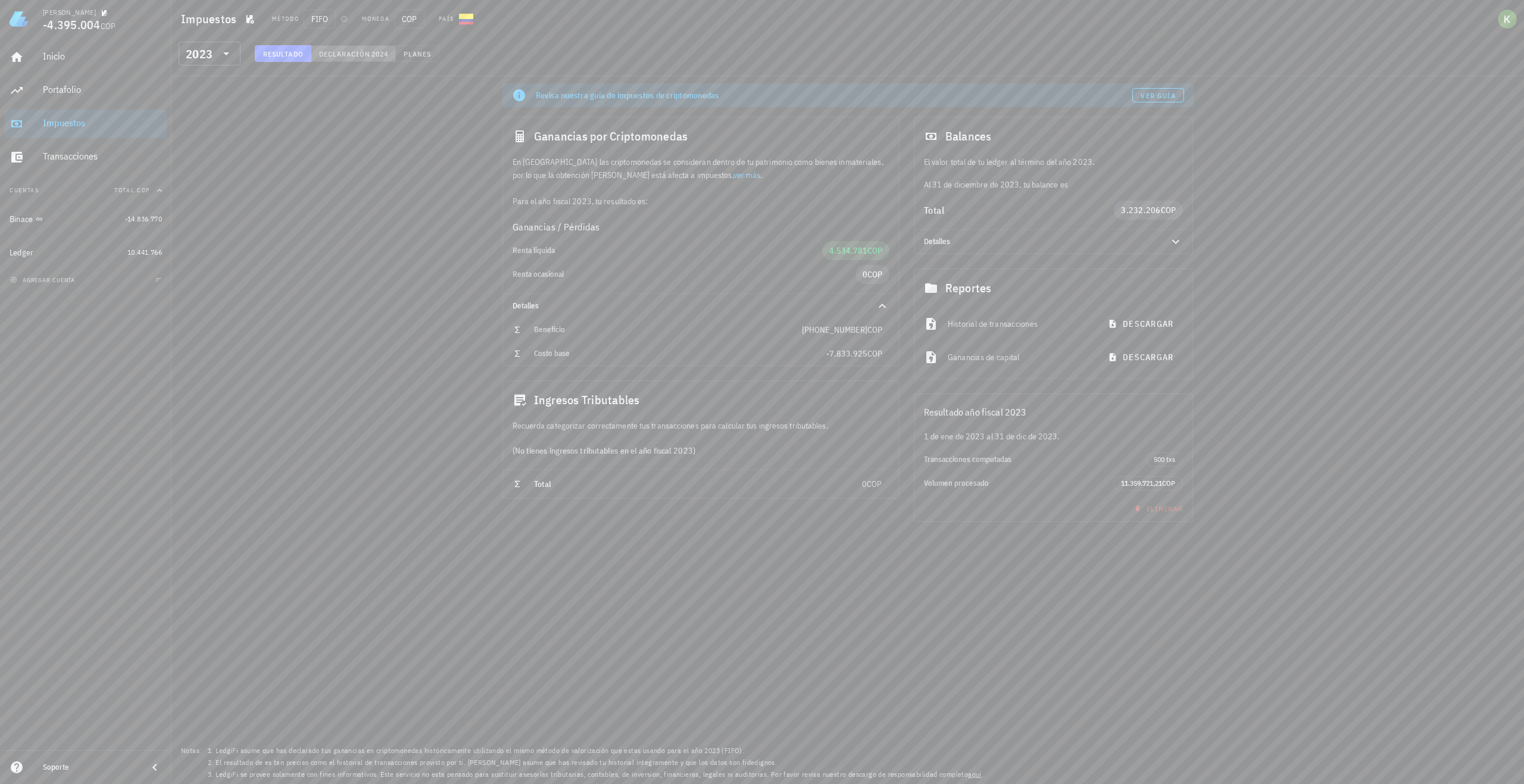
click at [343, 56] on span "Declaración" at bounding box center [345, 54] width 52 height 9
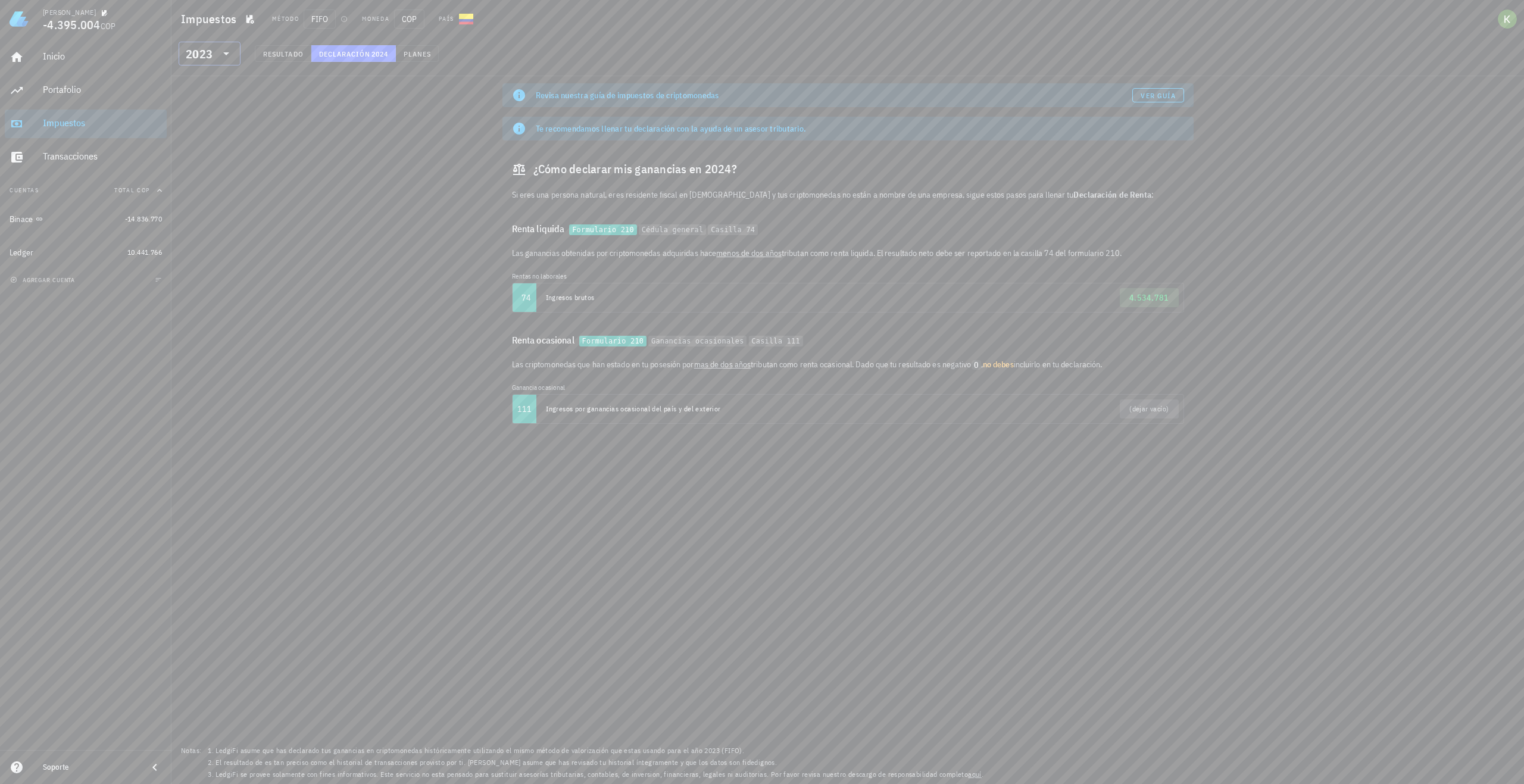
click at [232, 56] on icon at bounding box center [226, 53] width 15 height 15
click at [209, 154] on div "2022" at bounding box center [210, 156] width 43 height 9
click at [233, 103] on div "Revisa nuestra guía de impuestos de criptomonedas Ver guía Te recomendamos llen…" at bounding box center [847, 431] width 1353 height 708
click at [278, 59] on button "Resultado" at bounding box center [283, 54] width 56 height 16
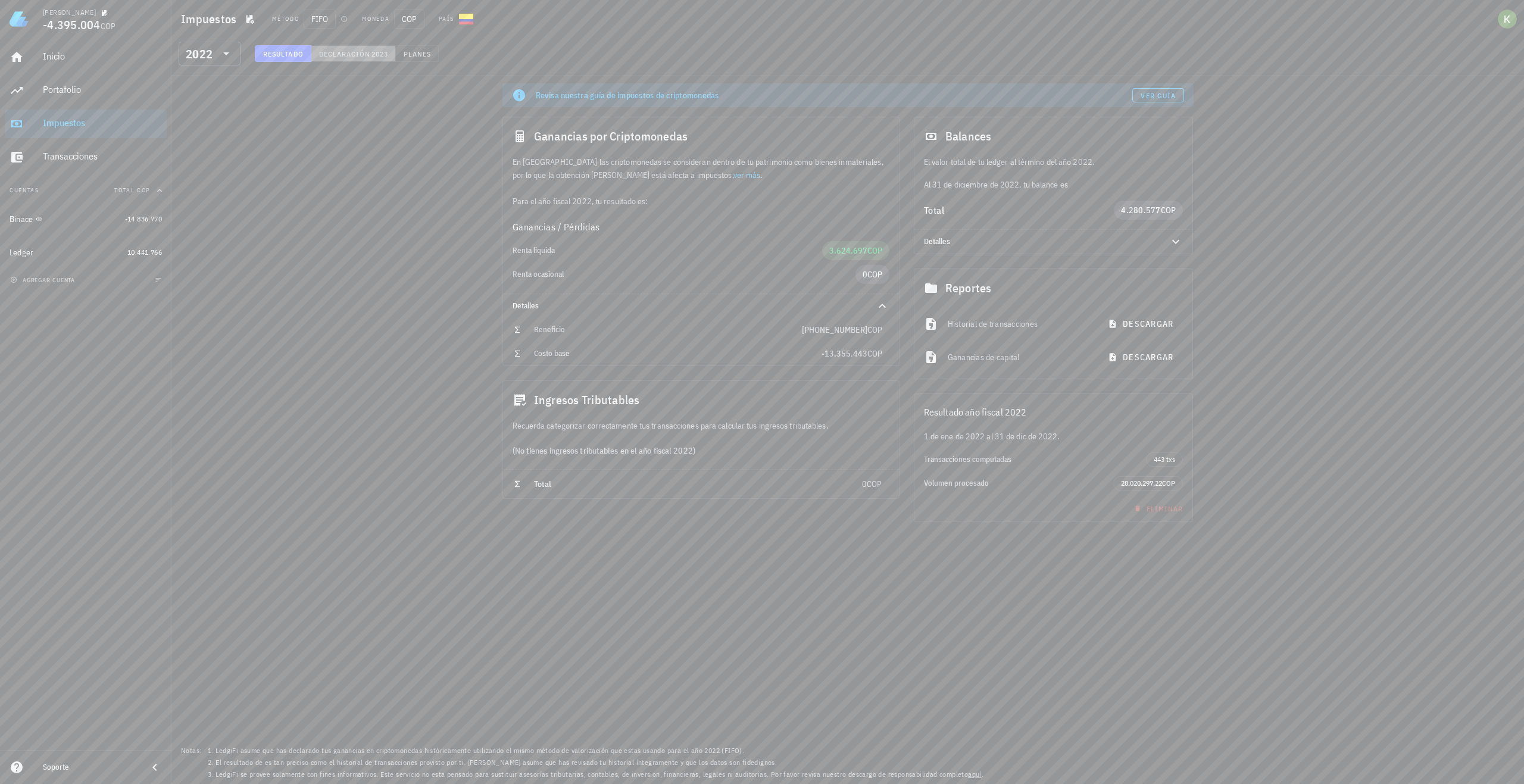
click at [341, 49] on span "Declaración" at bounding box center [345, 54] width 52 height 9
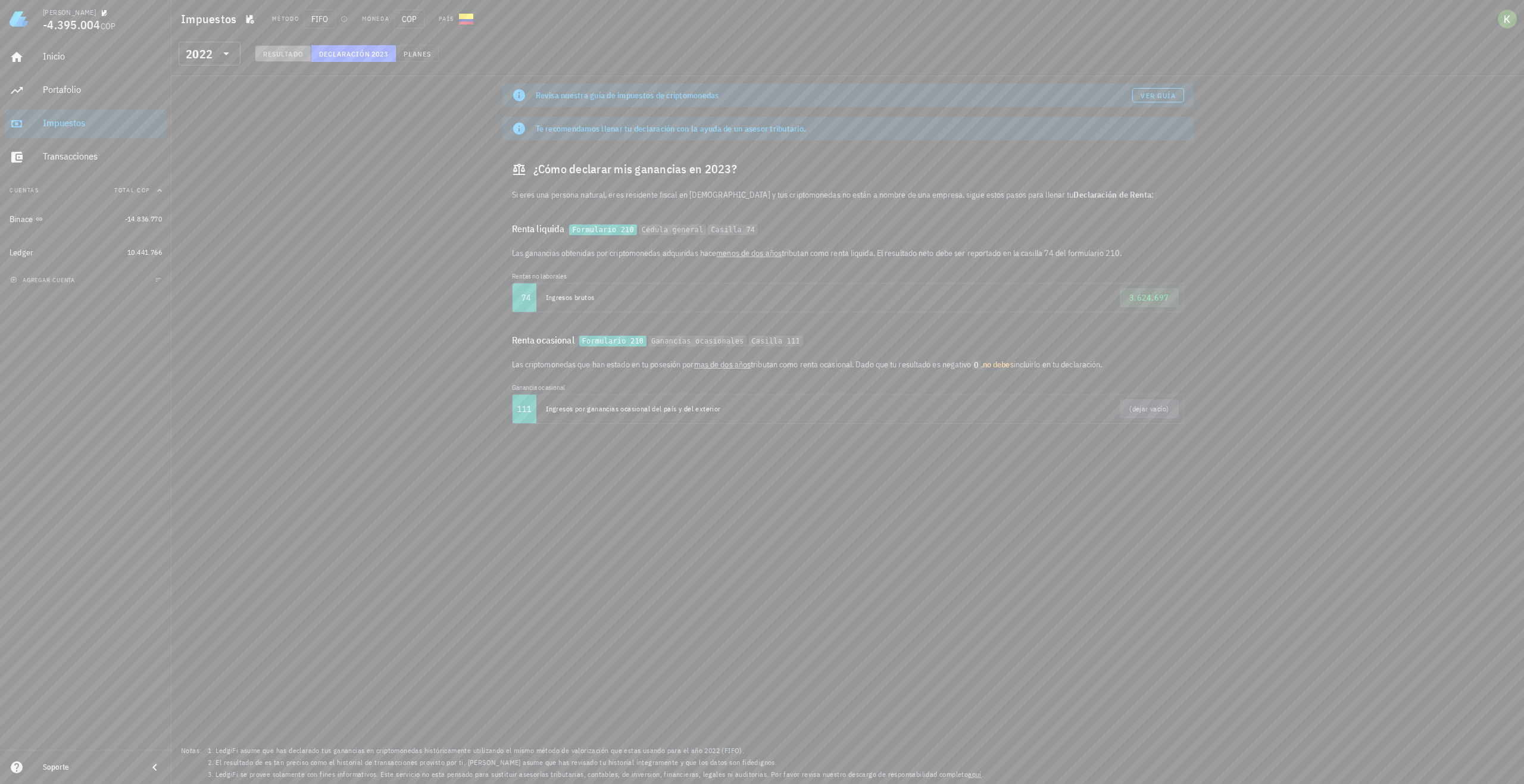
click at [274, 58] on span "Resultado" at bounding box center [283, 54] width 41 height 9
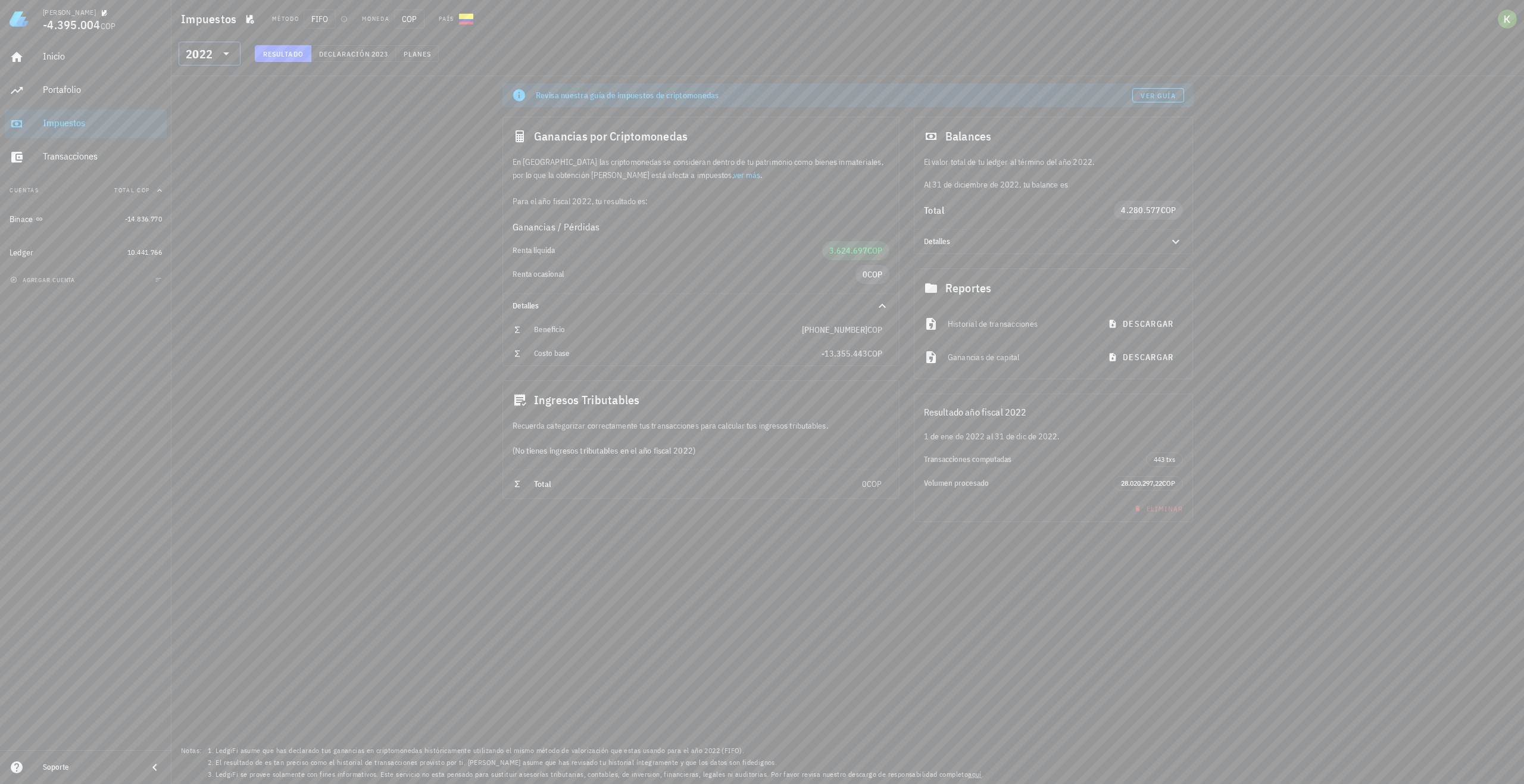
click at [226, 56] on icon at bounding box center [226, 53] width 15 height 15
click at [74, 230] on div "Binace" at bounding box center [65, 219] width 111 height 25
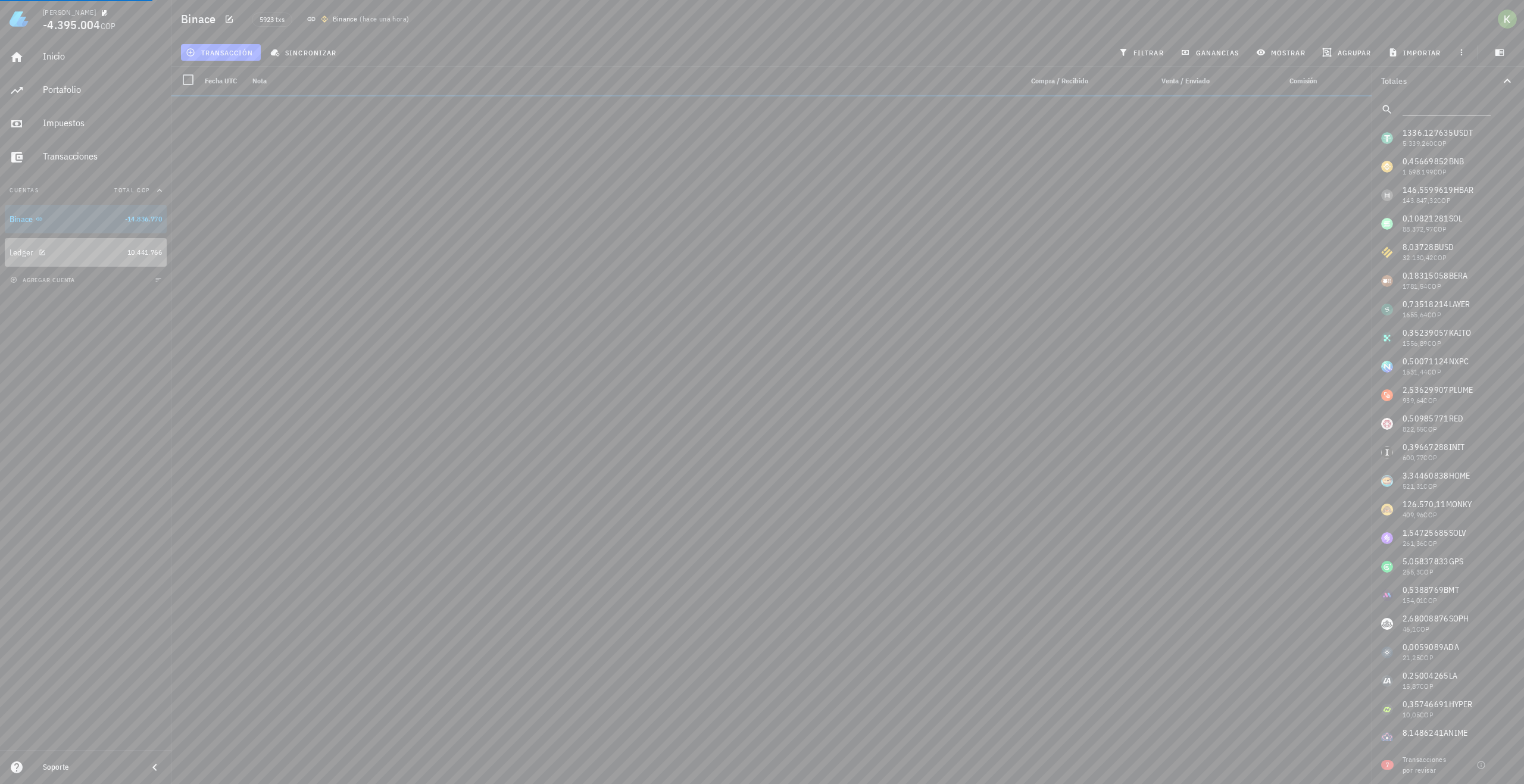
click at [78, 255] on div "Ledger" at bounding box center [66, 253] width 113 height 11
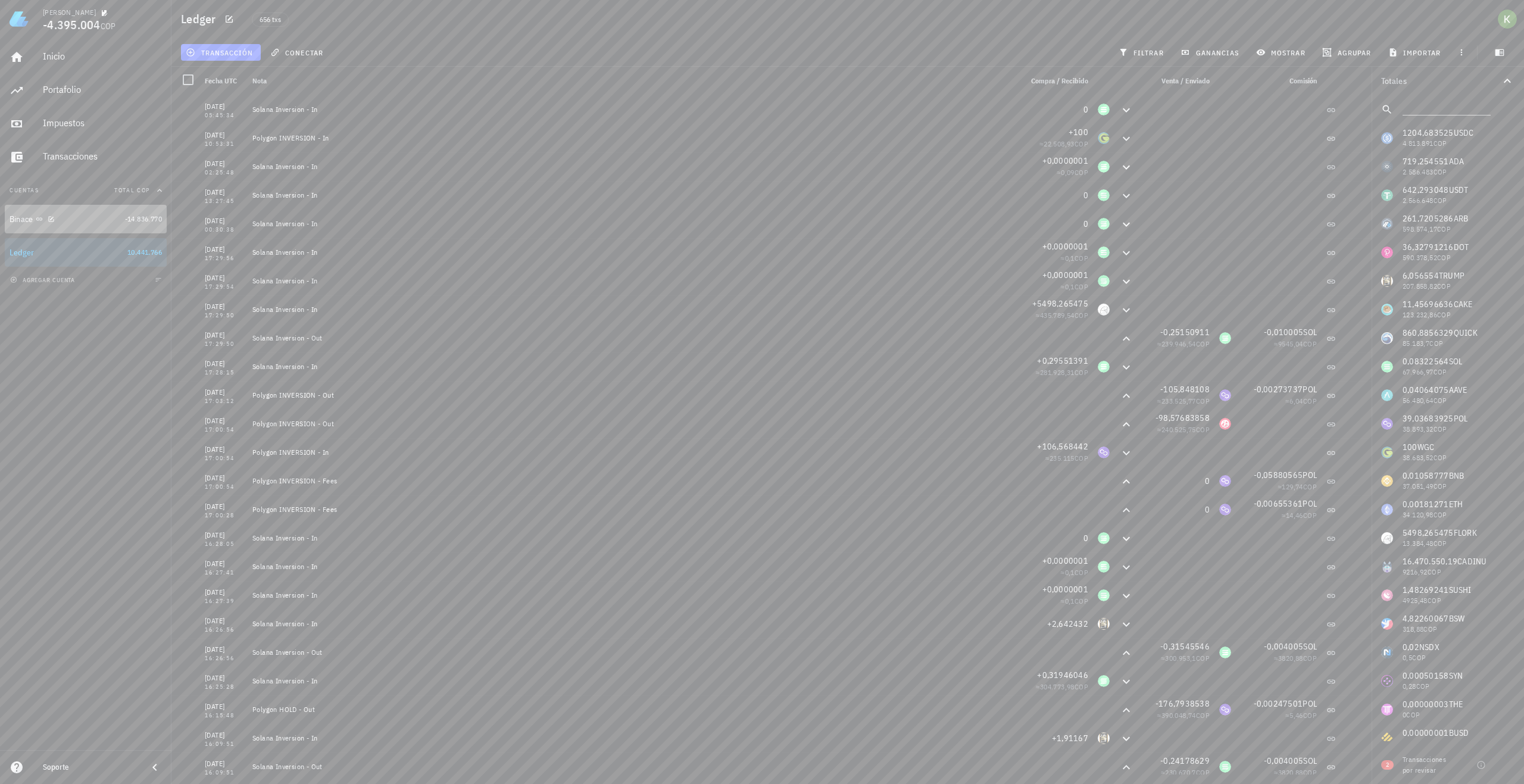
click at [78, 230] on div "Binace" at bounding box center [65, 219] width 111 height 25
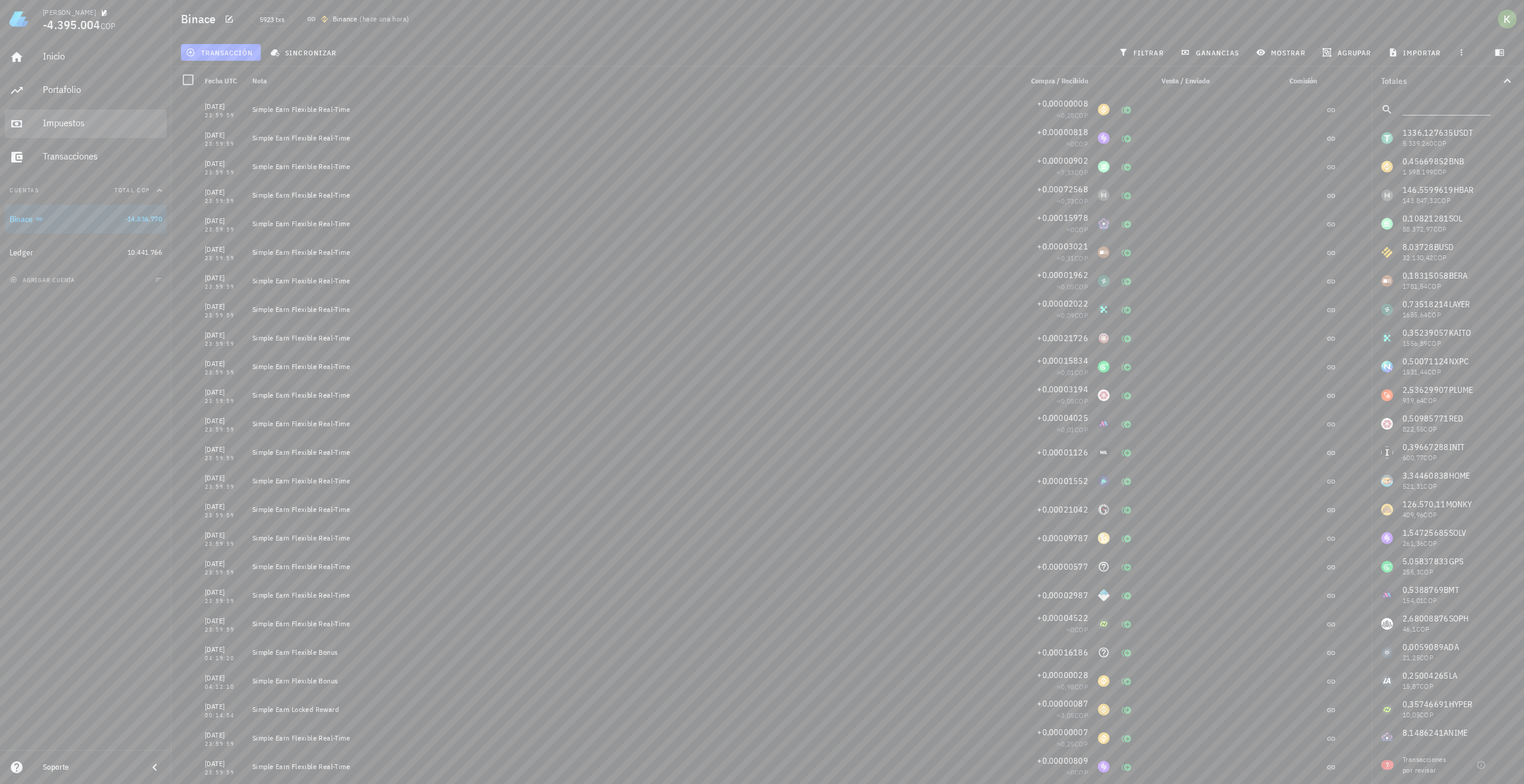
click at [73, 130] on div "Impuestos" at bounding box center [102, 123] width 119 height 27
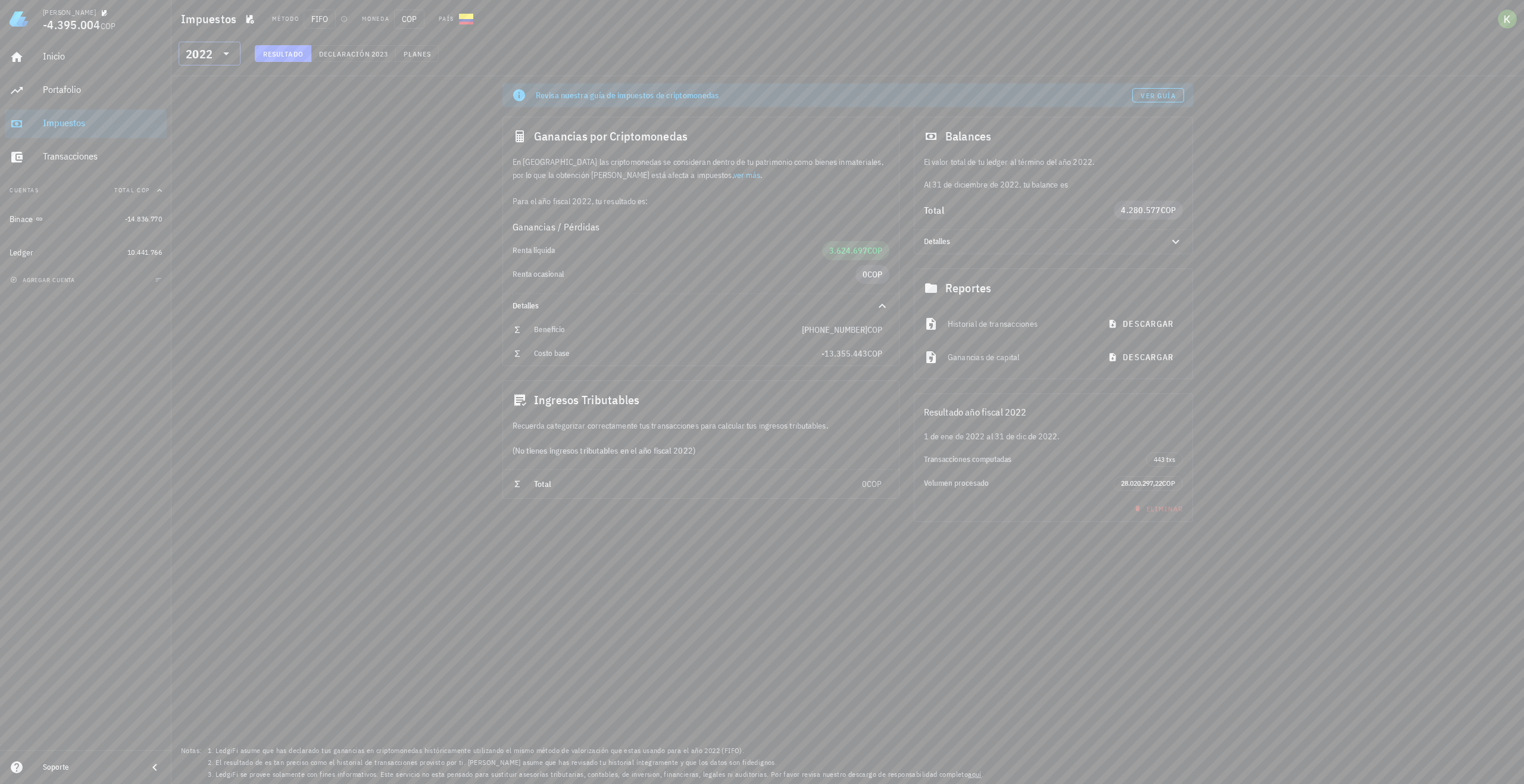
click at [224, 46] on icon at bounding box center [226, 53] width 15 height 15
click at [205, 134] on div "2023" at bounding box center [210, 132] width 43 height 9
click at [224, 51] on icon at bounding box center [226, 53] width 15 height 15
click at [209, 114] on div "2024" at bounding box center [210, 108] width 43 height 19
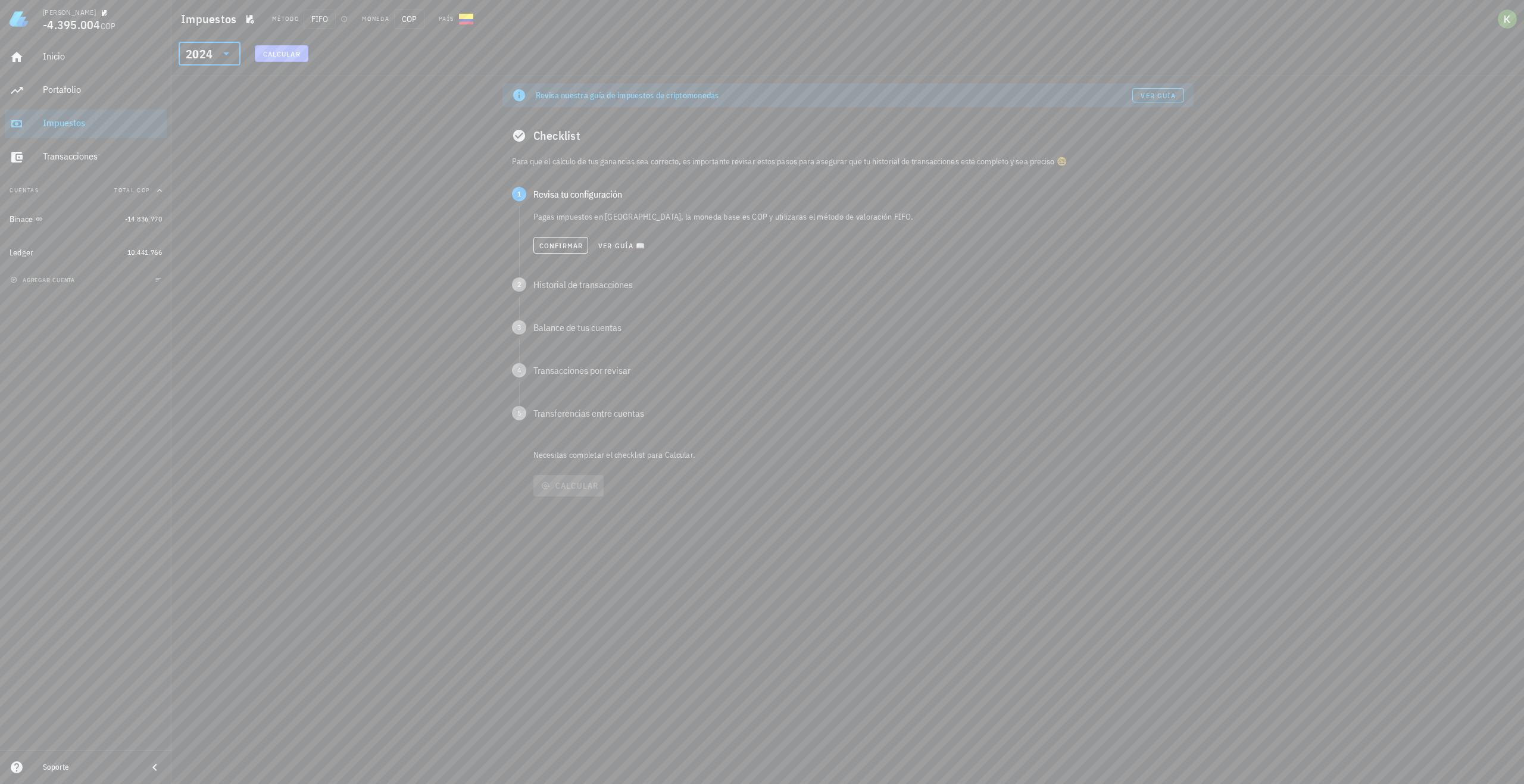
click at [286, 56] on span "Calcular" at bounding box center [281, 54] width 38 height 9
click at [359, 169] on div "Revisa nuestra guía de impuestos de criptomonedas Ver guía Checklist Para que e…" at bounding box center [847, 431] width 1353 height 708
click at [568, 240] on button "Confirmar" at bounding box center [562, 245] width 56 height 16
click at [556, 290] on span "Confirmar" at bounding box center [561, 288] width 45 height 9
click at [556, 331] on span "Confirmar" at bounding box center [561, 331] width 45 height 9
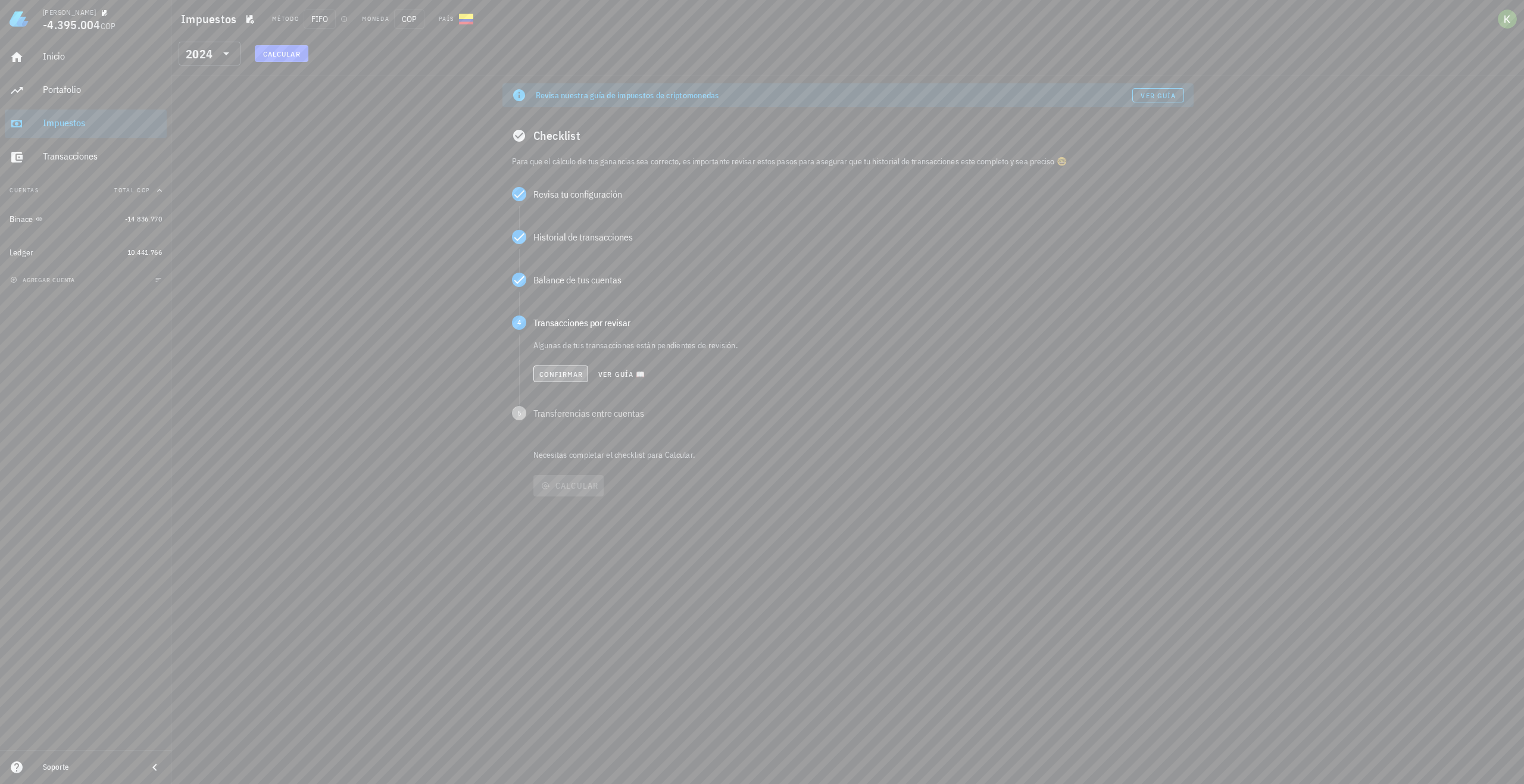
click at [555, 367] on button "Confirmar" at bounding box center [562, 374] width 56 height 16
click at [551, 410] on button "Confirmar" at bounding box center [561, 417] width 56 height 16
click at [568, 443] on span "Calcular" at bounding box center [568, 438] width 61 height 11
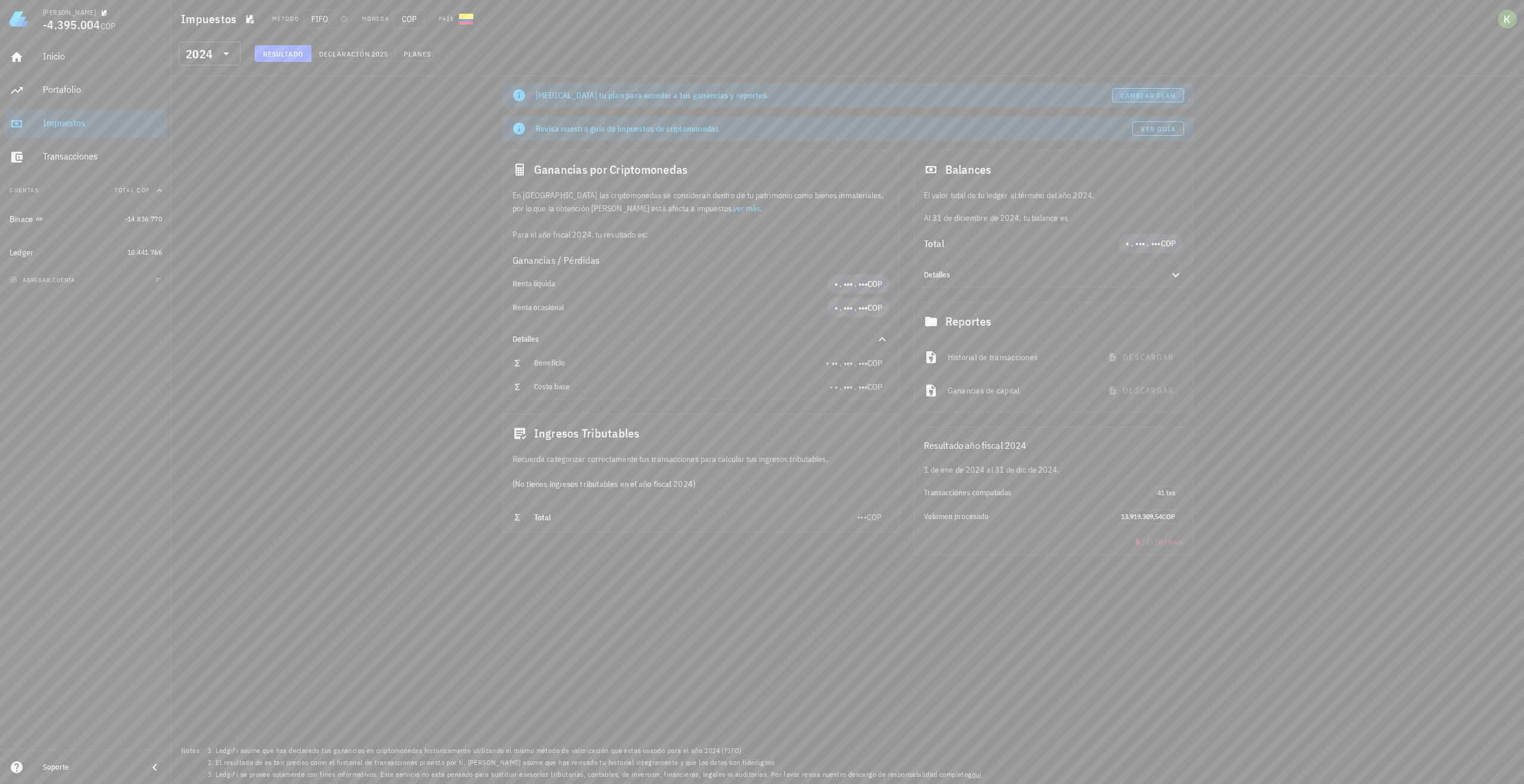
click at [1168, 91] on span "Cambiar plan" at bounding box center [1148, 95] width 56 height 9
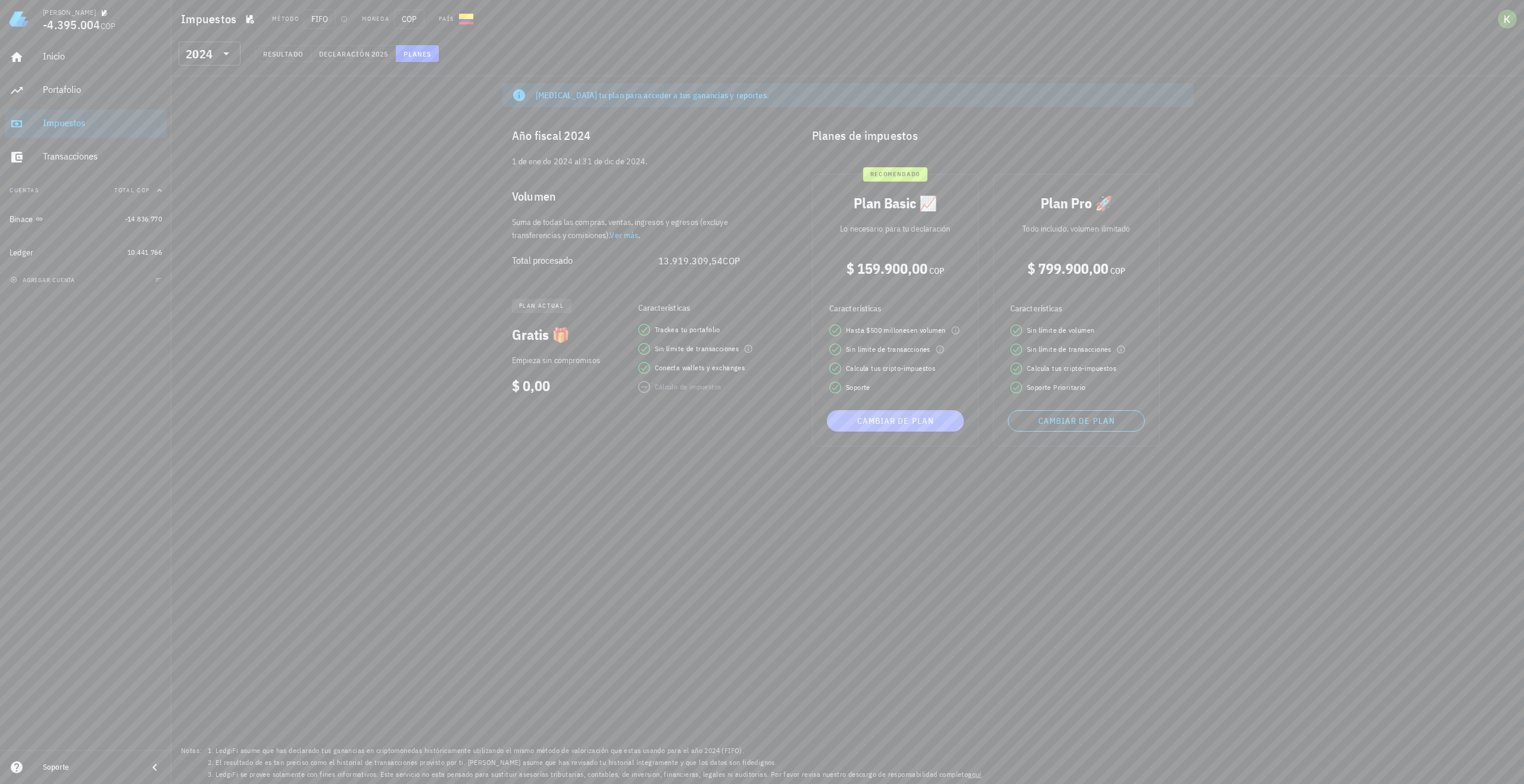
click at [879, 423] on span "Cambiar de plan" at bounding box center [895, 420] width 128 height 11
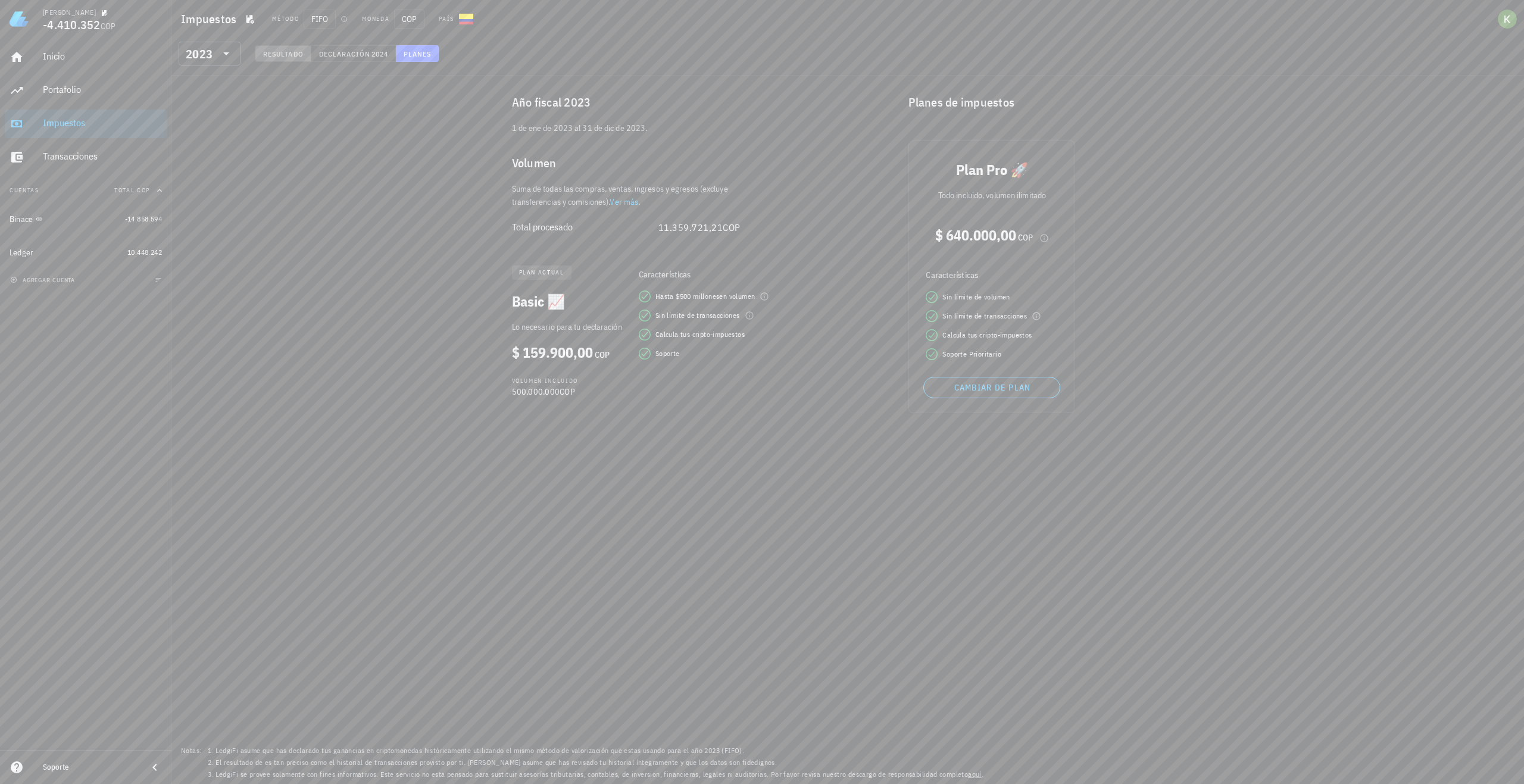
click at [288, 56] on span "Resultado" at bounding box center [283, 54] width 41 height 9
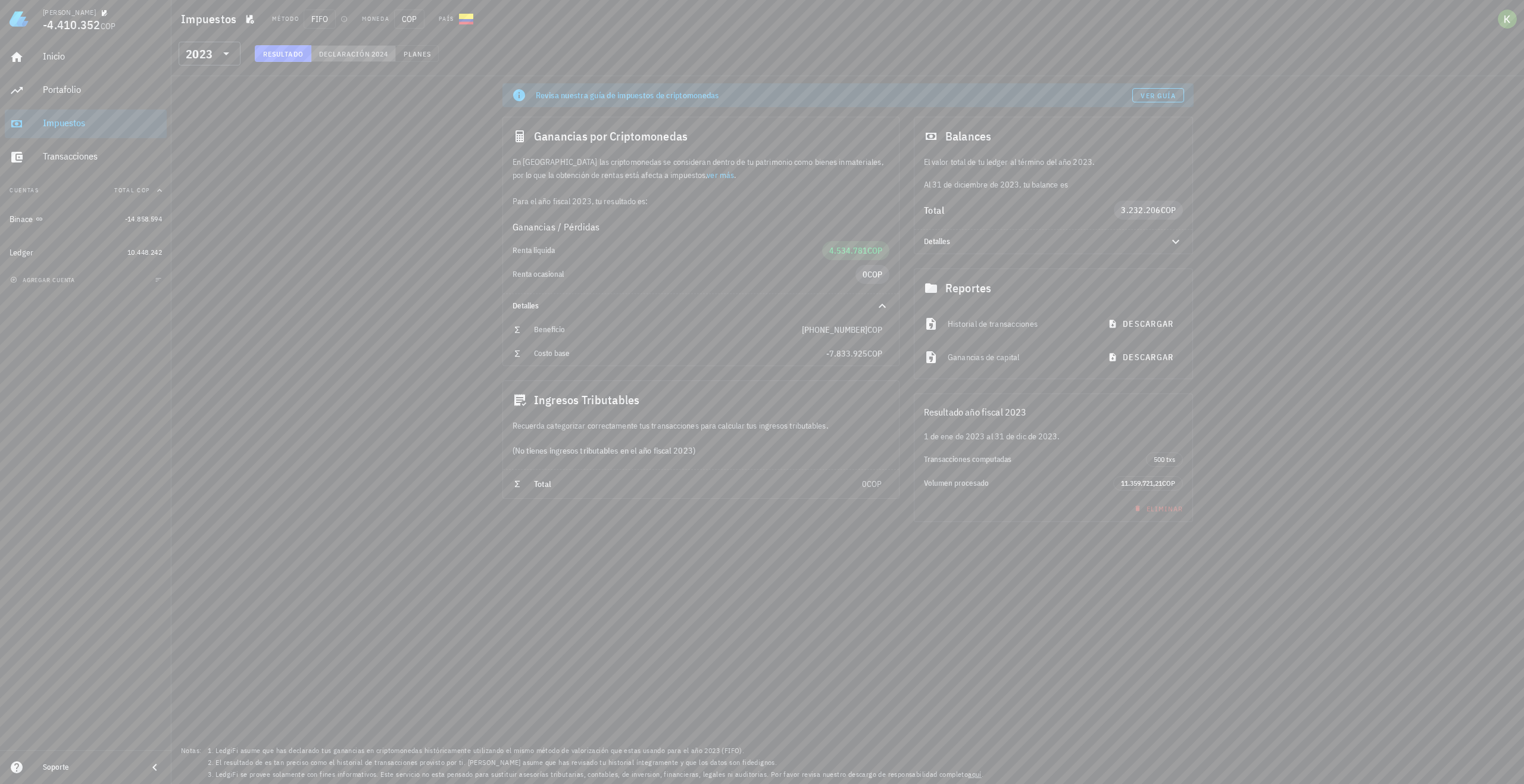
click at [378, 56] on span "2024" at bounding box center [379, 54] width 17 height 9
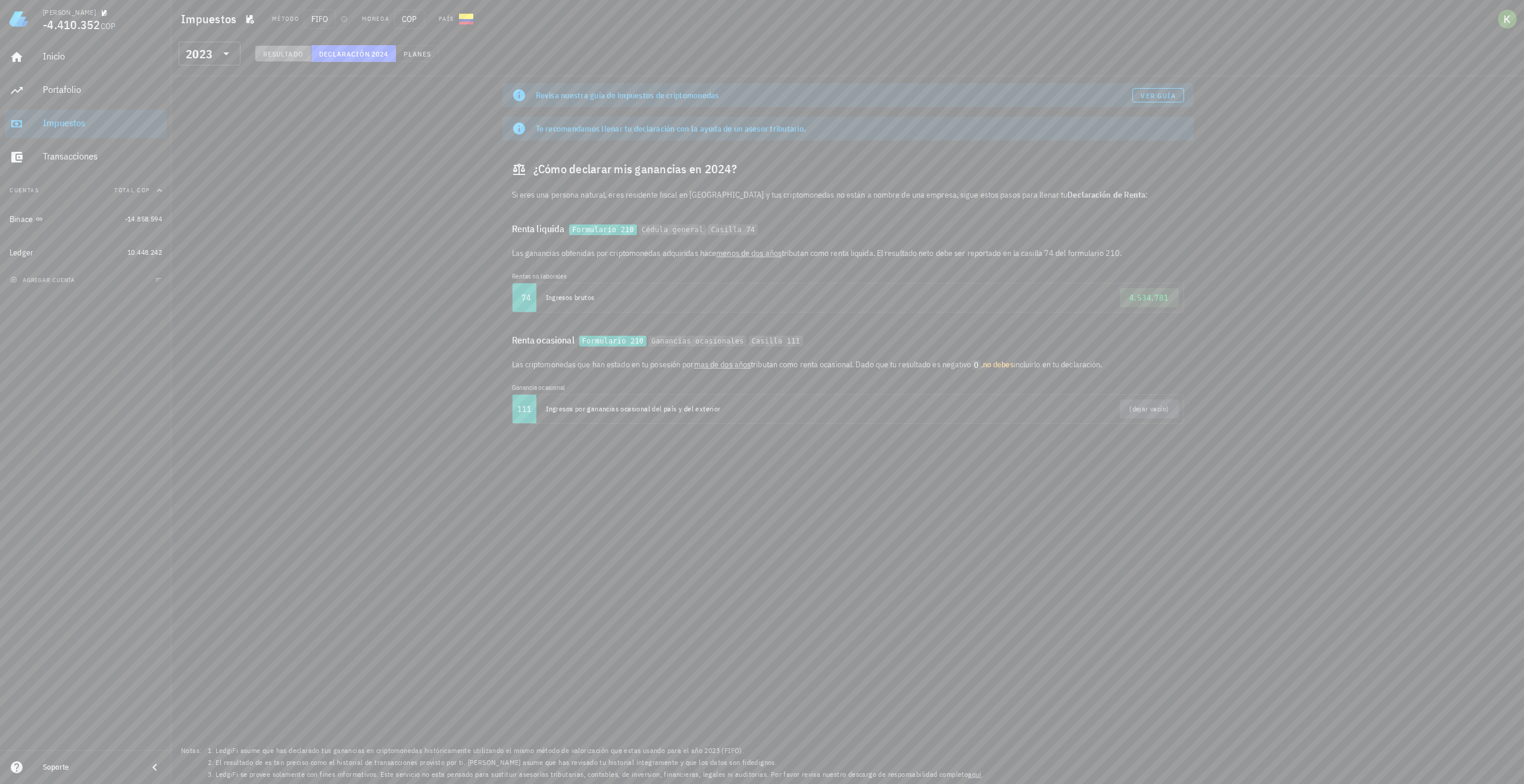
click at [277, 46] on button "Resultado" at bounding box center [283, 54] width 56 height 16
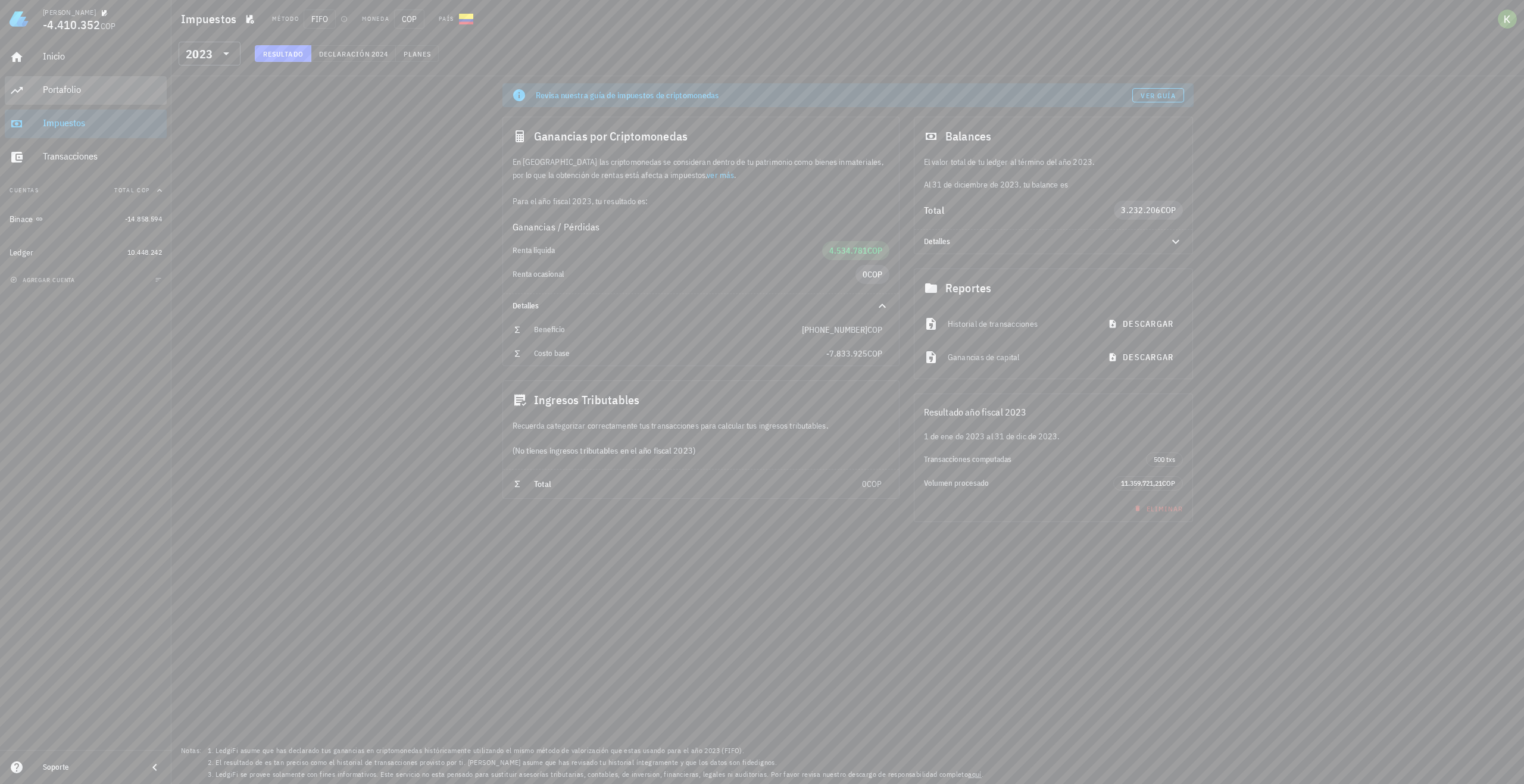
click at [84, 95] on div "Portafolio" at bounding box center [102, 90] width 119 height 11
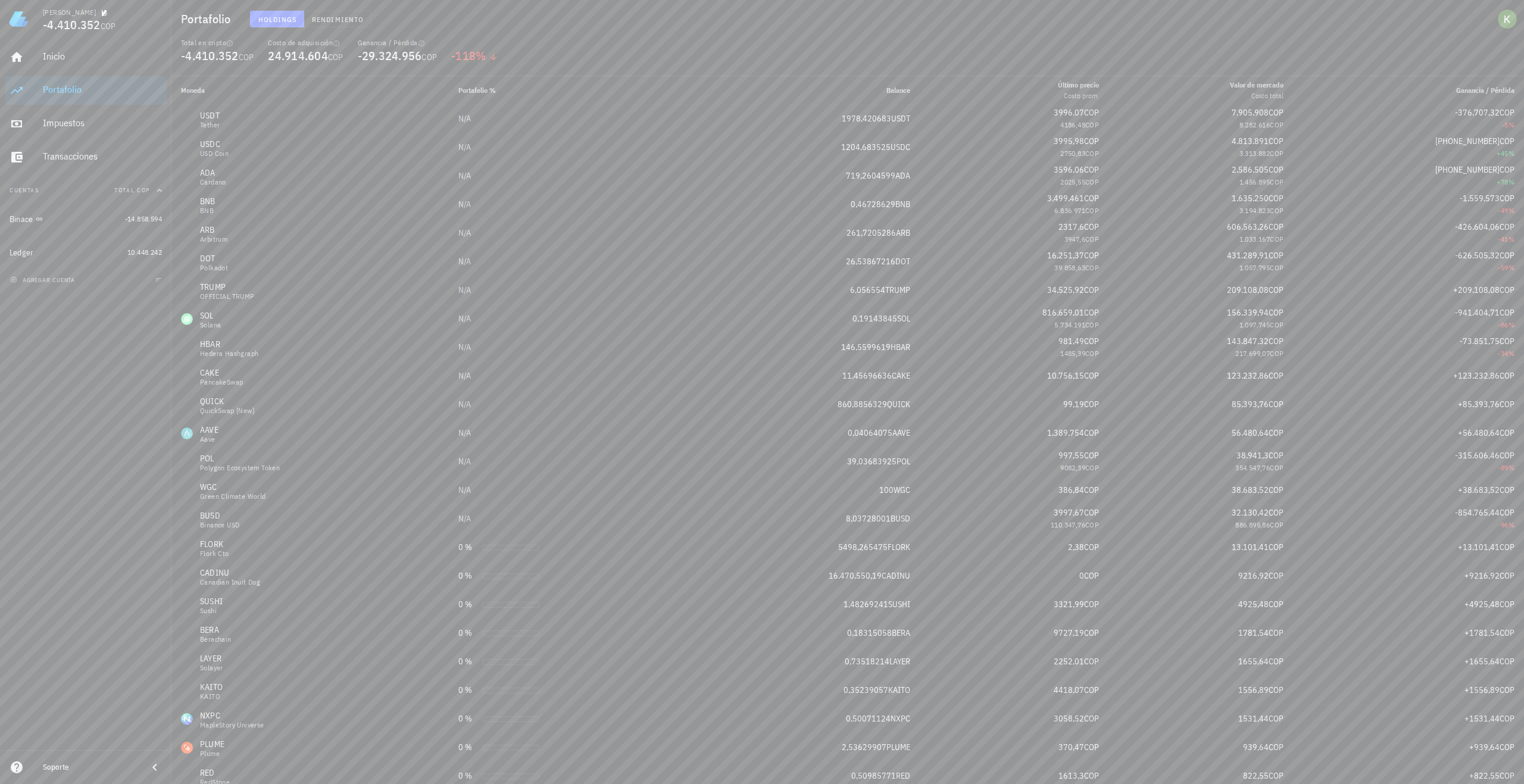
click at [90, 72] on div "Inicio [GEOGRAPHIC_DATA] Impuestos [GEOGRAPHIC_DATA]" at bounding box center [86, 107] width 162 height 138
click at [88, 61] on div "Inicio" at bounding box center [102, 56] width 119 height 11
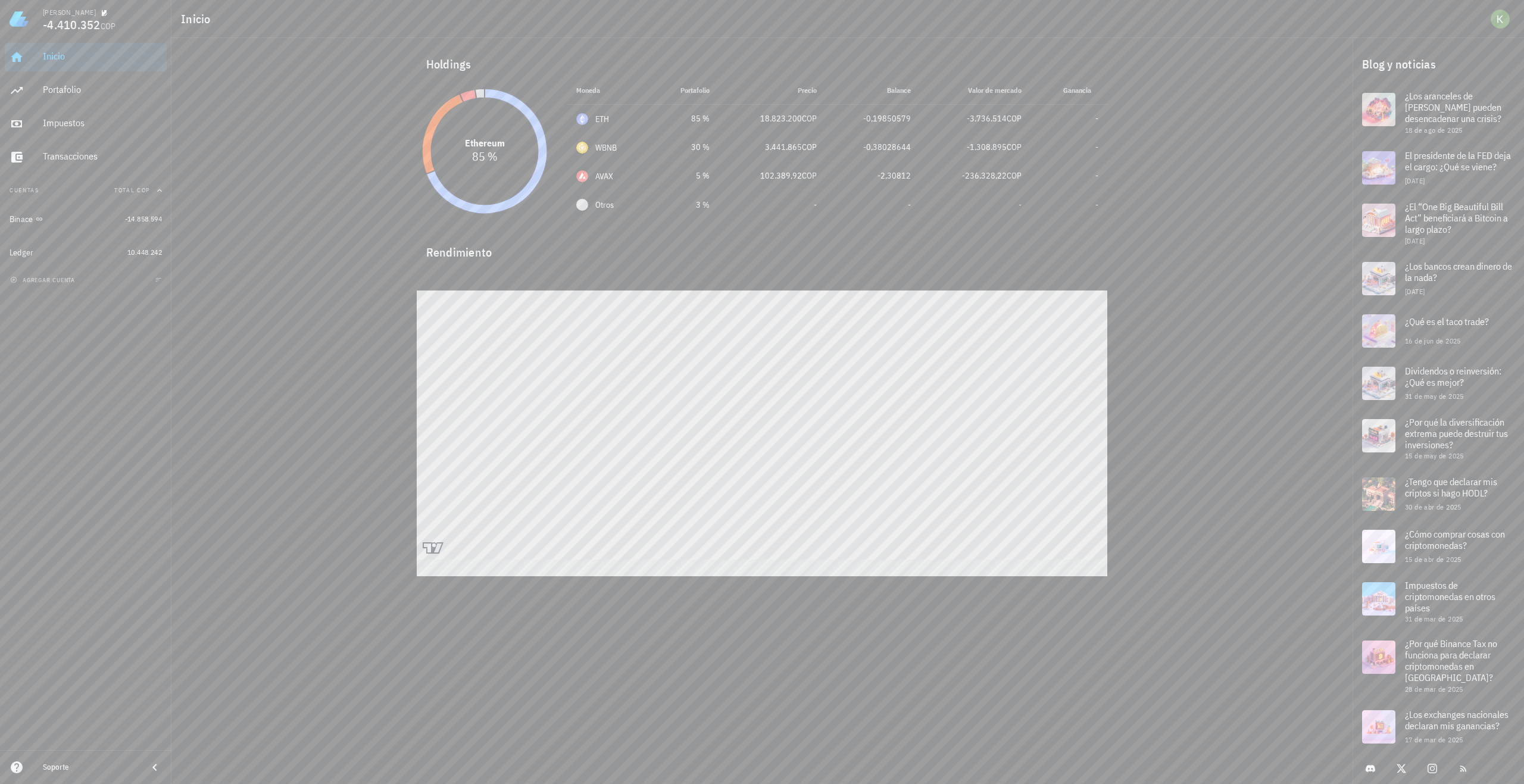
click at [469, 207] on icon at bounding box center [486, 151] width 121 height 125
click at [70, 80] on div "Portafolio" at bounding box center [102, 90] width 119 height 27
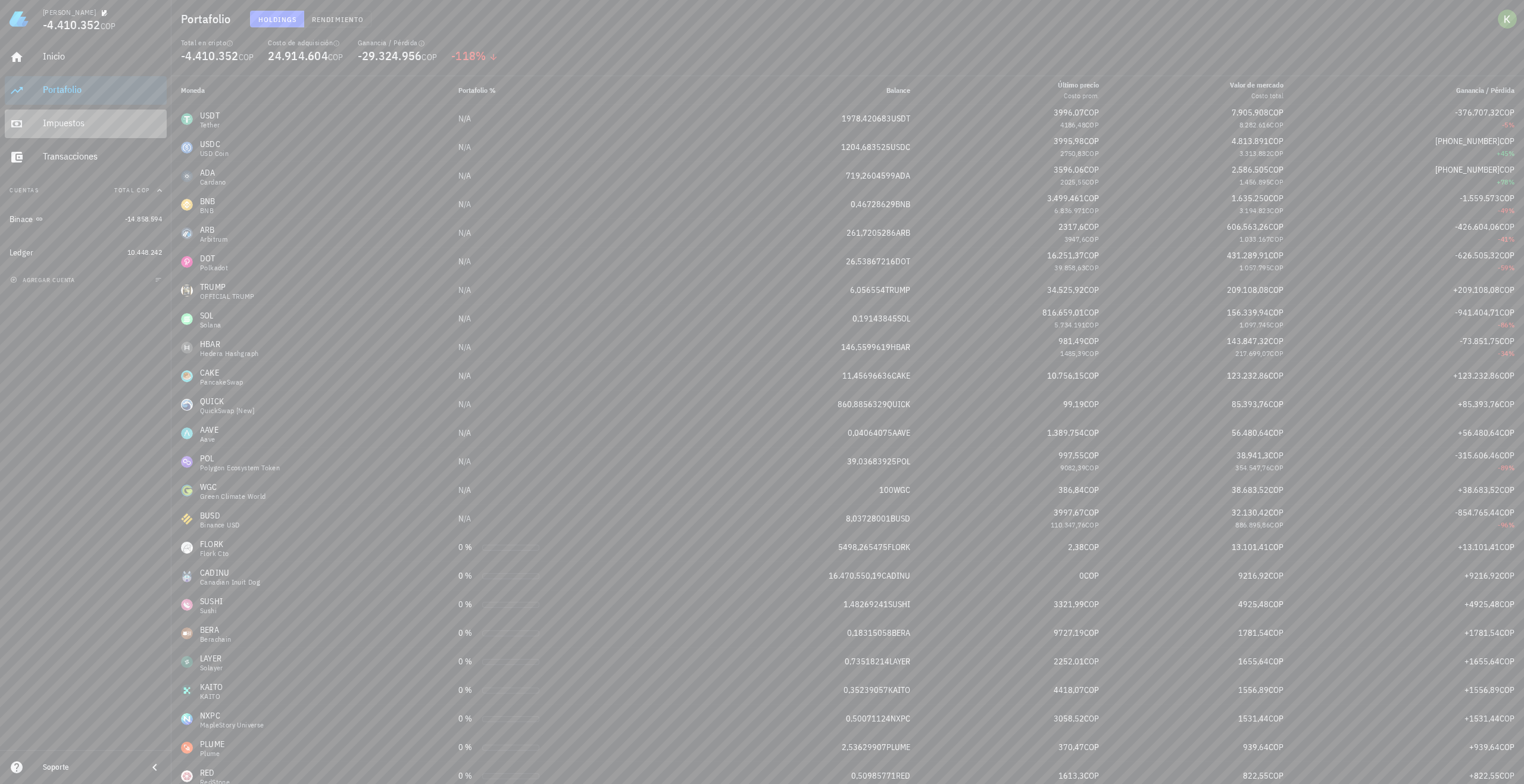
click at [71, 123] on div "Impuestos" at bounding box center [102, 123] width 119 height 11
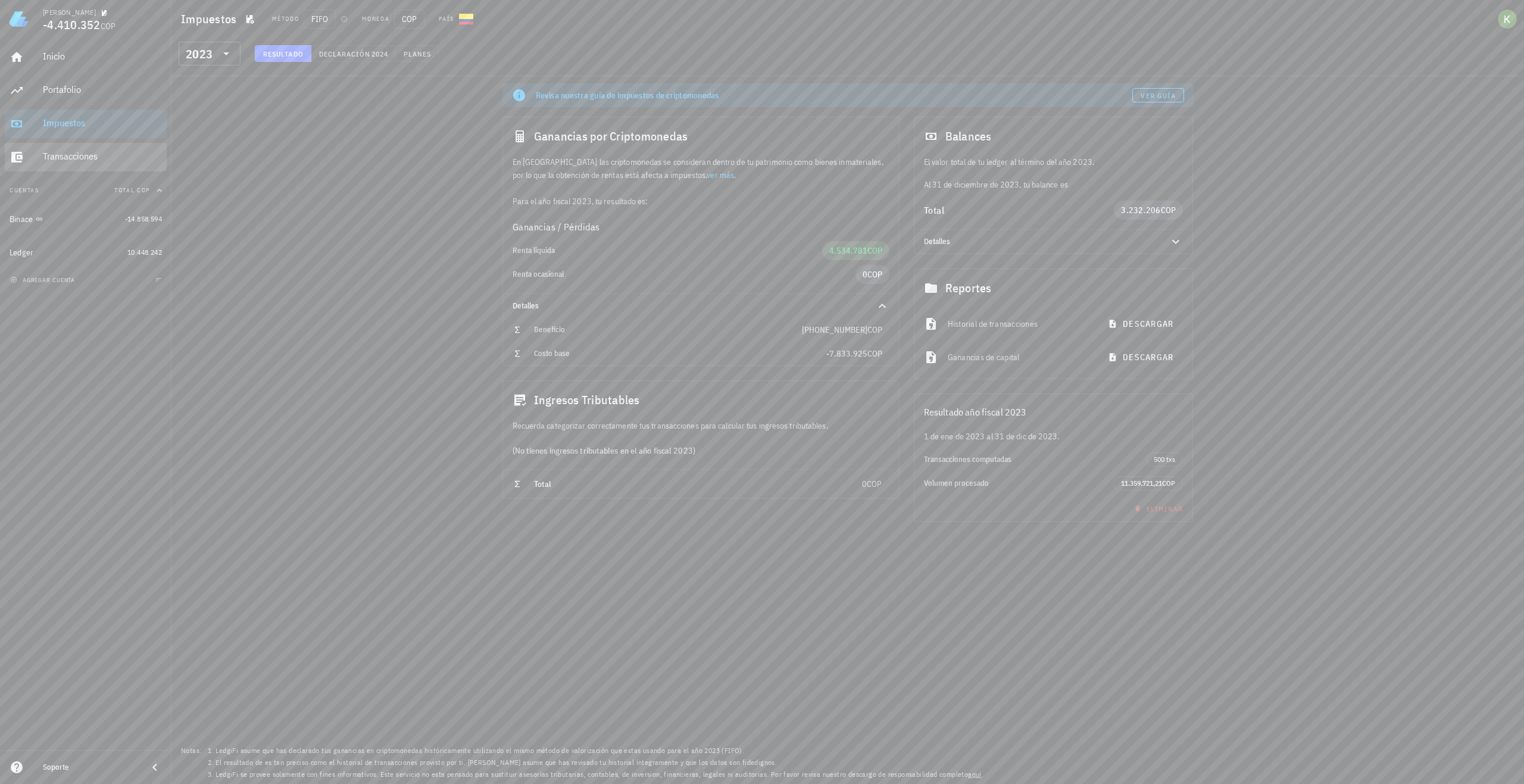
click at [82, 154] on div "Transacciones" at bounding box center [102, 156] width 119 height 11
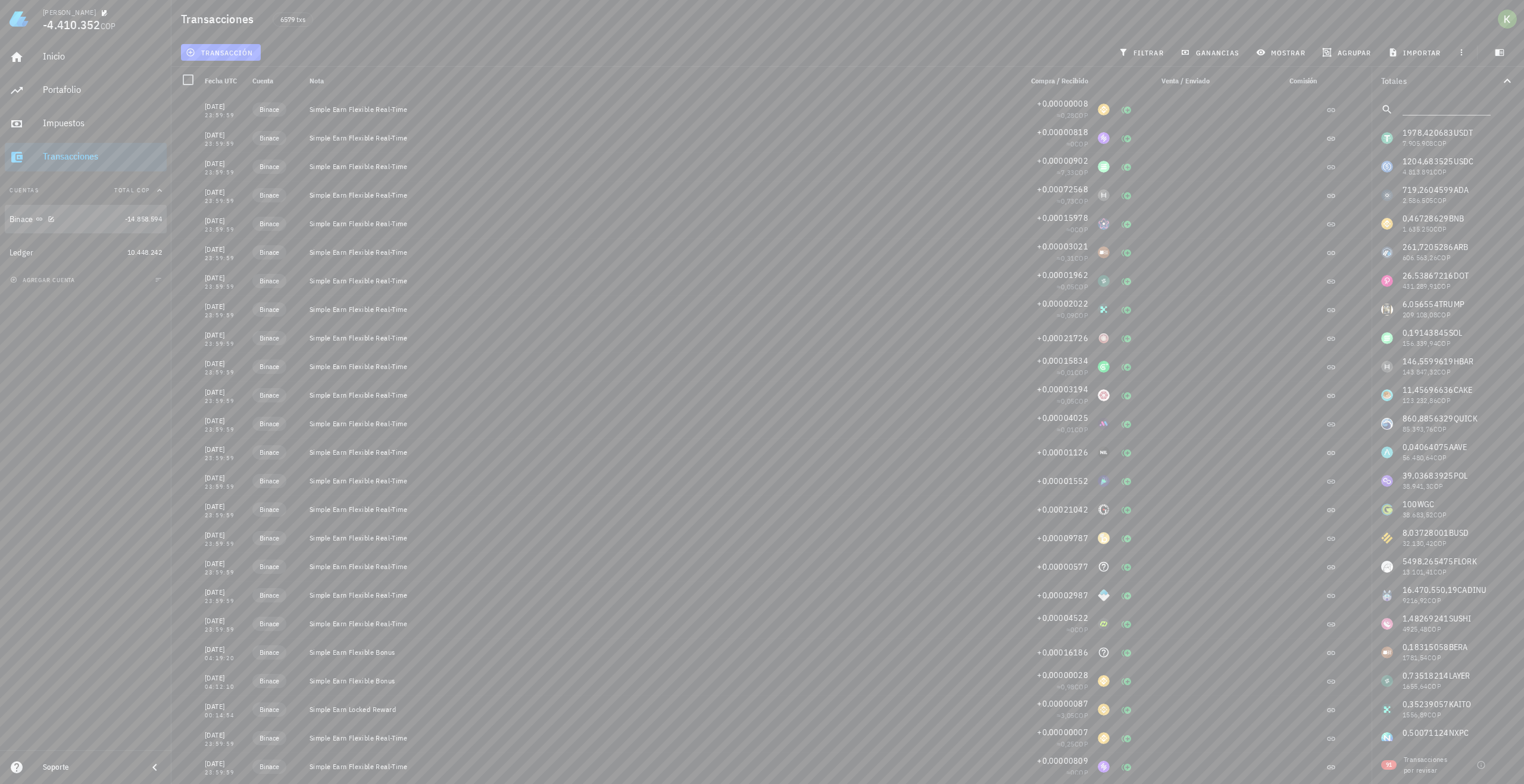
click at [107, 214] on div "Binace" at bounding box center [65, 219] width 111 height 11
click at [89, 169] on div "Transacciones" at bounding box center [102, 157] width 119 height 27
click at [83, 133] on div "Impuestos" at bounding box center [102, 123] width 119 height 27
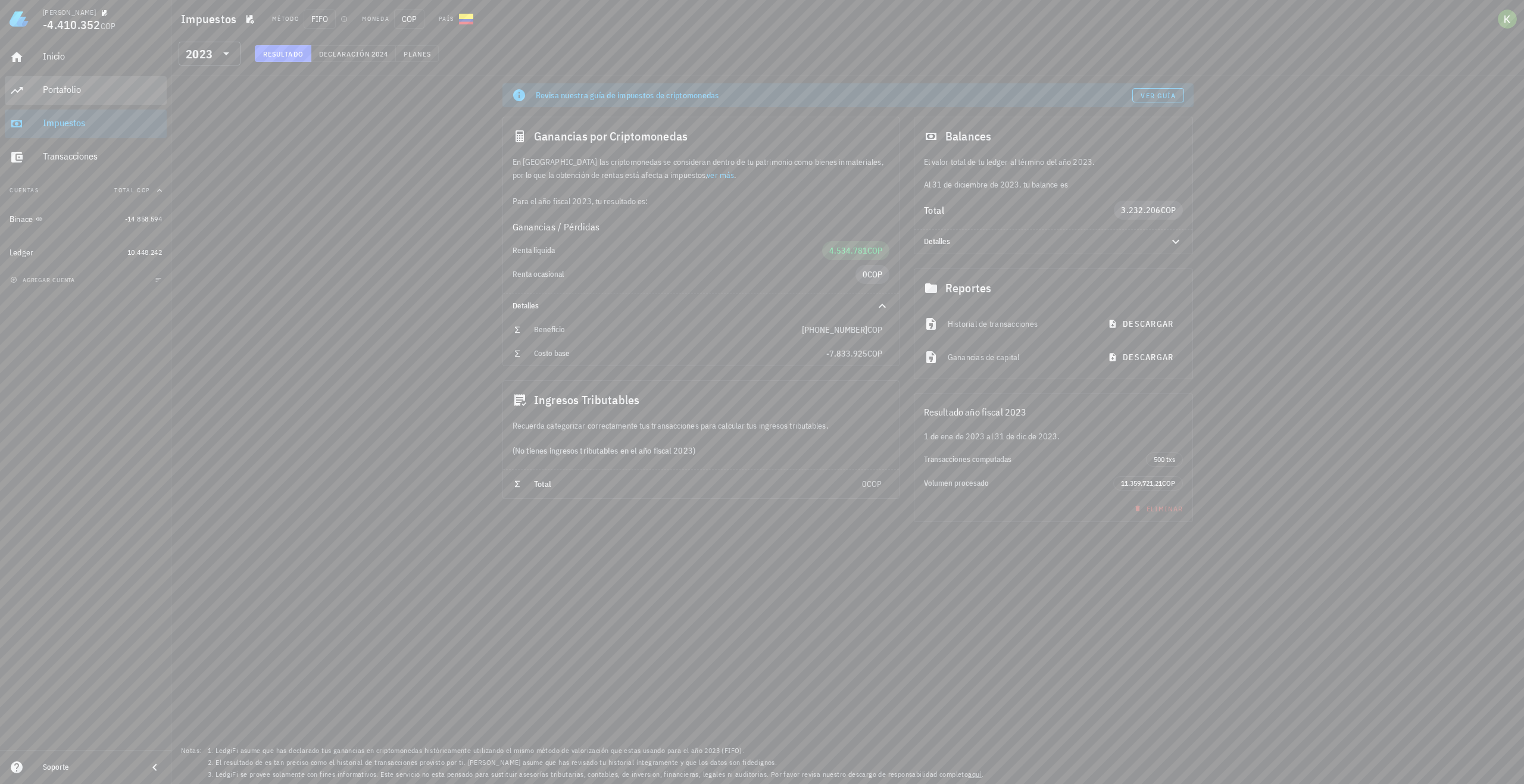
click at [87, 99] on div "Portafolio" at bounding box center [102, 90] width 119 height 27
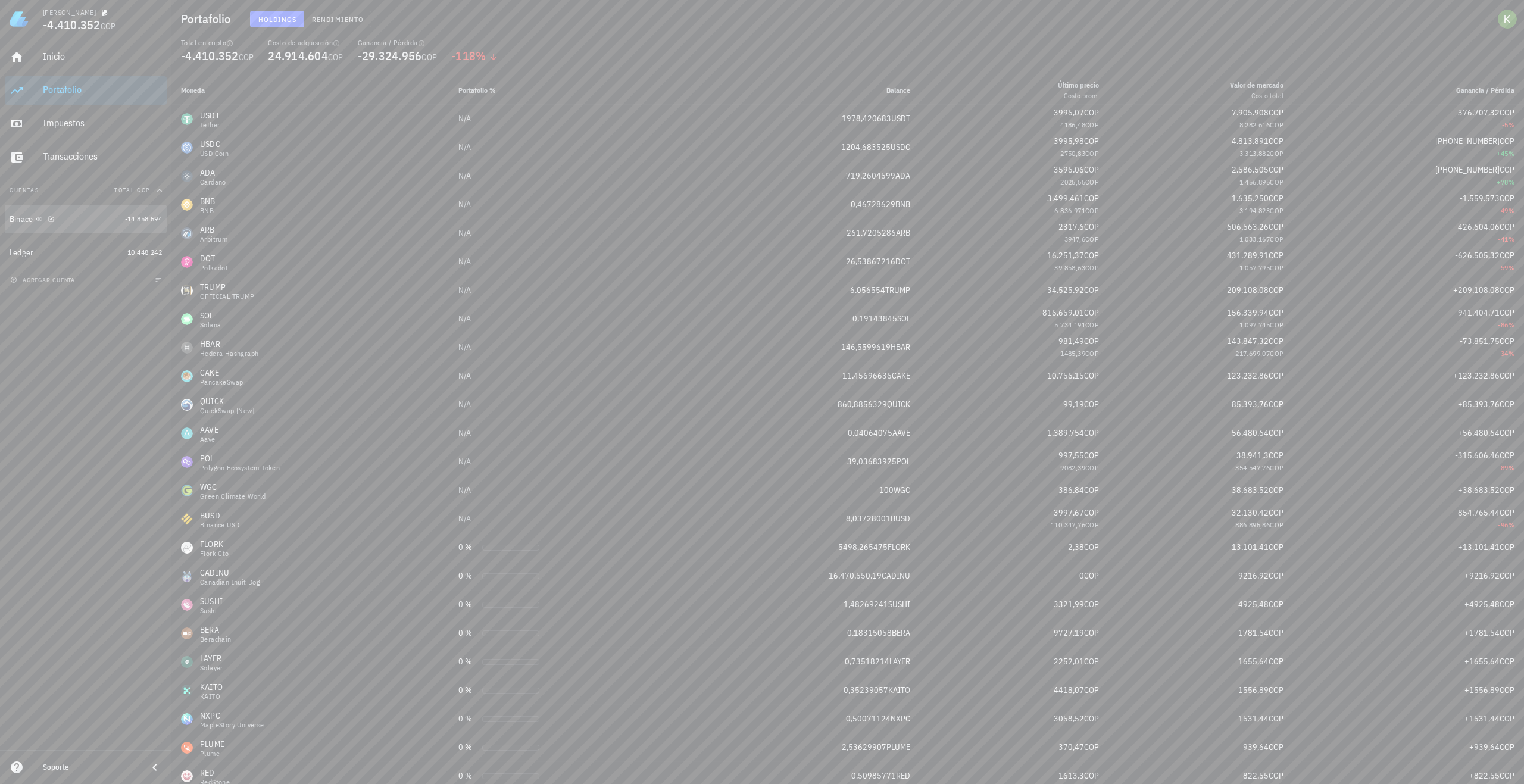
click at [79, 214] on div "Binace" at bounding box center [65, 219] width 111 height 11
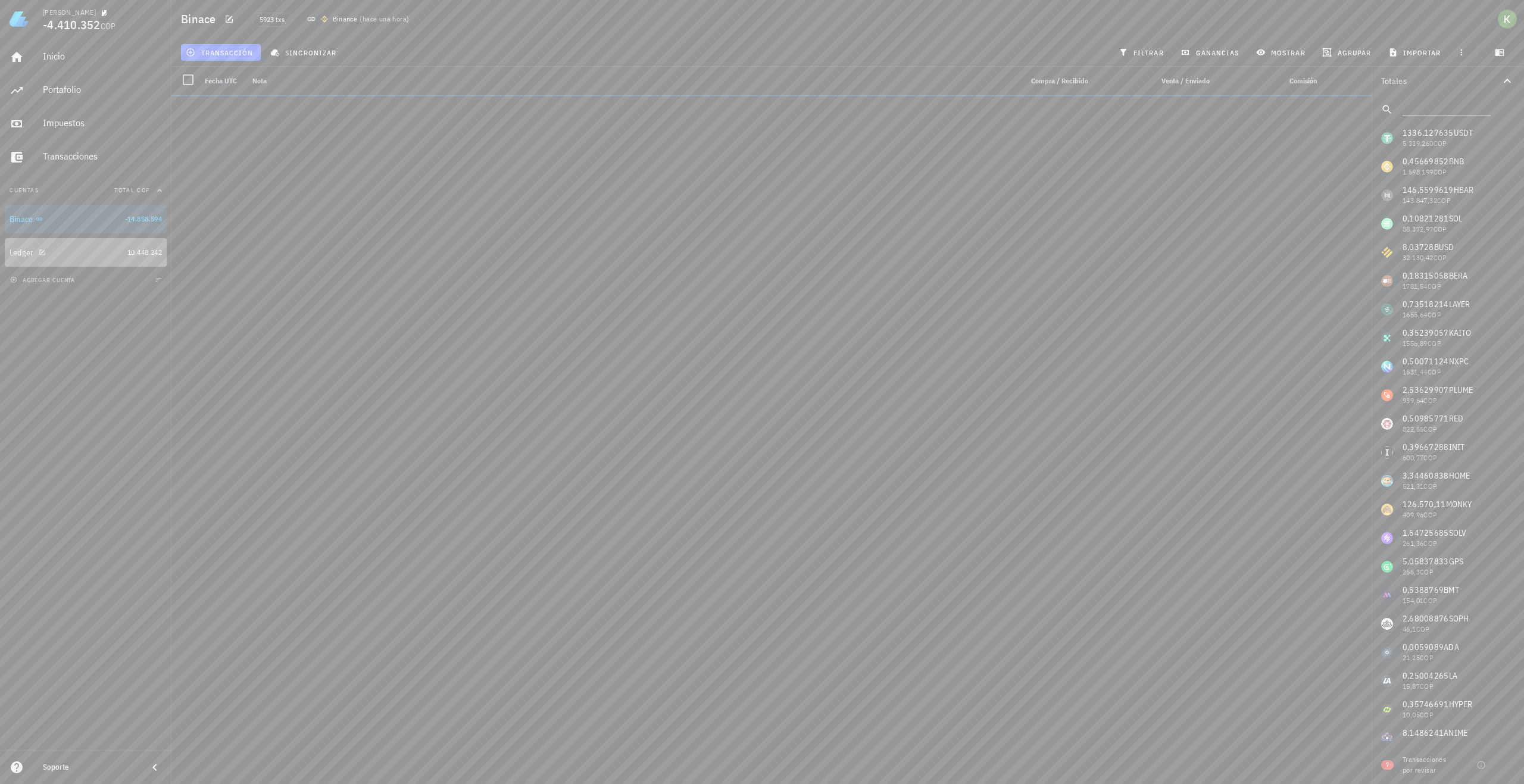
click at [114, 257] on div "Ledger" at bounding box center [66, 253] width 113 height 11
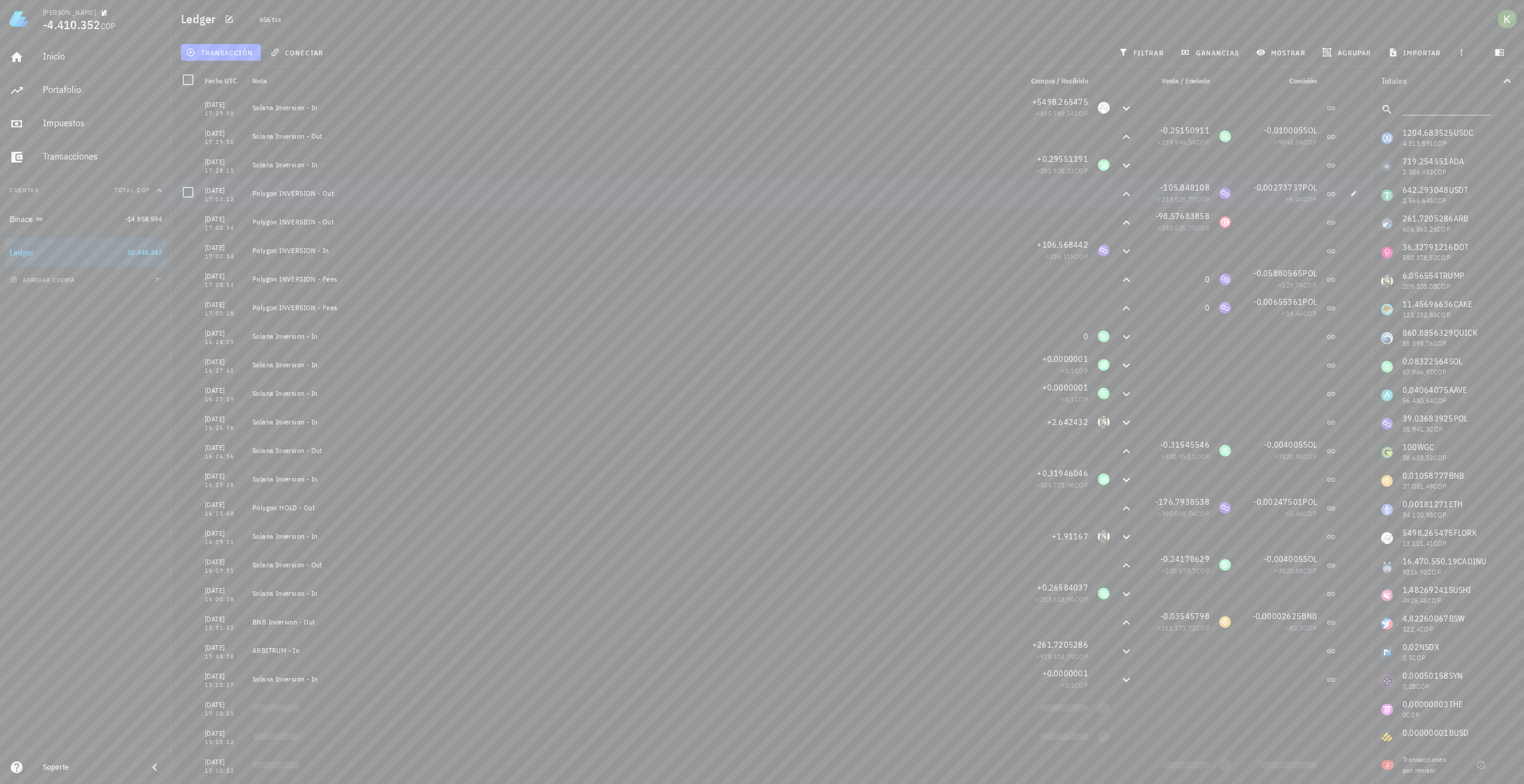
scroll to position [238, 0]
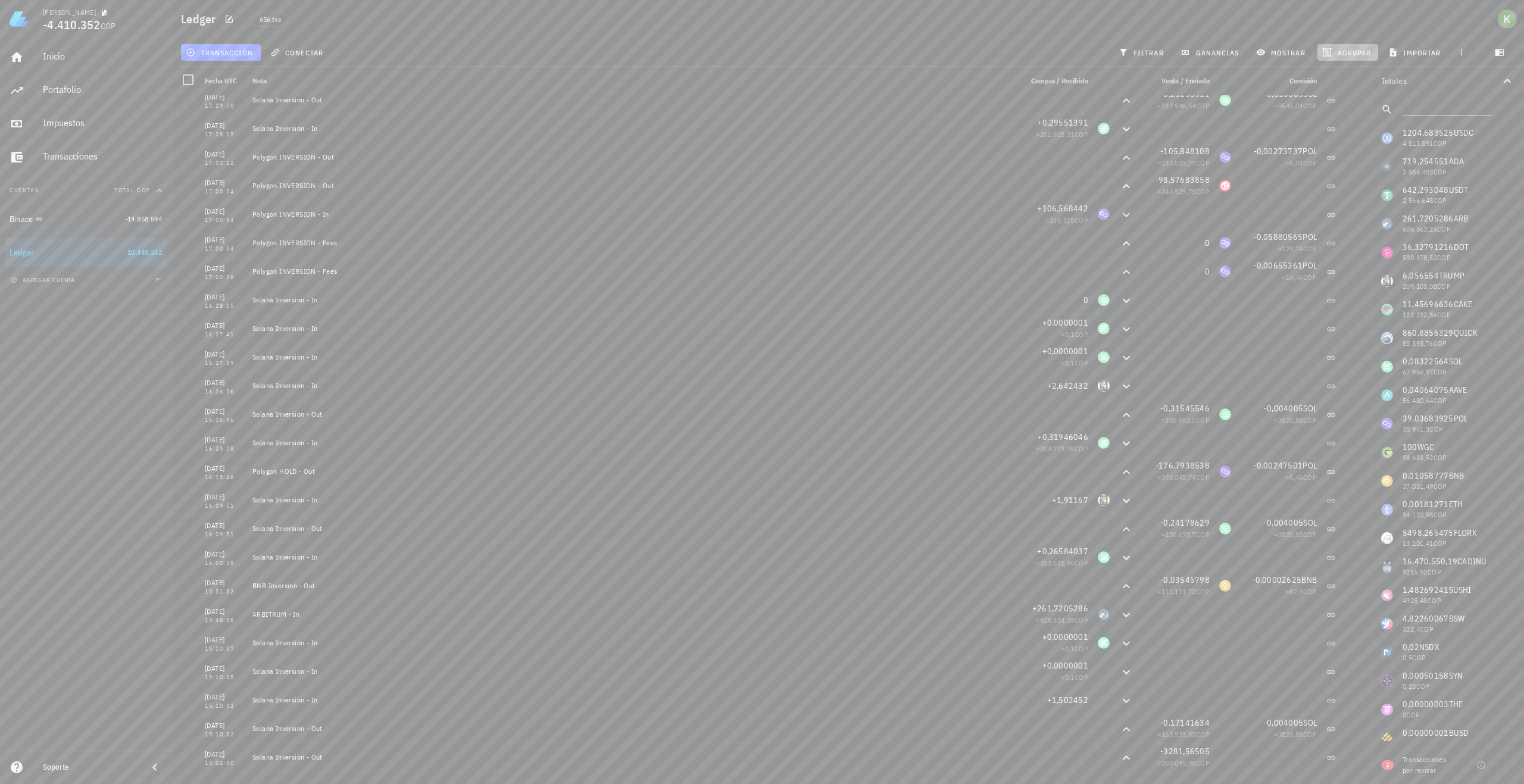
click at [1361, 55] on span "agrupar" at bounding box center [1348, 52] width 46 height 9
click at [1338, 176] on div "Año" at bounding box center [1353, 175] width 52 height 9
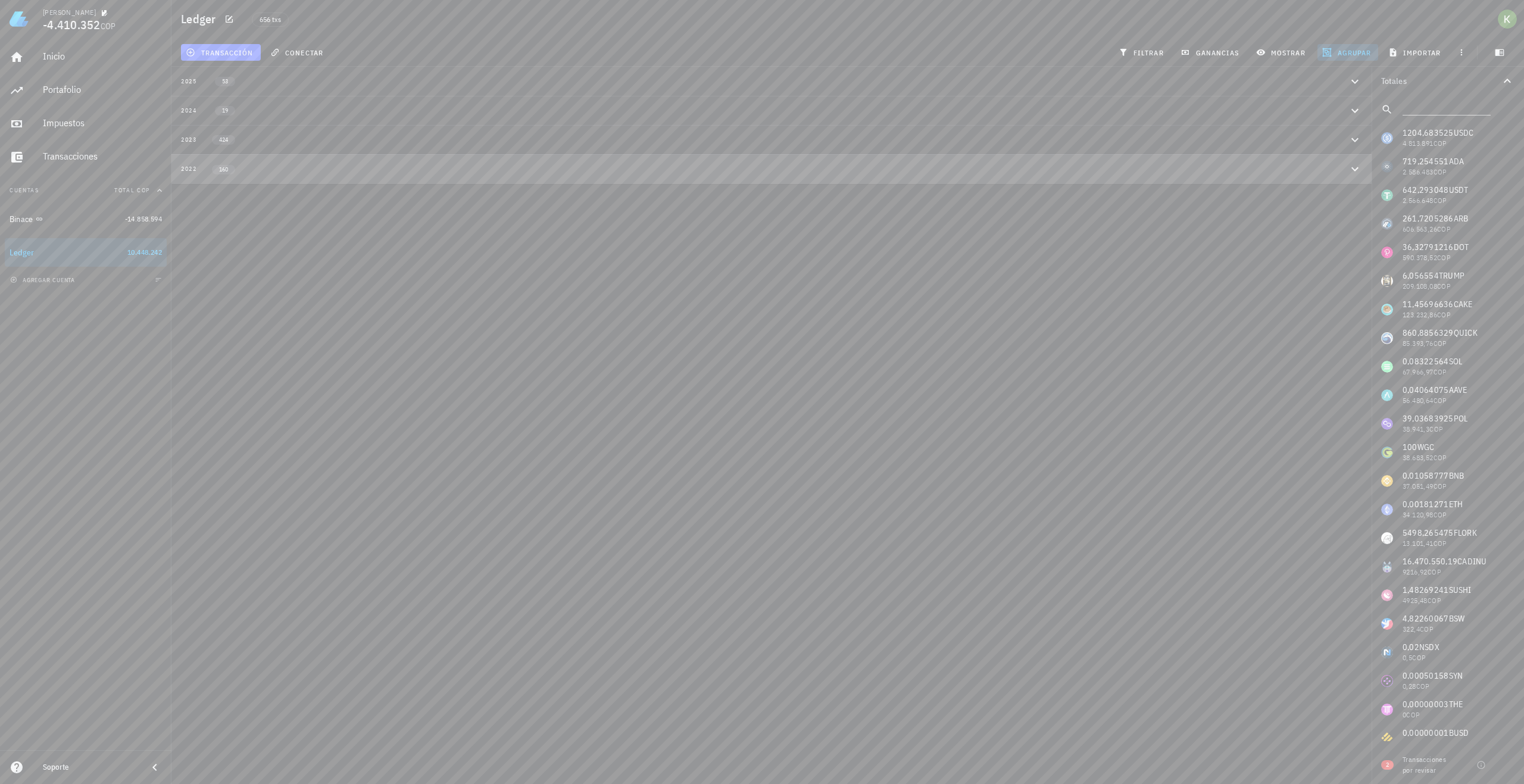
click at [243, 164] on div "2022 160" at bounding box center [765, 169] width 1167 height 10
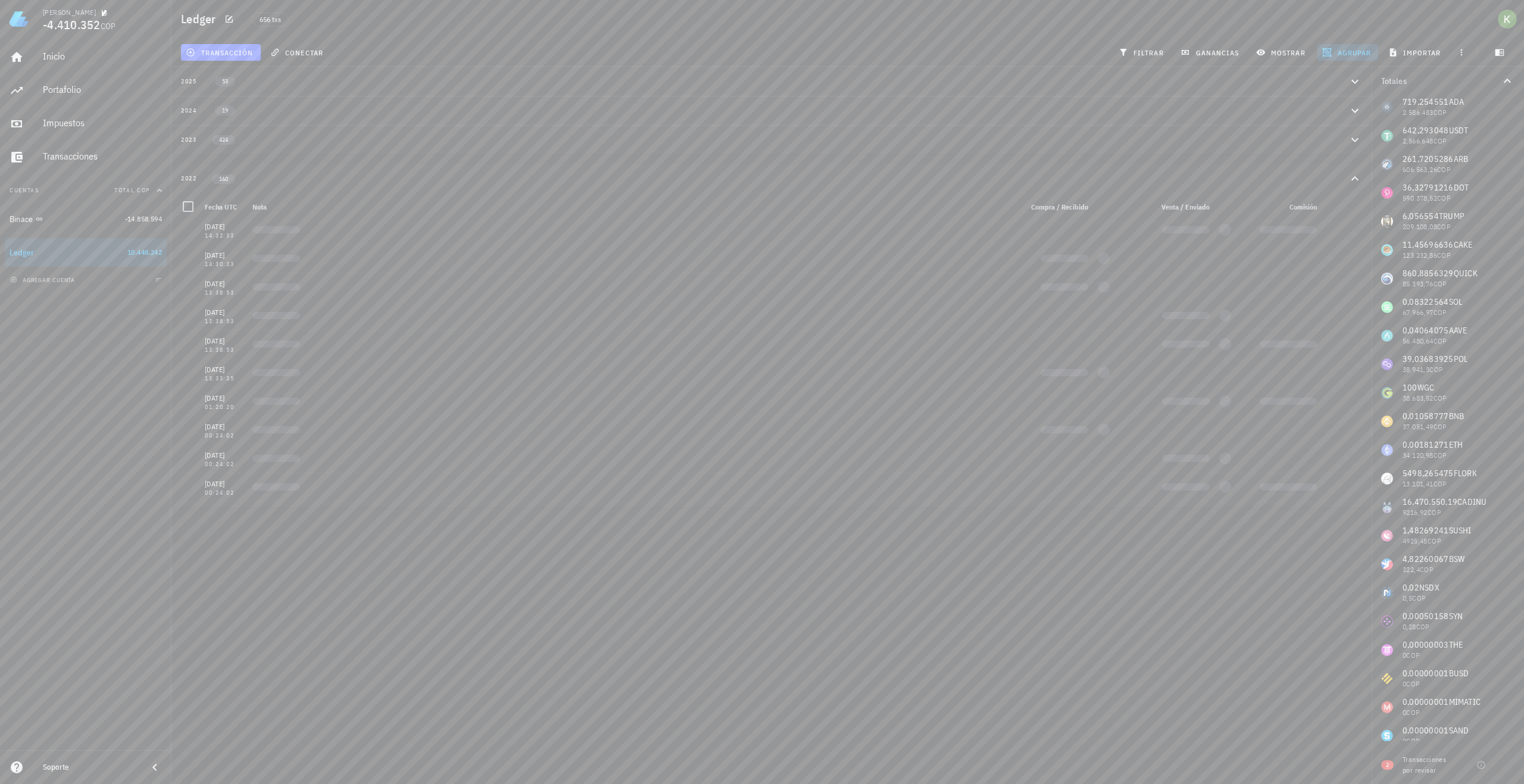
scroll to position [4286, 0]
click at [87, 230] on div "Binace" at bounding box center [65, 219] width 111 height 25
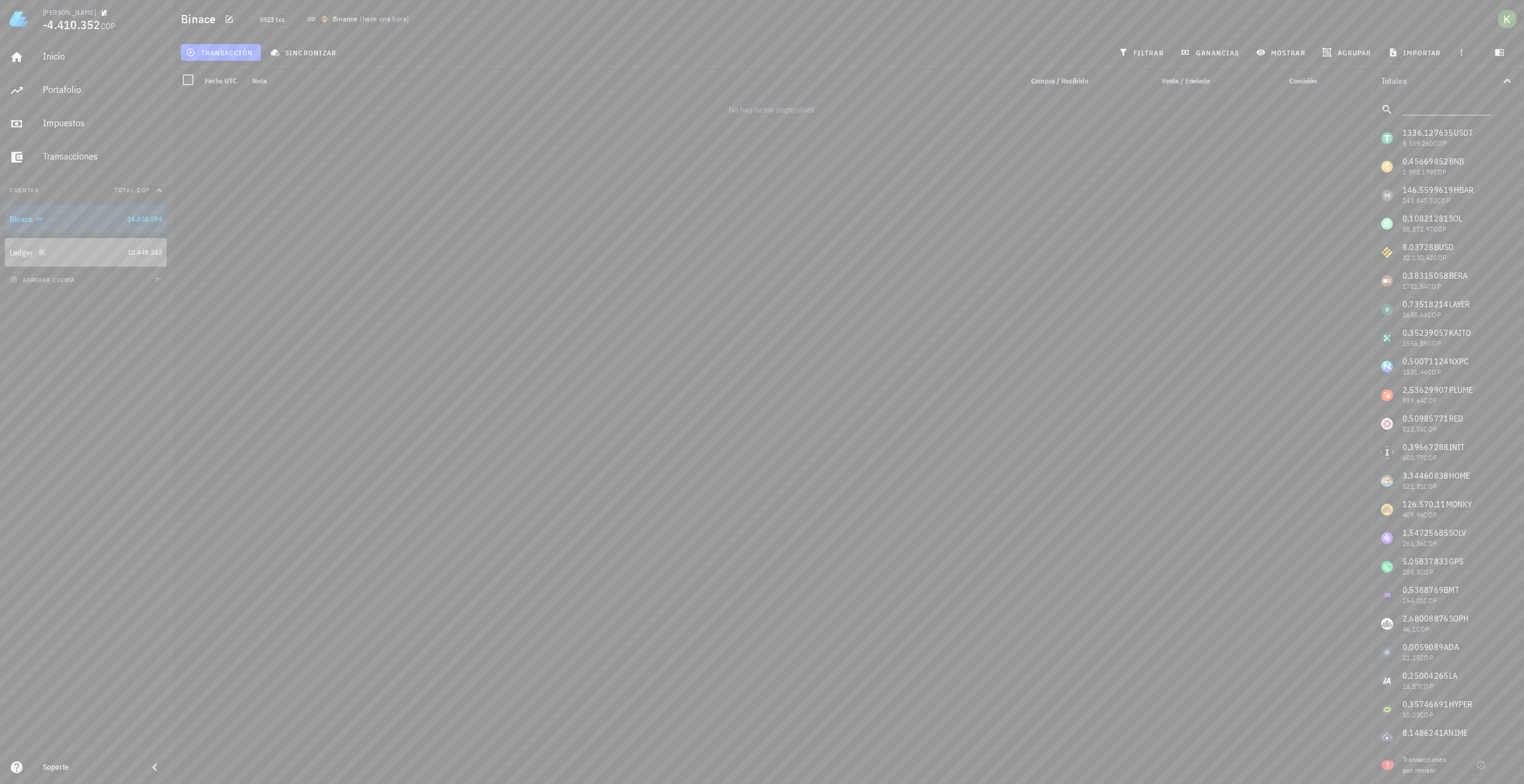
click at [89, 255] on div "Ledger" at bounding box center [66, 253] width 113 height 11
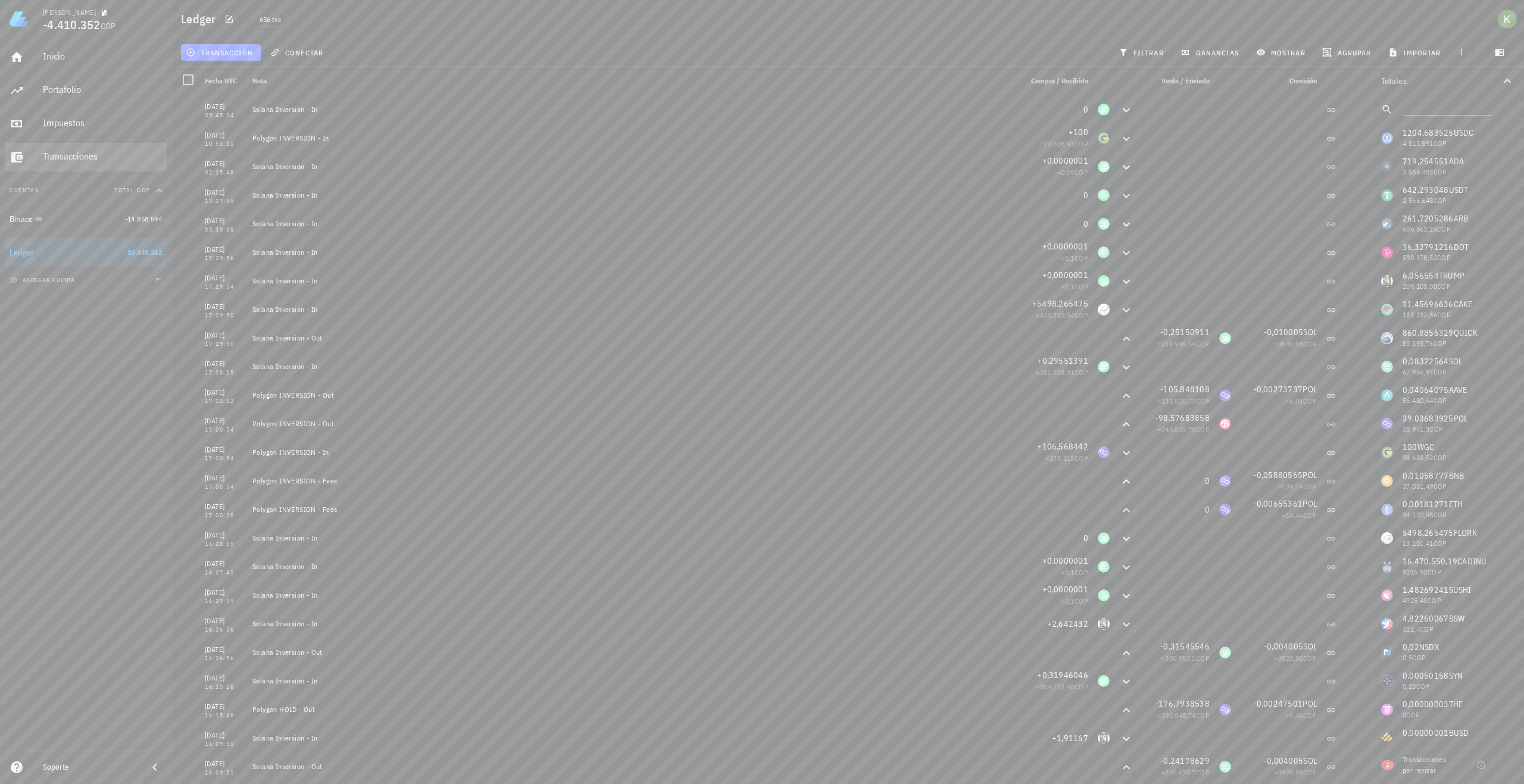
click at [47, 150] on div "Transacciones" at bounding box center [102, 157] width 119 height 27
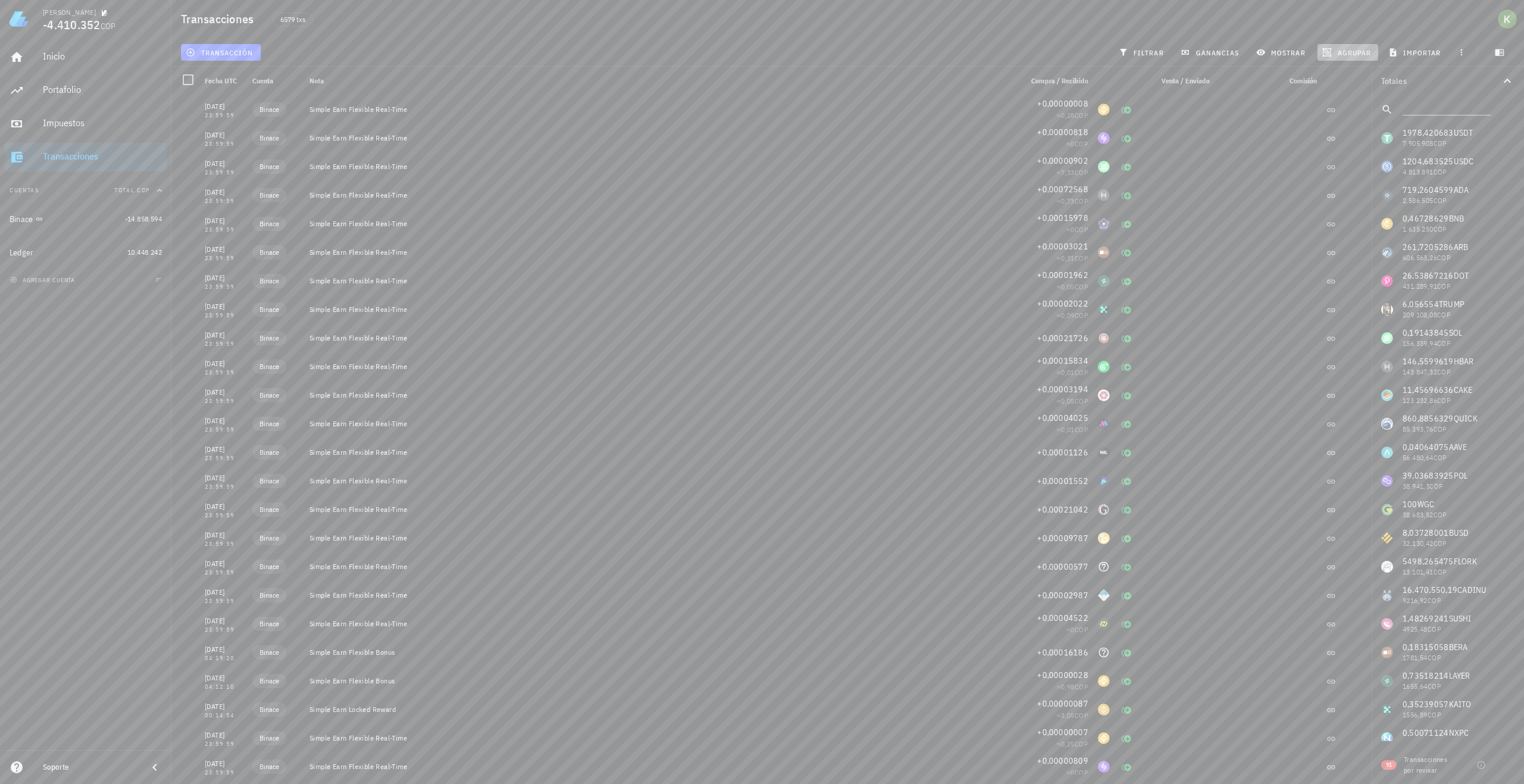
click at [1348, 56] on span "agrupar" at bounding box center [1348, 52] width 46 height 9
click at [1346, 176] on div "Año" at bounding box center [1353, 175] width 52 height 9
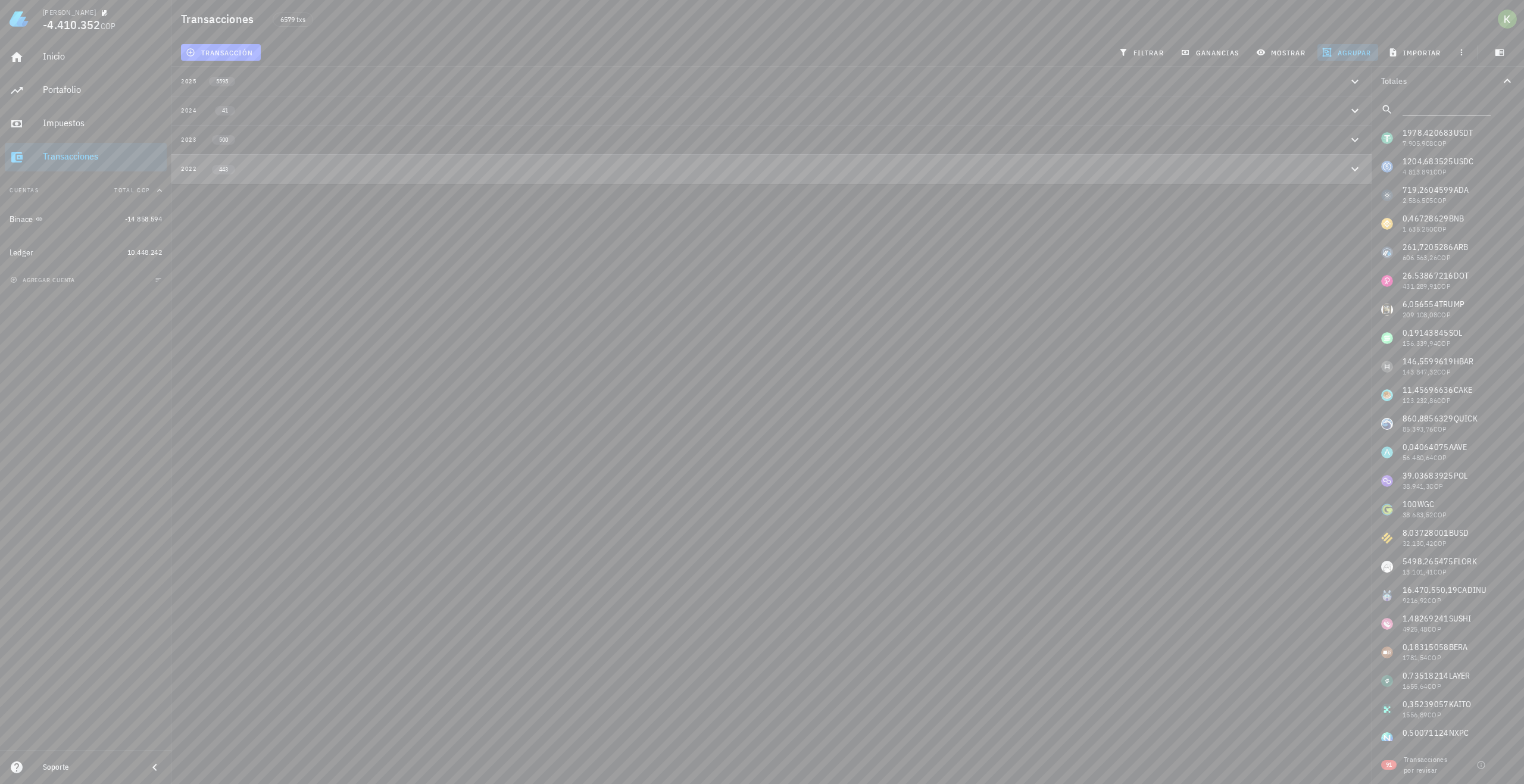
click at [304, 178] on button "2022 443" at bounding box center [771, 169] width 1200 height 29
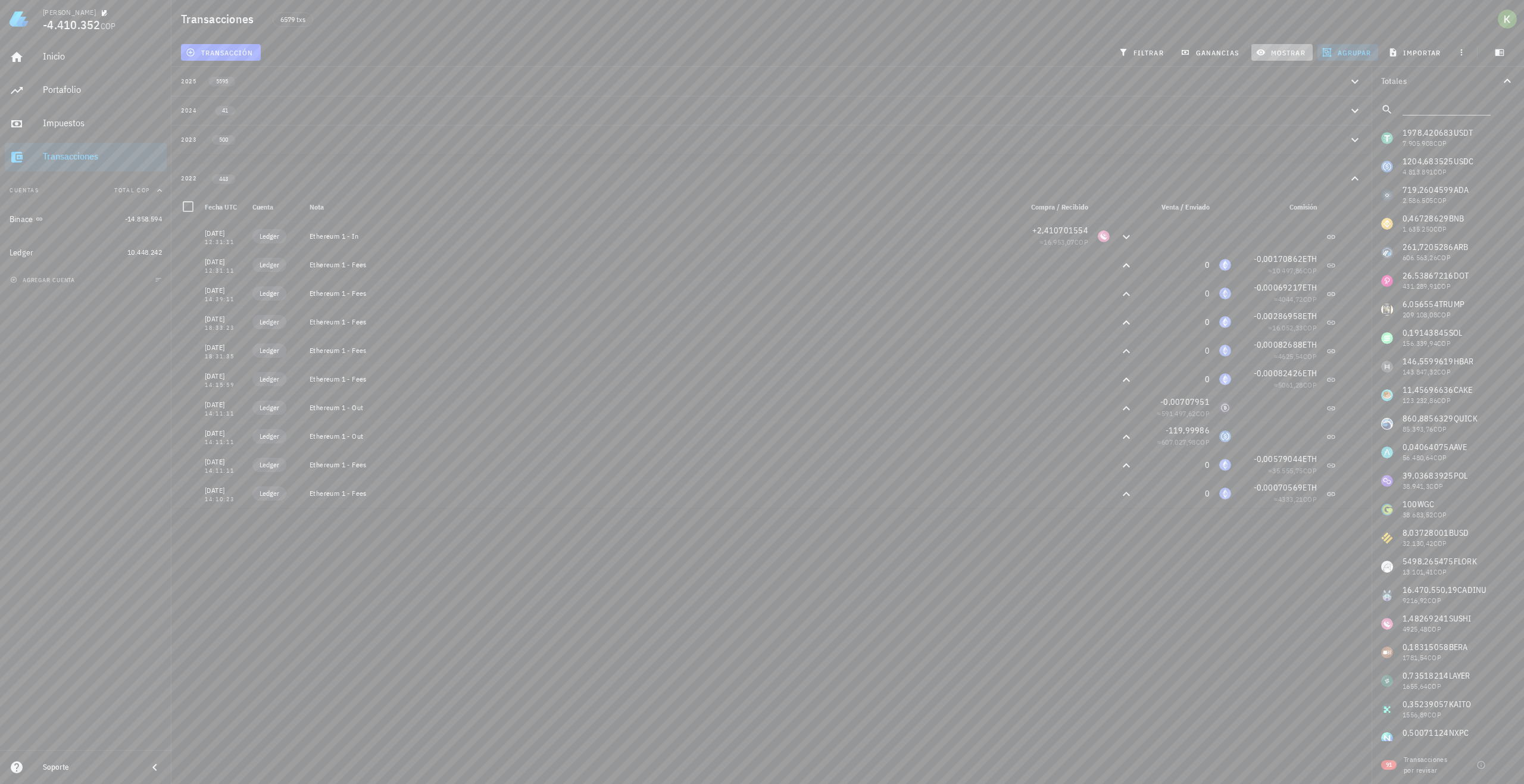
click at [1272, 54] on span "mostrar" at bounding box center [1282, 52] width 47 height 9
click at [1208, 60] on button "ganancias" at bounding box center [1212, 52] width 71 height 16
click at [1200, 52] on span "ganancias" at bounding box center [1211, 52] width 56 height 9
click at [1352, 55] on span "agrupar" at bounding box center [1348, 52] width 46 height 9
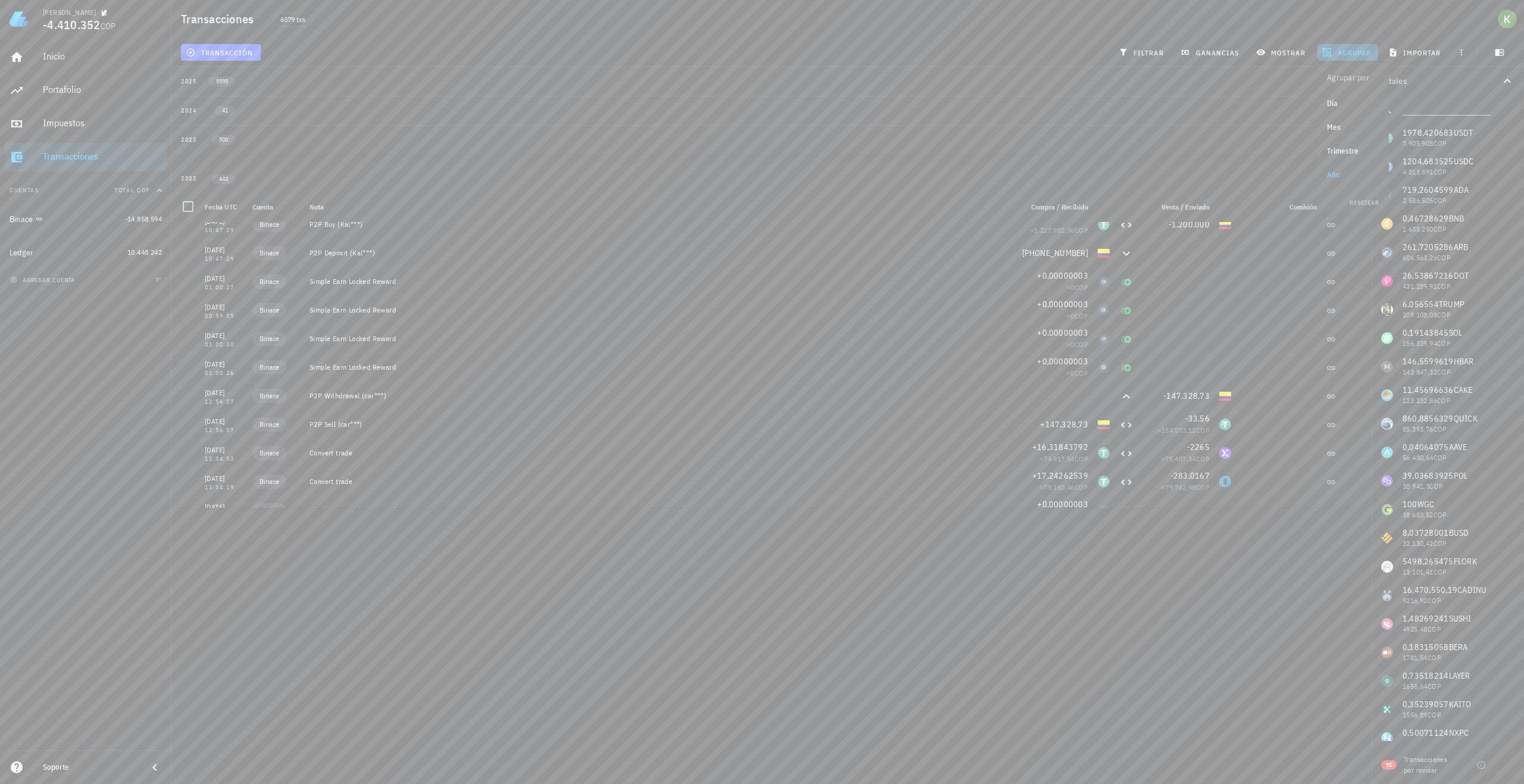
click at [1352, 55] on span "agrupar" at bounding box center [1348, 52] width 46 height 9
click at [1338, 47] on span "agrupar" at bounding box center [1348, 52] width 46 height 9
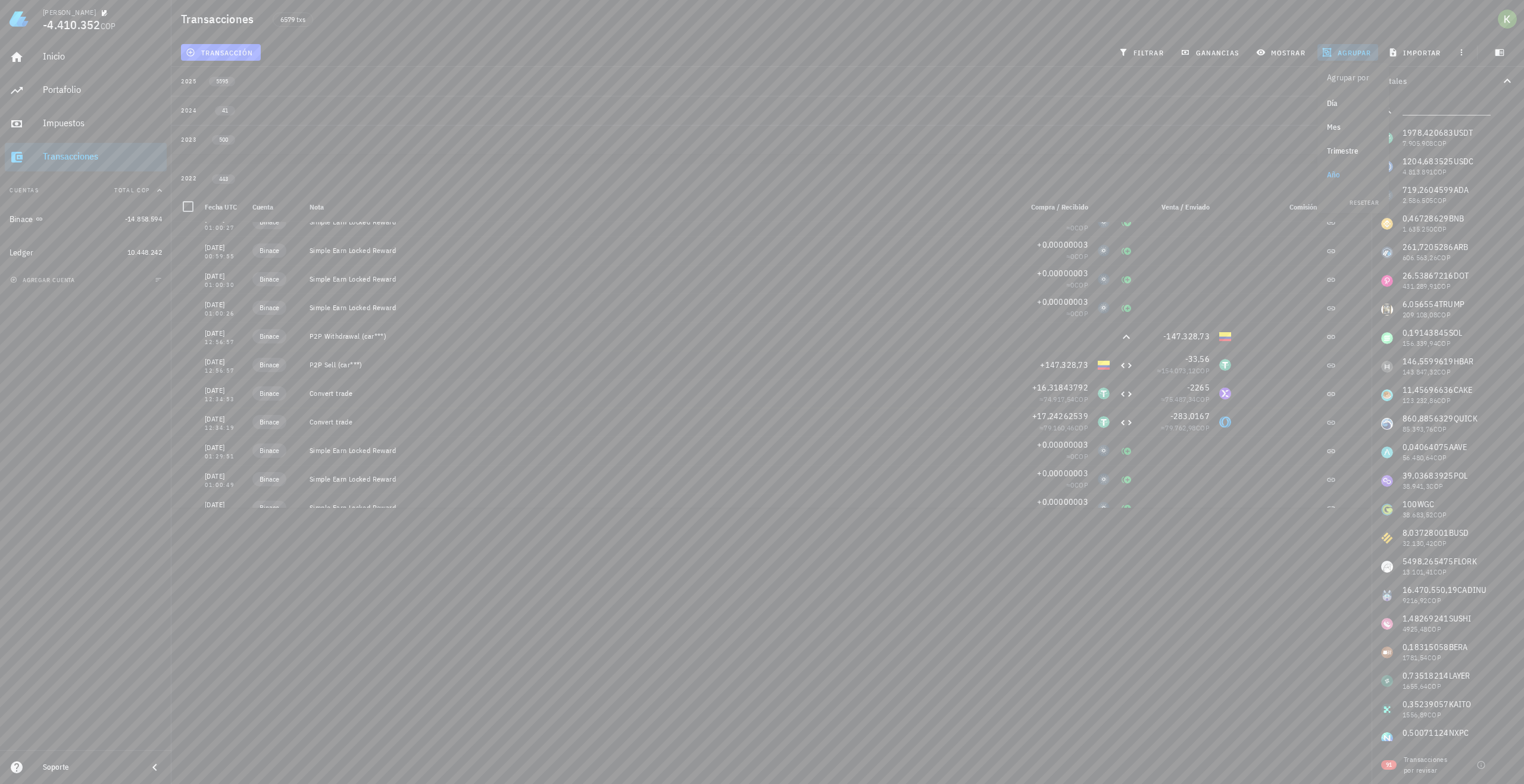
click at [1330, 151] on div "Trimestre" at bounding box center [1353, 151] width 52 height 9
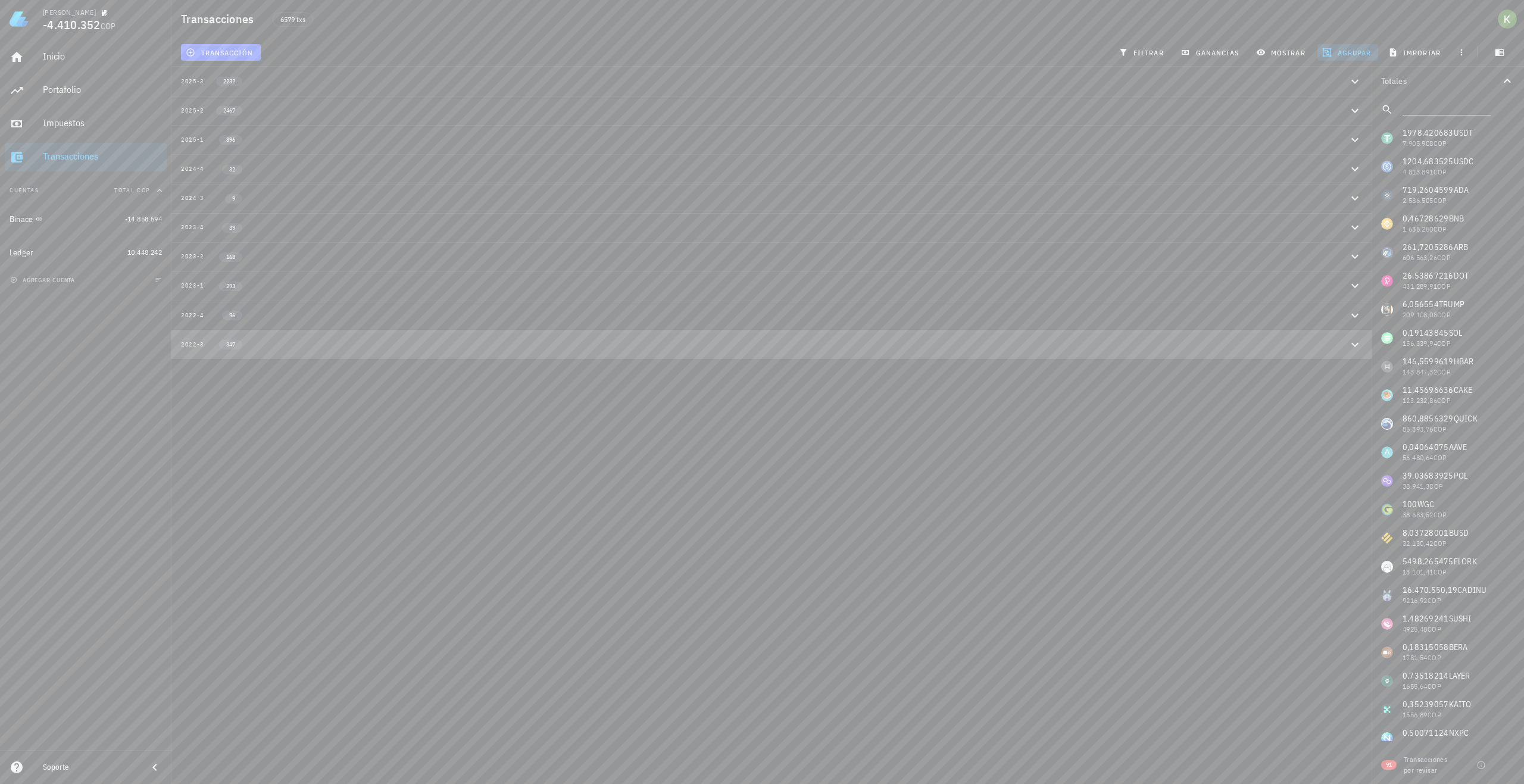
click at [280, 347] on div "2022-3 347" at bounding box center [765, 345] width 1167 height 10
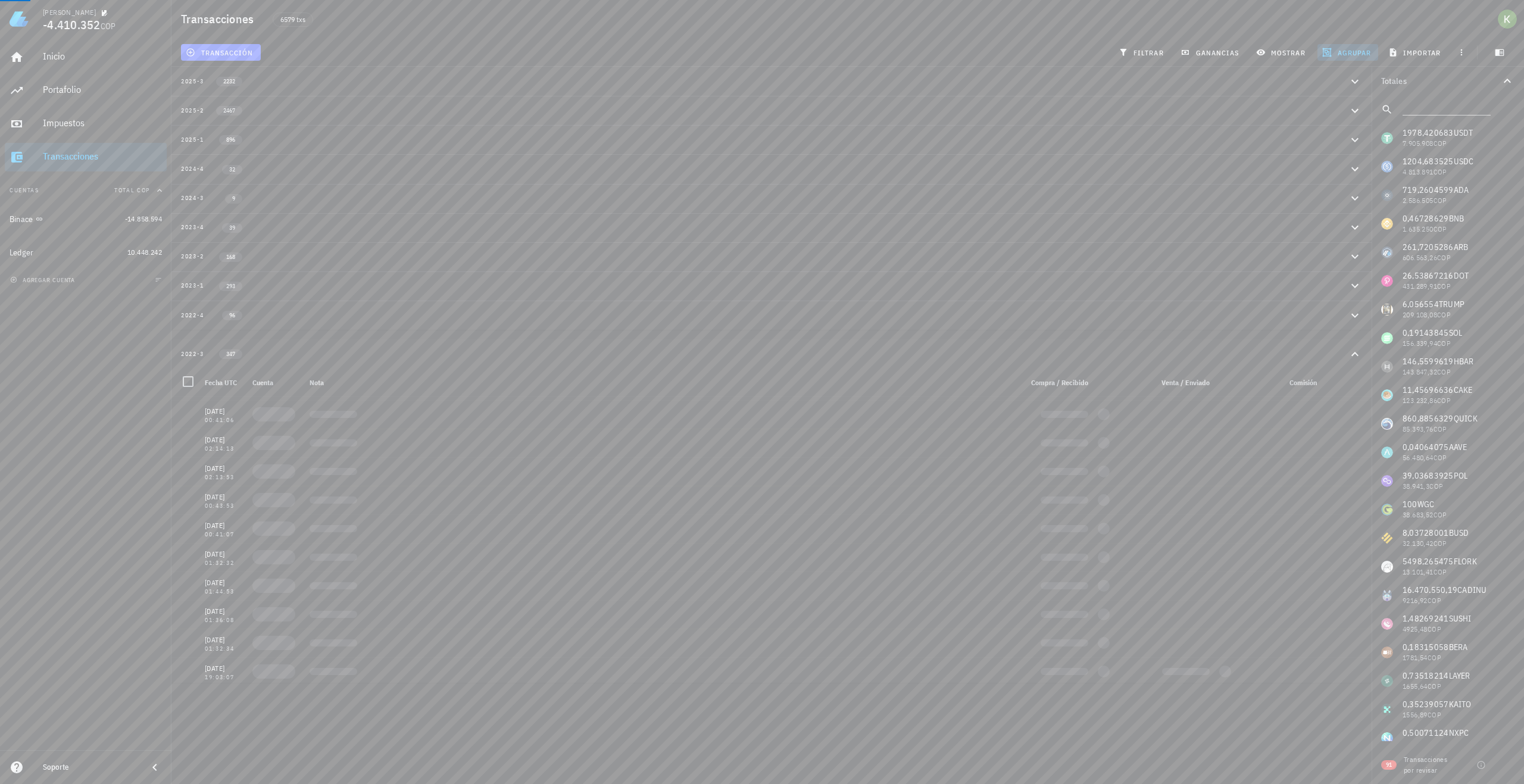
scroll to position [9290, 0]
click at [83, 125] on div "Impuestos" at bounding box center [102, 123] width 119 height 11
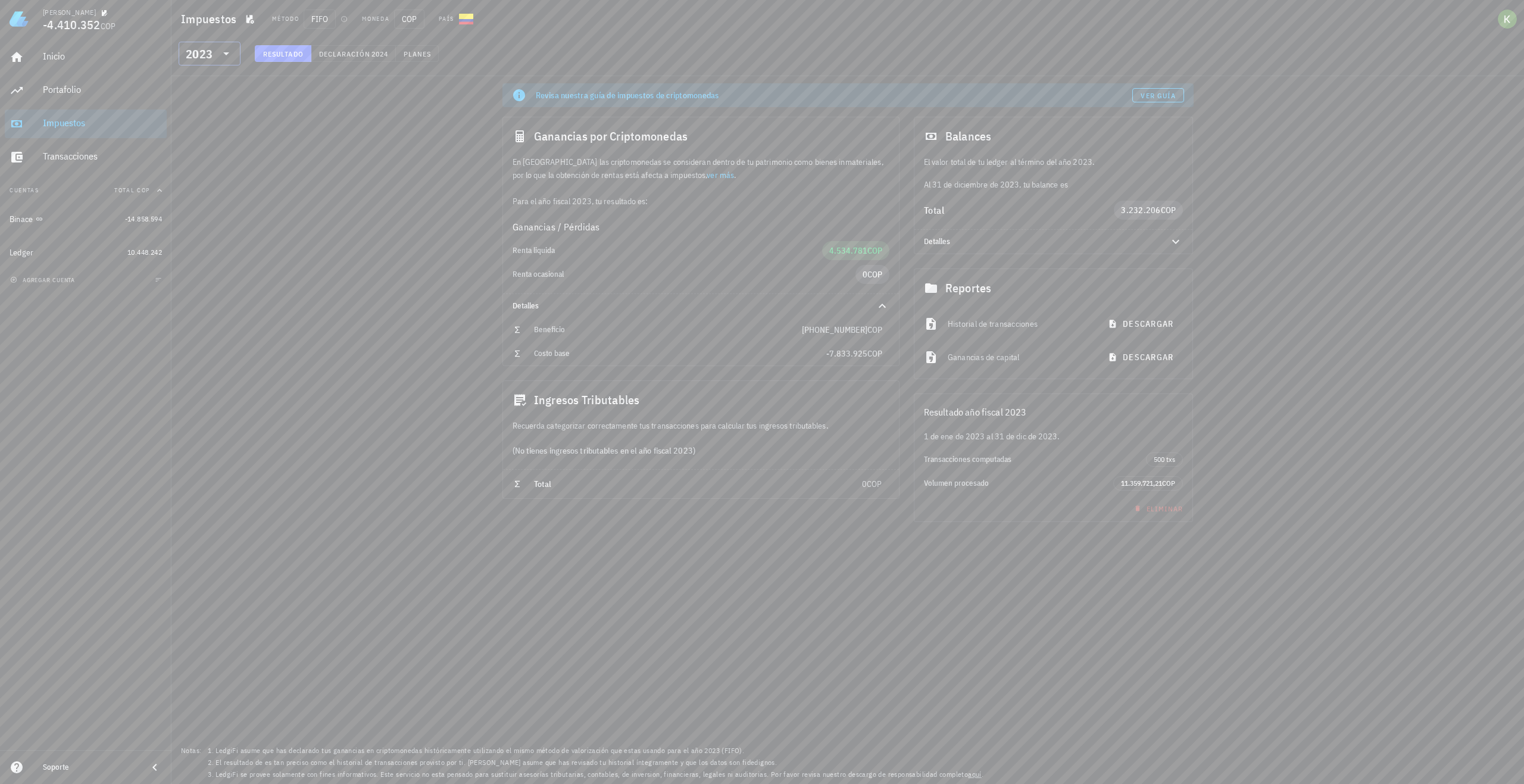
click at [224, 64] on div "2023" at bounding box center [209, 54] width 47 height 24
click at [212, 155] on div "2022" at bounding box center [210, 156] width 43 height 9
click at [316, 154] on div "Revisa nuestra guía de impuestos de criptomonedas Ver guía Ganancias por Cripto…" at bounding box center [847, 431] width 1353 height 708
click at [569, 334] on div "Beneficio" at bounding box center [668, 330] width 268 height 19
click at [574, 335] on div "Beneficio" at bounding box center [668, 330] width 268 height 19
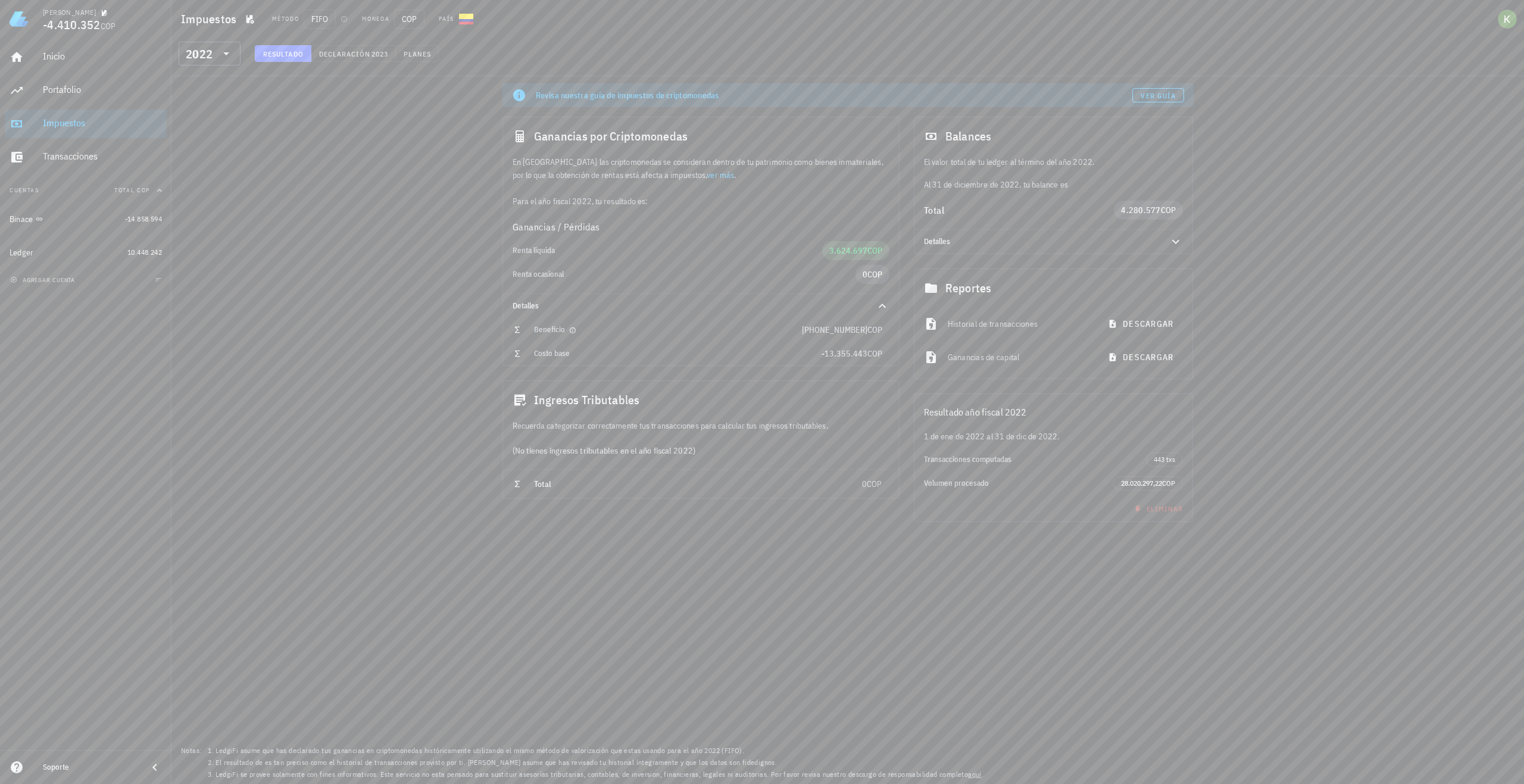
click at [574, 335] on div "Beneficio" at bounding box center [668, 330] width 268 height 19
click at [571, 328] on icon "button" at bounding box center [572, 330] width 7 height 7
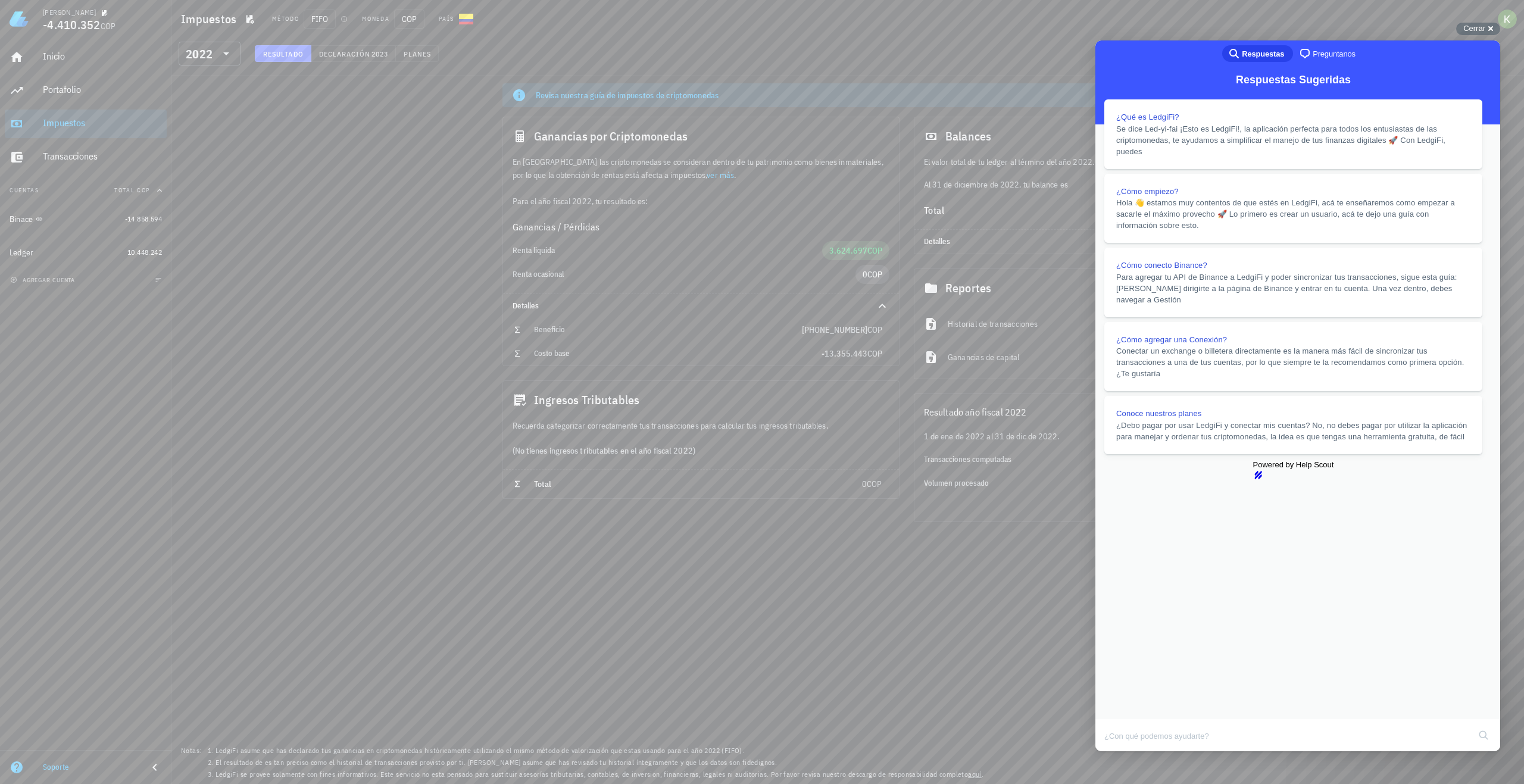
click at [894, 463] on div "(No tienes ingresos tributables en el año fiscal 2022)" at bounding box center [701, 451] width 396 height 37
click at [576, 357] on icon "button" at bounding box center [577, 354] width 6 height 6
click at [571, 334] on div "Beneficio" at bounding box center [668, 329] width 268 height 9
click at [563, 331] on span "Beneficio" at bounding box center [550, 329] width 31 height 10
click at [604, 331] on div "Beneficio" at bounding box center [668, 329] width 268 height 9
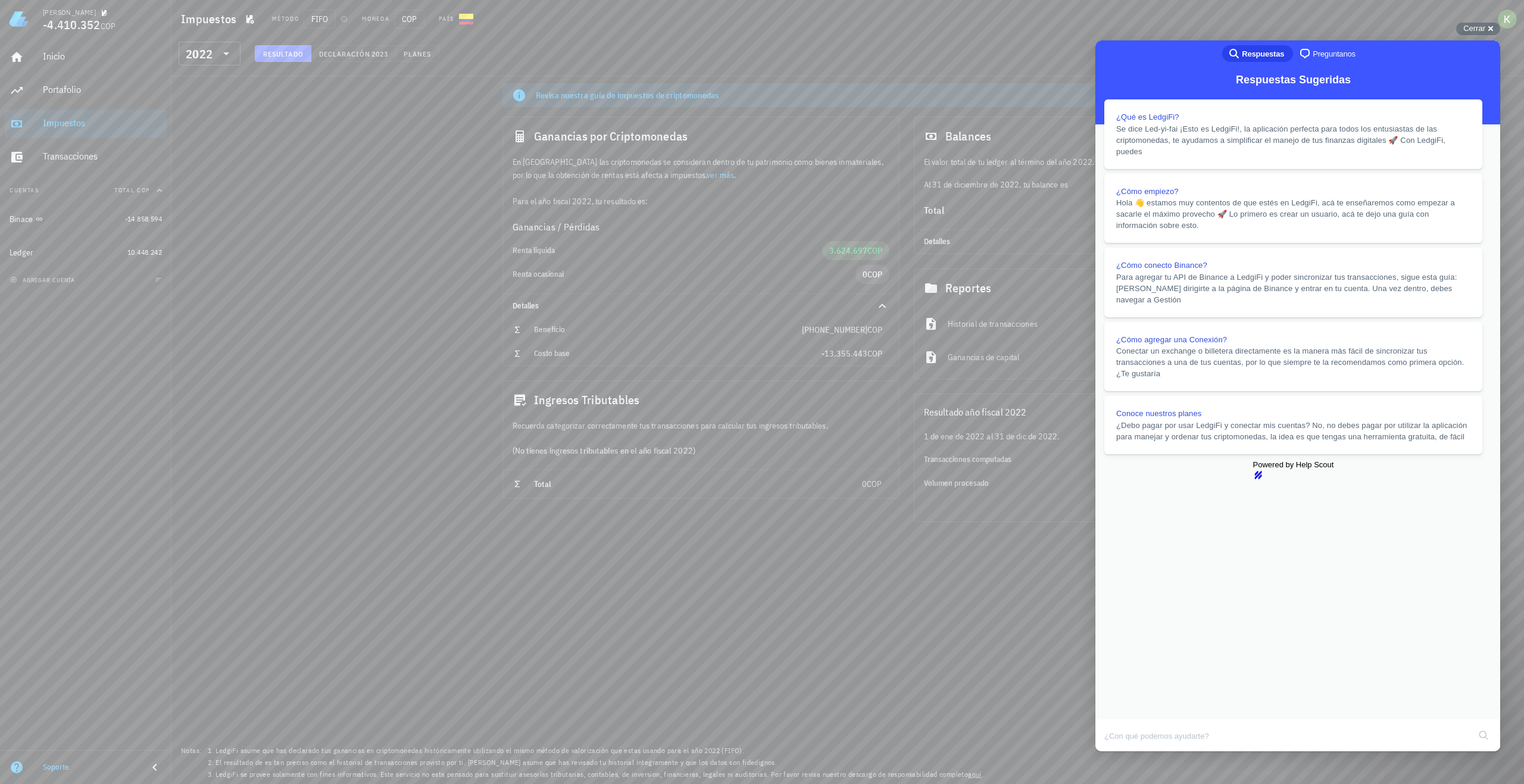
click at [1117, 752] on button "Close" at bounding box center [1107, 759] width 22 height 15
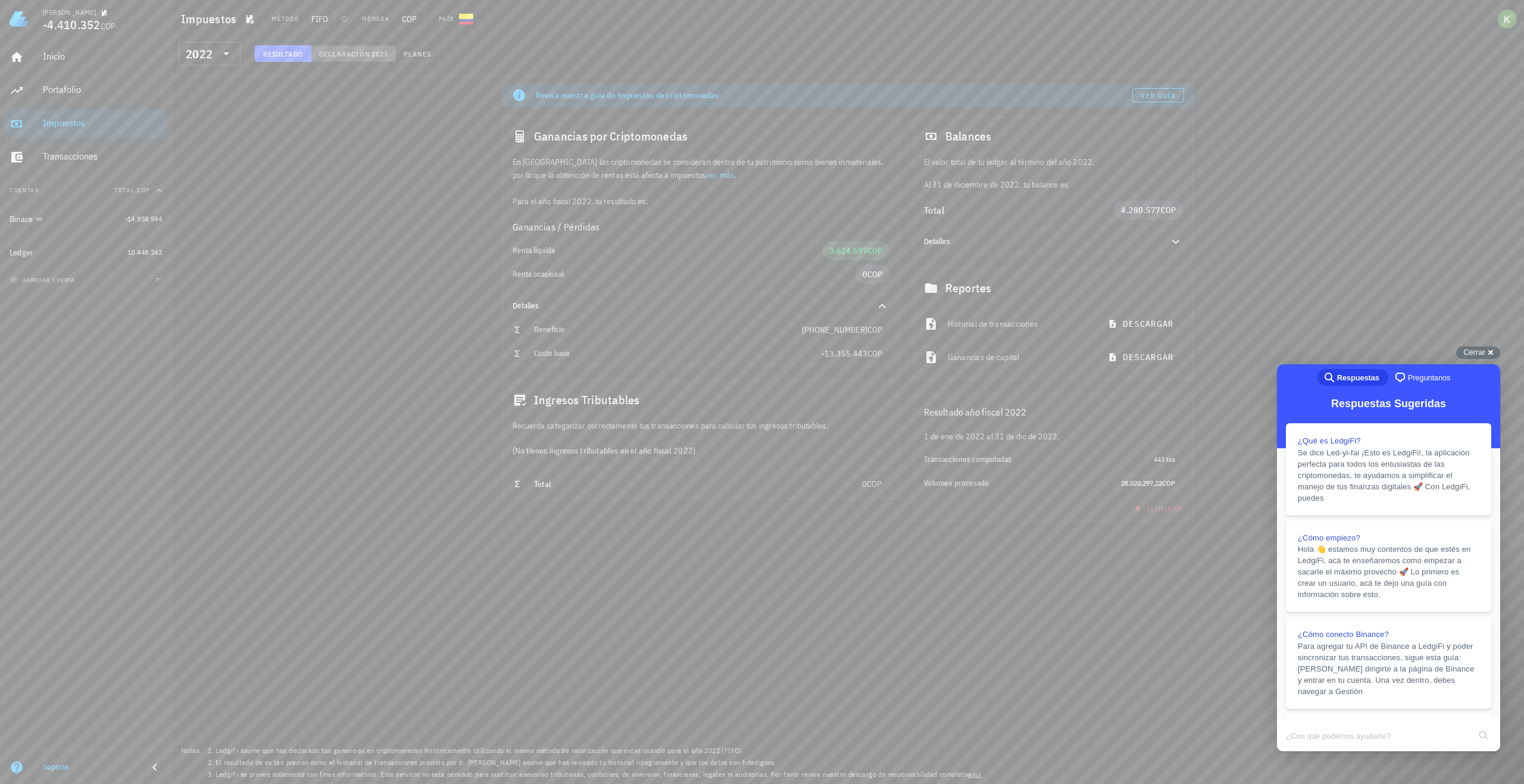
click at [338, 51] on span "Declaración" at bounding box center [345, 54] width 52 height 9
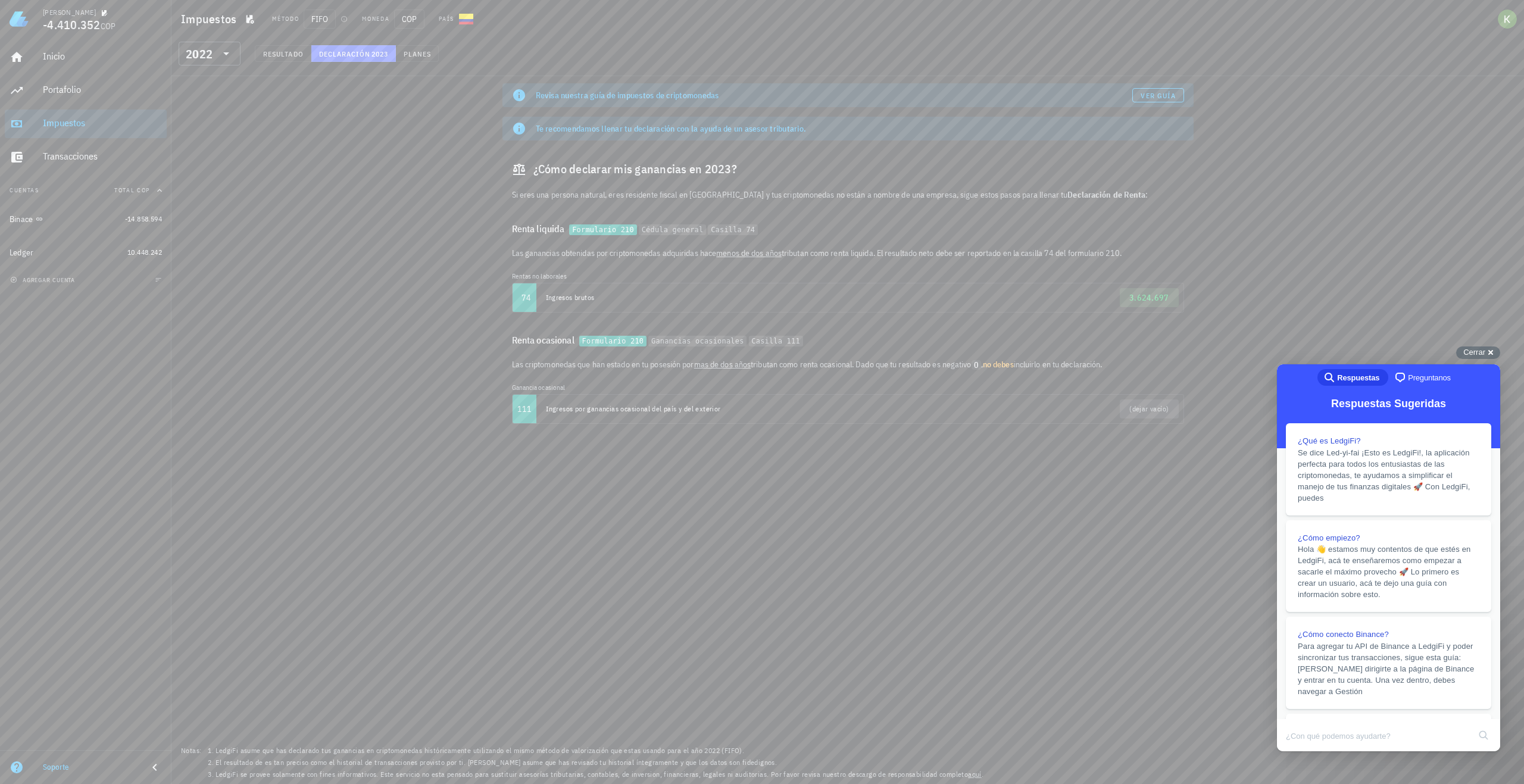
click at [381, 357] on div "Revisa nuestra guía de impuestos de criptomonedas Ver guía Te recomendamos llen…" at bounding box center [847, 431] width 1353 height 708
click at [293, 45] on div "​ 2022 Resultado Declaración 2023 Planes" at bounding box center [848, 57] width 1348 height 31
click at [301, 56] on span "Resultado" at bounding box center [283, 54] width 41 height 9
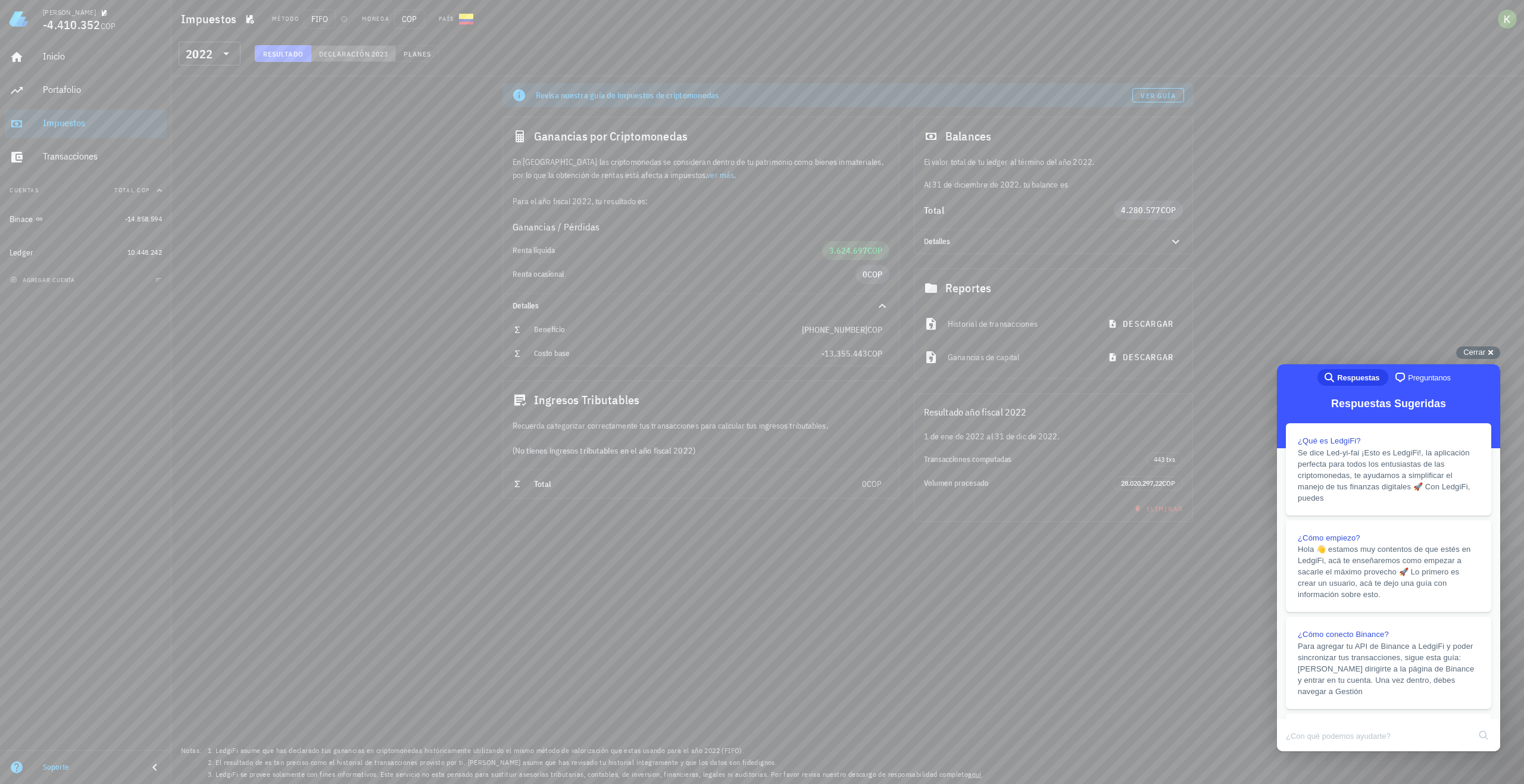
click at [335, 55] on span "Declaración" at bounding box center [345, 54] width 52 height 9
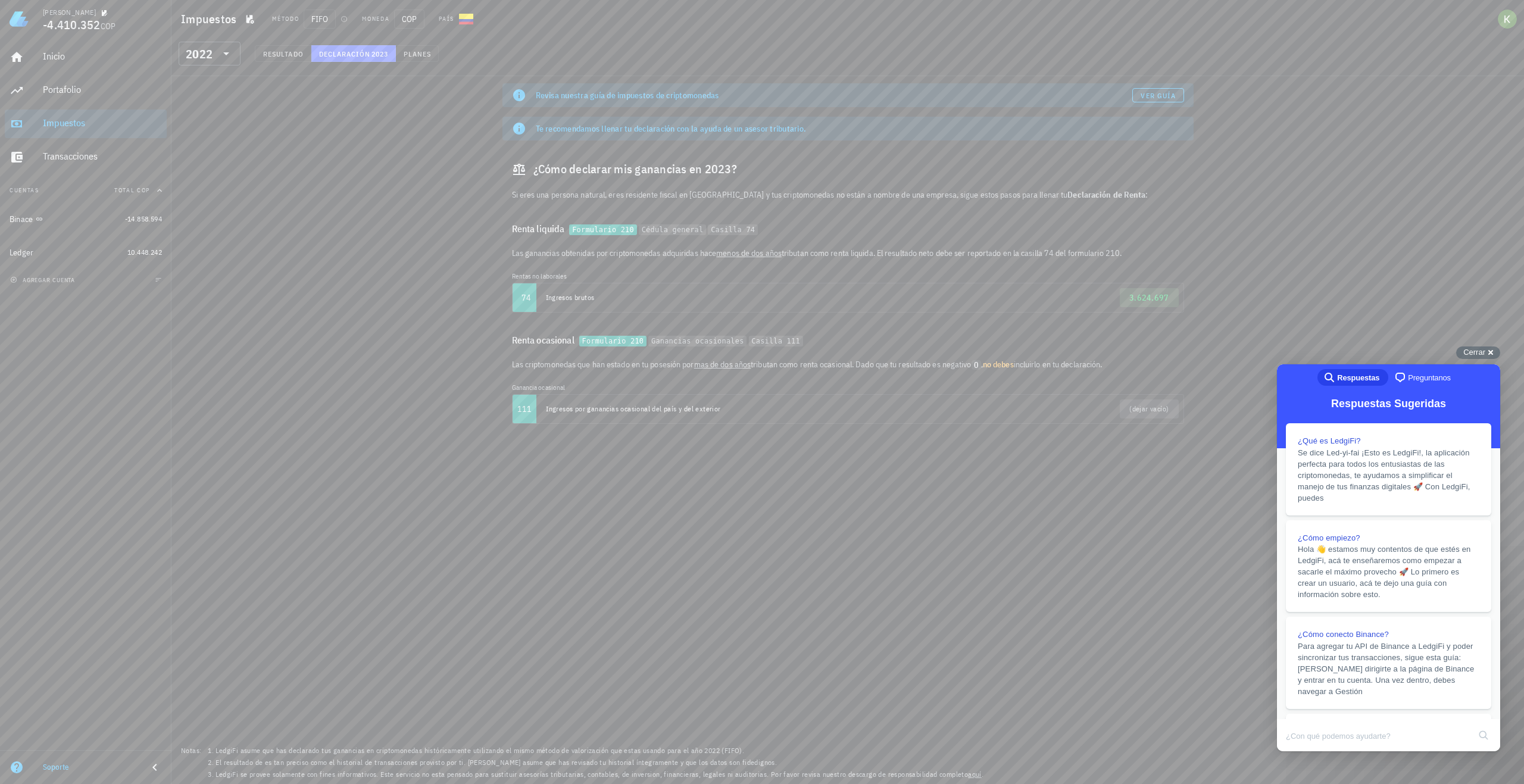
click at [240, 295] on div "Revisa nuestra guía de impuestos de criptomonedas Ver guía Te recomendamos llen…" at bounding box center [847, 431] width 1353 height 708
click at [92, 154] on div "Transacciones" at bounding box center [102, 156] width 119 height 11
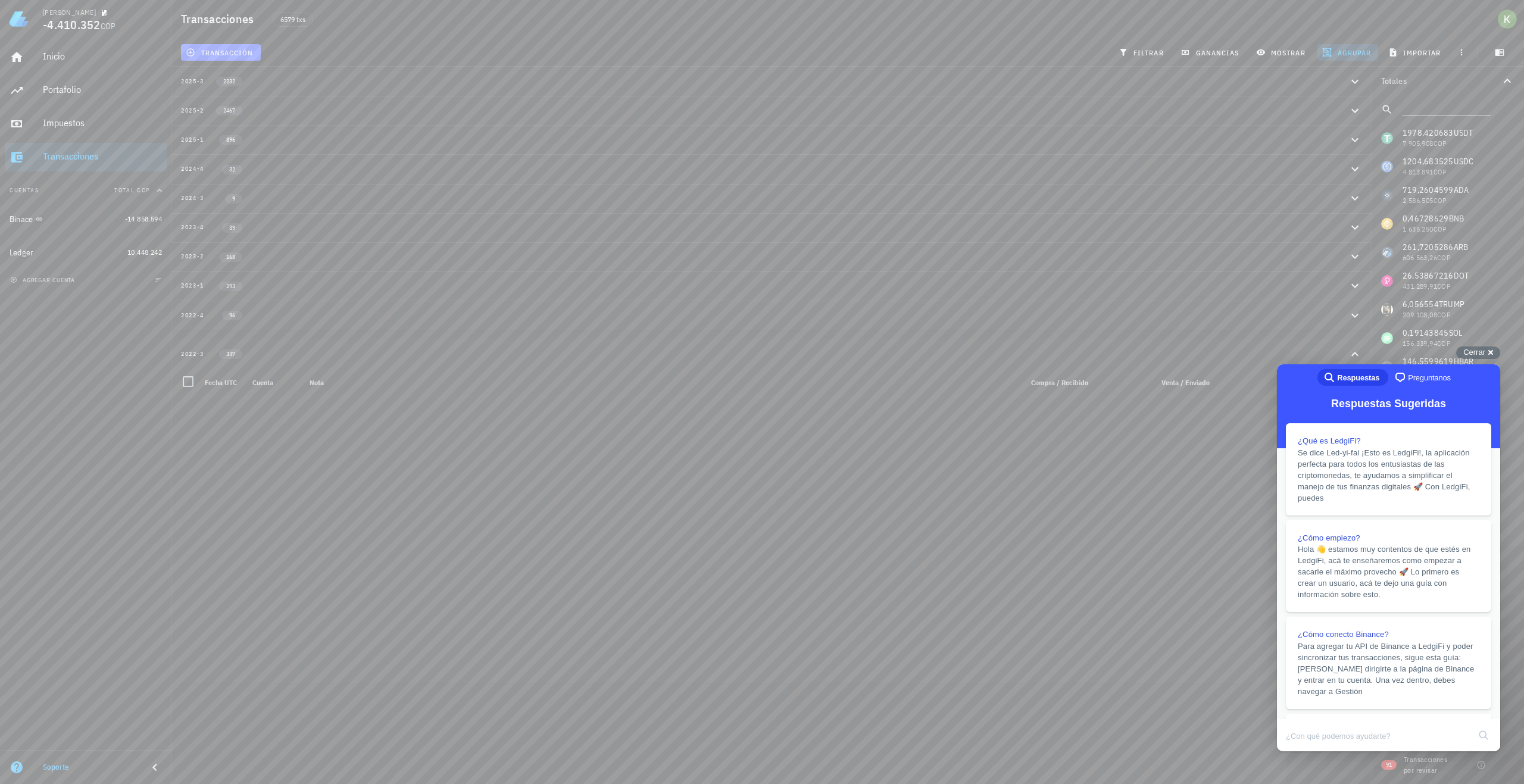
scroll to position [9267, 0]
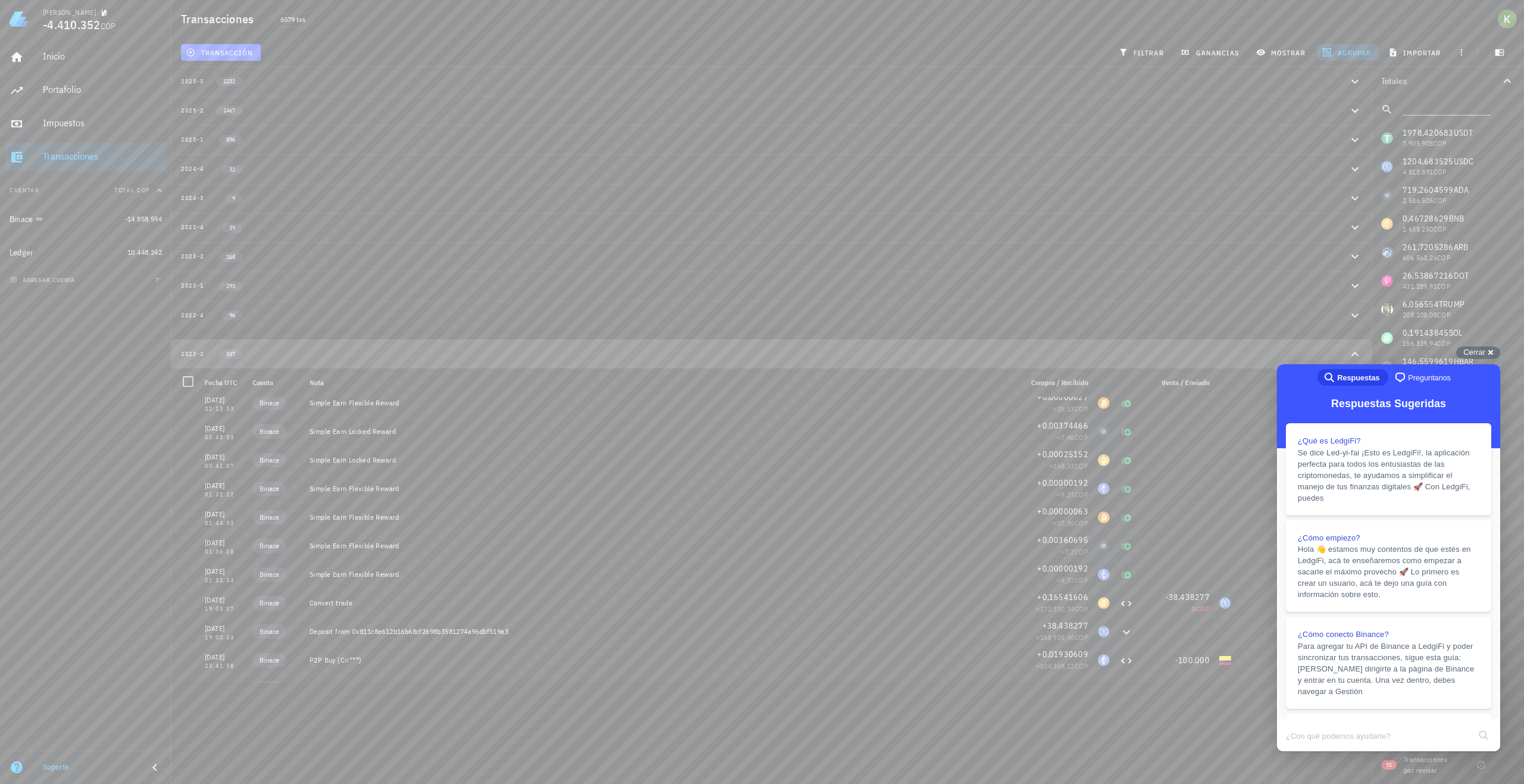
click at [301, 356] on div "2022-3 347" at bounding box center [765, 354] width 1167 height 10
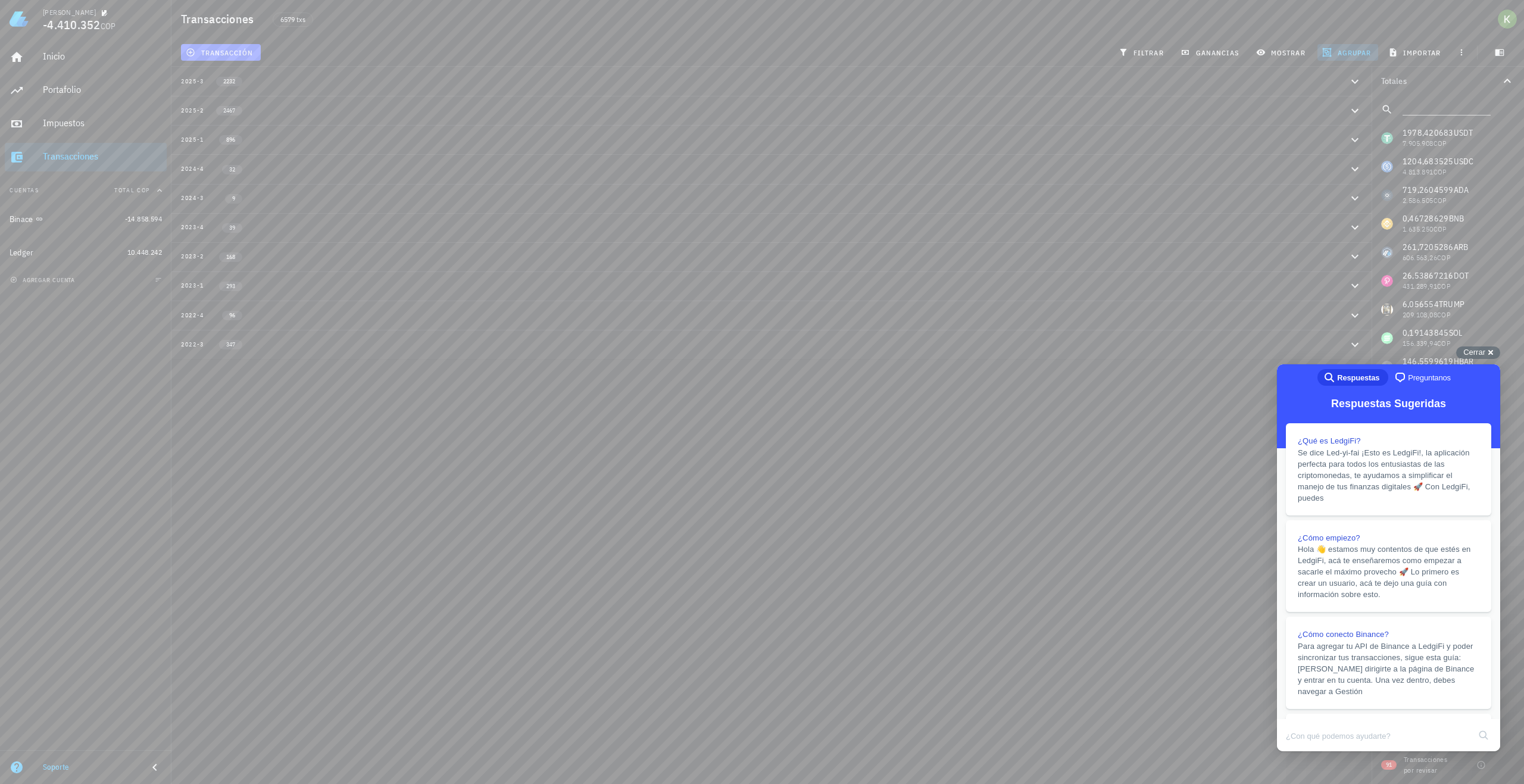
click at [279, 350] on div "2022-3 347" at bounding box center [765, 345] width 1167 height 10
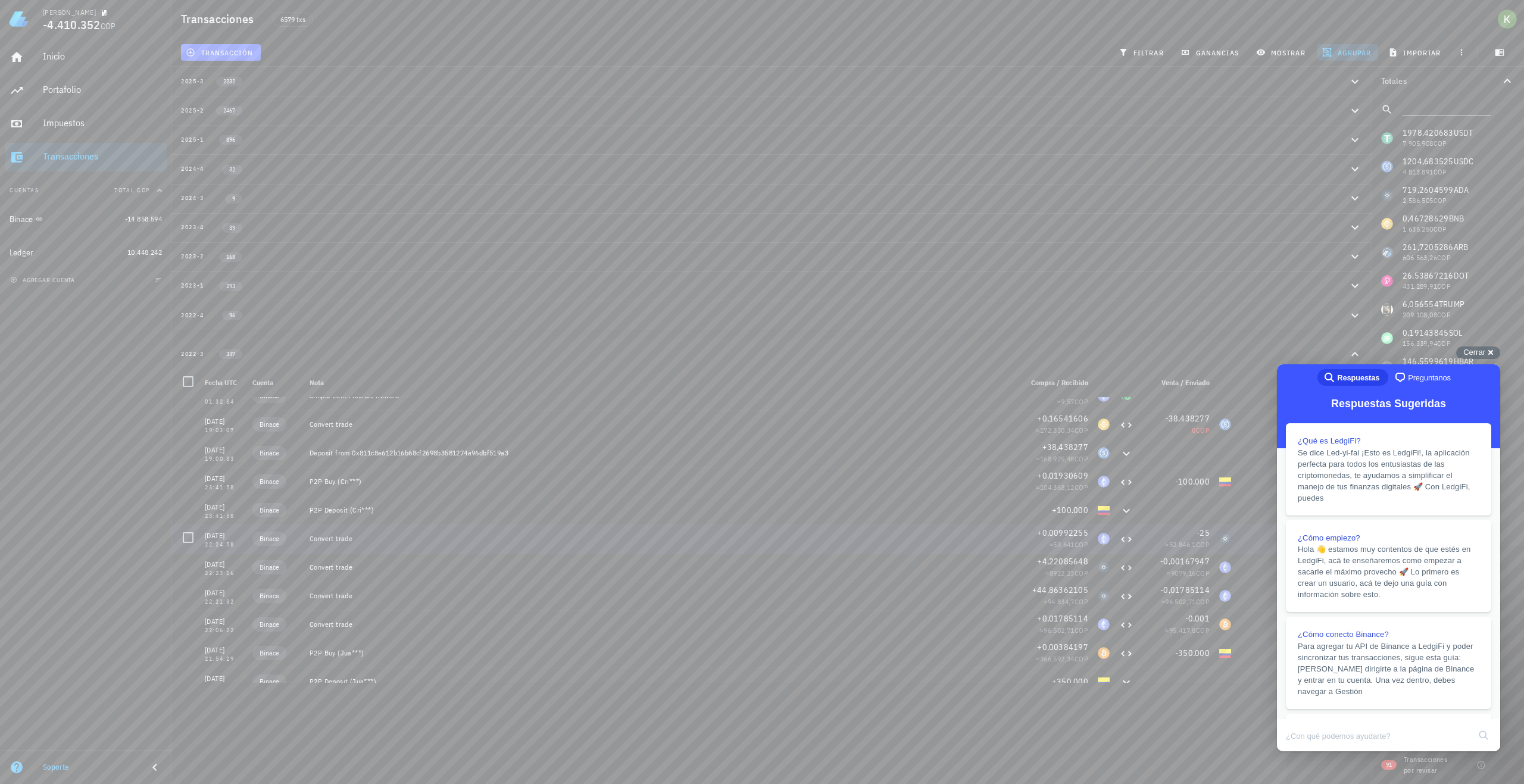
scroll to position [9630, 0]
click at [1480, 383] on div "search-medium Respuestas chat-square Preguntanos" at bounding box center [1389, 378] width 223 height 28
click at [1487, 352] on div "Cerrar cross-small" at bounding box center [1478, 353] width 44 height 13
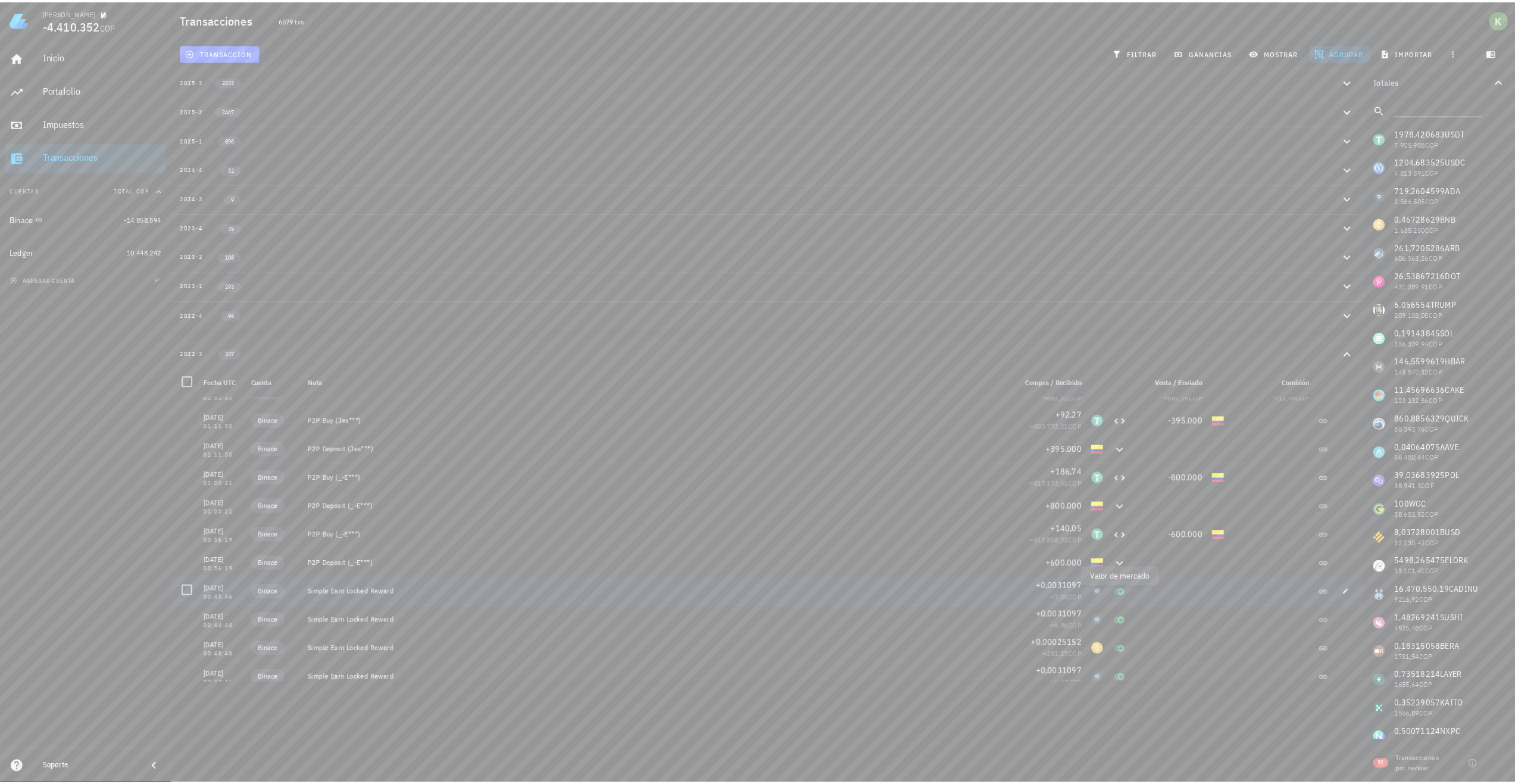
scroll to position [7725, 0]
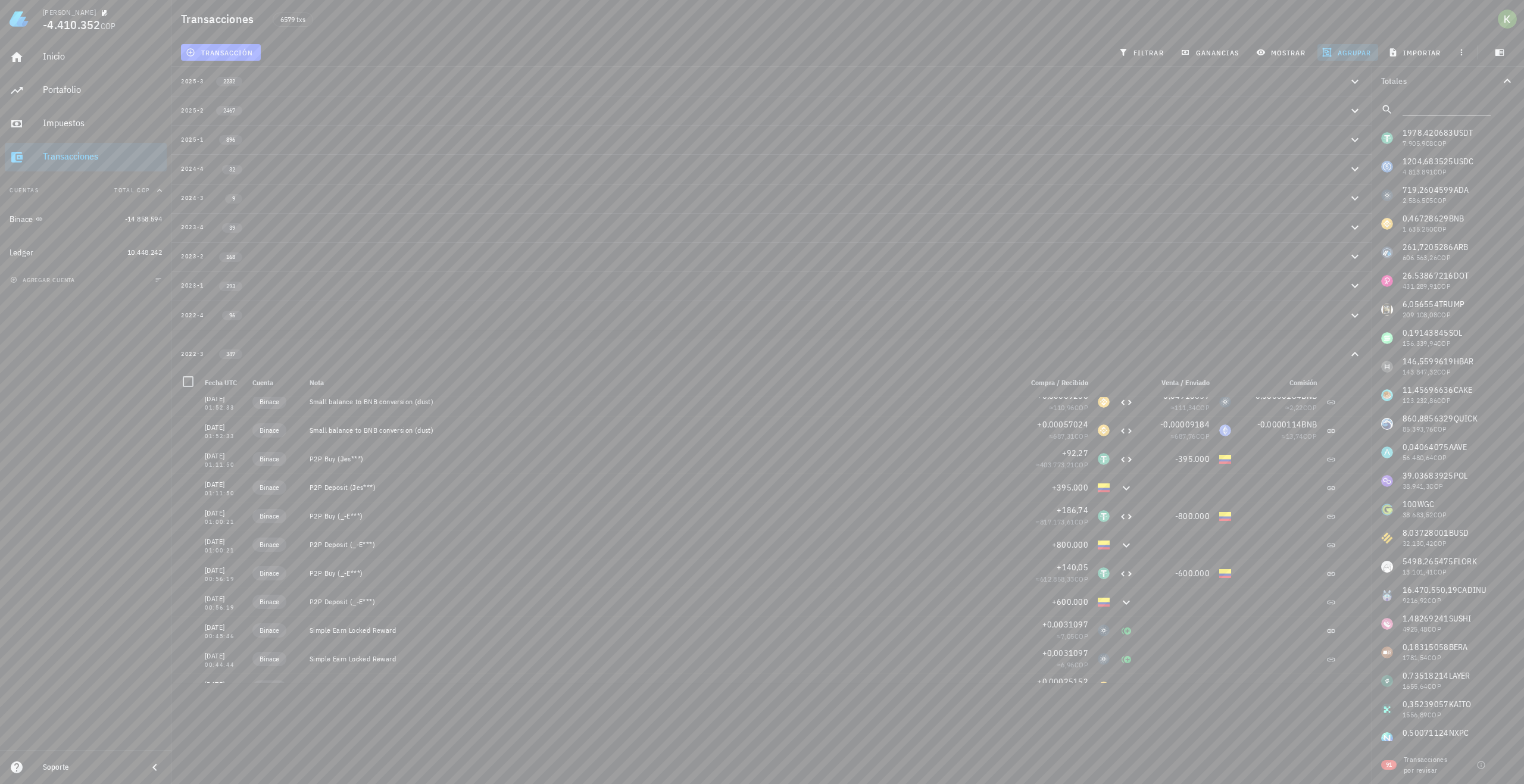
click at [1359, 59] on button "agrupar" at bounding box center [1348, 52] width 61 height 16
click at [1337, 174] on div "Año" at bounding box center [1353, 175] width 52 height 9
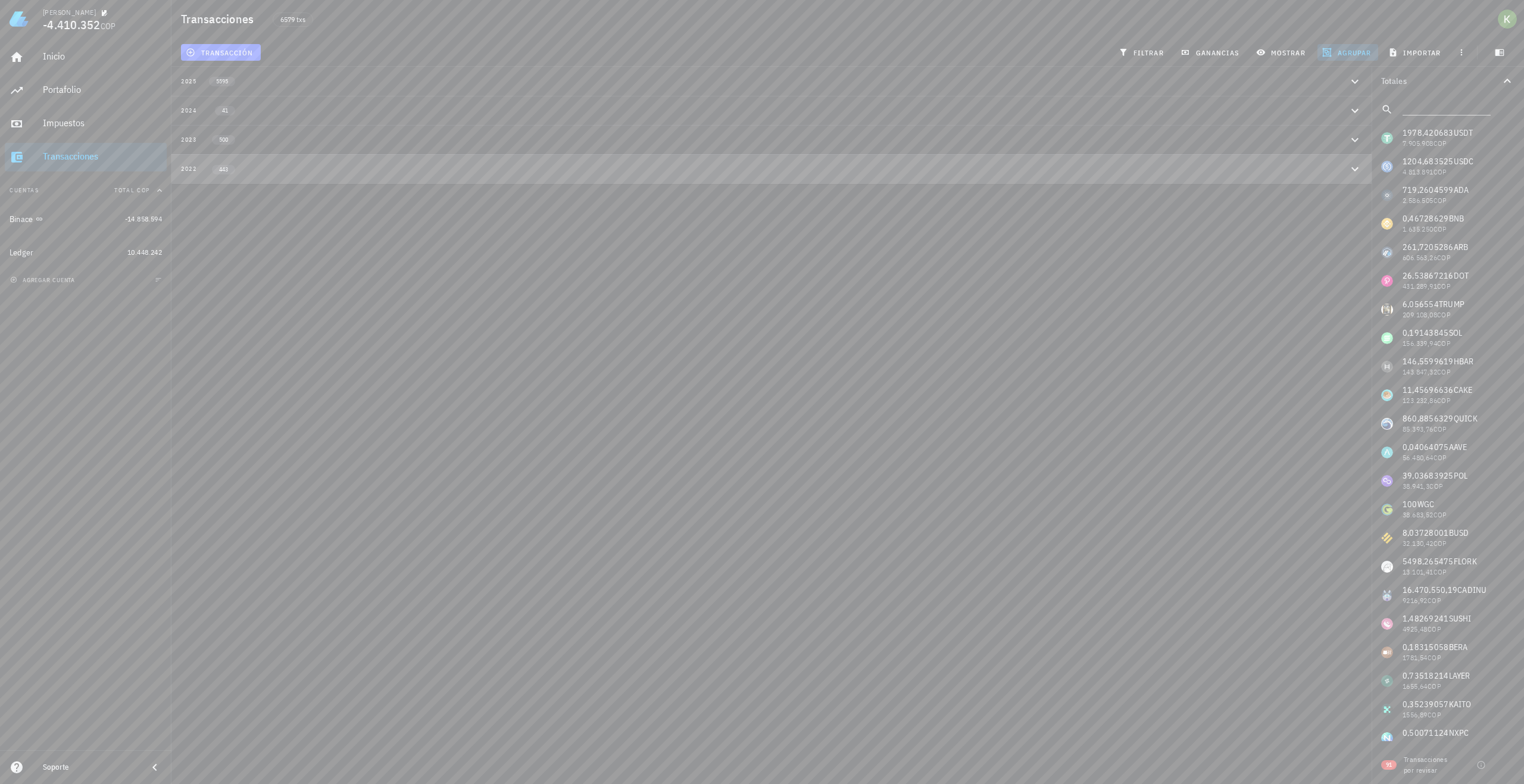
click at [962, 173] on div "2022 443" at bounding box center [765, 169] width 1167 height 10
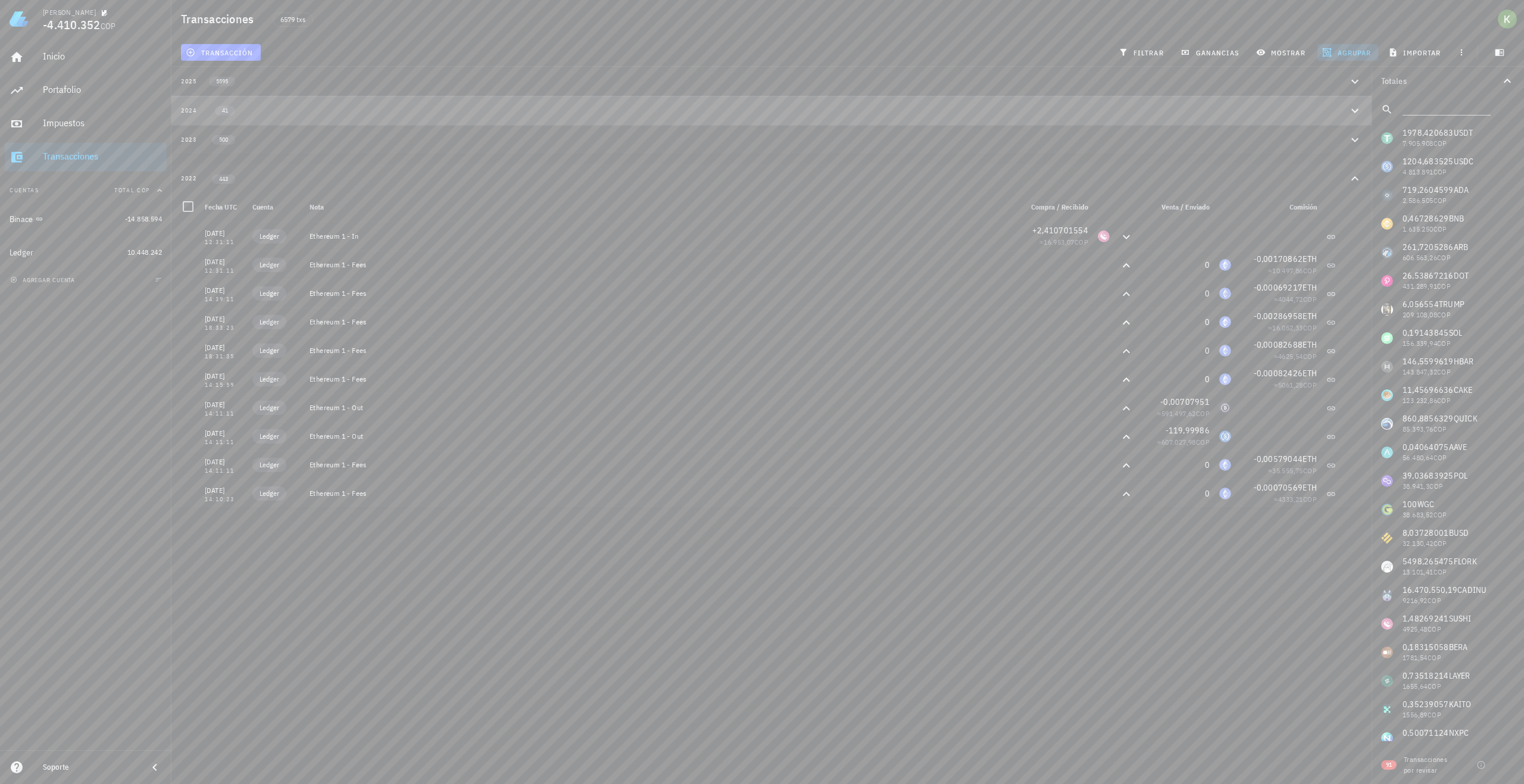
click at [433, 121] on button "2024 41" at bounding box center [771, 111] width 1200 height 29
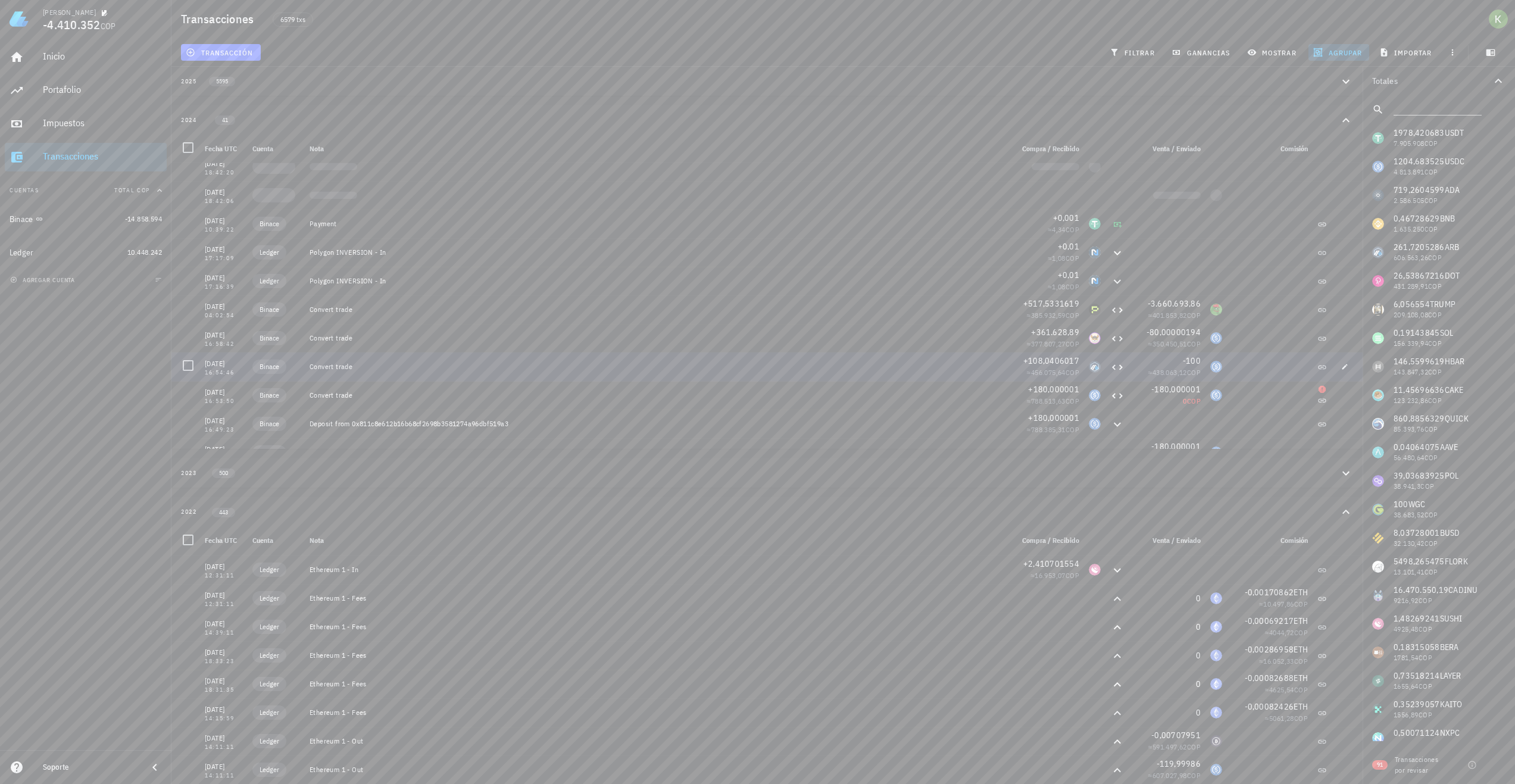
scroll to position [119, 0]
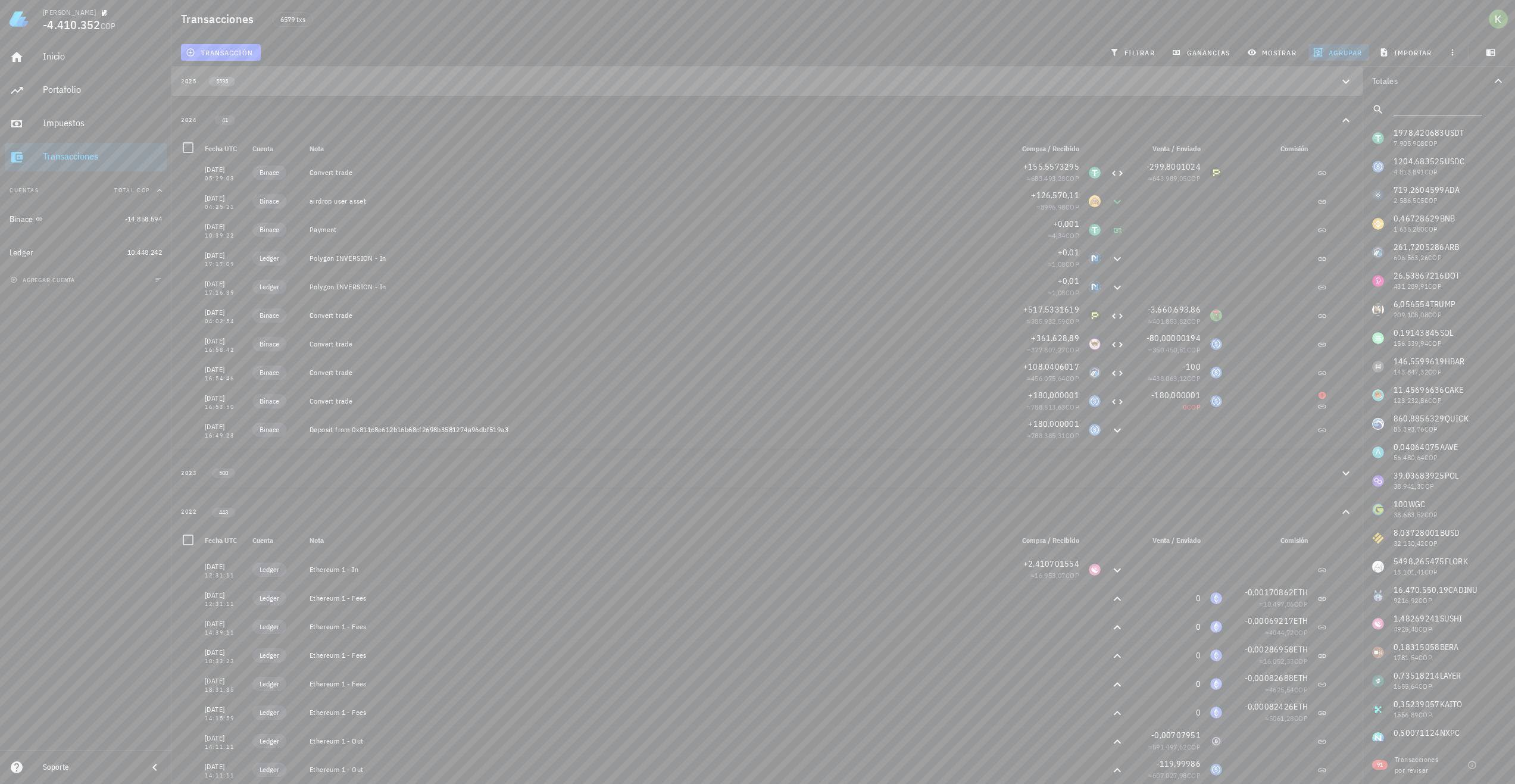
click at [235, 82] on span "5595" at bounding box center [221, 81] width 26 height 9
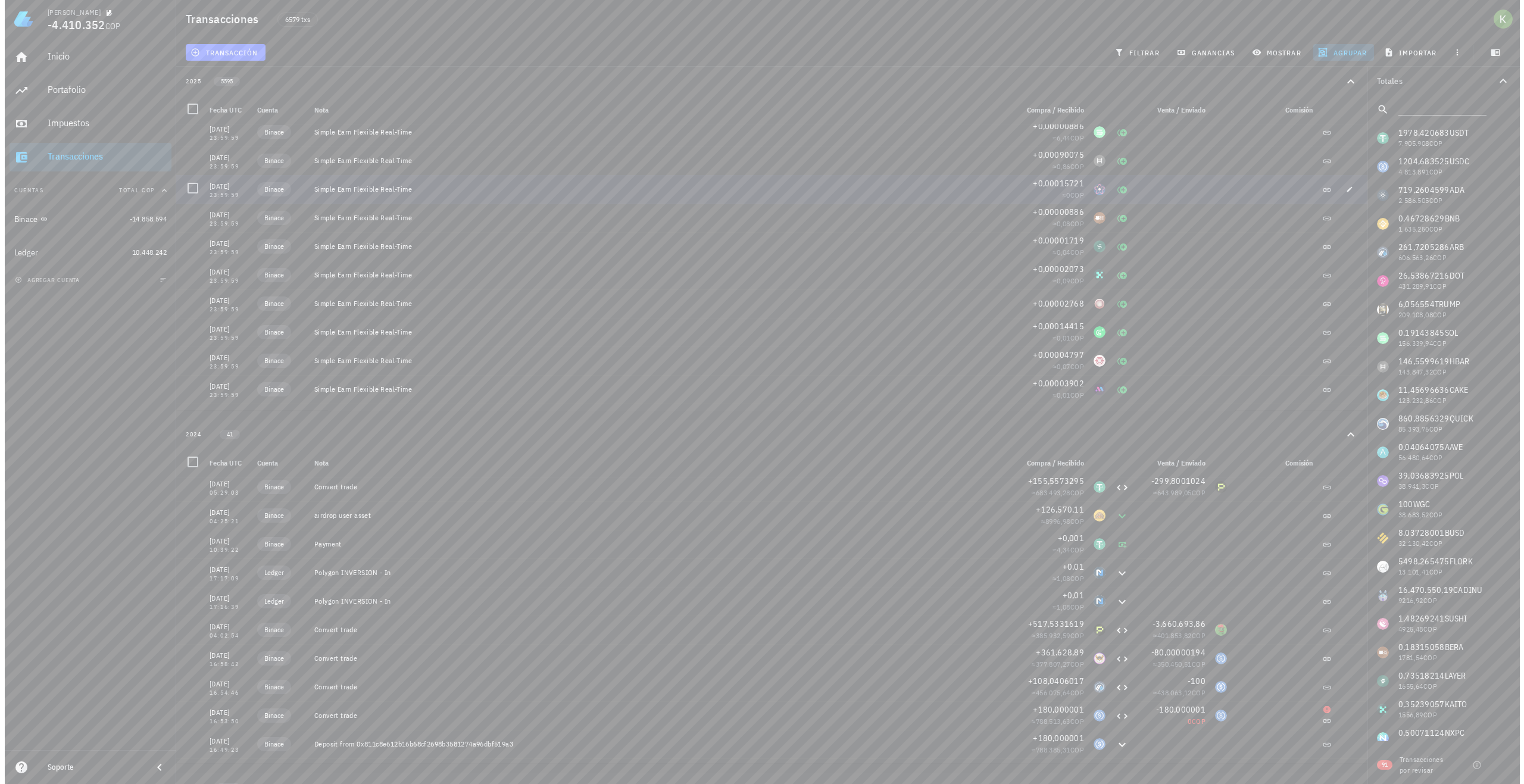
scroll to position [2024, 0]
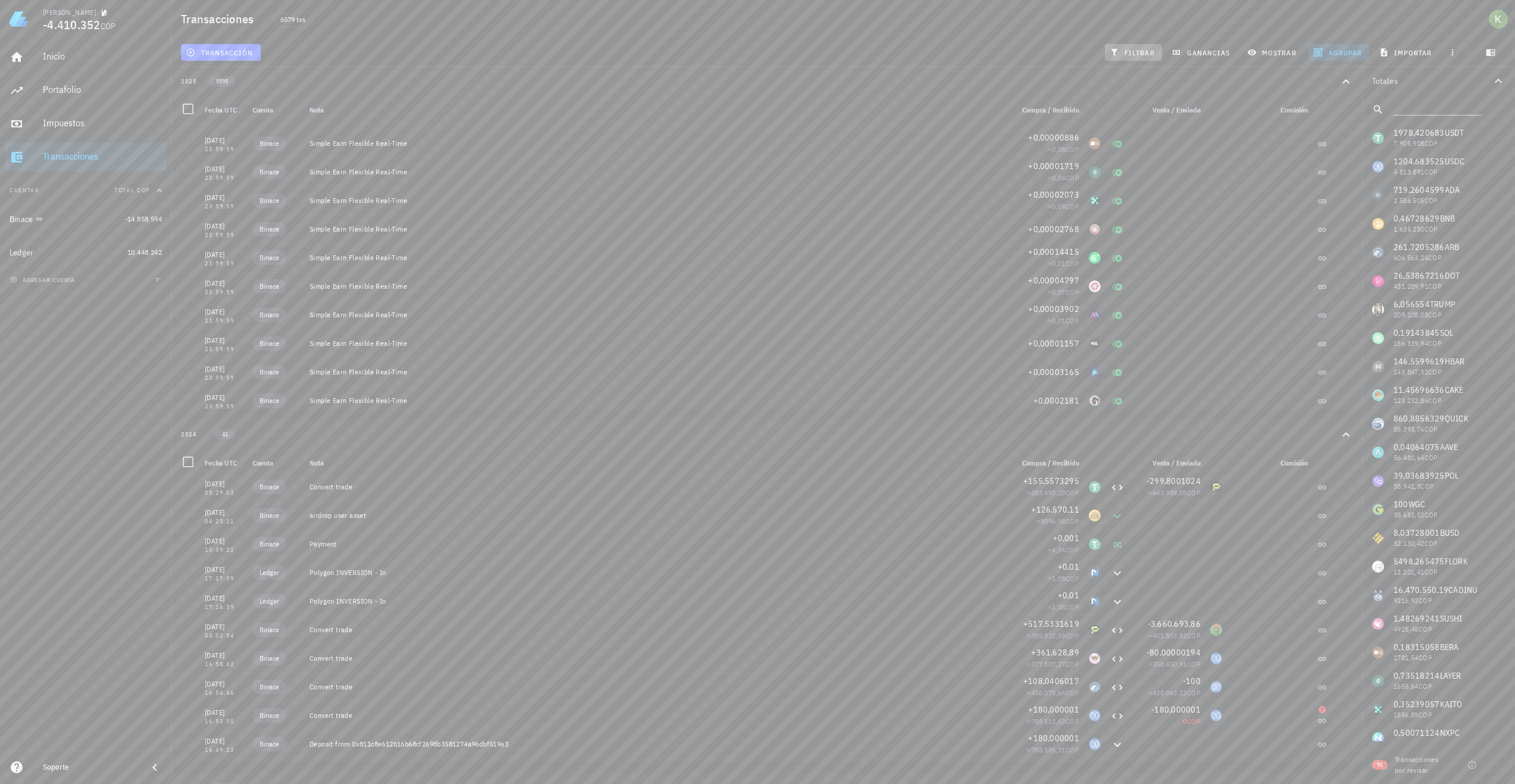
click at [1143, 50] on span "filtrar" at bounding box center [1134, 52] width 43 height 9
click at [1426, 106] on input "text" at bounding box center [1437, 107] width 86 height 15
type input "th"
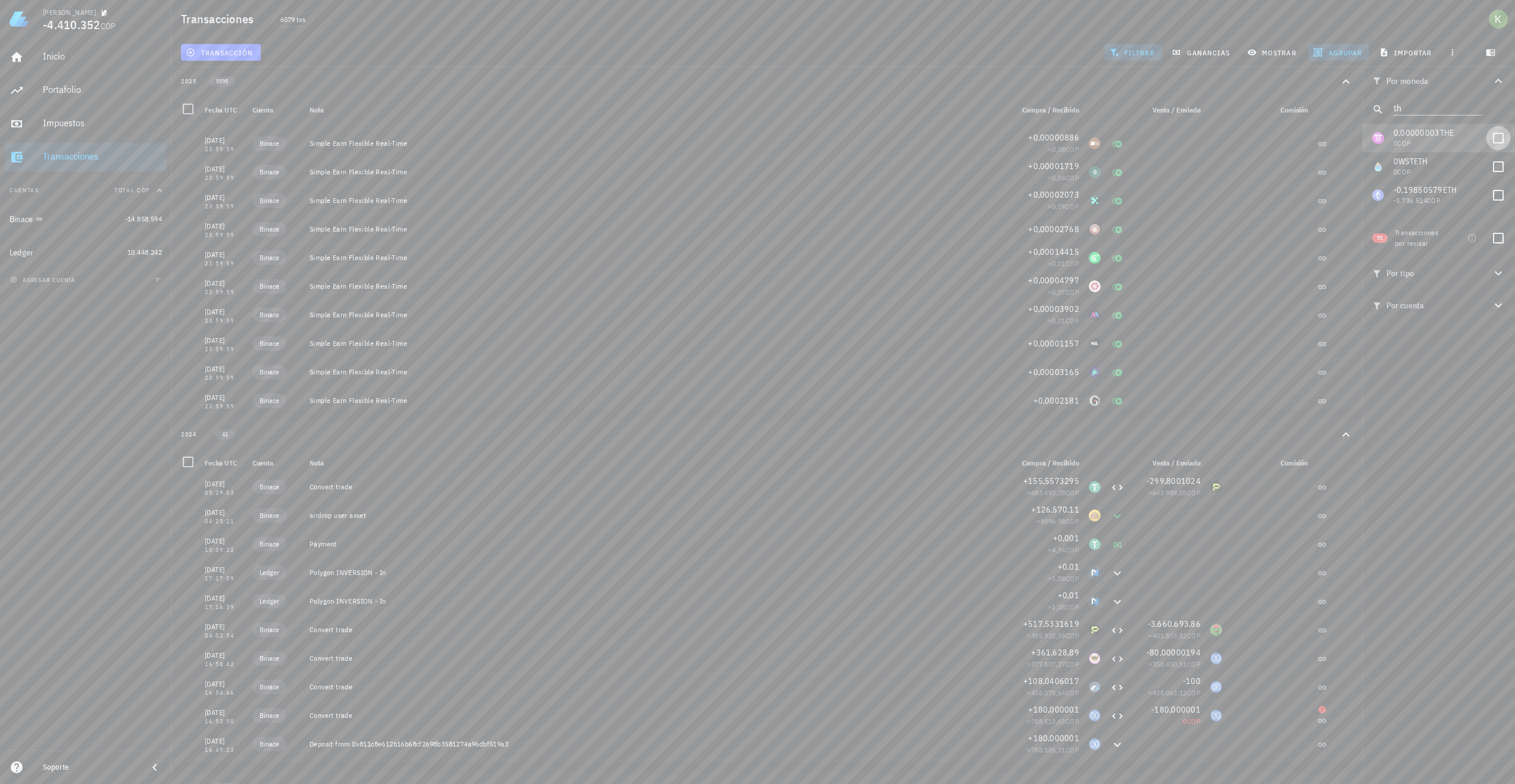
click at [1493, 141] on div at bounding box center [1499, 138] width 20 height 20
checkbox input "true"
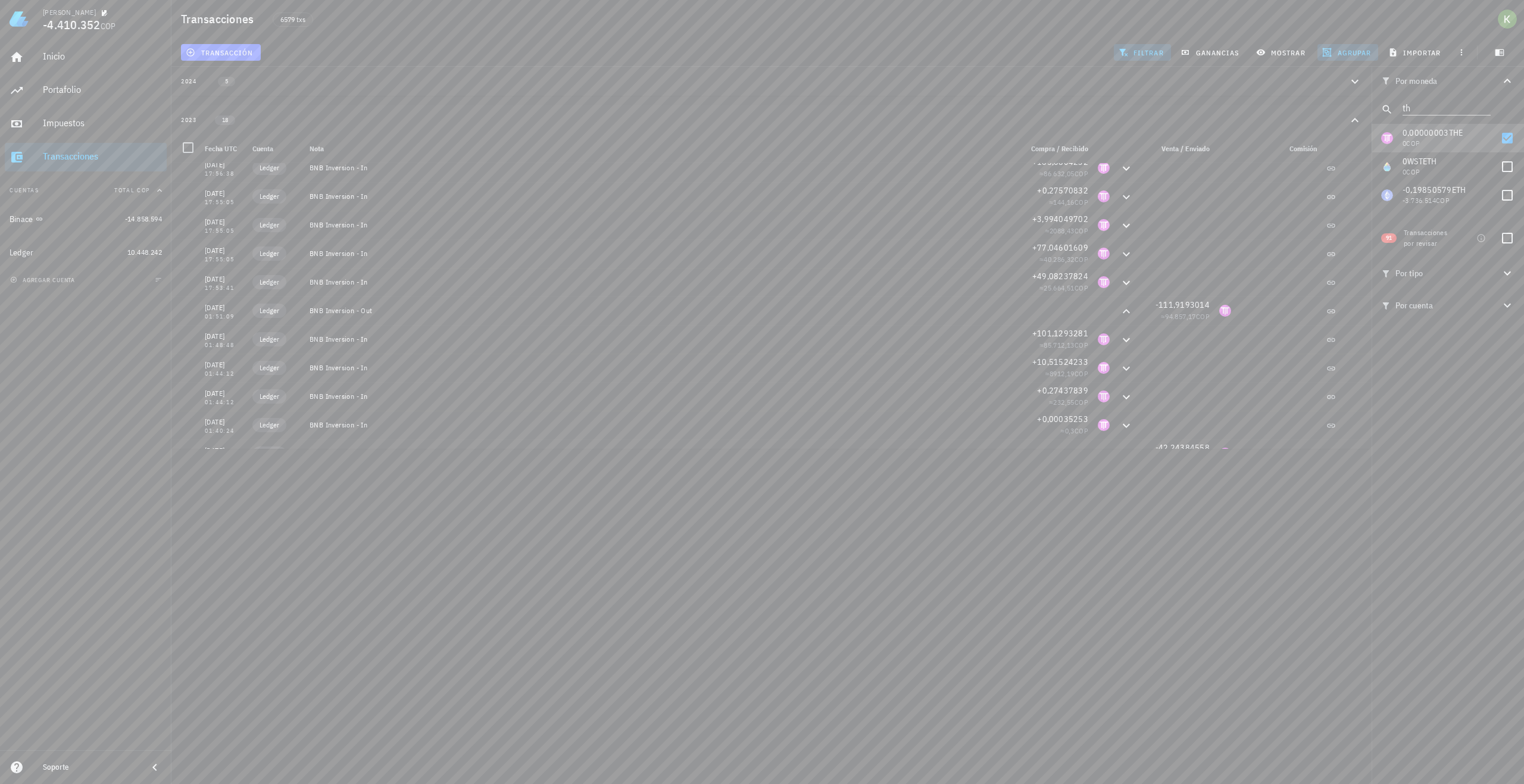
scroll to position [0, 0]
click at [439, 94] on button "2024 5" at bounding box center [771, 81] width 1200 height 29
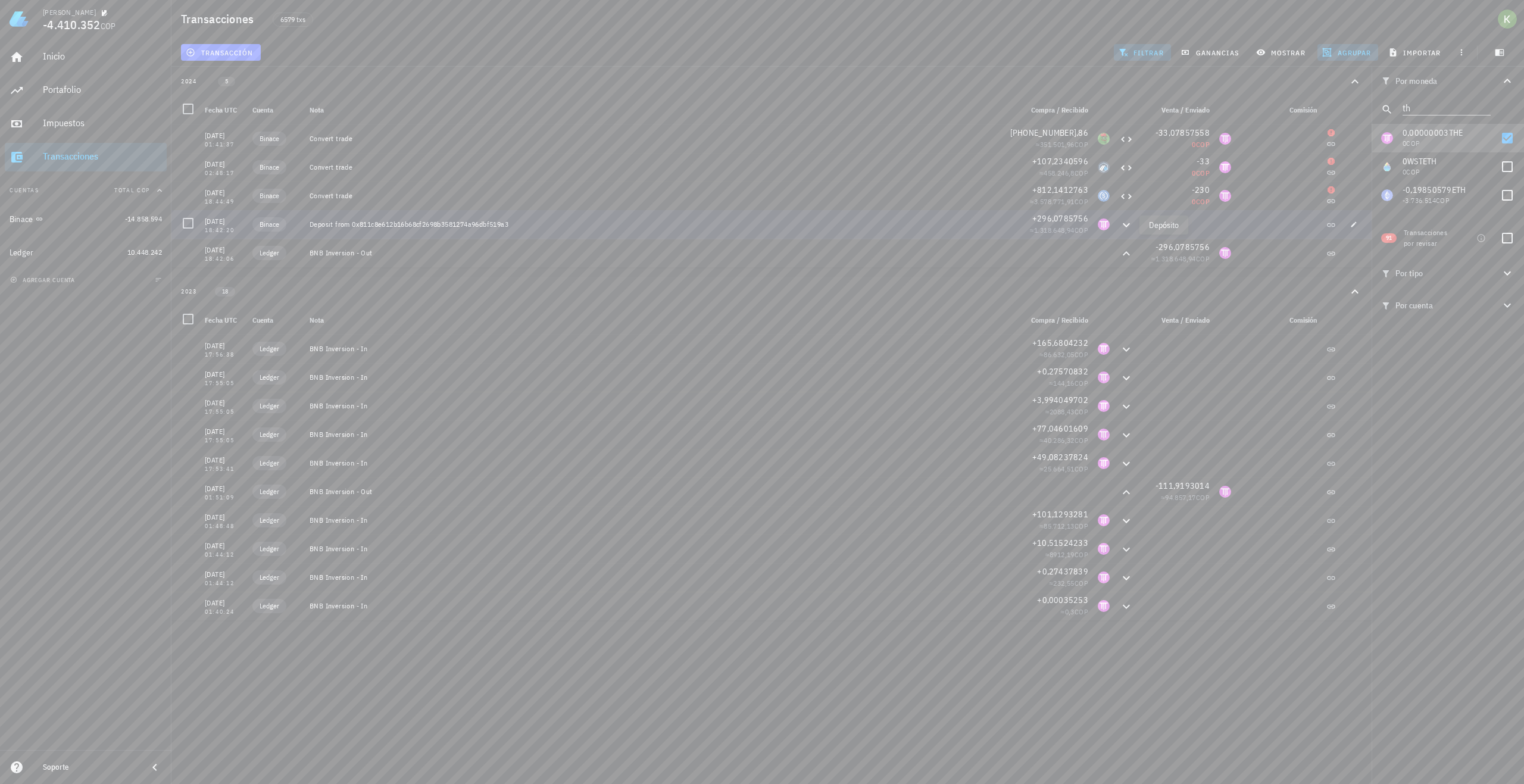
click at [1126, 224] on icon at bounding box center [1126, 225] width 15 height 15
click at [1126, 224] on icon at bounding box center [1126, 225] width 15 height 15
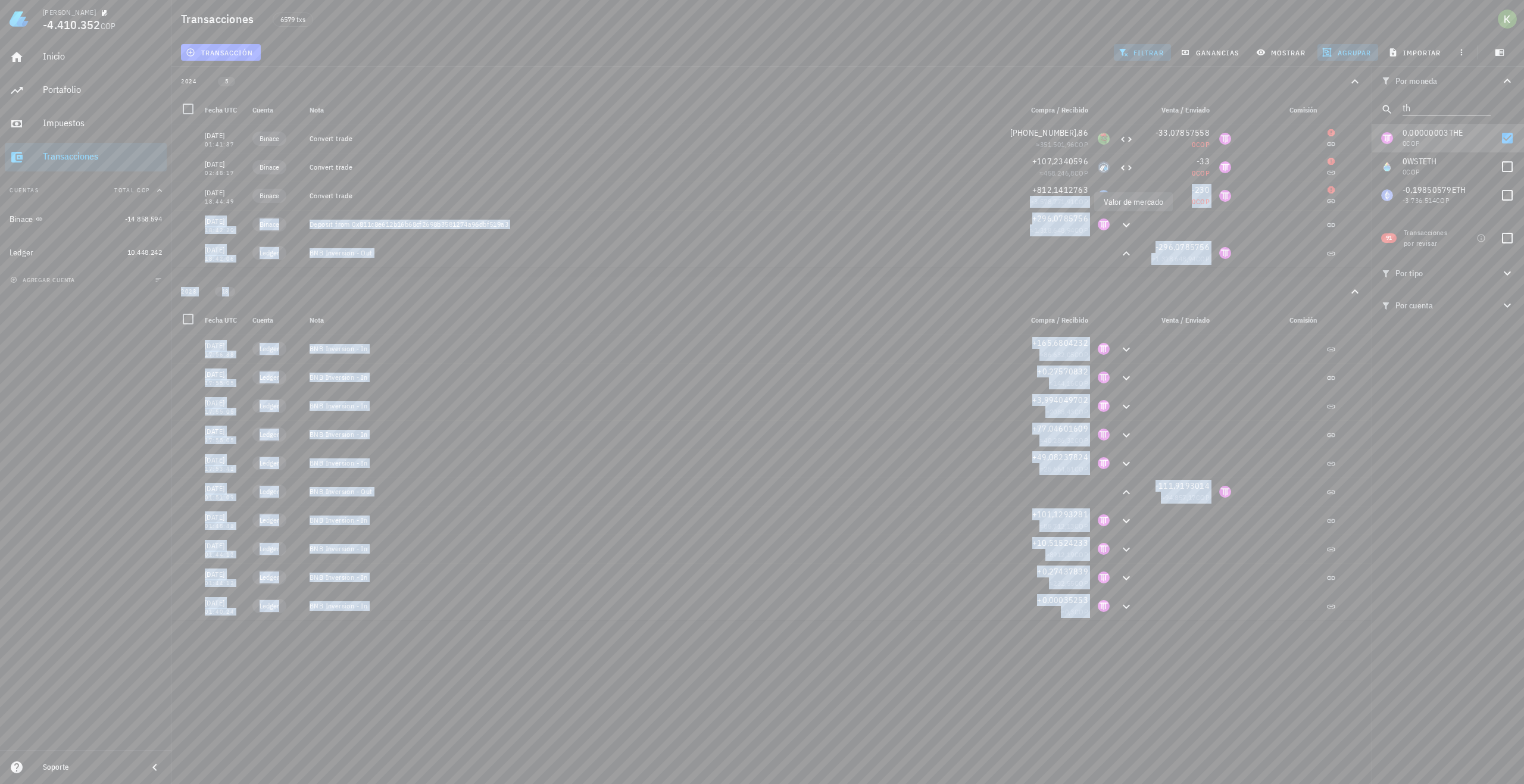
drag, startPoint x: 1027, startPoint y: 205, endPoint x: 1102, endPoint y: 204, distance: 75.0
click at [1102, 204] on div "Kevin -4.410.352 COP Inicio Portafolio Impuestos Transacciones Cuentas Total CO…" at bounding box center [762, 392] width 1524 height 784
click at [1056, 203] on span "3.578.771,91" at bounding box center [1055, 202] width 40 height 9
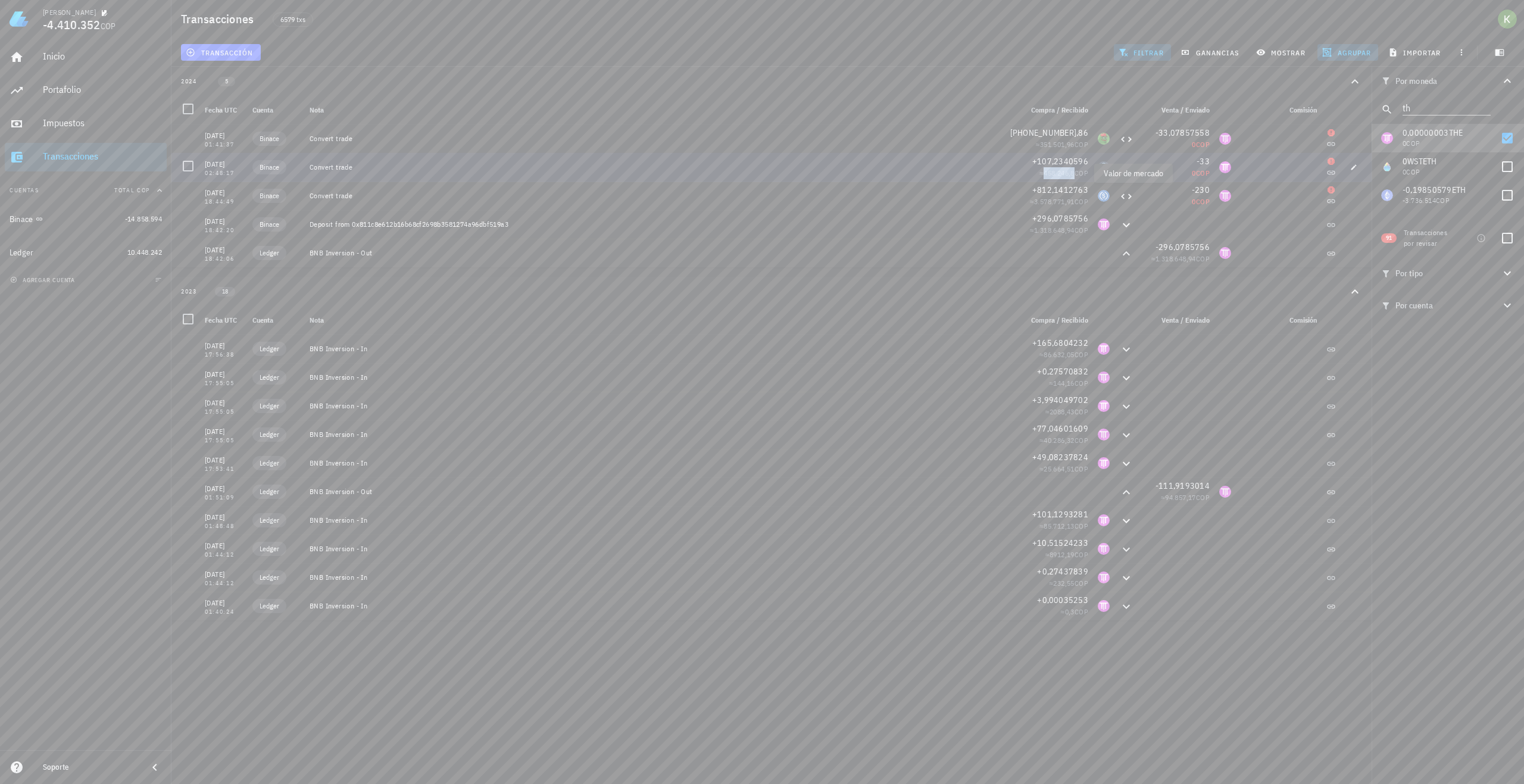
click at [1052, 175] on span "458.246,8" at bounding box center [1059, 173] width 31 height 9
click at [1038, 136] on span "[PHONE_NUMBER],86" at bounding box center [1049, 133] width 78 height 11
click at [1109, 759] on div "Kevin -4.410.352 COP Inicio Portafolio Impuestos Transacciones Cuentas Total CO…" at bounding box center [762, 392] width 1524 height 784
click at [325, 656] on div "Kevin -4.410.352 COP Inicio Portafolio Impuestos Transacciones Cuentas Total CO…" at bounding box center [762, 392] width 1524 height 784
click at [95, 129] on div "Impuestos" at bounding box center [102, 123] width 119 height 27
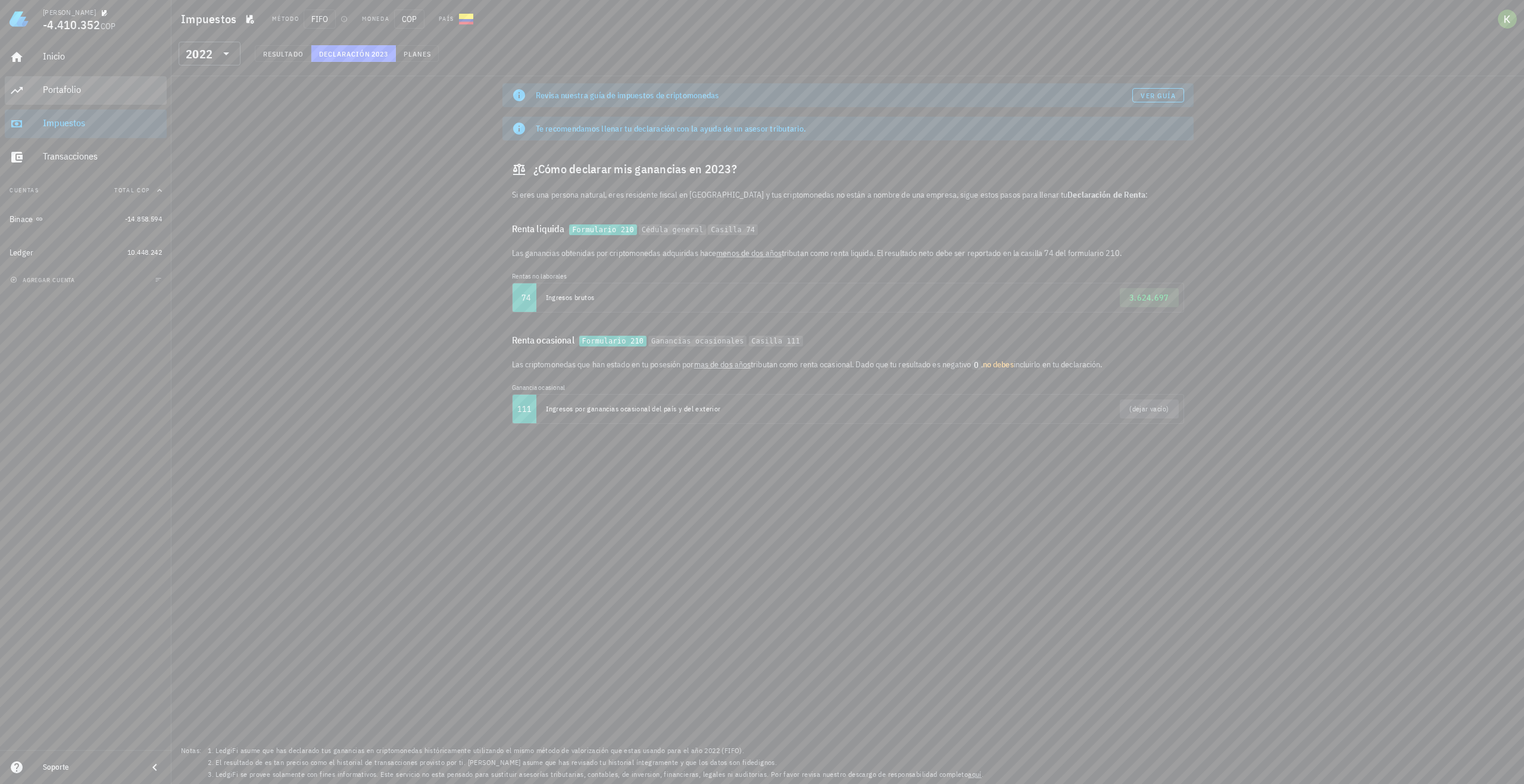
click at [89, 92] on div "Portafolio" at bounding box center [102, 90] width 119 height 11
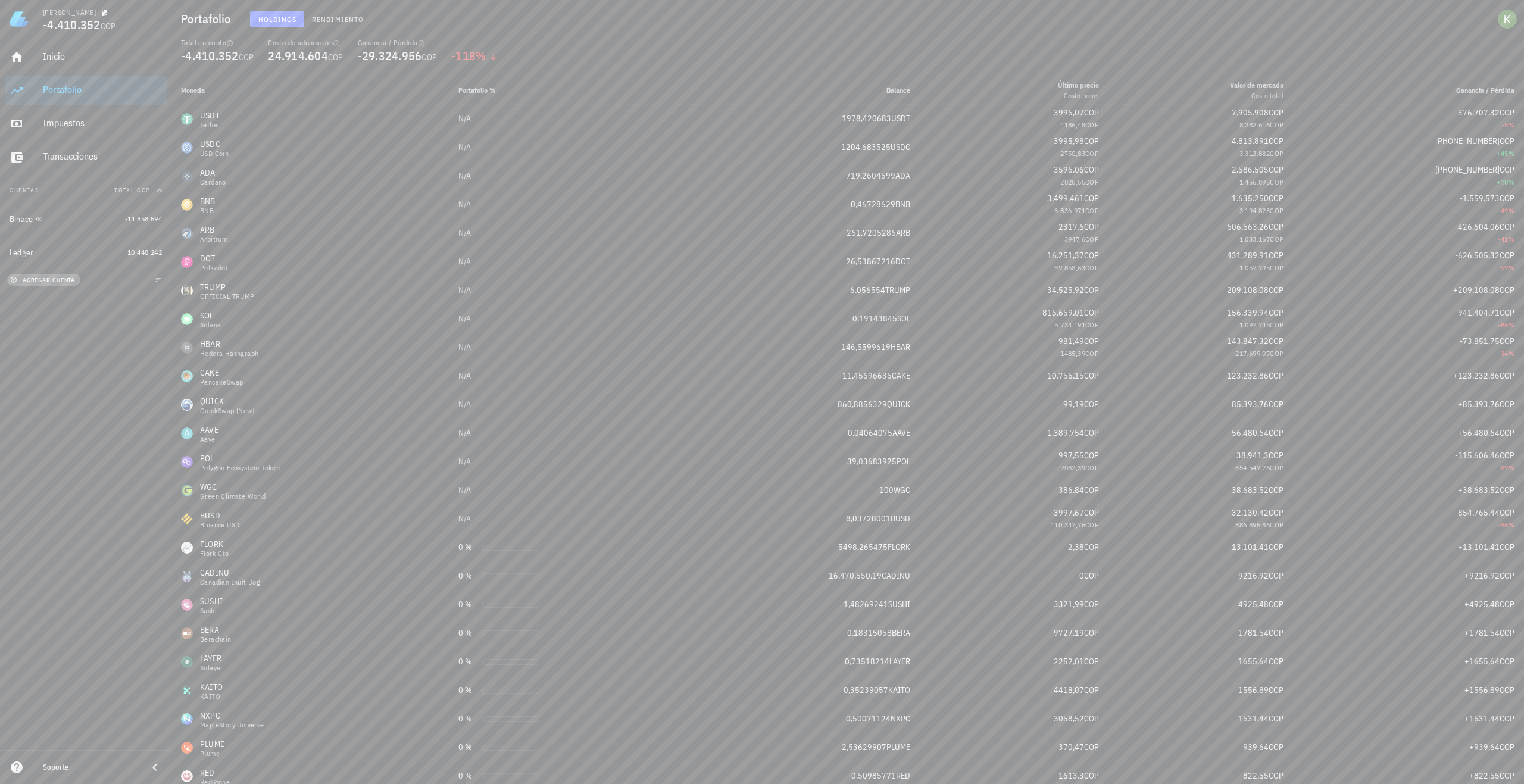
click at [77, 281] on button "agregar cuenta" at bounding box center [44, 279] width 73 height 12
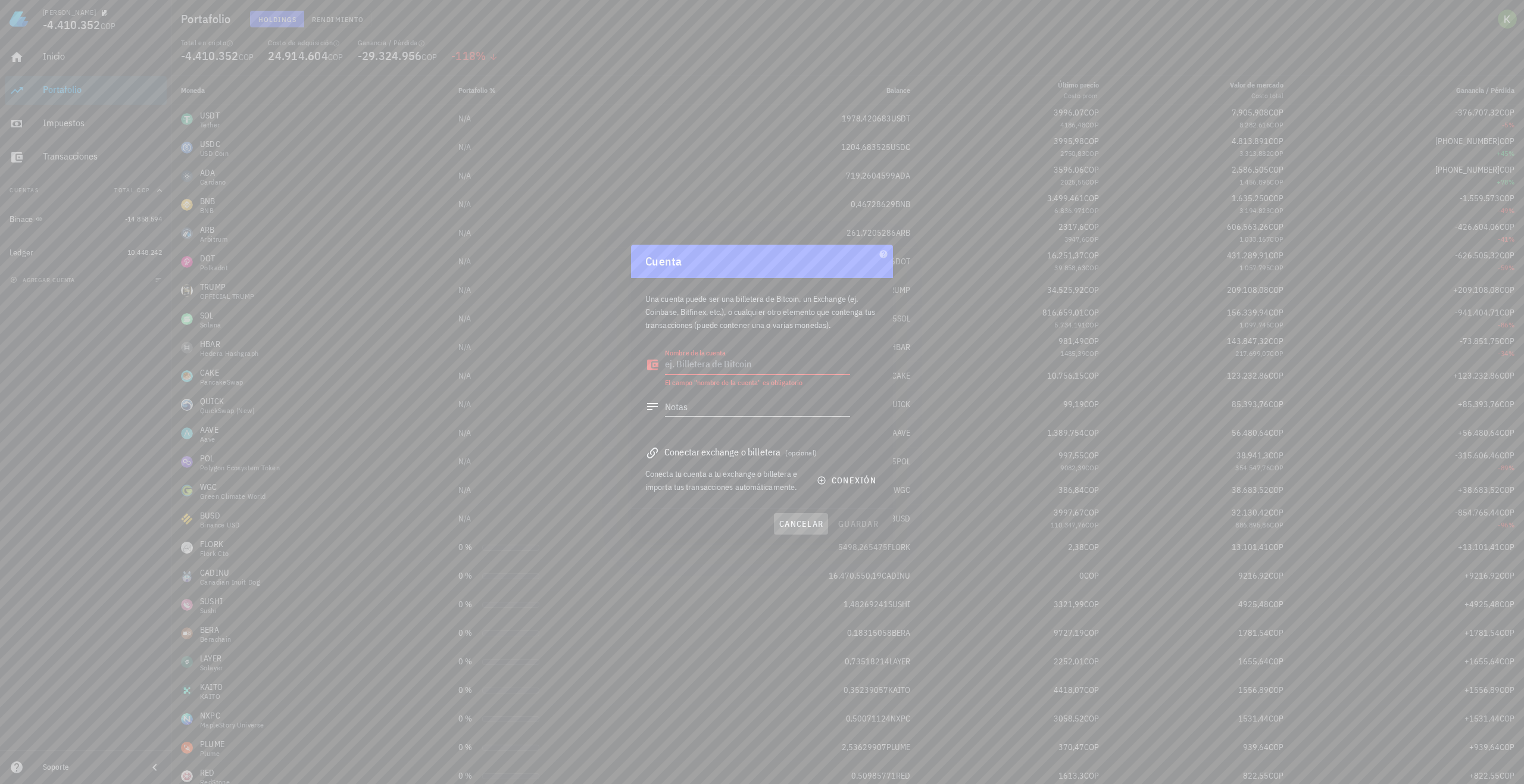
click at [800, 527] on span "cancelar" at bounding box center [801, 524] width 45 height 11
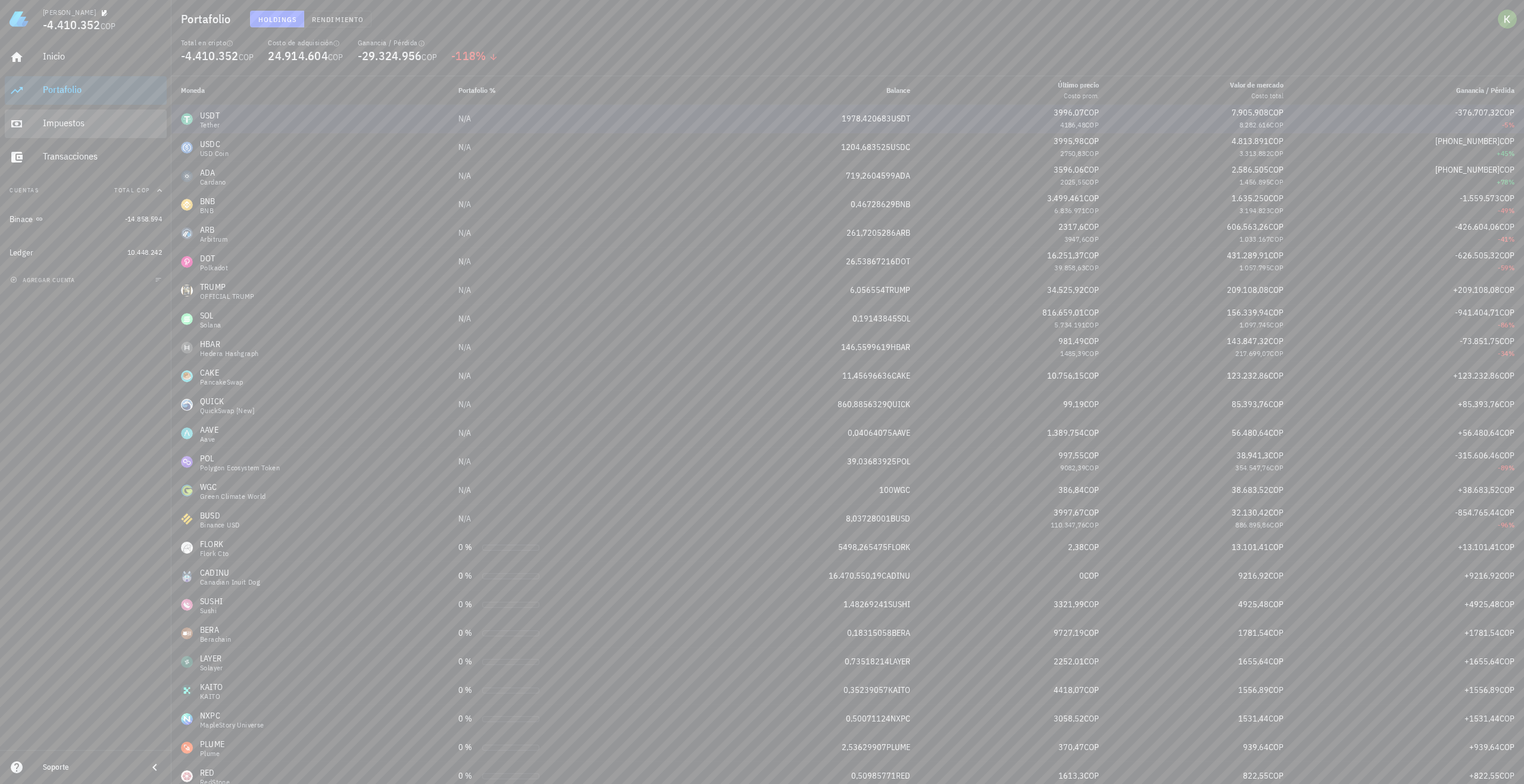
click at [106, 127] on div "Impuestos" at bounding box center [102, 123] width 119 height 11
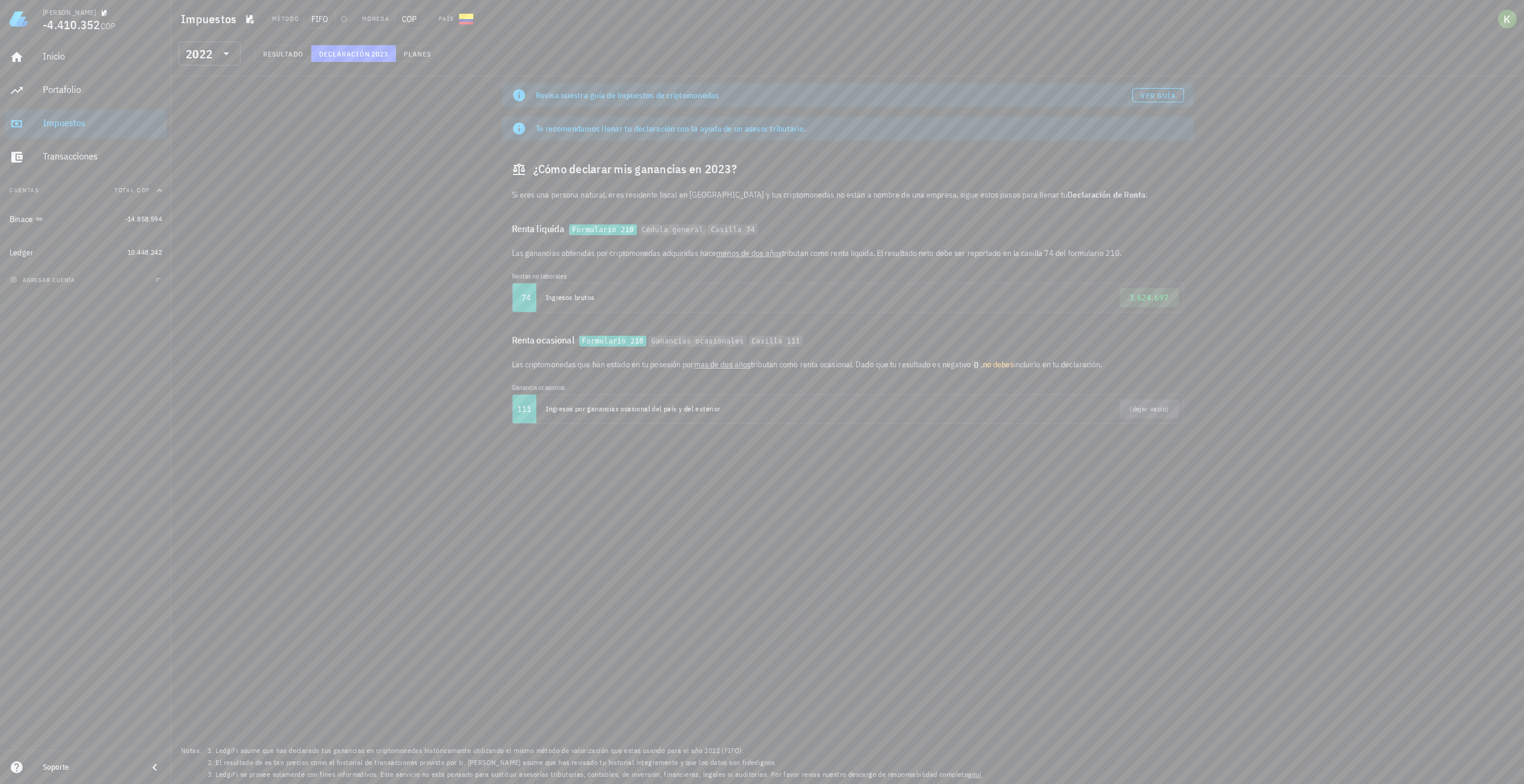
click at [351, 224] on div "Revisa nuestra guía de impuestos de criptomonedas Ver guía Te recomendamos llen…" at bounding box center [847, 431] width 1353 height 708
click at [187, 59] on div "2022" at bounding box center [199, 54] width 27 height 12
click at [207, 132] on div "2023" at bounding box center [210, 132] width 43 height 9
click at [207, 59] on div "2023" at bounding box center [199, 54] width 27 height 12
click at [212, 112] on div "2024" at bounding box center [210, 108] width 43 height 9
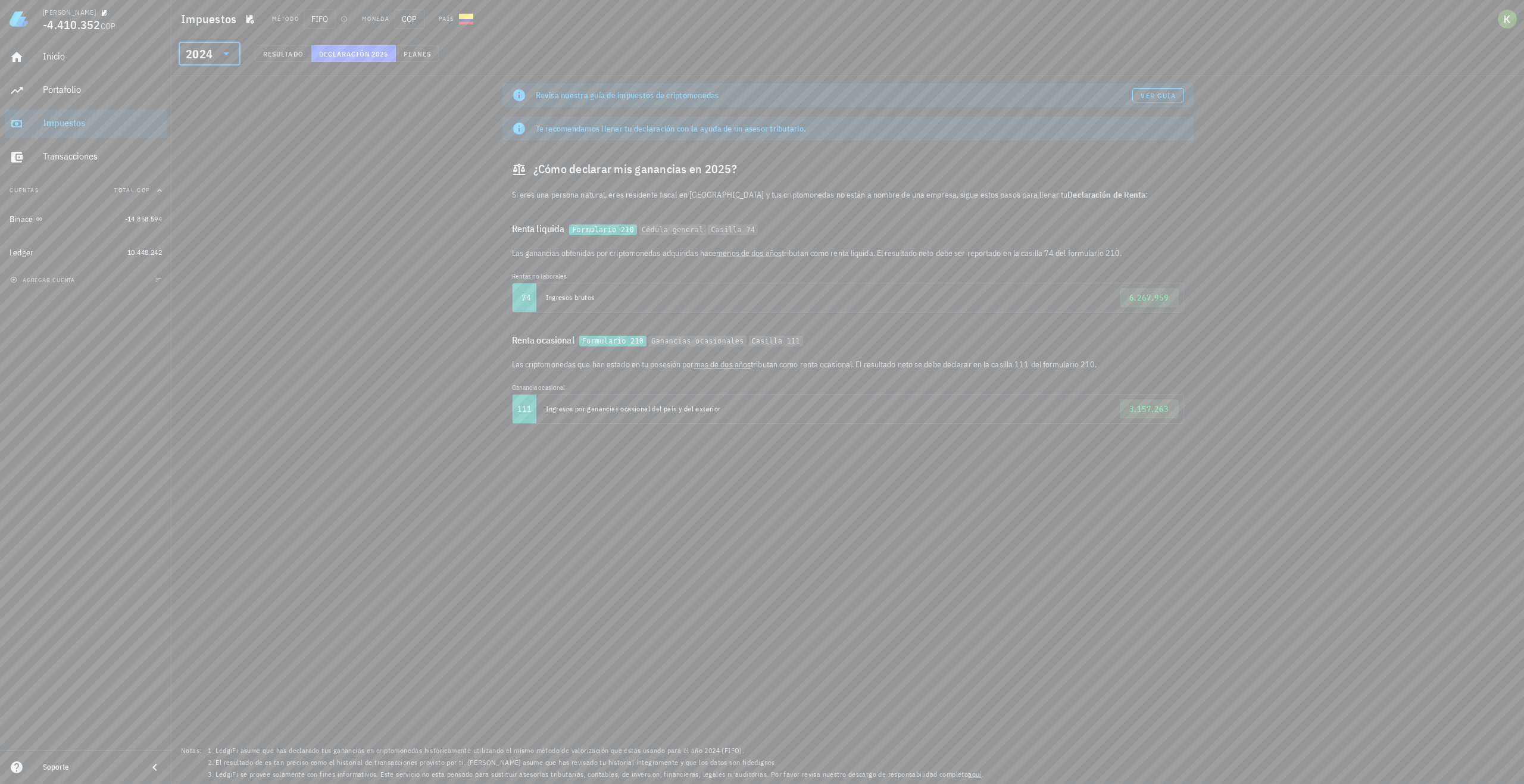
click at [209, 56] on div "2024" at bounding box center [199, 54] width 27 height 12
click at [210, 156] on div "2022" at bounding box center [210, 156] width 43 height 9
click at [104, 162] on div "Transacciones" at bounding box center [102, 157] width 119 height 27
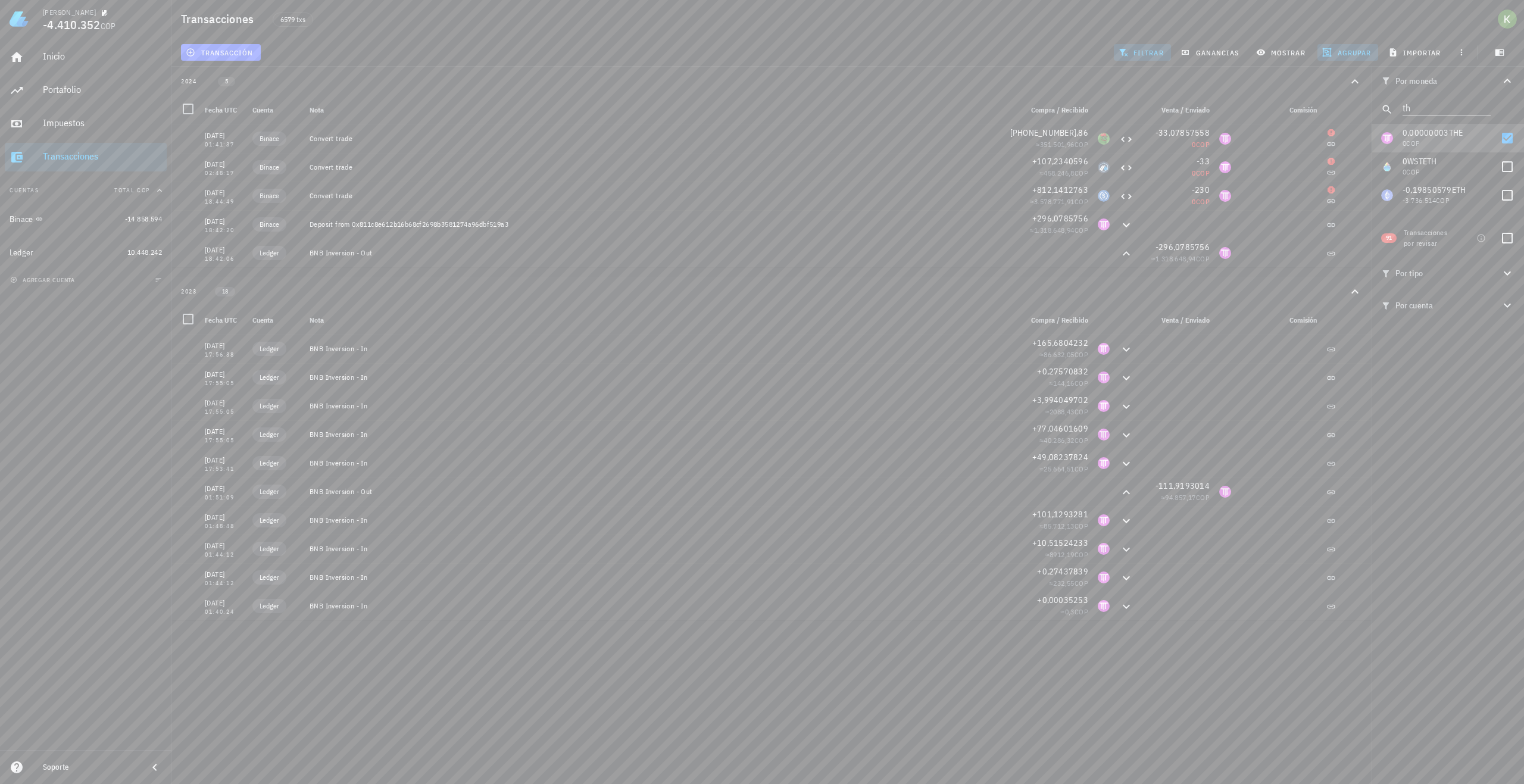
scroll to position [9, 0]
drag, startPoint x: 1429, startPoint y: 107, endPoint x: 1317, endPoint y: 103, distance: 112.1
click at [1310, 106] on div "Transacciones 6579 txs transacción filtrar ganancias mostrar agrupar importar P…" at bounding box center [762, 310] width 1524 height 620
click at [1136, 56] on span "filtrar" at bounding box center [1143, 52] width 43 height 9
click at [1353, 51] on span "agrupar" at bounding box center [1348, 52] width 46 height 9
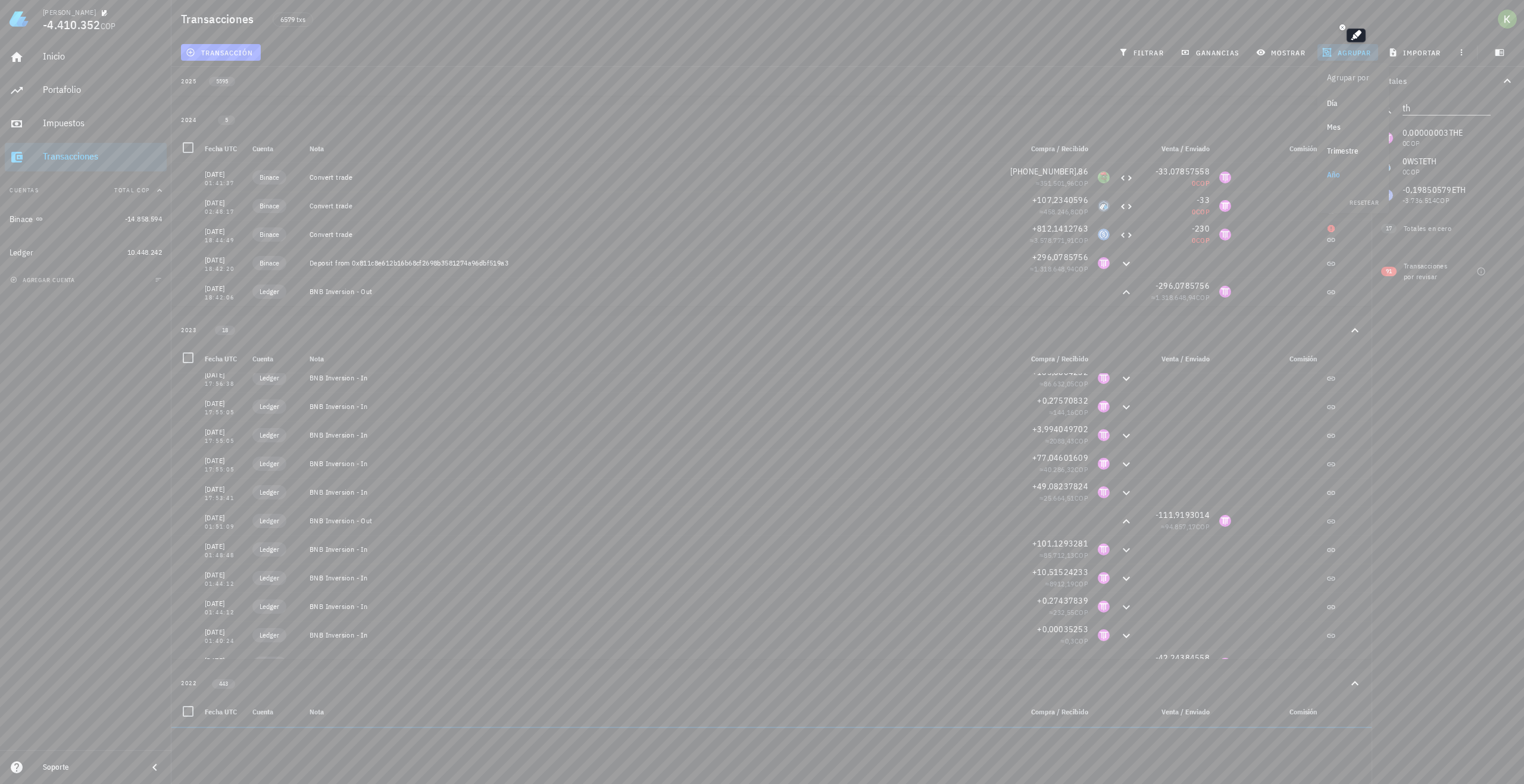
click at [1351, 175] on div "Año" at bounding box center [1353, 175] width 52 height 9
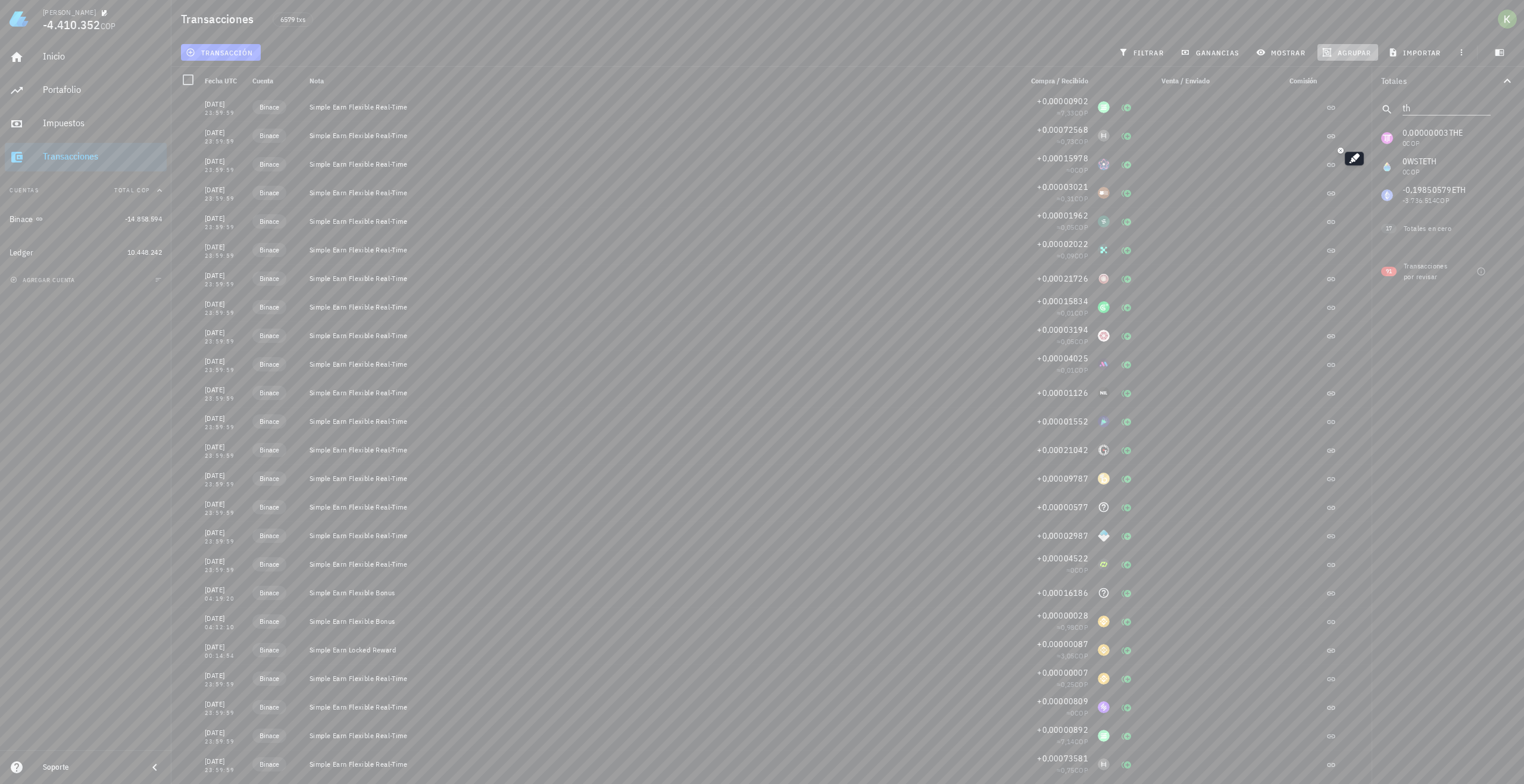
click at [1343, 57] on button "agrupar" at bounding box center [1348, 52] width 61 height 16
click at [1330, 175] on div "Año" at bounding box center [1353, 175] width 52 height 9
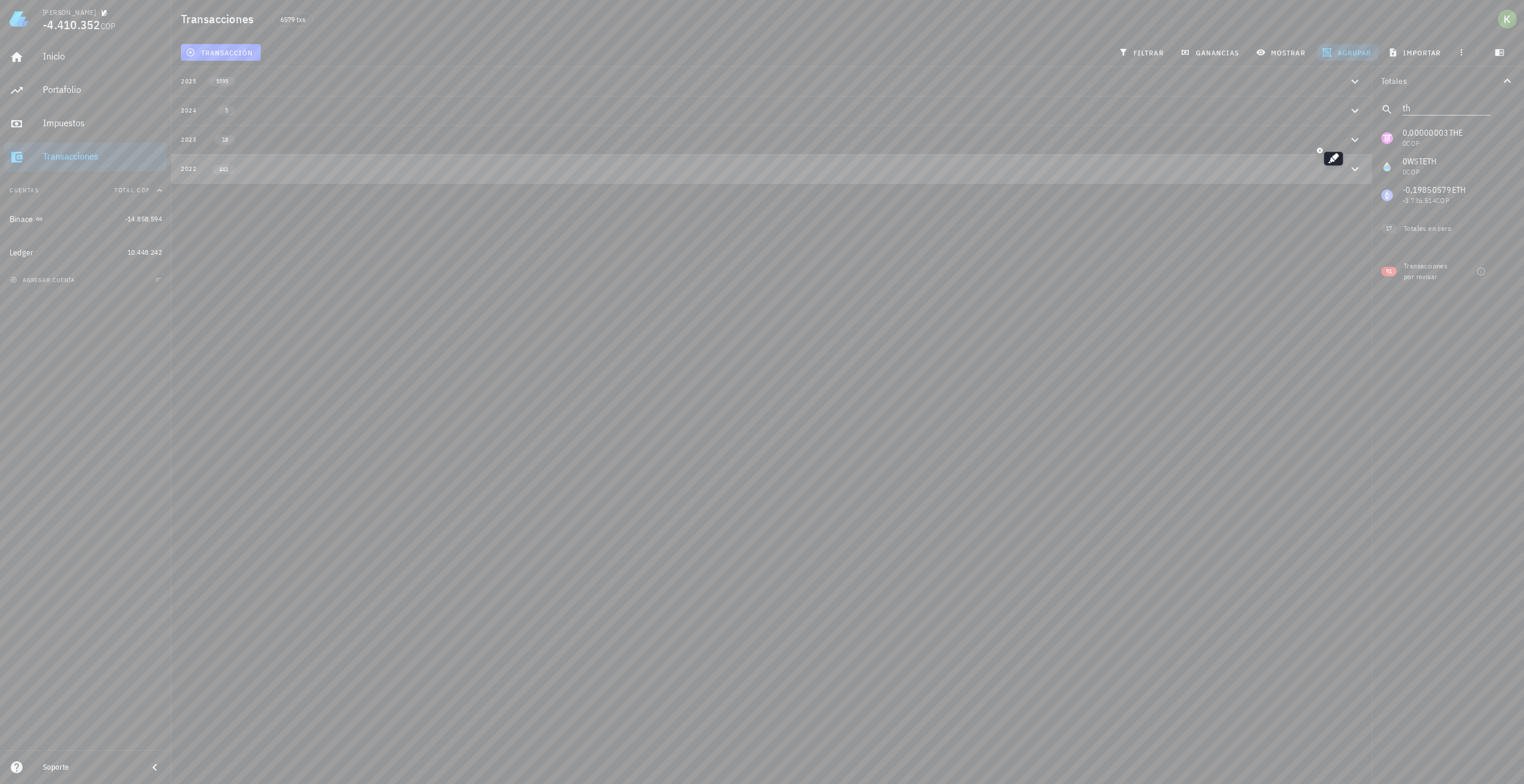
click at [290, 180] on button "2022 443" at bounding box center [771, 169] width 1200 height 29
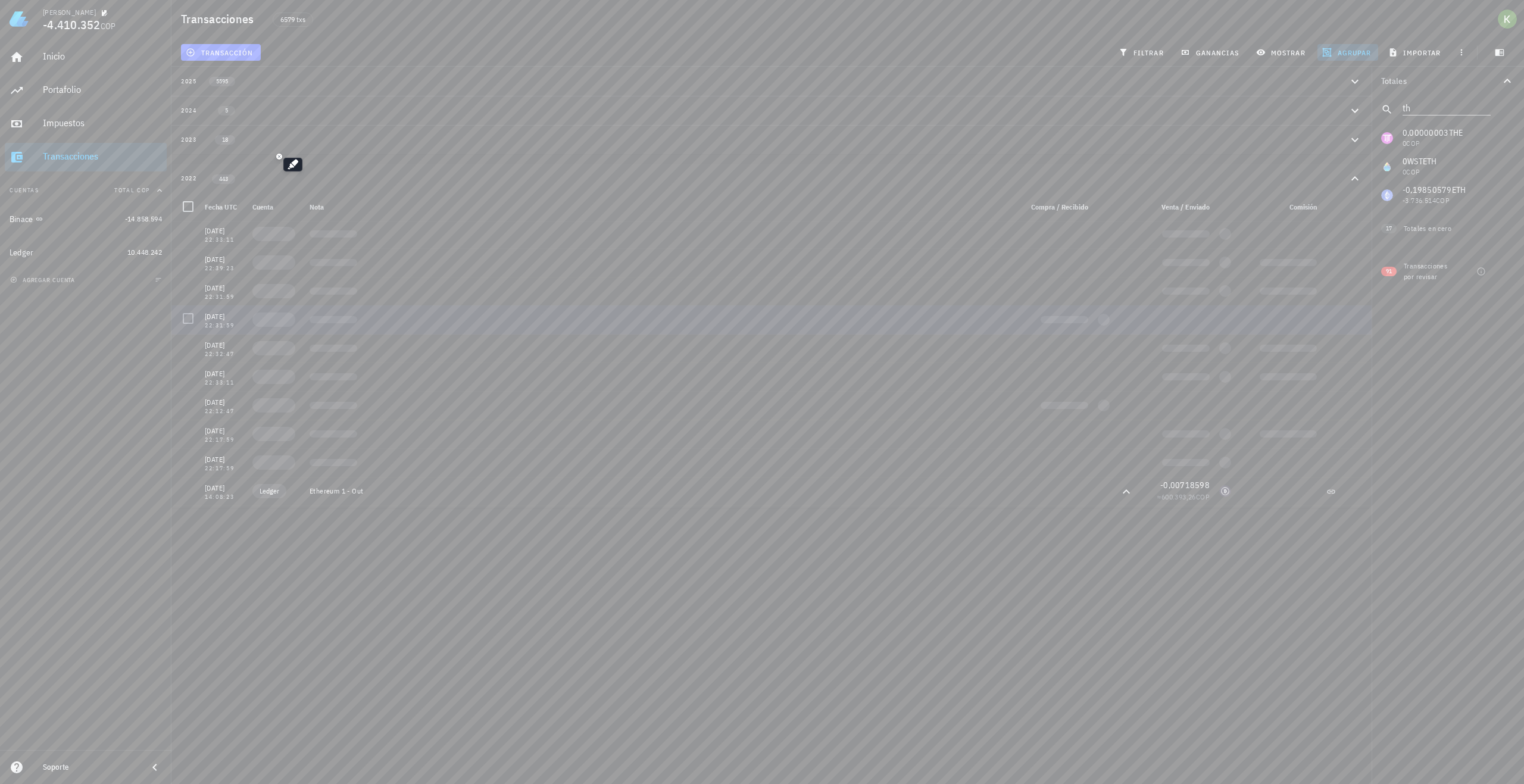
scroll to position [0, 0]
click at [1119, 238] on icon at bounding box center [1126, 236] width 15 height 15
click at [682, 241] on div "Ethereum 1 - In" at bounding box center [661, 236] width 712 height 28
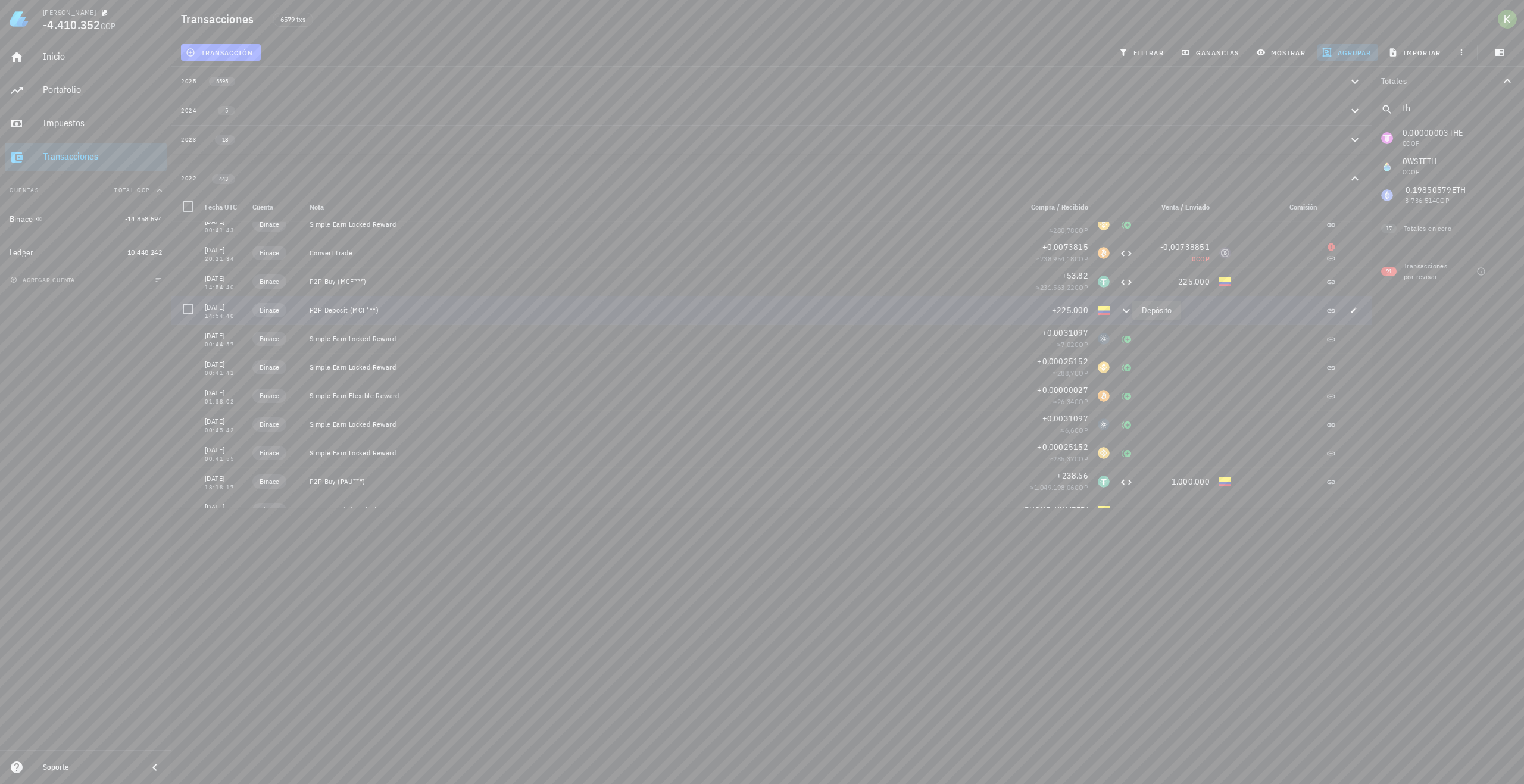
click at [1119, 313] on icon at bounding box center [1126, 310] width 15 height 15
click at [1351, 492] on icon "button" at bounding box center [1354, 493] width 7 height 7
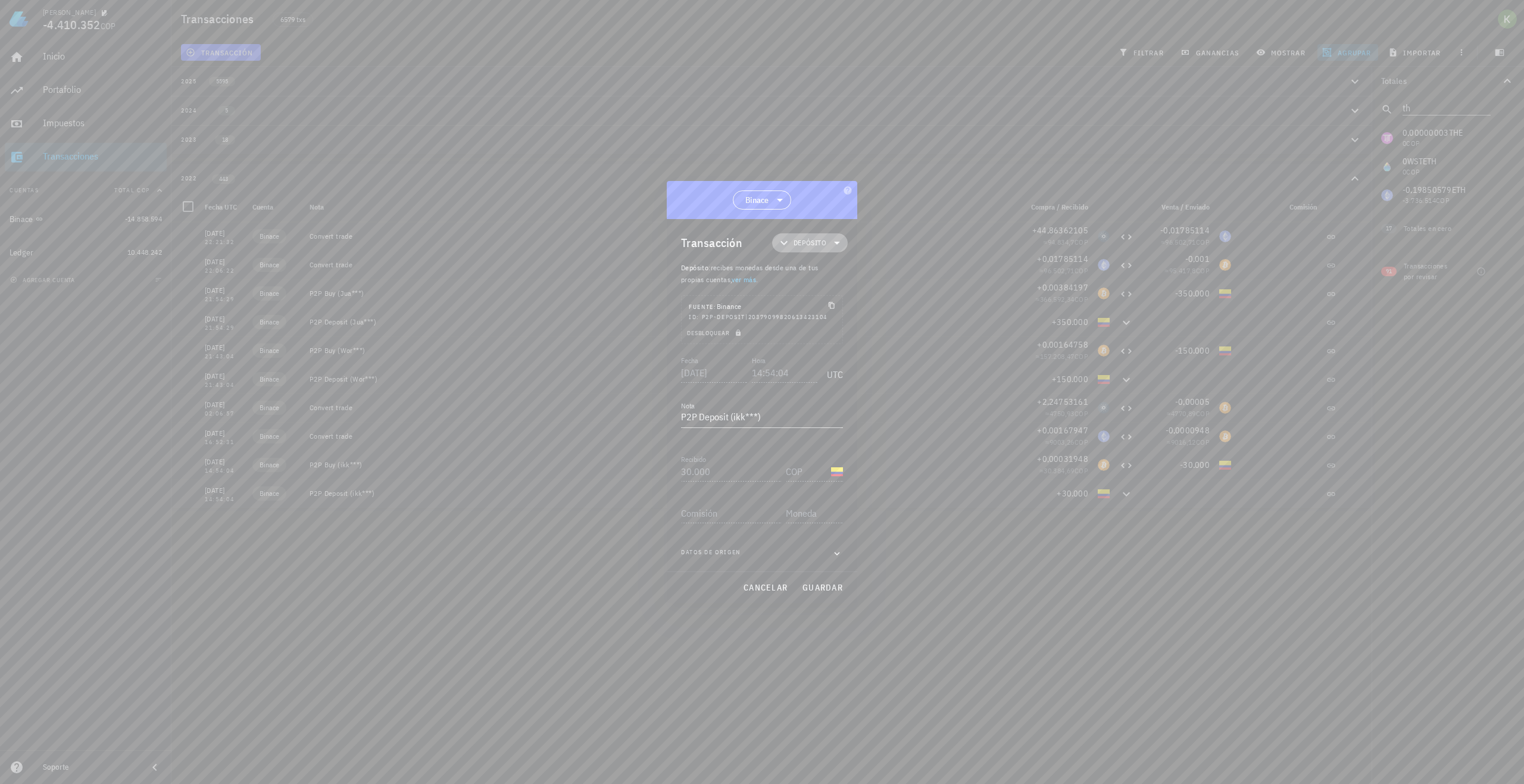
click at [822, 245] on span "Depósito" at bounding box center [810, 243] width 33 height 12
click at [840, 348] on div "Transferencia" at bounding box center [827, 343] width 111 height 24
click at [842, 344] on div "Transferencia" at bounding box center [826, 343] width 46 height 9
click at [932, 334] on div at bounding box center [762, 392] width 1524 height 784
click at [767, 583] on span "cancelar" at bounding box center [765, 587] width 45 height 11
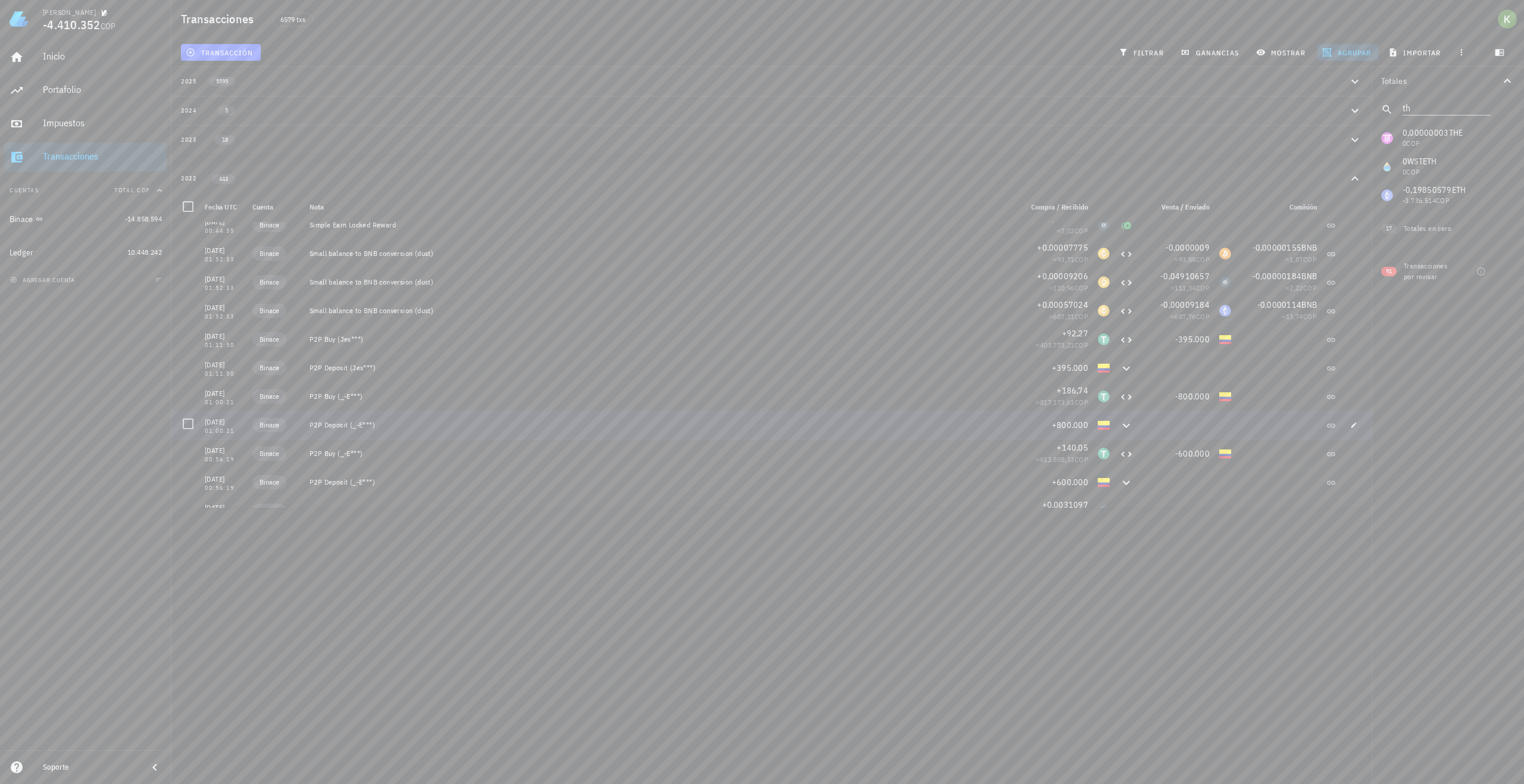
scroll to position [10409, 0]
click at [1229, 51] on span "ganancias" at bounding box center [1211, 52] width 56 height 9
click at [1259, 205] on span "Ganancia / Pérdida" at bounding box center [1267, 207] width 58 height 9
click at [1254, 207] on span "Ganancia / Pérdida" at bounding box center [1267, 207] width 58 height 9
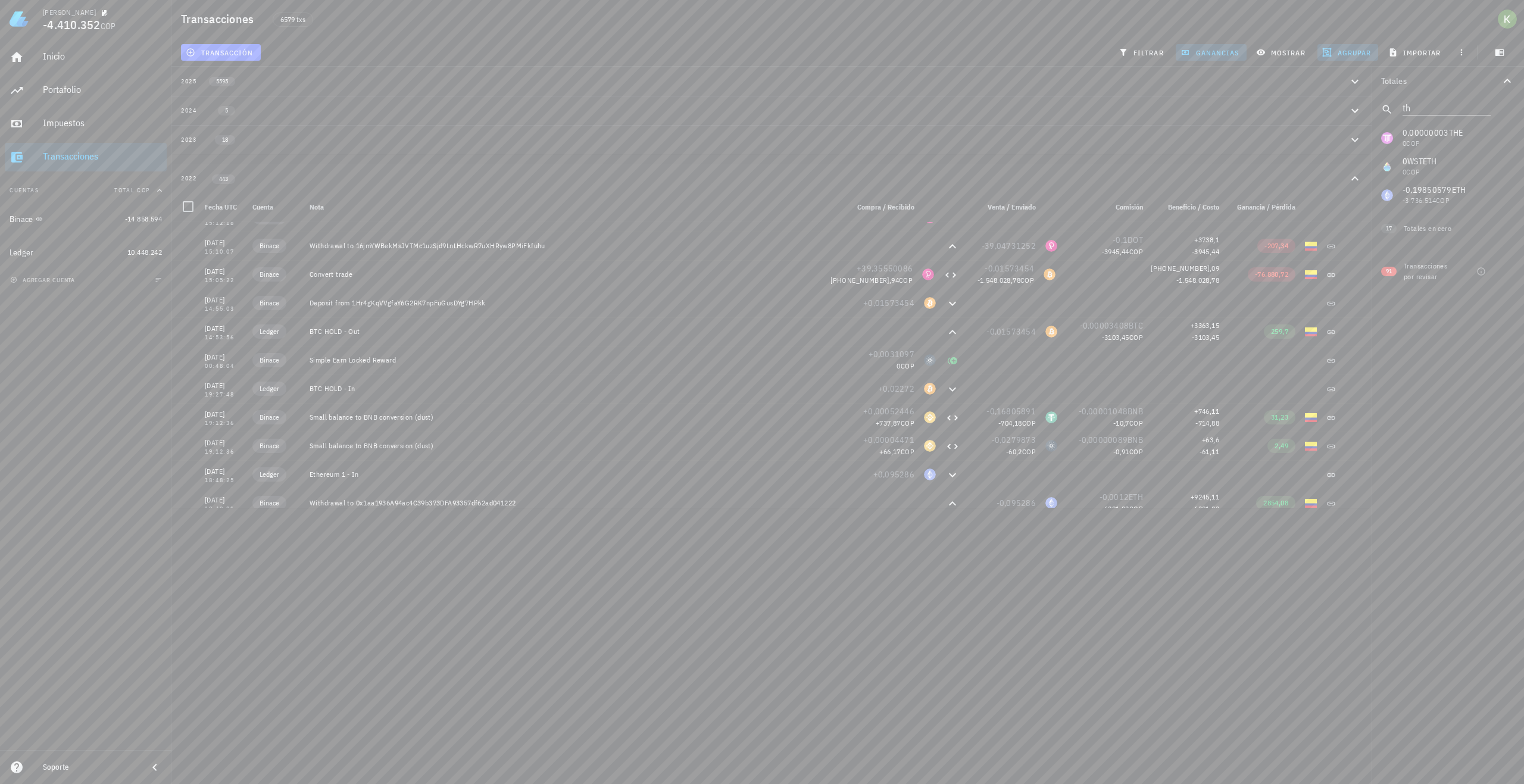
click at [1279, 205] on span "Ganancia / Pérdida" at bounding box center [1267, 207] width 58 height 9
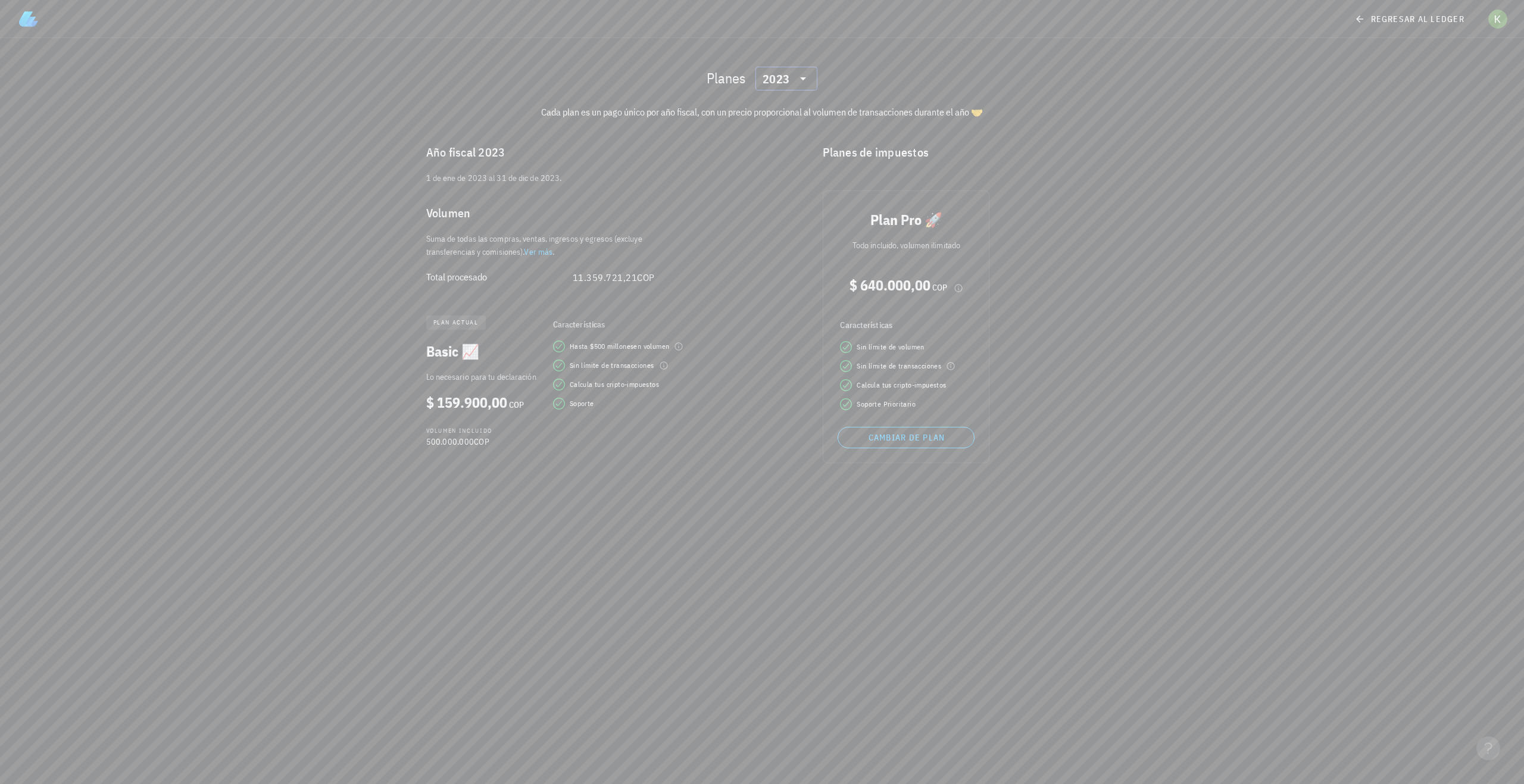
click at [787, 81] on div "2023" at bounding box center [776, 79] width 27 height 12
click at [781, 176] on div "2022" at bounding box center [787, 181] width 43 height 9
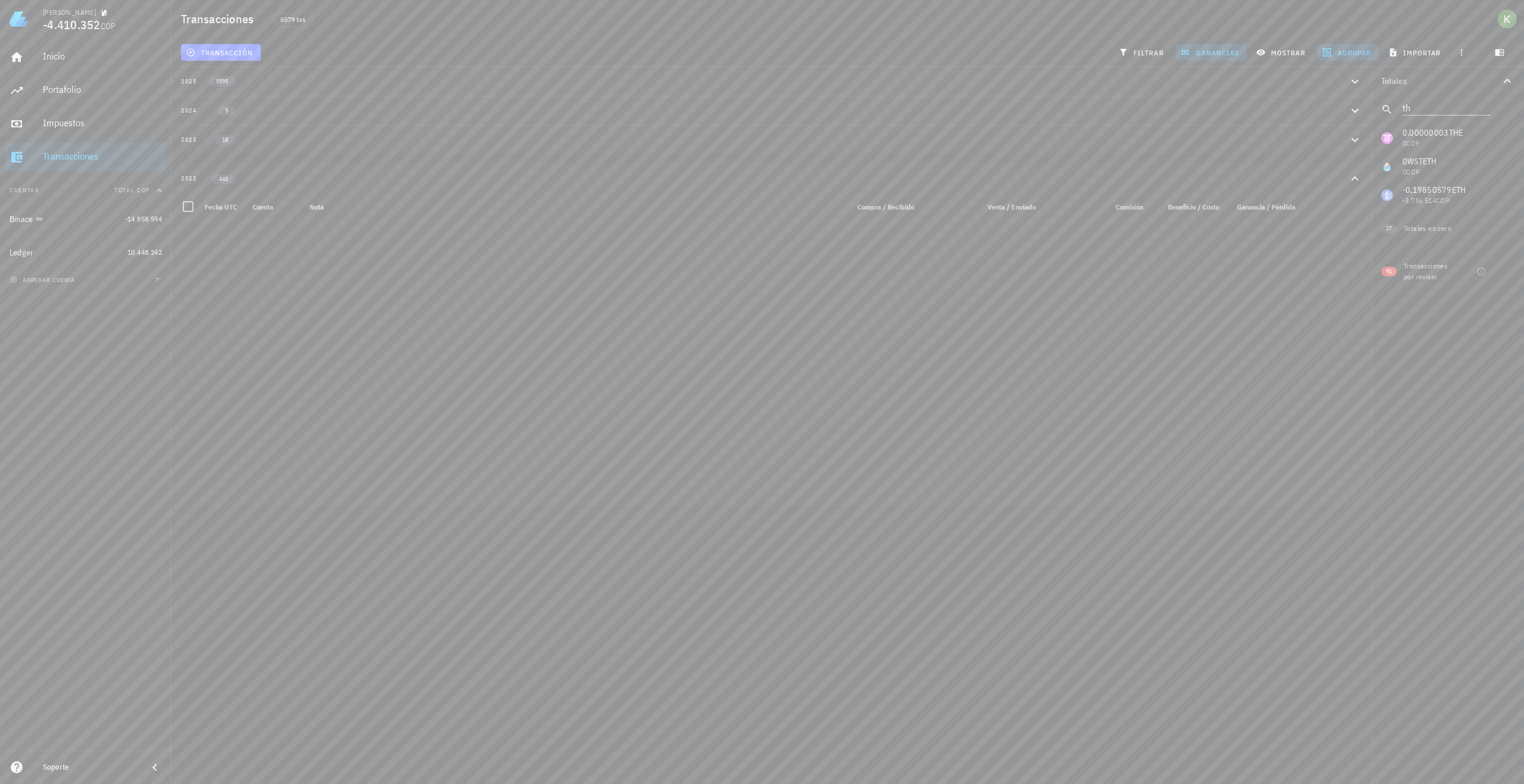
scroll to position [9278, 0]
click at [1468, 48] on span "button" at bounding box center [1461, 52] width 16 height 9
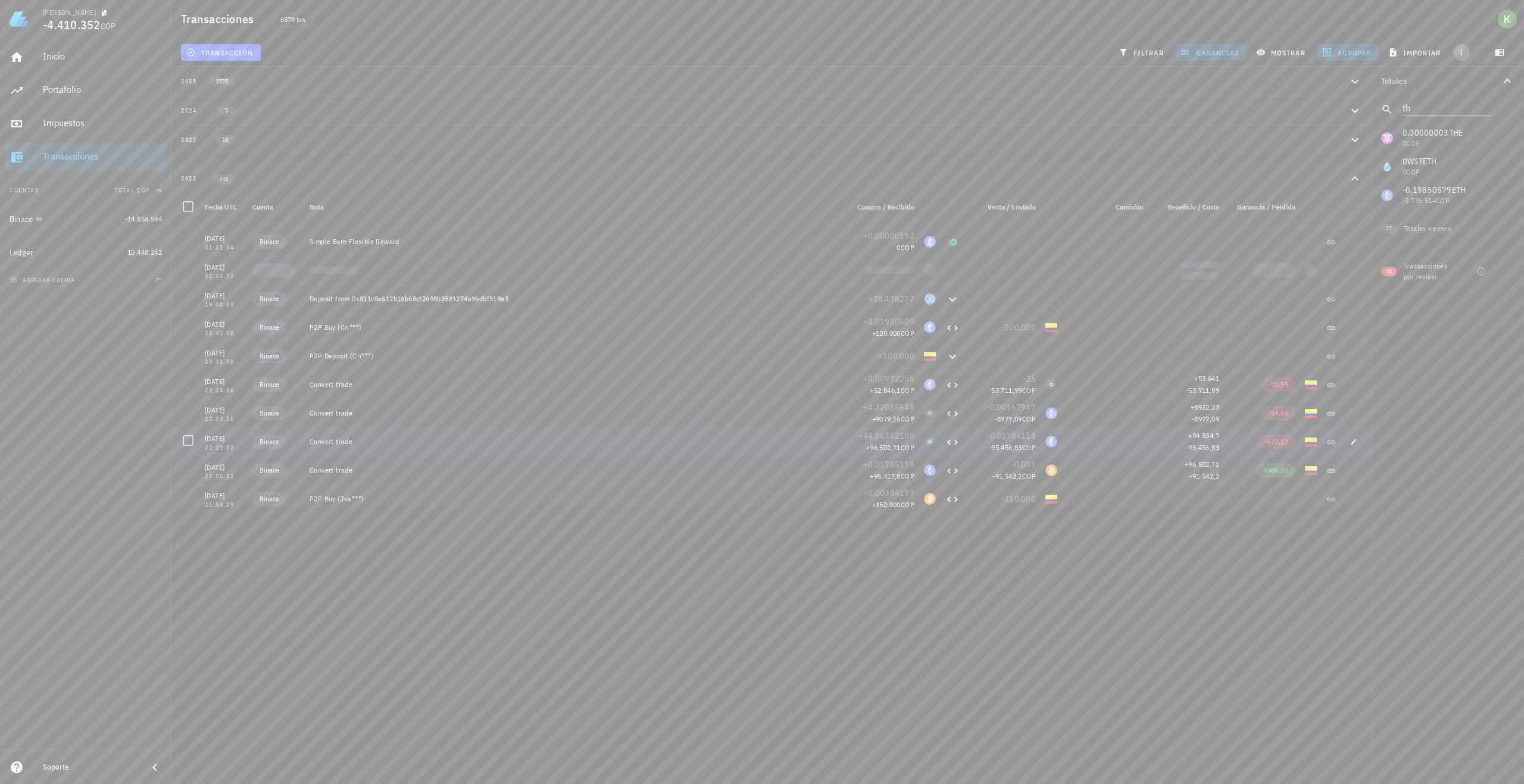
scroll to position [12195, 0]
click at [1217, 50] on span "ganancias" at bounding box center [1211, 52] width 56 height 9
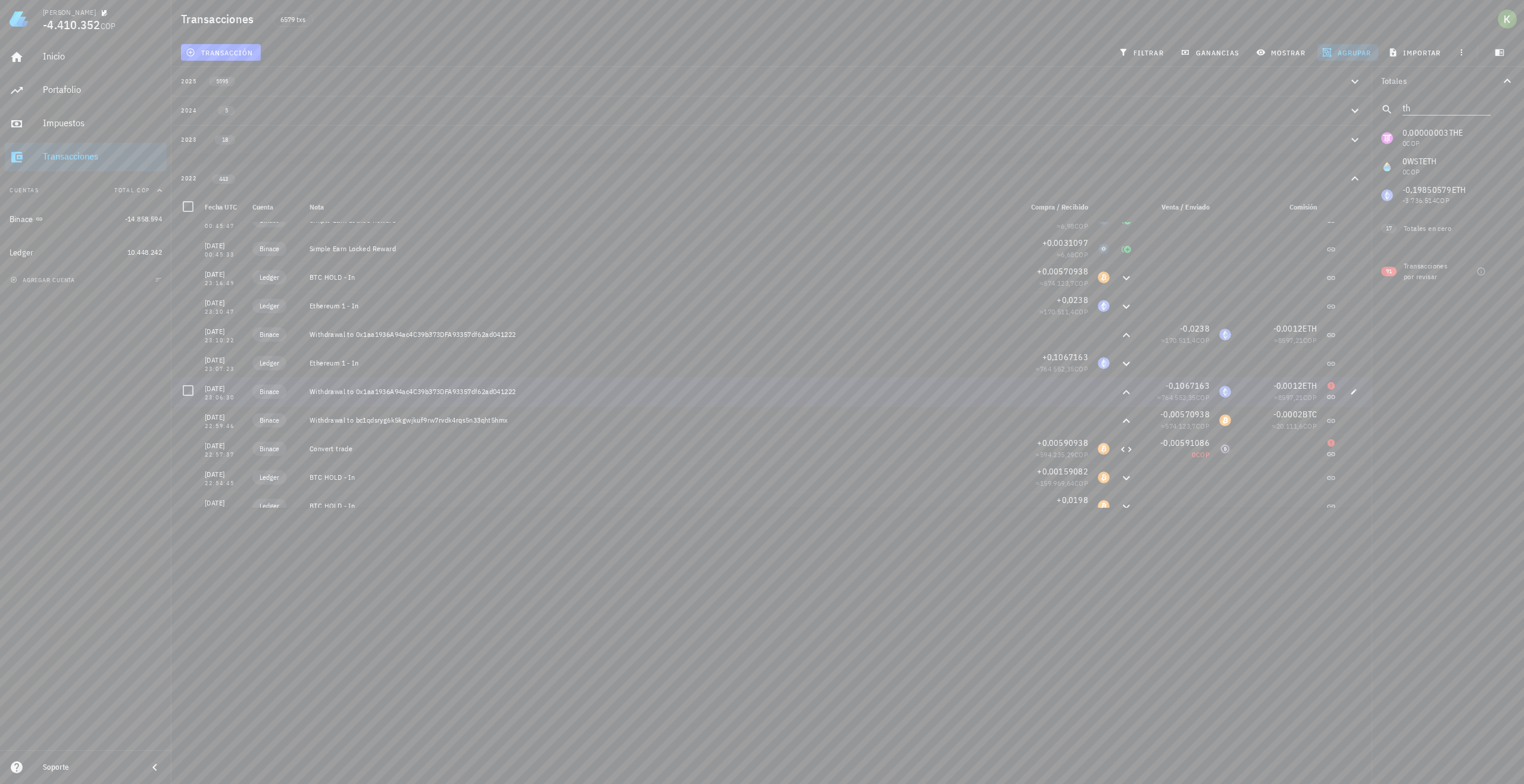
scroll to position [9873, 0]
click at [1119, 396] on icon at bounding box center [1126, 393] width 15 height 15
click at [1353, 397] on button "button" at bounding box center [1354, 393] width 16 height 16
type input "[DATE]"
type input "23:06:30"
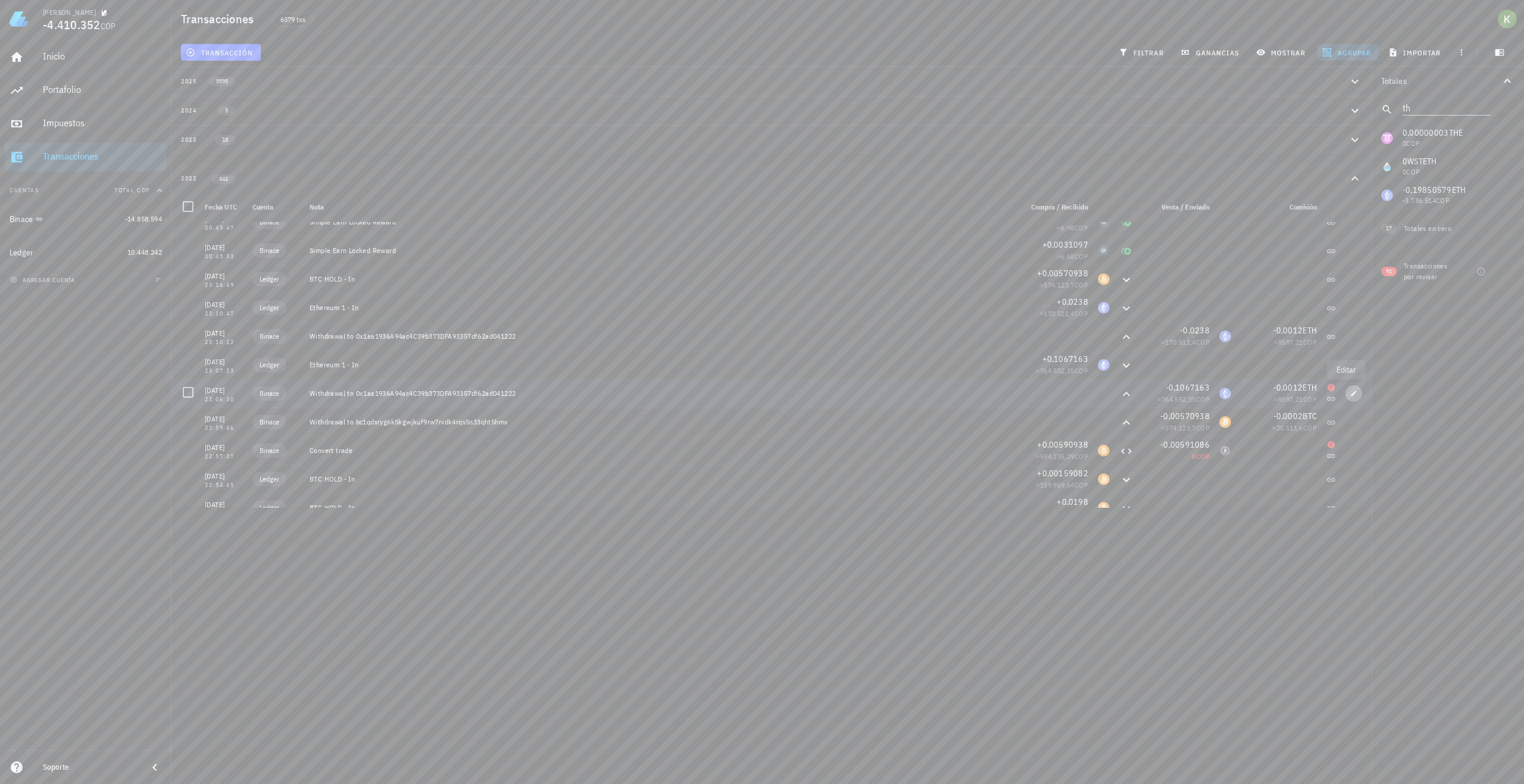
type textarea "Withdrawal to 0x1aa1936A94ac4C39b373DFA93357df62ad041222"
type input "0,1067163"
type input "ETH"
type input "0,0012"
type input "ETH"
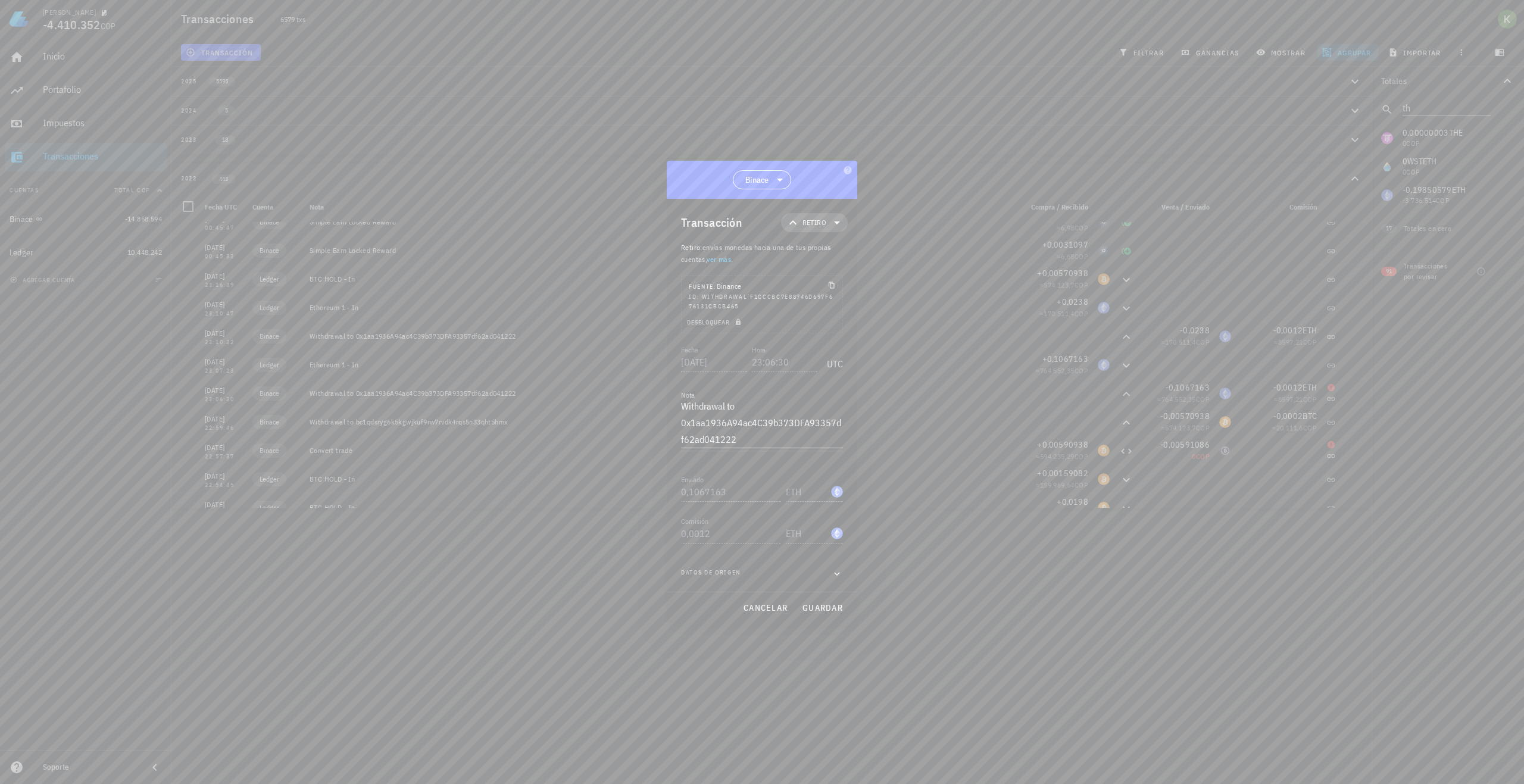
click at [818, 225] on span "Retiro" at bounding box center [814, 223] width 24 height 12
drag, startPoint x: 770, startPoint y: 603, endPoint x: 771, endPoint y: 613, distance: 10.0
click at [771, 613] on button "cancelar" at bounding box center [766, 608] width 54 height 21
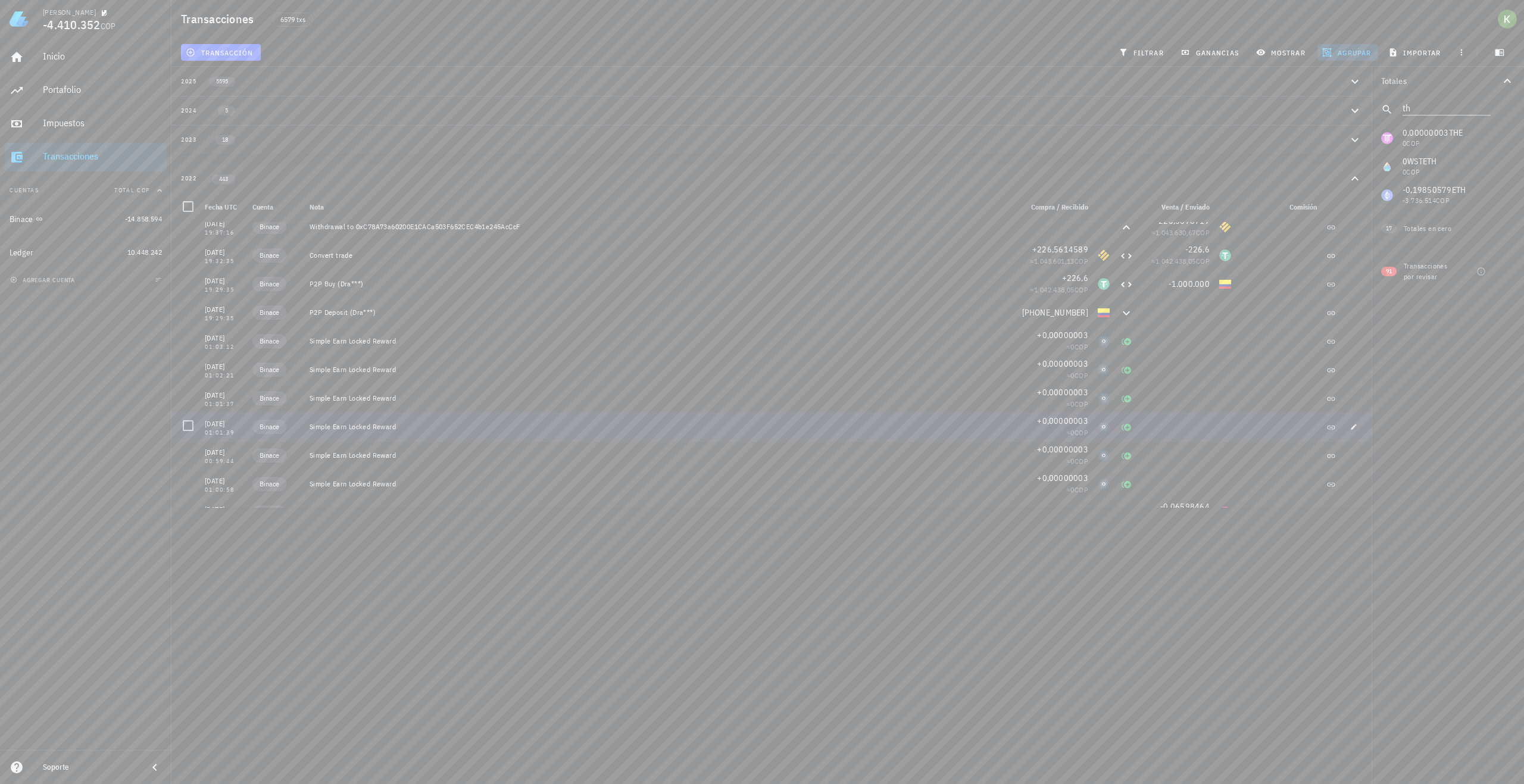
scroll to position [1836, 0]
click at [1459, 266] on div "Transacciones por revisar" at bounding box center [1440, 271] width 73 height 35
click at [1425, 271] on div "Transacciones por revisar" at bounding box center [1429, 271] width 50 height 21
click at [1482, 273] on icon "button" at bounding box center [1481, 271] width 8 height 8
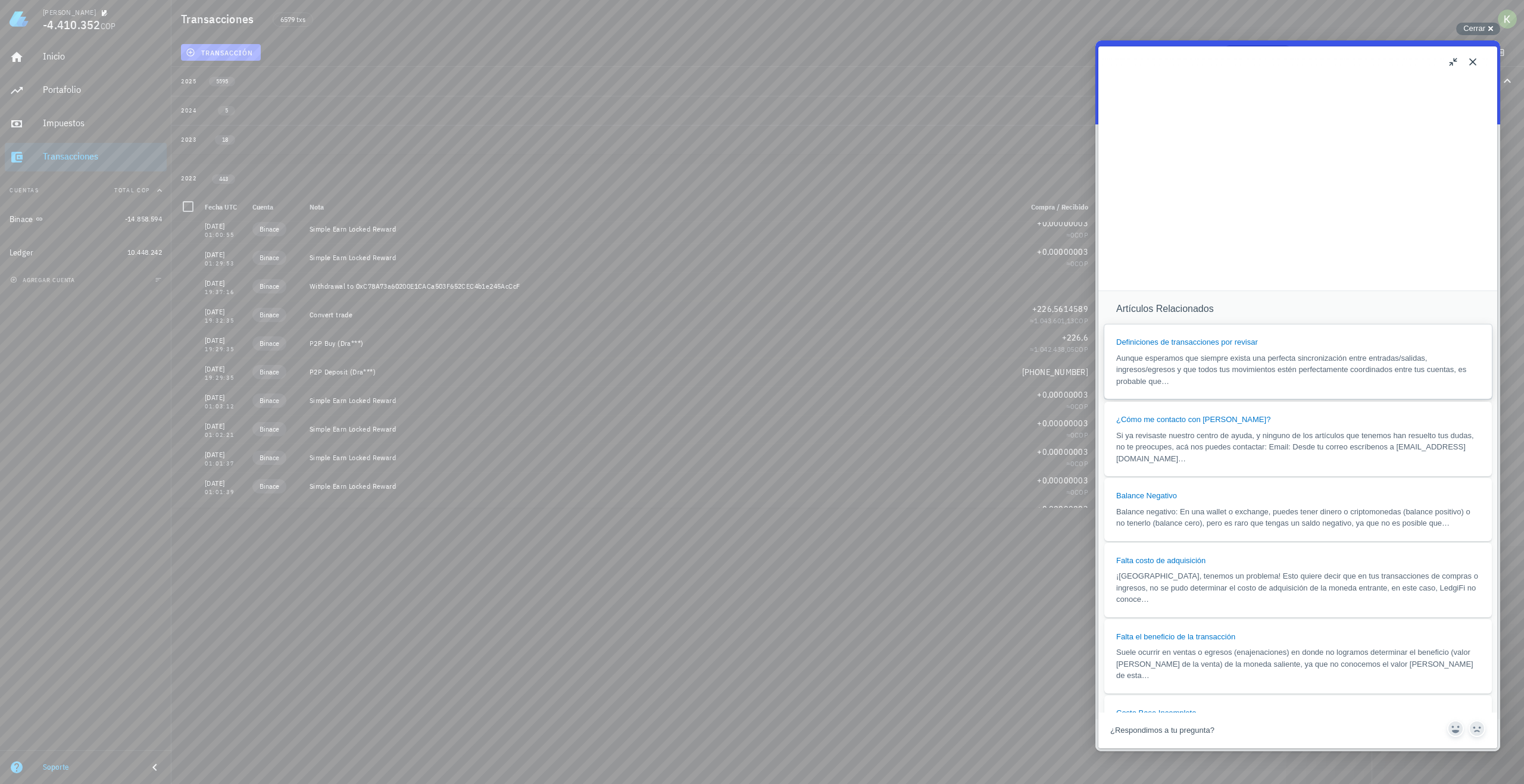
scroll to position [973, 0]
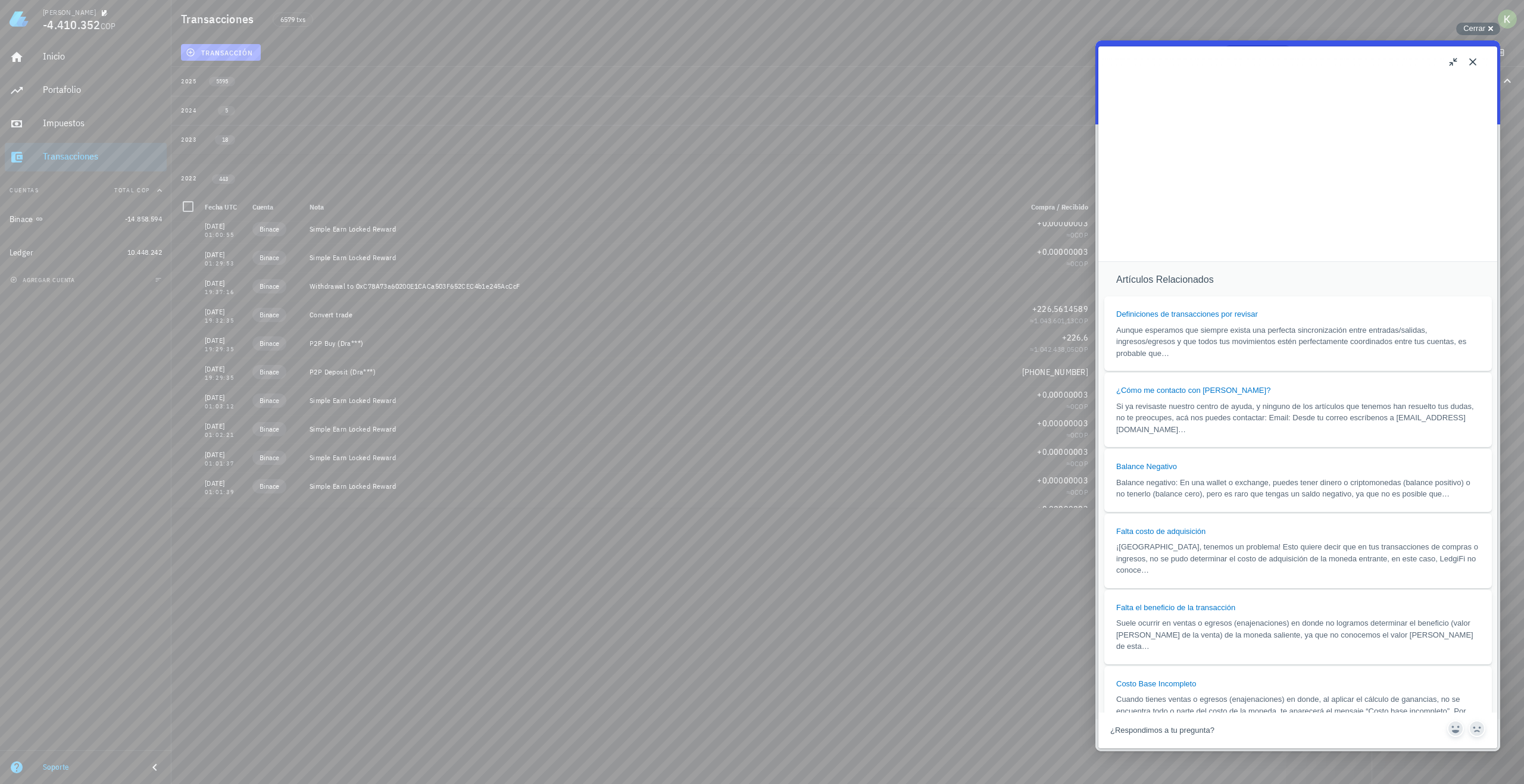
click at [1473, 65] on button "Close" at bounding box center [1473, 62] width 19 height 19
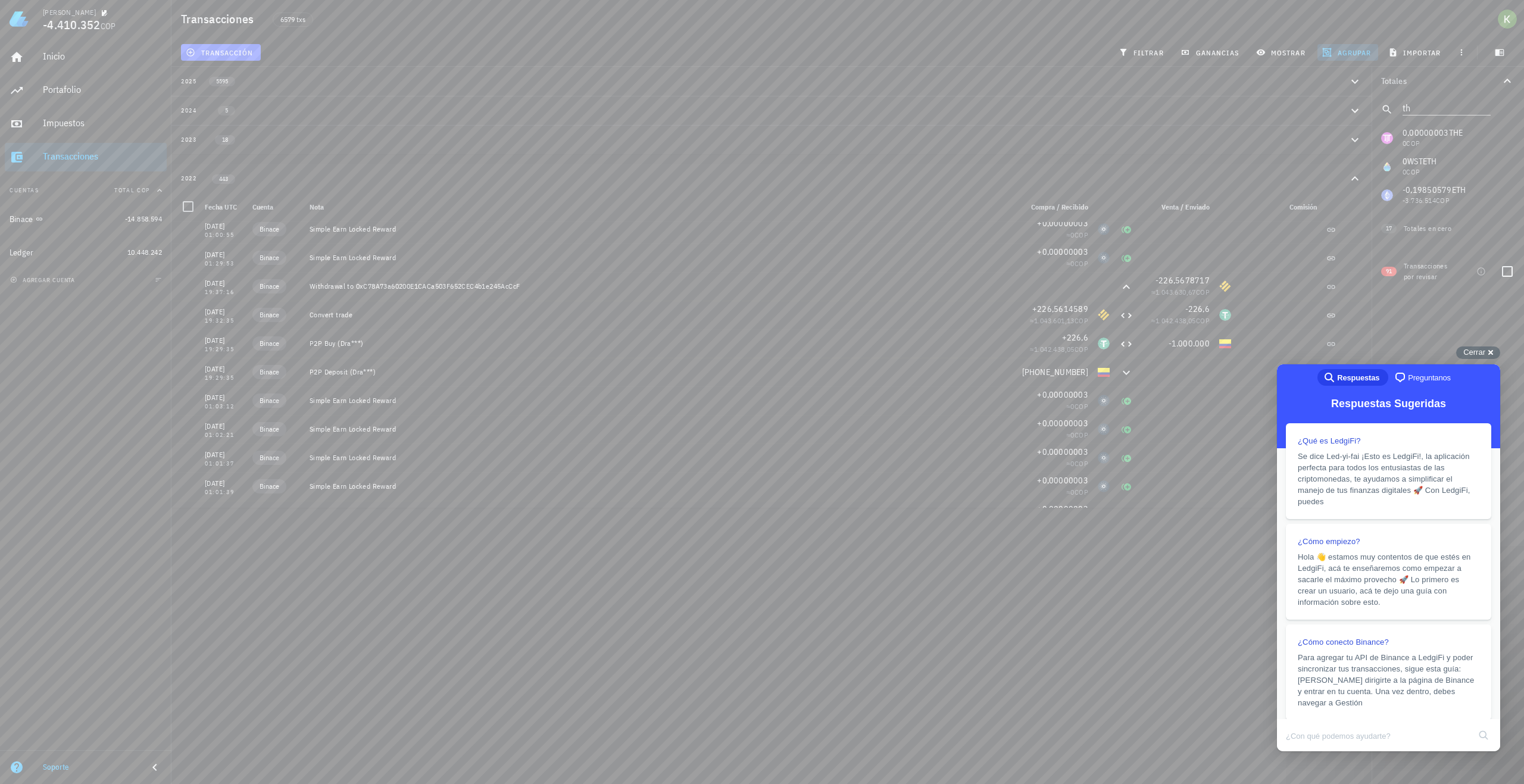
click at [1438, 269] on div "Transacciones por revisar" at bounding box center [1429, 271] width 50 height 21
click at [1476, 273] on div "Transacciones por revisar" at bounding box center [1440, 271] width 73 height 35
click at [1502, 273] on div at bounding box center [1508, 271] width 20 height 20
click at [1514, 275] on div at bounding box center [1508, 271] width 20 height 20
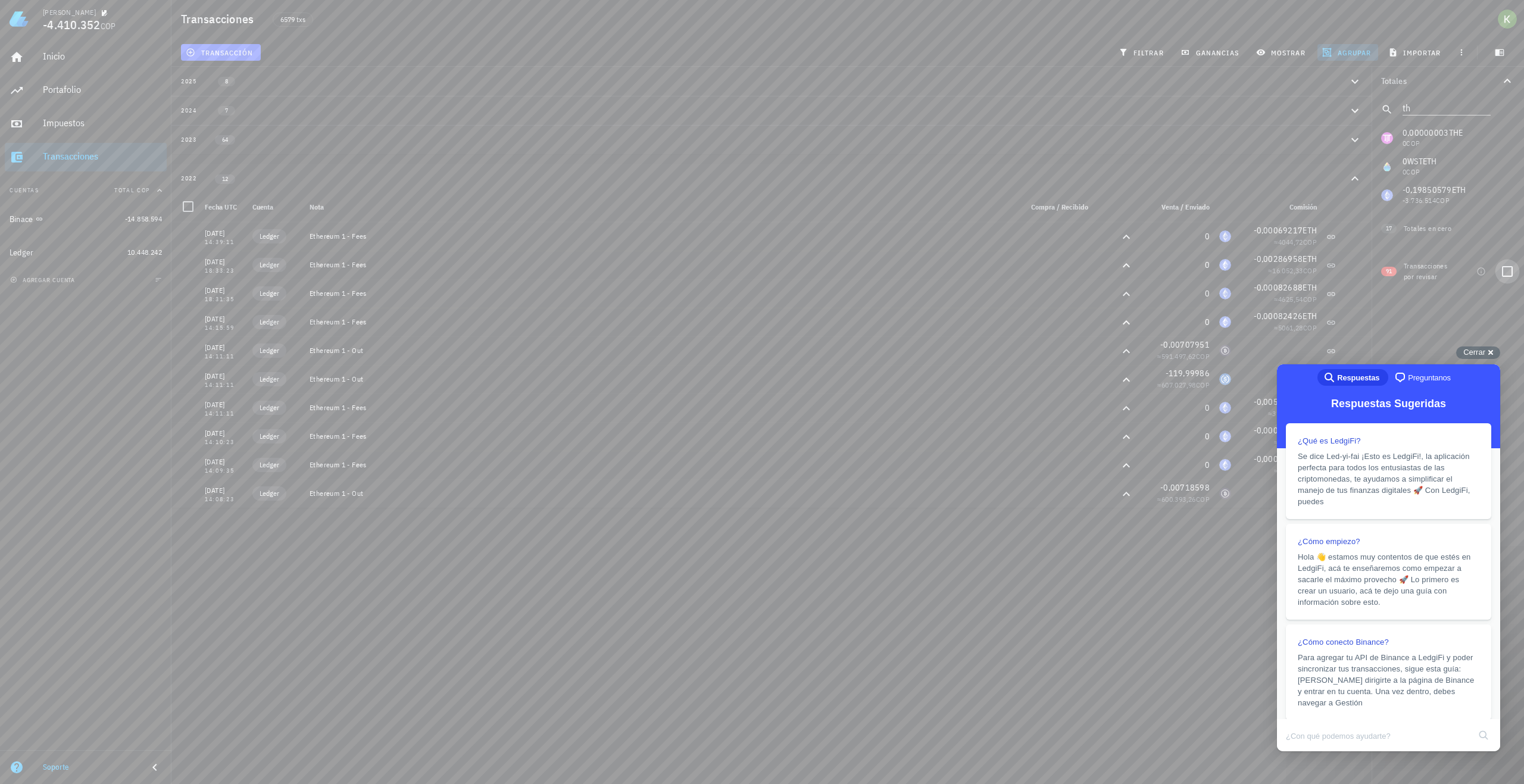
click at [1508, 275] on div at bounding box center [1508, 271] width 20 height 20
checkbox input "true"
click at [1484, 357] on span "Cerrar" at bounding box center [1474, 352] width 22 height 9
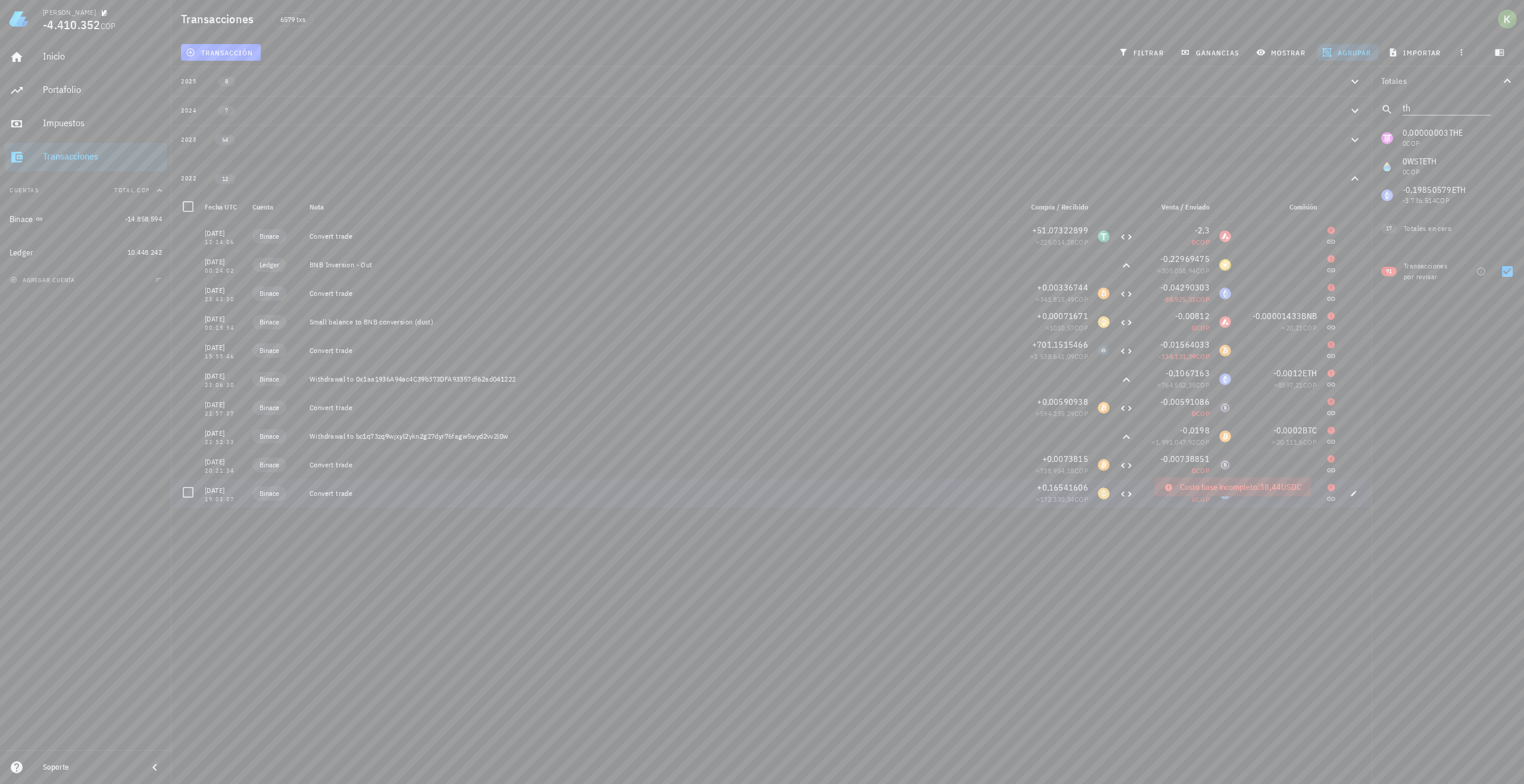
click at [1328, 487] on icon at bounding box center [1331, 487] width 7 height 7
click at [1346, 491] on span "button" at bounding box center [1354, 493] width 16 height 7
type input "[DATE]"
type input "19:03:07"
type textarea "Convert trade"
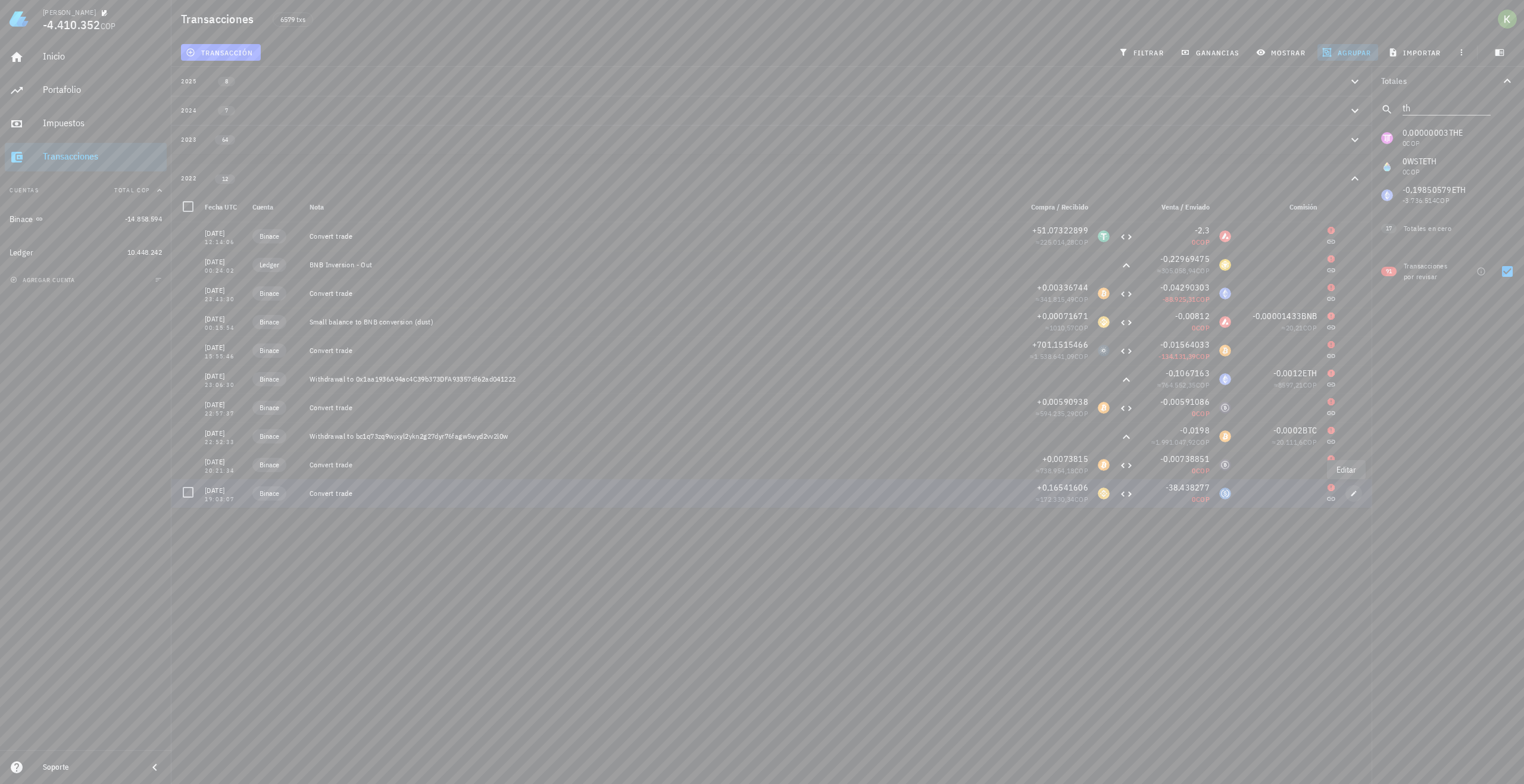
type input "0,16541606"
type input "BNB"
type input "38,438277"
type input "USDC"
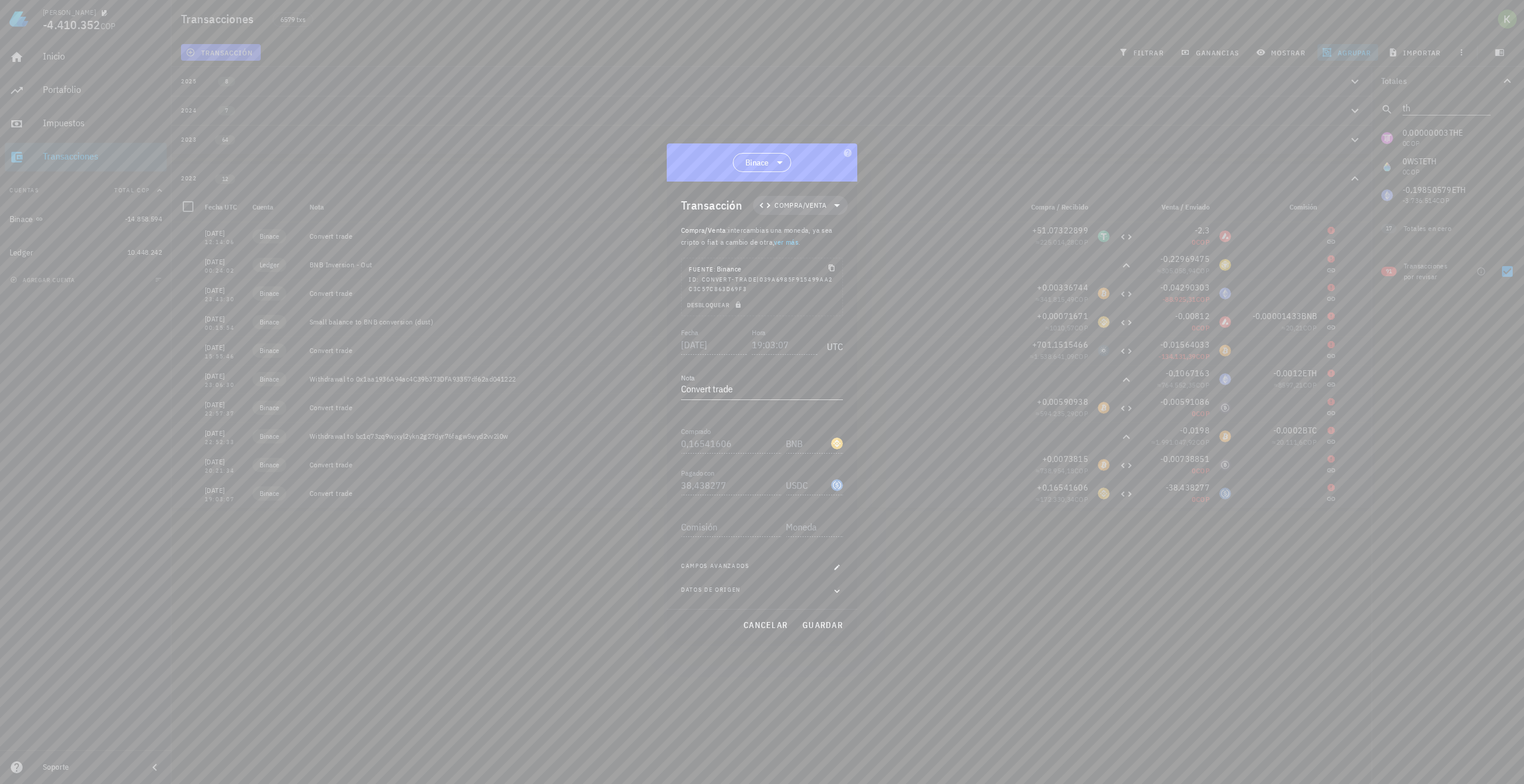
click at [719, 537] on div "Comisión" at bounding box center [762, 529] width 162 height 42
click at [833, 591] on icon "button" at bounding box center [837, 591] width 11 height 15
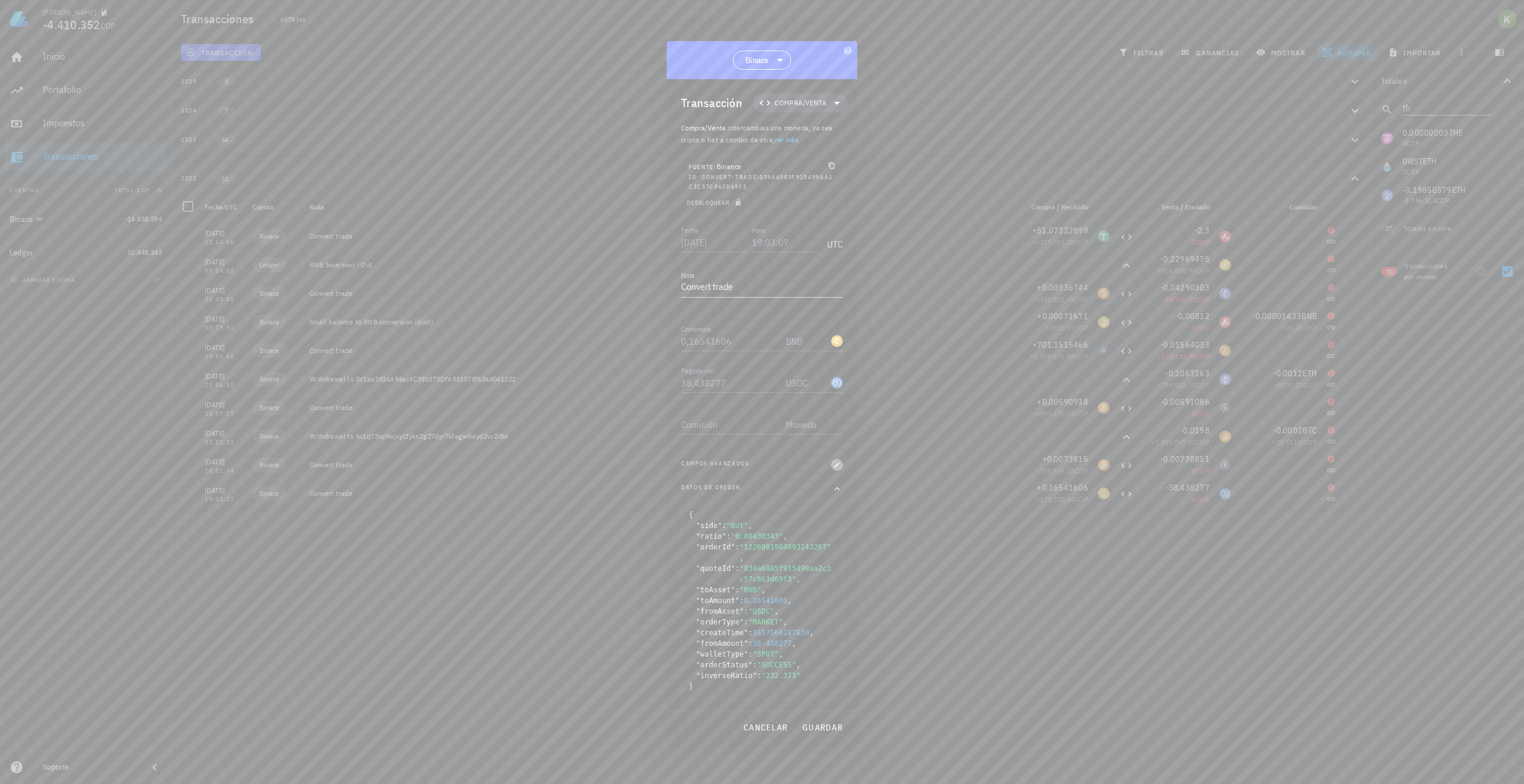
click at [835, 469] on icon "button" at bounding box center [837, 465] width 7 height 7
click at [758, 730] on span "cancelar" at bounding box center [765, 729] width 45 height 11
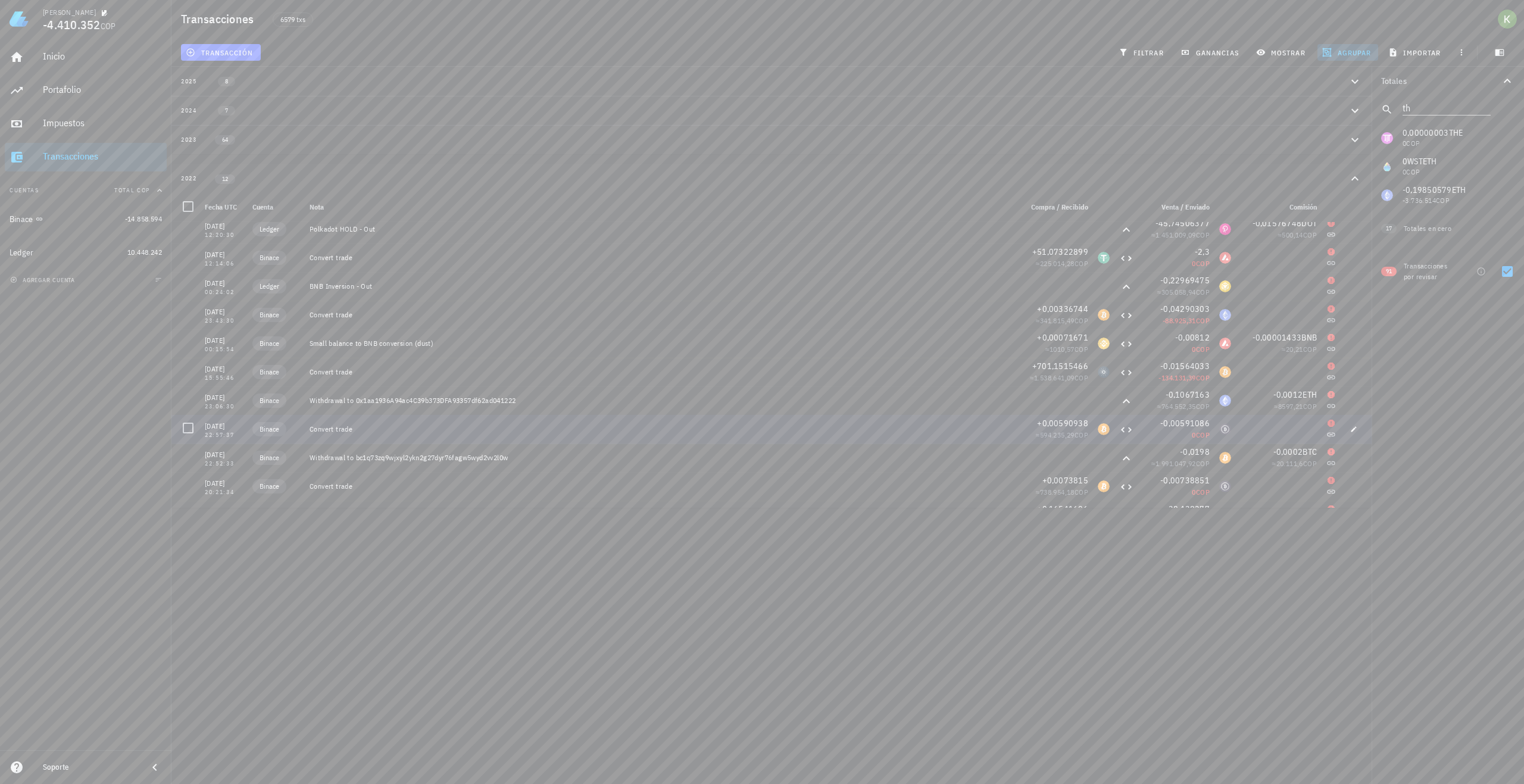
scroll to position [0, 0]
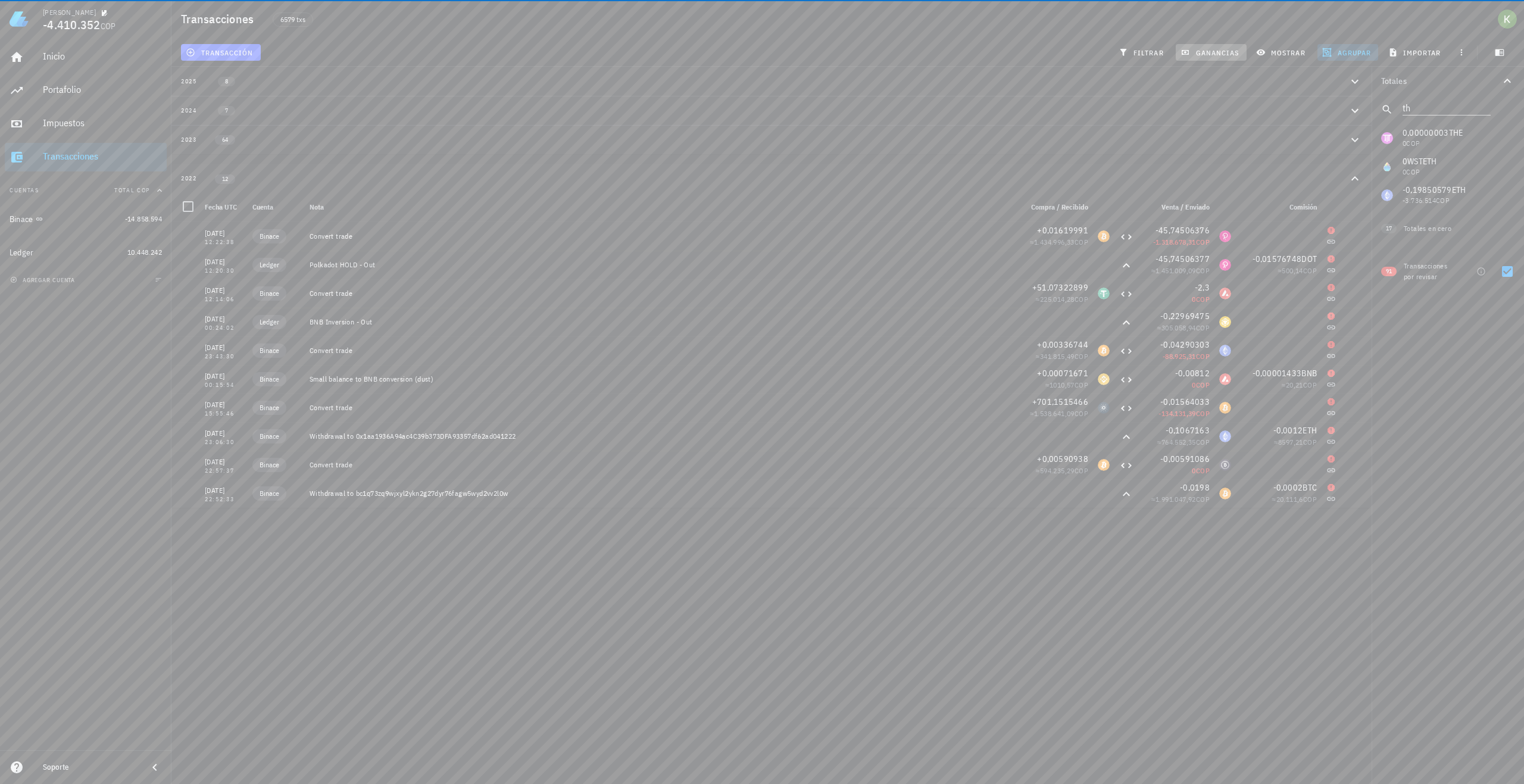
click at [1219, 57] on button "ganancias" at bounding box center [1212, 52] width 71 height 16
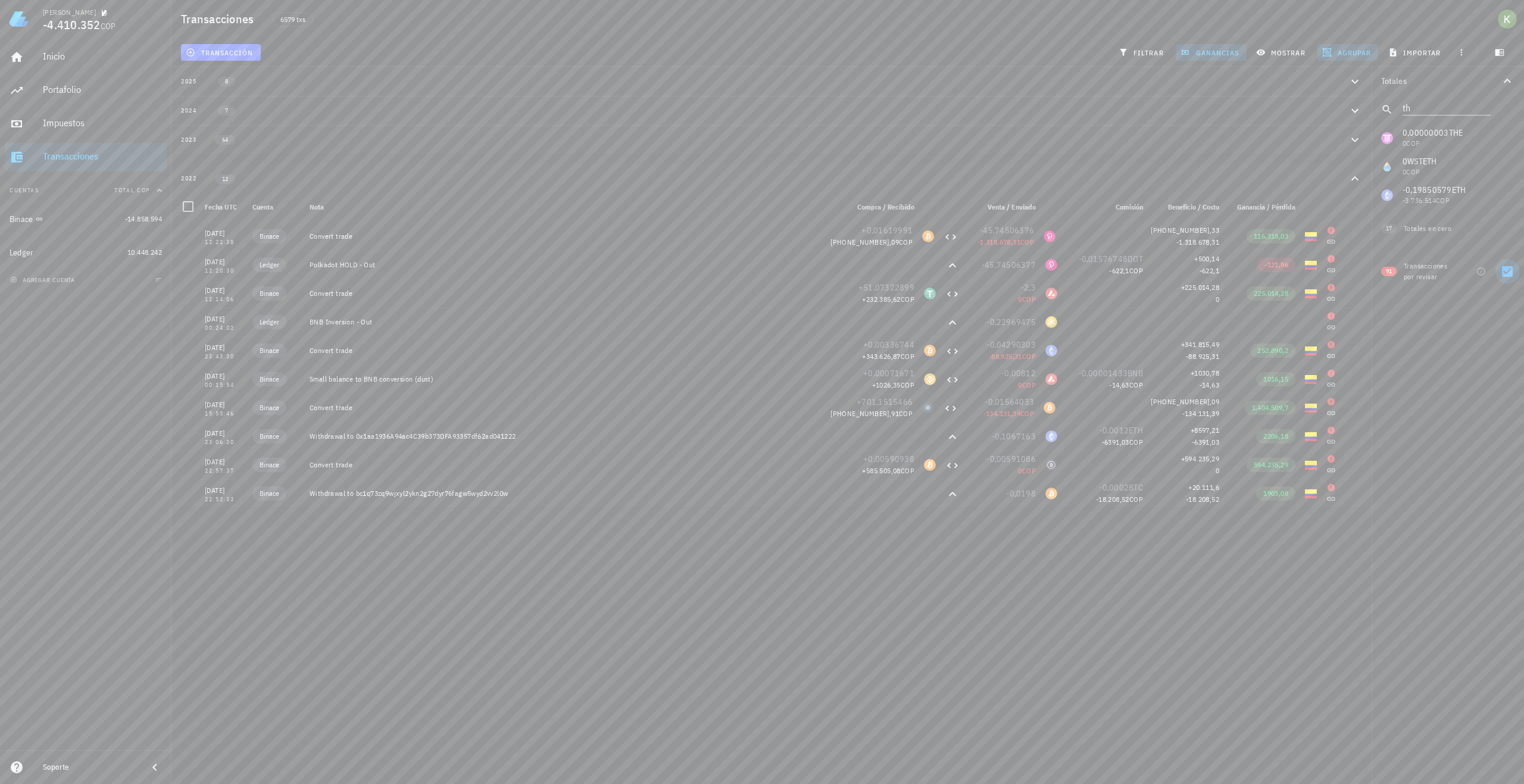
click at [1511, 269] on div at bounding box center [1508, 271] width 20 height 20
checkbox input "false"
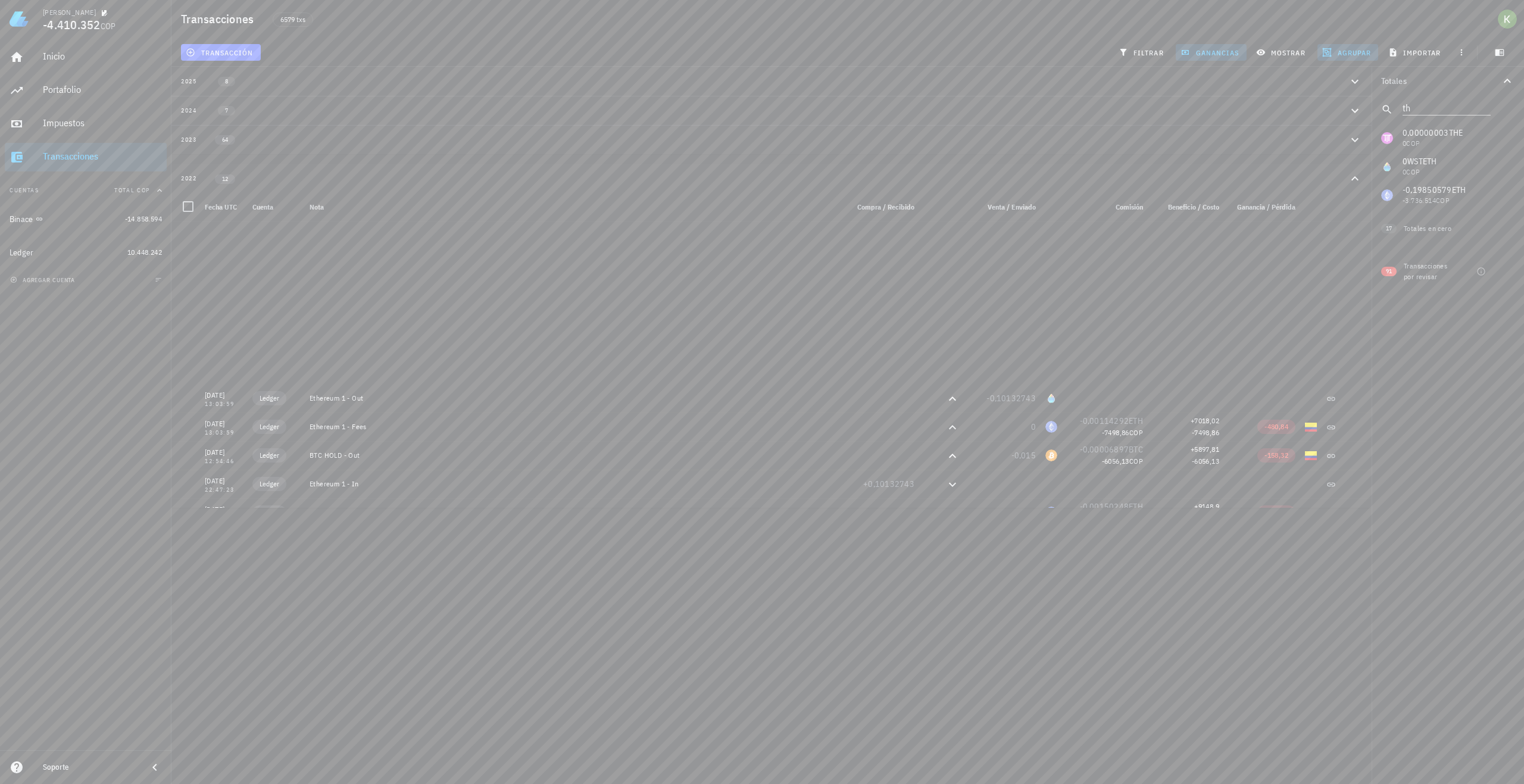
scroll to position [593, 0]
click at [1504, 271] on div at bounding box center [1508, 271] width 20 height 20
checkbox input "true"
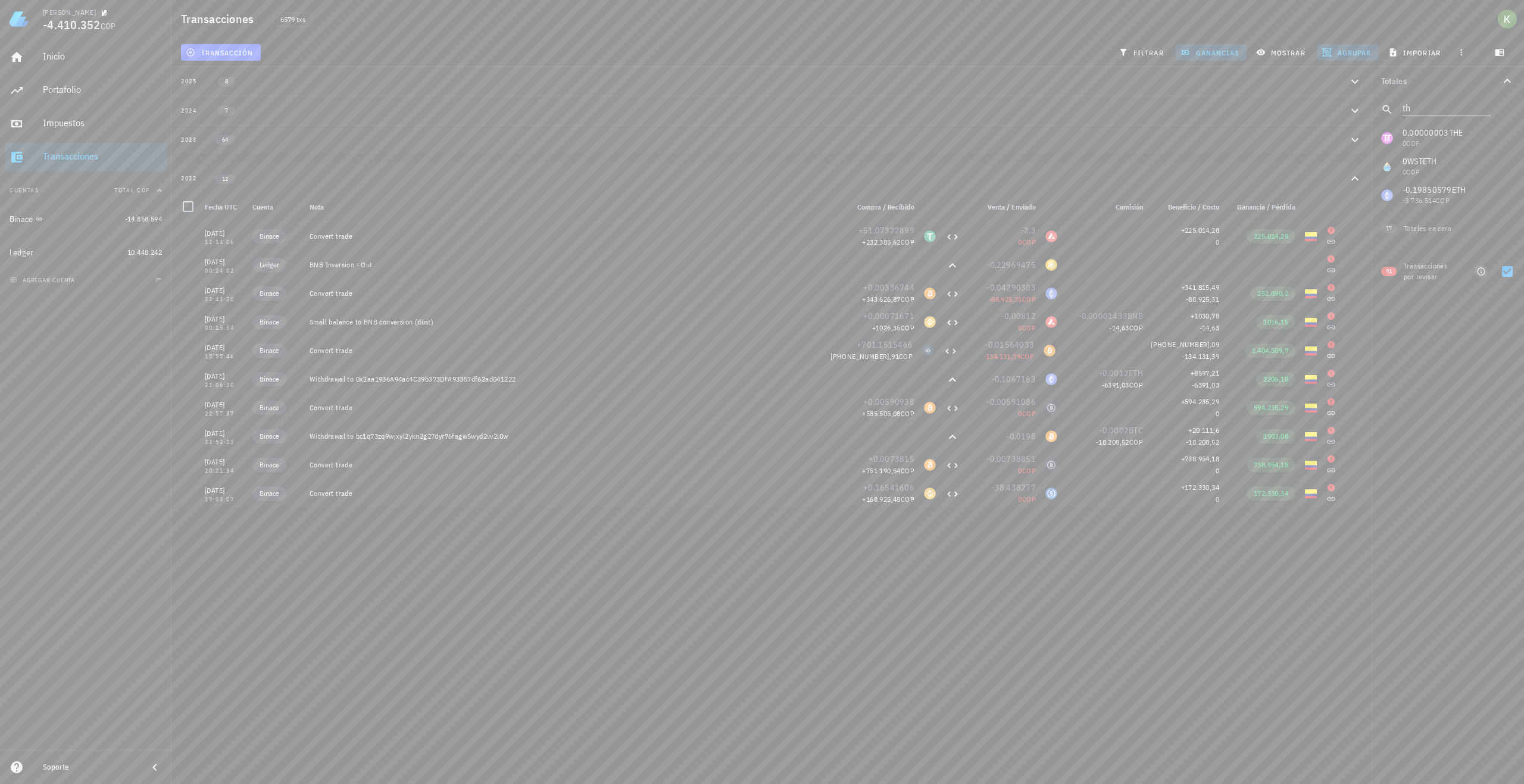
click at [1481, 273] on icon "button" at bounding box center [1481, 271] width 9 height 9
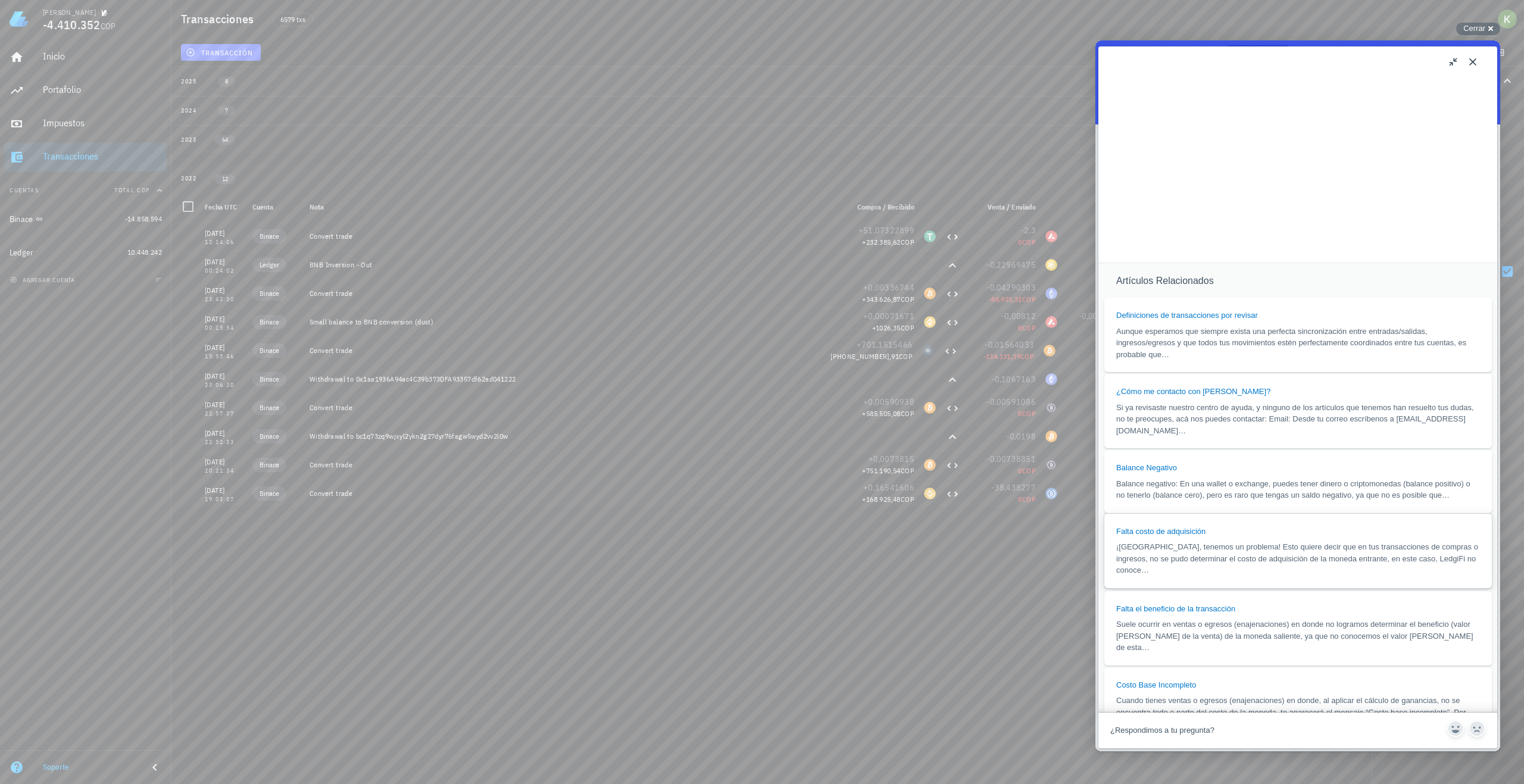
scroll to position [973, 0]
click at [801, 639] on div "[PERSON_NAME] -4.410.352 COP Inicio [GEOGRAPHIC_DATA] Impuestos [GEOGRAPHIC_DAT…" at bounding box center [762, 392] width 1524 height 784
click at [801, 637] on div "[PERSON_NAME] -4.410.352 COP Inicio [GEOGRAPHIC_DATA] Impuestos [GEOGRAPHIC_DAT…" at bounding box center [762, 392] width 1524 height 784
drag, startPoint x: 1467, startPoint y: 61, endPoint x: 2566, endPoint y: 113, distance: 1100.2
click at [1467, 61] on button "Close" at bounding box center [1473, 62] width 19 height 19
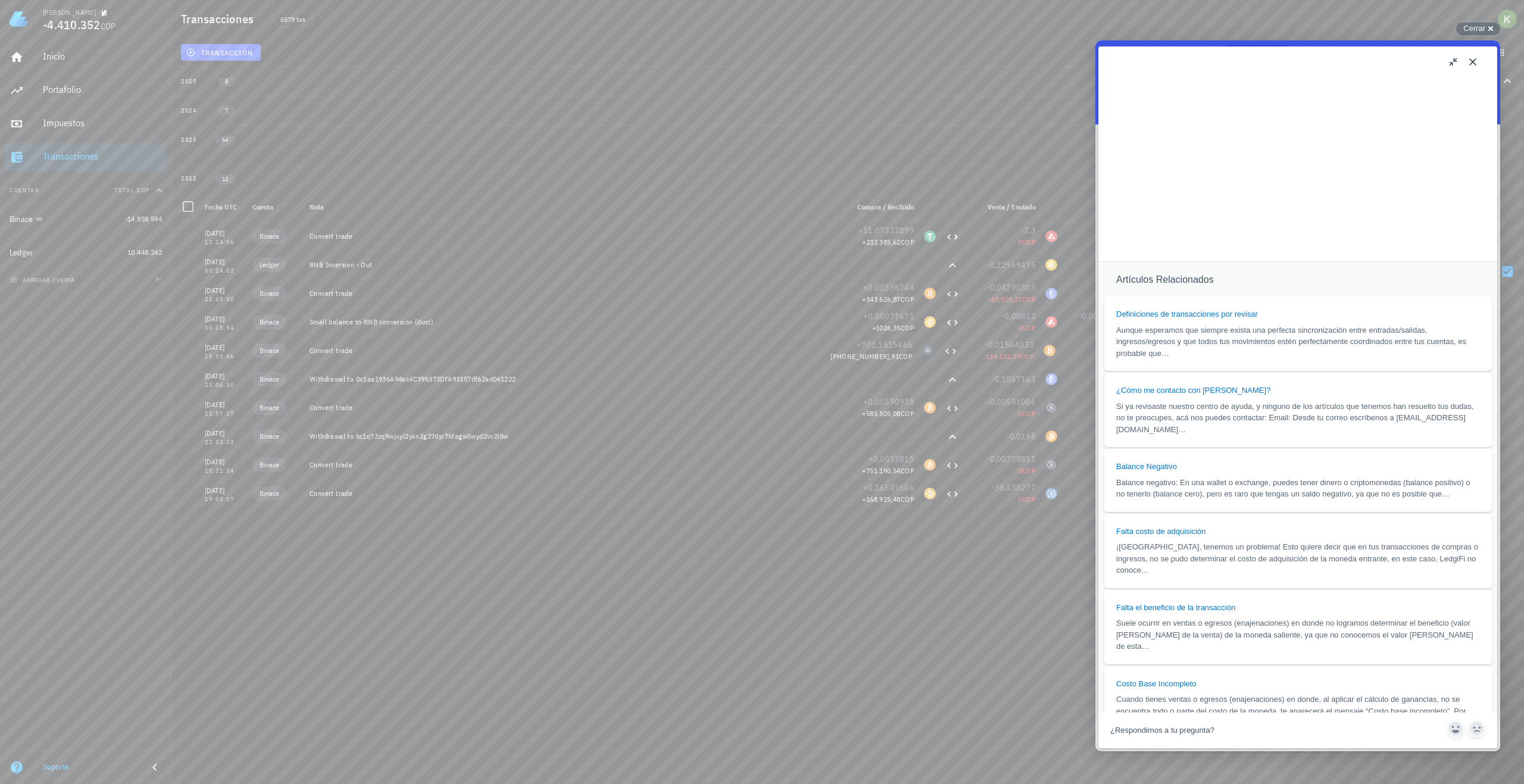
scroll to position [972, 0]
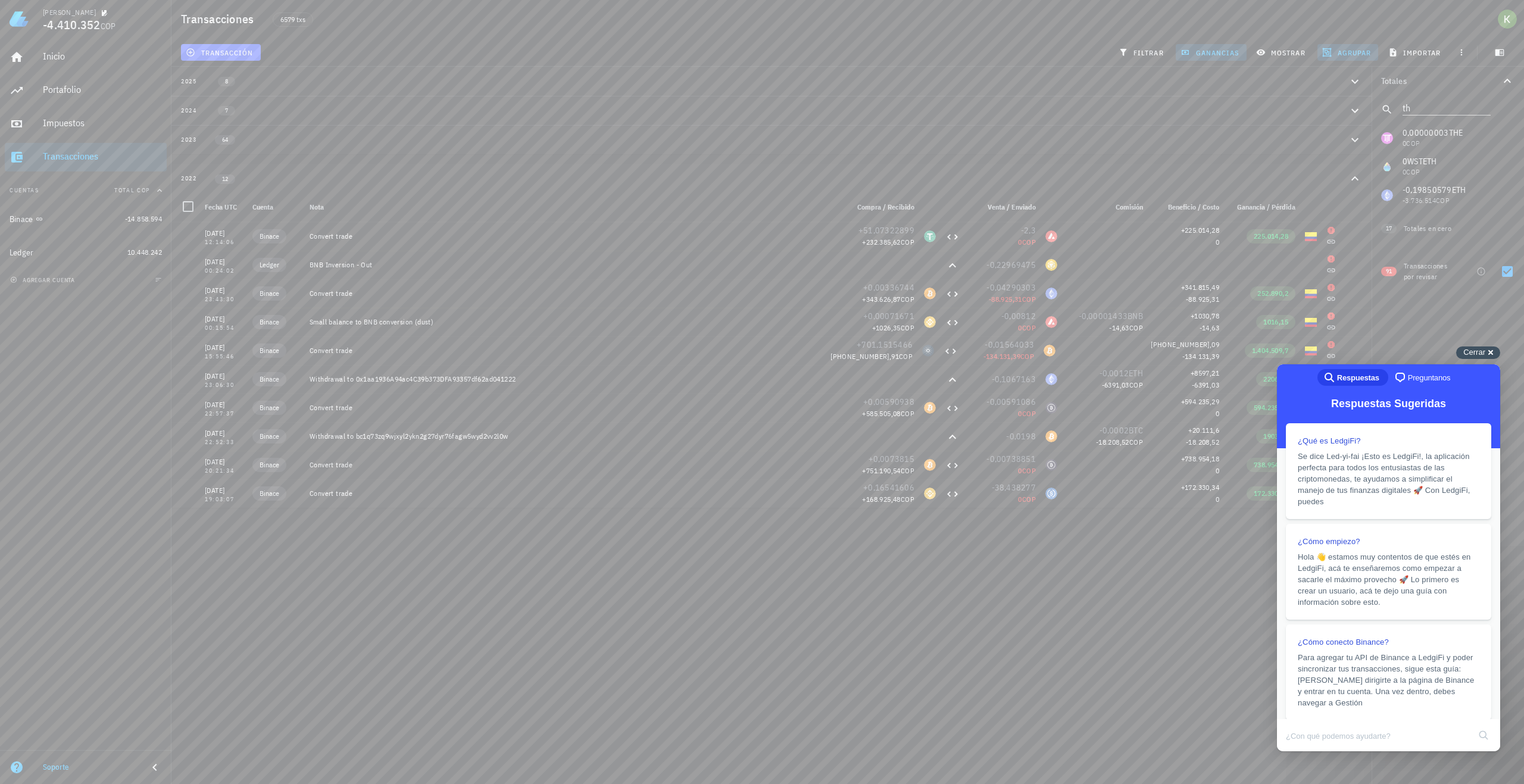
click at [1476, 356] on span "Cerrar" at bounding box center [1474, 352] width 22 height 9
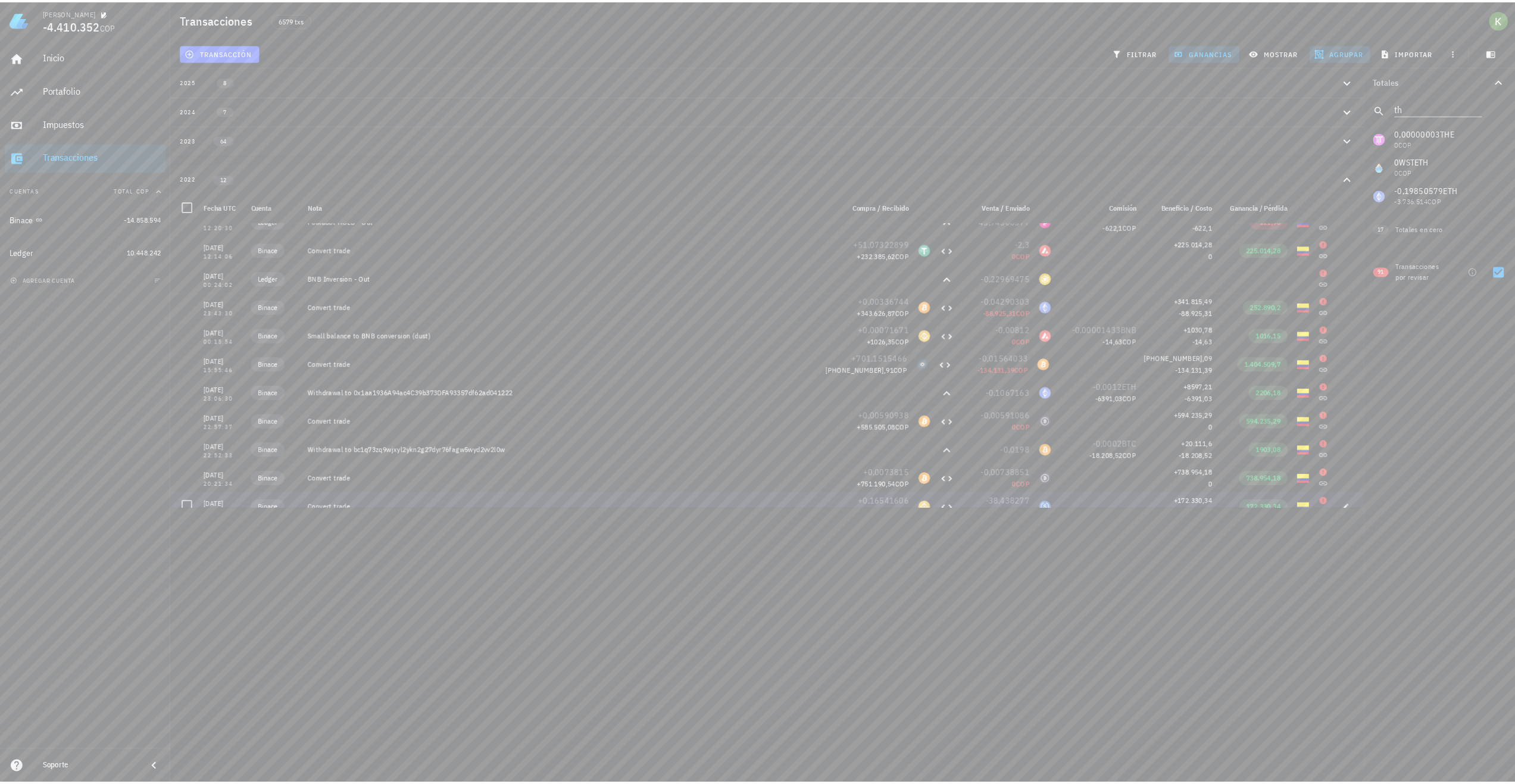
scroll to position [57, 0]
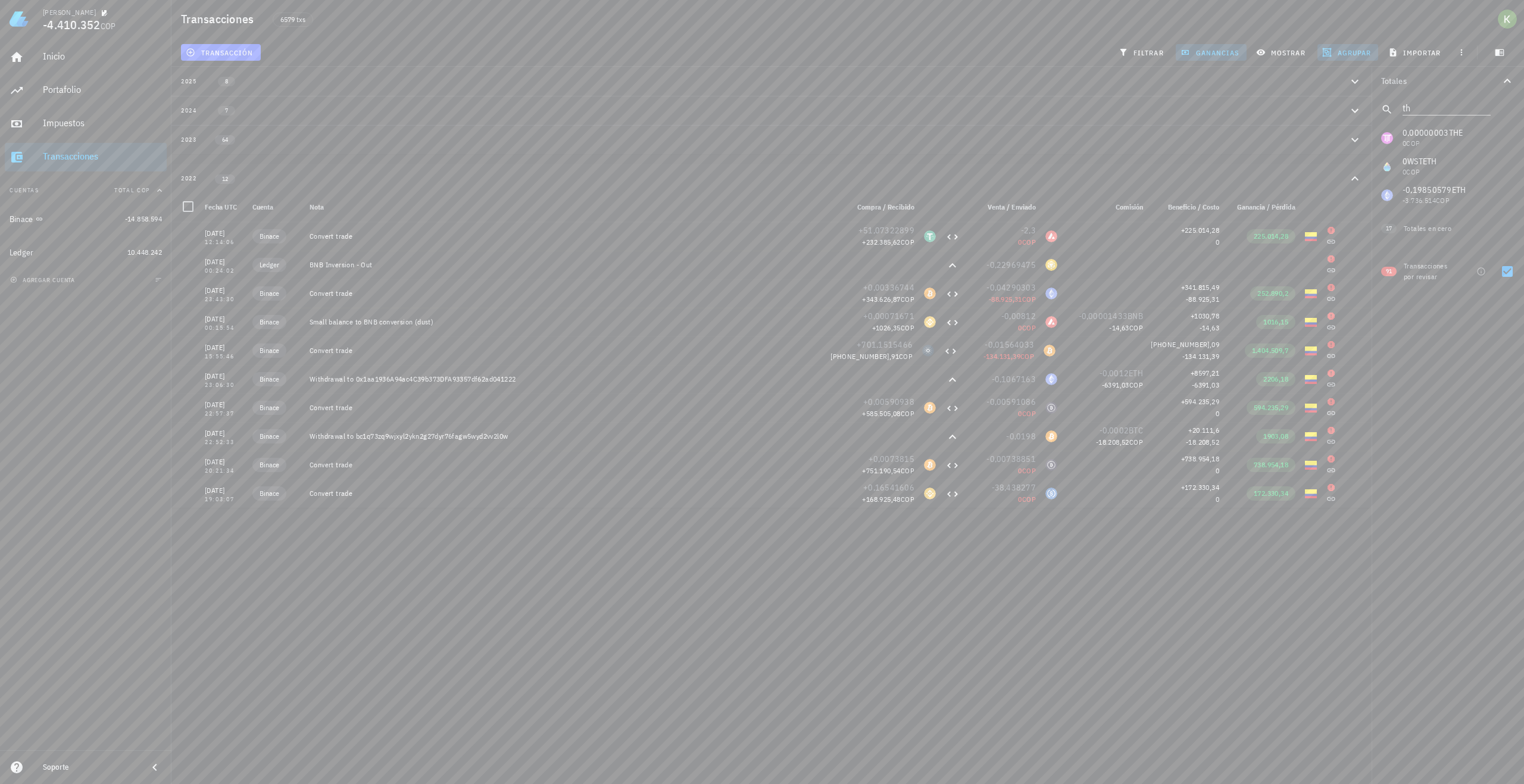
click at [498, 142] on div "2023 64" at bounding box center [765, 140] width 1167 height 10
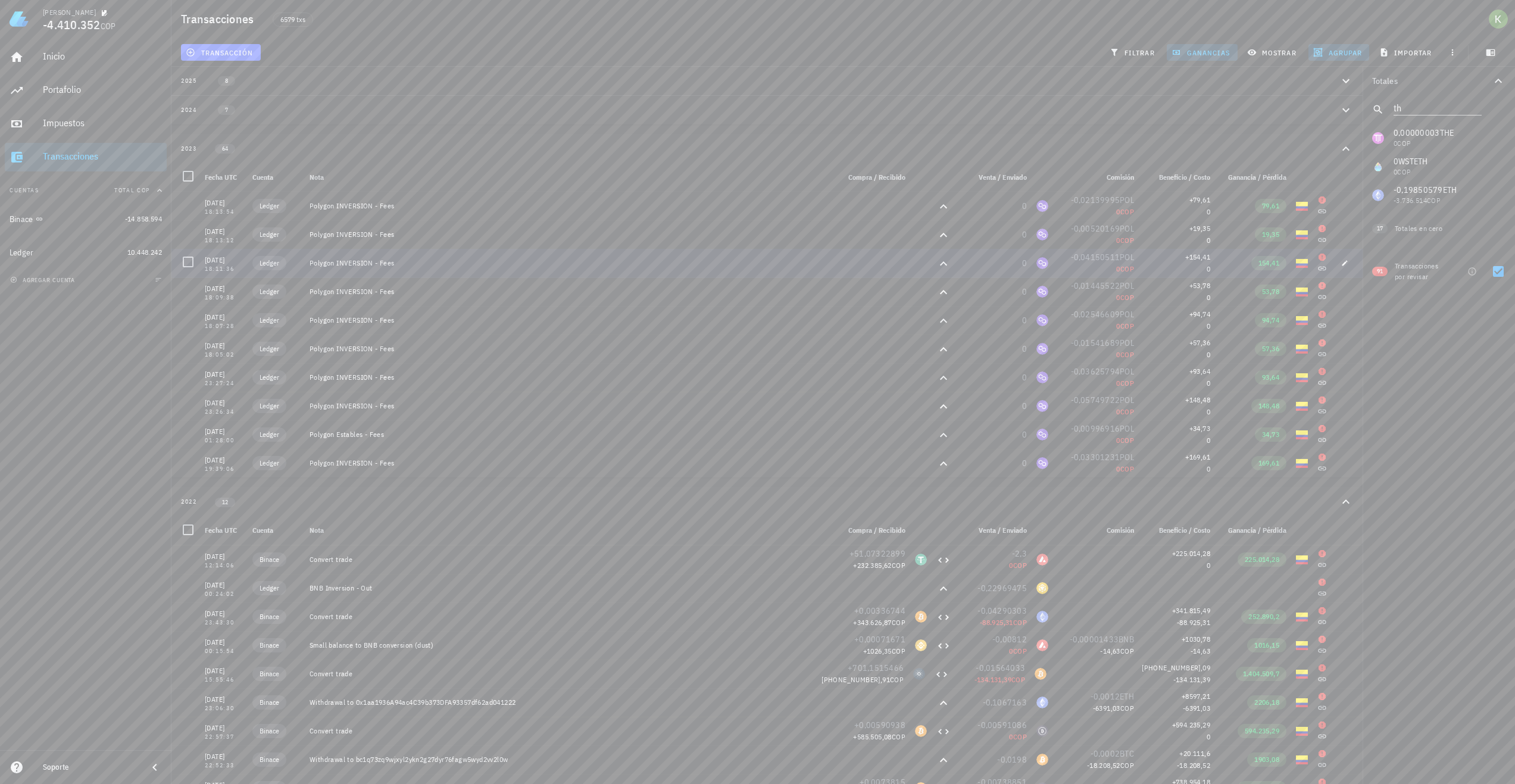
scroll to position [0, 0]
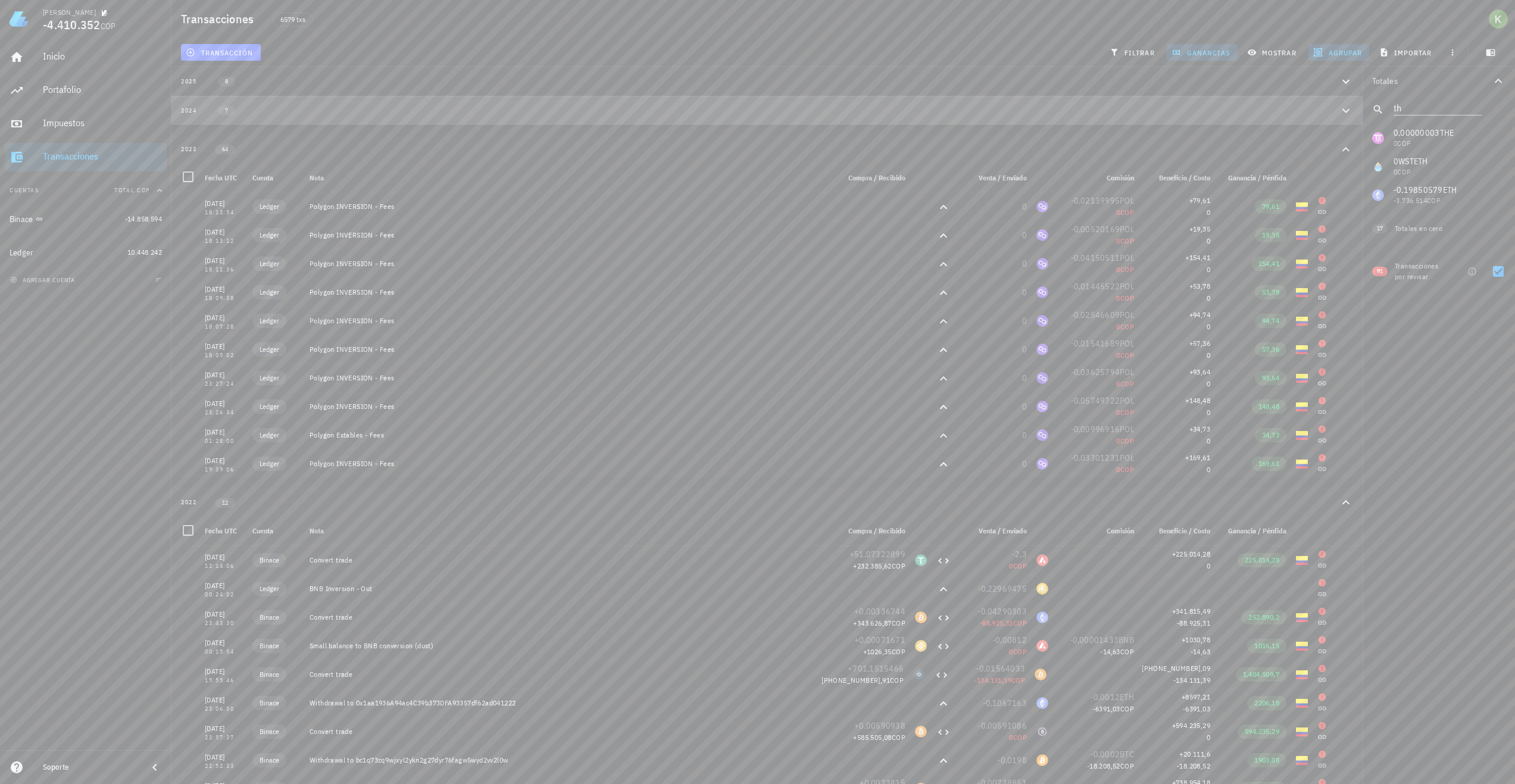
click at [357, 107] on div "2024 7" at bounding box center [759, 111] width 1158 height 10
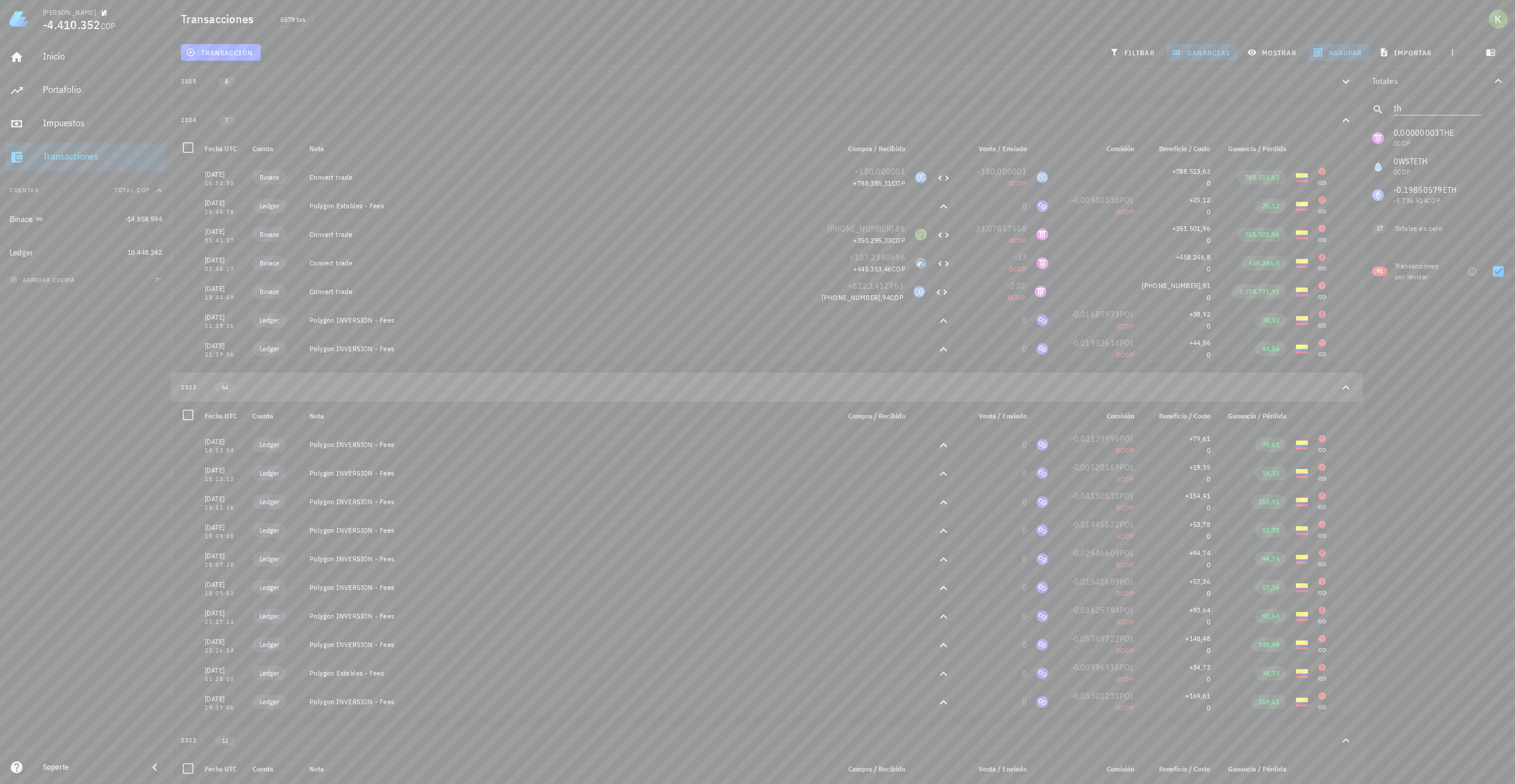
click at [646, 393] on button "2023 64" at bounding box center [767, 387] width 1191 height 29
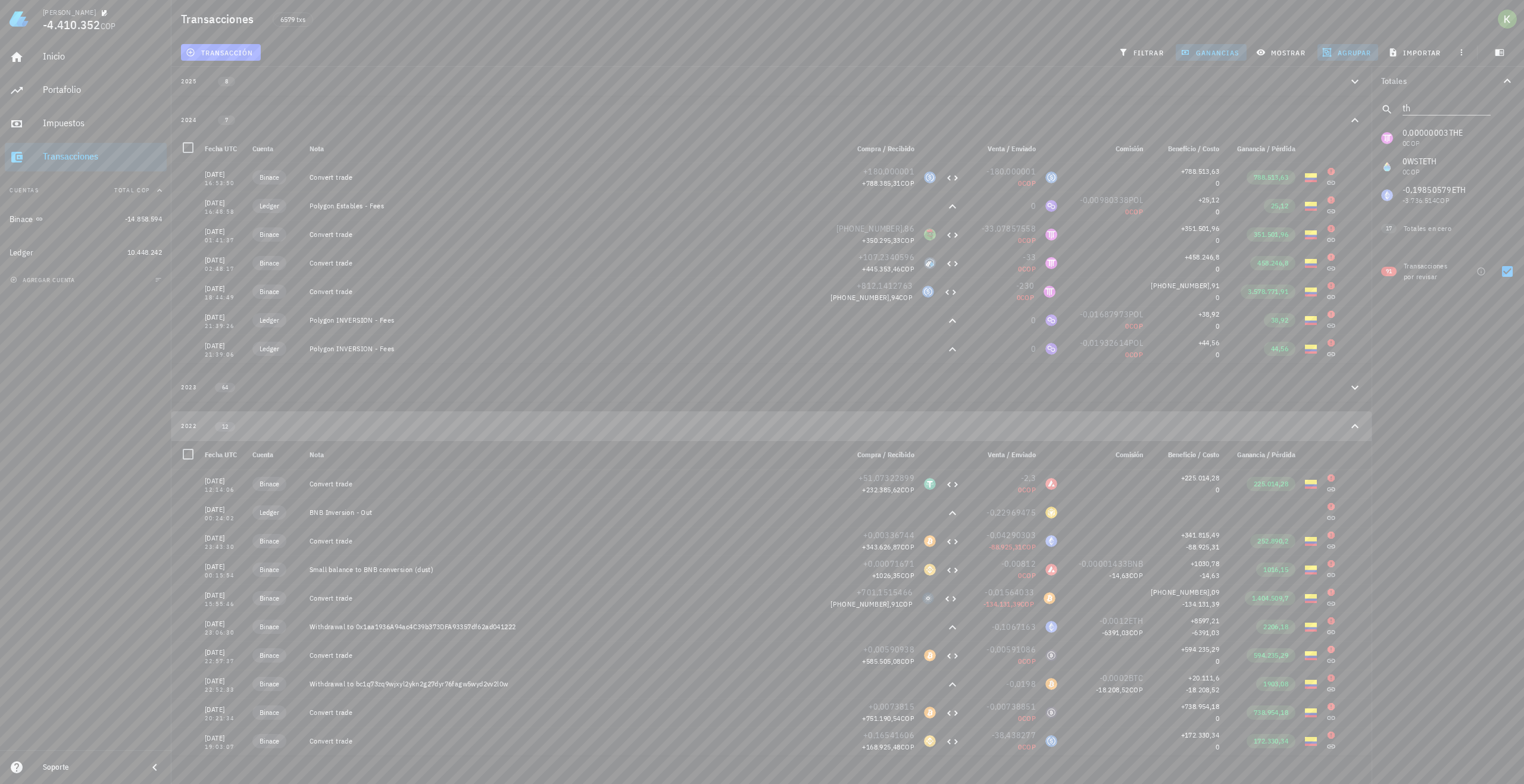
click at [569, 422] on div "2022 12" at bounding box center [765, 426] width 1167 height 10
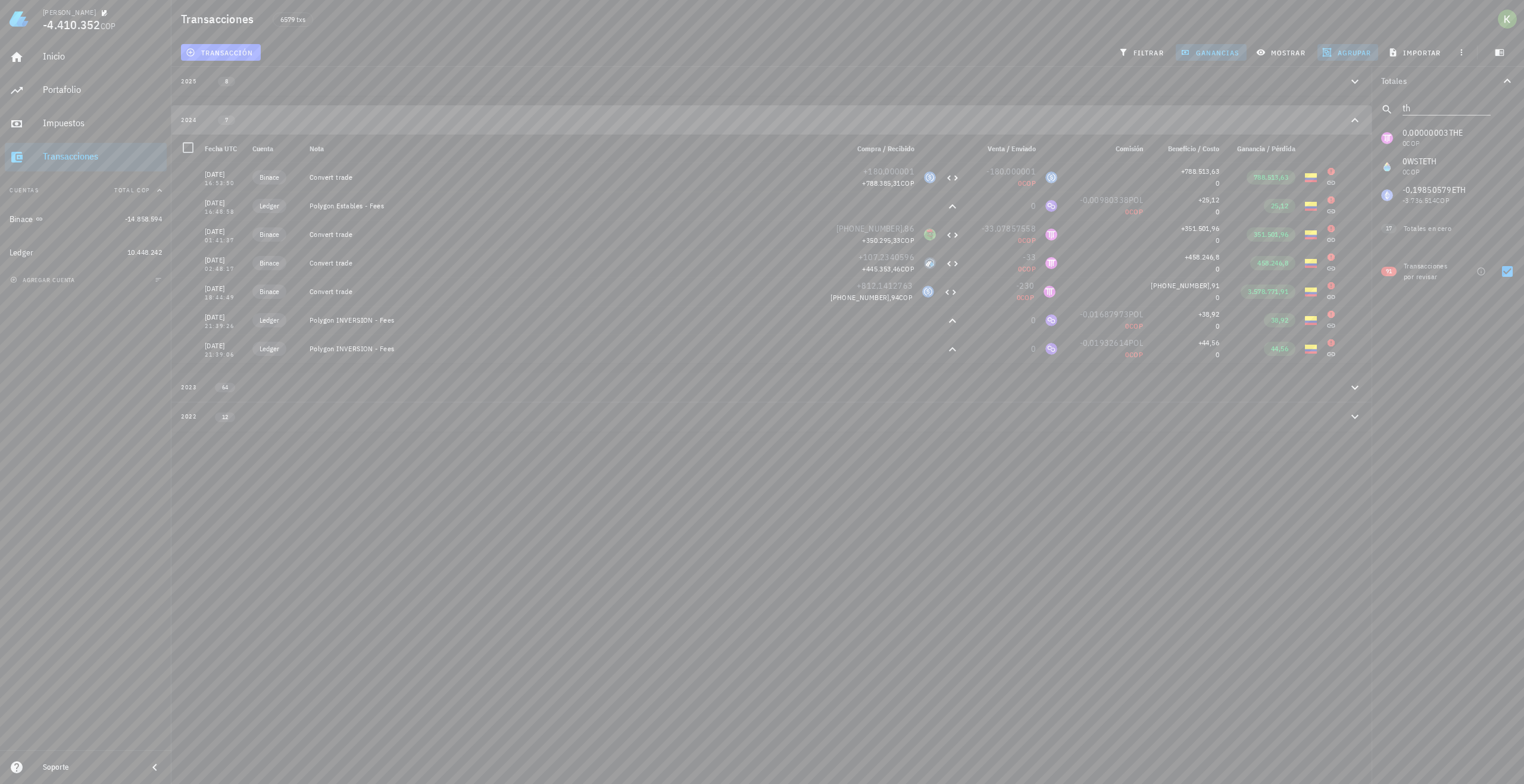
click at [395, 114] on button "2024 7" at bounding box center [771, 120] width 1200 height 29
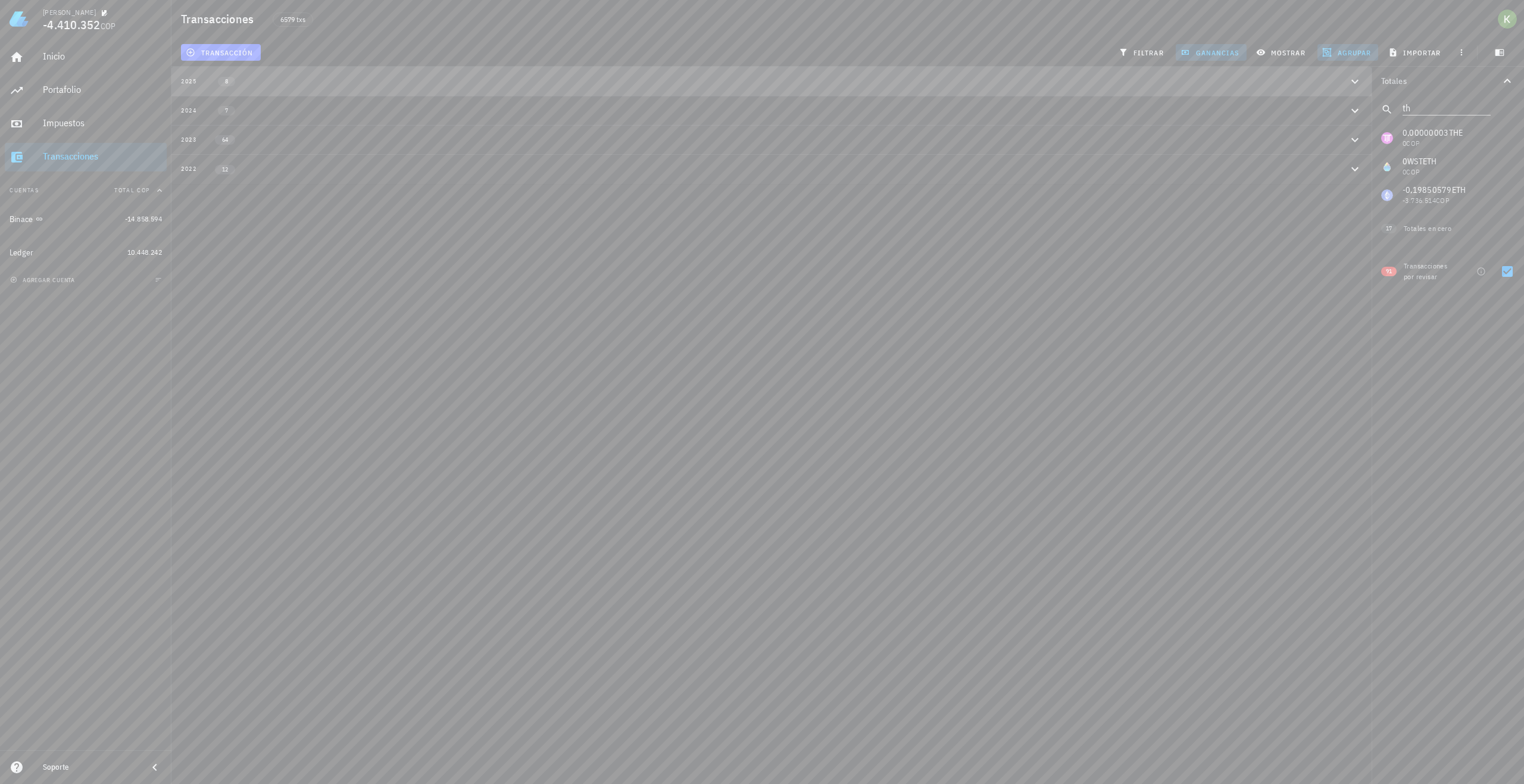
click at [405, 85] on div "2025 8" at bounding box center [765, 82] width 1167 height 10
